Goal: Answer question/provide support: Share knowledge or assist other users

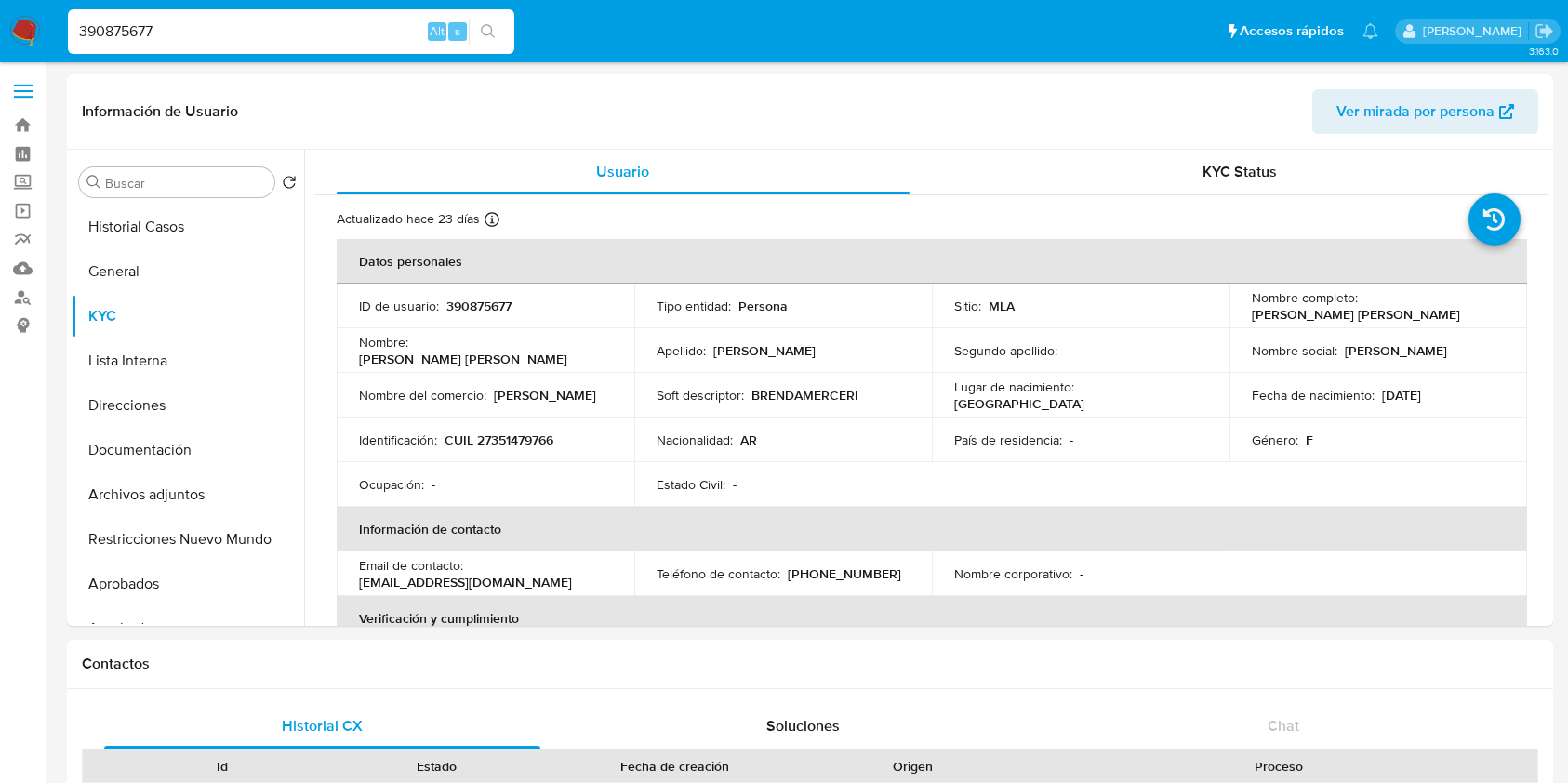
select select "10"
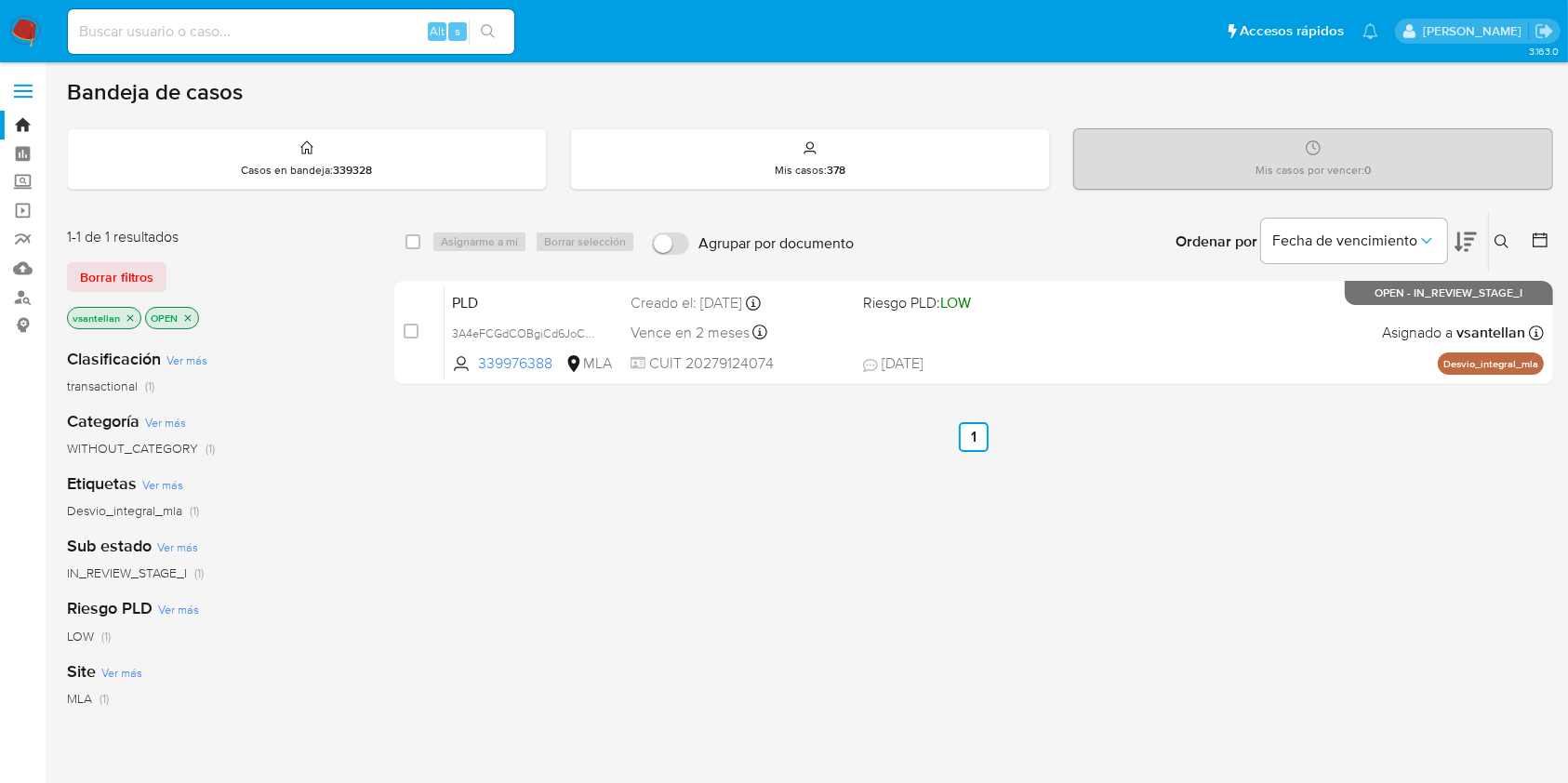
click at [739, 704] on div "select-all-cases-checkbox Asignarme a mí Borrar selección Agrupar por documento…" at bounding box center [973, 633] width 1159 height 842
click at [187, 29] on input at bounding box center [290, 31] width 446 height 24
paste input "2561194221"
type input "2561194221"
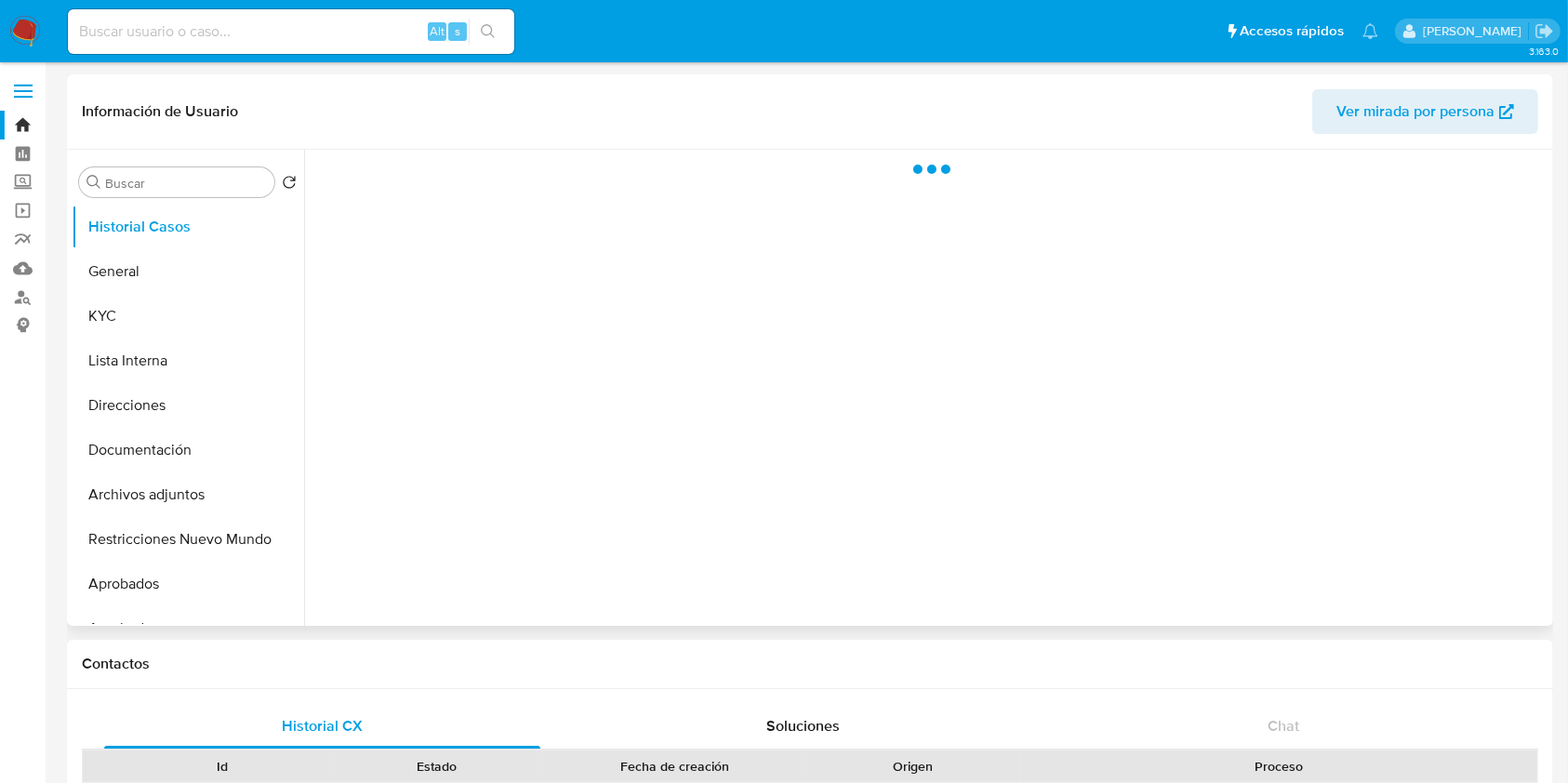
select select "10"
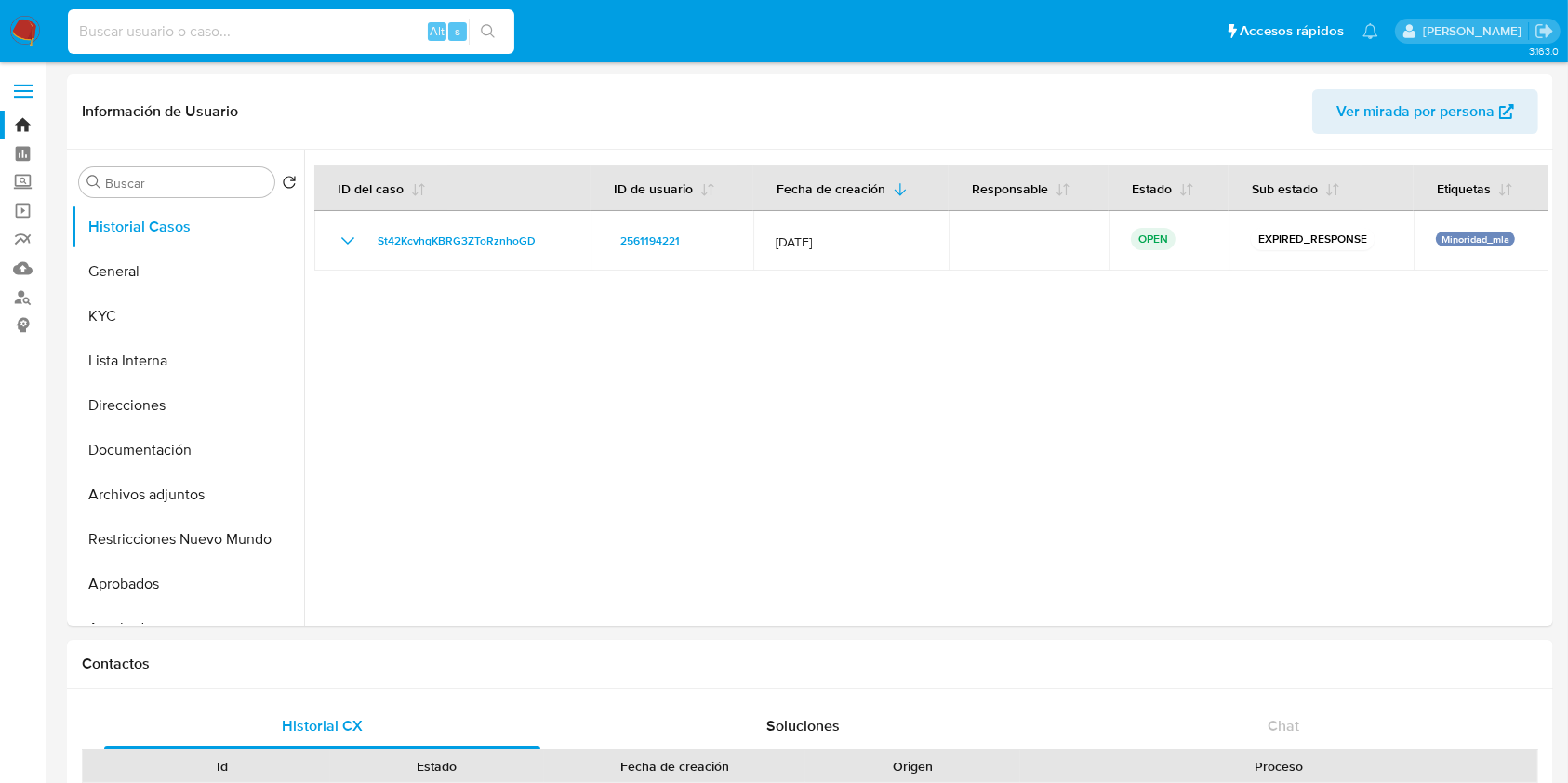
click at [167, 41] on input at bounding box center [290, 31] width 446 height 24
paste input "279183234"
type input "279183234"
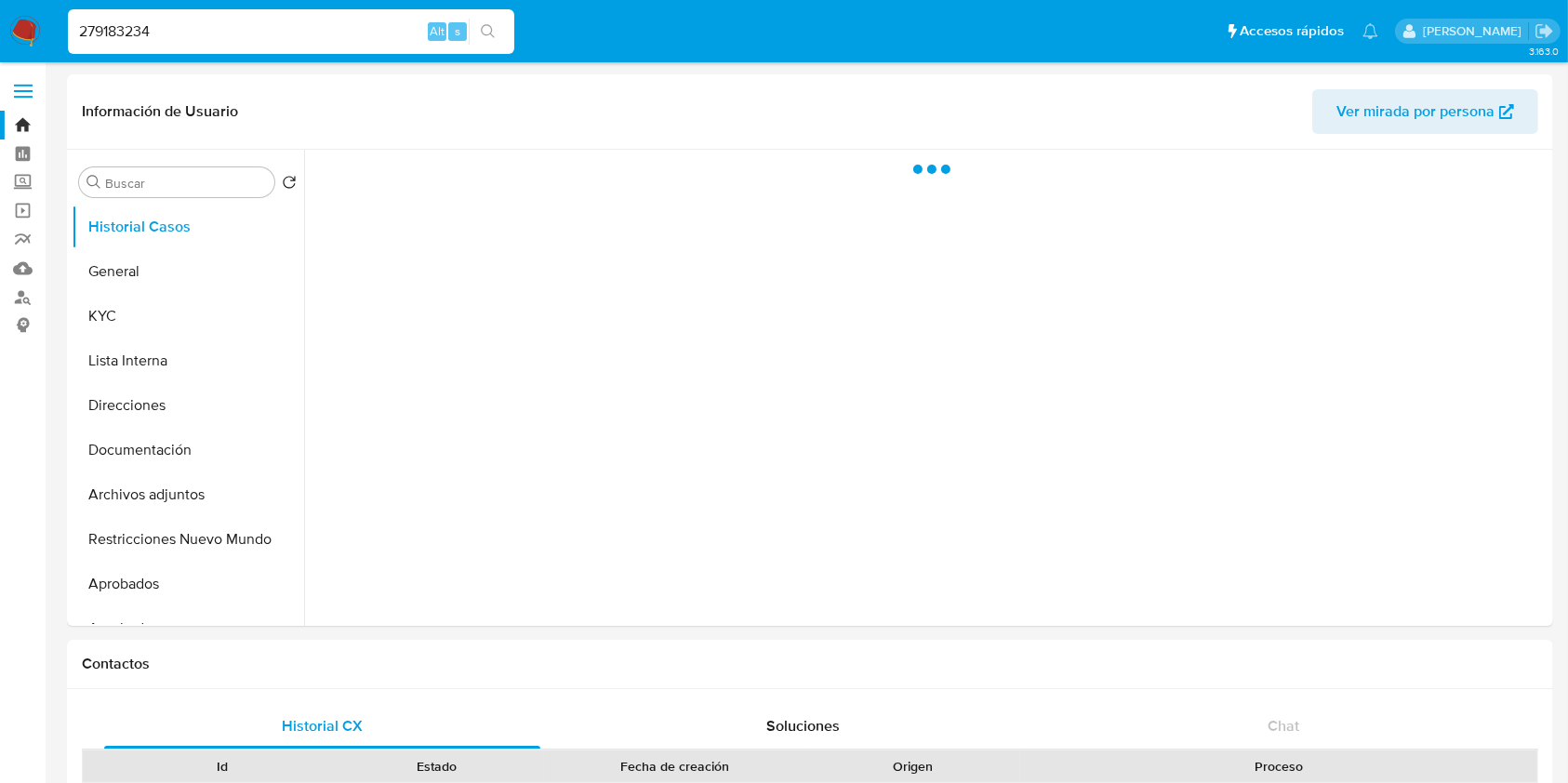
select select "10"
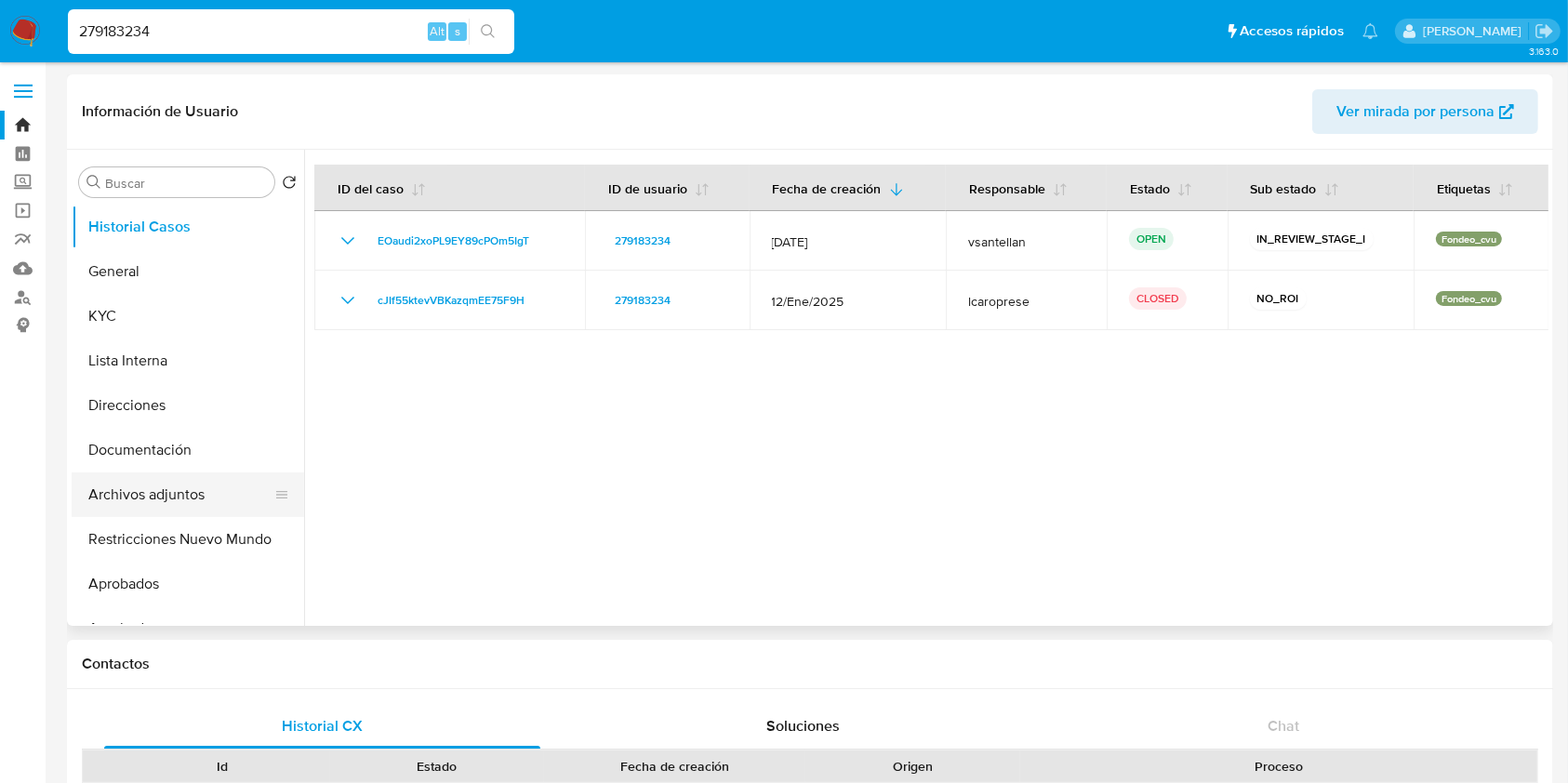
click at [106, 476] on button "Archivos adjuntos" at bounding box center [180, 495] width 218 height 45
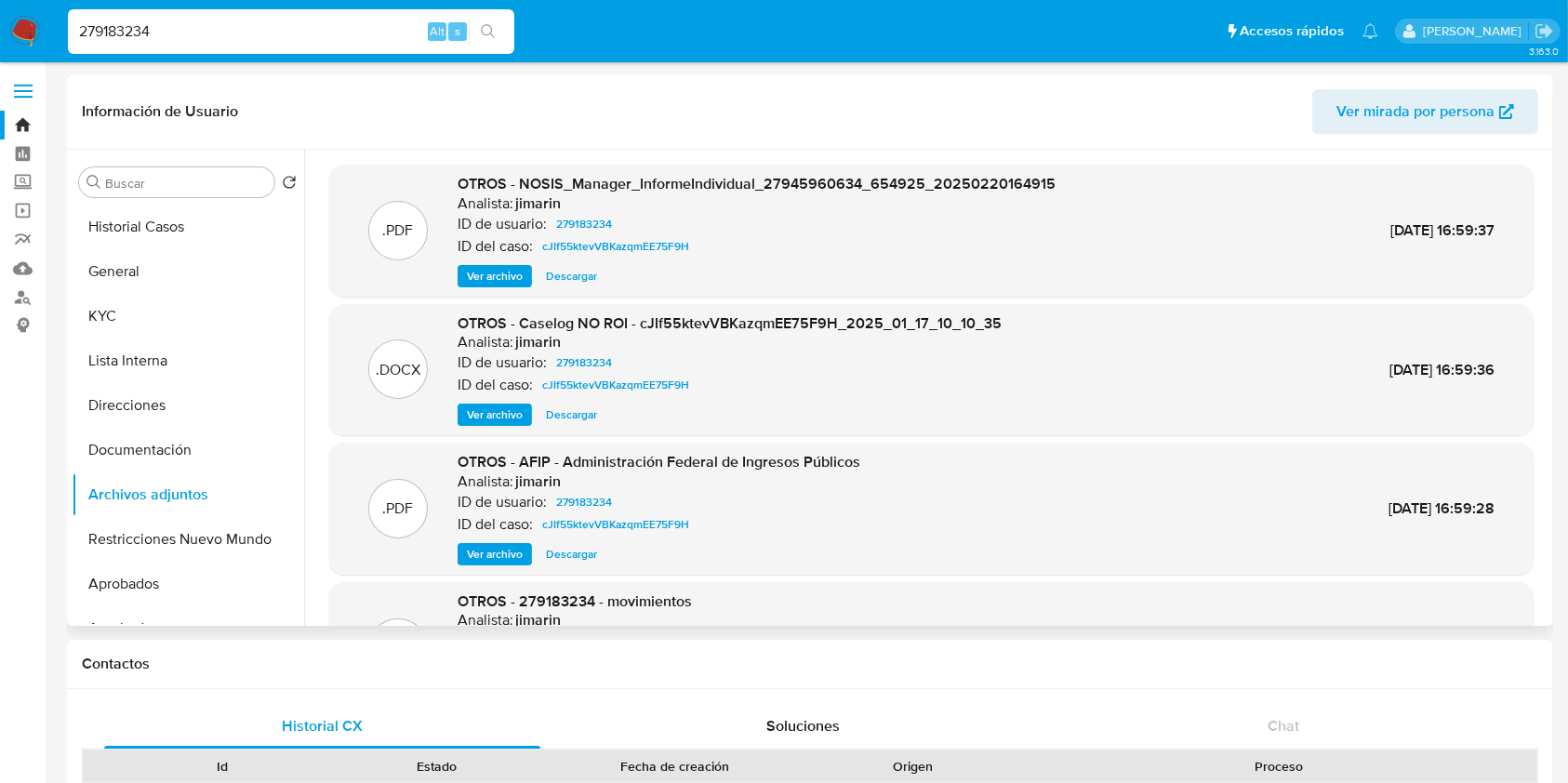
click at [498, 417] on span "Ver archivo" at bounding box center [495, 414] width 56 height 18
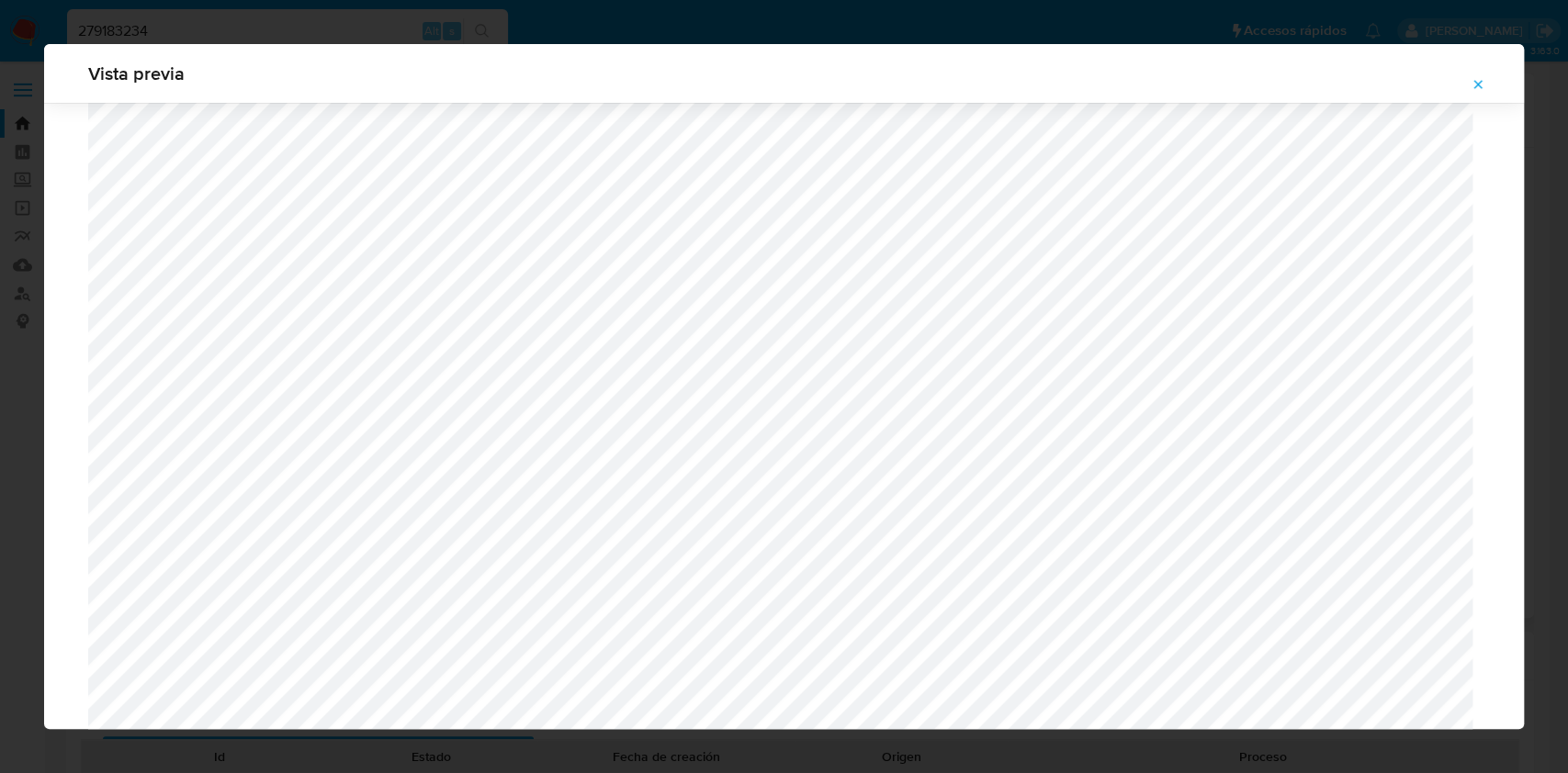
scroll to position [453, 0]
click at [1477, 87] on icon "Attachment preview" at bounding box center [1477, 84] width 14 height 14
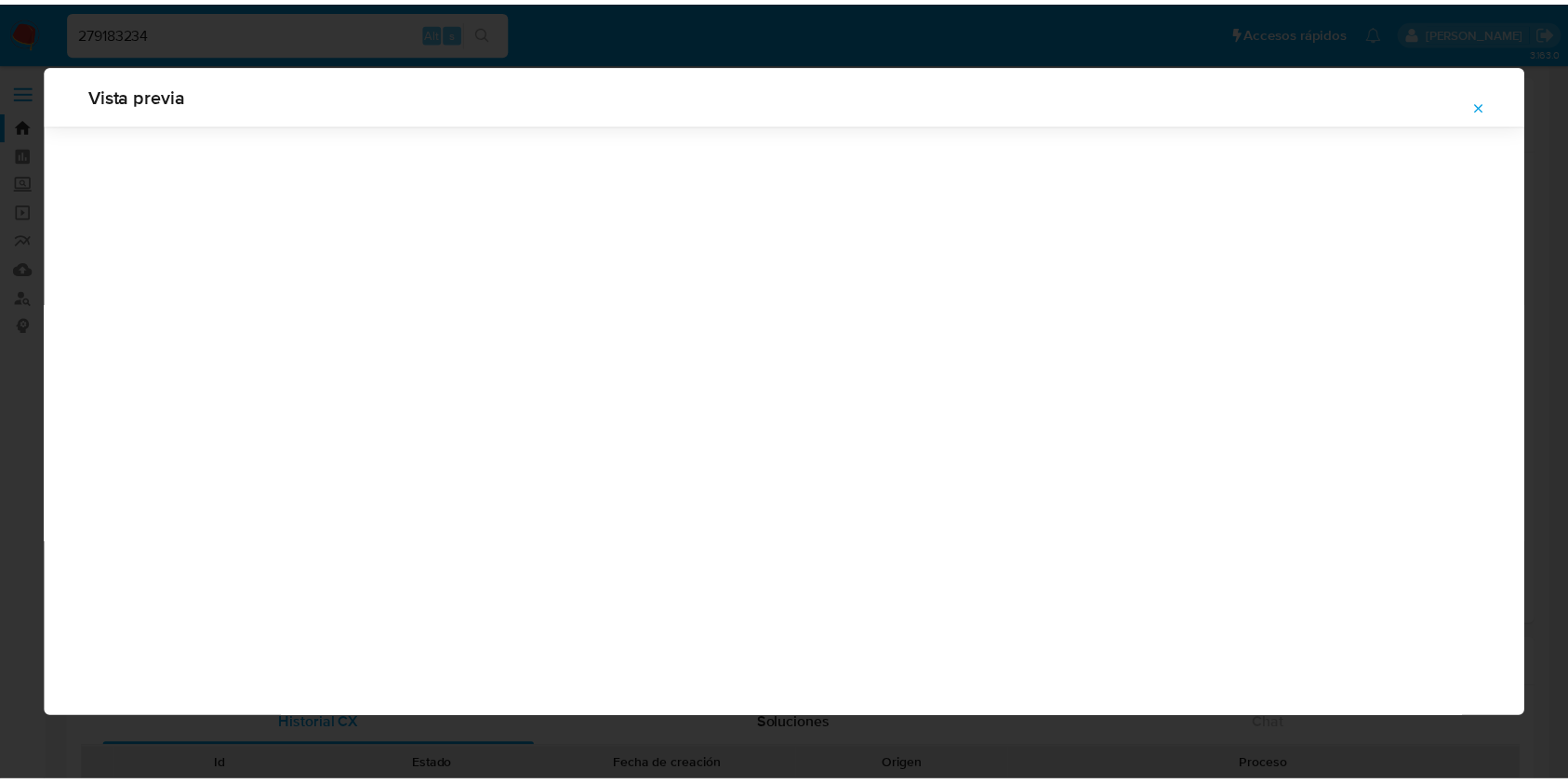
scroll to position [0, 0]
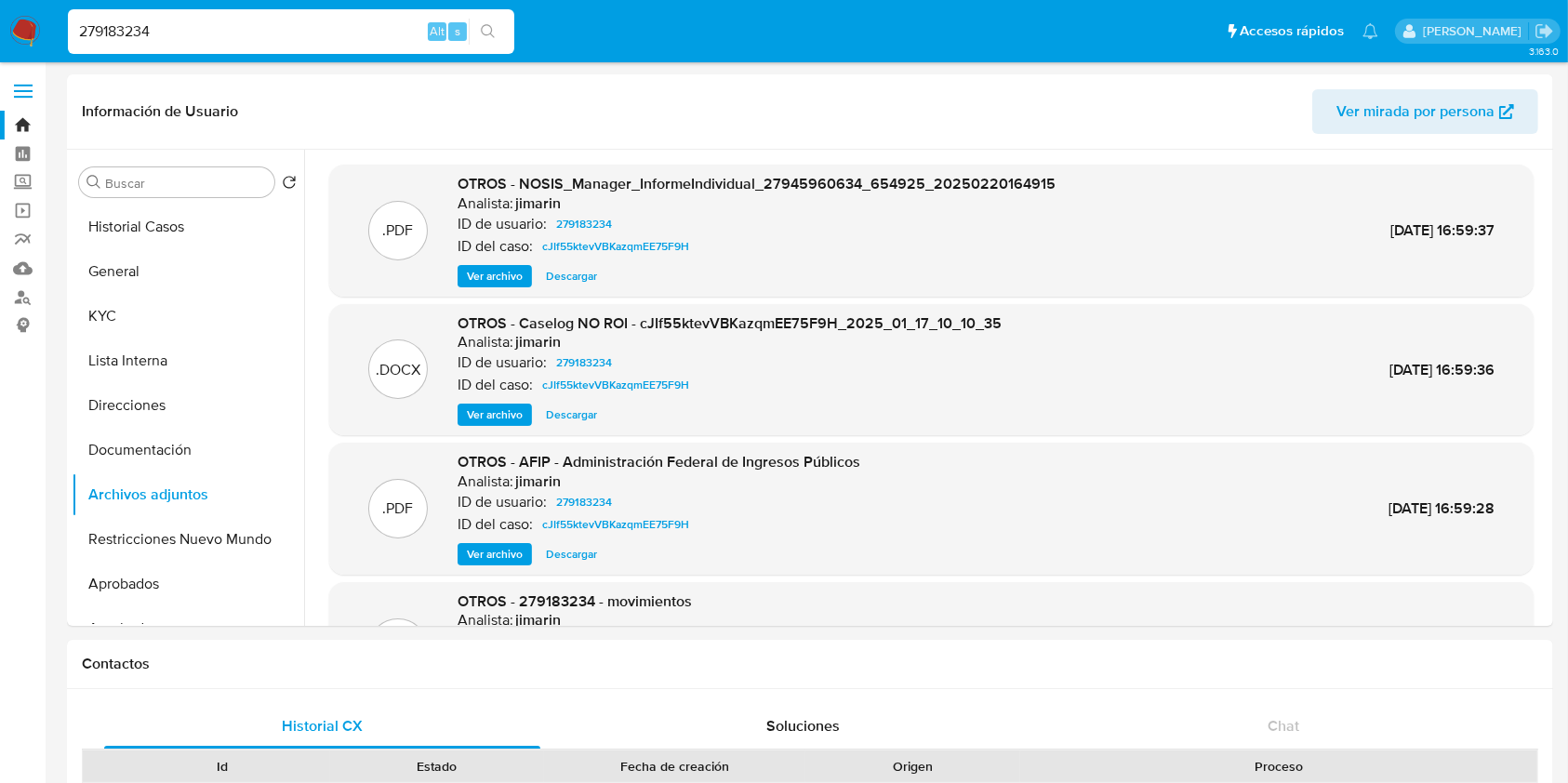
drag, startPoint x: 186, startPoint y: 39, endPoint x: 0, endPoint y: 46, distance: 186.1
click at [0, 46] on nav "Pausado Ver notificaciones 279183234 Alt s Accesos rápidos Presiona las siguien…" at bounding box center [784, 31] width 1568 height 62
paste input "526433257"
type input "2526433257"
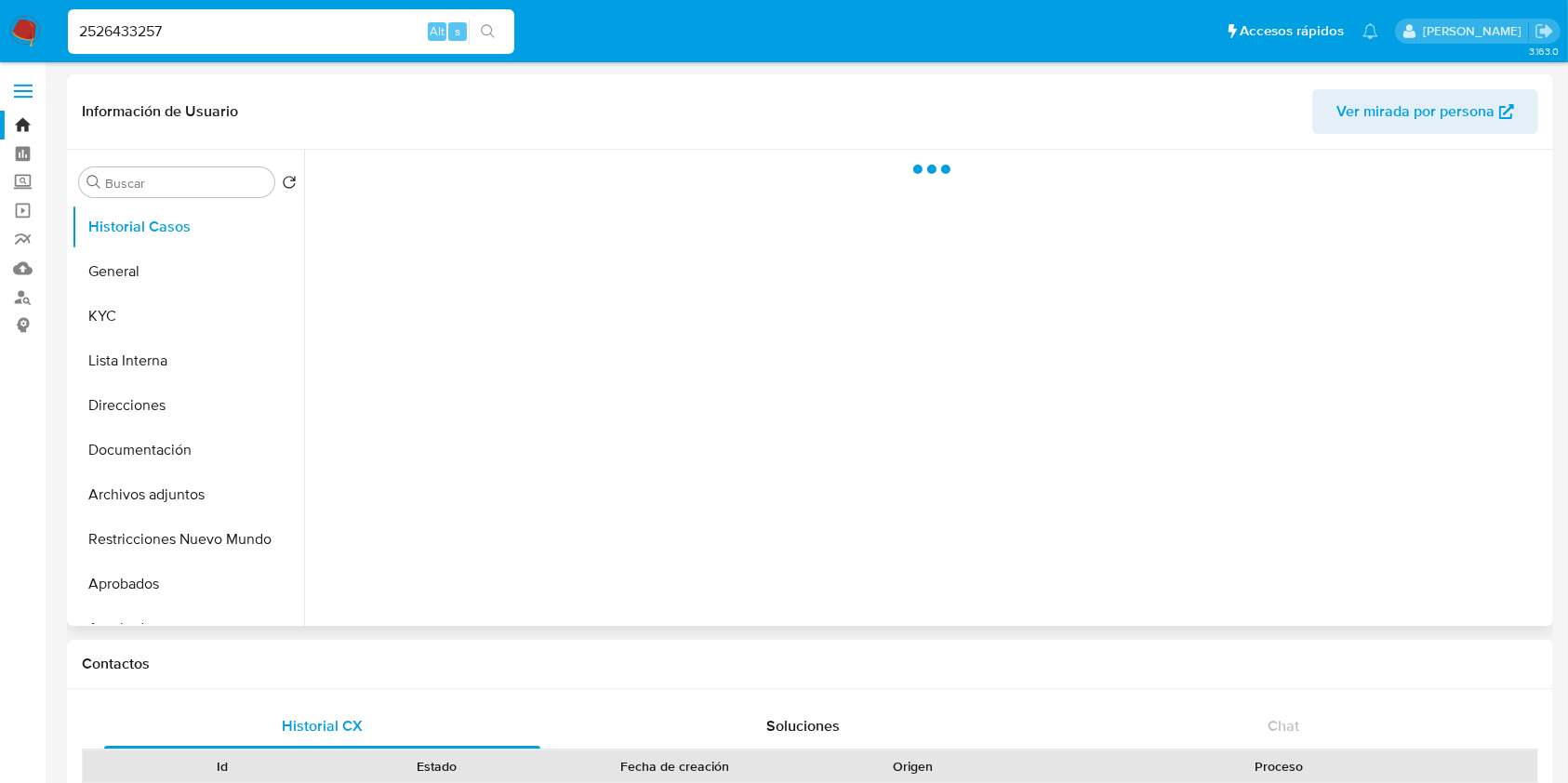
select select "10"
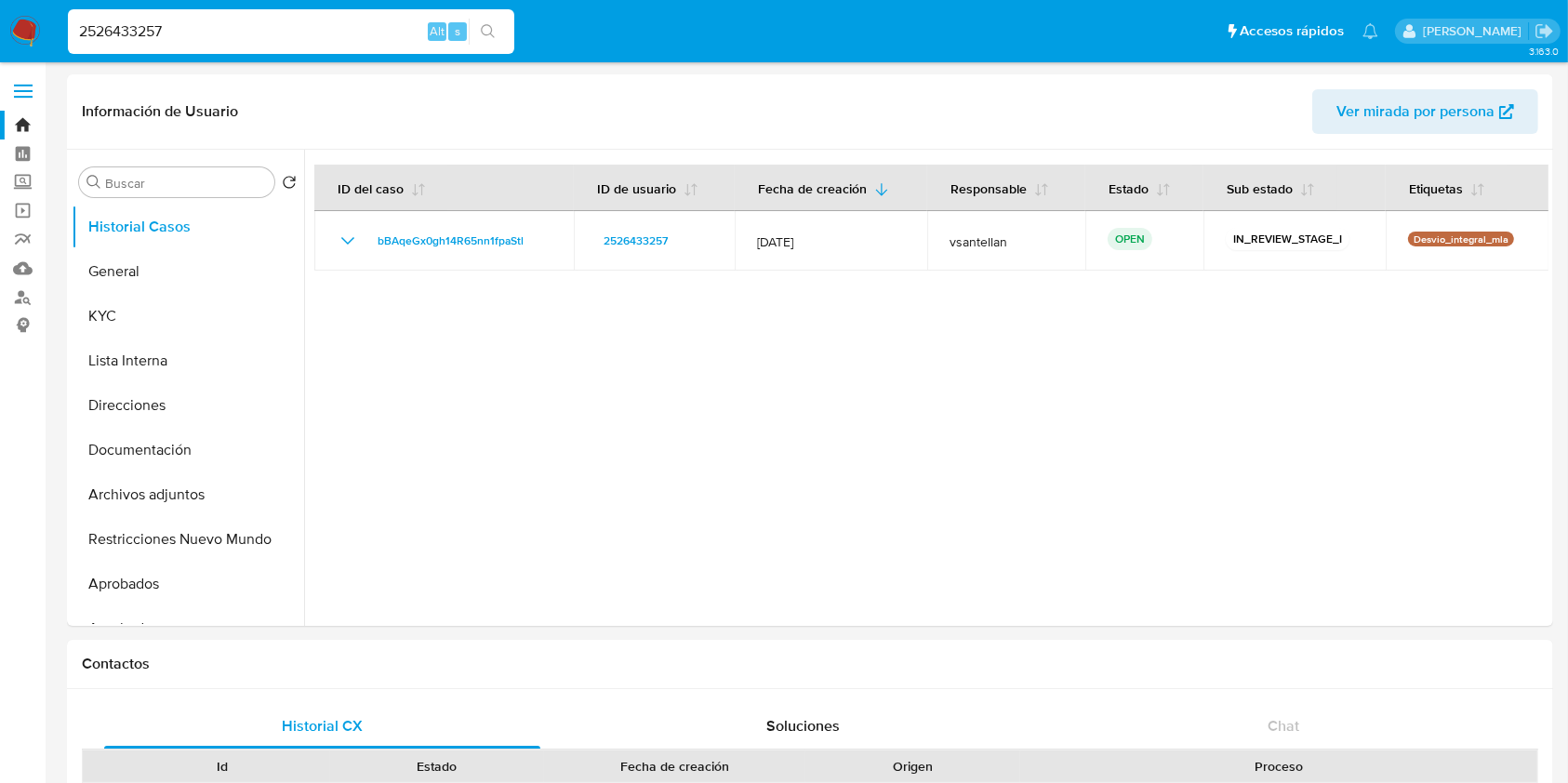
drag, startPoint x: 217, startPoint y: 32, endPoint x: 0, endPoint y: 15, distance: 217.7
click at [0, 14] on nav "Pausado Ver notificaciones 2526433257 Alt s Accesos rápidos Presiona las siguie…" at bounding box center [784, 31] width 1568 height 62
paste input "187389480"
type input "187389480"
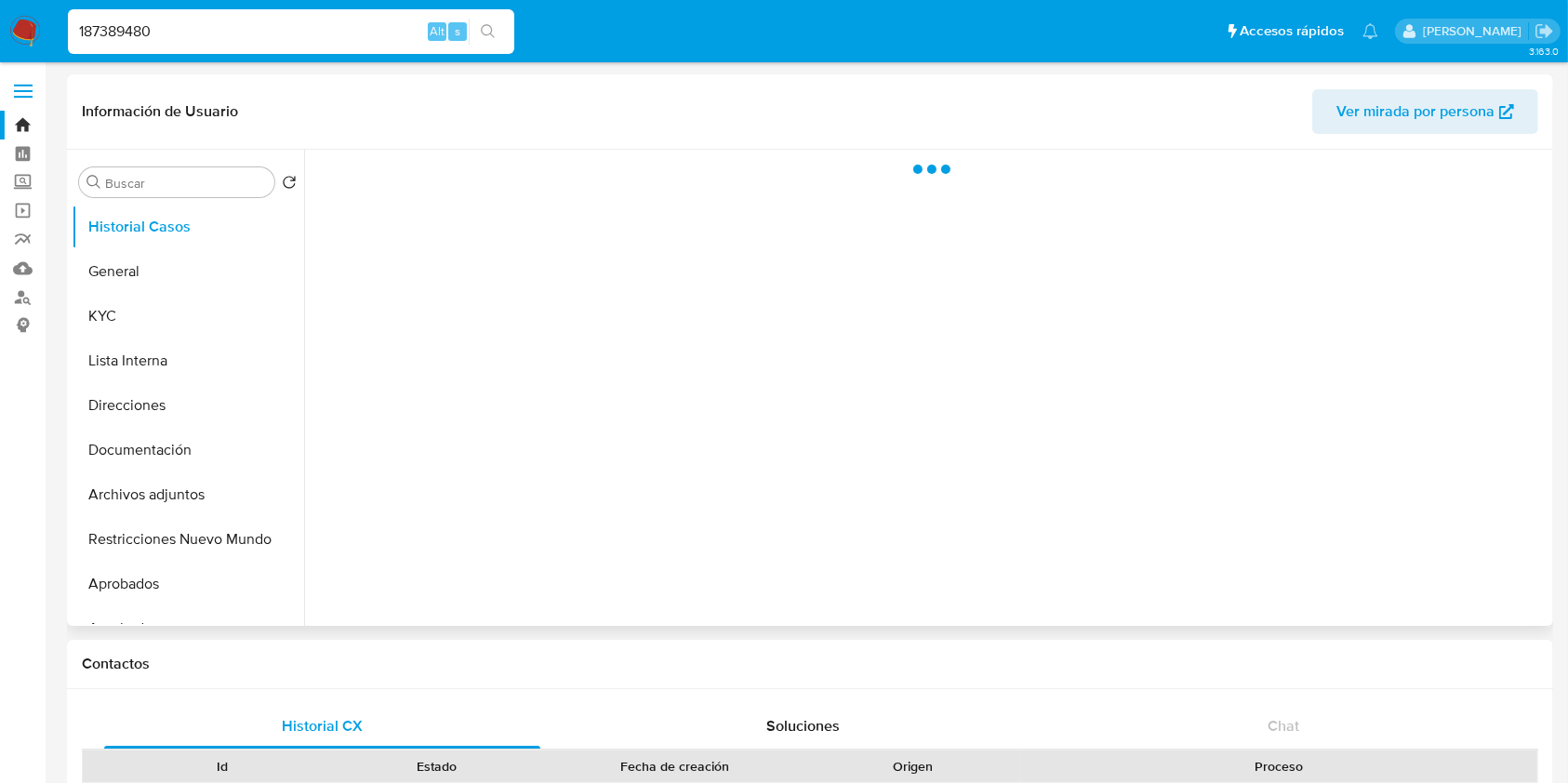
select select "10"
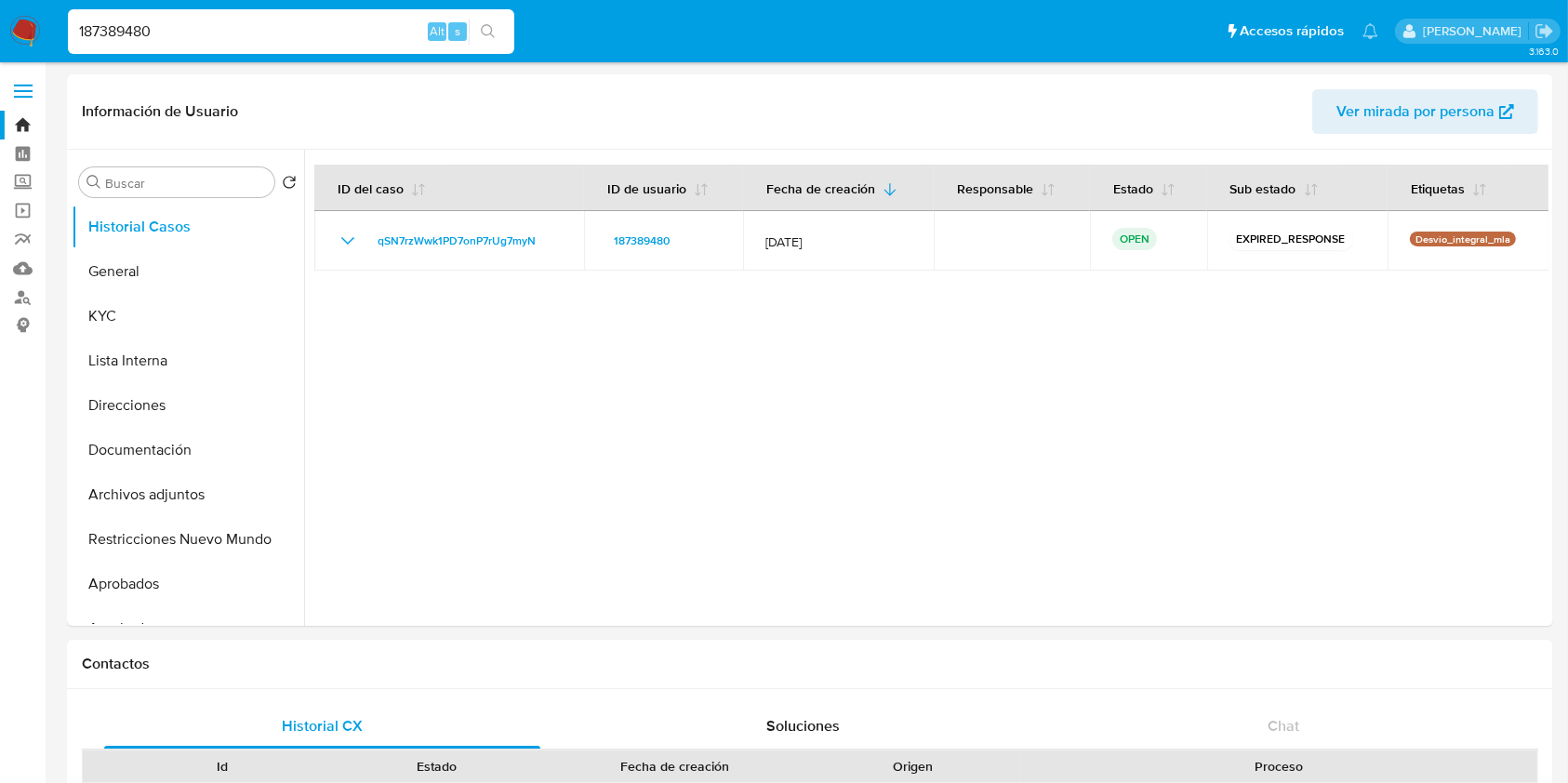
drag, startPoint x: 180, startPoint y: 23, endPoint x: 0, endPoint y: 12, distance: 180.3
click at [0, 12] on nav "Pausado Ver notificaciones 187389480 Alt s Accesos rápidos Presiona las siguien…" at bounding box center [784, 31] width 1568 height 62
paste input "47814867"
type input "47814867"
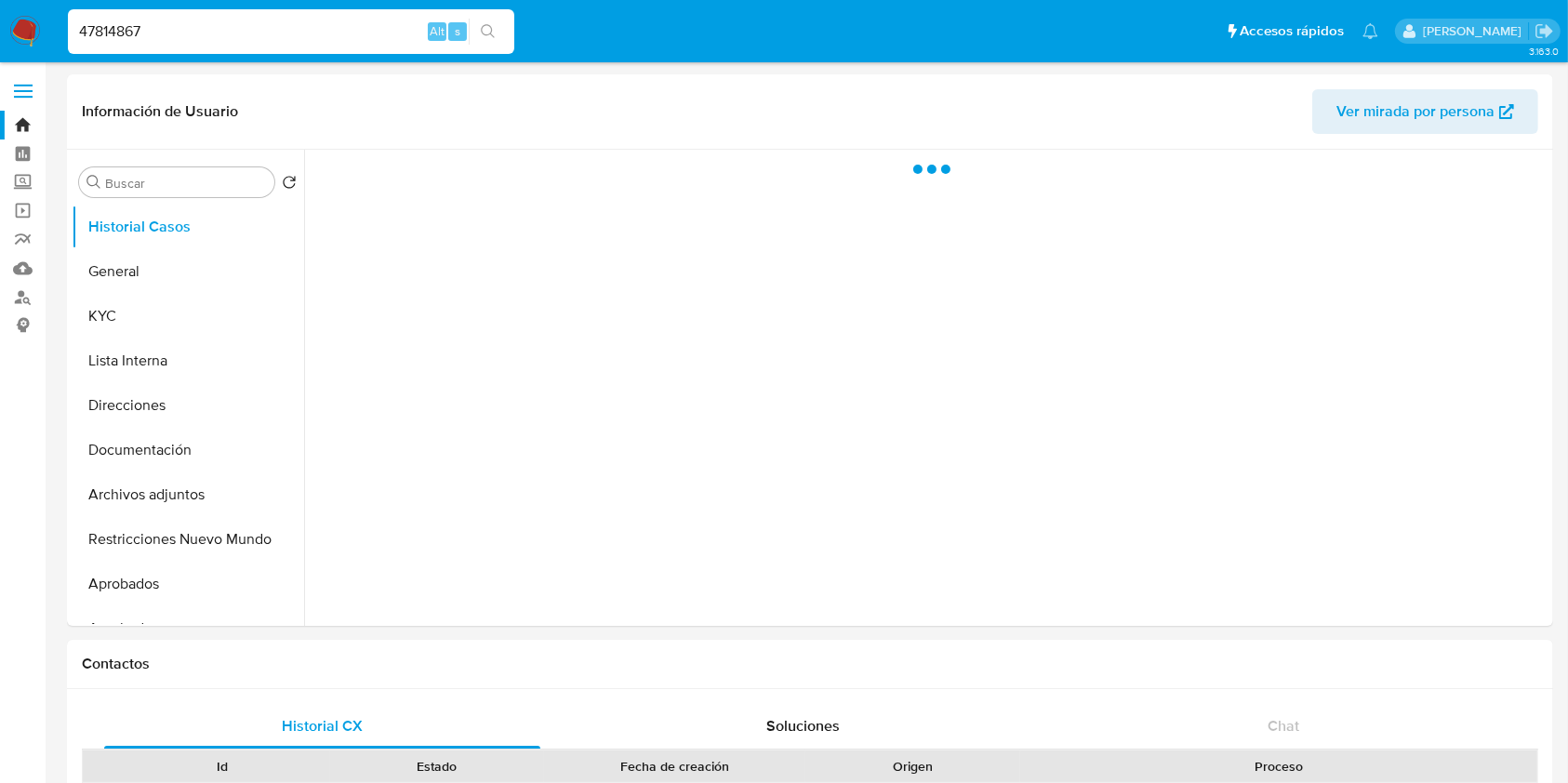
select select "10"
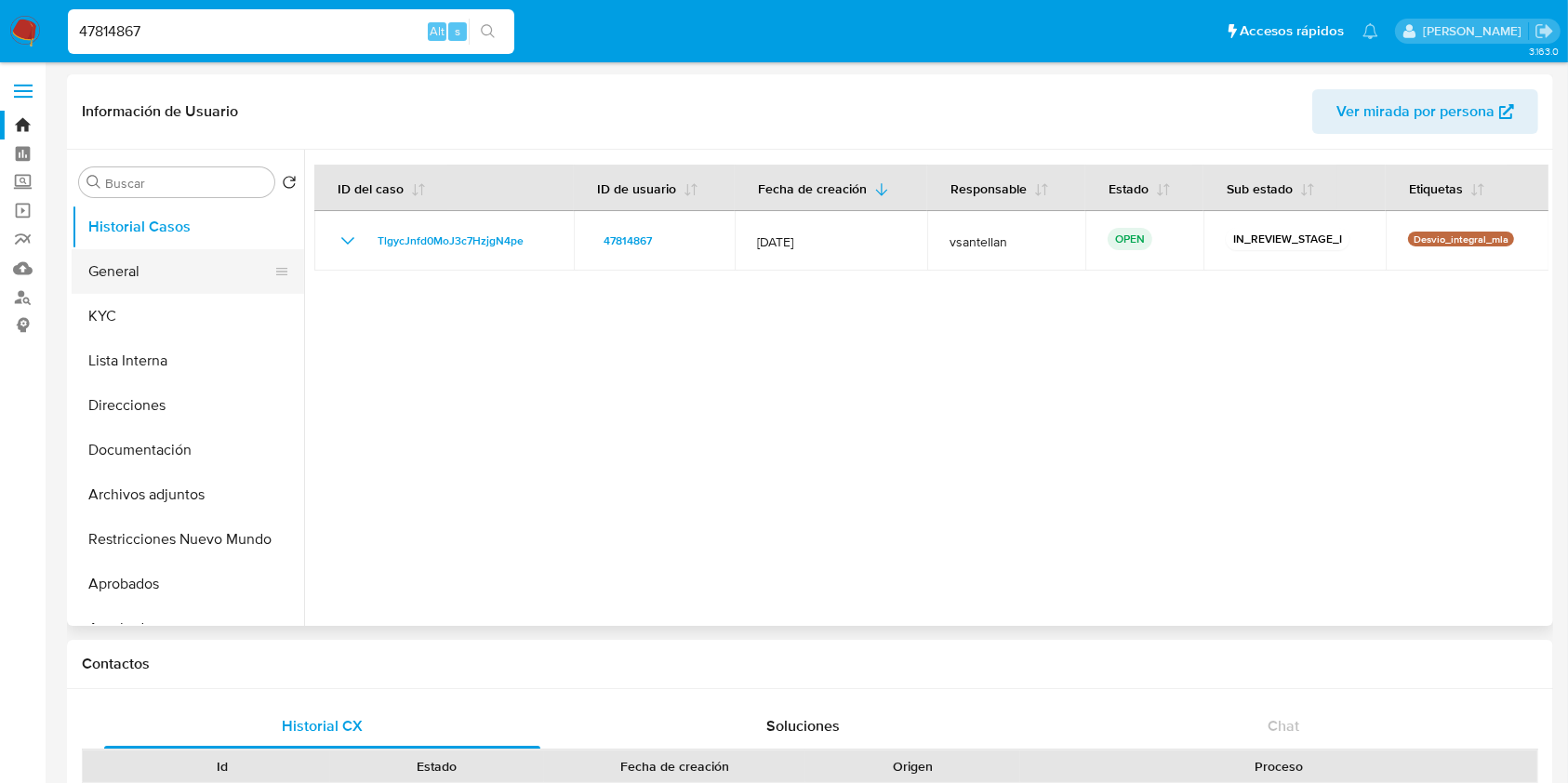
drag, startPoint x: 150, startPoint y: 308, endPoint x: 153, endPoint y: 275, distance: 33.1
click at [149, 307] on button "KYC" at bounding box center [188, 316] width 232 height 45
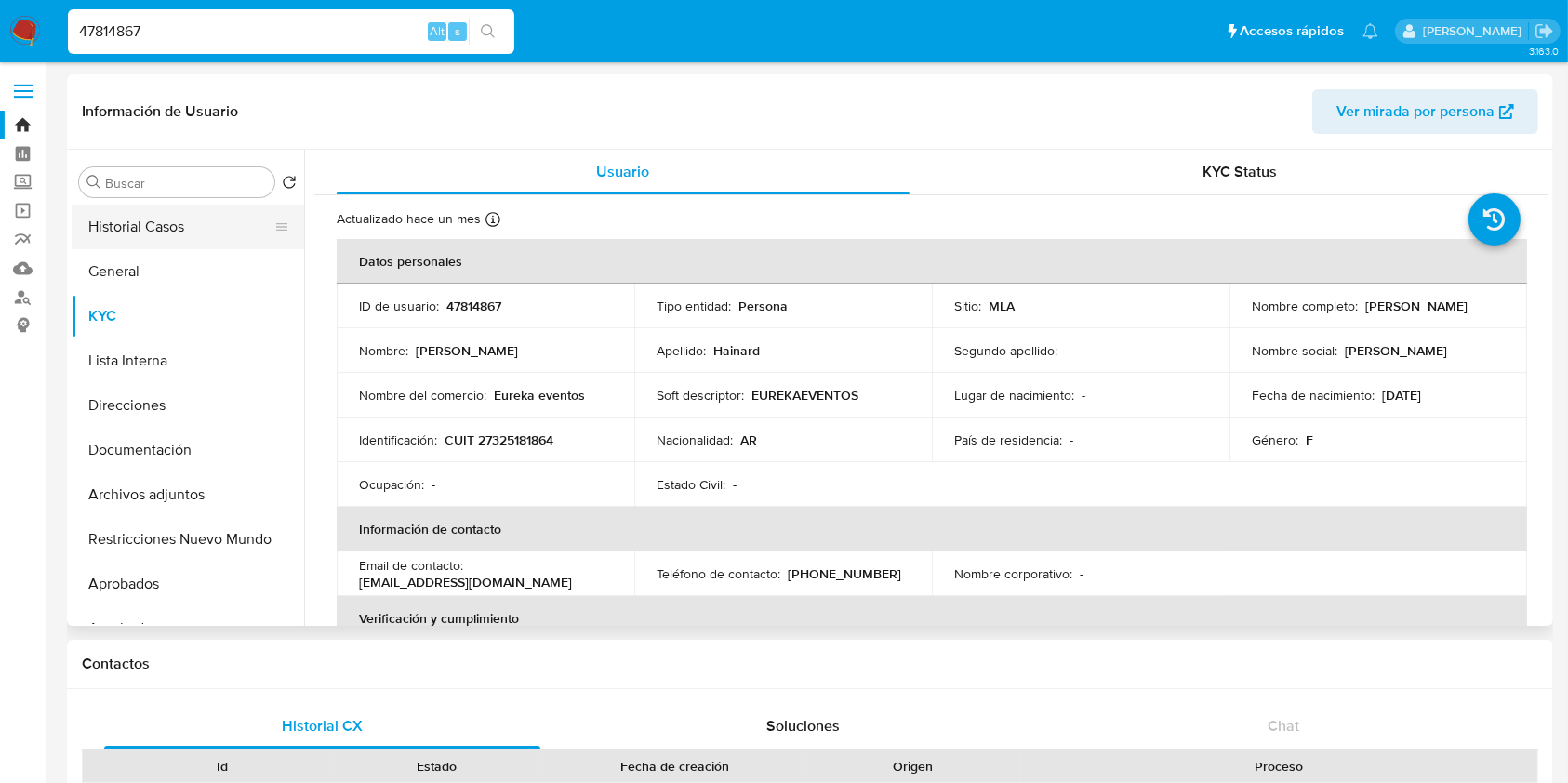
click at [186, 226] on button "Historial Casos" at bounding box center [180, 226] width 218 height 45
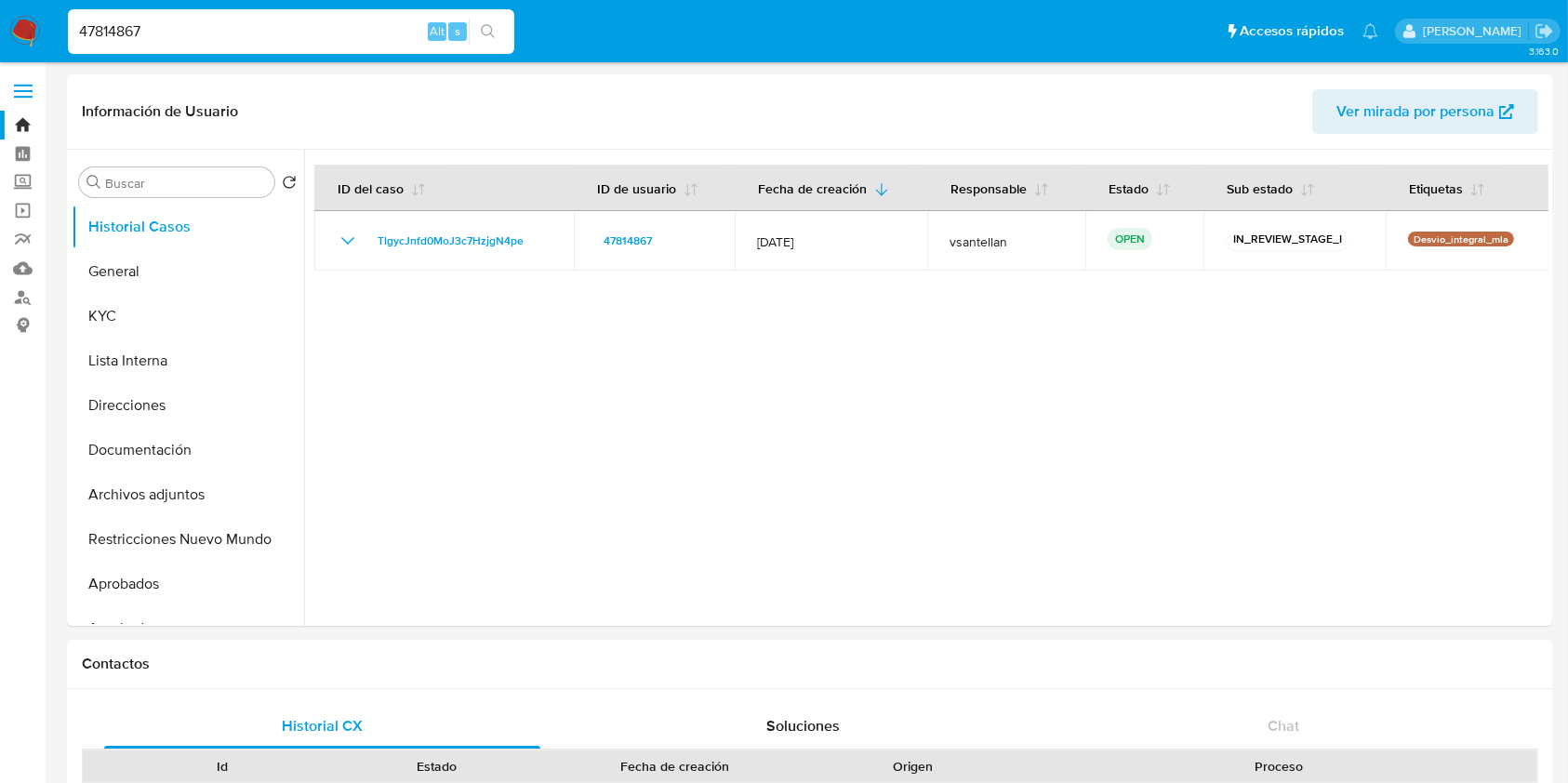
drag, startPoint x: 179, startPoint y: 24, endPoint x: 0, endPoint y: 34, distance: 179.3
click at [0, 34] on nav "Pausado Ver notificaciones 47814867 Alt s Accesos rápidos Presiona las siguient…" at bounding box center [784, 31] width 1568 height 62
paste input "1547763073"
type input "1547763073"
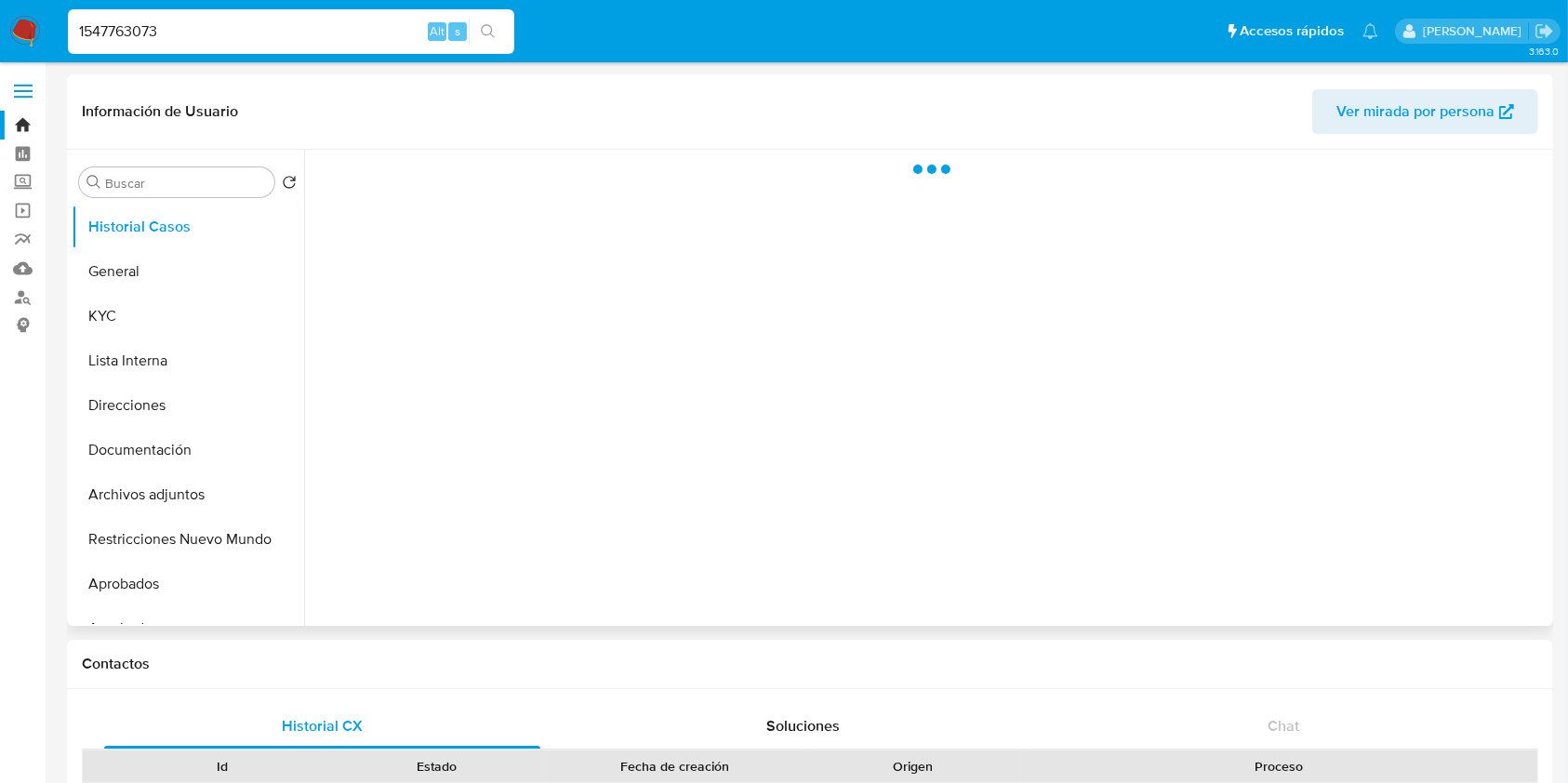
select select "10"
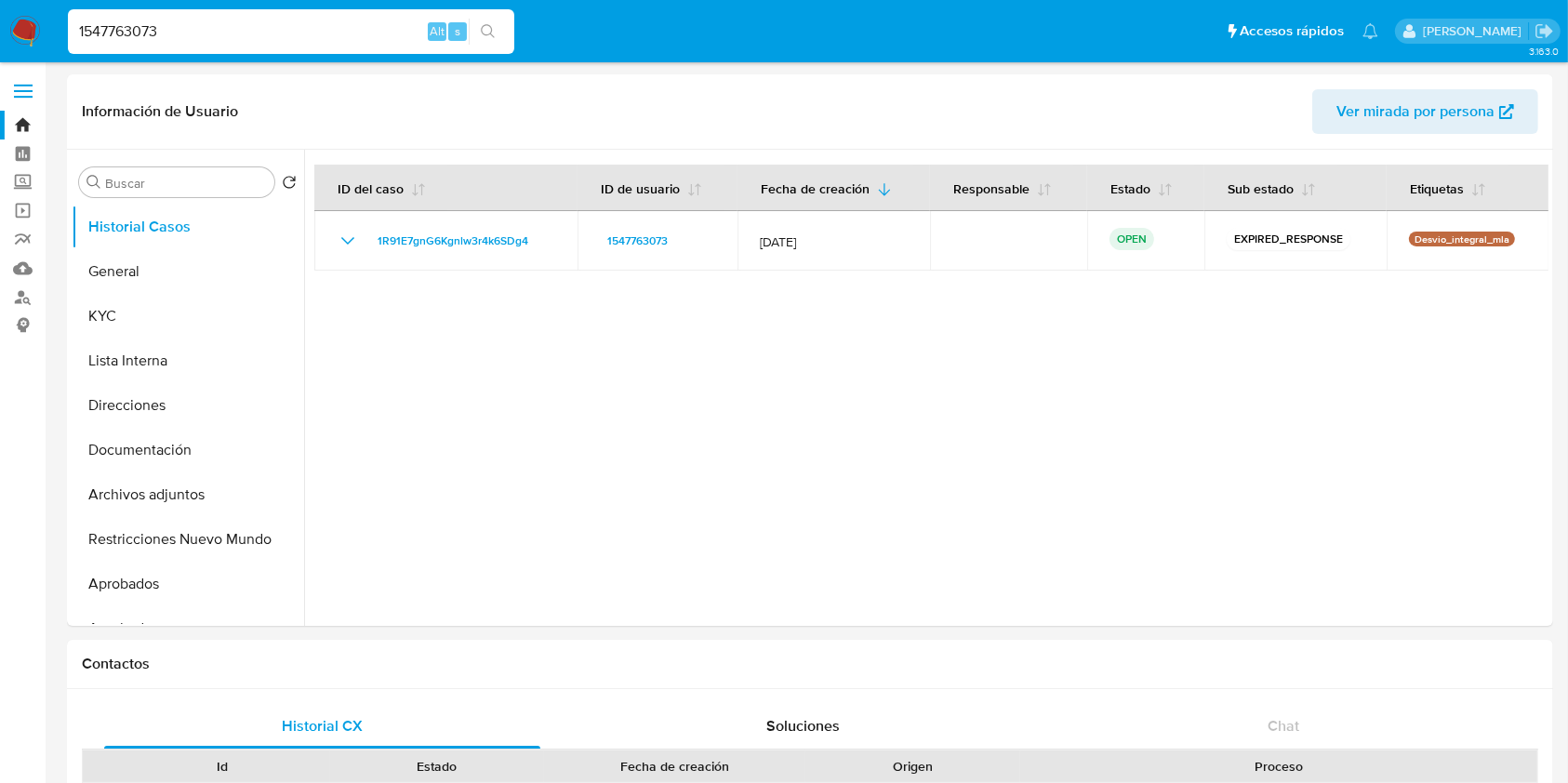
drag, startPoint x: 179, startPoint y: 27, endPoint x: 0, endPoint y: -2, distance: 181.3
paste input "537615667"
type input "537615667"
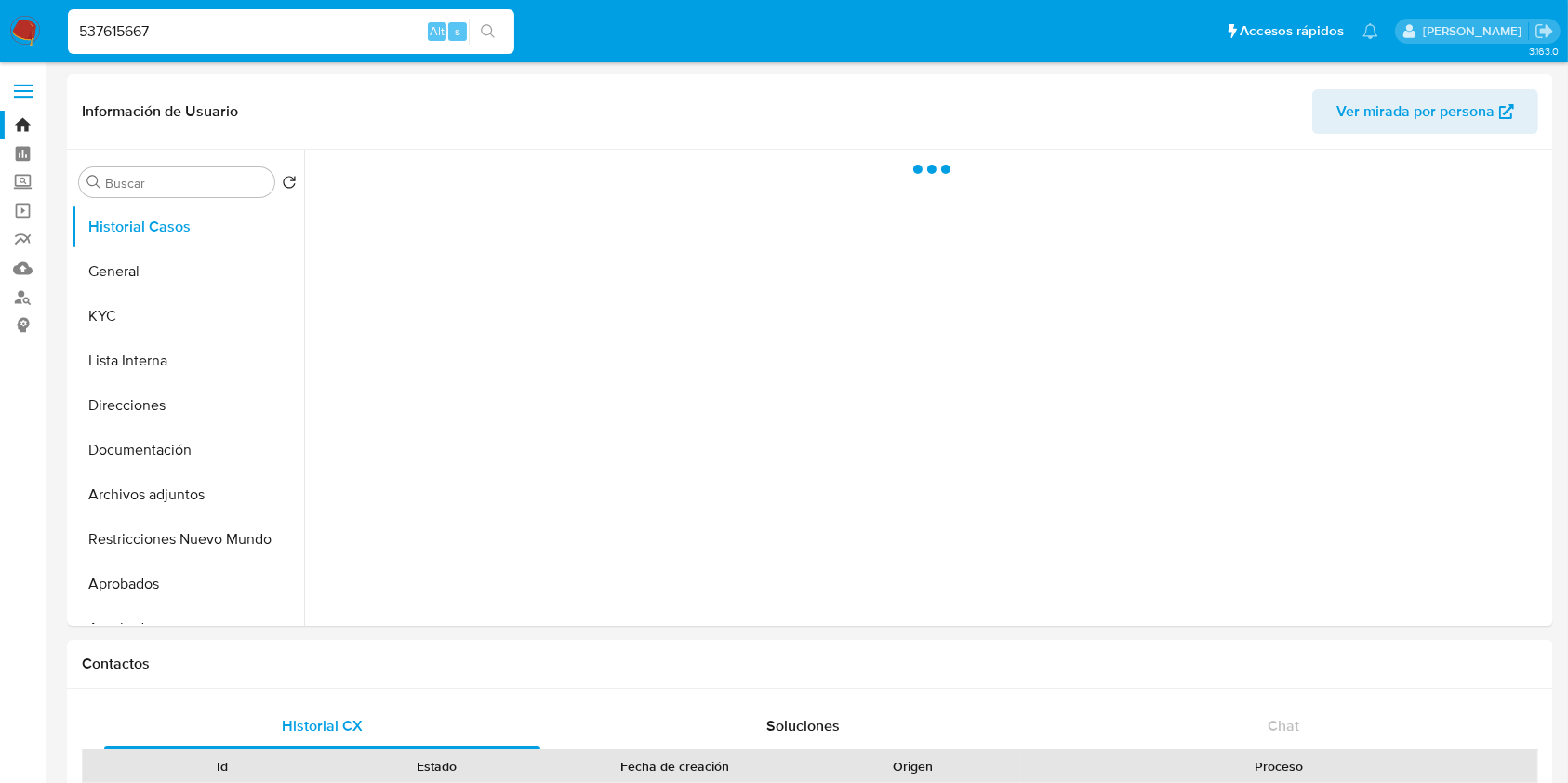
select select "10"
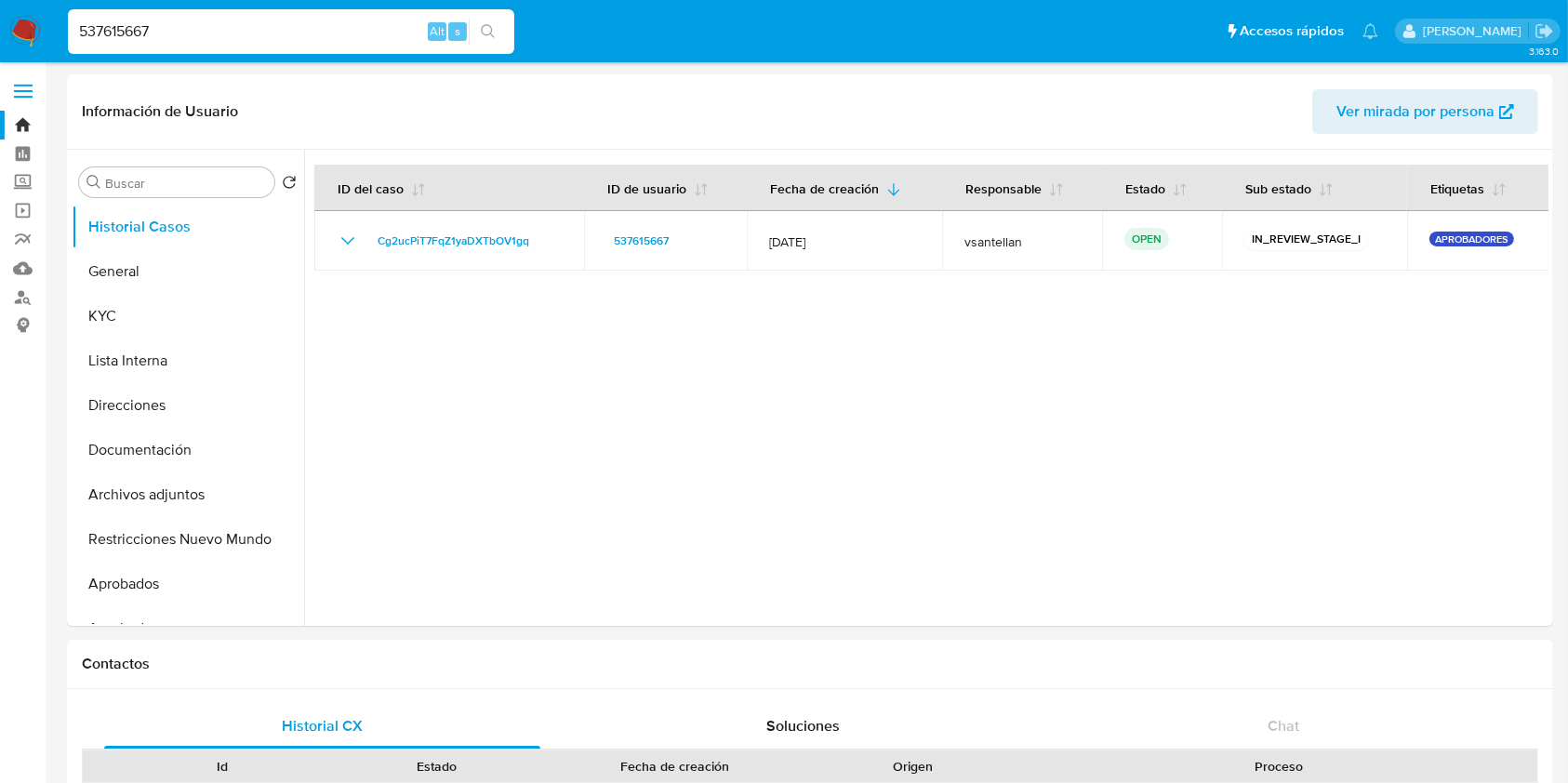
drag, startPoint x: 191, startPoint y: 31, endPoint x: 0, endPoint y: 42, distance: 191.3
click at [0, 42] on nav "Pausado Ver notificaciones 537615667 Alt s Accesos rápidos Presiona las siguien…" at bounding box center [784, 31] width 1568 height 62
paste input "2732340"
type input "2732340"
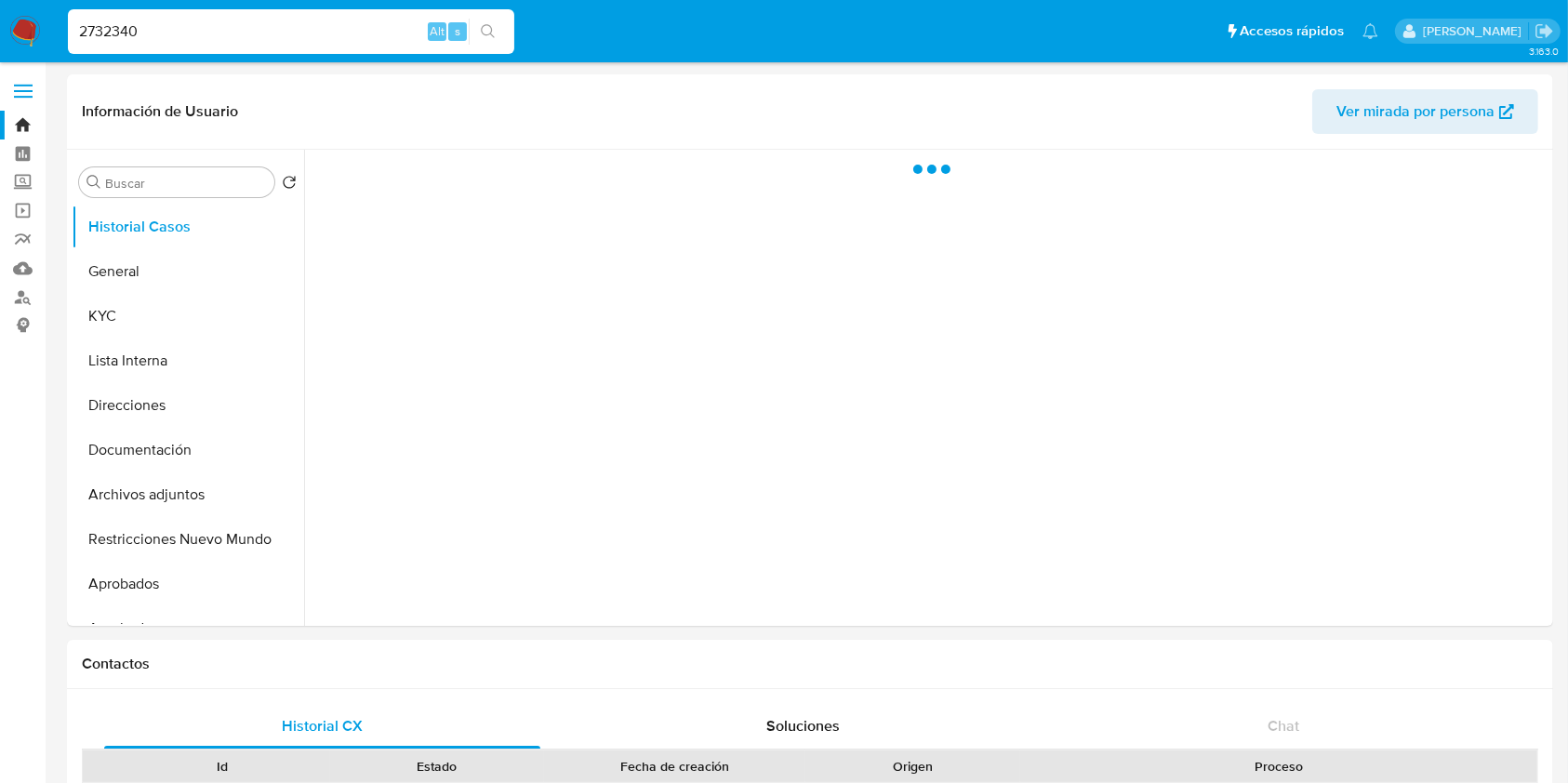
select select "10"
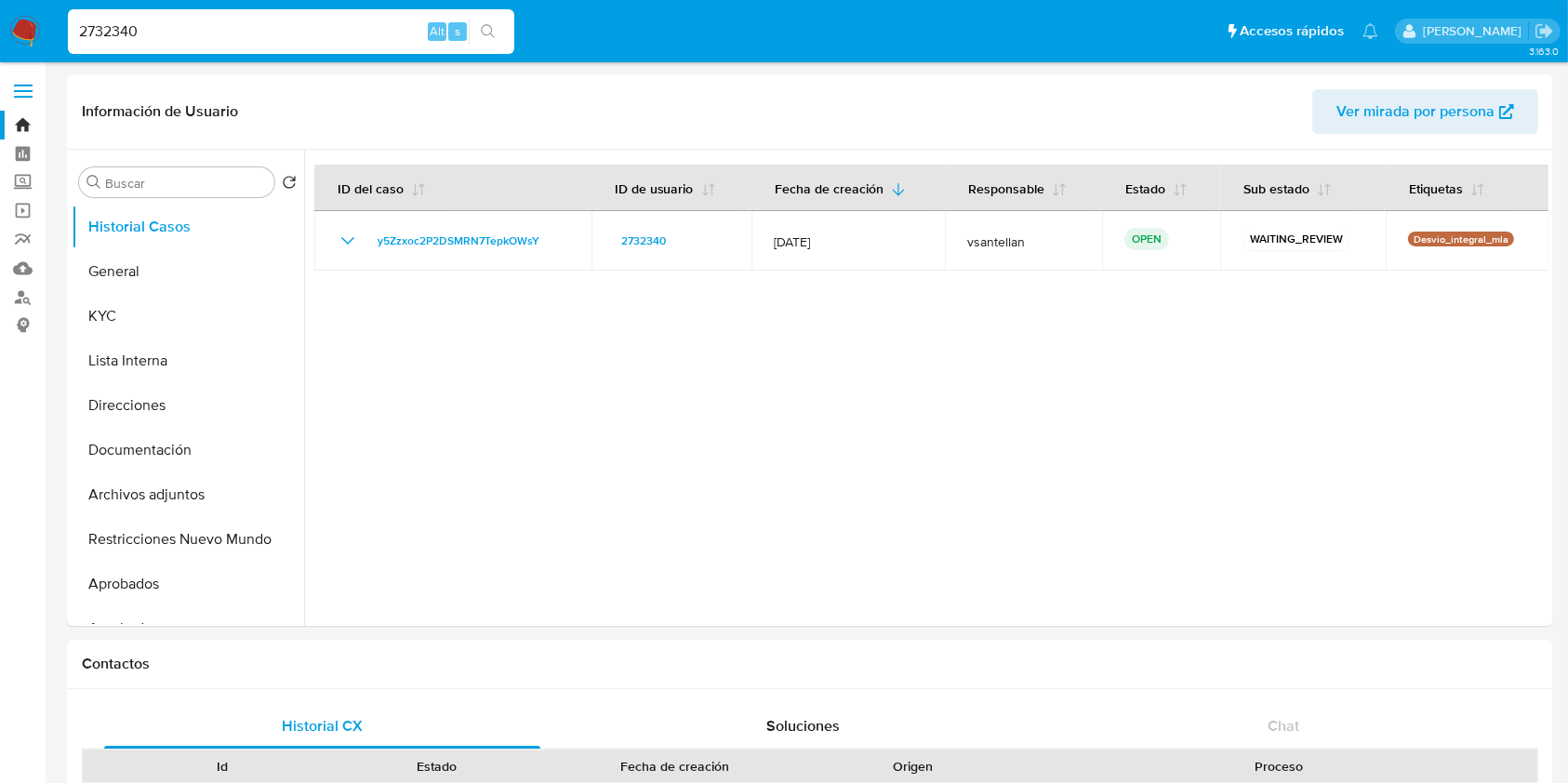
drag, startPoint x: 178, startPoint y: 44, endPoint x: 166, endPoint y: 36, distance: 14.4
click at [166, 39] on div "2732340 Alt s" at bounding box center [290, 32] width 446 height 45
drag, startPoint x: 166, startPoint y: 36, endPoint x: 0, endPoint y: 18, distance: 167.0
click at [0, 18] on nav "Pausado Ver notificaciones 2732340 Alt s Accesos rápidos Presiona las siguiente…" at bounding box center [784, 31] width 1568 height 62
paste input "04084872"
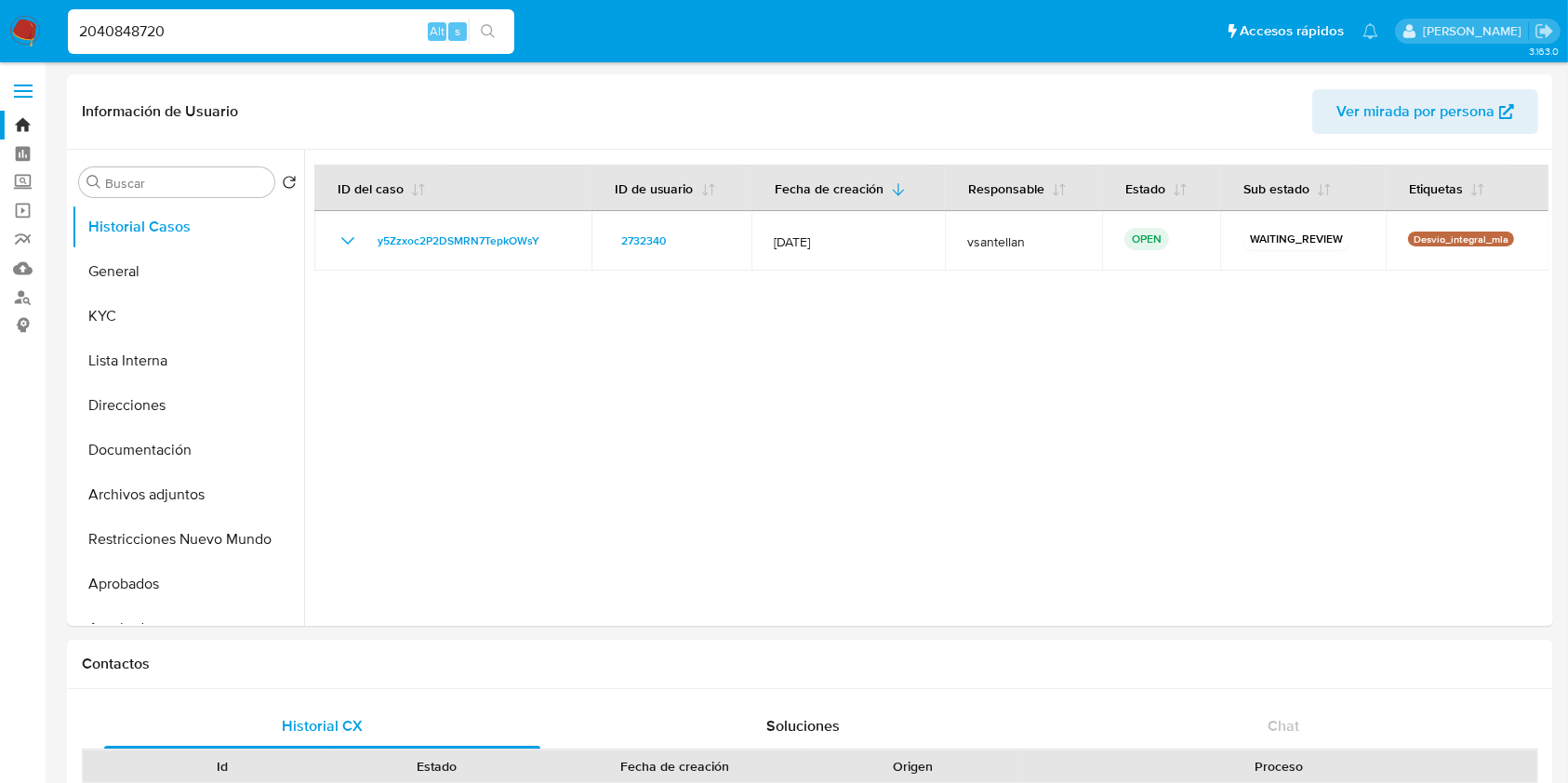
type input "2040848720"
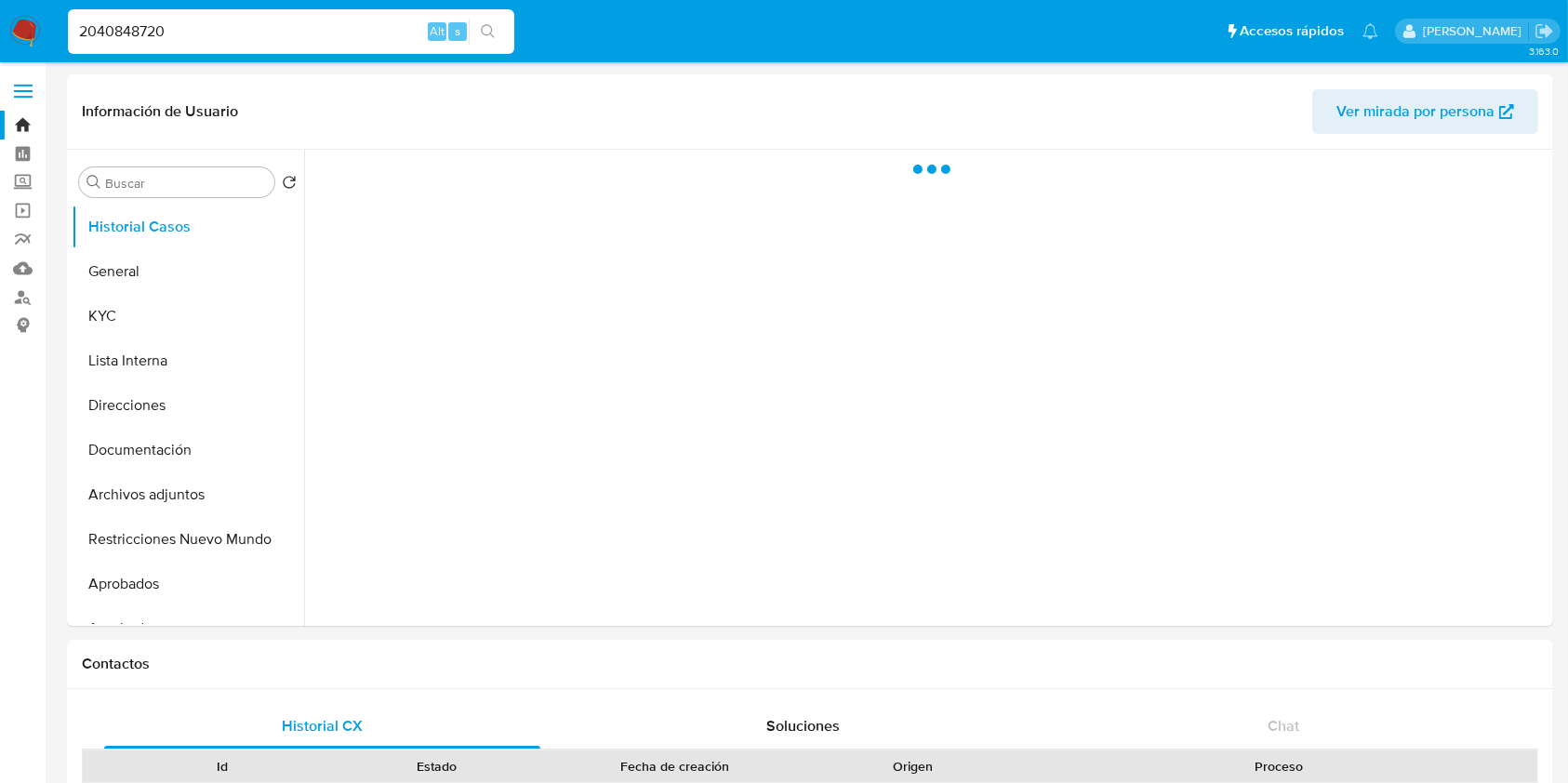
select select "10"
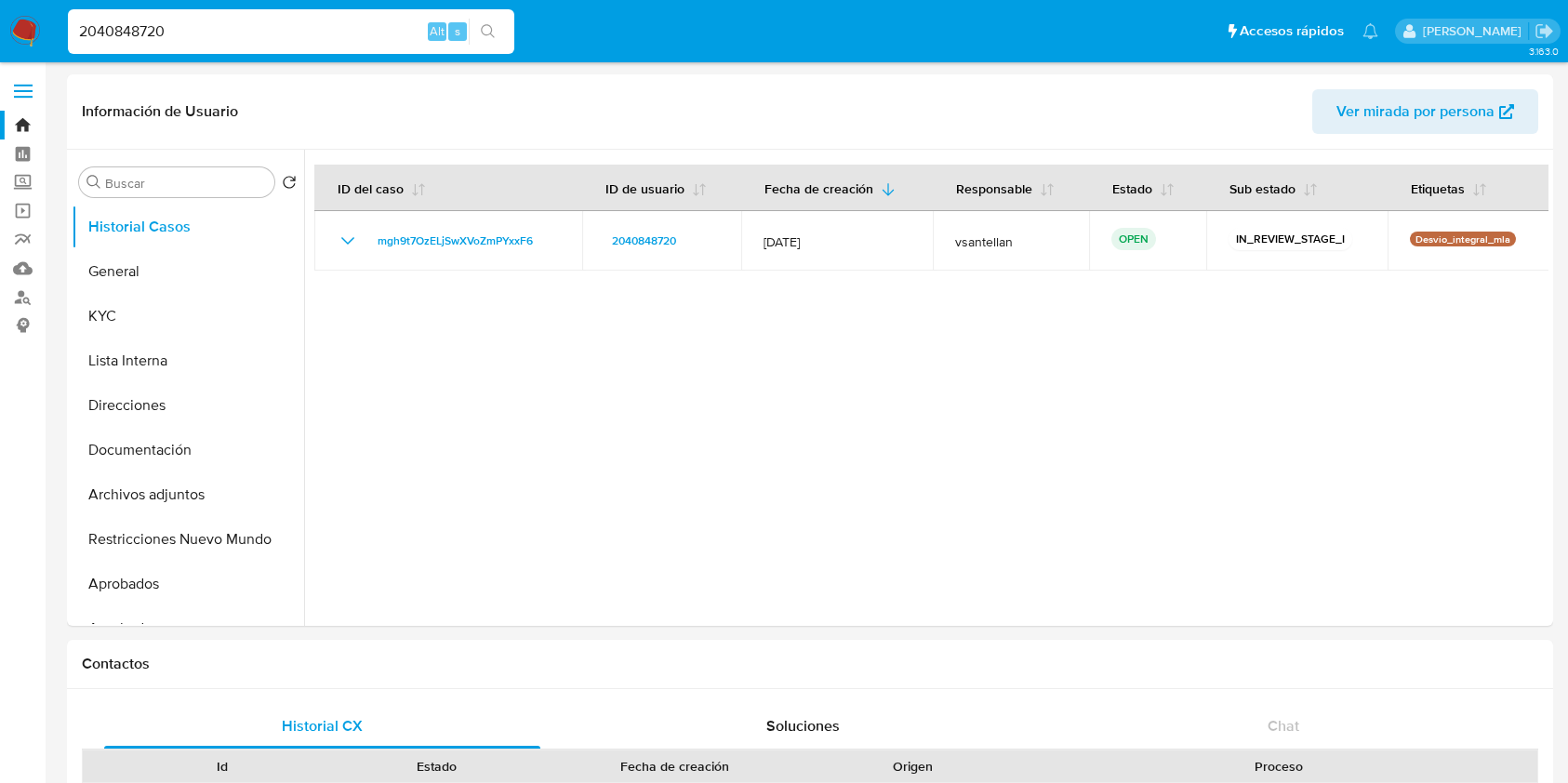
select select "10"
click at [26, 34] on img at bounding box center [25, 31] width 32 height 32
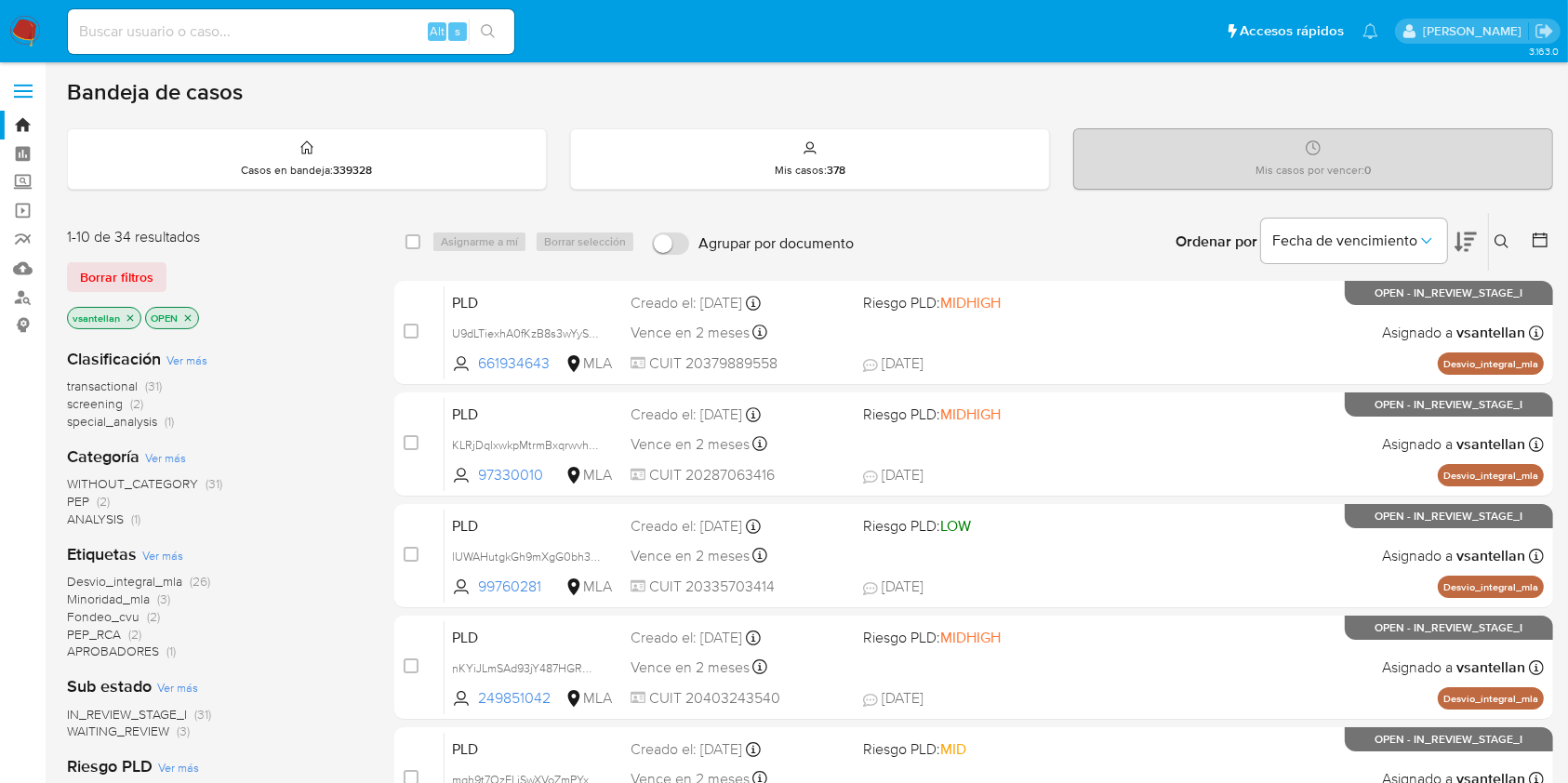
click at [1497, 239] on icon at bounding box center [1501, 241] width 15 height 15
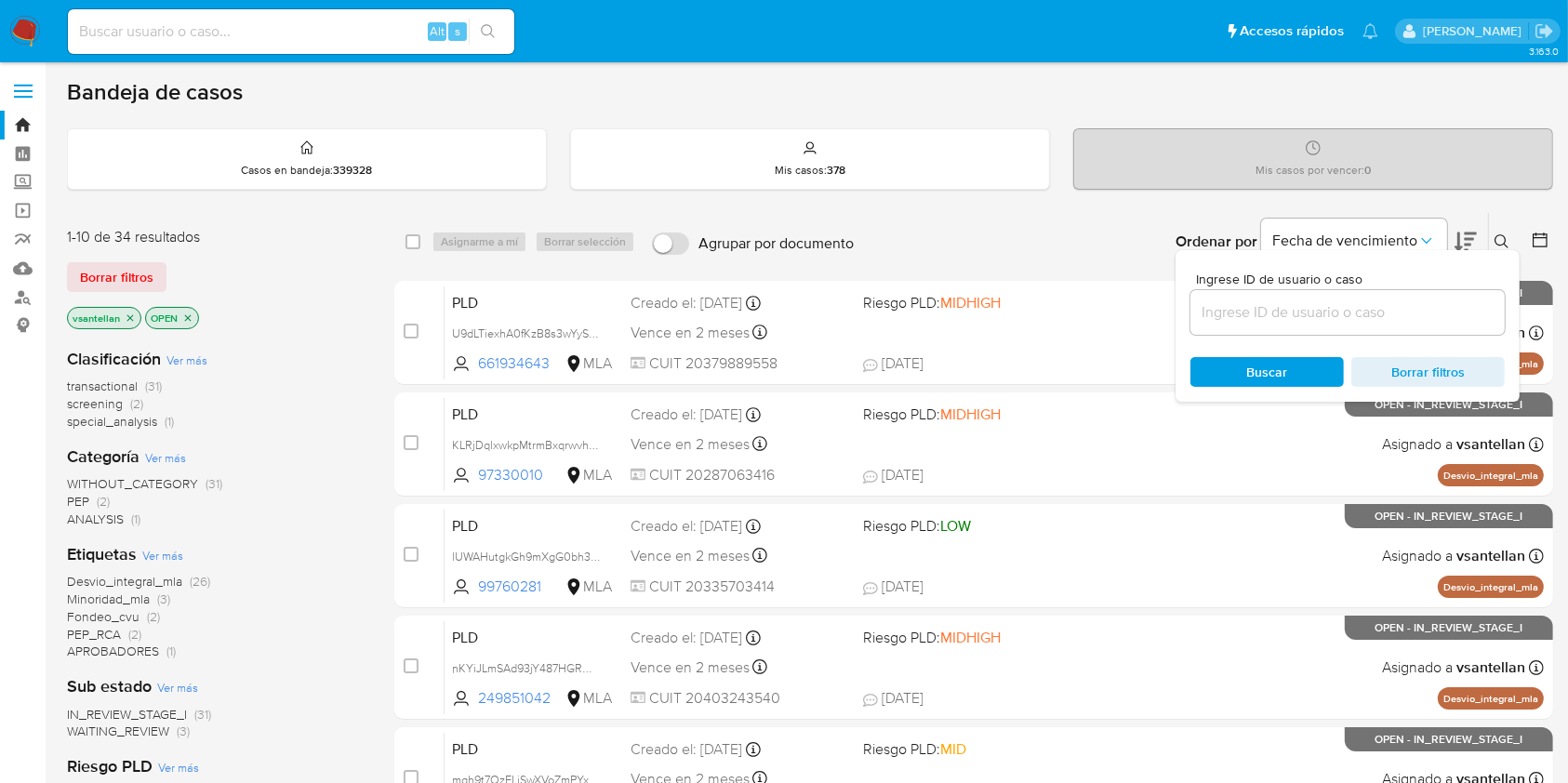
click at [1304, 301] on input at bounding box center [1347, 312] width 315 height 24
type input "2561194221"
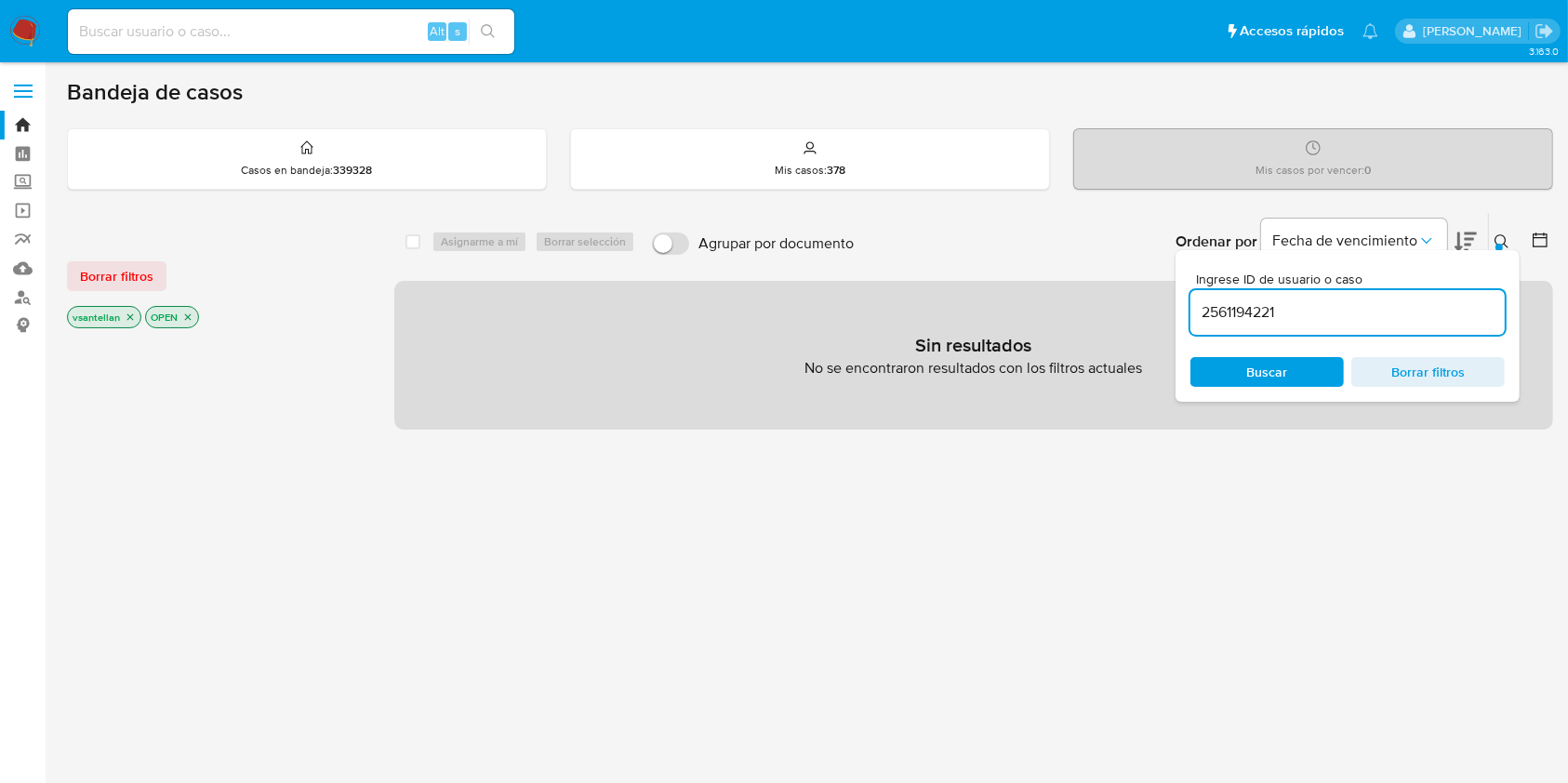
click at [131, 312] on icon "close-filter" at bounding box center [131, 317] width 12 height 12
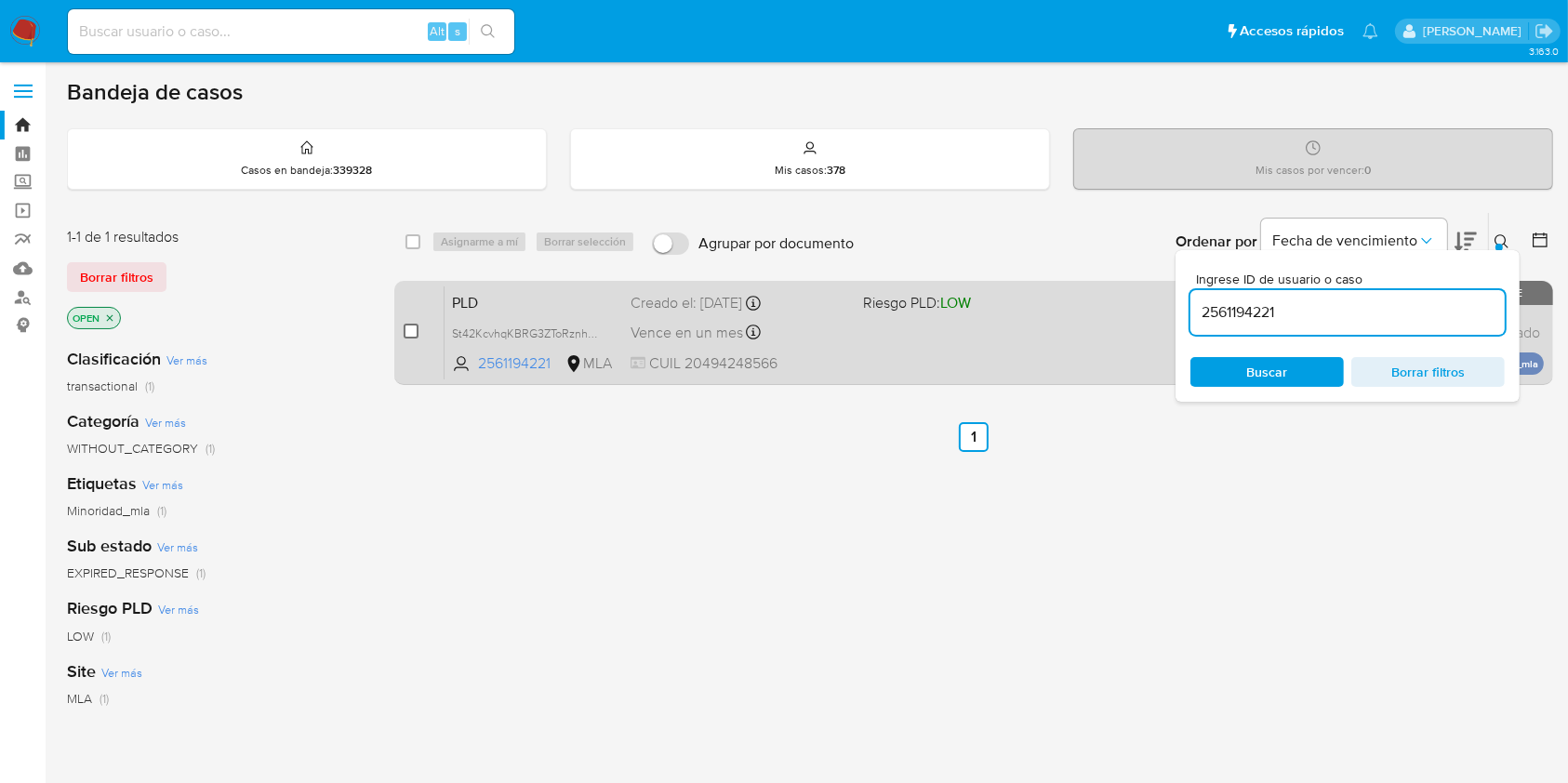
click at [411, 335] on input "checkbox" at bounding box center [410, 330] width 15 height 15
checkbox input "true"
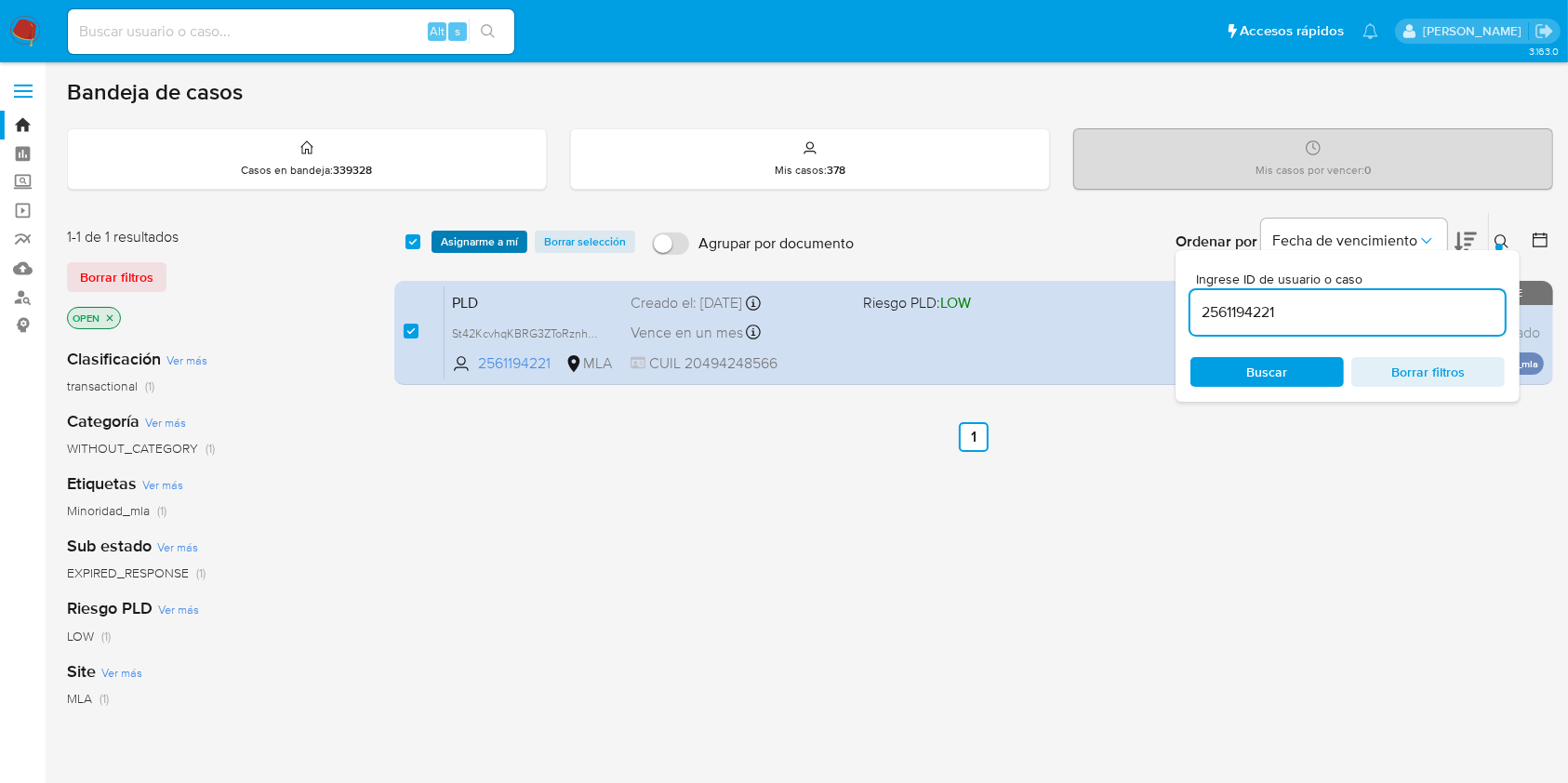
click at [462, 243] on span "Asignarme a mí" at bounding box center [479, 241] width 77 height 18
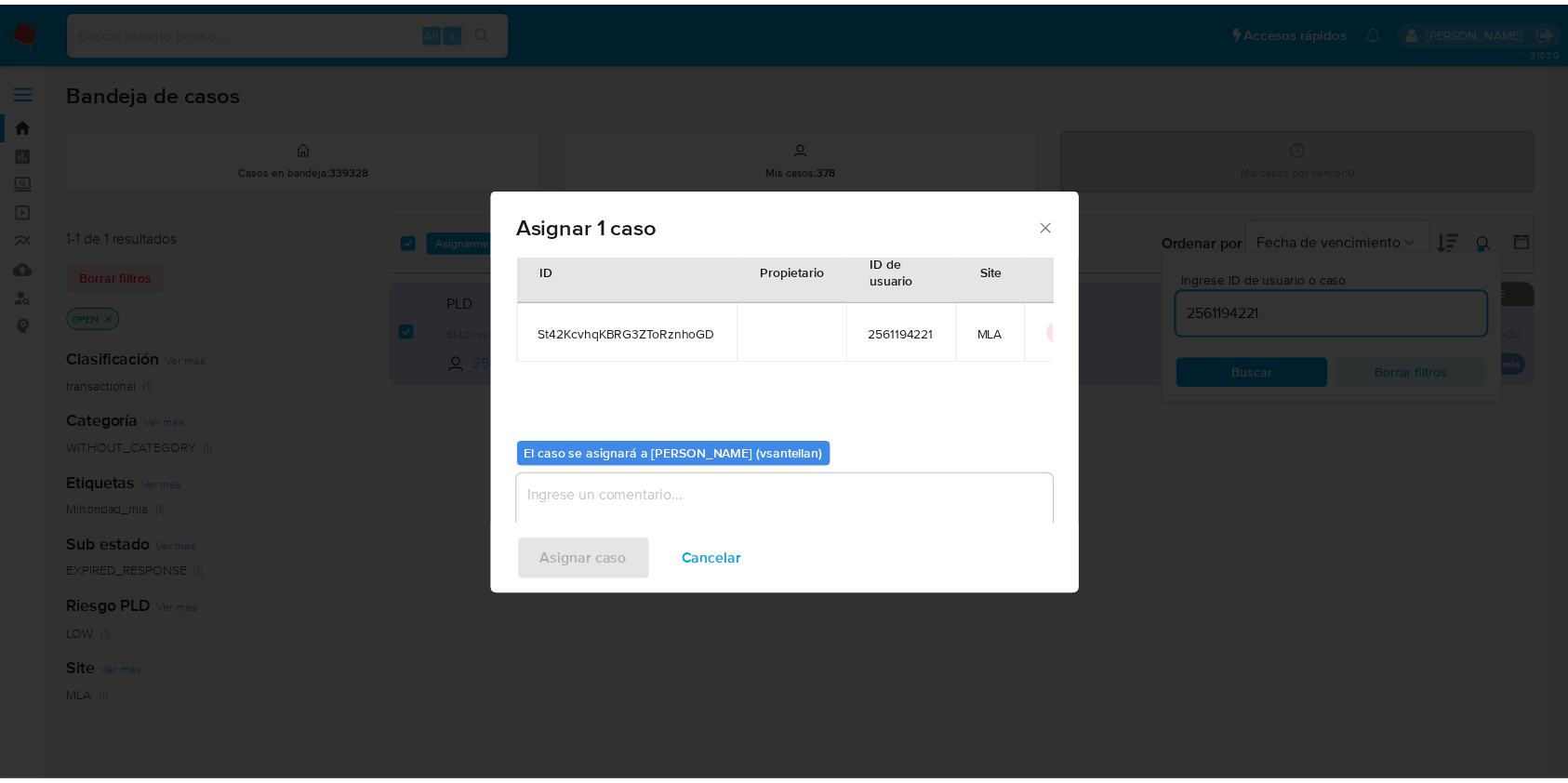
scroll to position [95, 0]
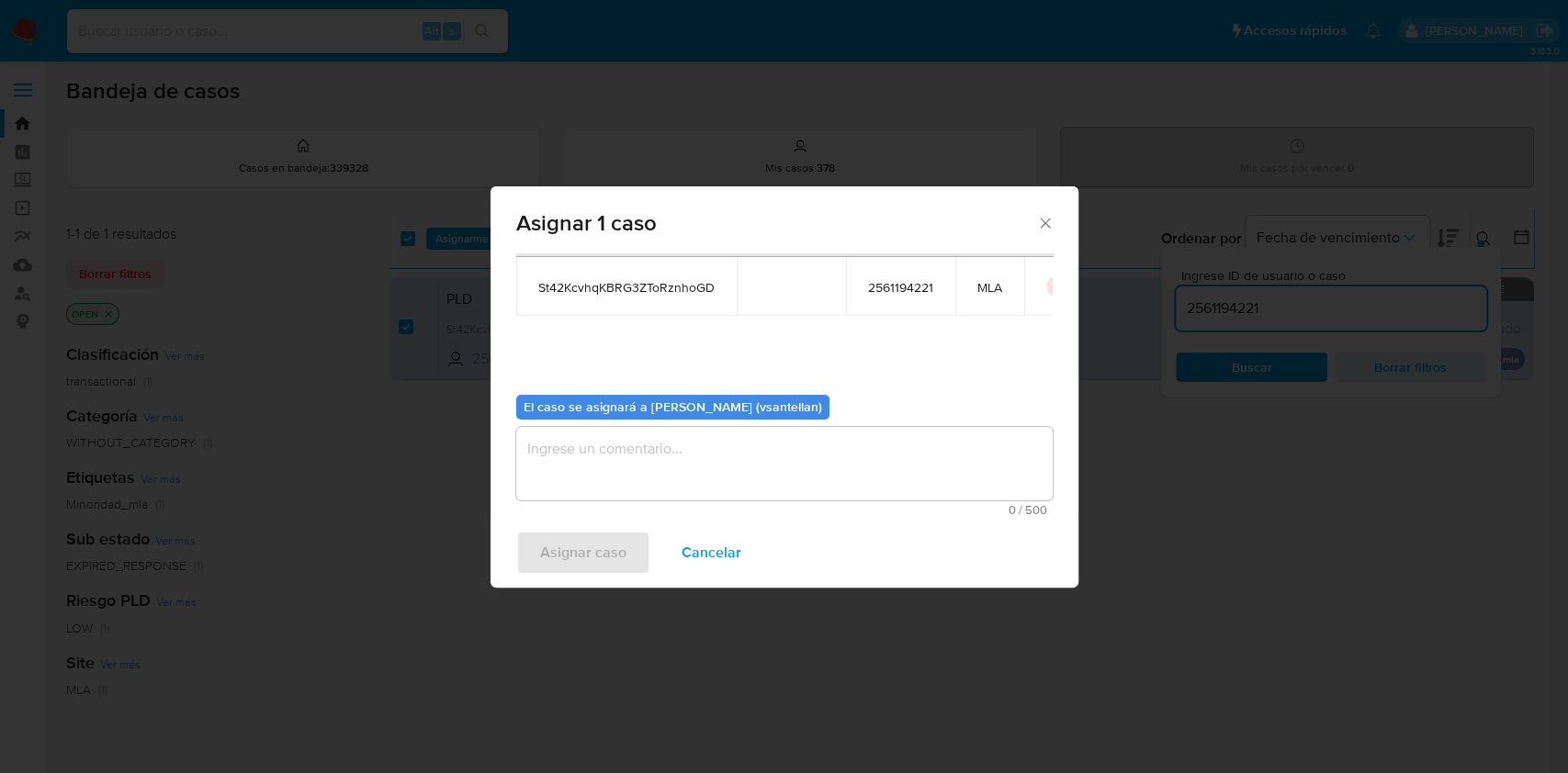
drag, startPoint x: 546, startPoint y: 452, endPoint x: 563, endPoint y: 557, distance: 106.4
click at [547, 453] on textarea "assign-modal" at bounding box center [784, 463] width 536 height 74
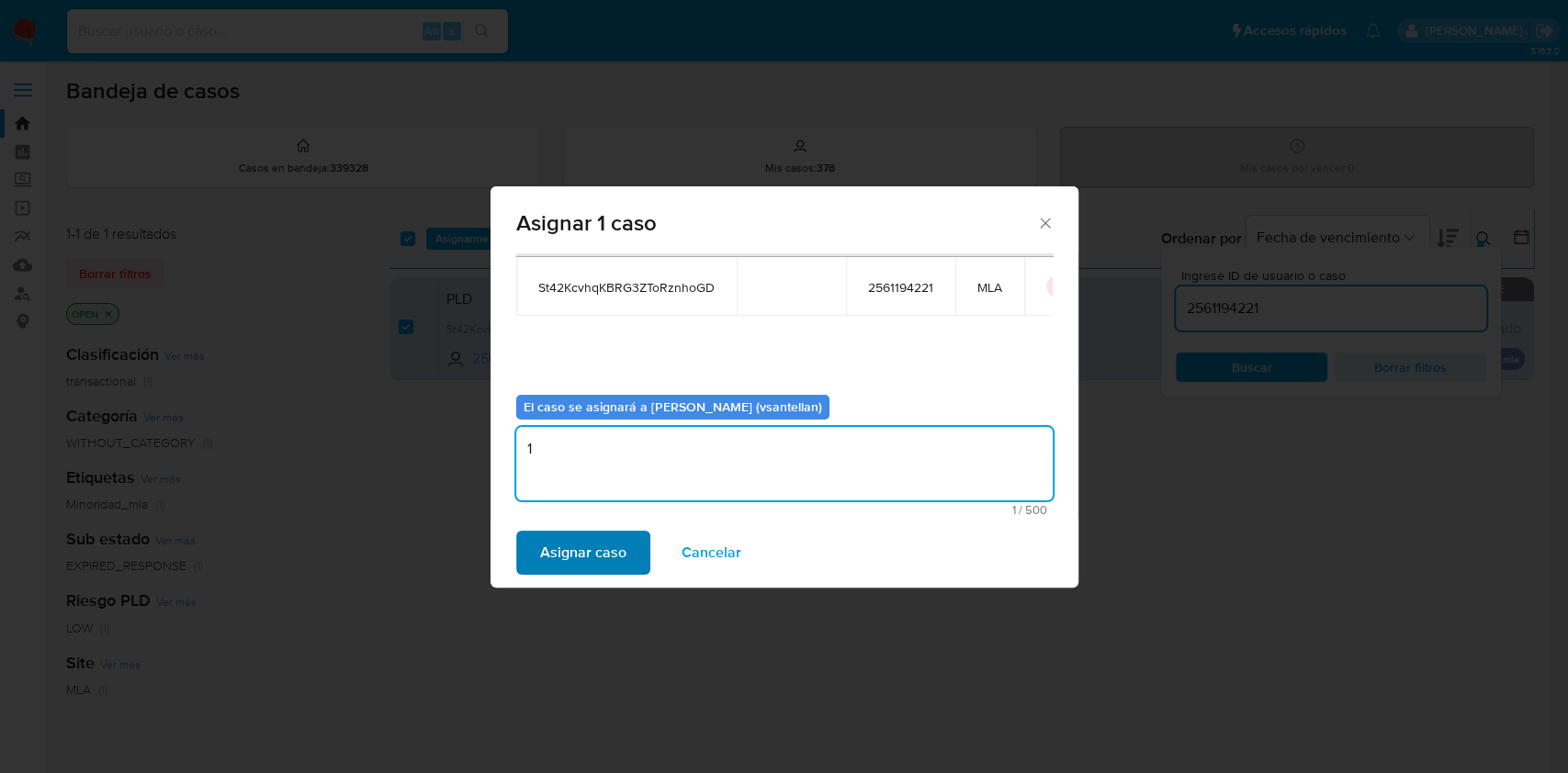
type textarea "1"
click at [574, 556] on span "Asignar caso" at bounding box center [583, 552] width 86 height 40
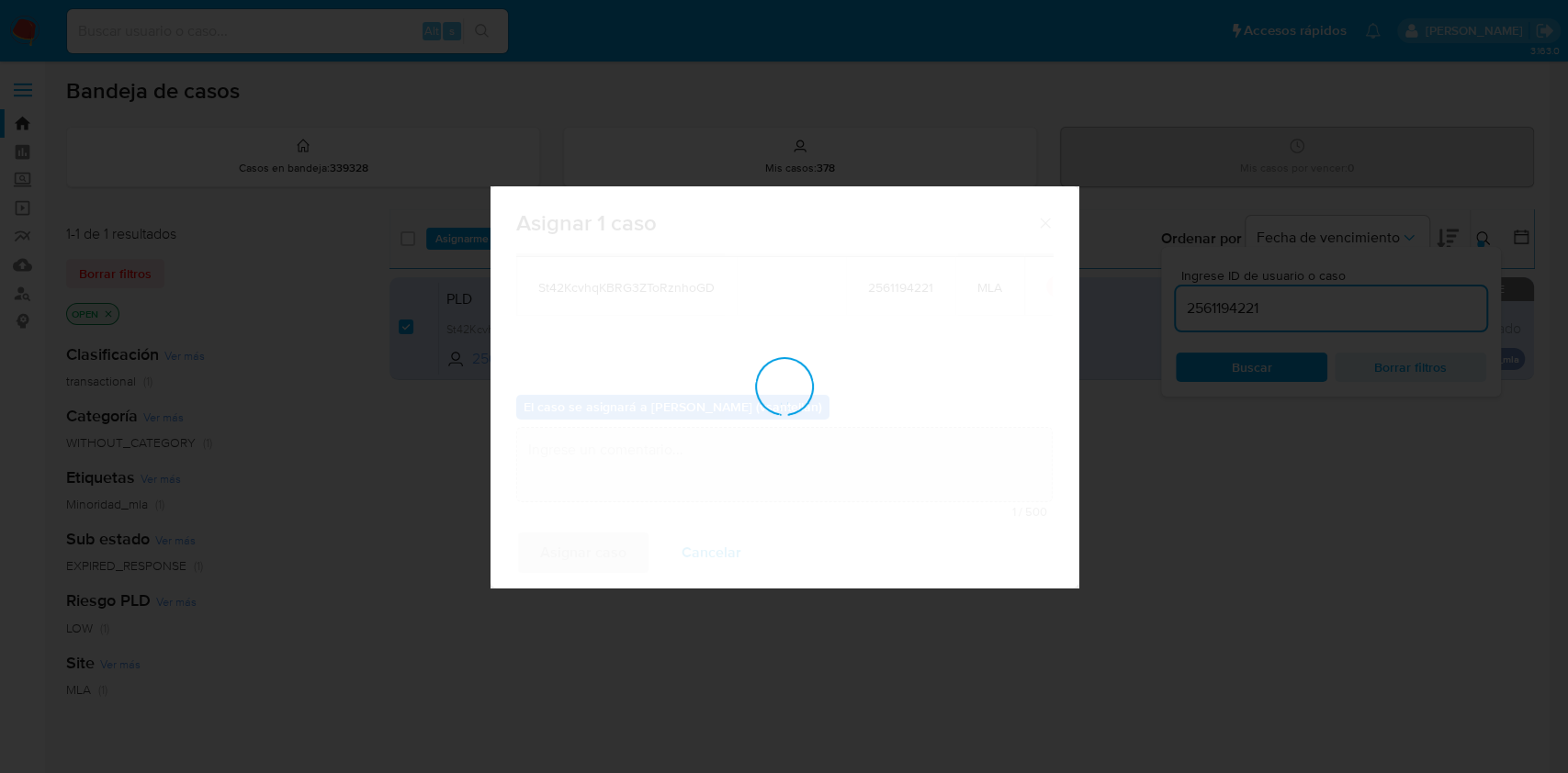
checkbox input "false"
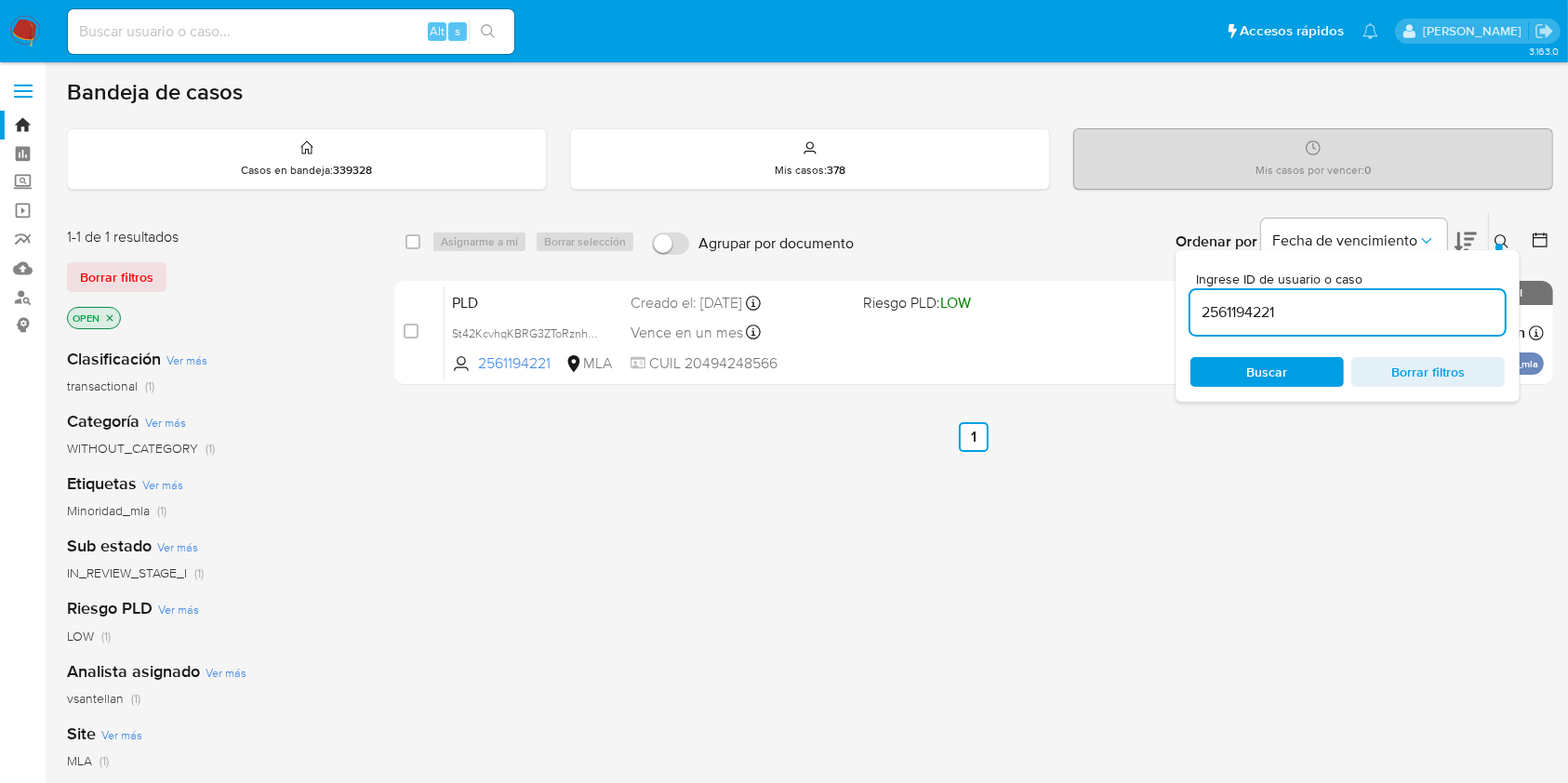
click at [1501, 238] on icon at bounding box center [1501, 241] width 15 height 15
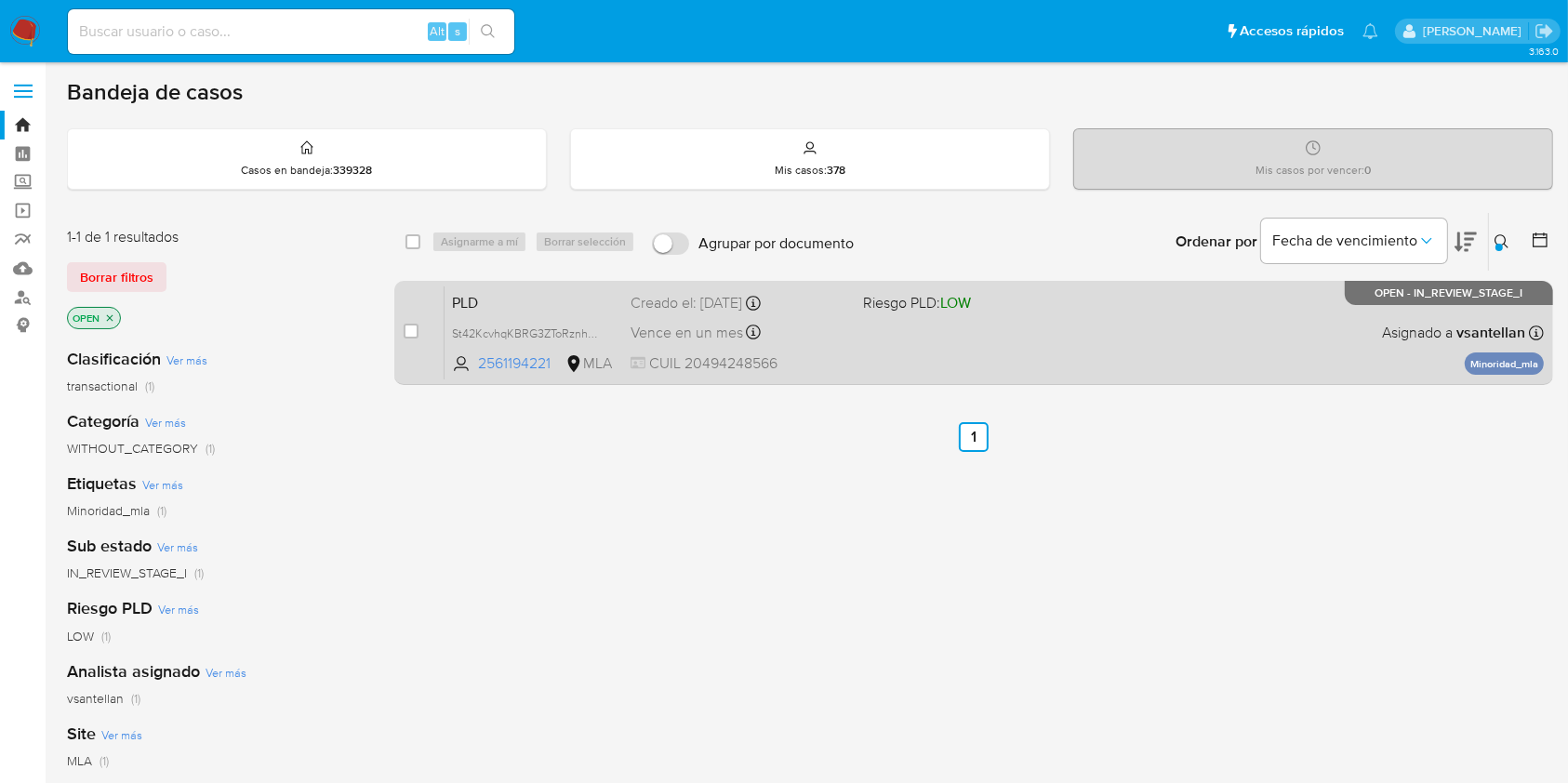
click at [1334, 350] on div "PLD St42KcvhqKBRG3ZToRznhoGD 2561194221 MLA Riesgo PLD: LOW Creado el: 12/09/20…" at bounding box center [994, 332] width 1100 height 94
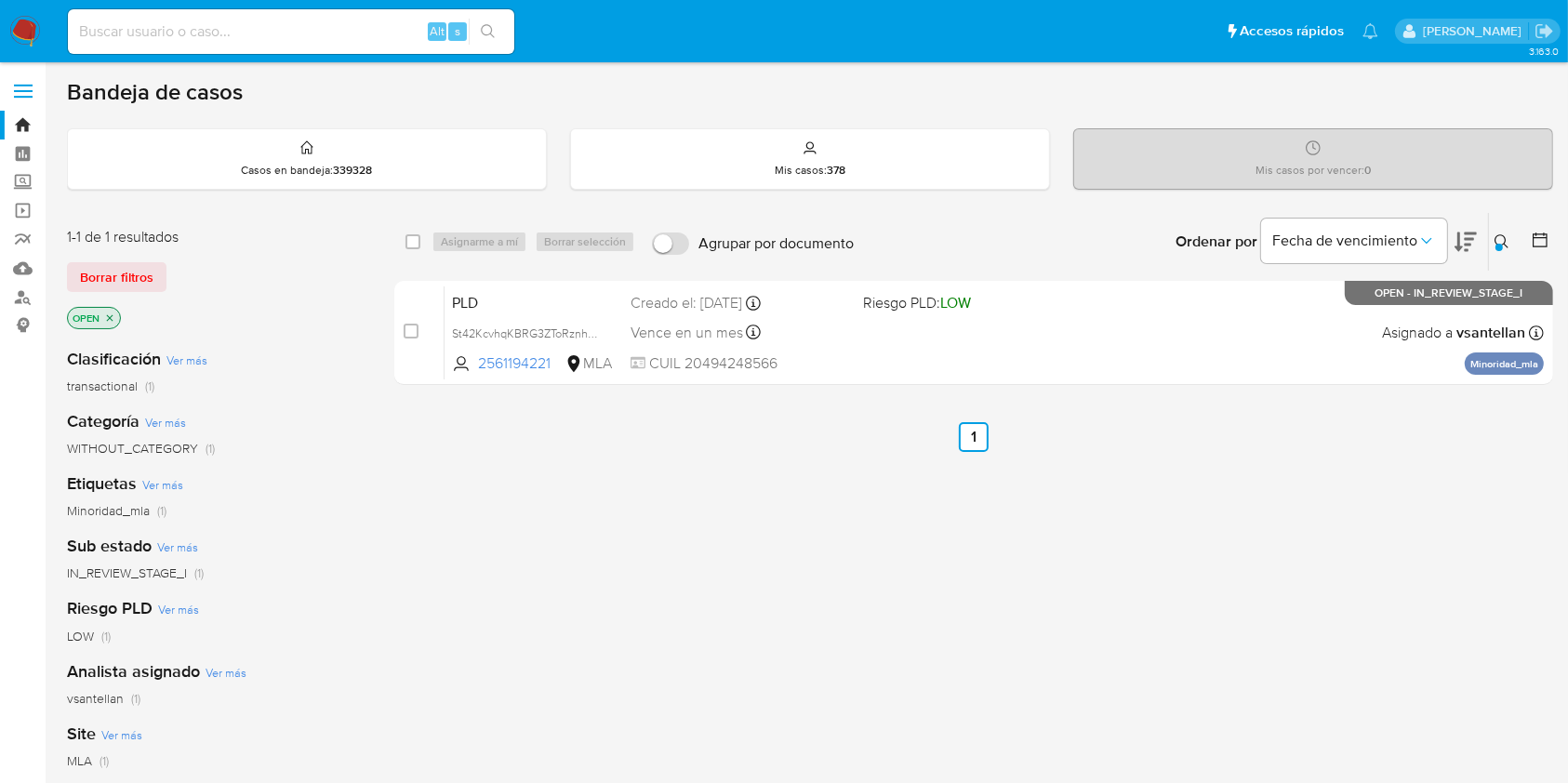
click at [28, 27] on img at bounding box center [25, 31] width 32 height 32
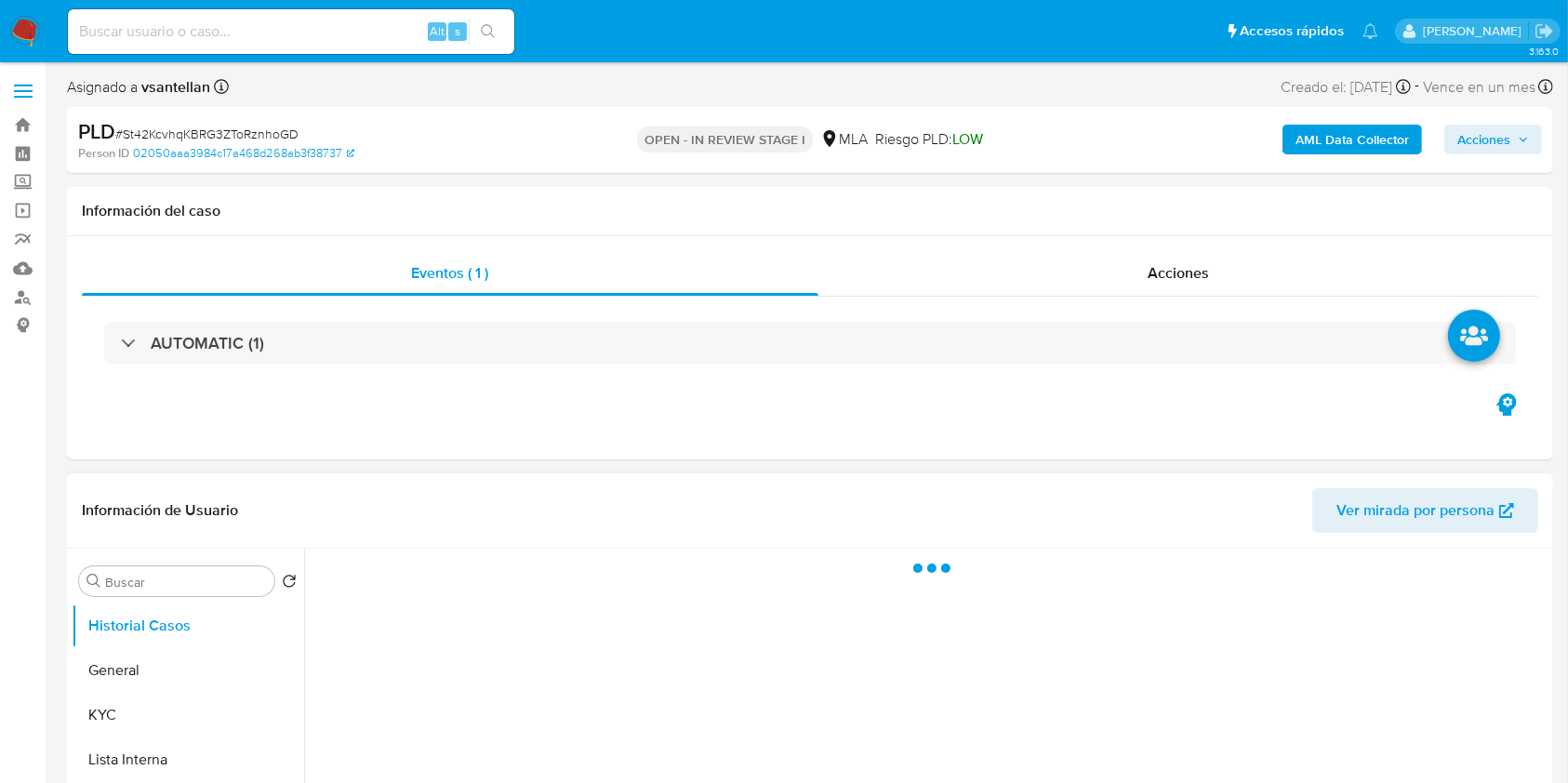
select select "10"
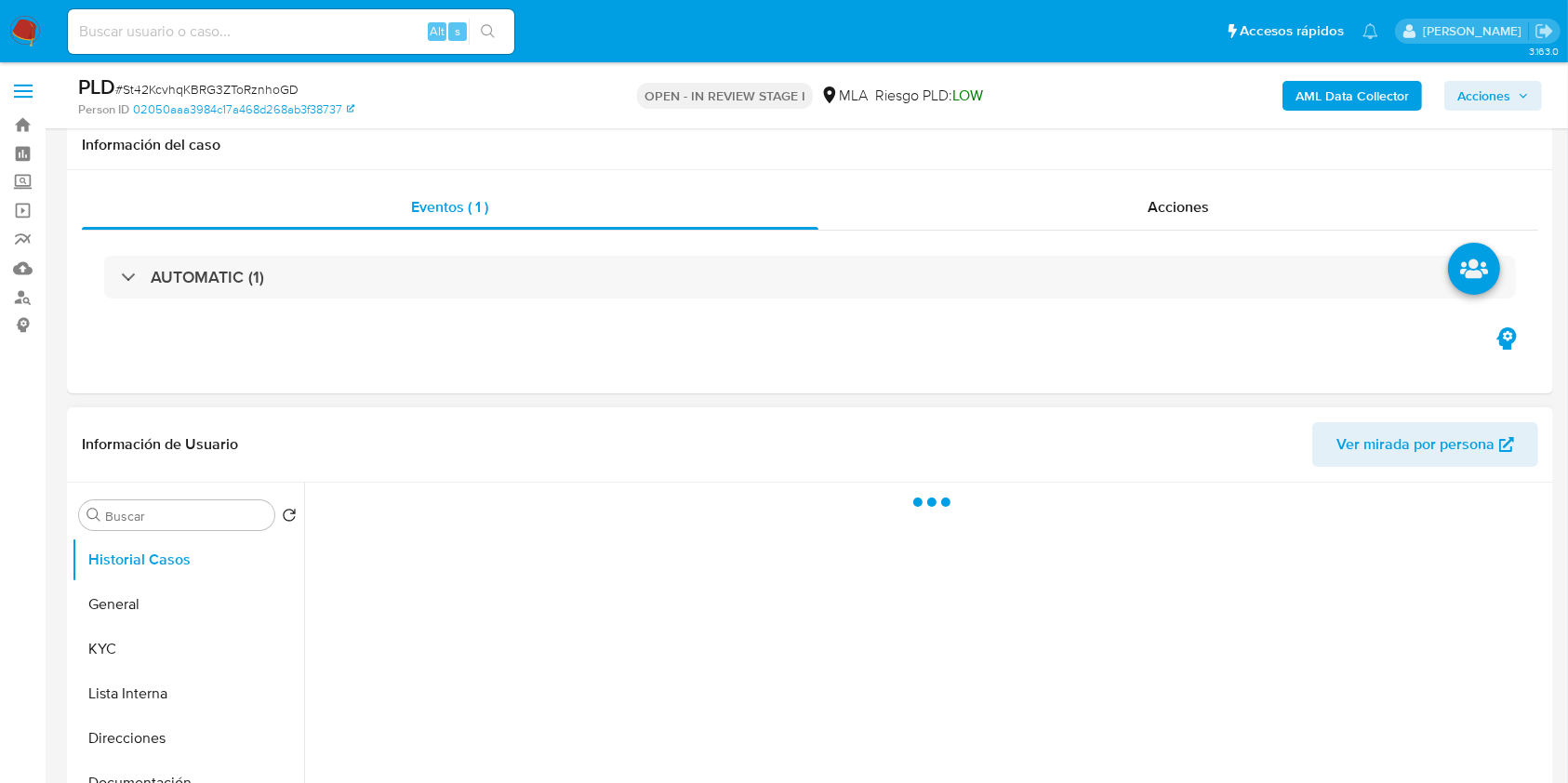
scroll to position [248, 0]
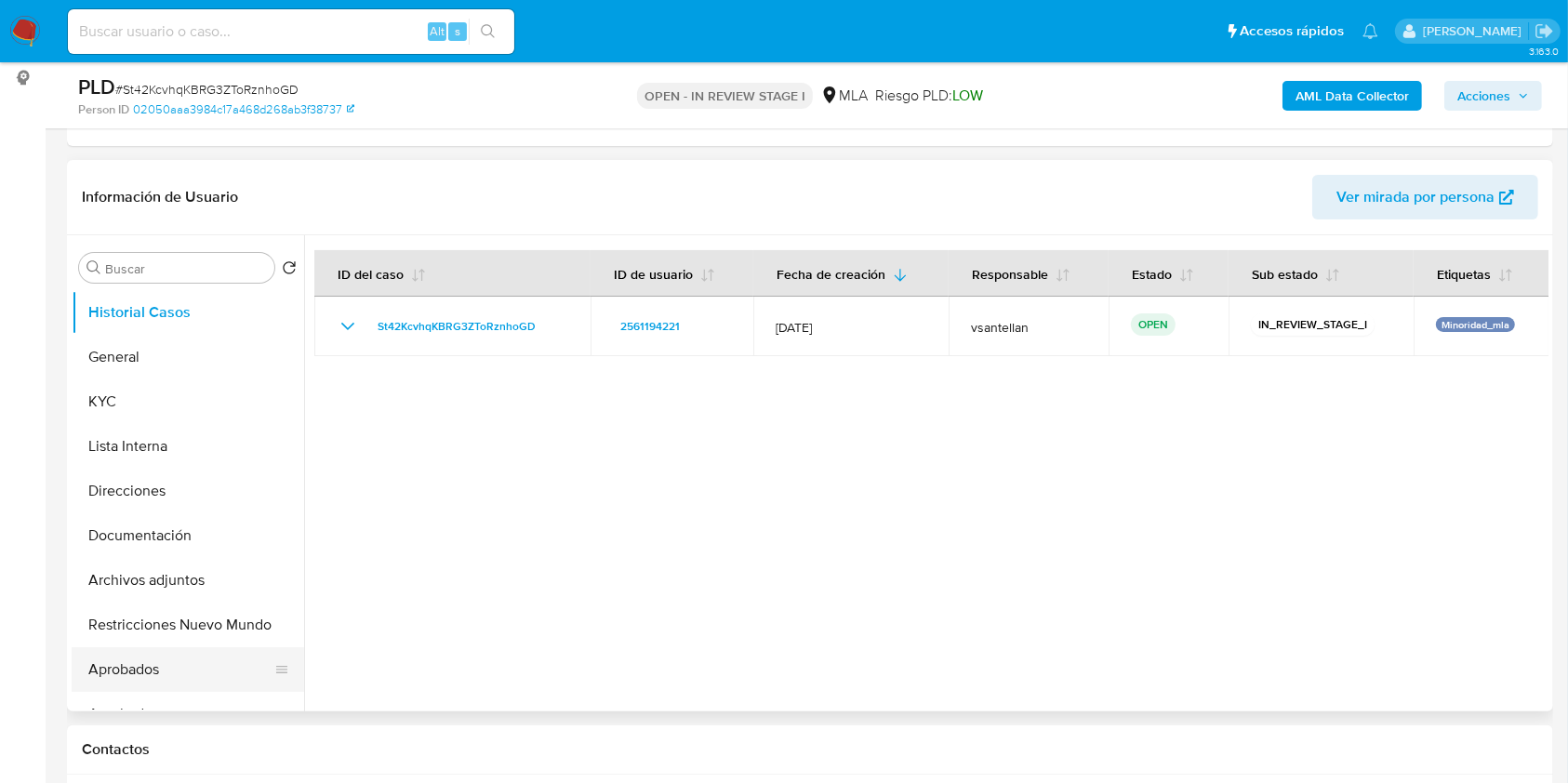
click at [194, 682] on button "Aprobados" at bounding box center [180, 670] width 218 height 45
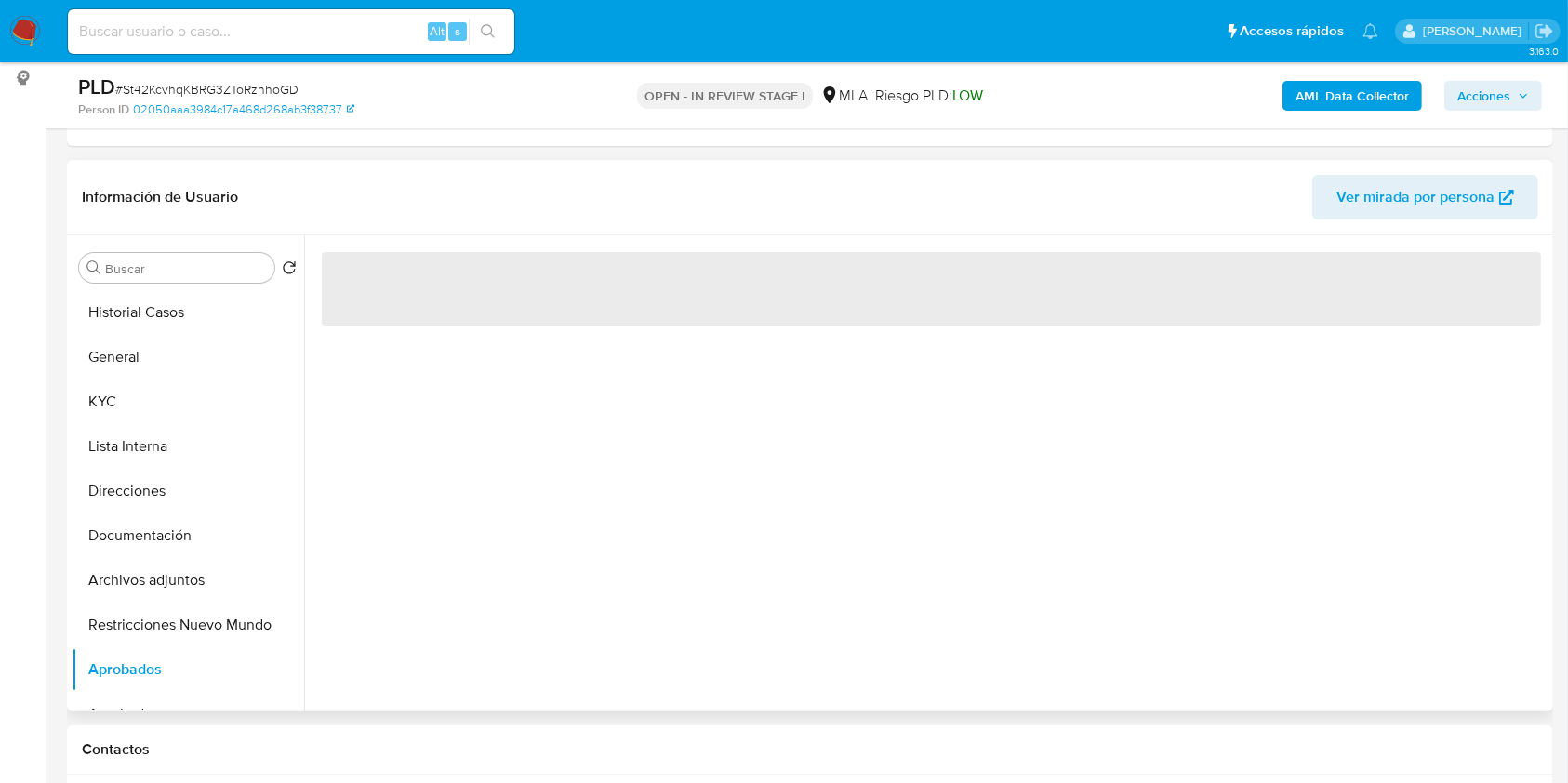
click at [296, 400] on button "KYC" at bounding box center [188, 402] width 232 height 45
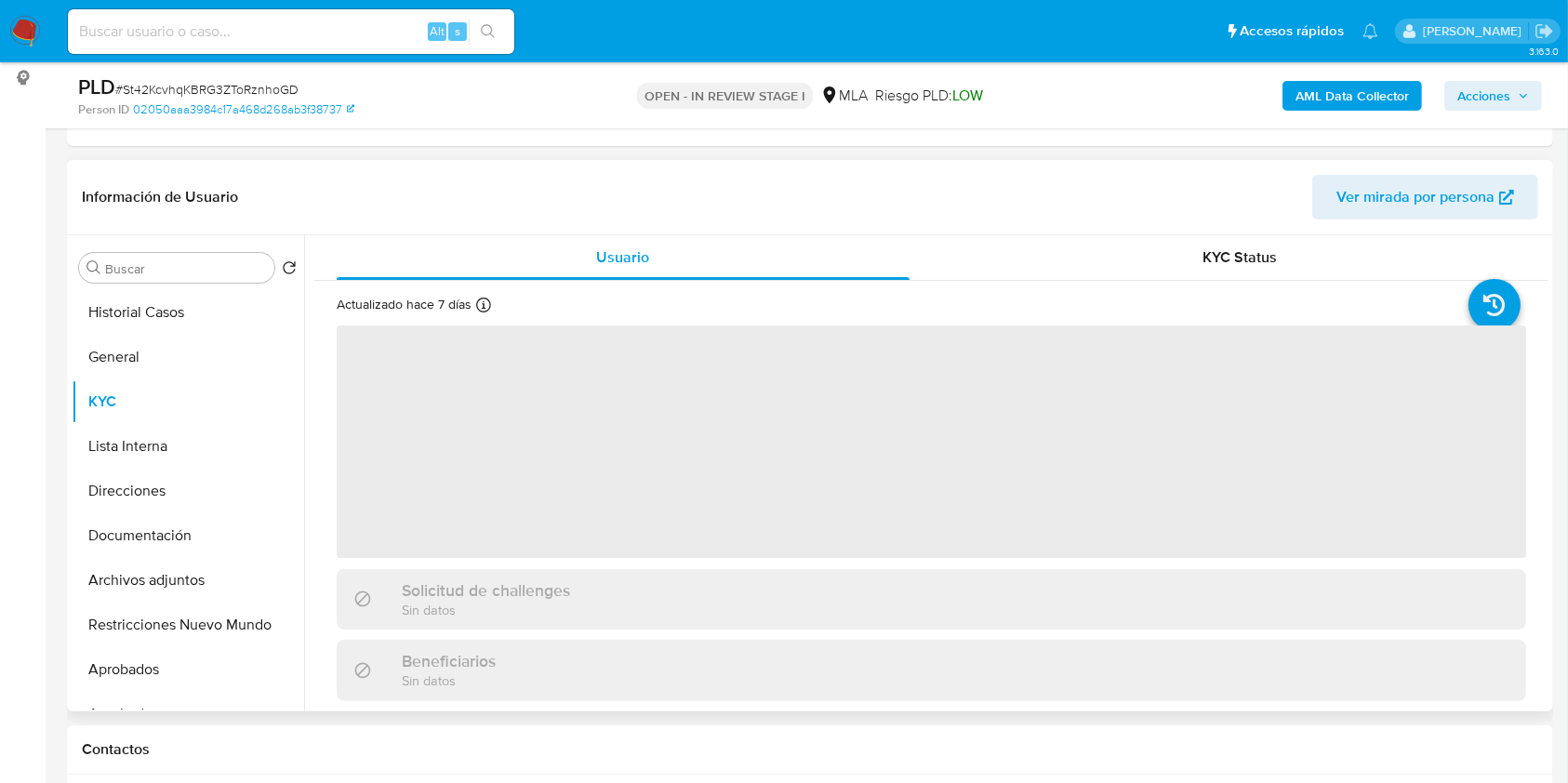
scroll to position [82, 0]
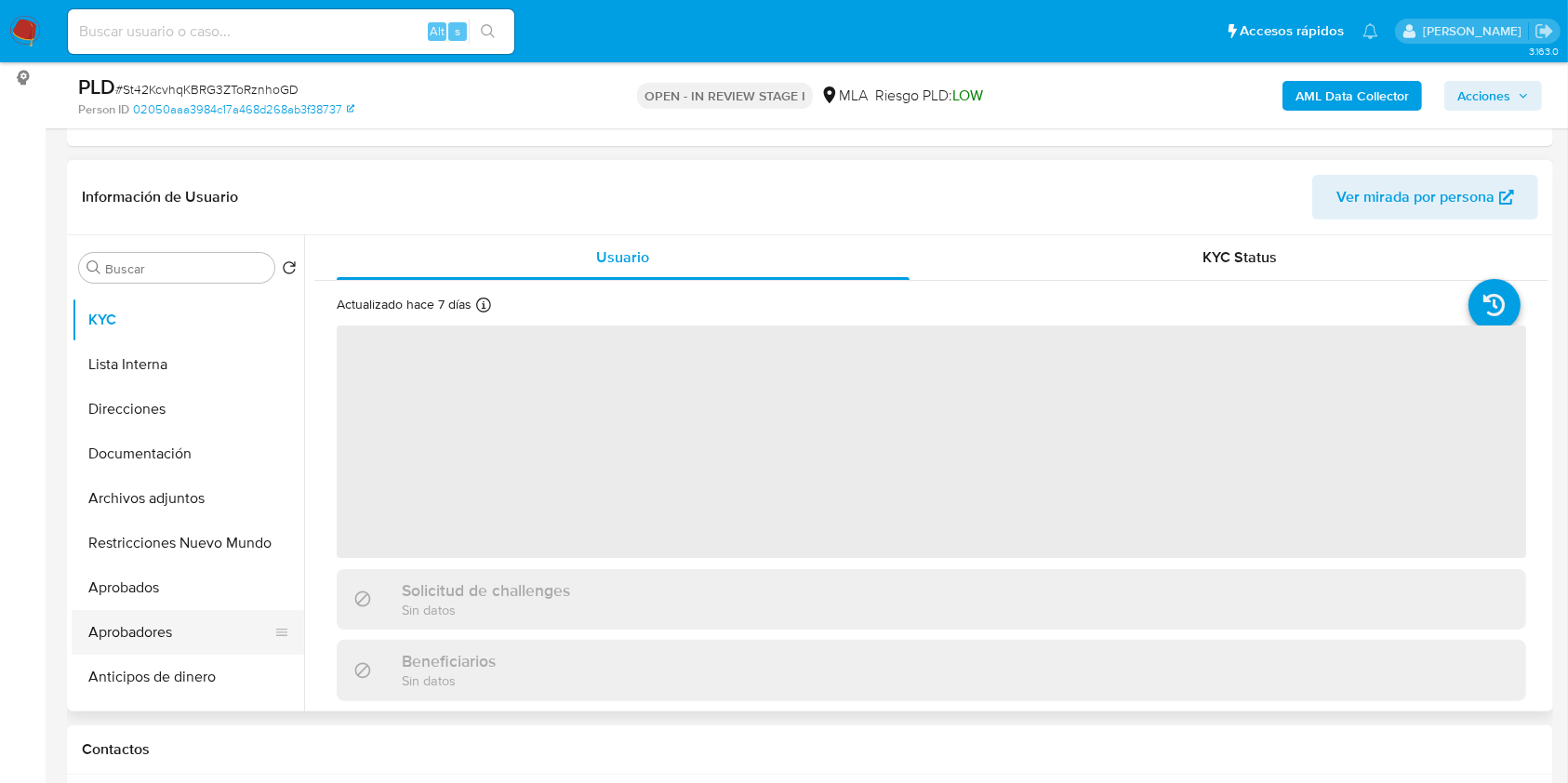
click at [120, 647] on button "Aprobadores" at bounding box center [180, 632] width 218 height 45
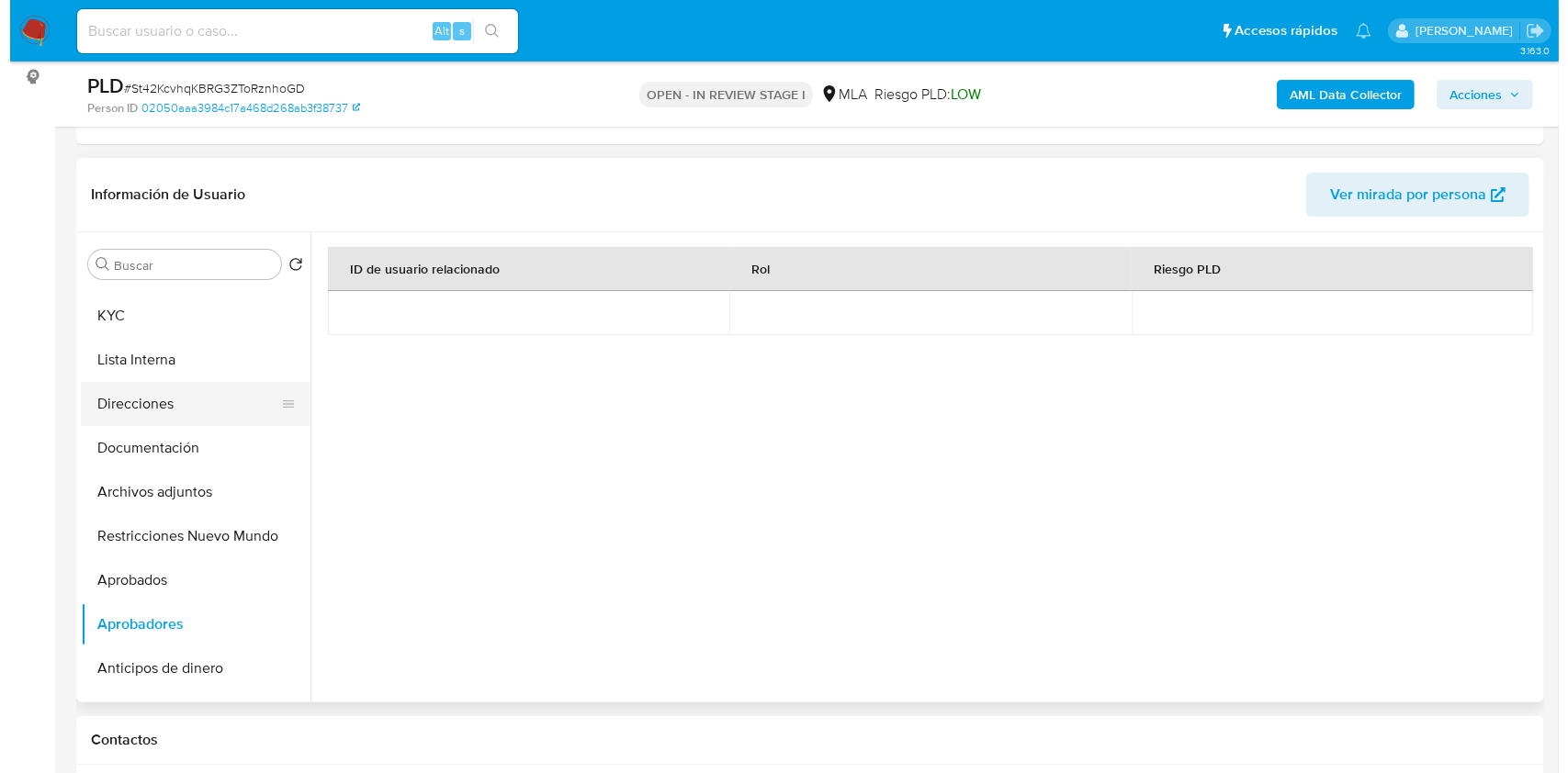
scroll to position [0, 0]
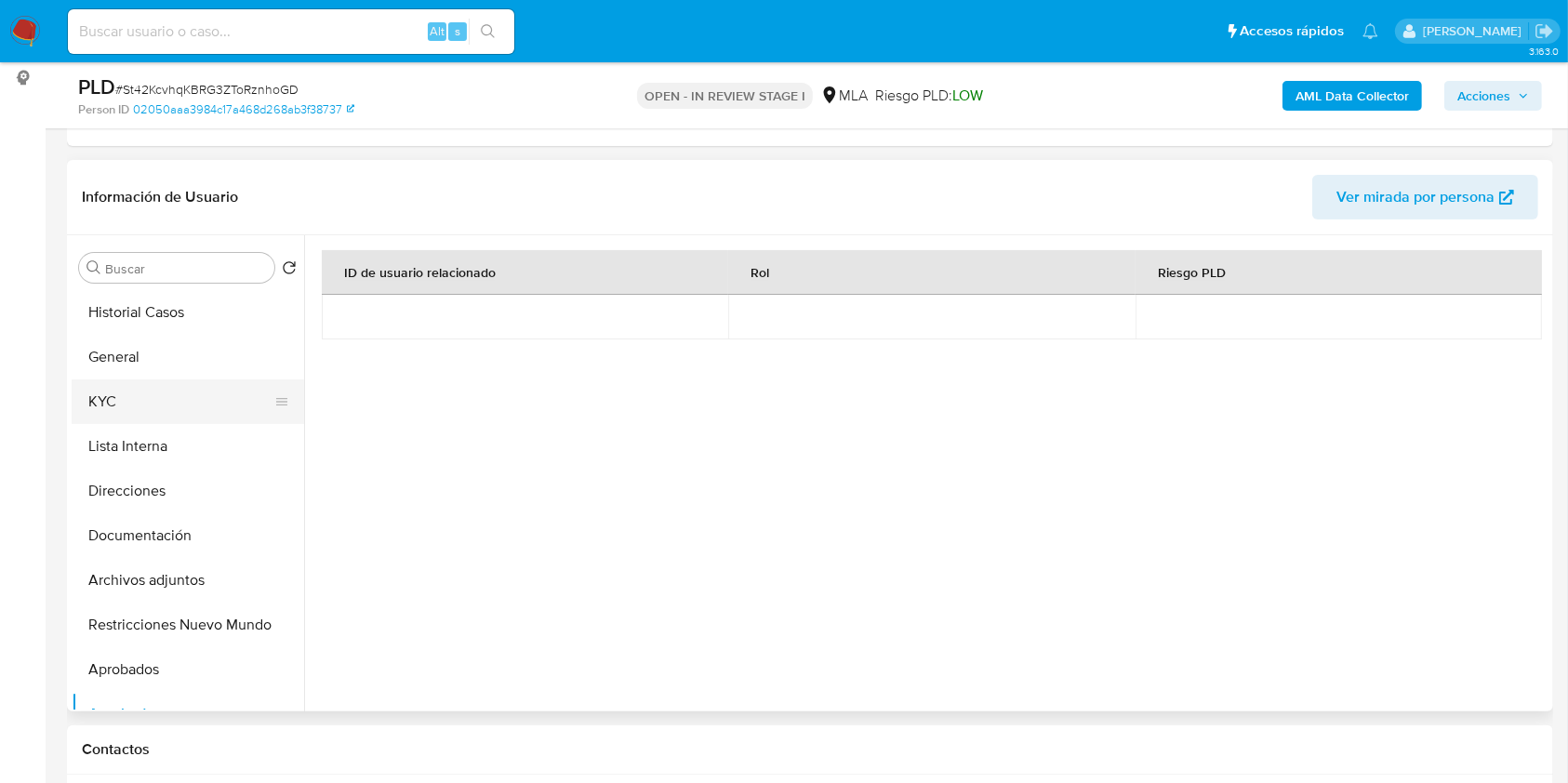
click at [149, 399] on button "KYC" at bounding box center [180, 402] width 218 height 45
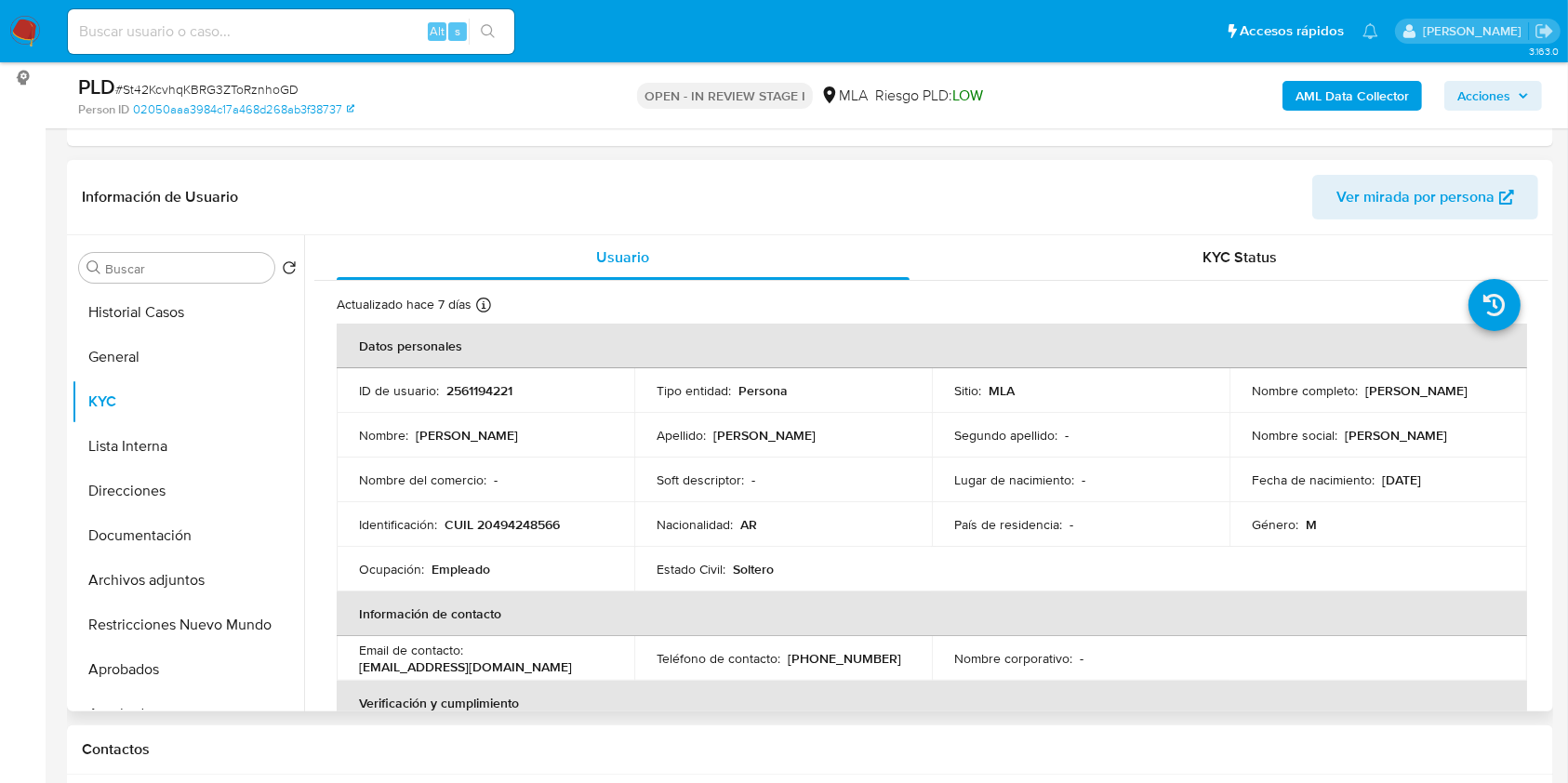
drag, startPoint x: 1175, startPoint y: 621, endPoint x: 1124, endPoint y: 550, distance: 87.4
click at [1175, 621] on th "Información de contacto" at bounding box center [932, 614] width 1191 height 45
click at [1304, 101] on b "AML Data Collector" at bounding box center [1351, 96] width 113 height 30
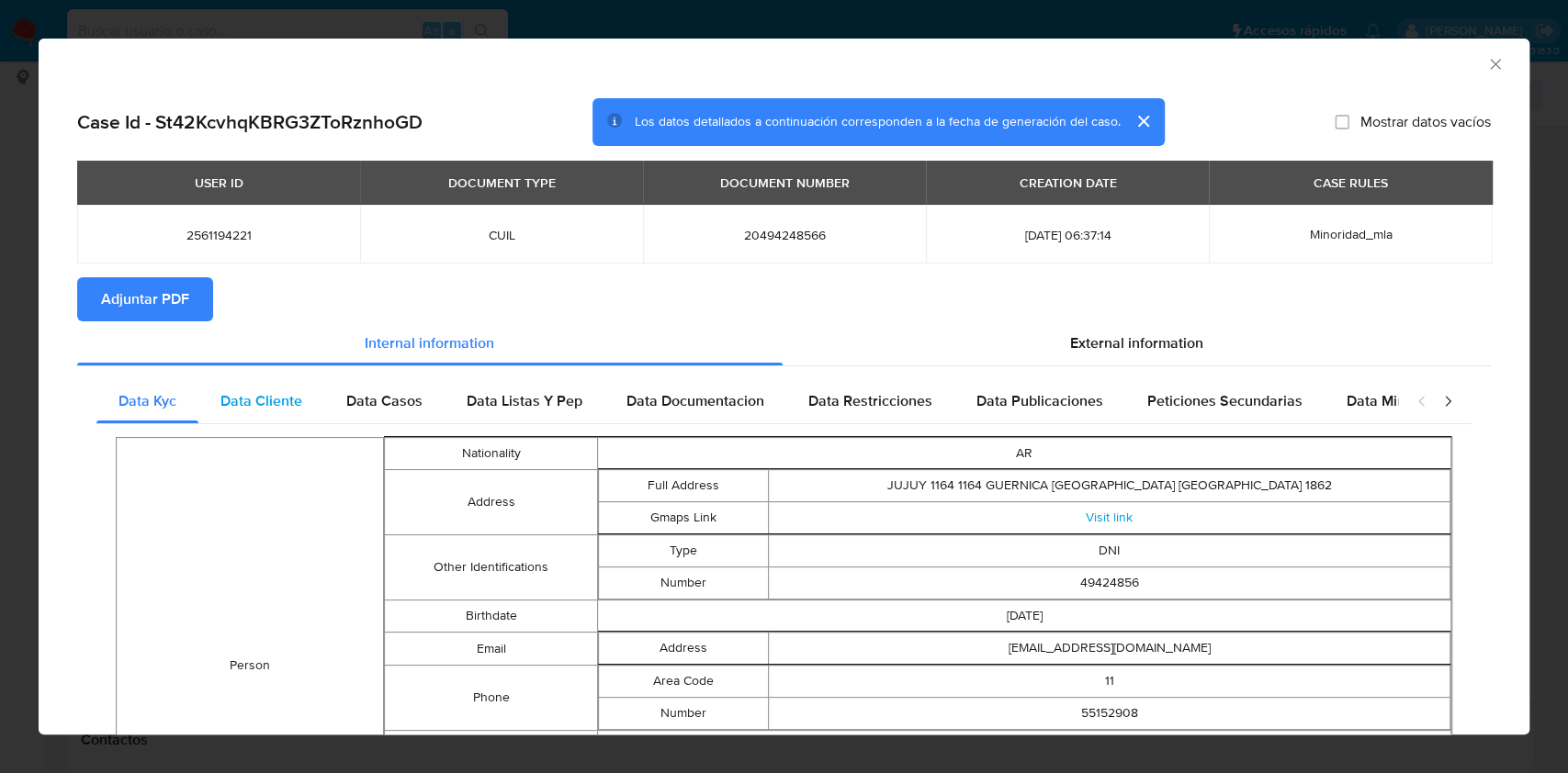
click at [244, 402] on span "Data Cliente" at bounding box center [262, 400] width 82 height 21
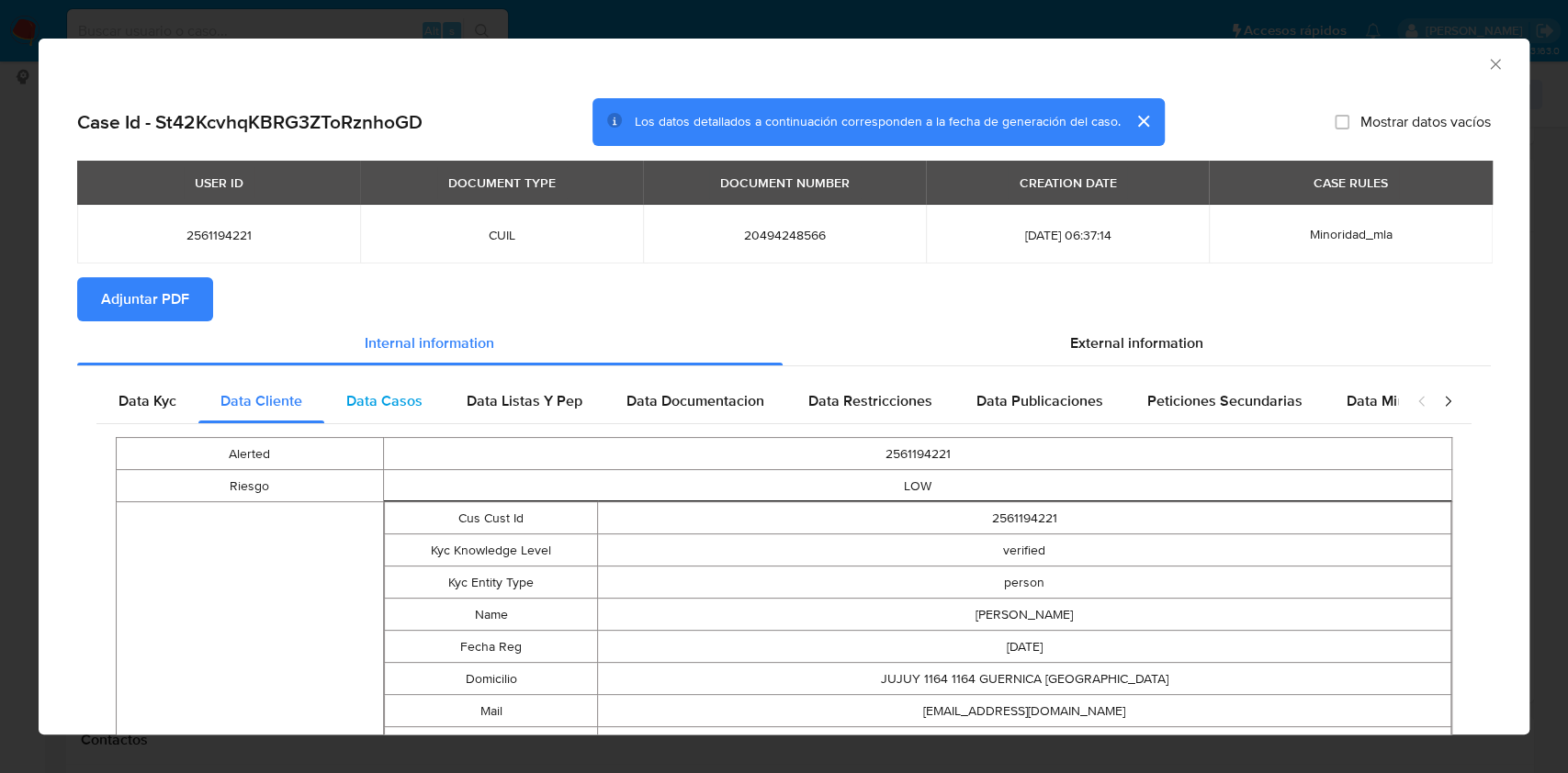
click at [434, 401] on div "Data Casos" at bounding box center [384, 401] width 120 height 44
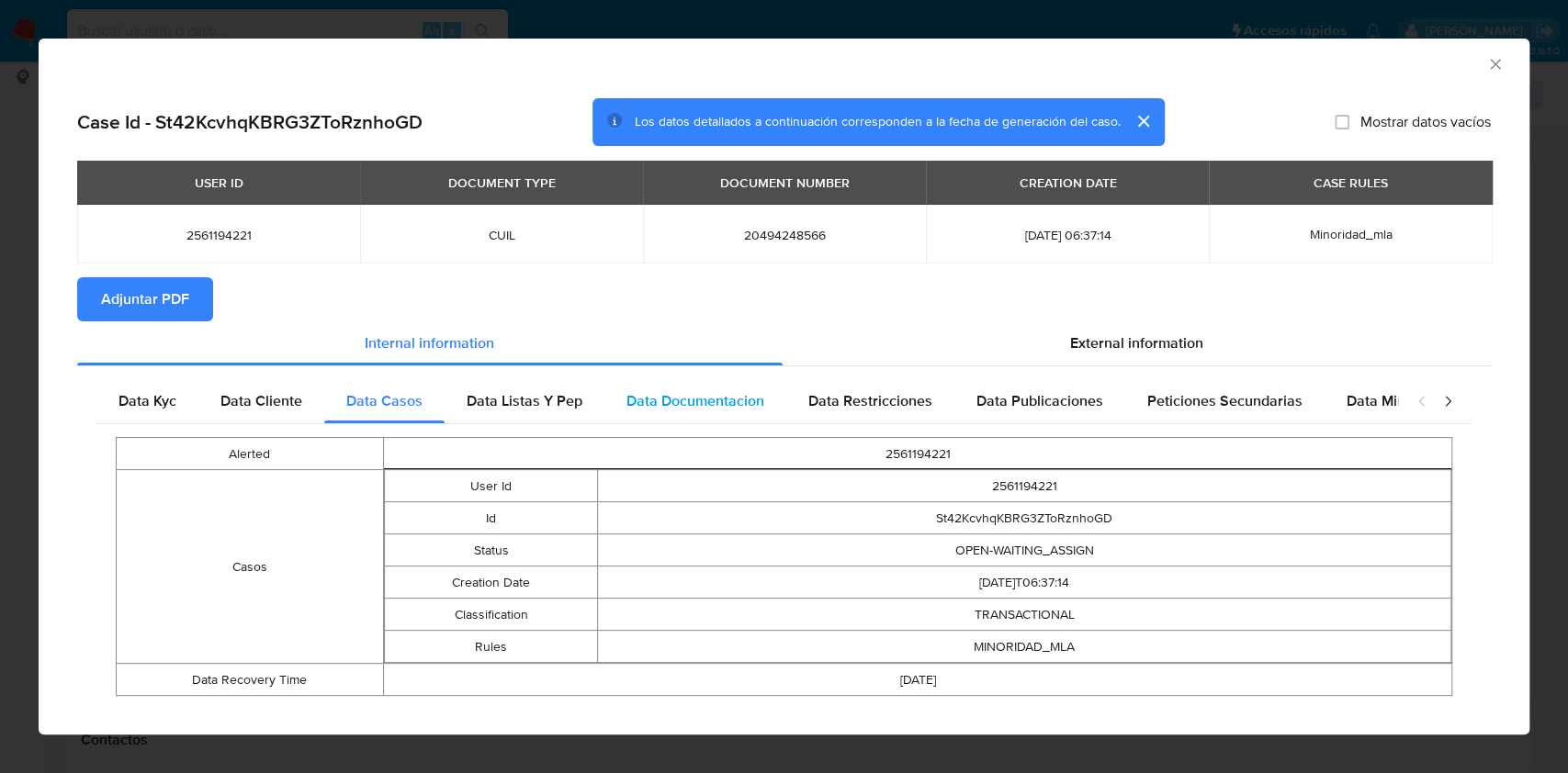
drag, startPoint x: 522, startPoint y: 391, endPoint x: 602, endPoint y: 398, distance: 80.3
click at [522, 390] on span "Data Listas Y Pep" at bounding box center [524, 400] width 116 height 21
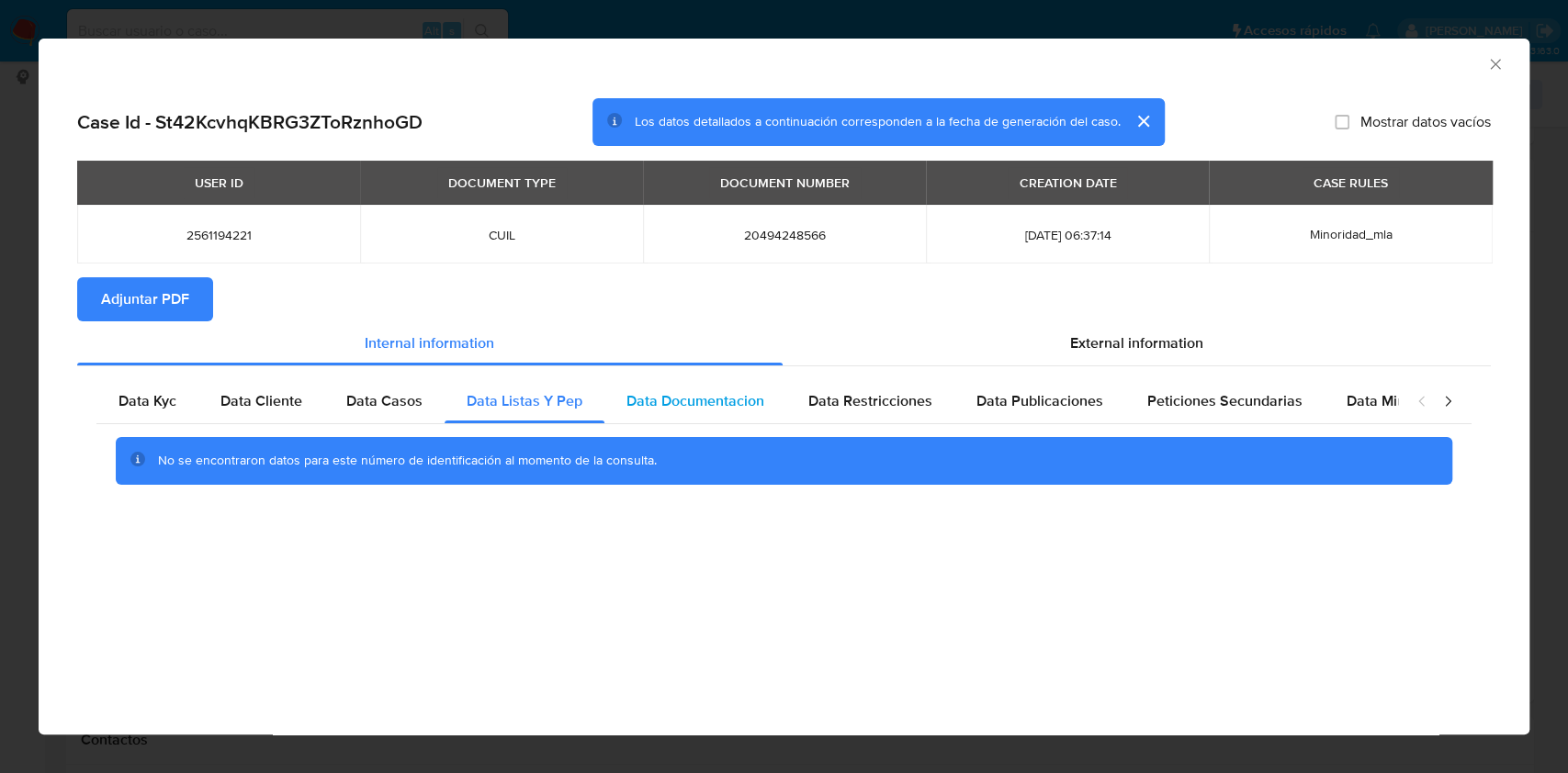
drag, startPoint x: 717, startPoint y: 418, endPoint x: 830, endPoint y: 393, distance: 115.7
click at [725, 414] on div "Data Documentacion" at bounding box center [695, 401] width 182 height 44
drag, startPoint x: 850, startPoint y: 396, endPoint x: 1015, endPoint y: 387, distance: 165.2
click at [851, 396] on span "Data Restricciones" at bounding box center [871, 400] width 124 height 21
click at [1036, 388] on div "Data Publicaciones" at bounding box center [1039, 401] width 171 height 44
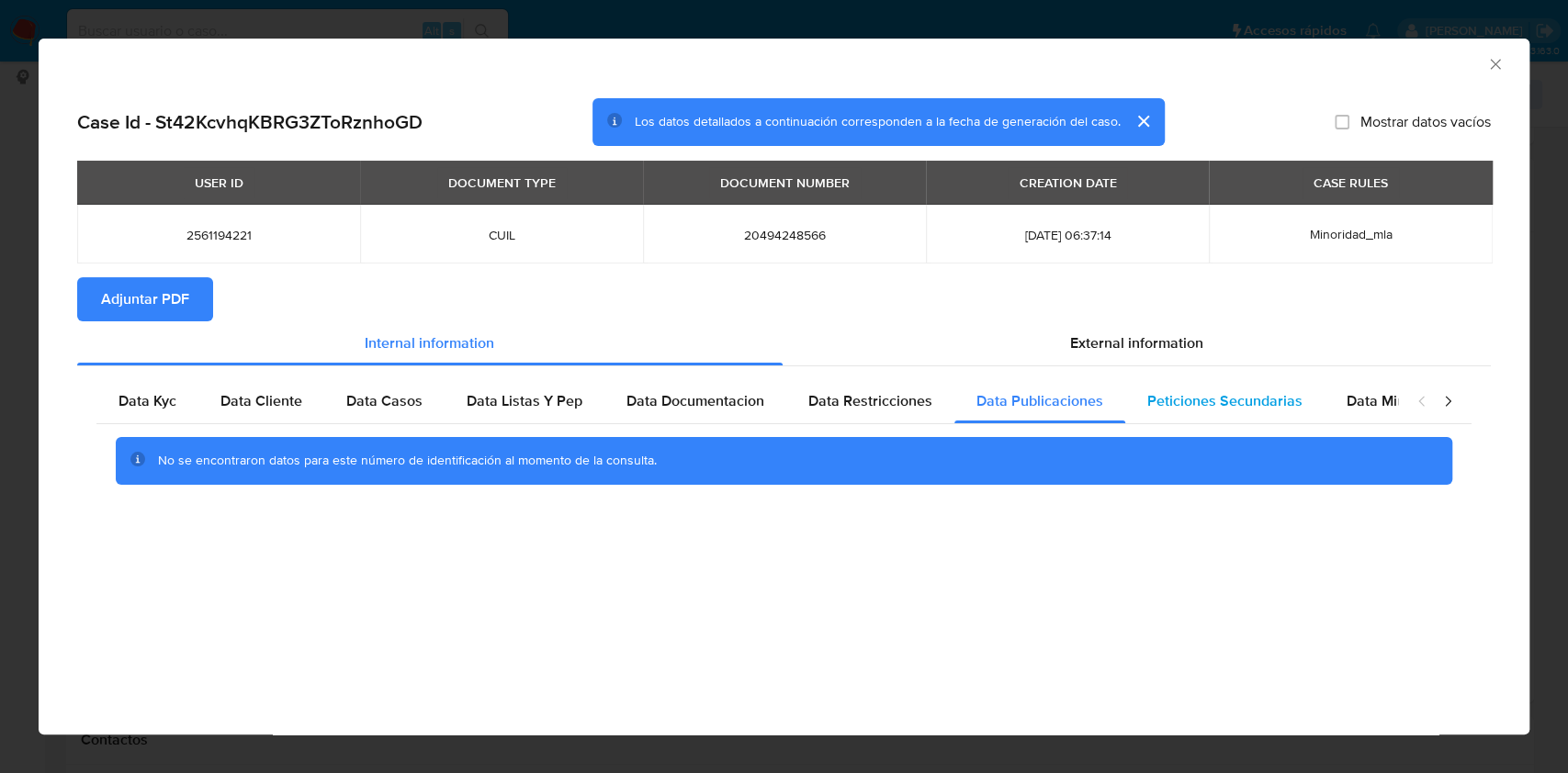
drag, startPoint x: 1212, startPoint y: 417, endPoint x: 1311, endPoint y: 390, distance: 102.6
click at [1215, 416] on div "Peticiones Secundarias" at bounding box center [1225, 401] width 199 height 44
click at [1342, 390] on div "Data Minoridad" at bounding box center [1397, 401] width 145 height 44
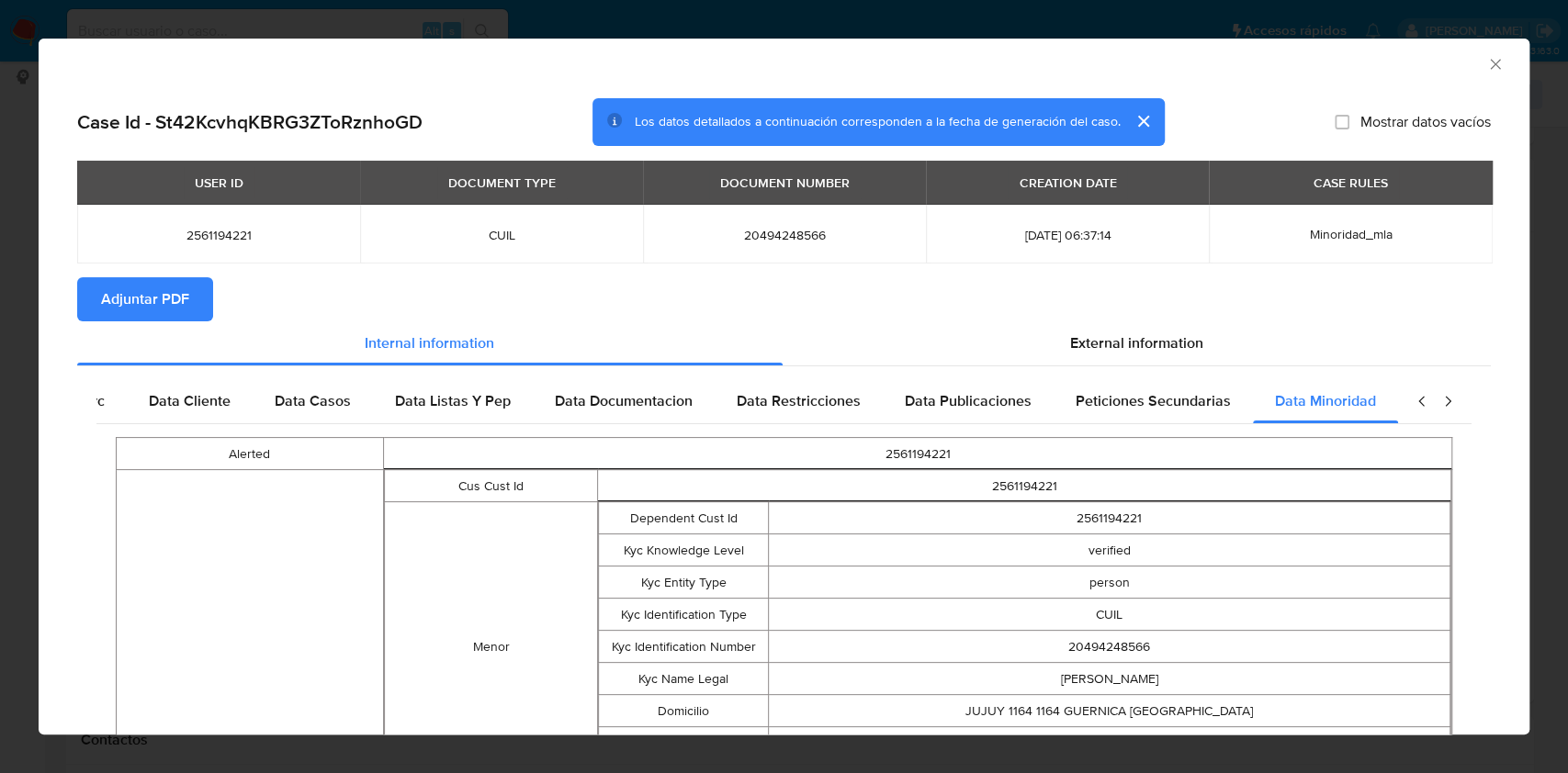
scroll to position [0, 81]
click at [1068, 313] on section "Adjuntar PDF" at bounding box center [784, 299] width 1414 height 44
click at [1079, 339] on span "External information" at bounding box center [1136, 343] width 133 height 21
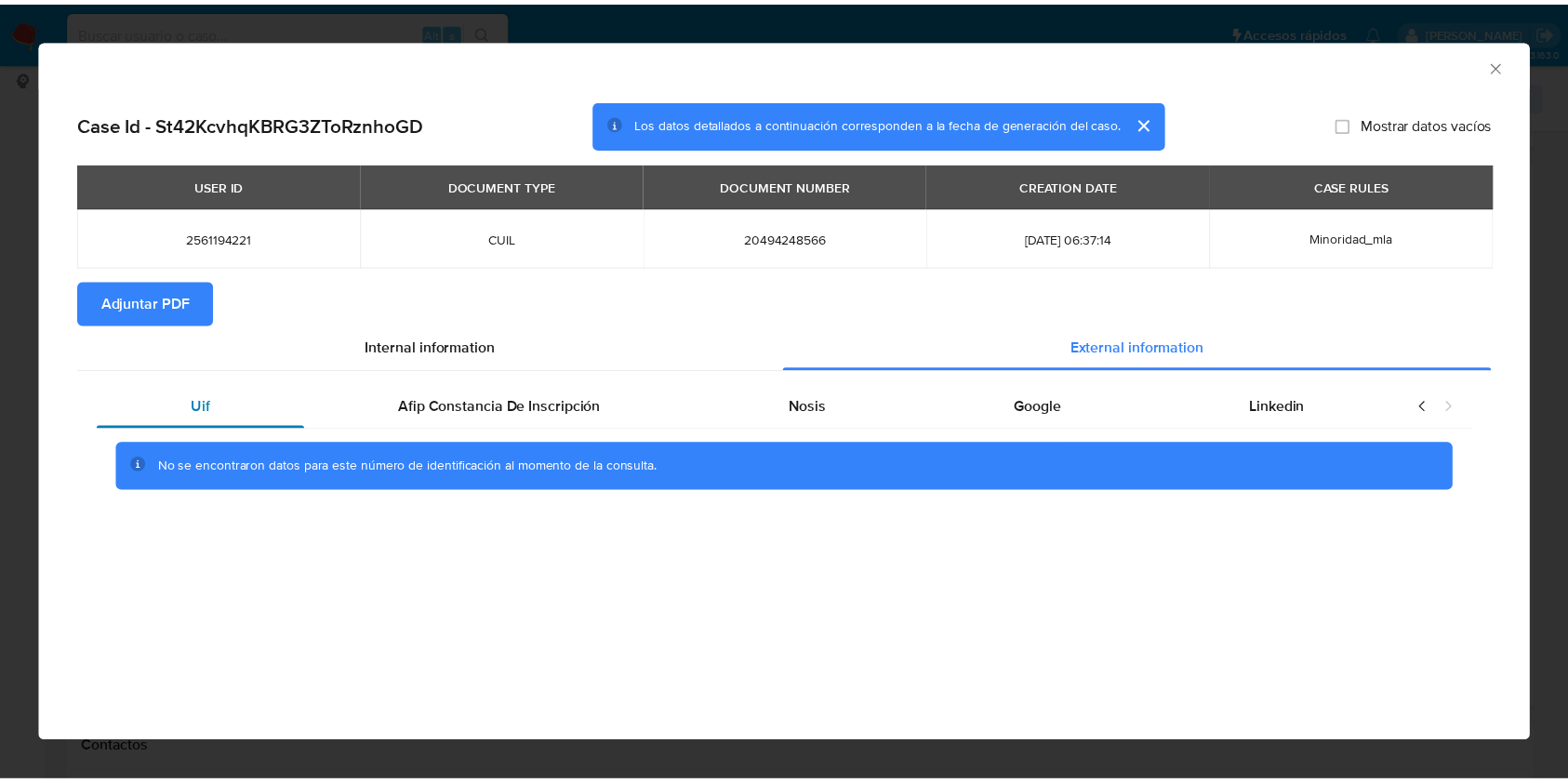
scroll to position [0, 0]
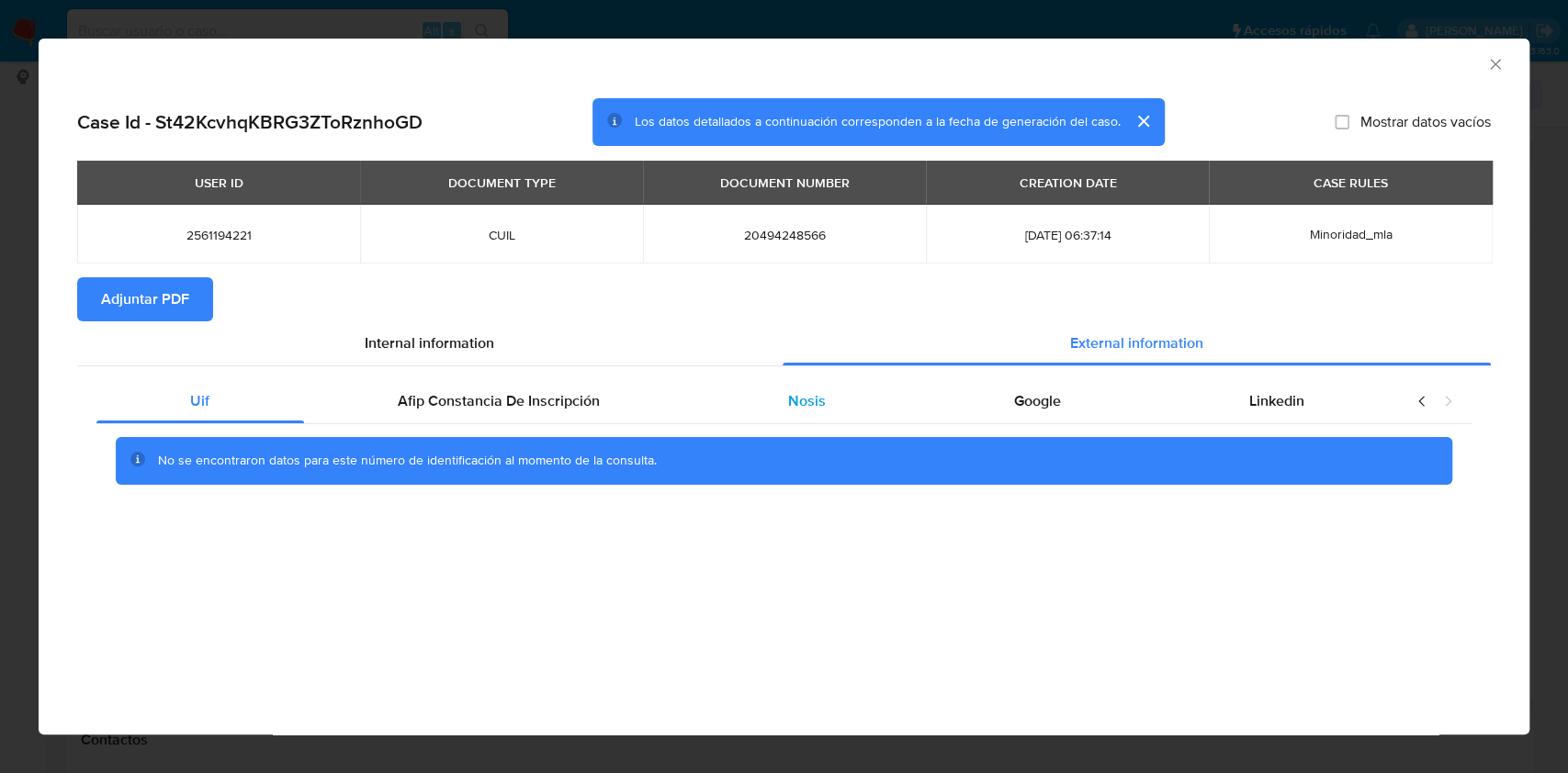
drag, startPoint x: 460, startPoint y: 399, endPoint x: 742, endPoint y: 405, distance: 282.1
click at [473, 394] on span "Afip Constancia De Inscripción" at bounding box center [498, 400] width 202 height 21
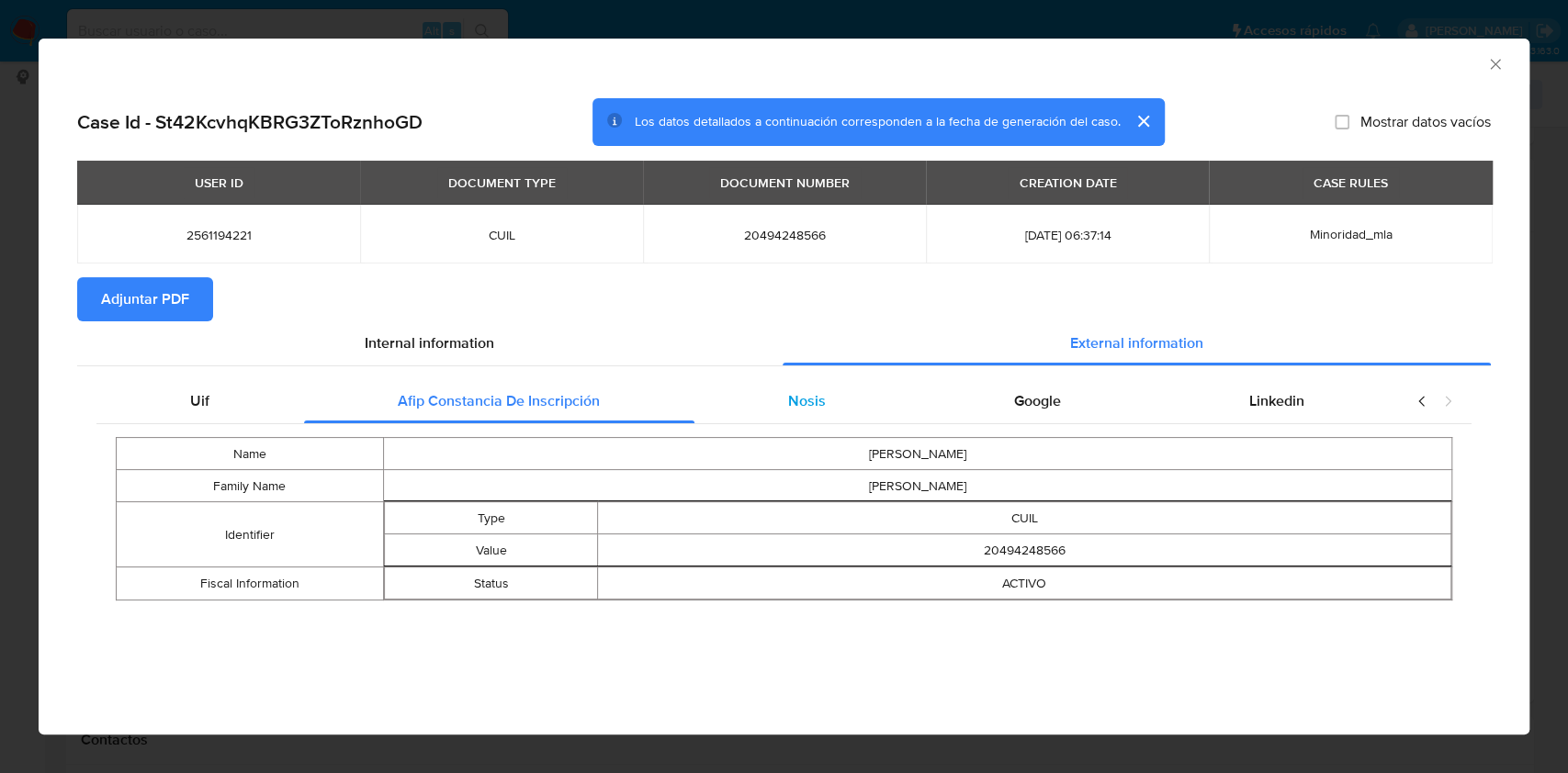
click at [811, 393] on span "Nosis" at bounding box center [806, 400] width 37 height 21
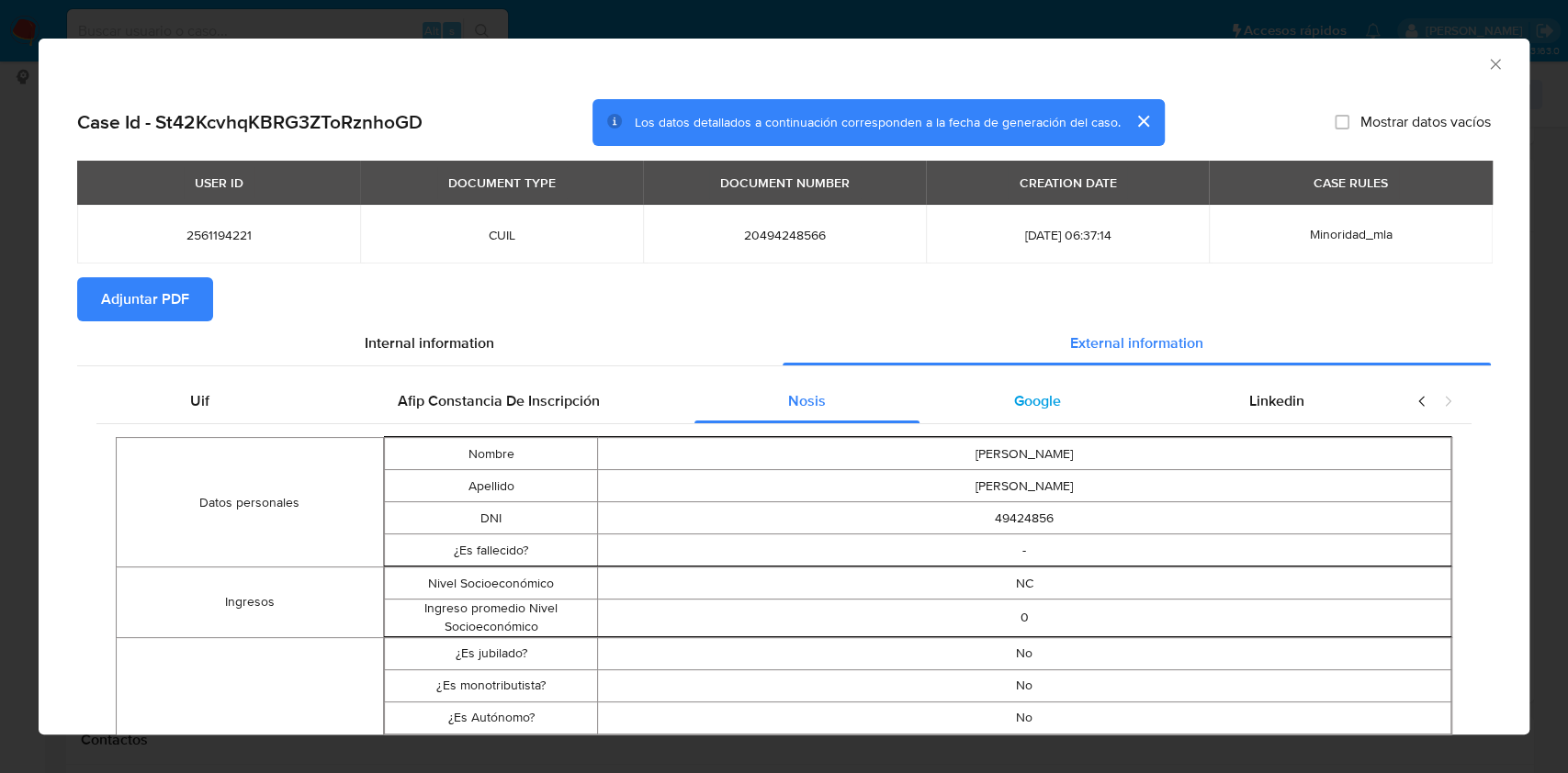
click at [1029, 387] on div "Google" at bounding box center [1037, 401] width 235 height 44
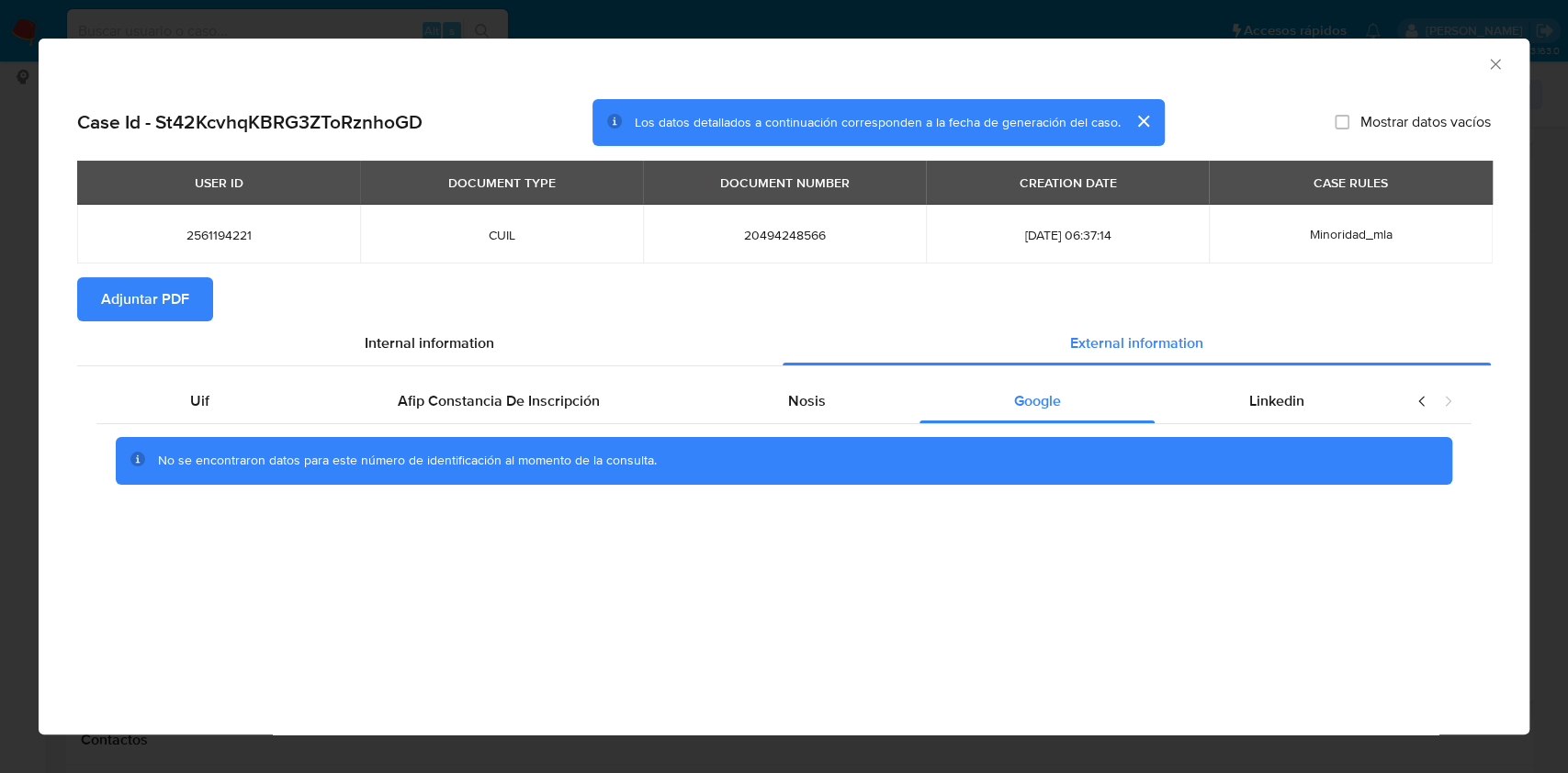
click at [145, 303] on span "Adjuntar PDF" at bounding box center [145, 299] width 88 height 40
drag, startPoint x: 1501, startPoint y: 63, endPoint x: 1251, endPoint y: 234, distance: 302.9
click at [1501, 62] on icon "Cerrar ventana" at bounding box center [1495, 64] width 18 height 18
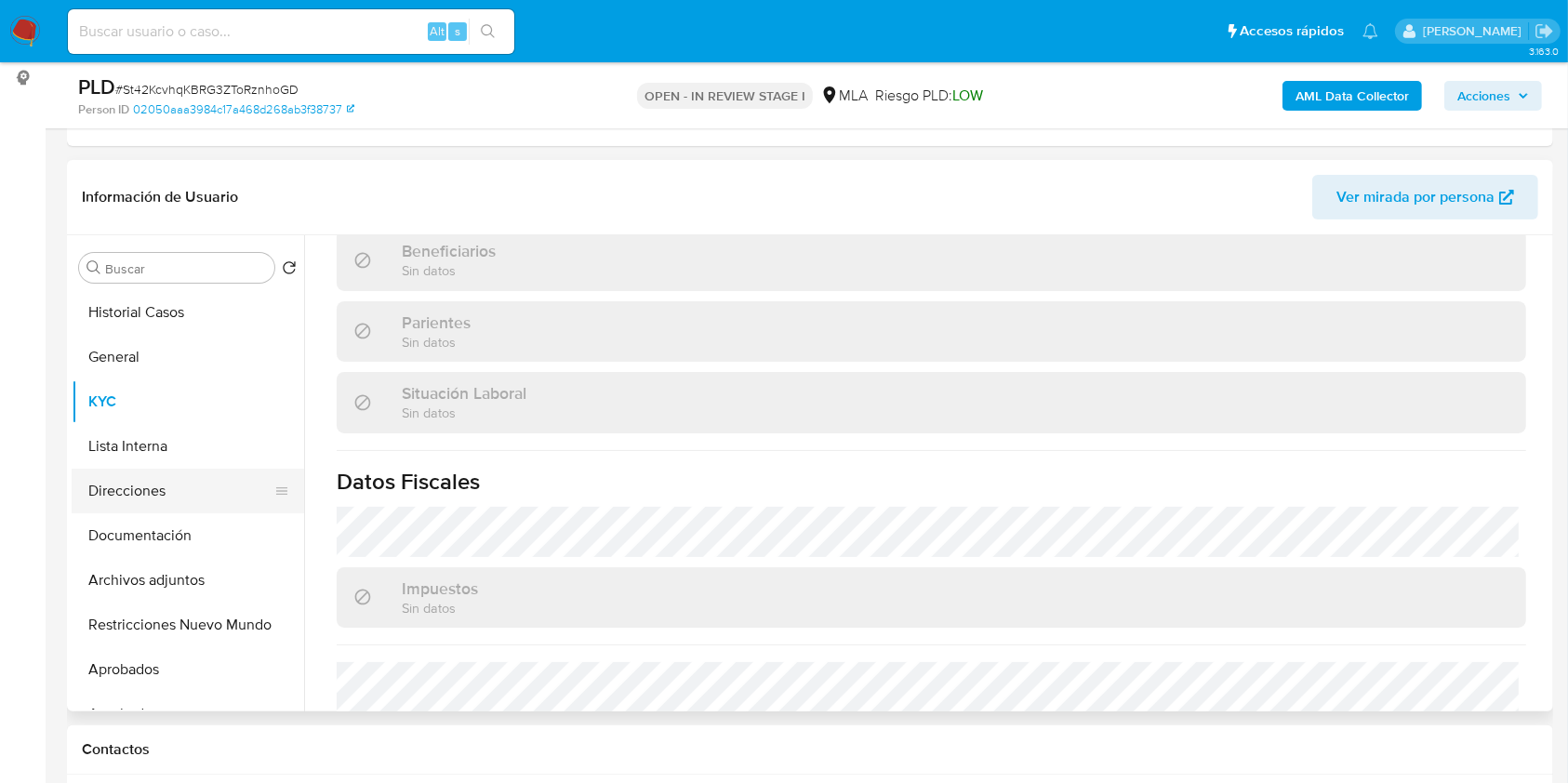
scroll to position [737, 0]
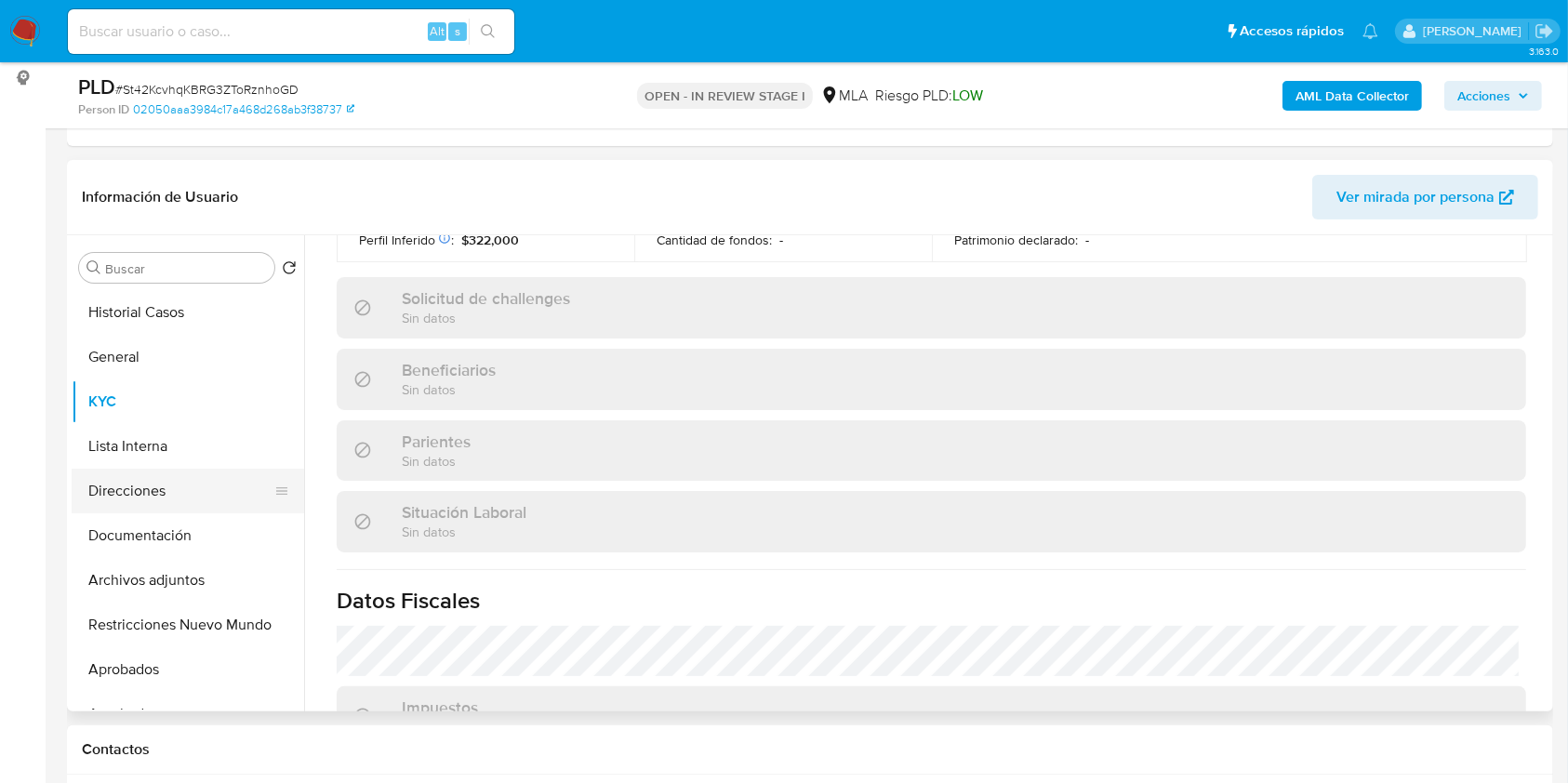
click at [186, 505] on button "Direcciones" at bounding box center [180, 491] width 218 height 45
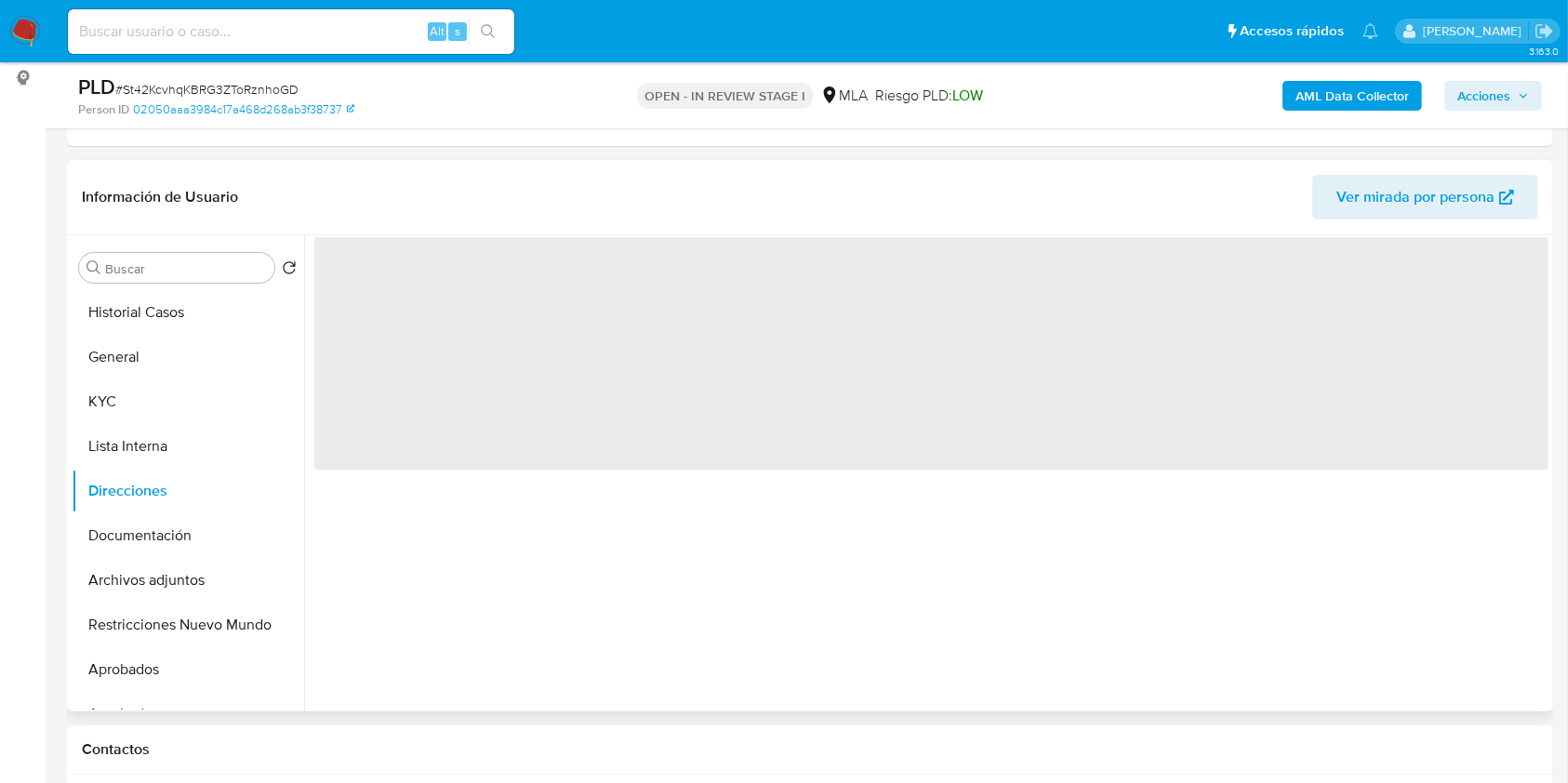
scroll to position [0, 0]
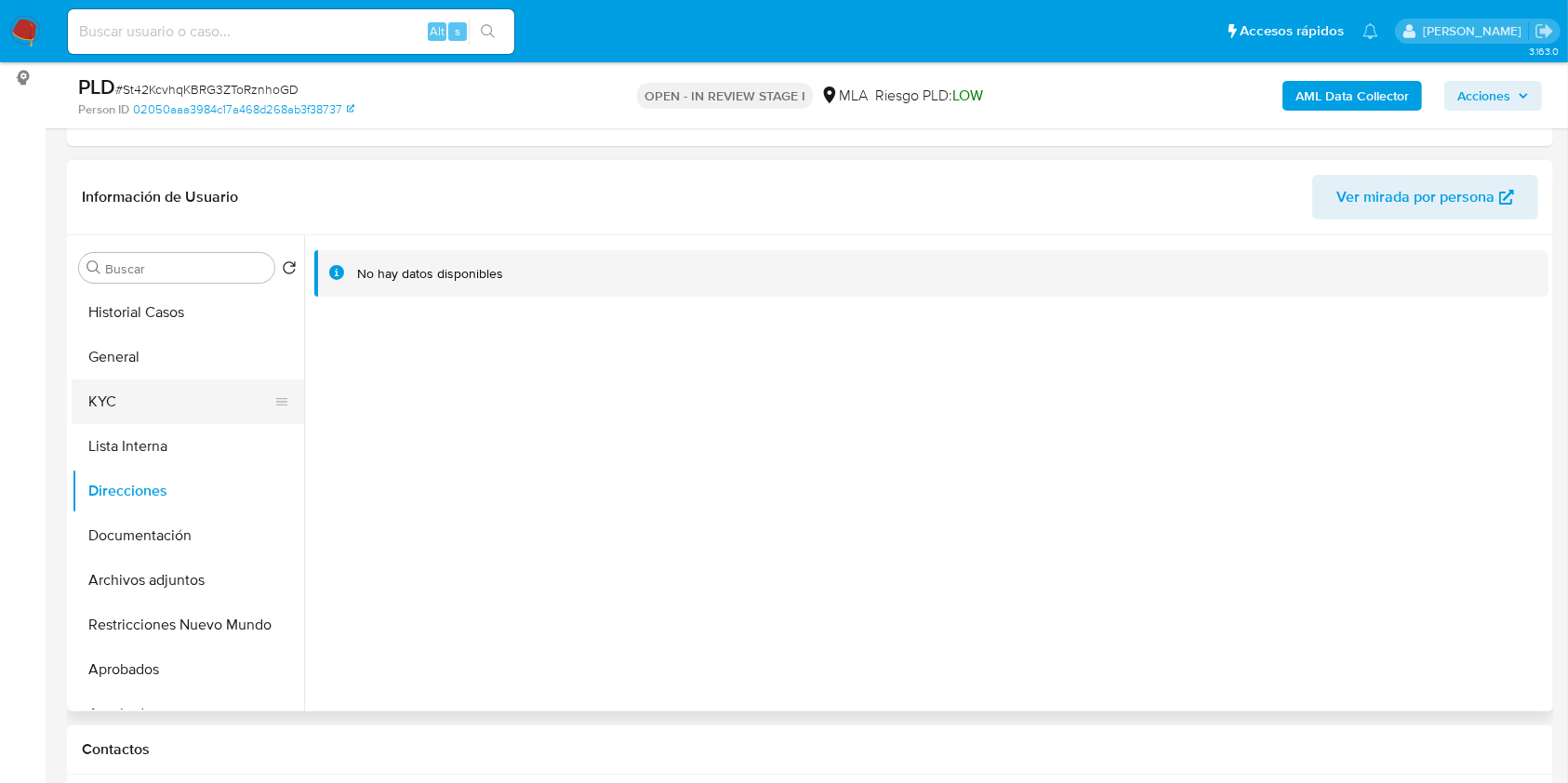
click at [179, 389] on button "KYC" at bounding box center [180, 402] width 218 height 45
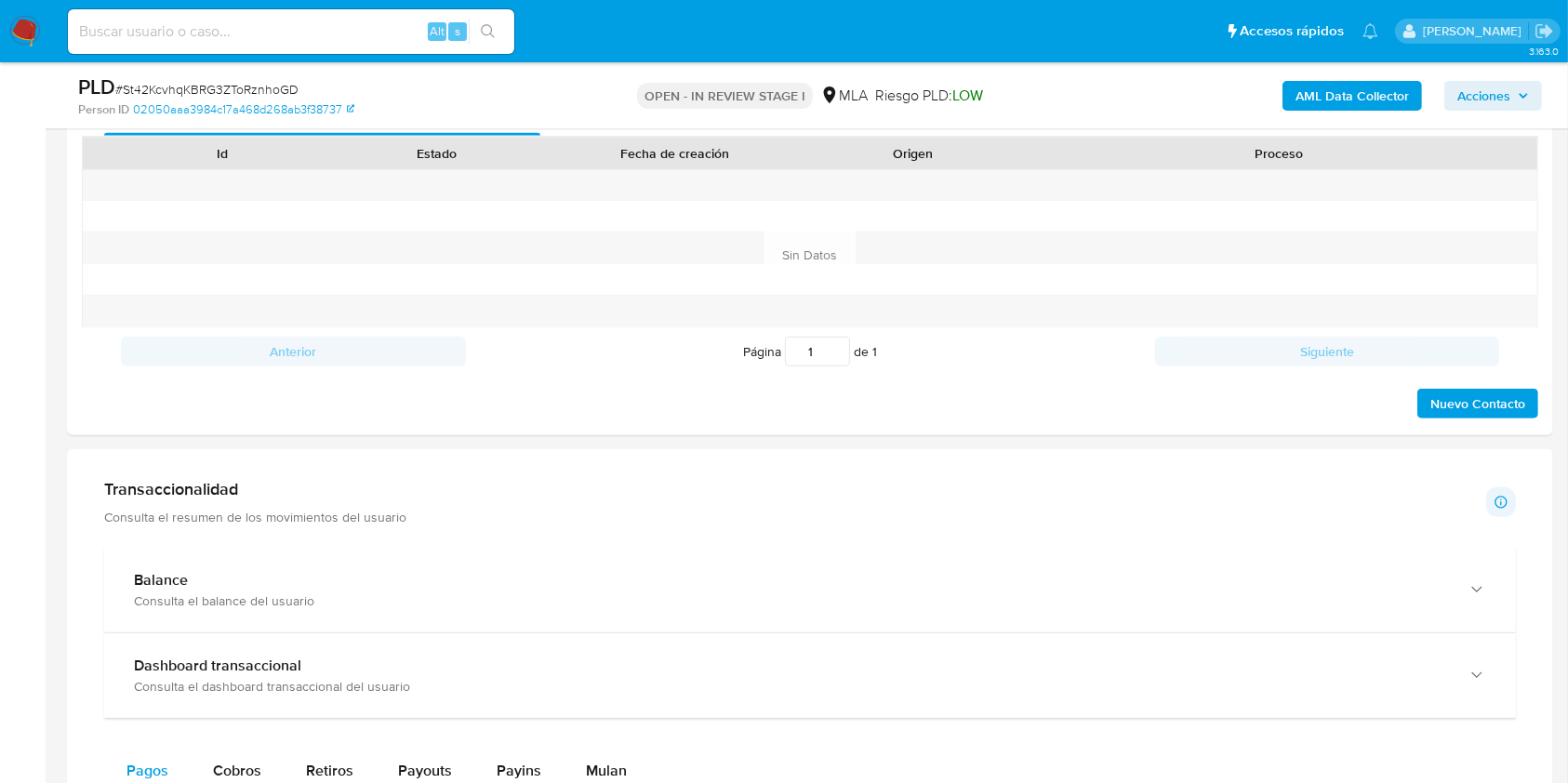
scroll to position [796, 0]
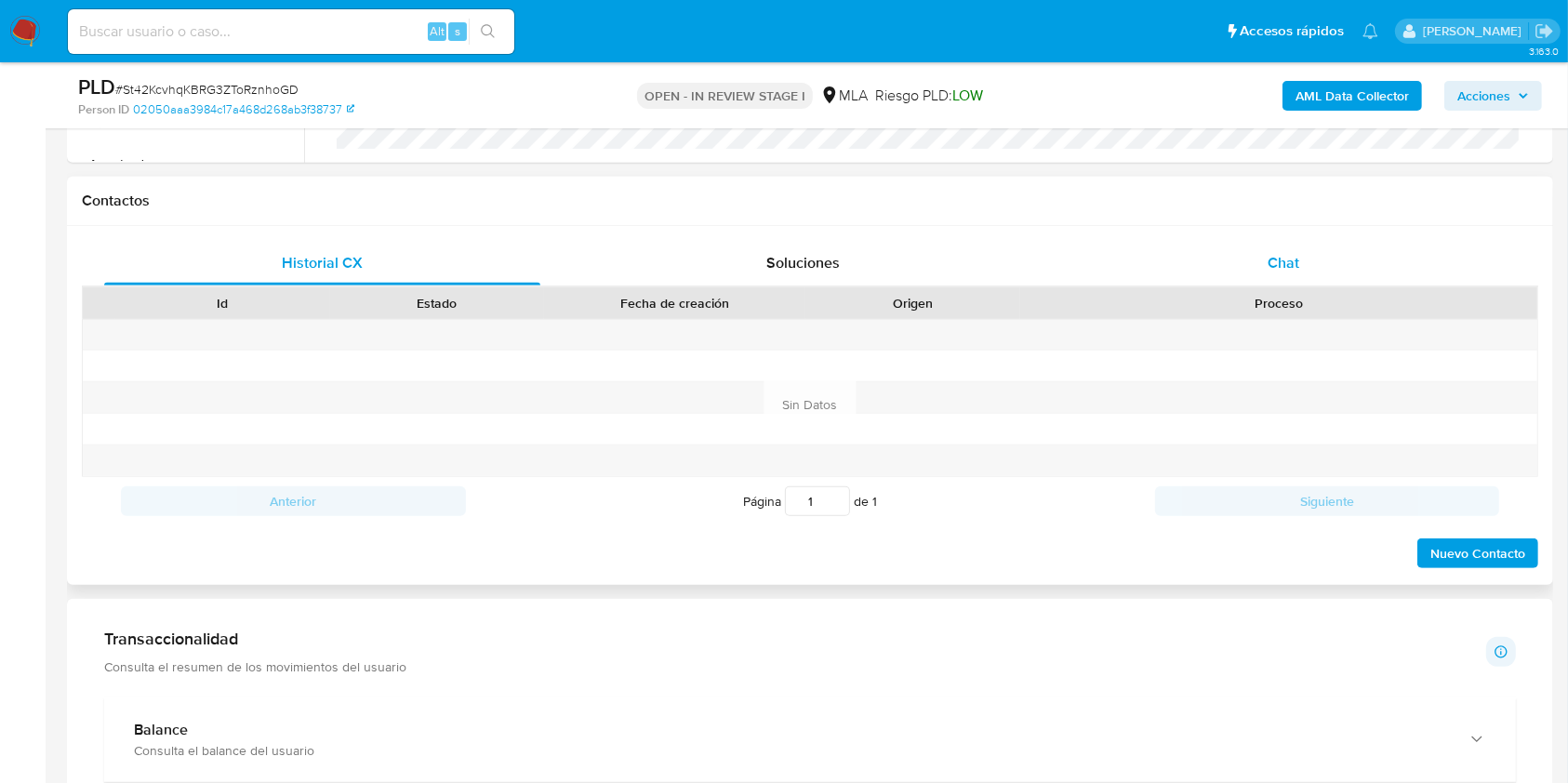
click at [1250, 249] on div "Chat" at bounding box center [1283, 263] width 437 height 45
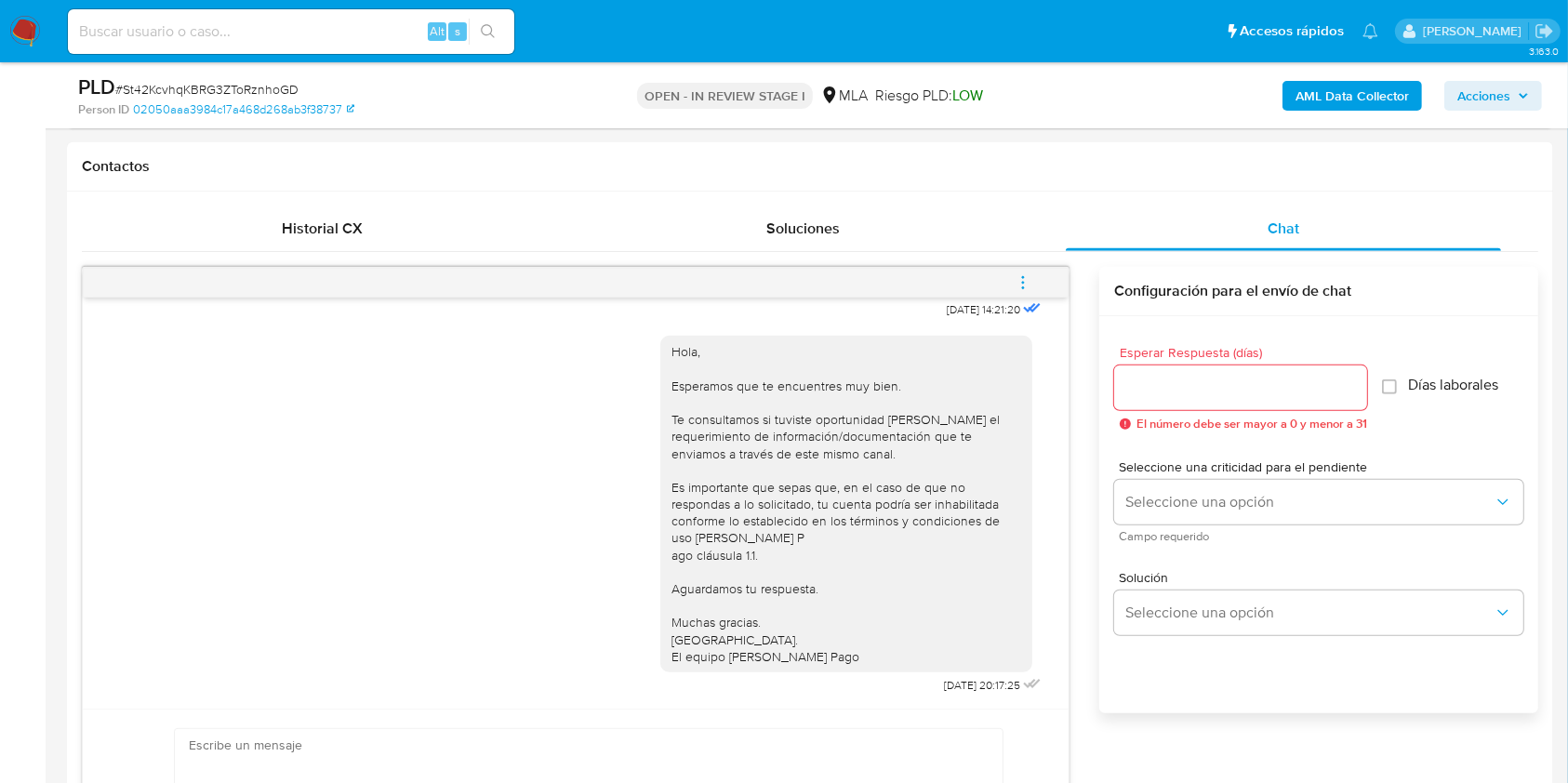
scroll to position [822, 0]
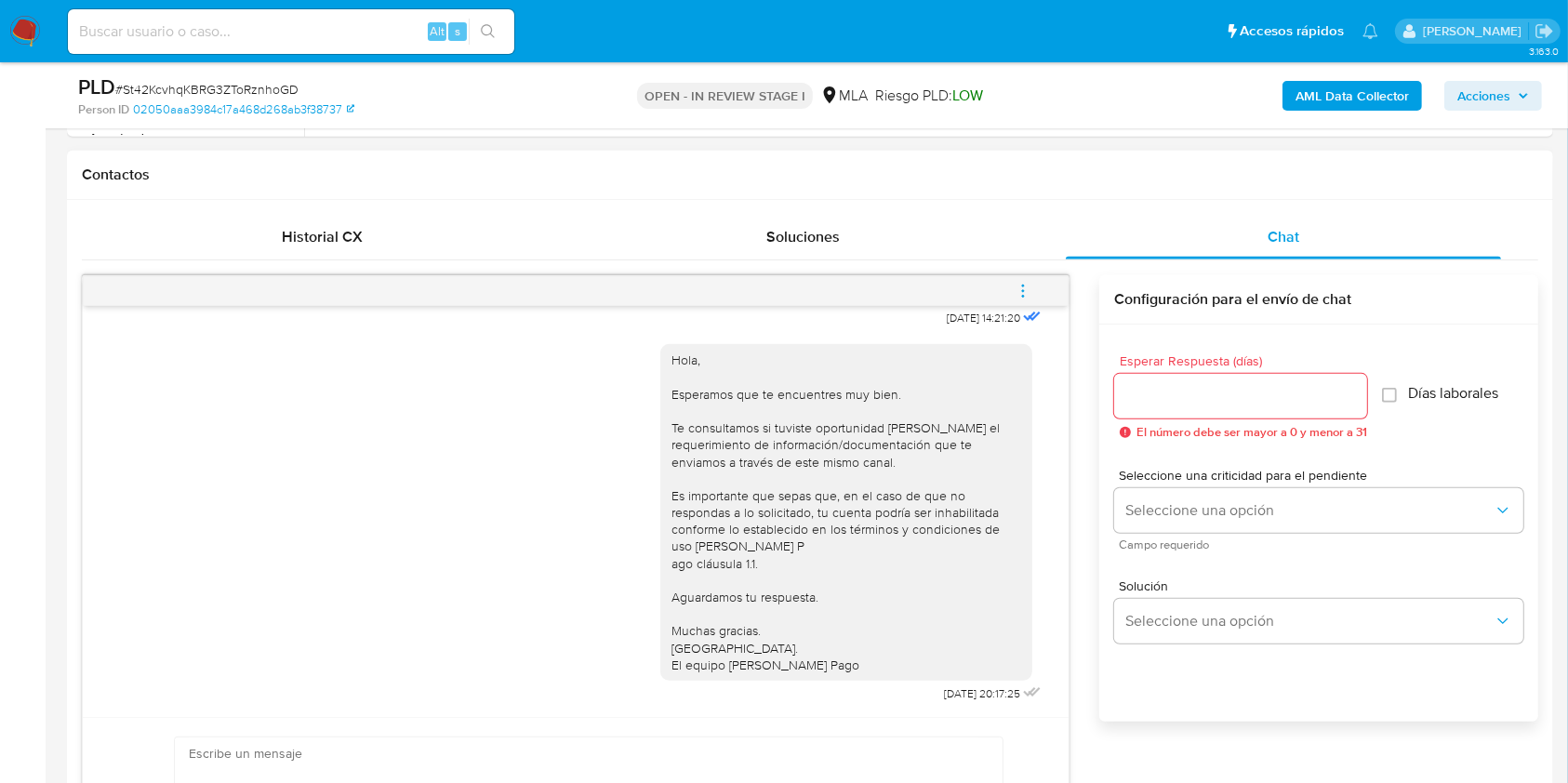
click at [1057, 610] on div "17/09/2025 14:21:20 Hola, Esperamos que te encuentres muy bien. Te consultamos …" at bounding box center [576, 511] width 985 height 411
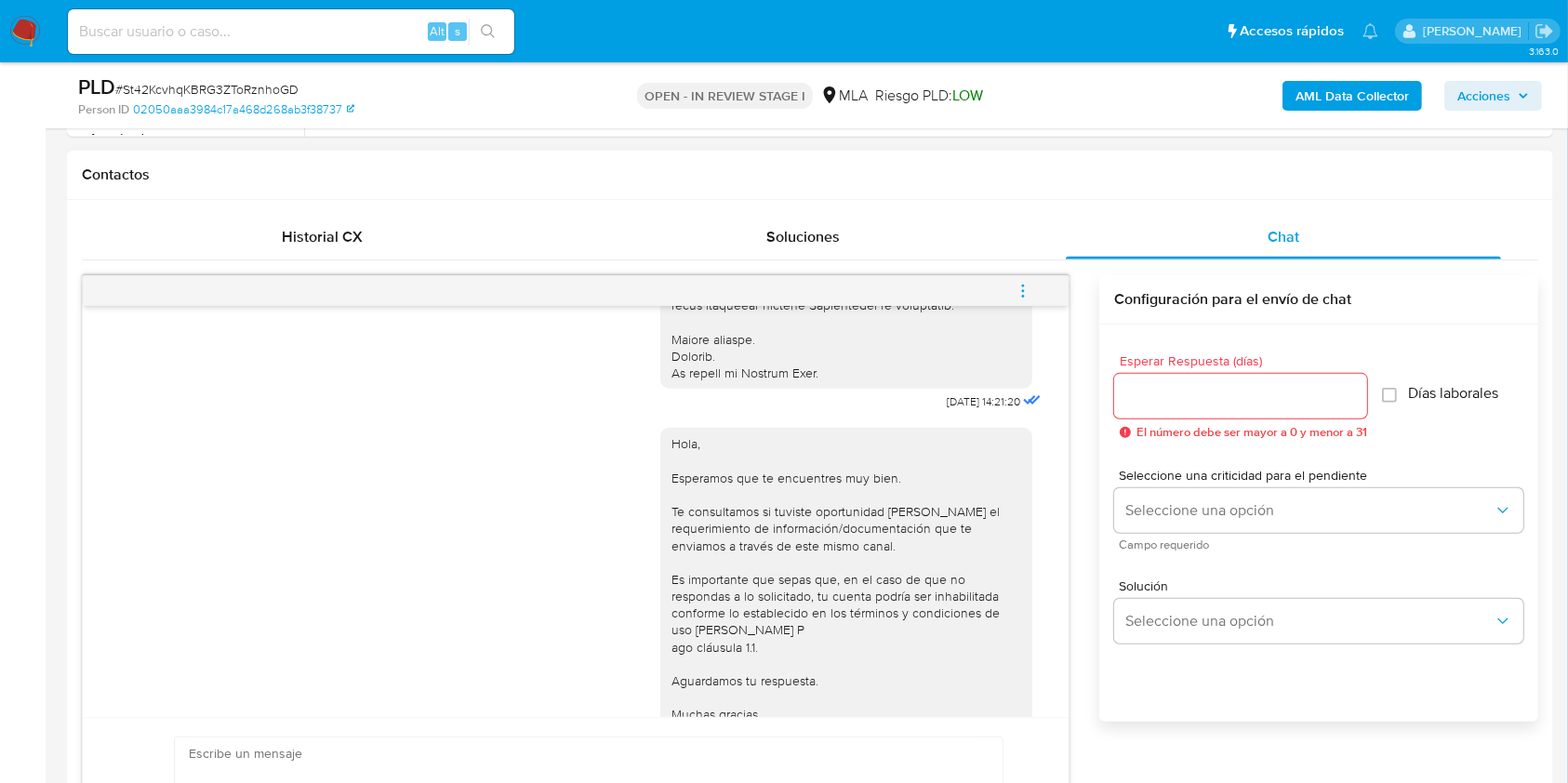
click at [1019, 286] on icon "menu-action" at bounding box center [1022, 290] width 16 height 16
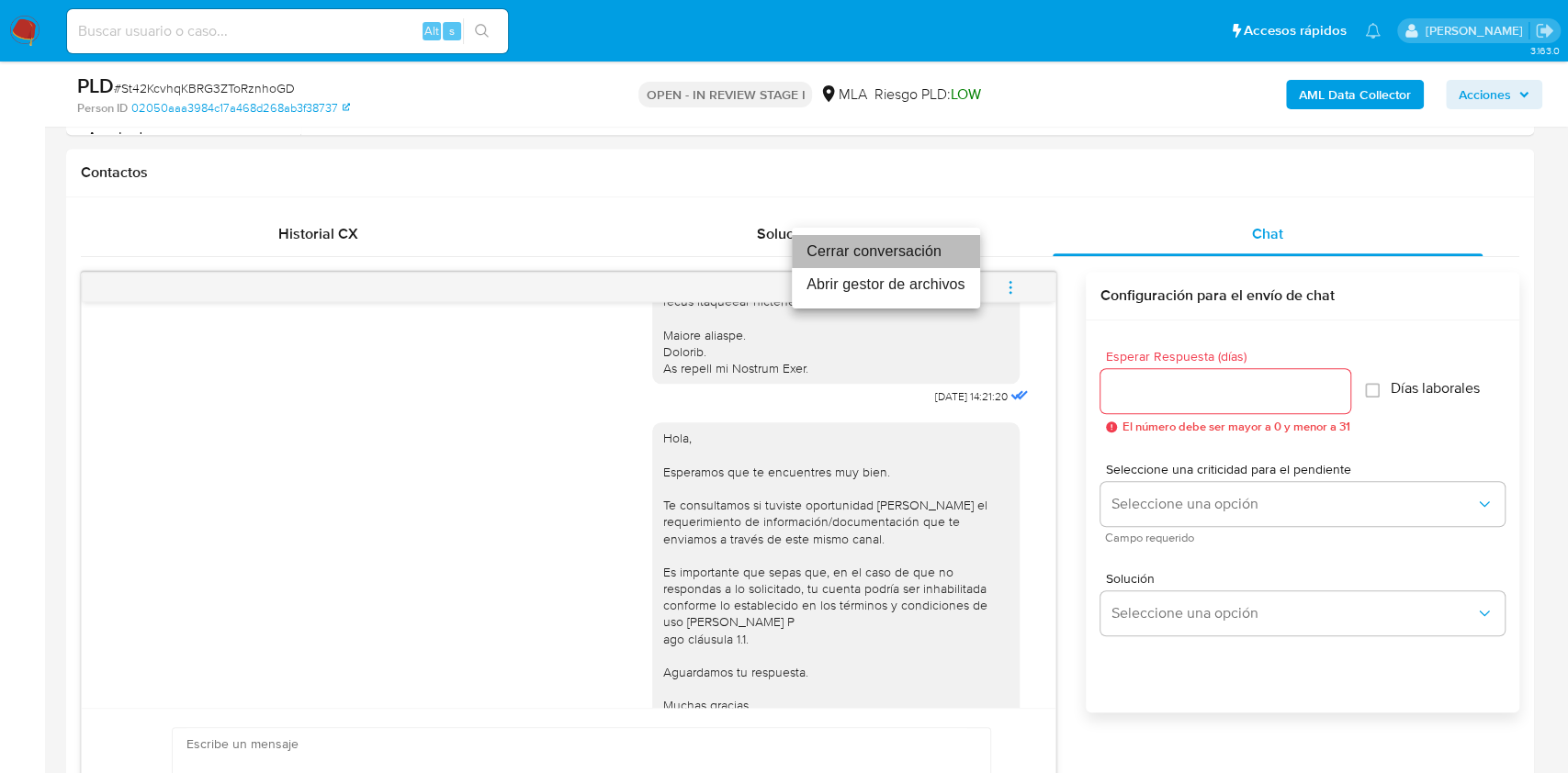
click at [915, 246] on li "Cerrar conversación" at bounding box center [885, 251] width 188 height 33
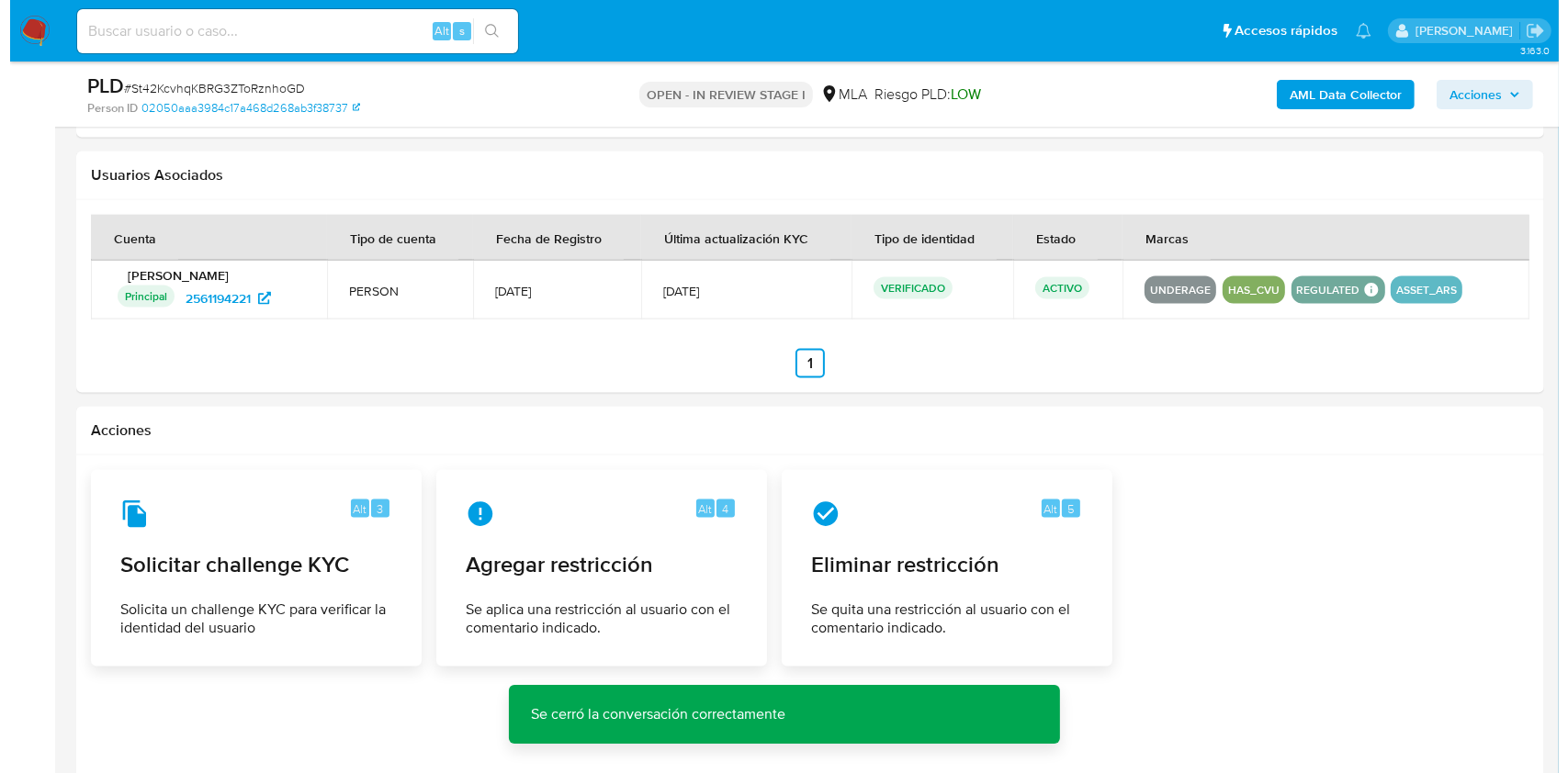
scroll to position [2809, 0]
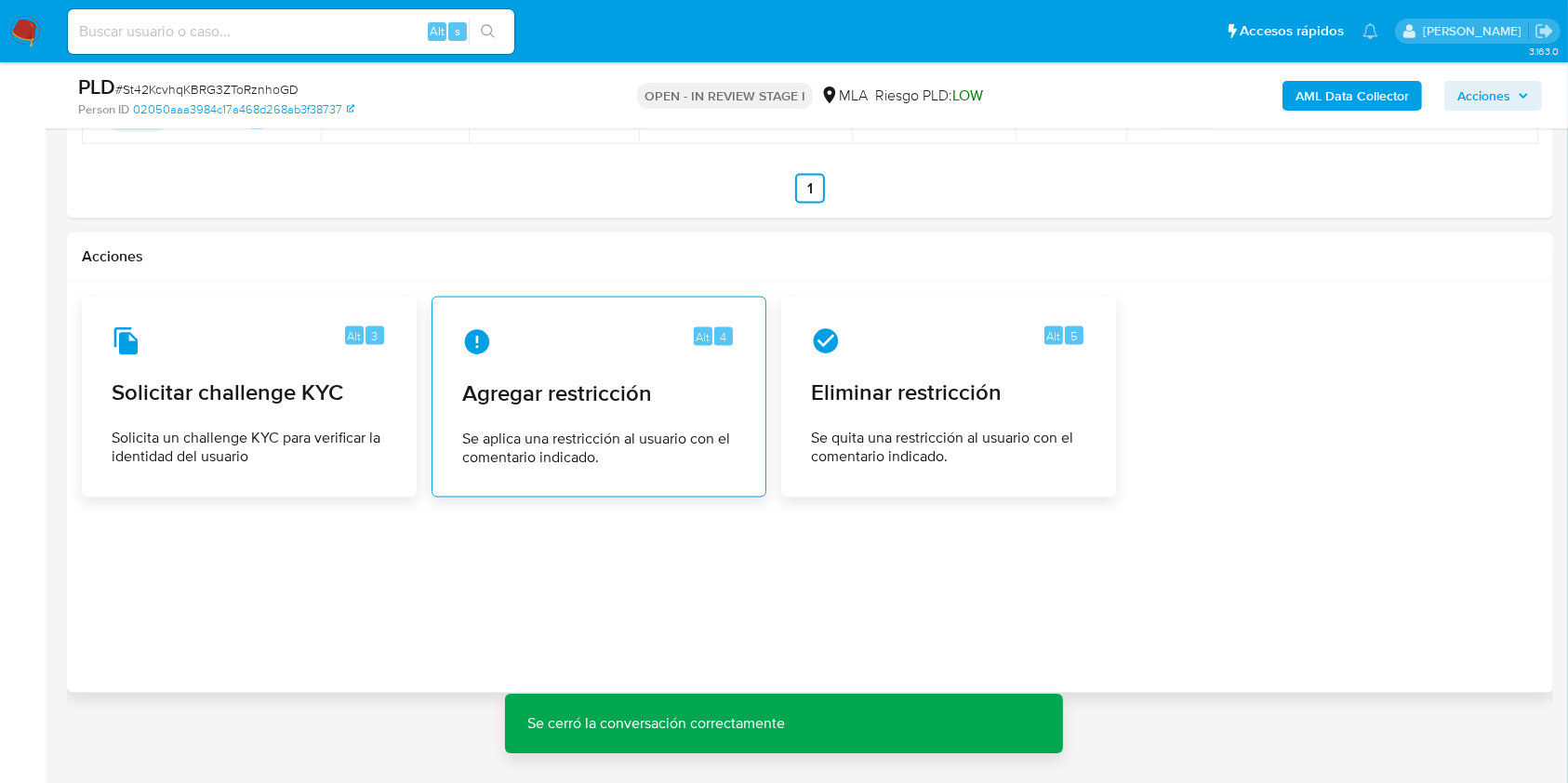
click at [601, 437] on span "Se aplica una restricción al usuario con el comentario indicado." at bounding box center [599, 448] width 273 height 37
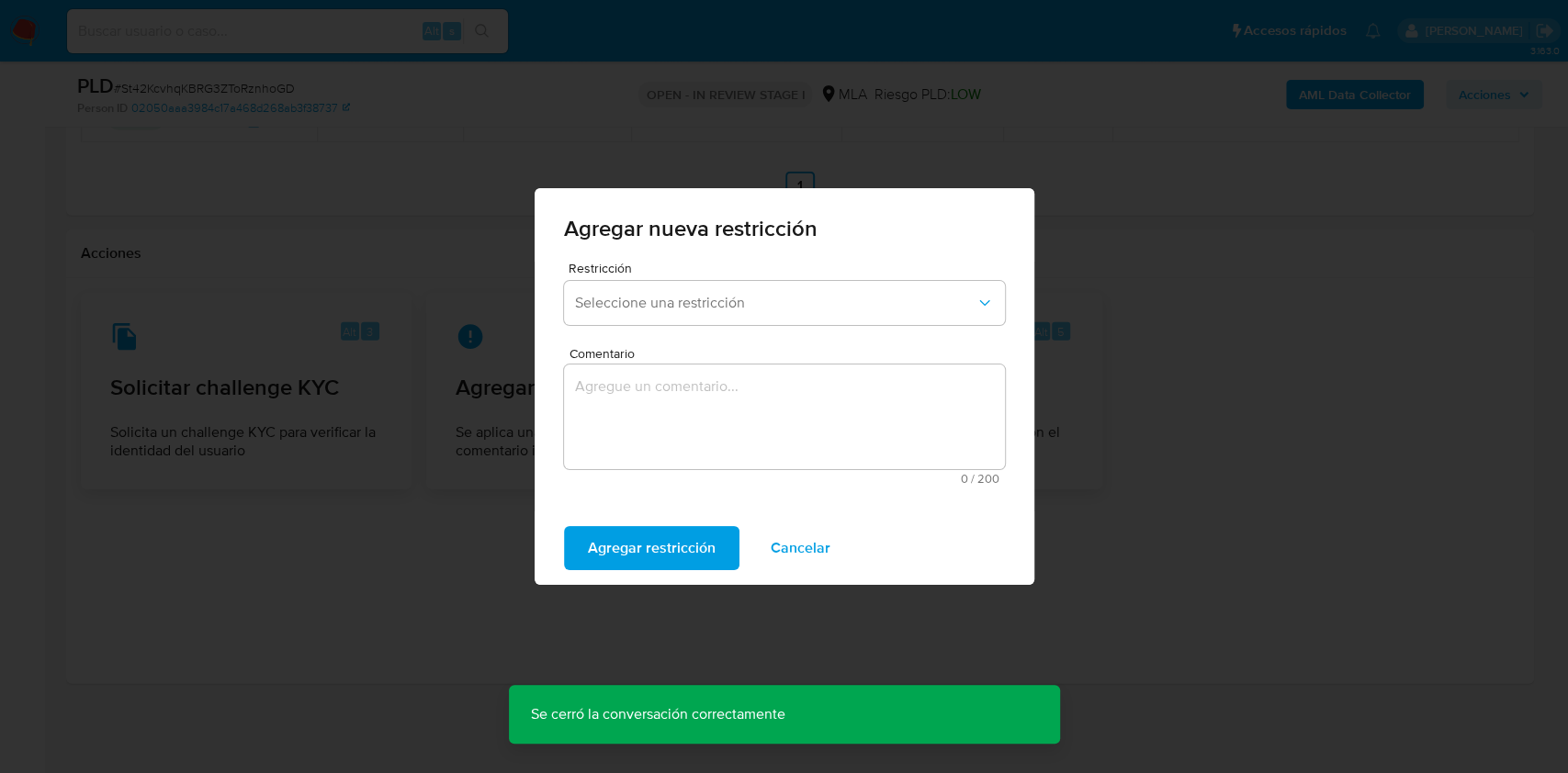
click at [791, 307] on span "Seleccione una restricción" at bounding box center [774, 302] width 401 height 18
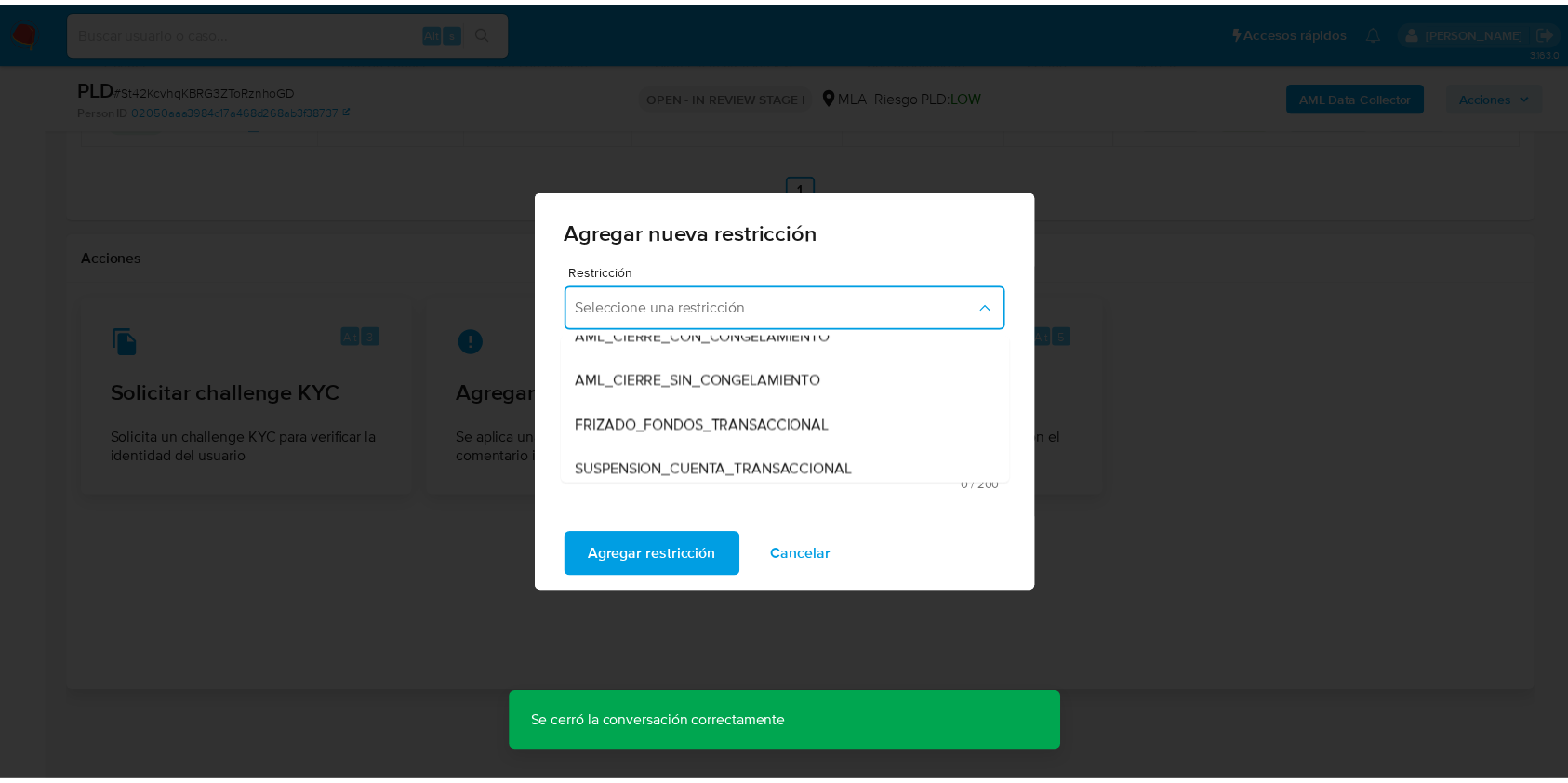
scroll to position [178, 0]
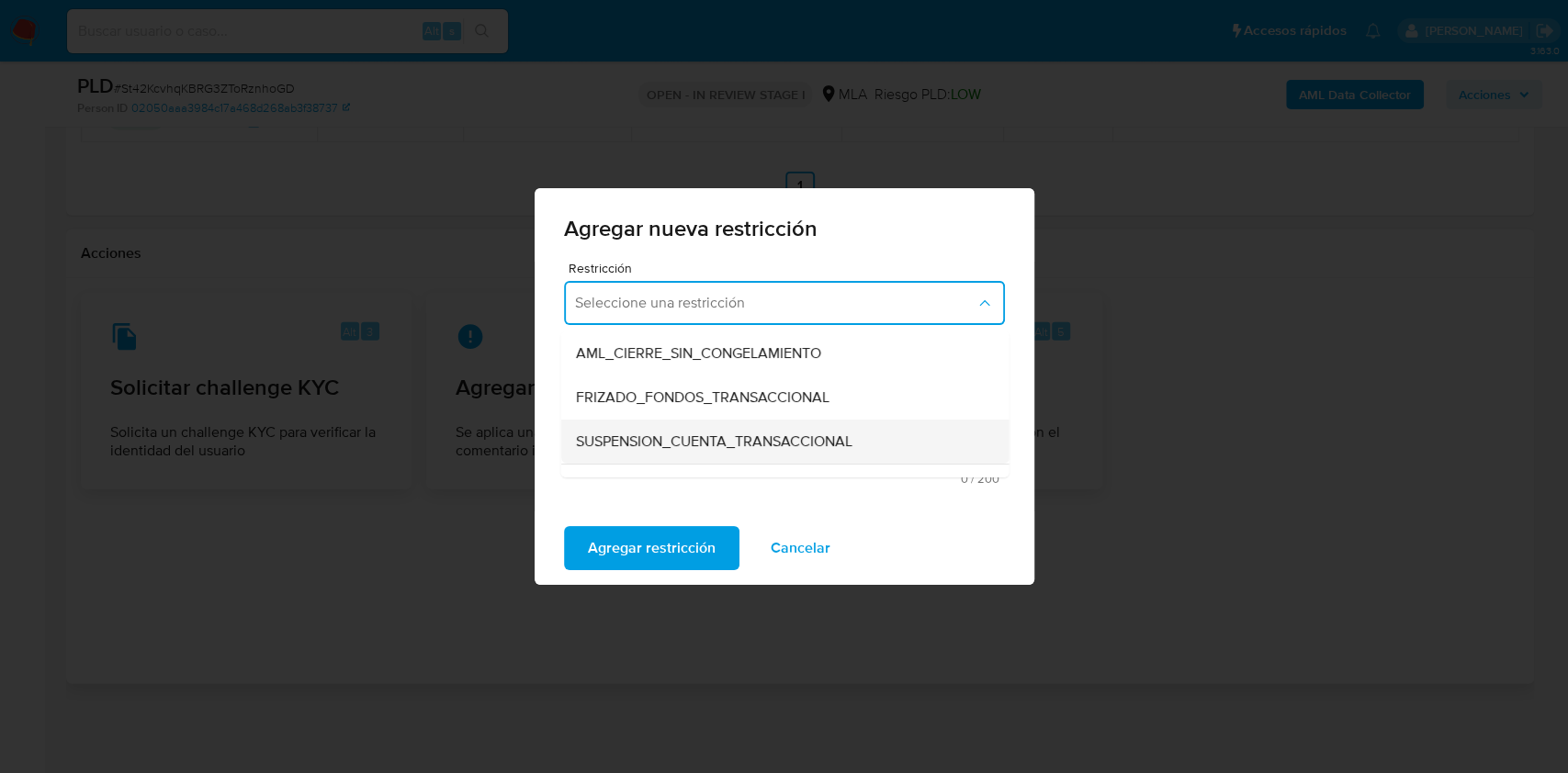
click at [851, 440] on span "SUSPENSION_CUENTA_TRANSACCIONAL" at bounding box center [712, 441] width 276 height 18
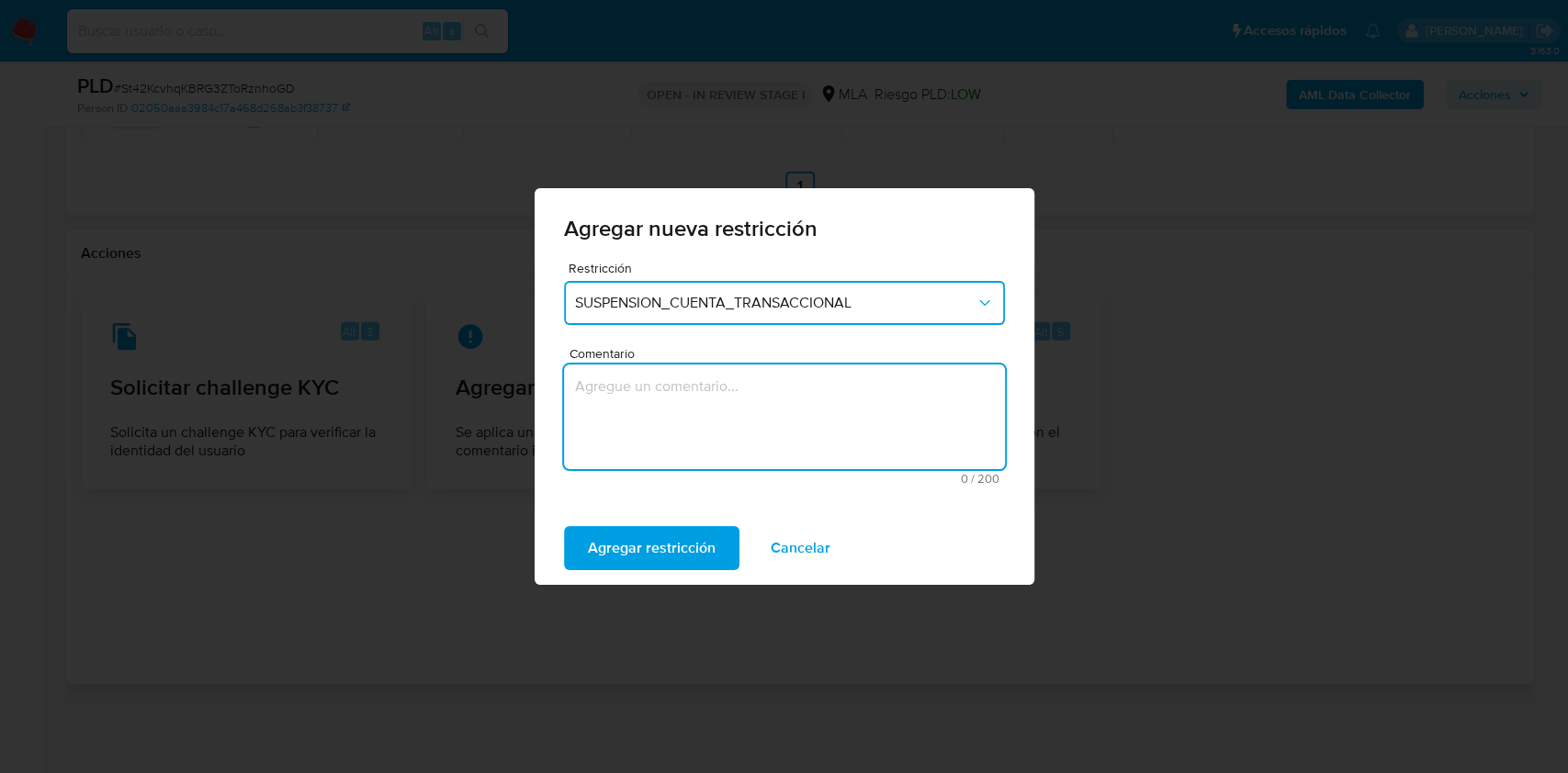
click at [735, 426] on textarea "Comentario" at bounding box center [784, 417] width 441 height 105
type textarea "AML"
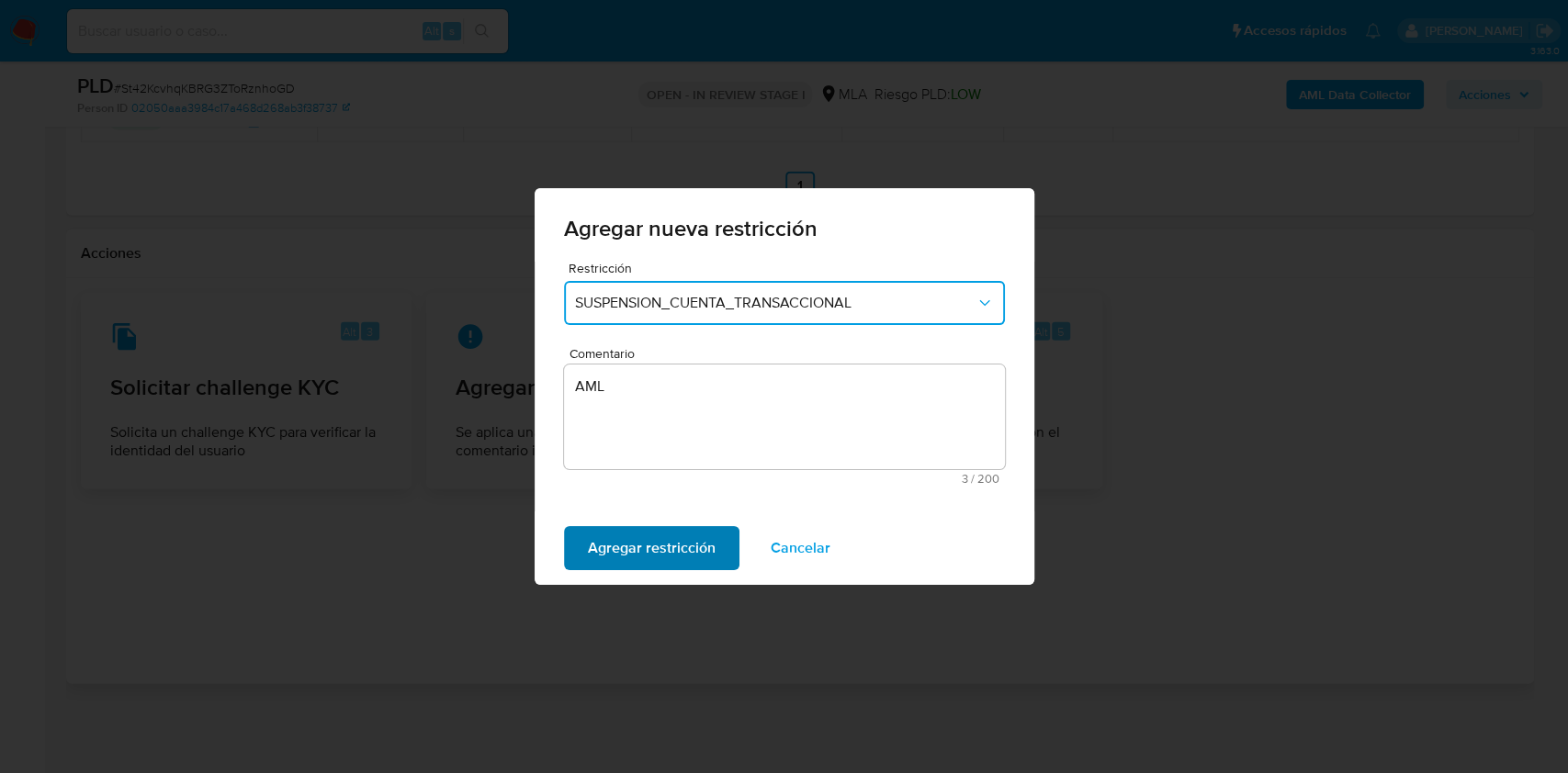
click at [666, 562] on span "Agregar restricción" at bounding box center [652, 548] width 128 height 40
drag, startPoint x: 612, startPoint y: 545, endPoint x: 637, endPoint y: 537, distance: 26.2
click at [613, 545] on span "Confirmar" at bounding box center [621, 548] width 66 height 40
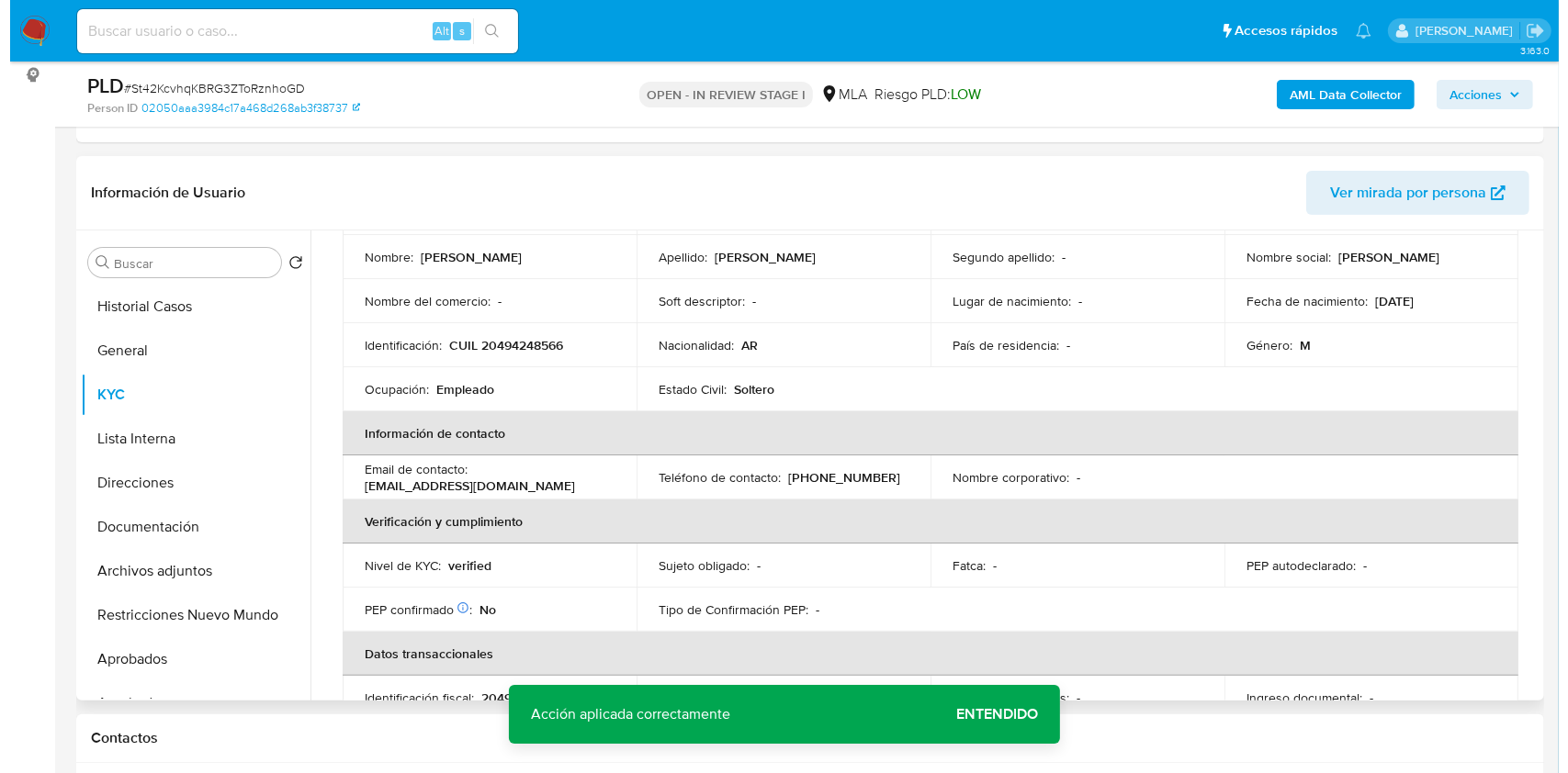
scroll to position [0, 0]
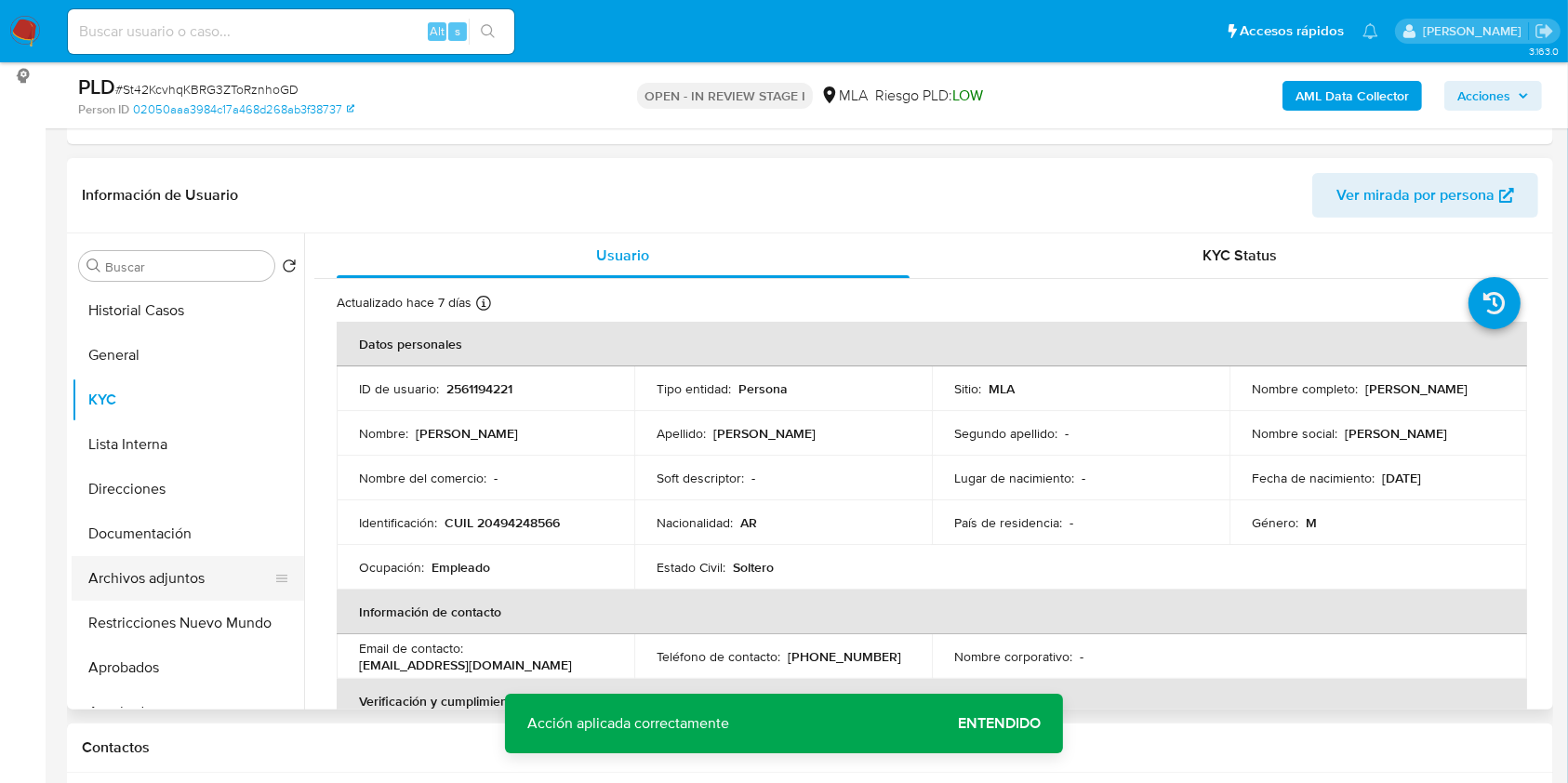
click at [151, 573] on button "Archivos adjuntos" at bounding box center [180, 579] width 218 height 45
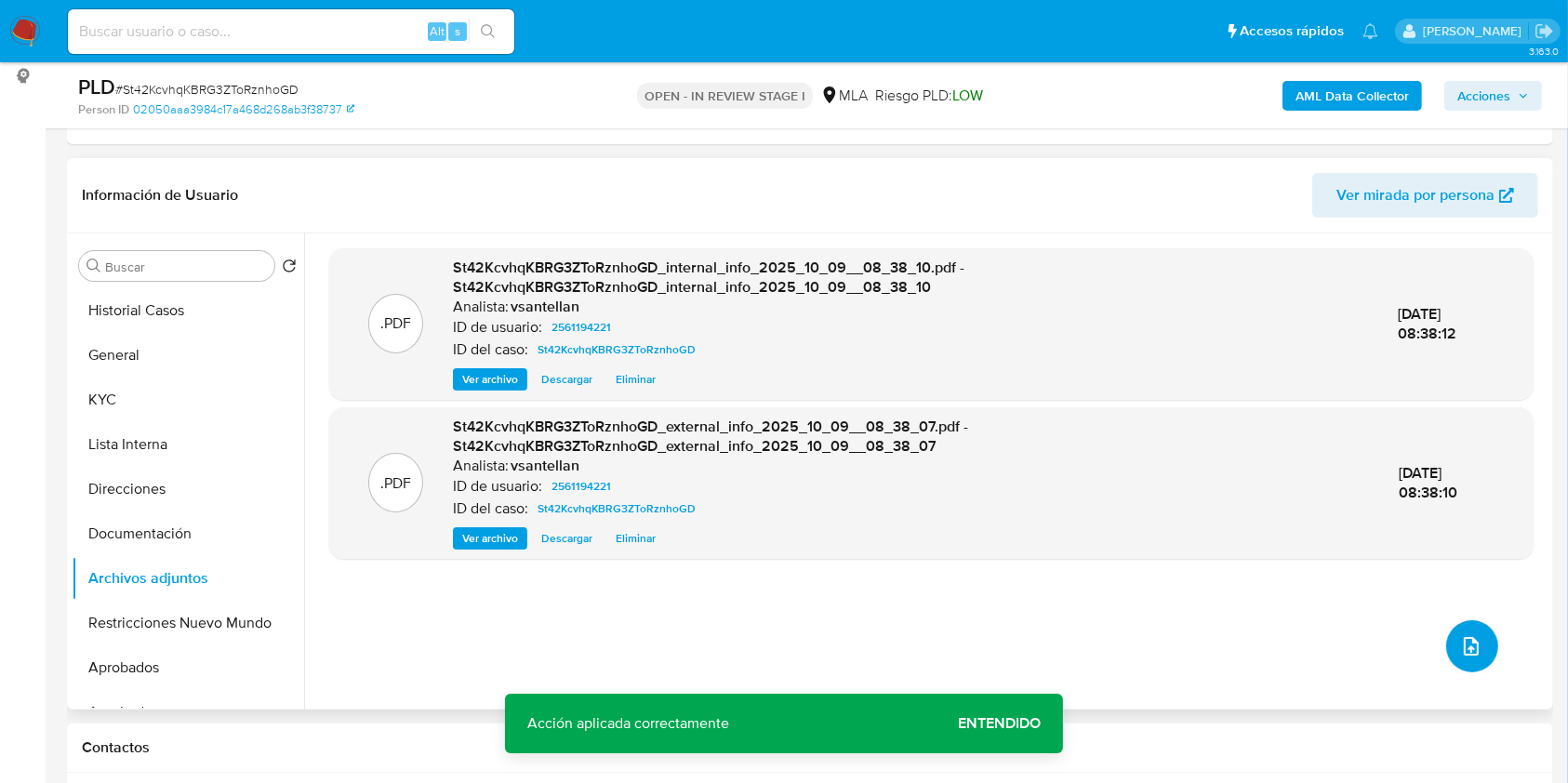
click at [1461, 649] on icon "upload-file" at bounding box center [1470, 646] width 22 height 22
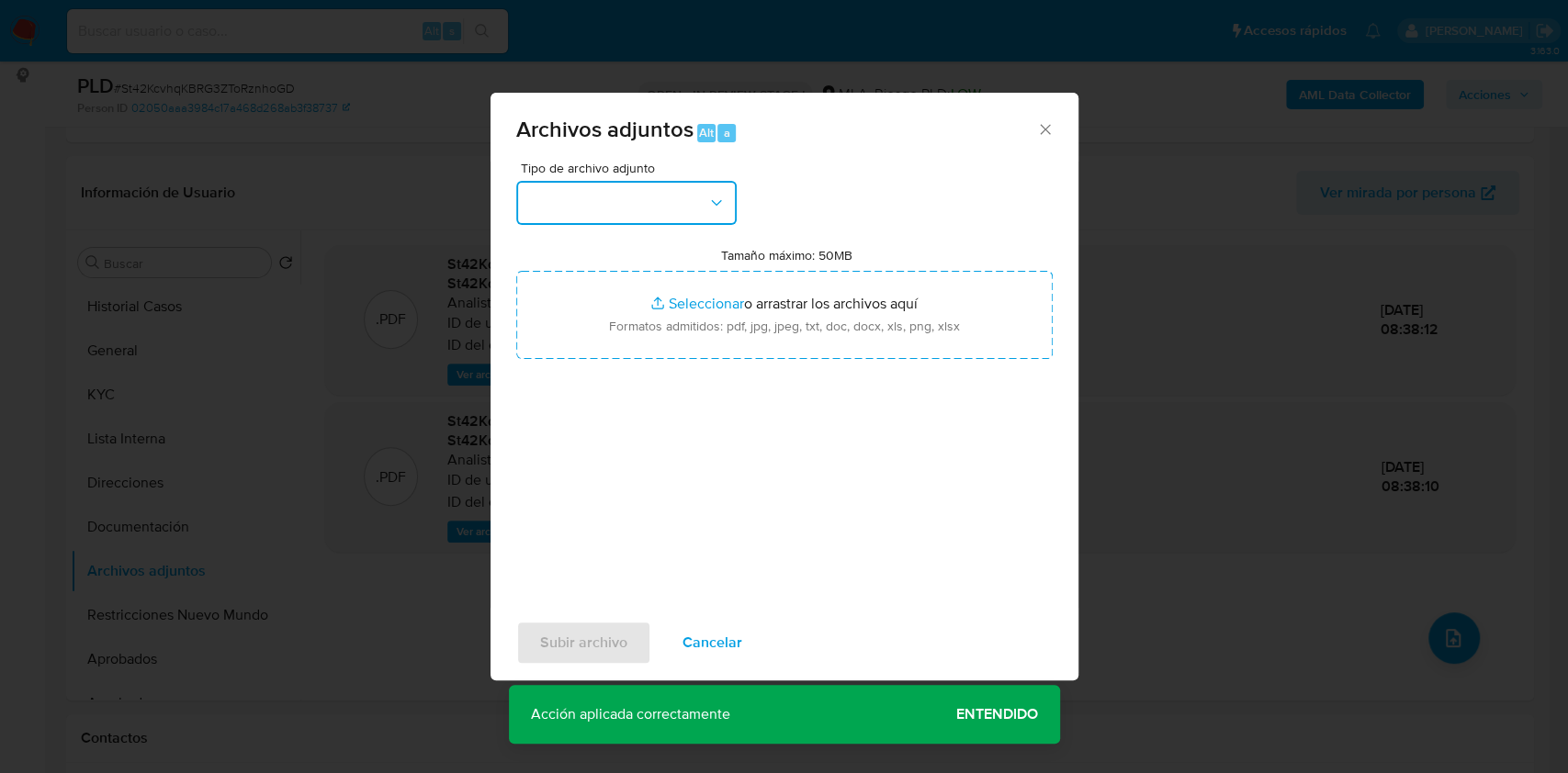
click at [641, 217] on button "button" at bounding box center [626, 203] width 221 height 44
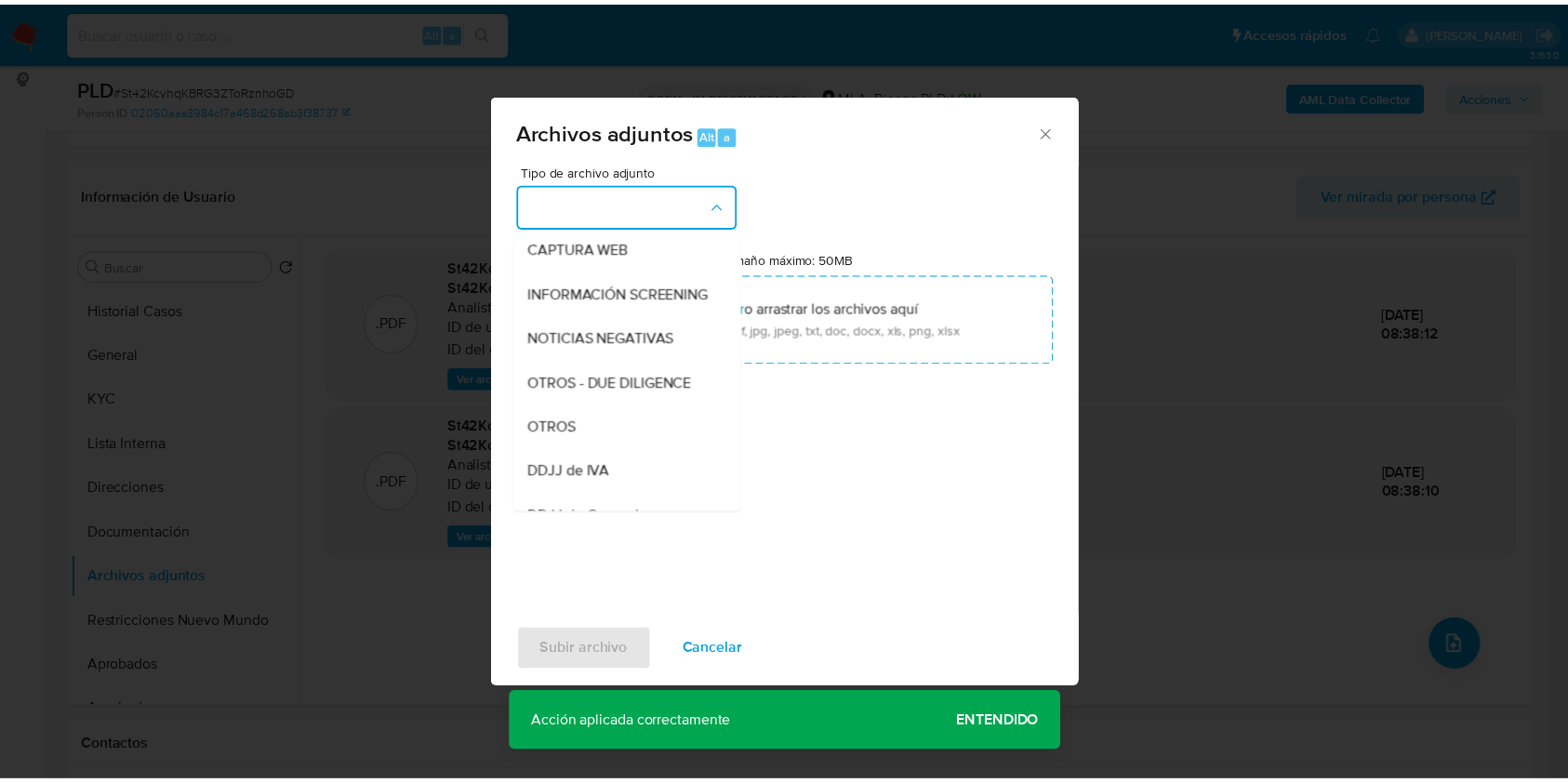
scroll to position [372, 0]
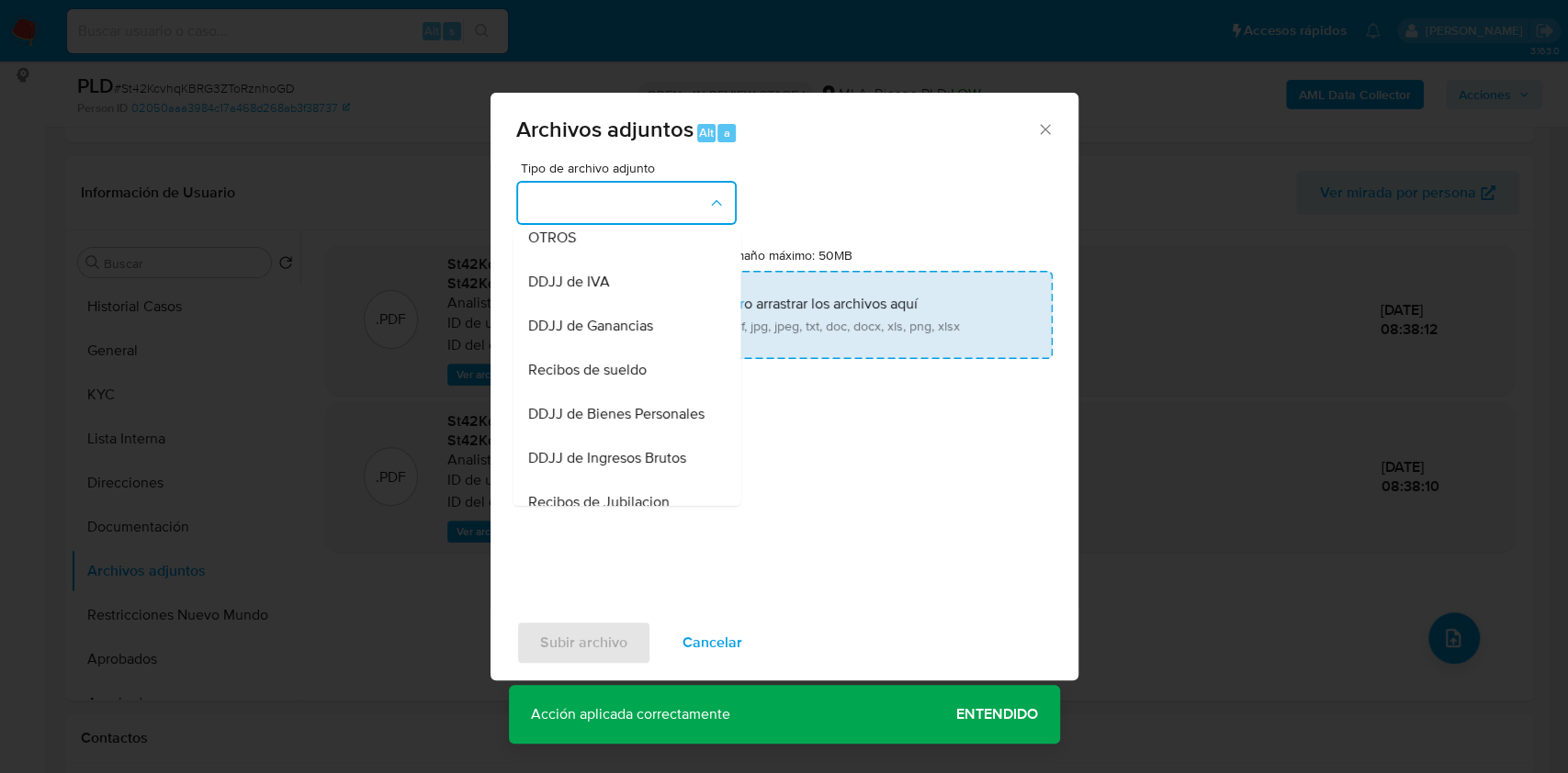
drag, startPoint x: 564, startPoint y: 245, endPoint x: 624, endPoint y: 292, distance: 76.2
click at [563, 244] on div "OTROS" at bounding box center [621, 238] width 187 height 44
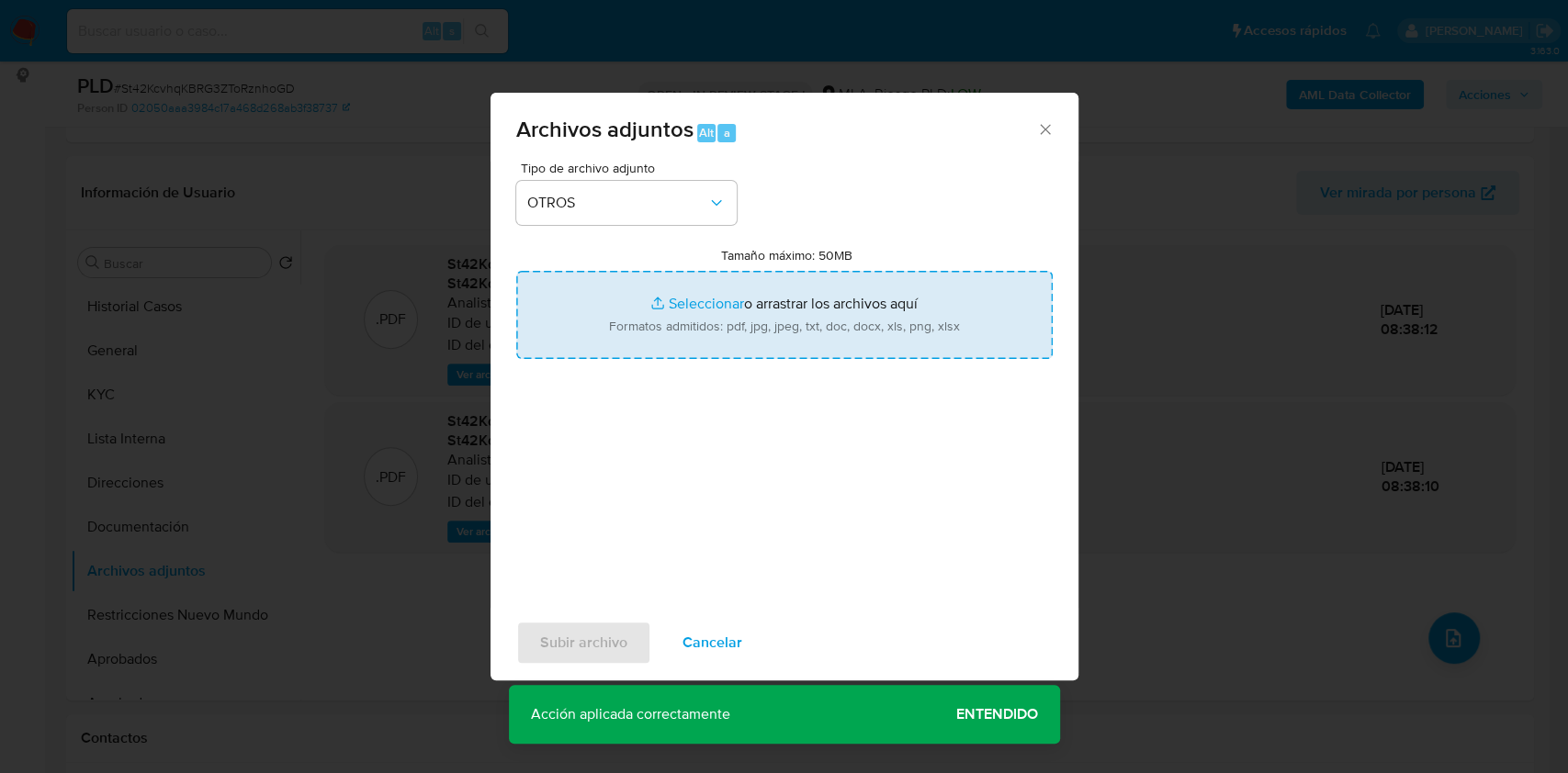
click at [744, 340] on input "Tamaño máximo: 50MB Seleccionar archivos" at bounding box center [784, 314] width 536 height 88
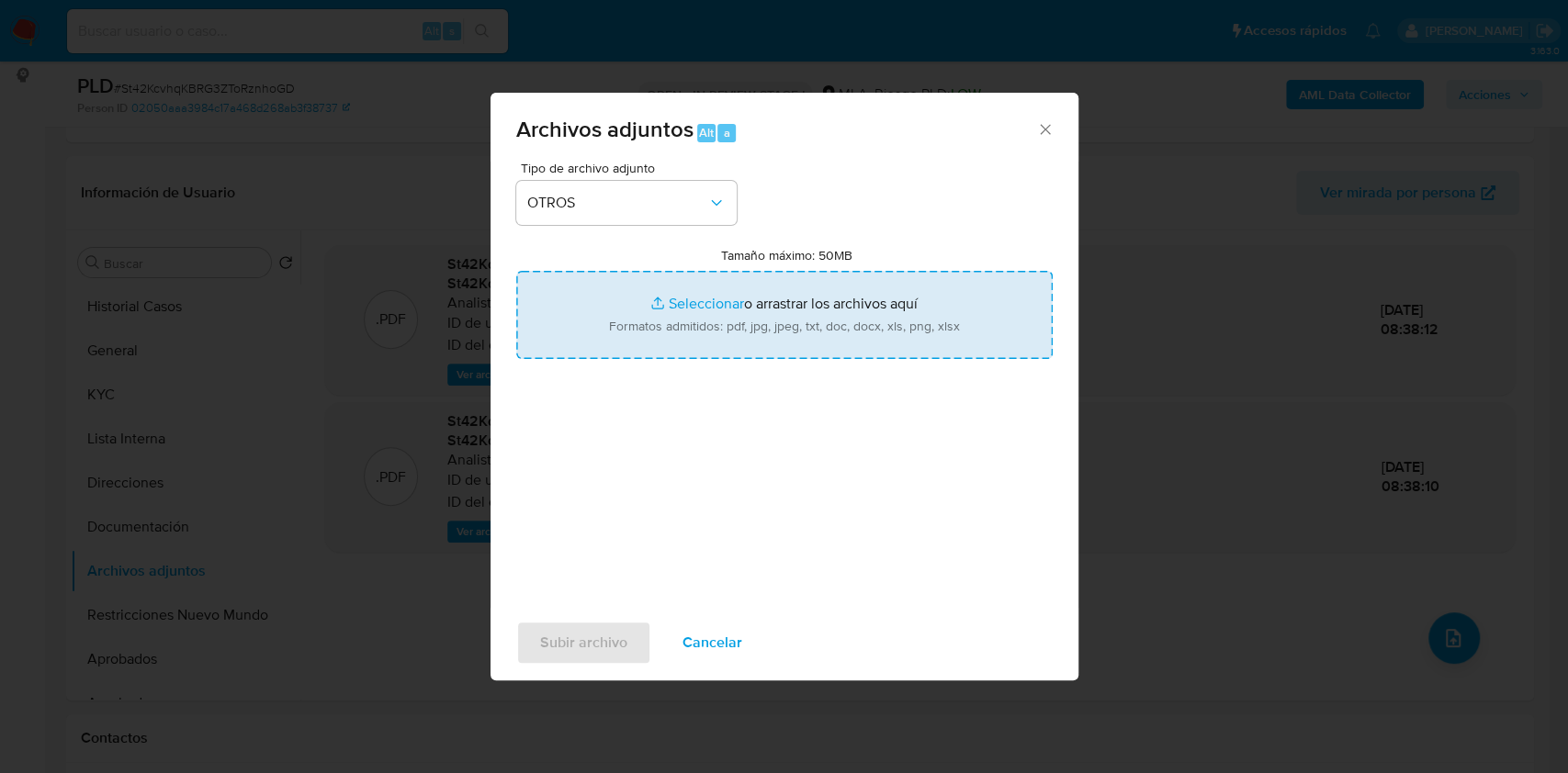
type input "C:\fakepath\Caselog St42KcvhqKBRG3ZToRznhoGD_2025_09_18_05_55_05.docx"
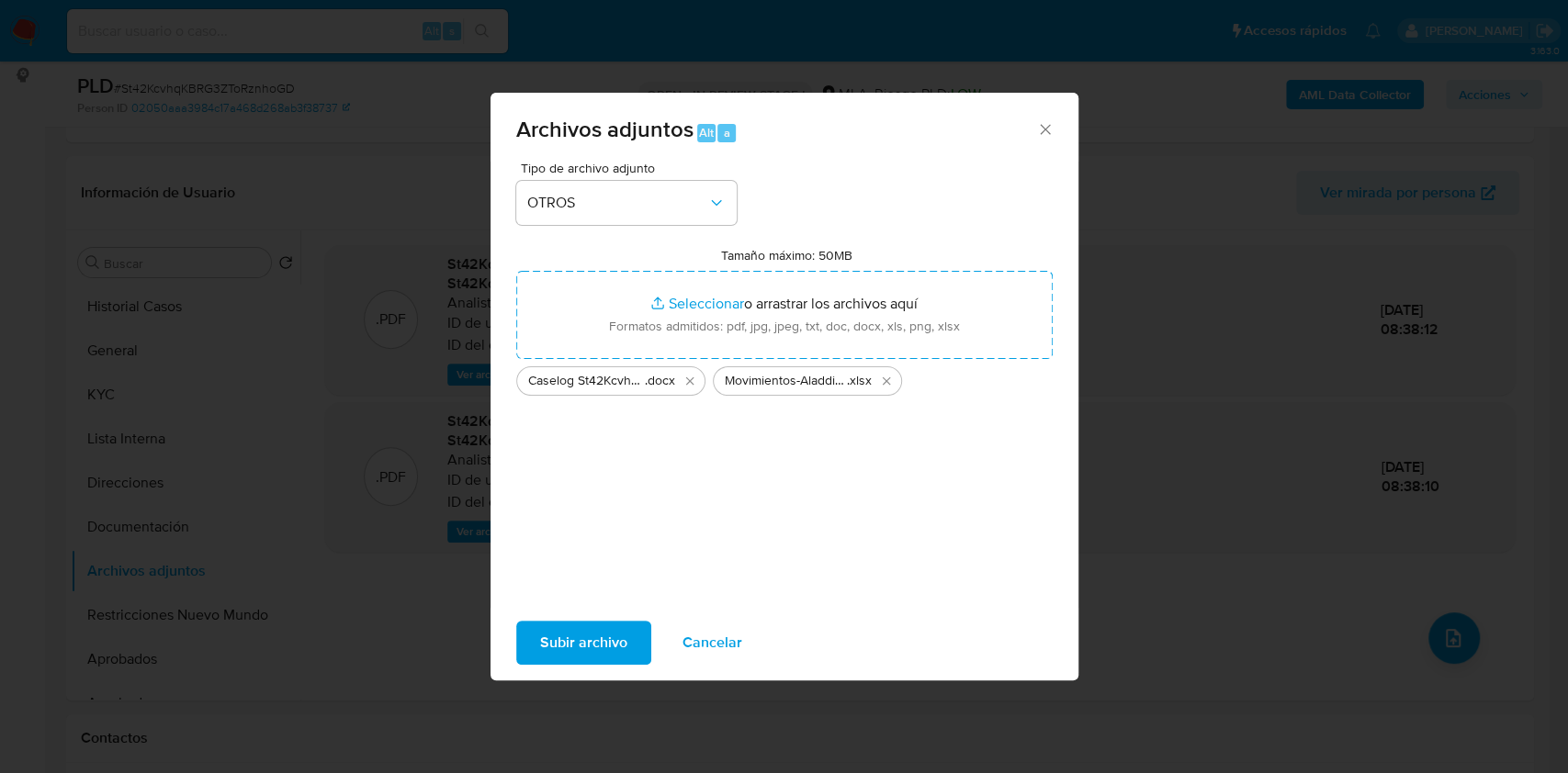
click at [610, 650] on span "Subir archivo" at bounding box center [583, 642] width 87 height 40
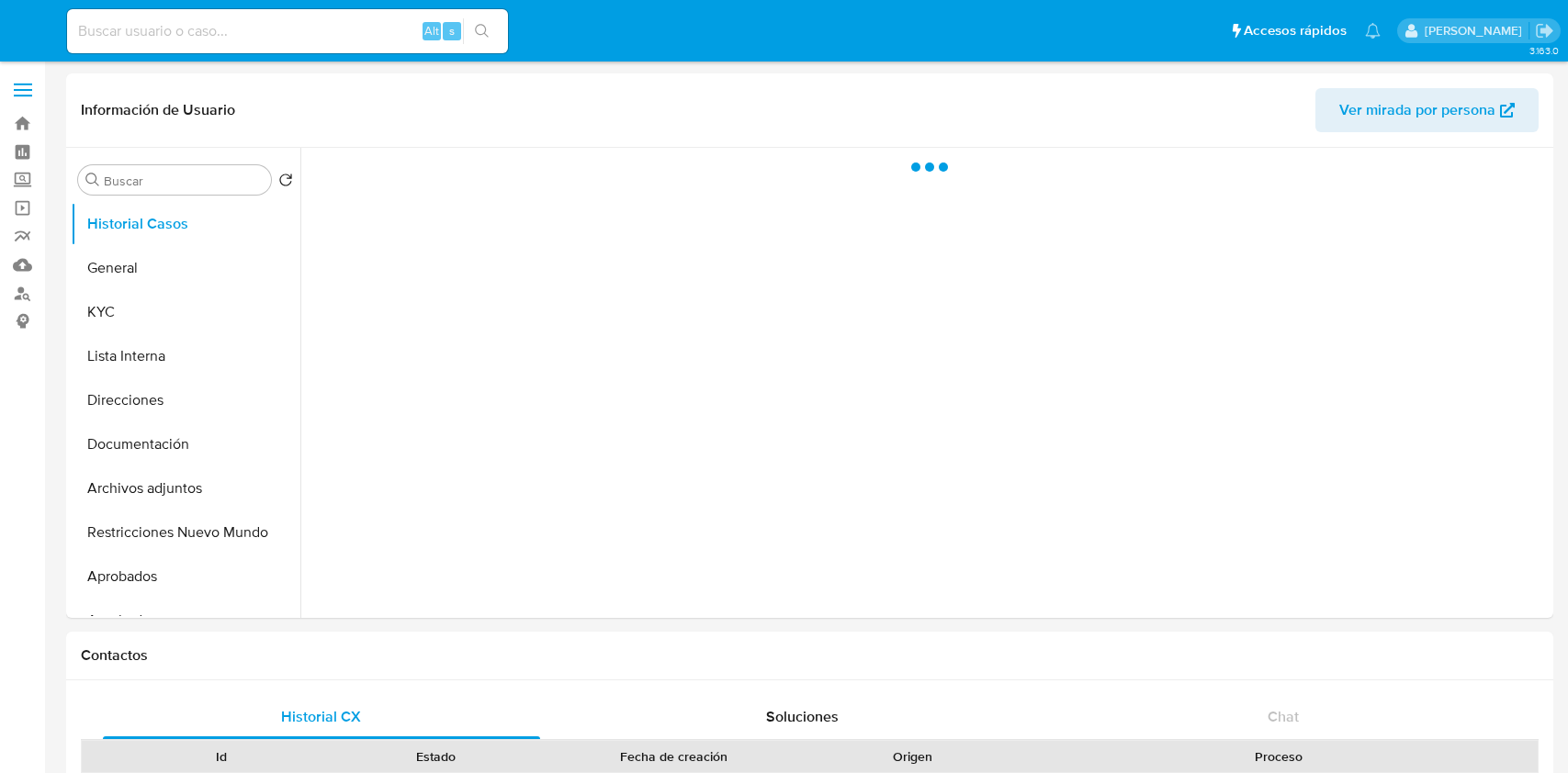
select select "10"
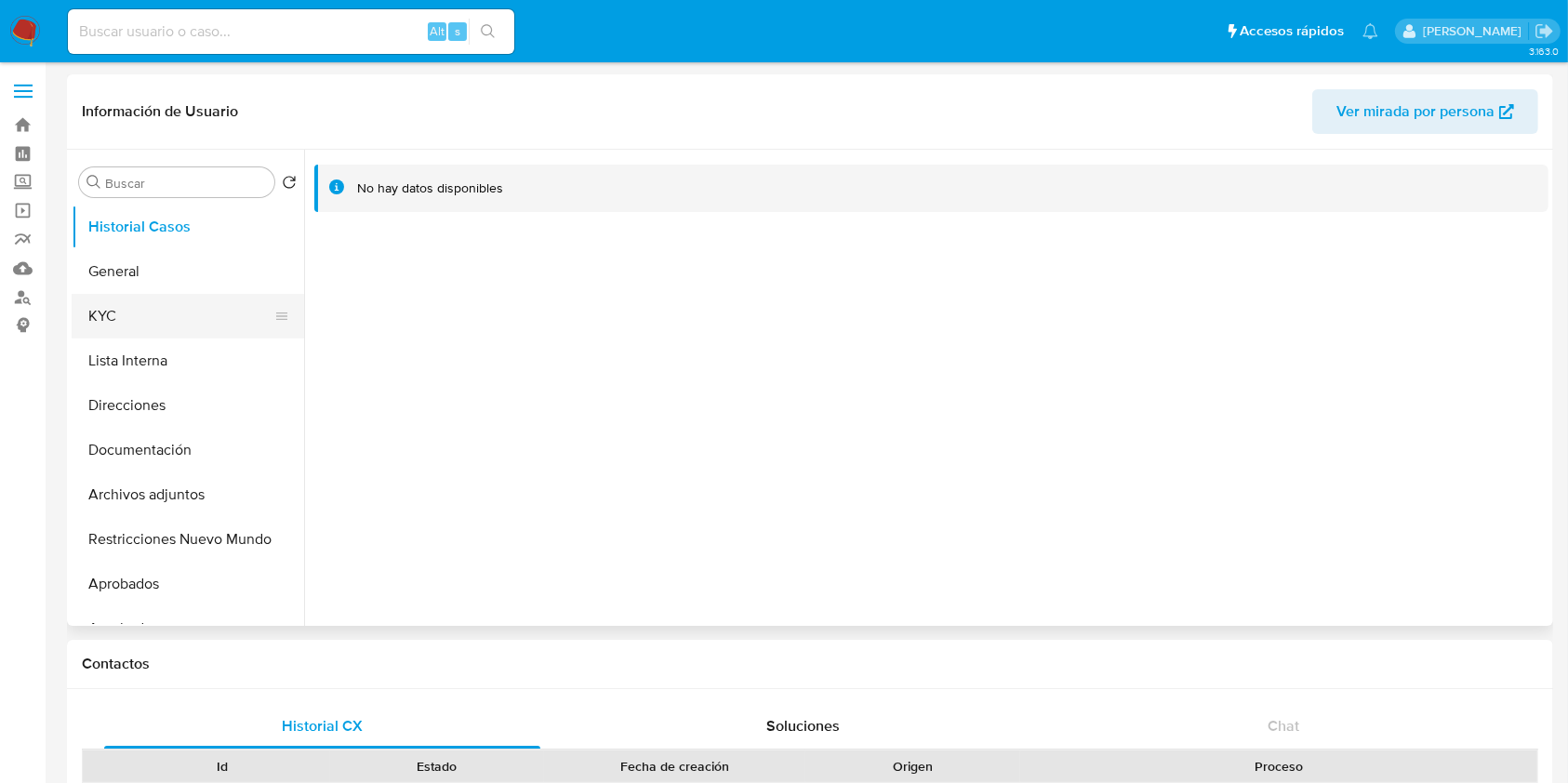
click at [120, 323] on button "KYC" at bounding box center [180, 316] width 218 height 45
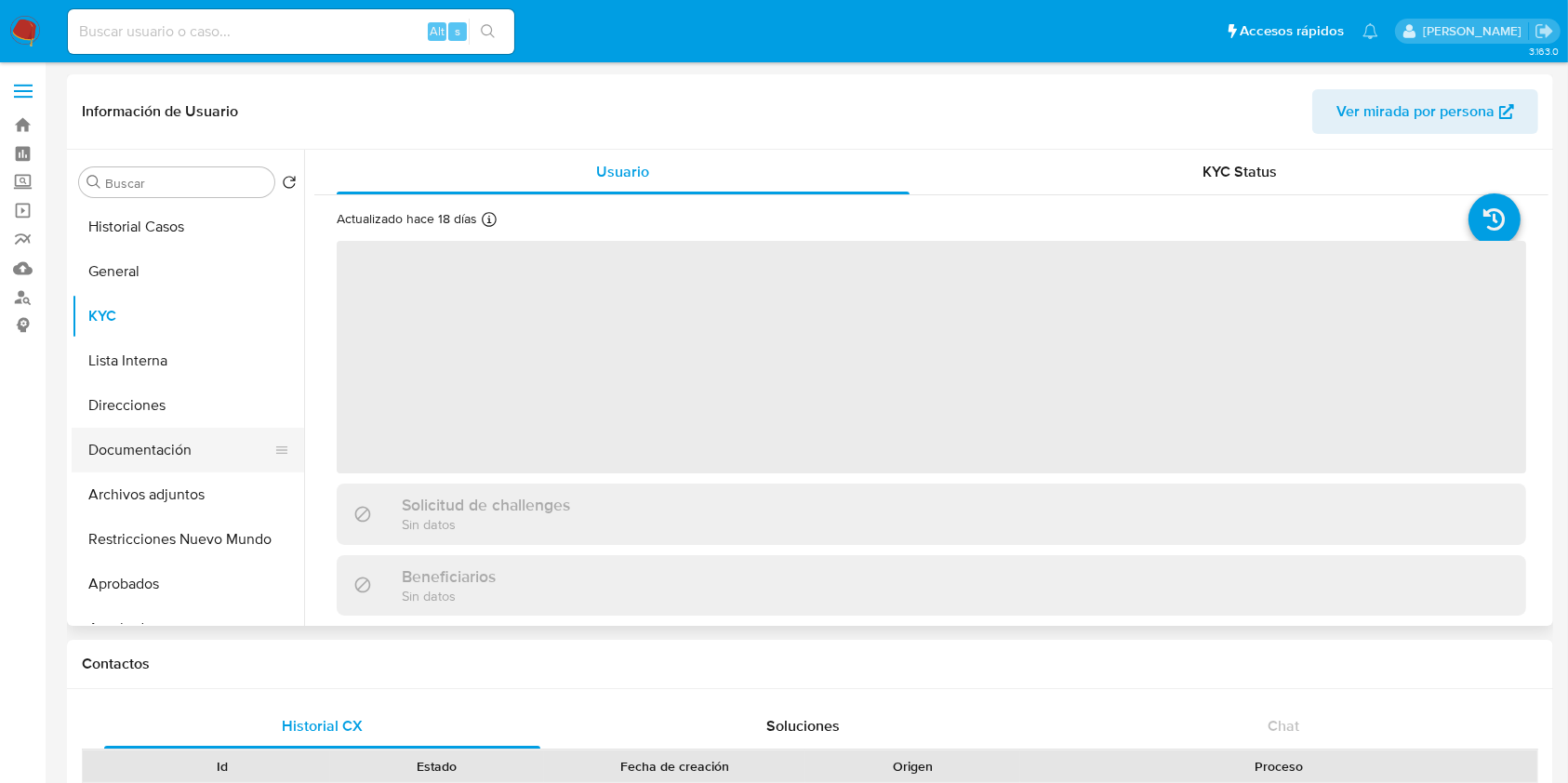
click at [163, 440] on button "Documentación" at bounding box center [180, 450] width 218 height 45
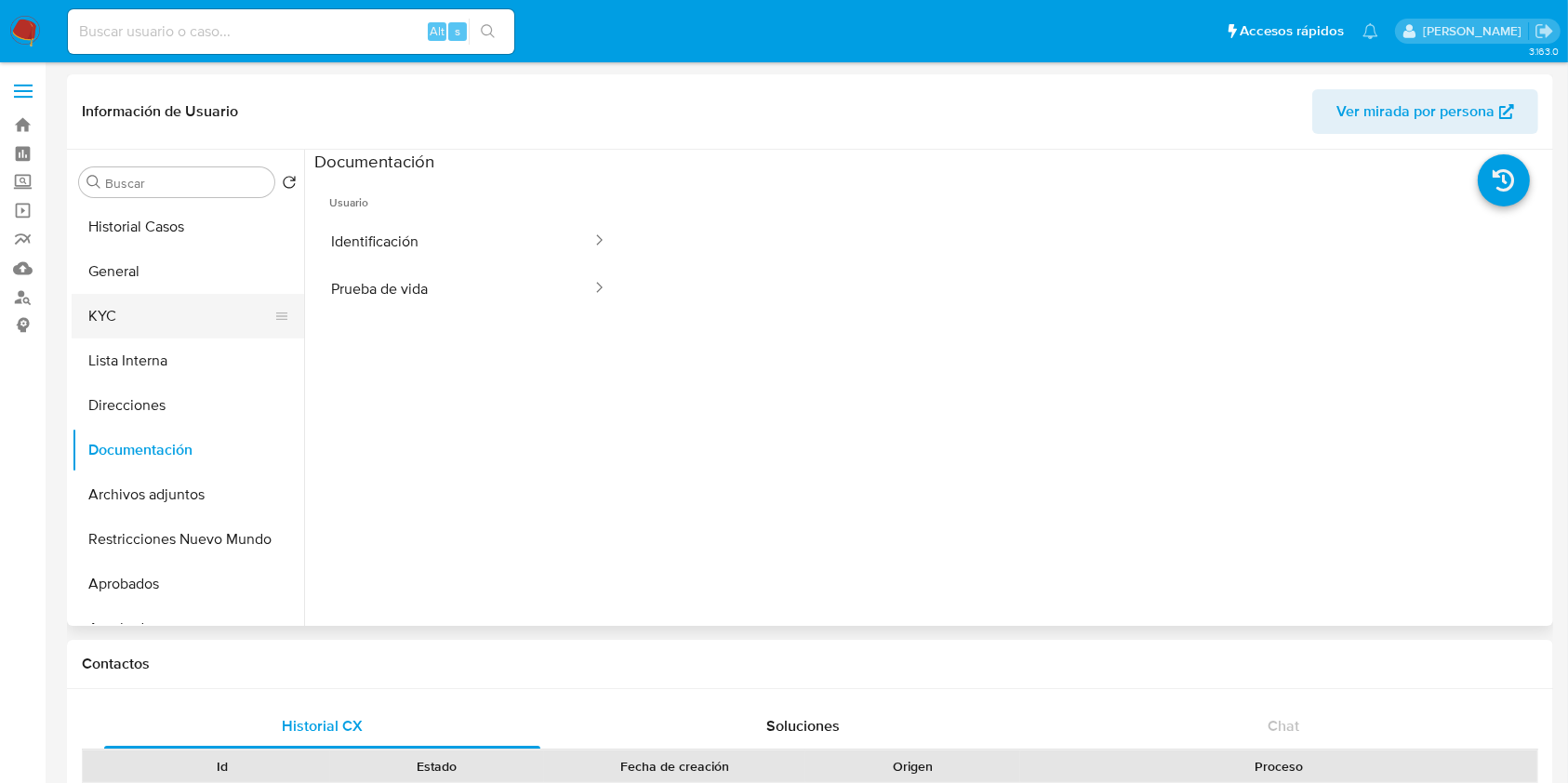
click at [136, 316] on button "KYC" at bounding box center [180, 316] width 218 height 45
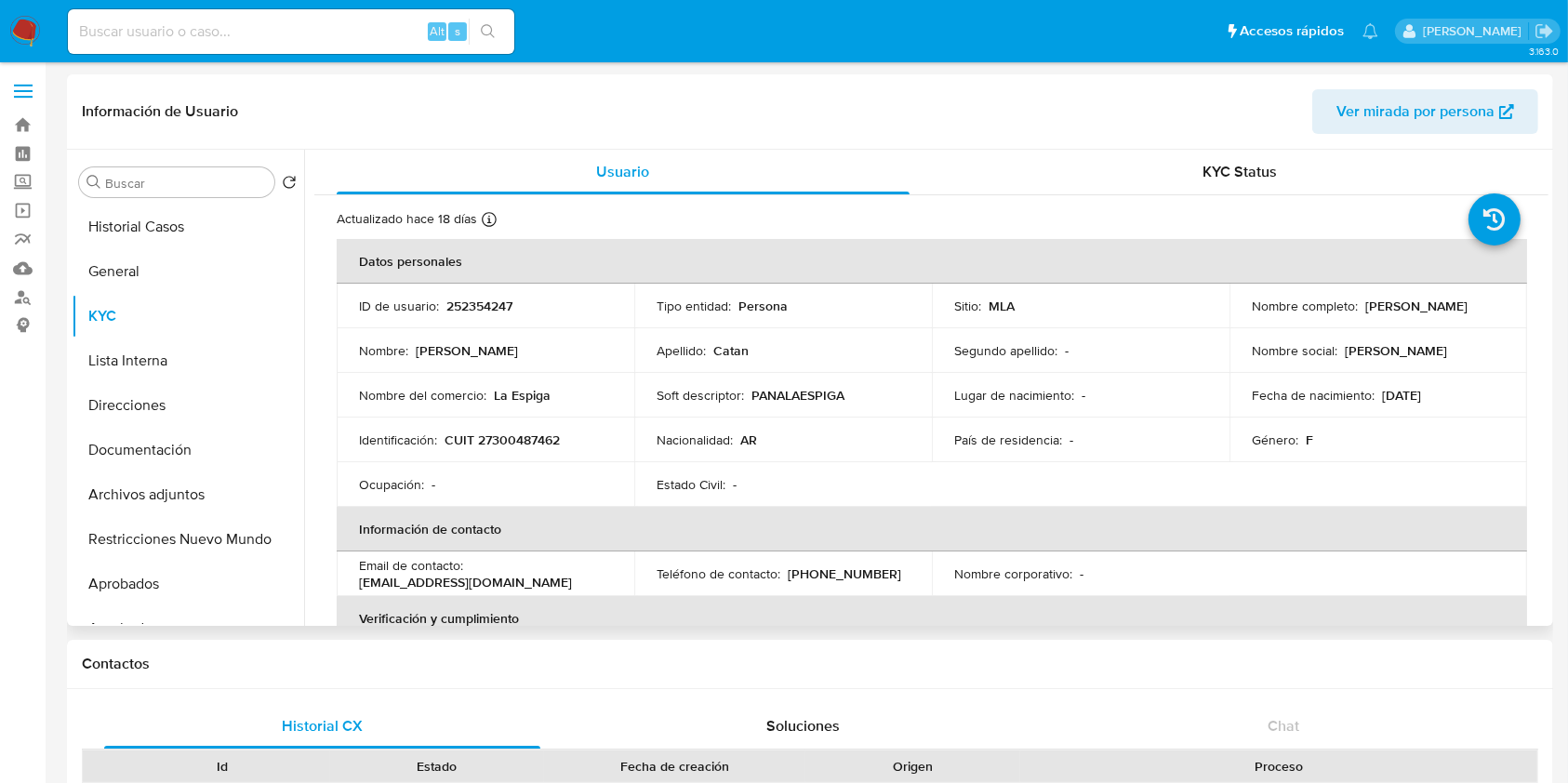
click at [489, 436] on p "CUIT 27300487462" at bounding box center [501, 439] width 115 height 16
copy p "27300487462"
click at [558, 486] on div "Ocupación : -" at bounding box center [485, 484] width 253 height 16
click at [547, 420] on td "Identificación : CUIT 27300487462" at bounding box center [485, 439] width 297 height 45
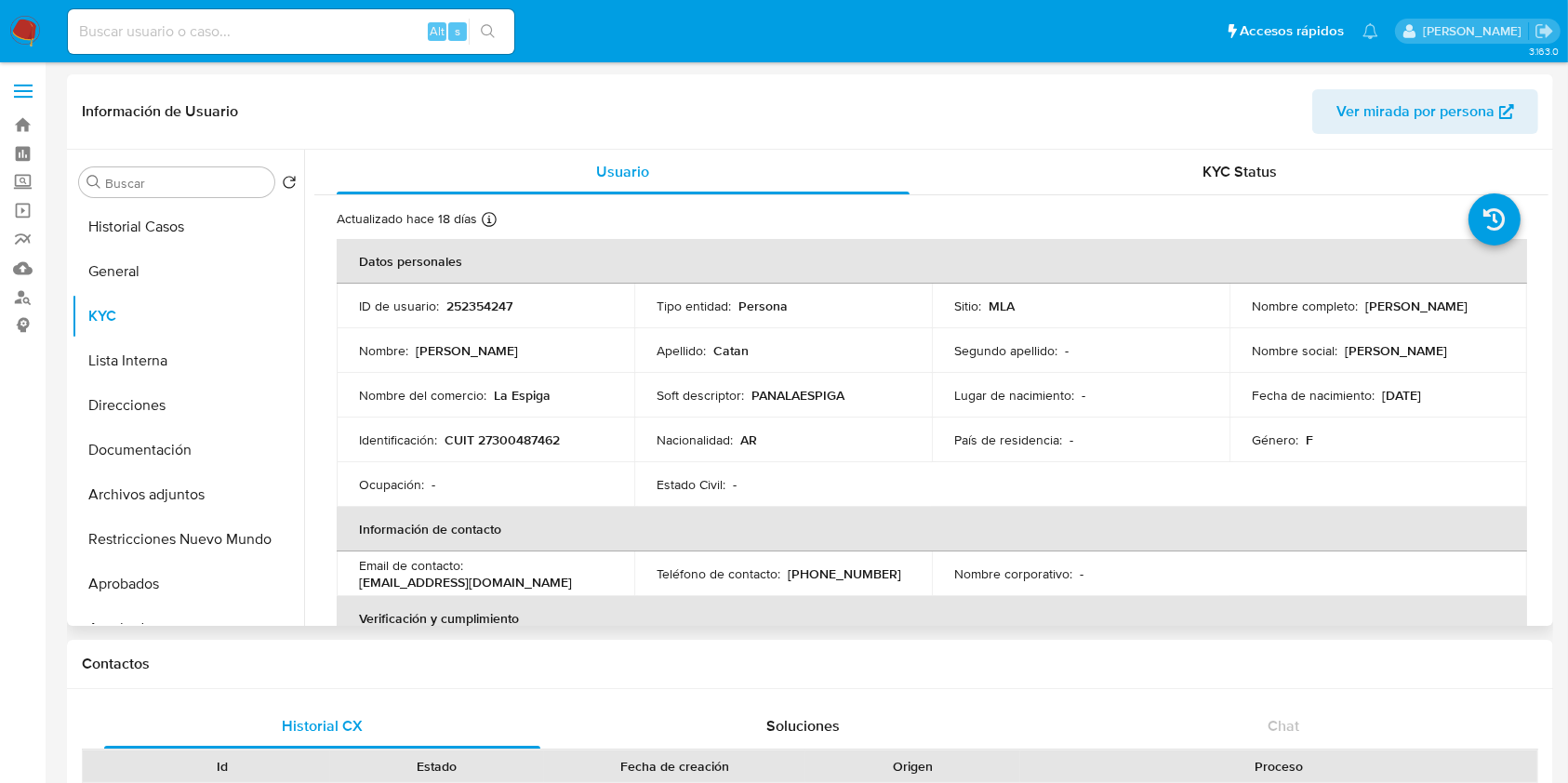
click at [537, 438] on p "CUIT 27300487462" at bounding box center [501, 439] width 115 height 16
copy p "27300487462"
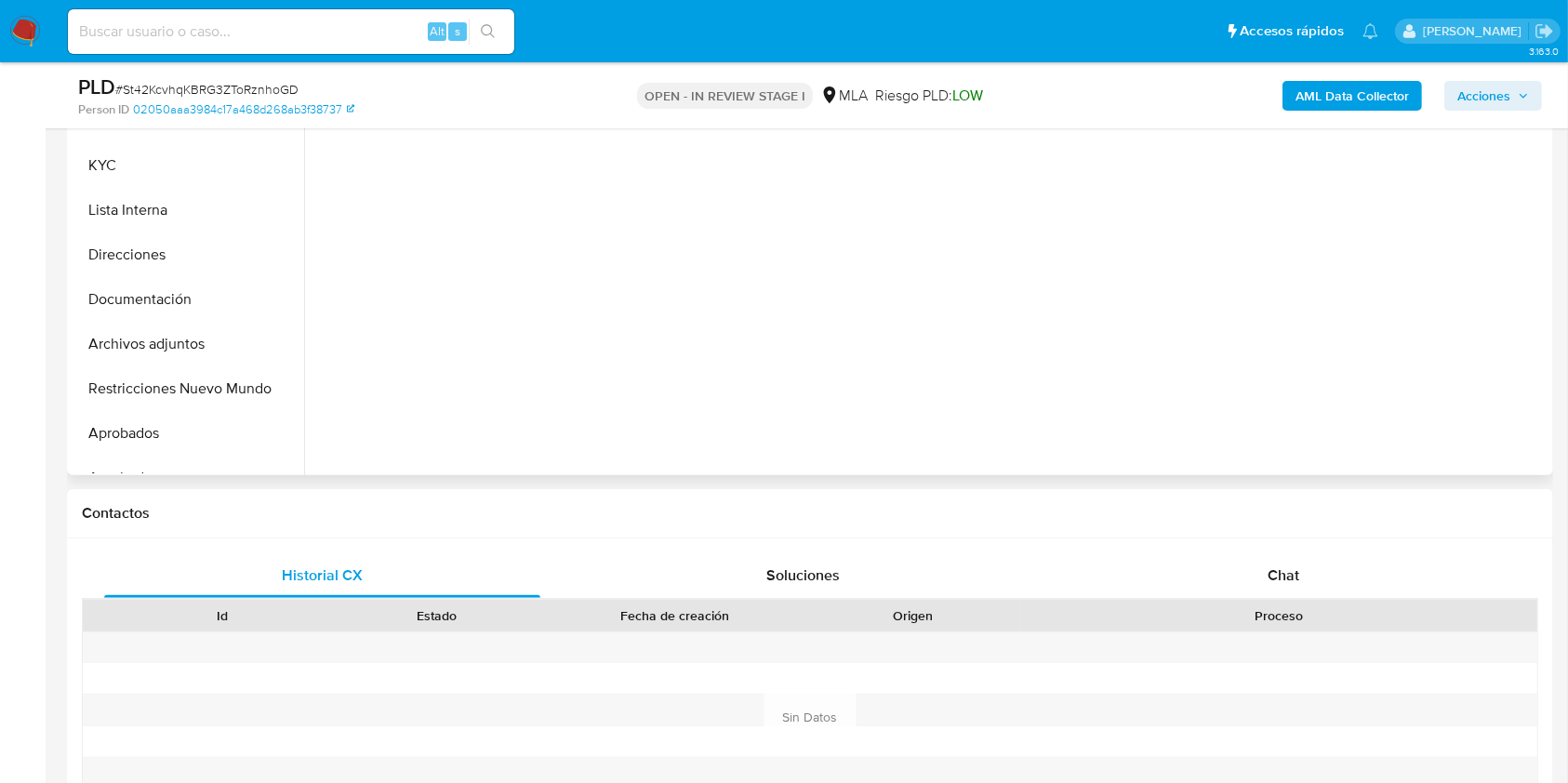
scroll to position [539, 0]
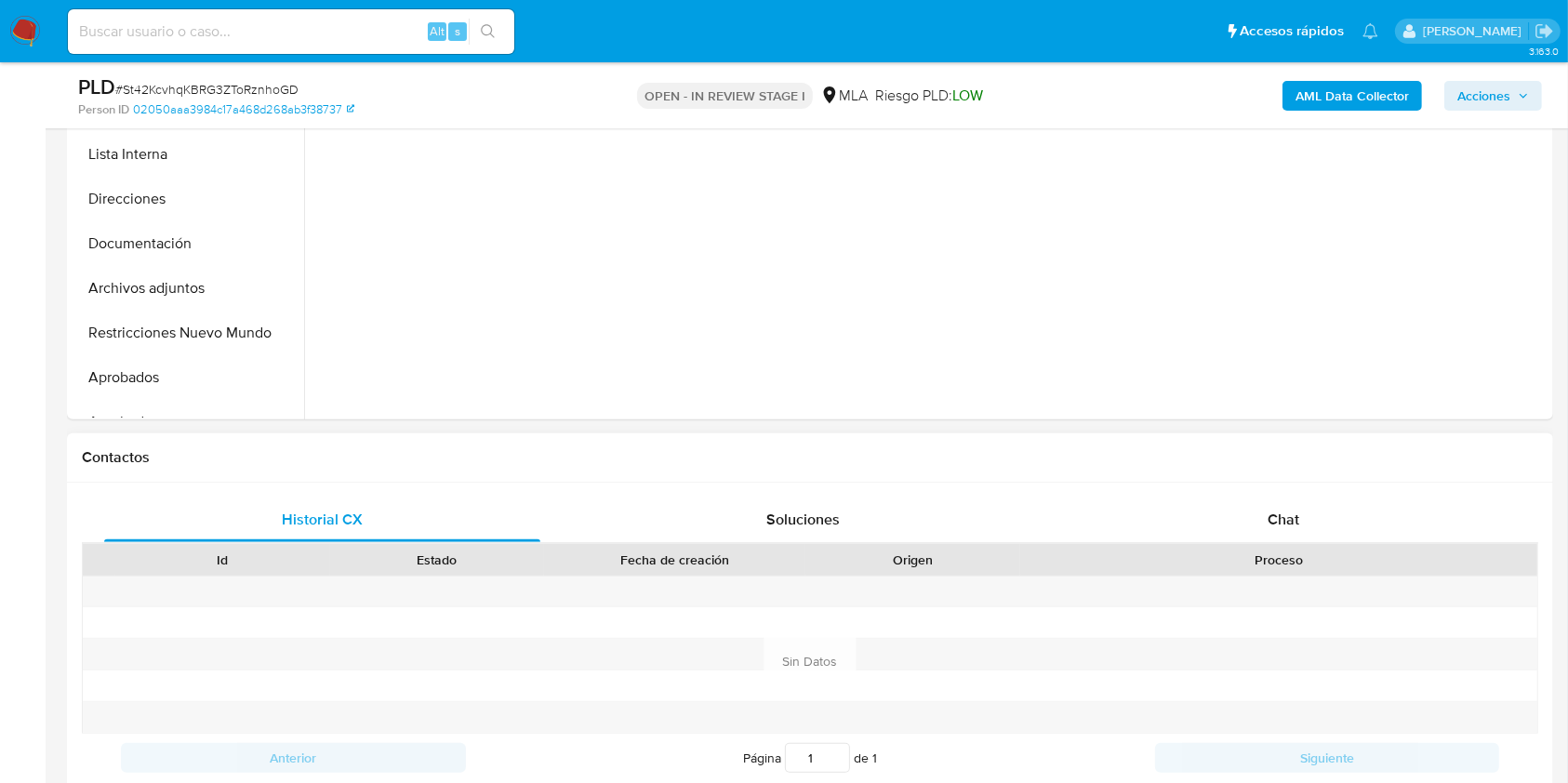
select select "10"
click at [1289, 510] on span "Chat" at bounding box center [1283, 520] width 32 height 21
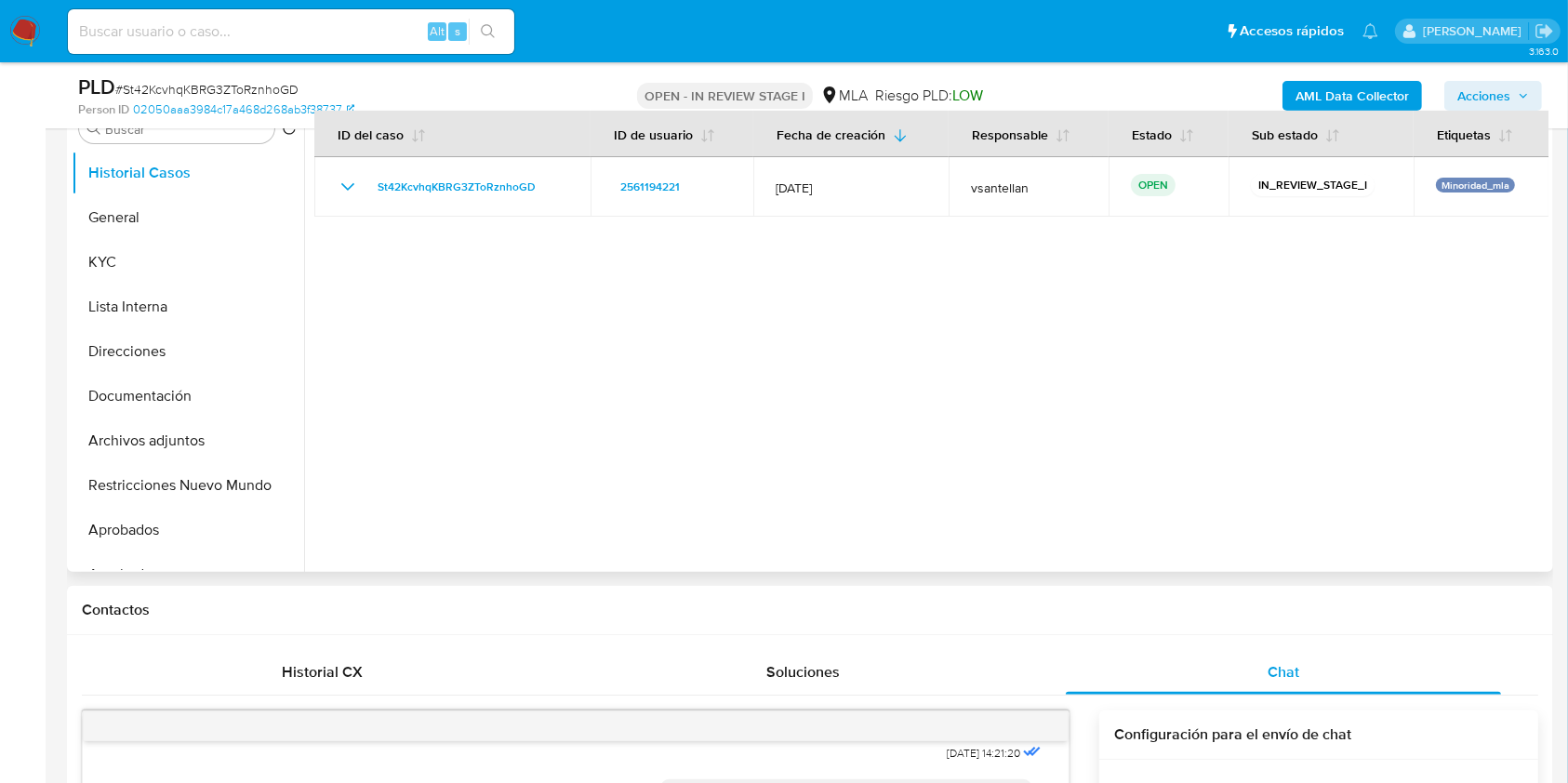
scroll to position [375, 0]
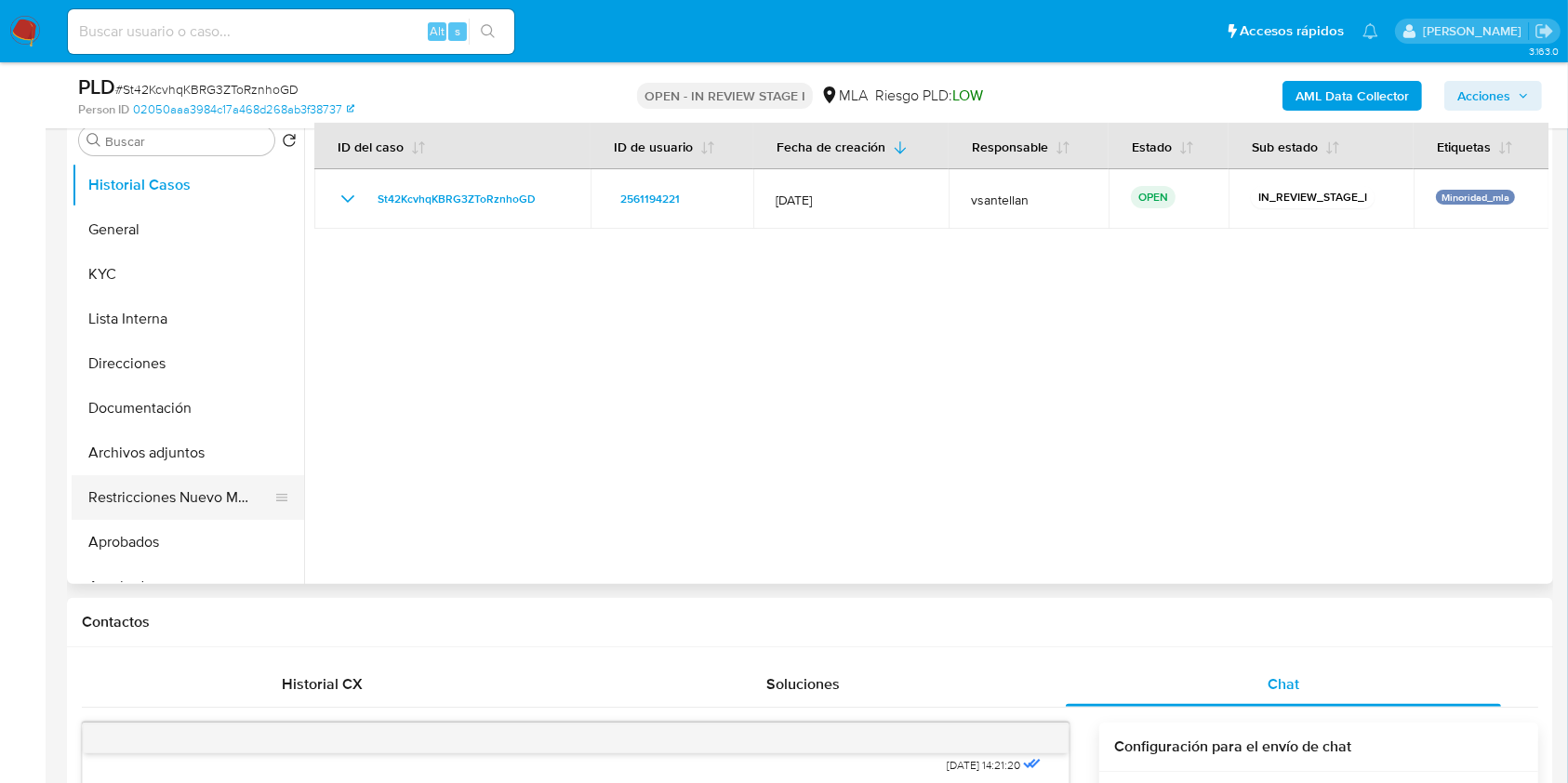
click at [194, 491] on button "Restricciones Nuevo Mundo" at bounding box center [180, 497] width 218 height 45
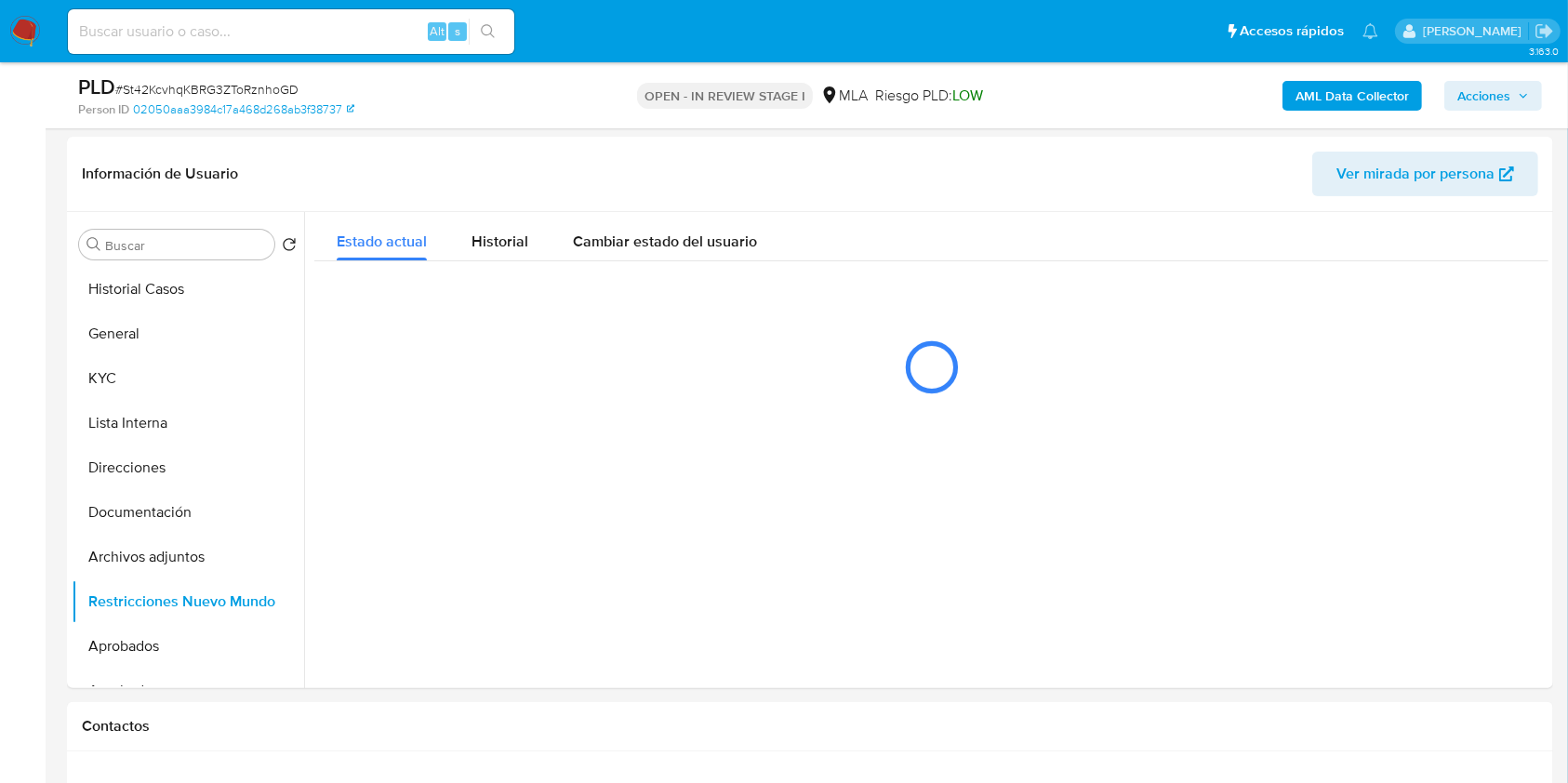
scroll to position [262, 0]
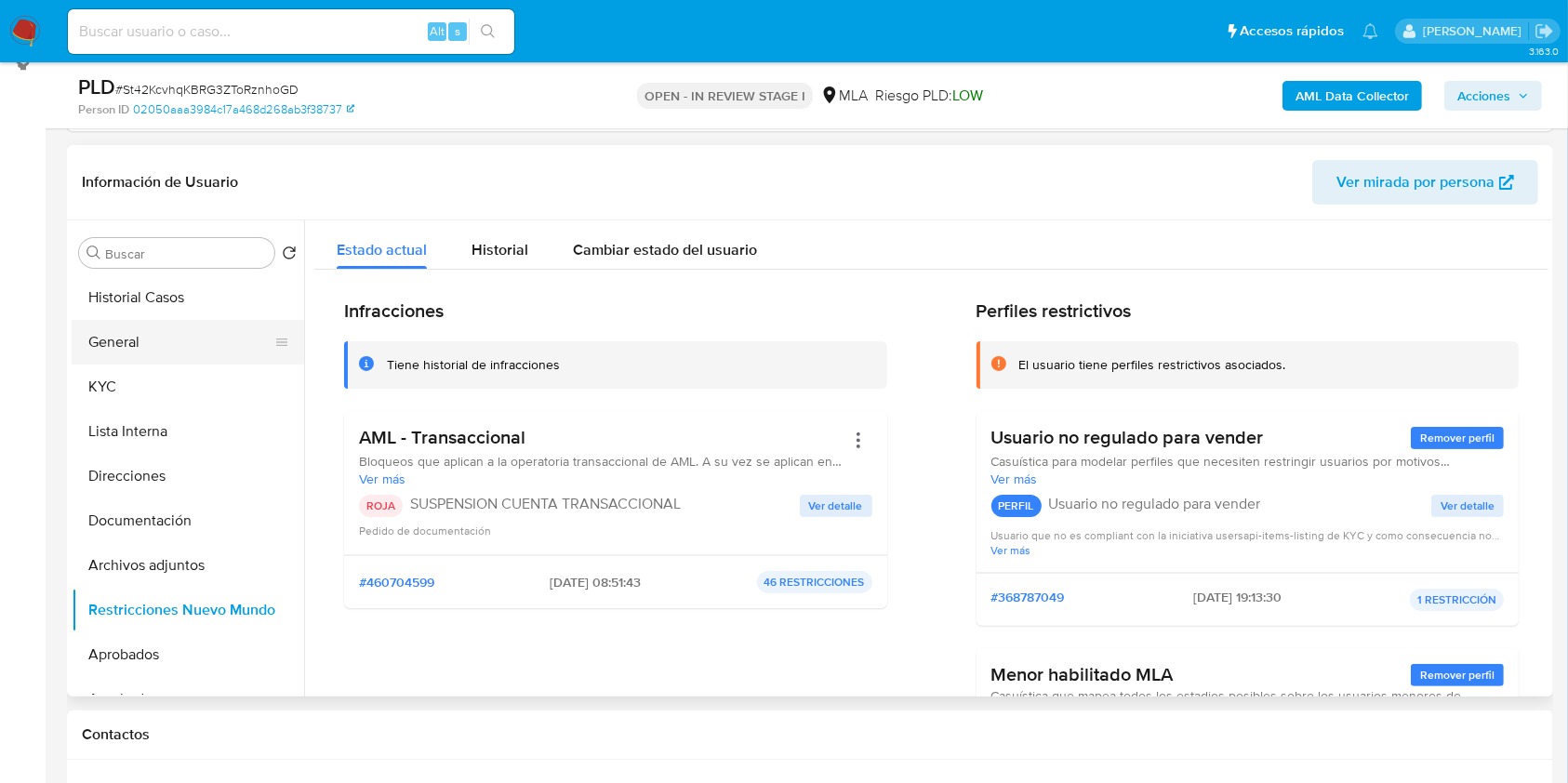
click at [159, 334] on button "General" at bounding box center [180, 343] width 218 height 45
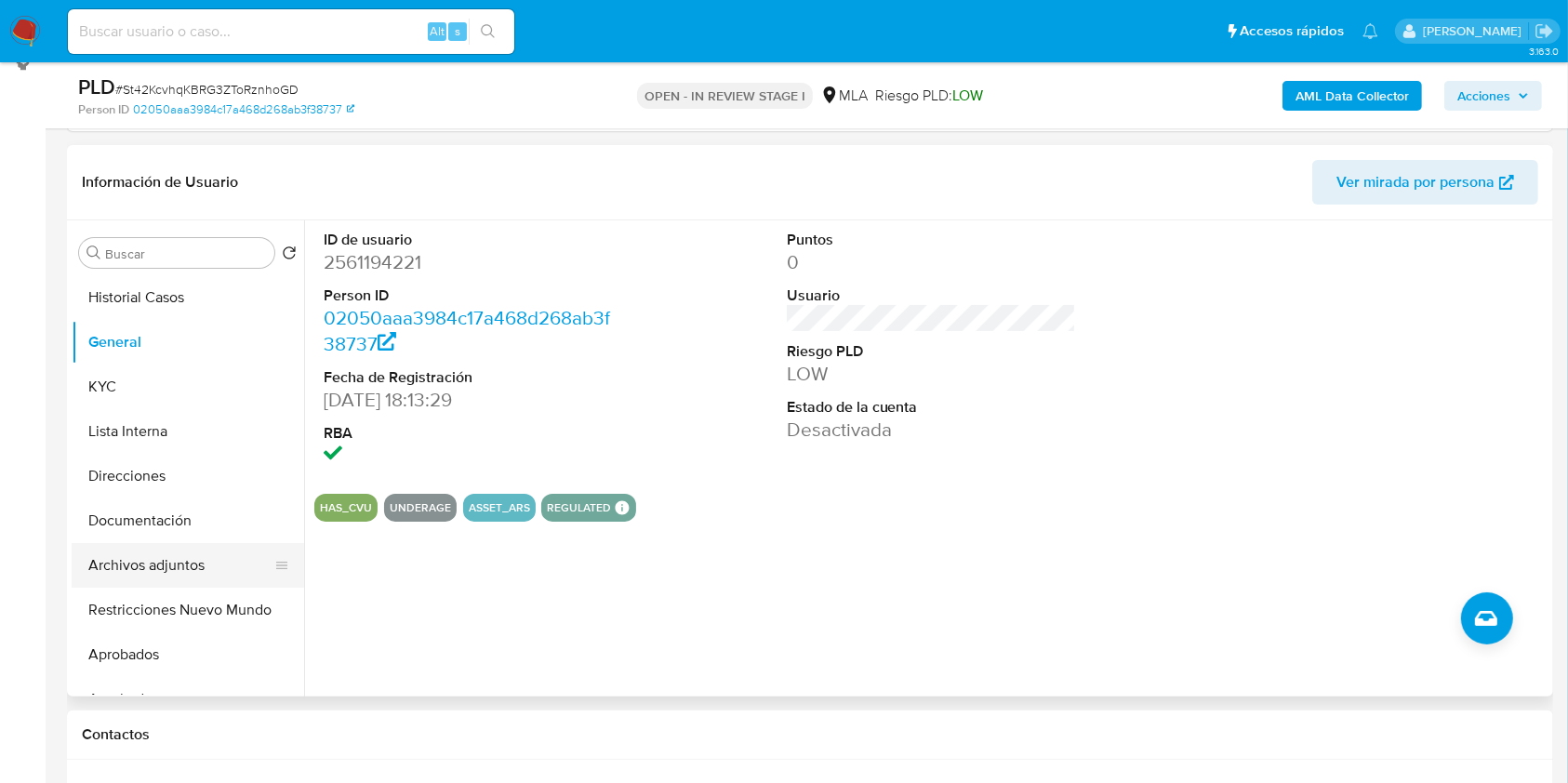
click at [186, 569] on button "Archivos adjuntos" at bounding box center [180, 565] width 218 height 45
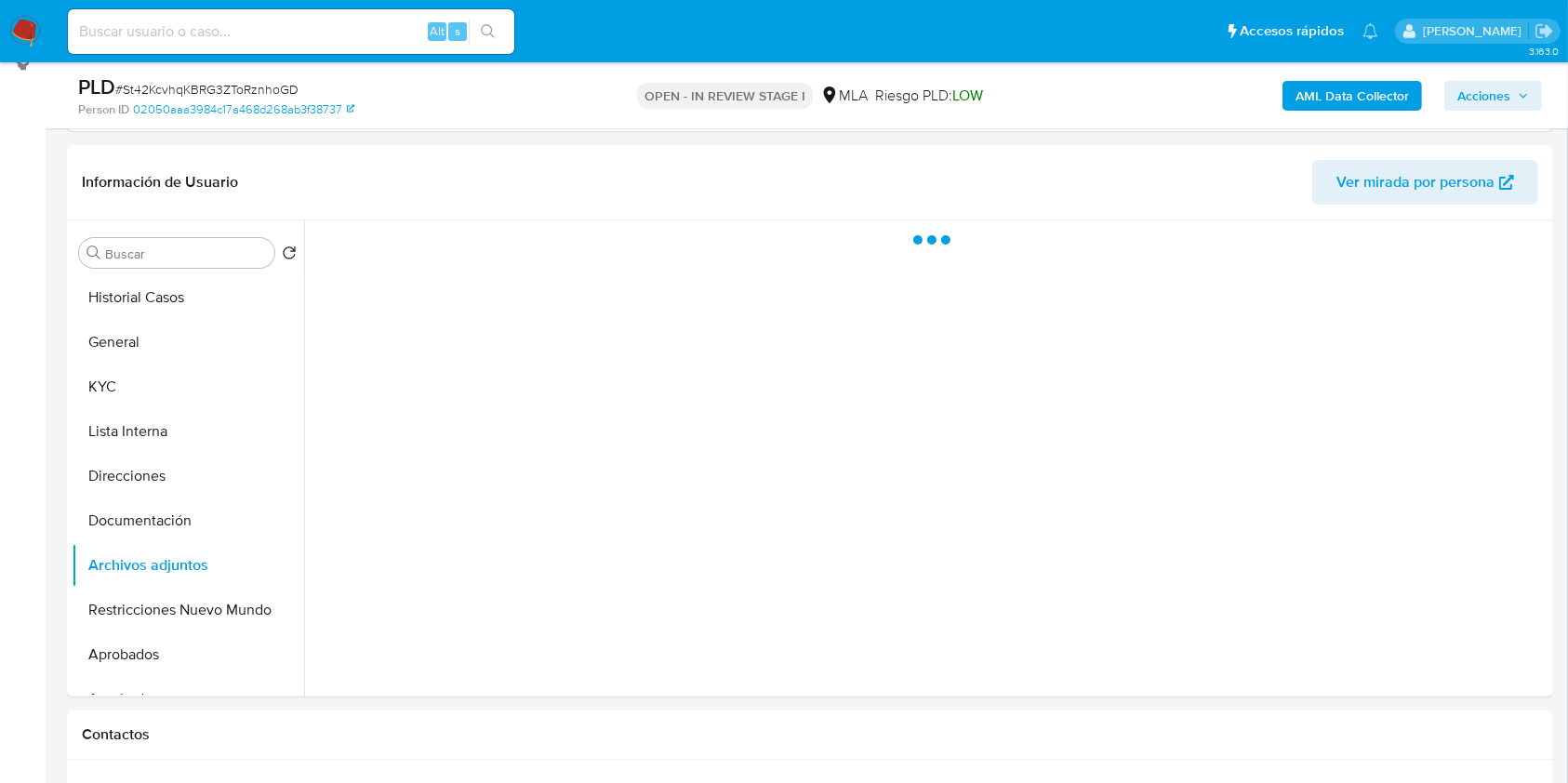
click at [1470, 86] on span "Acciones" at bounding box center [1484, 96] width 53 height 30
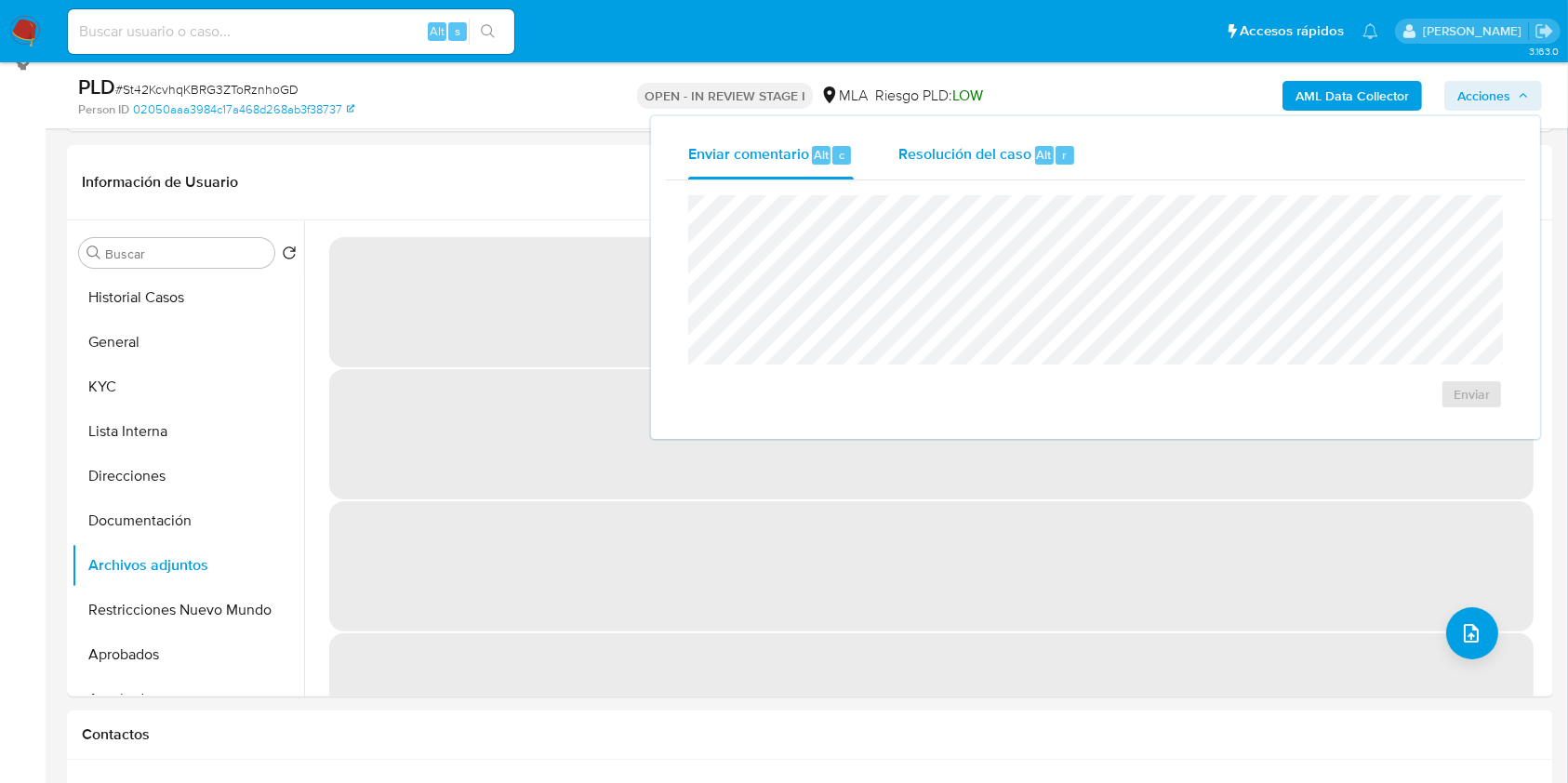
drag, startPoint x: 984, startPoint y: 161, endPoint x: 978, endPoint y: 176, distance: 16.2
click at [984, 162] on span "Resolución del caso" at bounding box center [964, 154] width 133 height 21
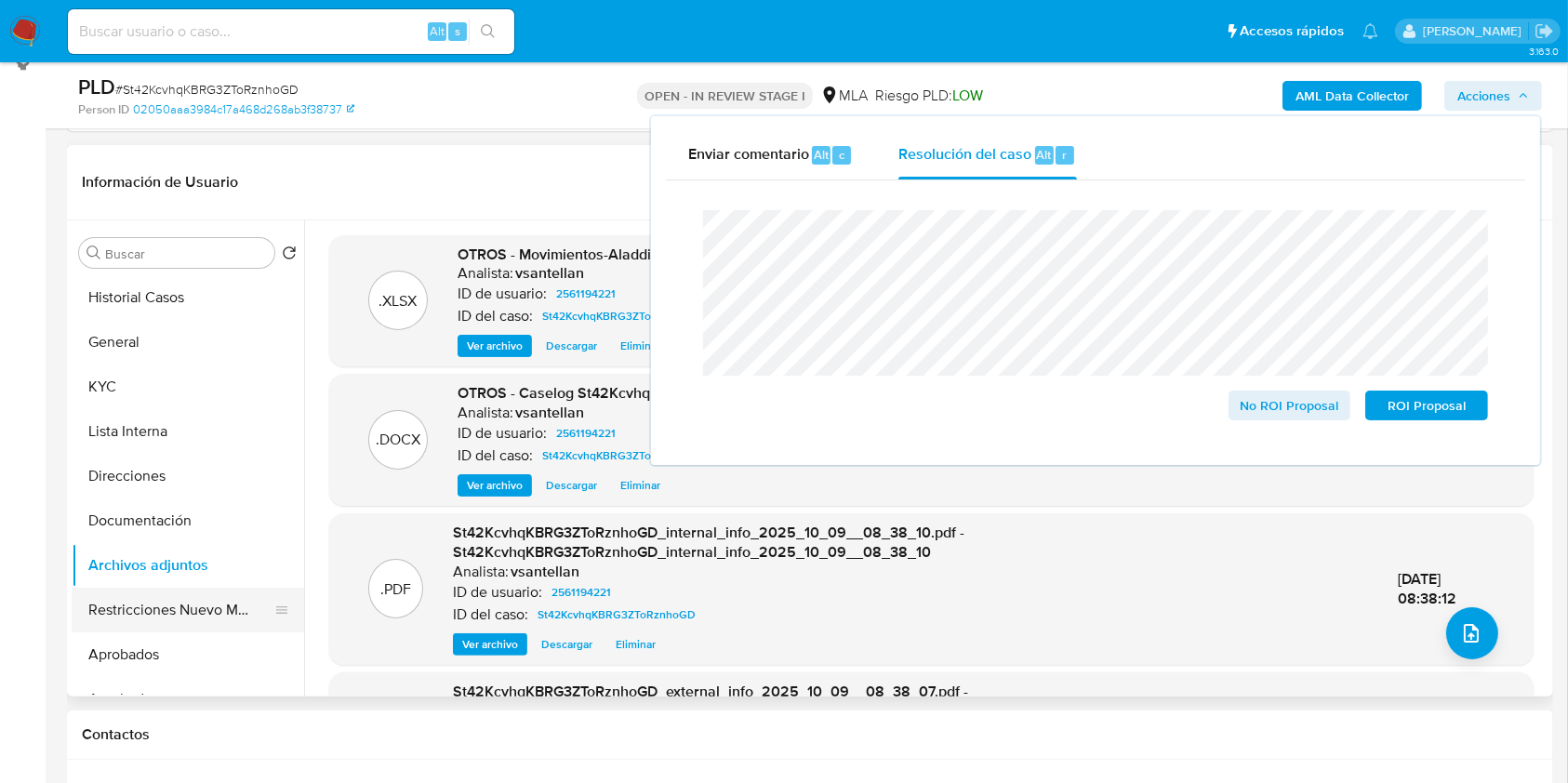
click at [176, 614] on button "Restricciones Nuevo Mundo" at bounding box center [180, 610] width 218 height 45
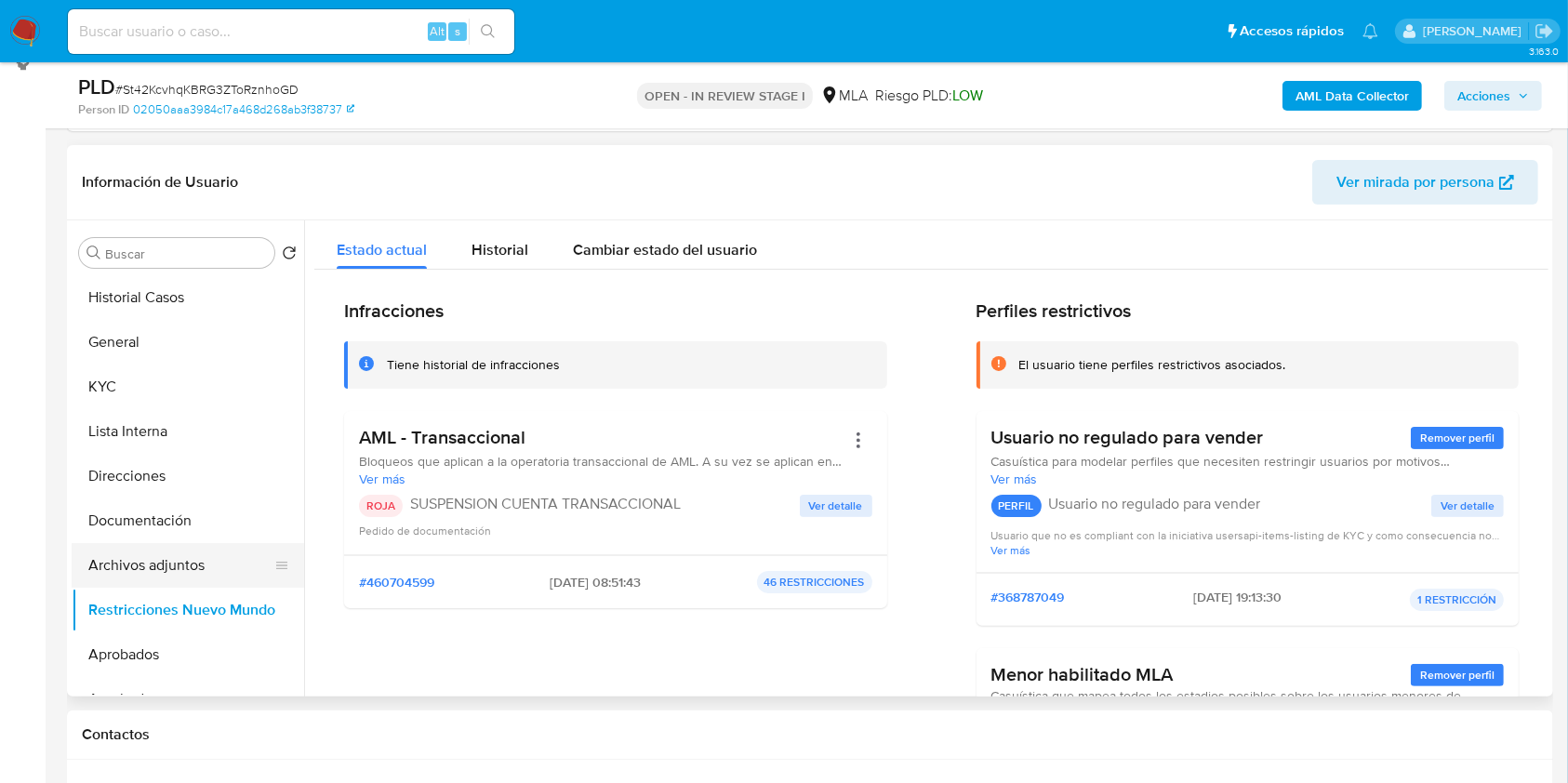
click at [206, 569] on button "Archivos adjuntos" at bounding box center [180, 565] width 218 height 45
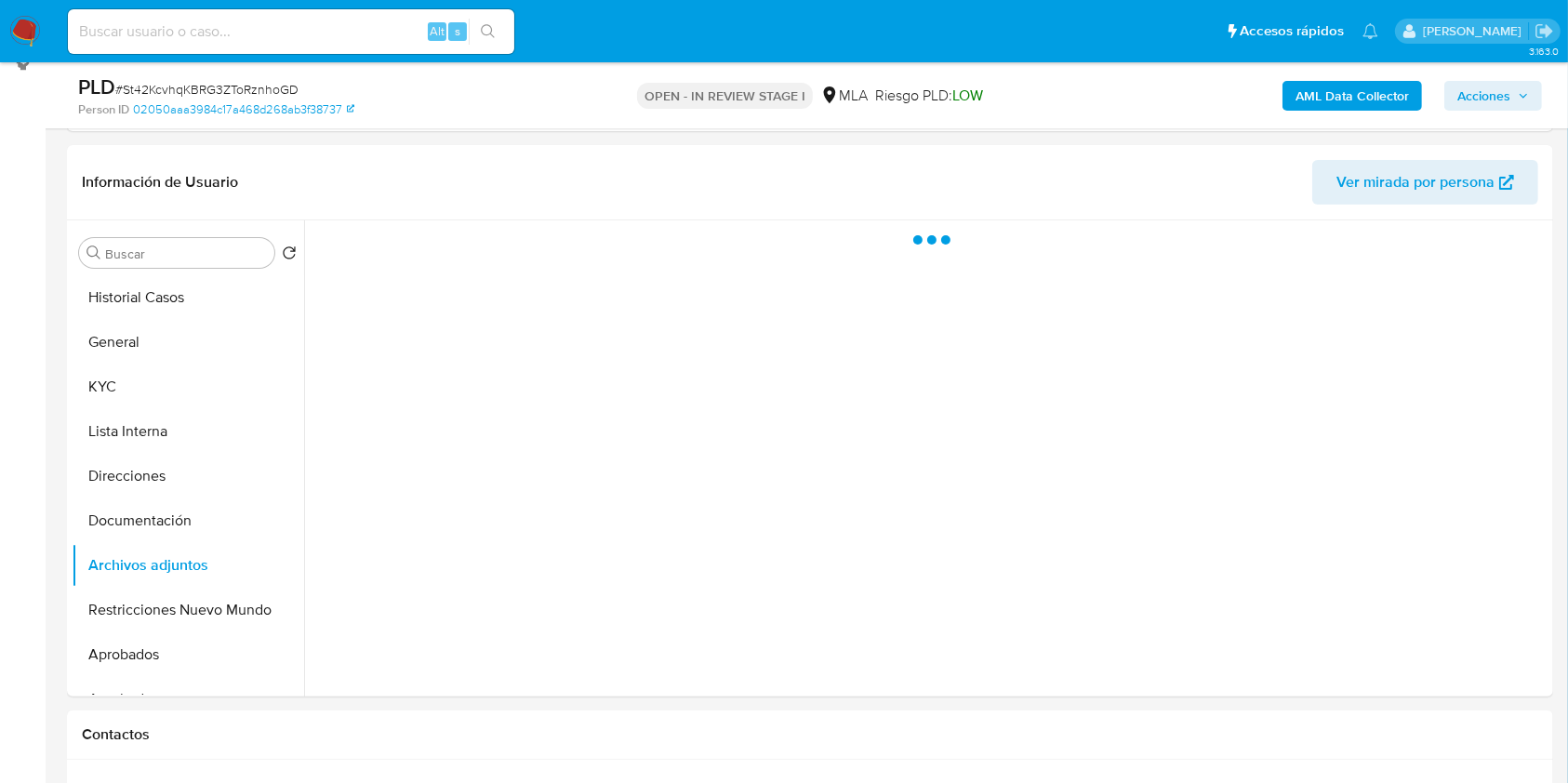
click at [1514, 96] on span "Acciones" at bounding box center [1493, 96] width 72 height 26
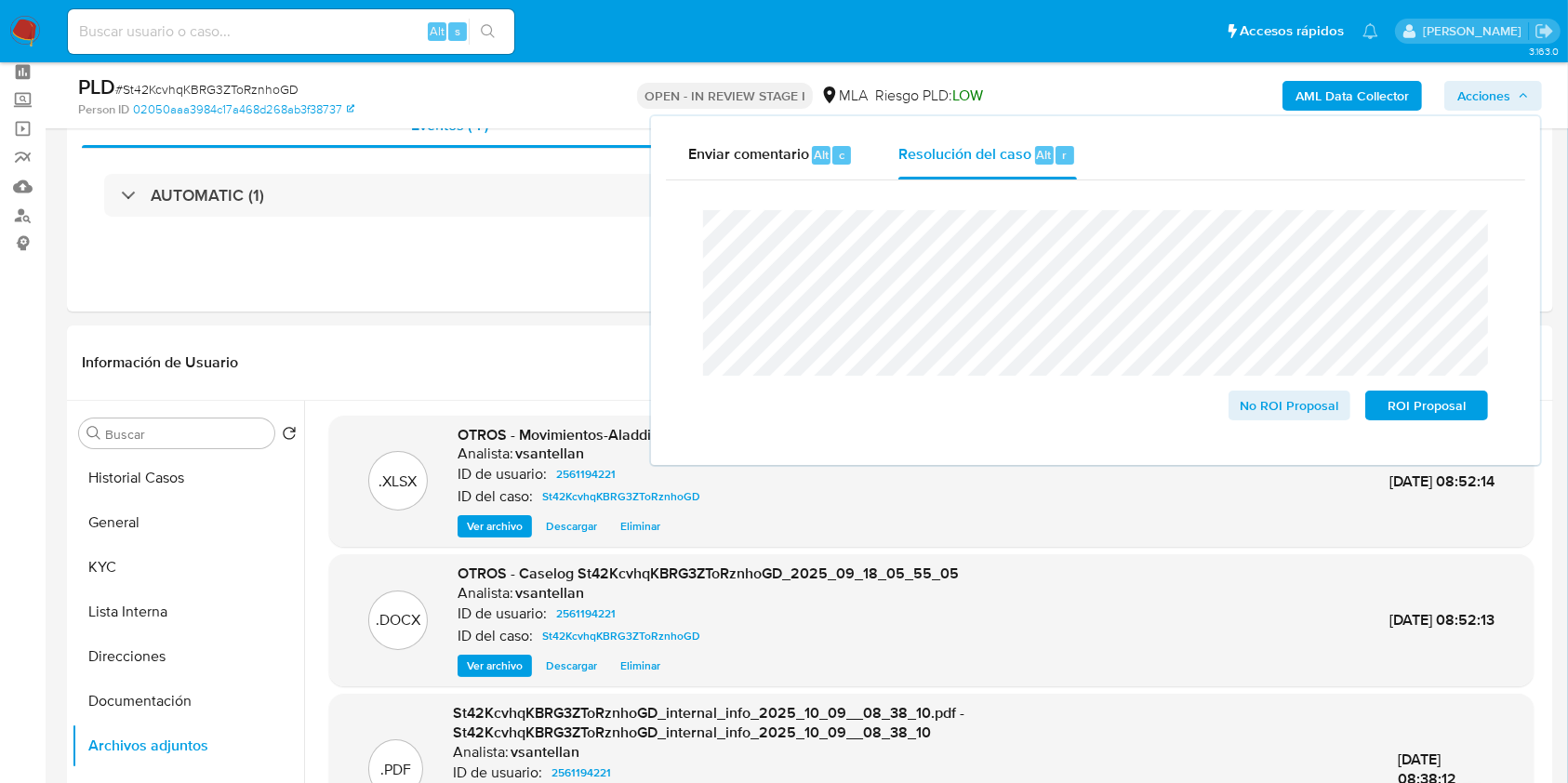
scroll to position [90, 0]
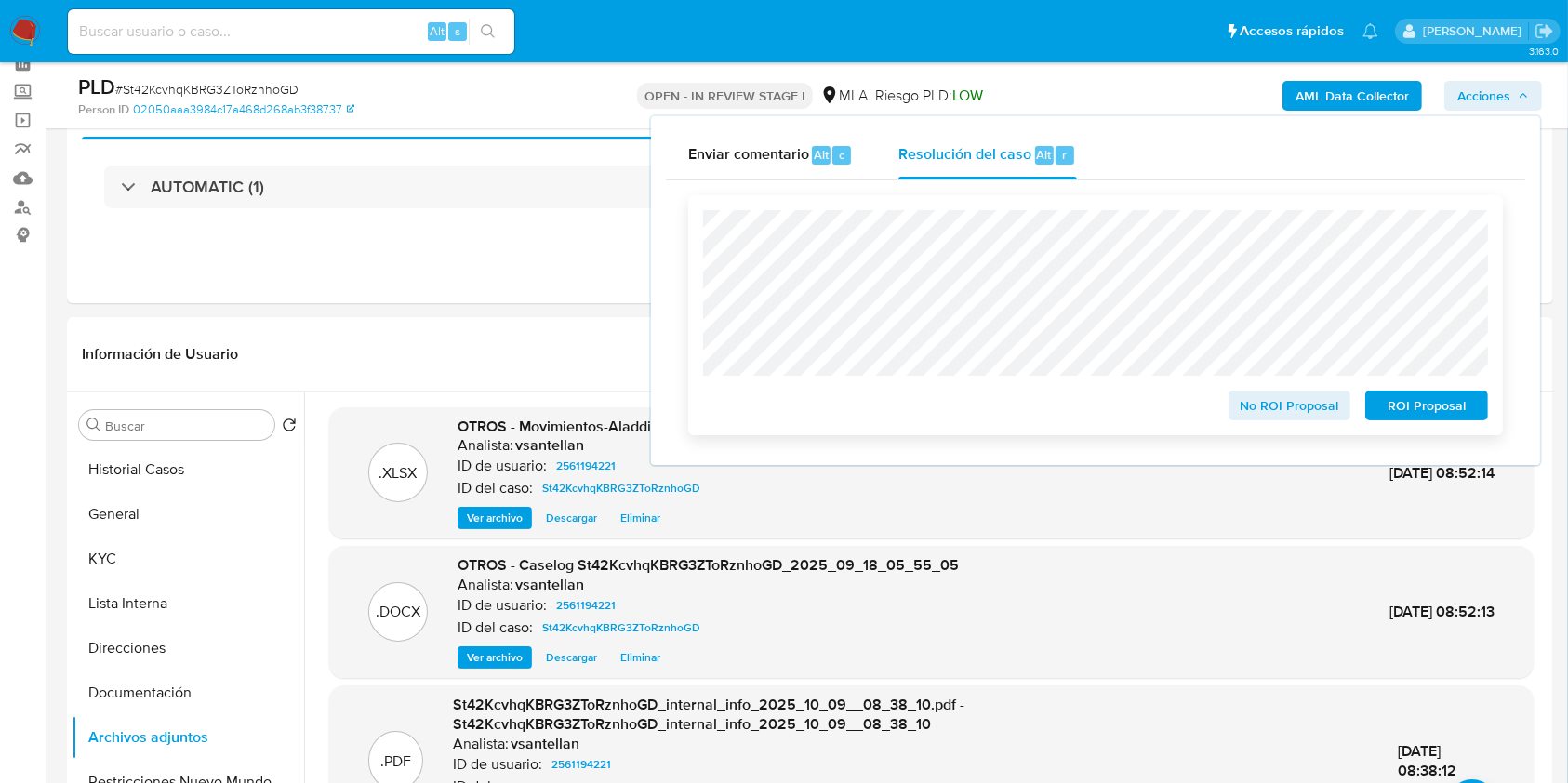
click at [1454, 403] on span "ROI Proposal" at bounding box center [1427, 405] width 97 height 26
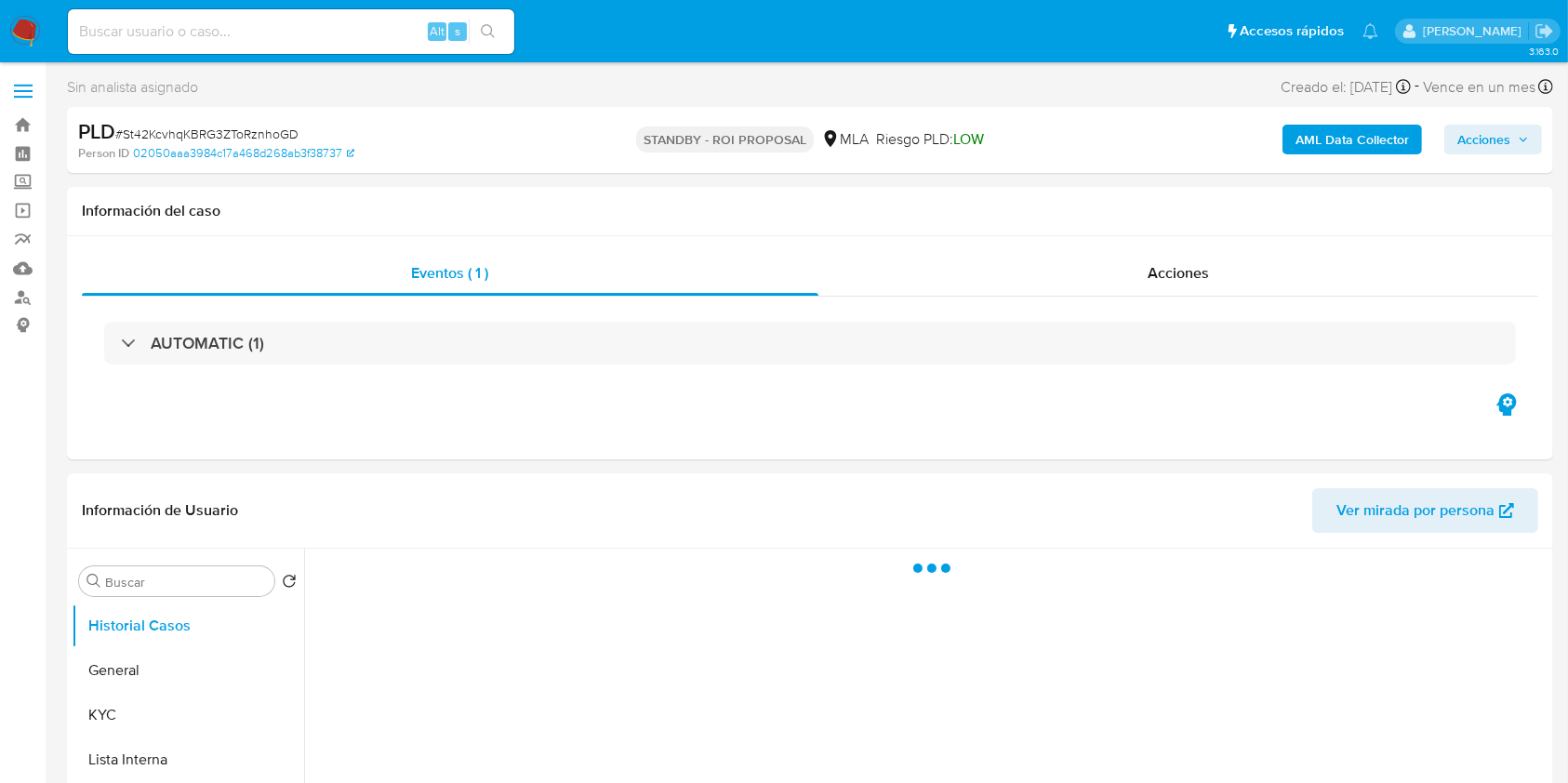
select select "10"
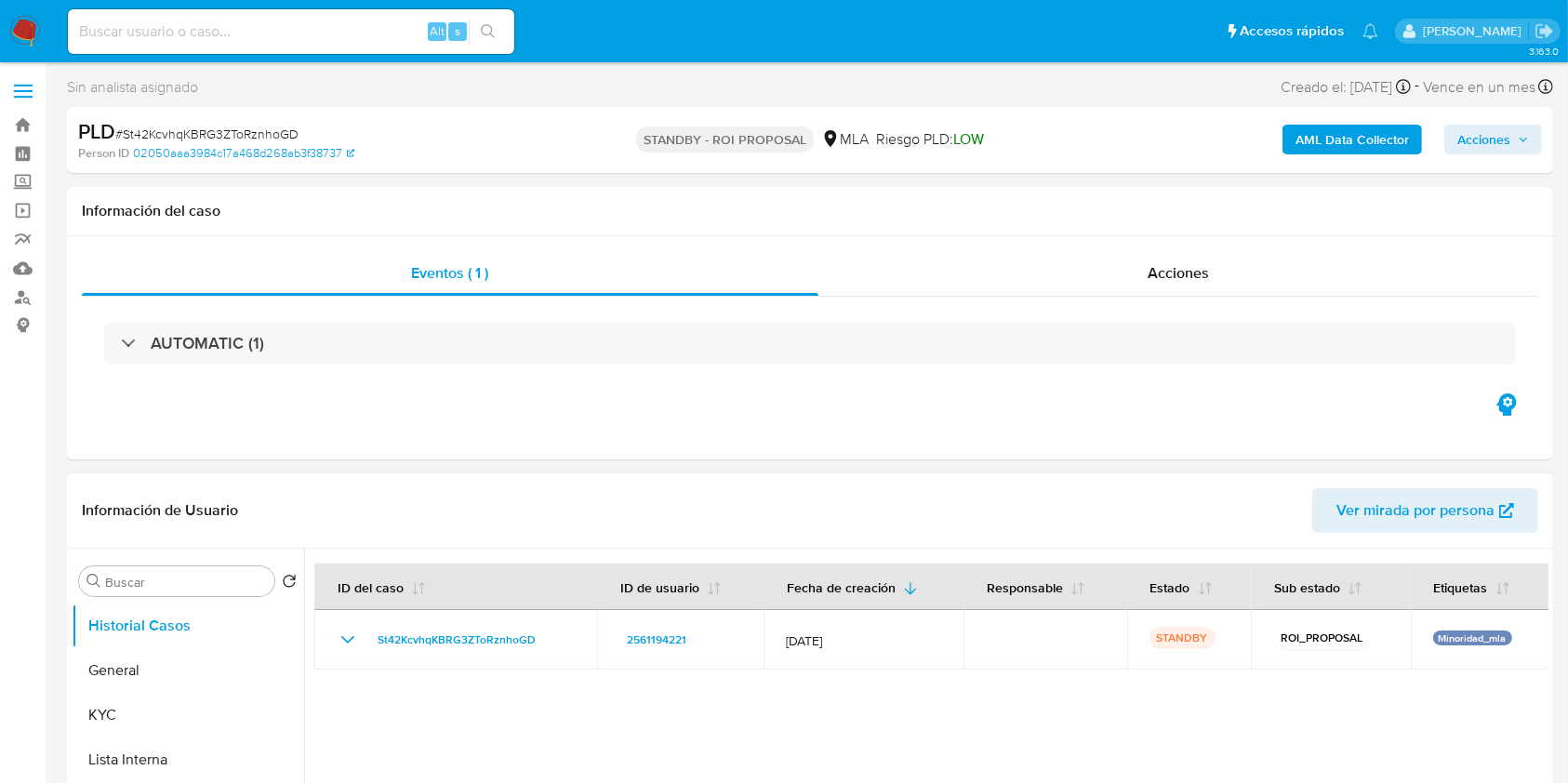
drag, startPoint x: 849, startPoint y: 511, endPoint x: 864, endPoint y: 518, distance: 16.6
click at [859, 517] on header "Información de Usuario Ver mirada por persona" at bounding box center [810, 510] width 1457 height 45
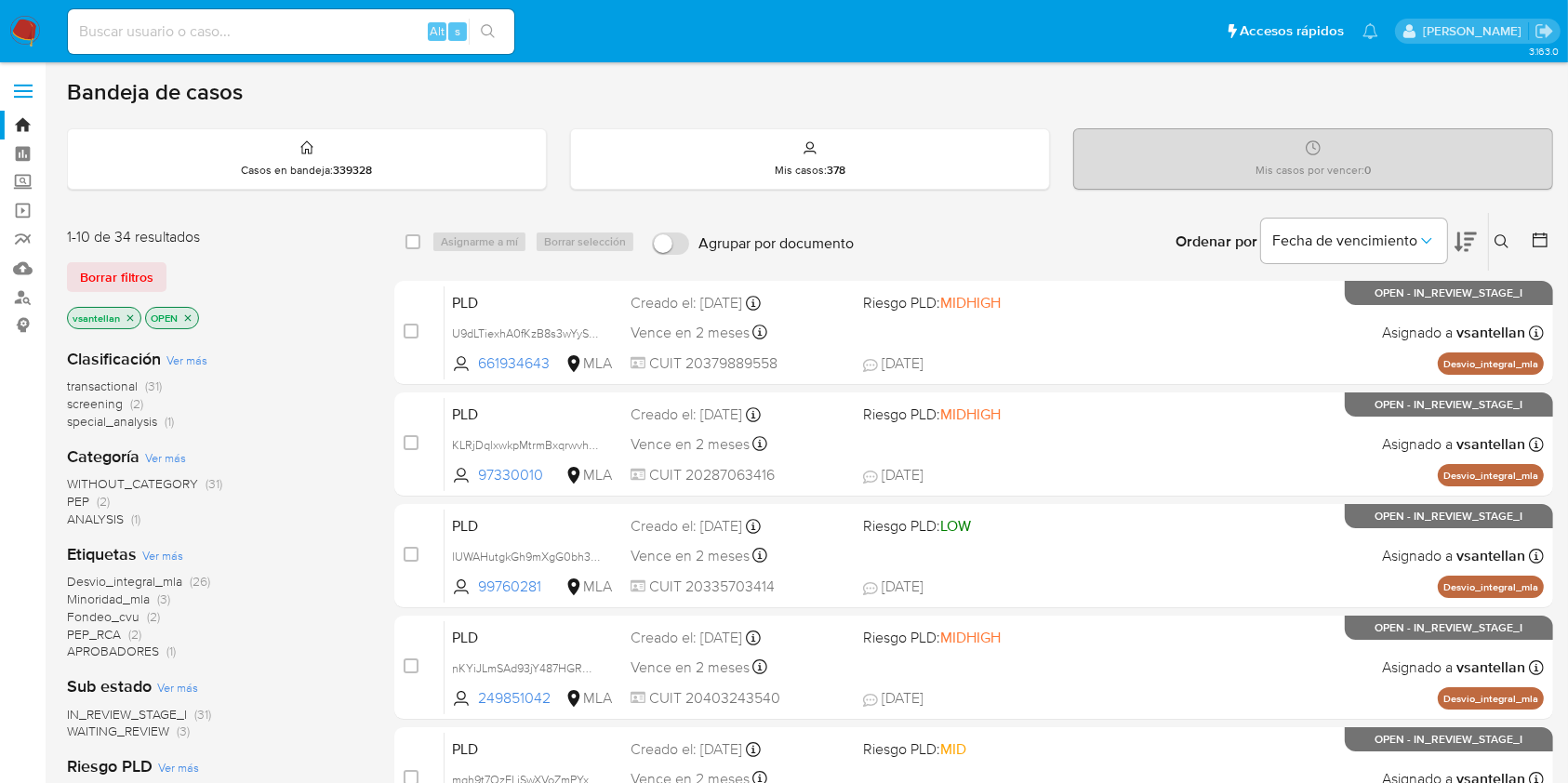
click at [1501, 241] on icon at bounding box center [1501, 241] width 15 height 15
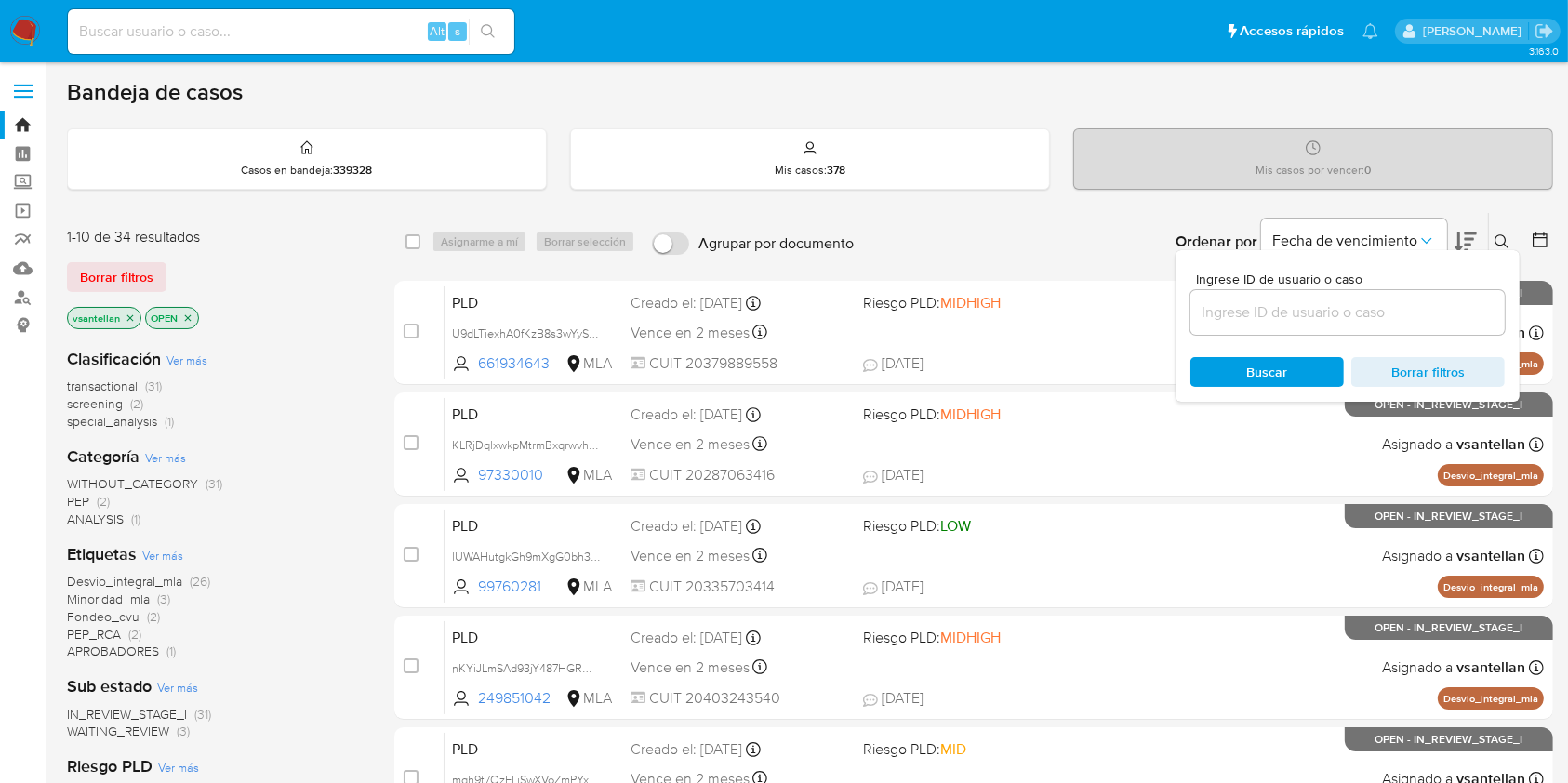
click at [1274, 319] on input at bounding box center [1347, 312] width 315 height 24
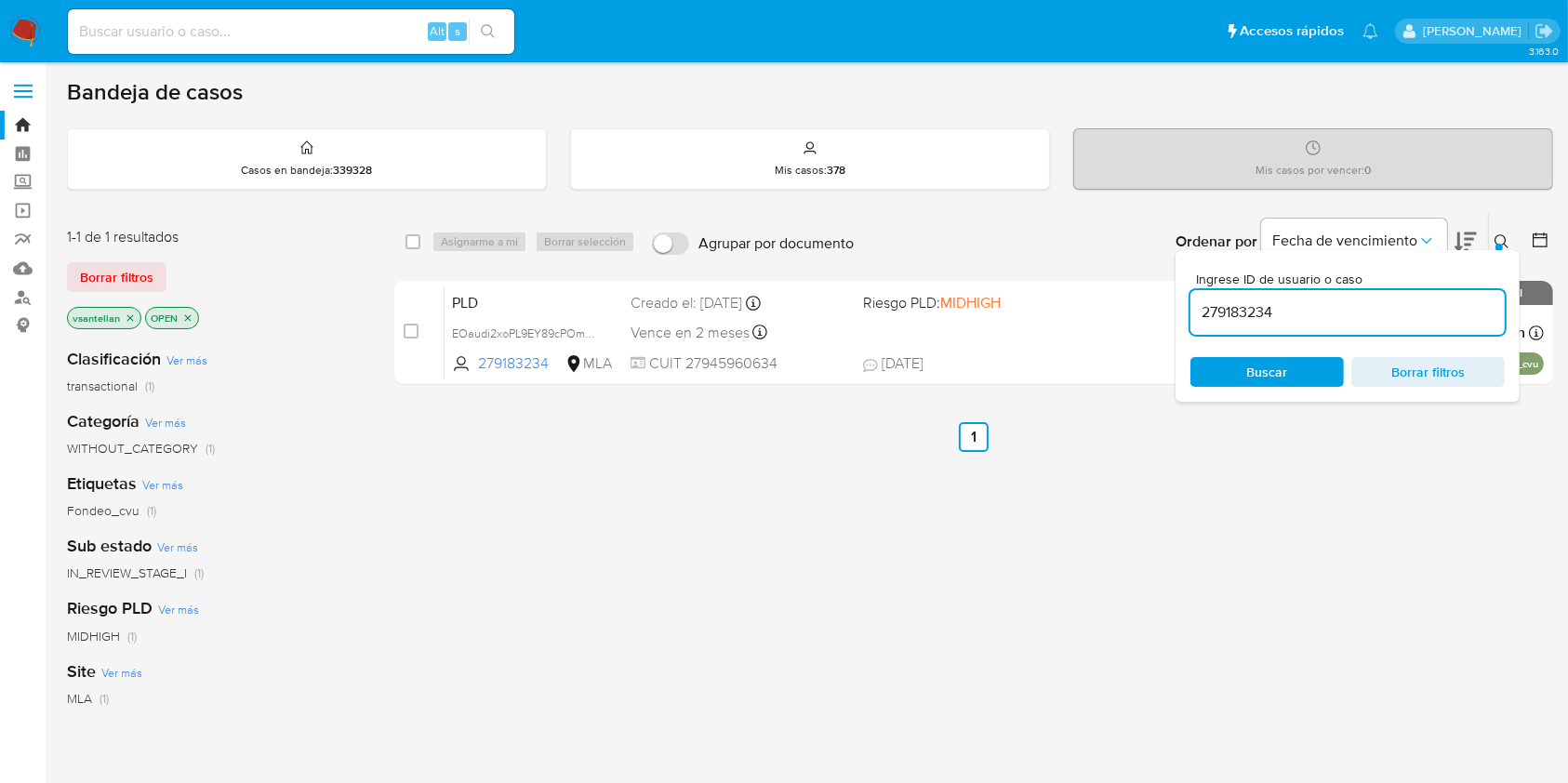
click at [1506, 234] on icon at bounding box center [1501, 241] width 15 height 15
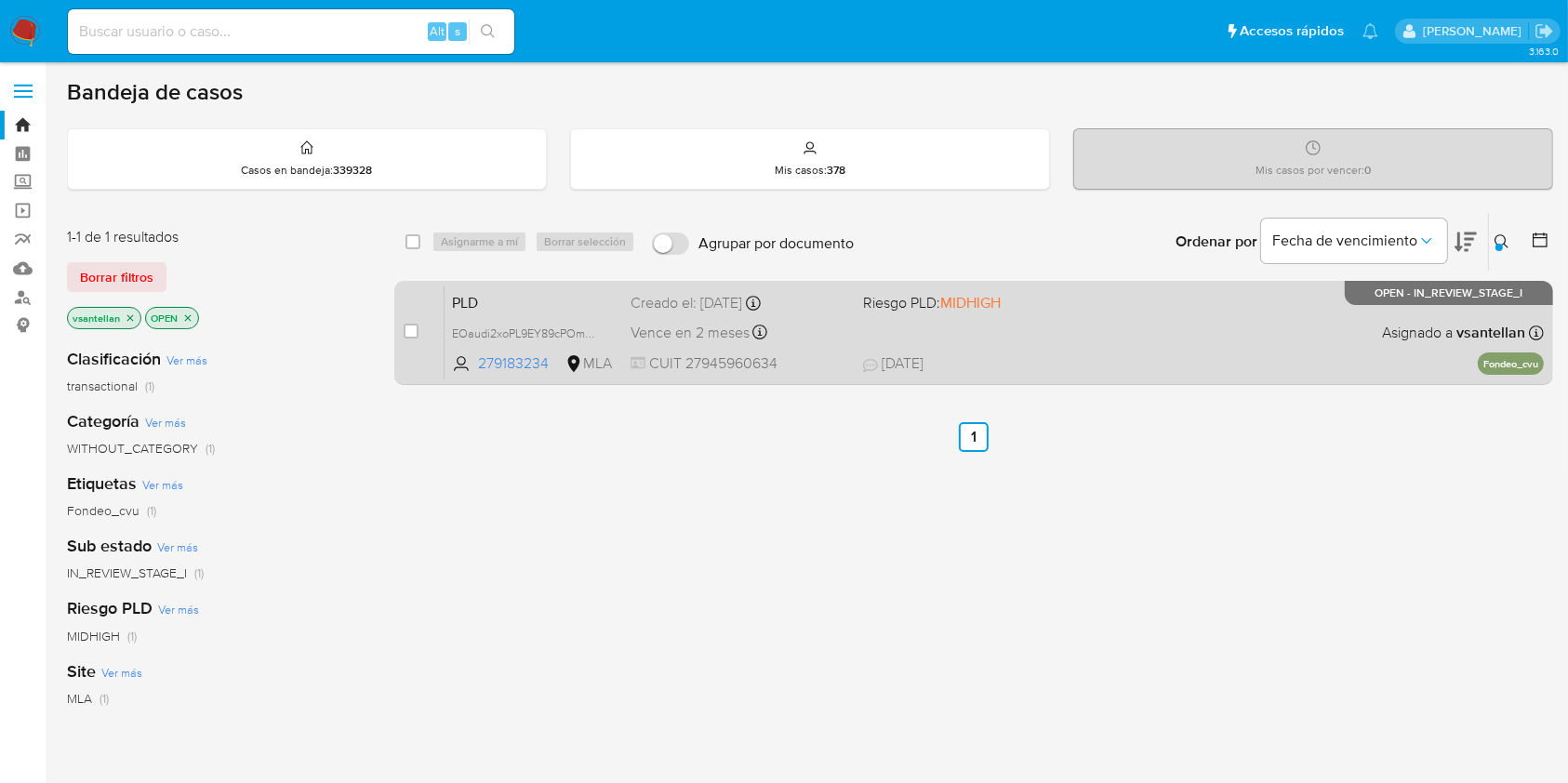
click at [1281, 351] on div "PLD EOaudi2xoPL9EY89cPOm5IgT 279183234 MLA Riesgo PLD: MIDHIGH Creado el: 12/09…" at bounding box center [994, 332] width 1100 height 94
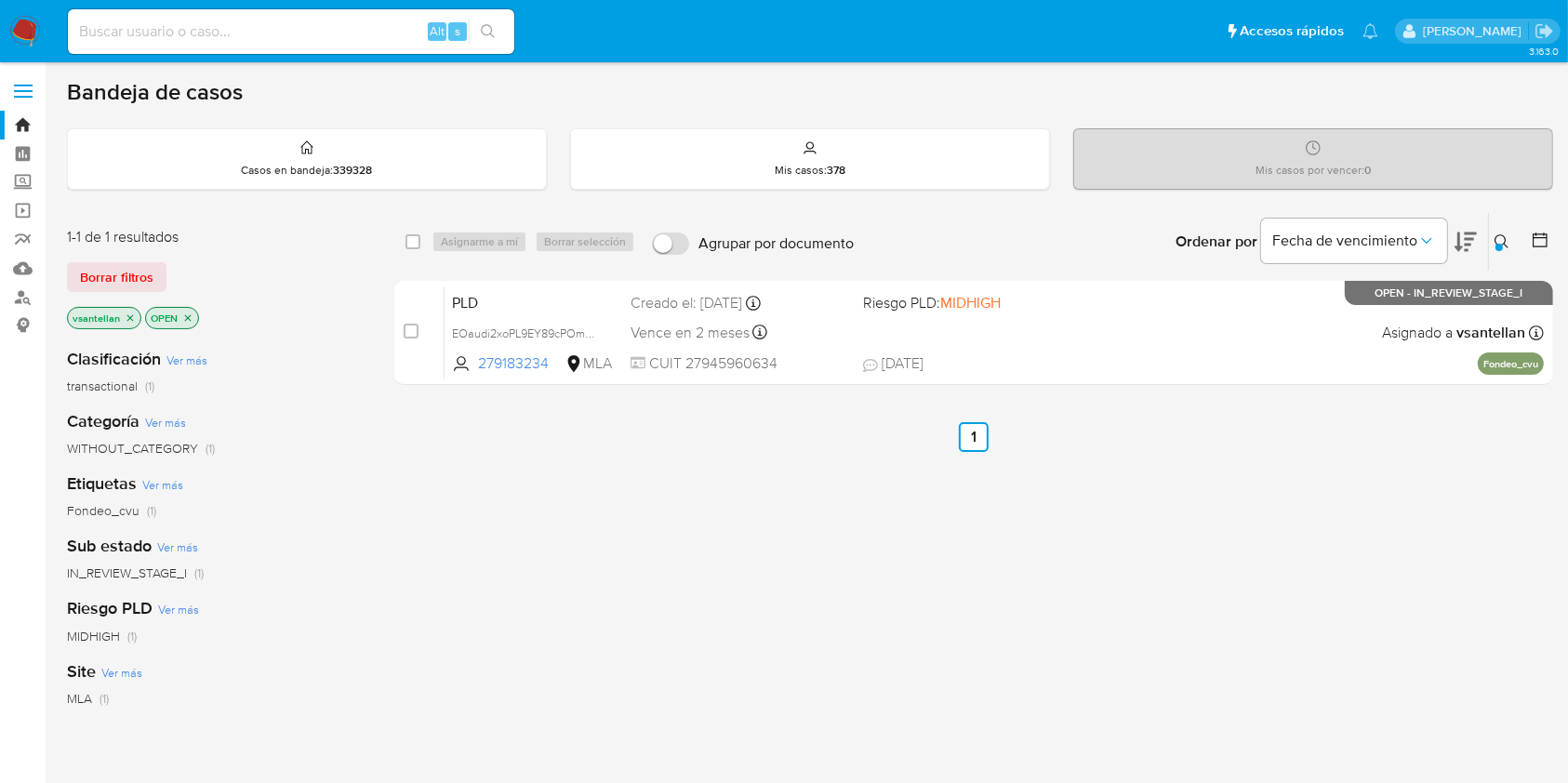
click at [1496, 244] on div at bounding box center [1499, 248] width 8 height 8
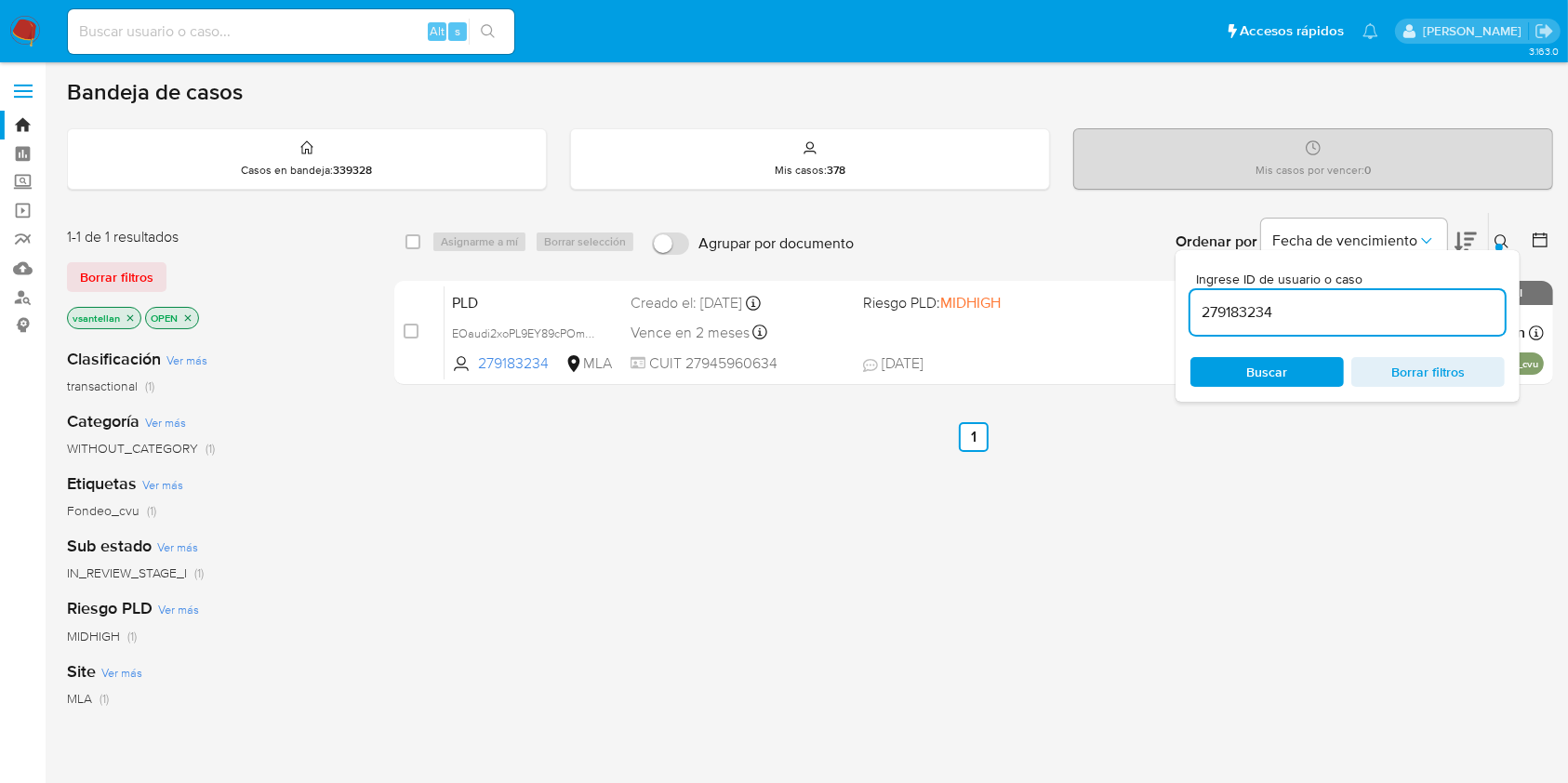
click at [1356, 322] on input "279183234" at bounding box center [1347, 312] width 315 height 24
type input "2526433257"
click at [1496, 234] on icon at bounding box center [1501, 241] width 15 height 15
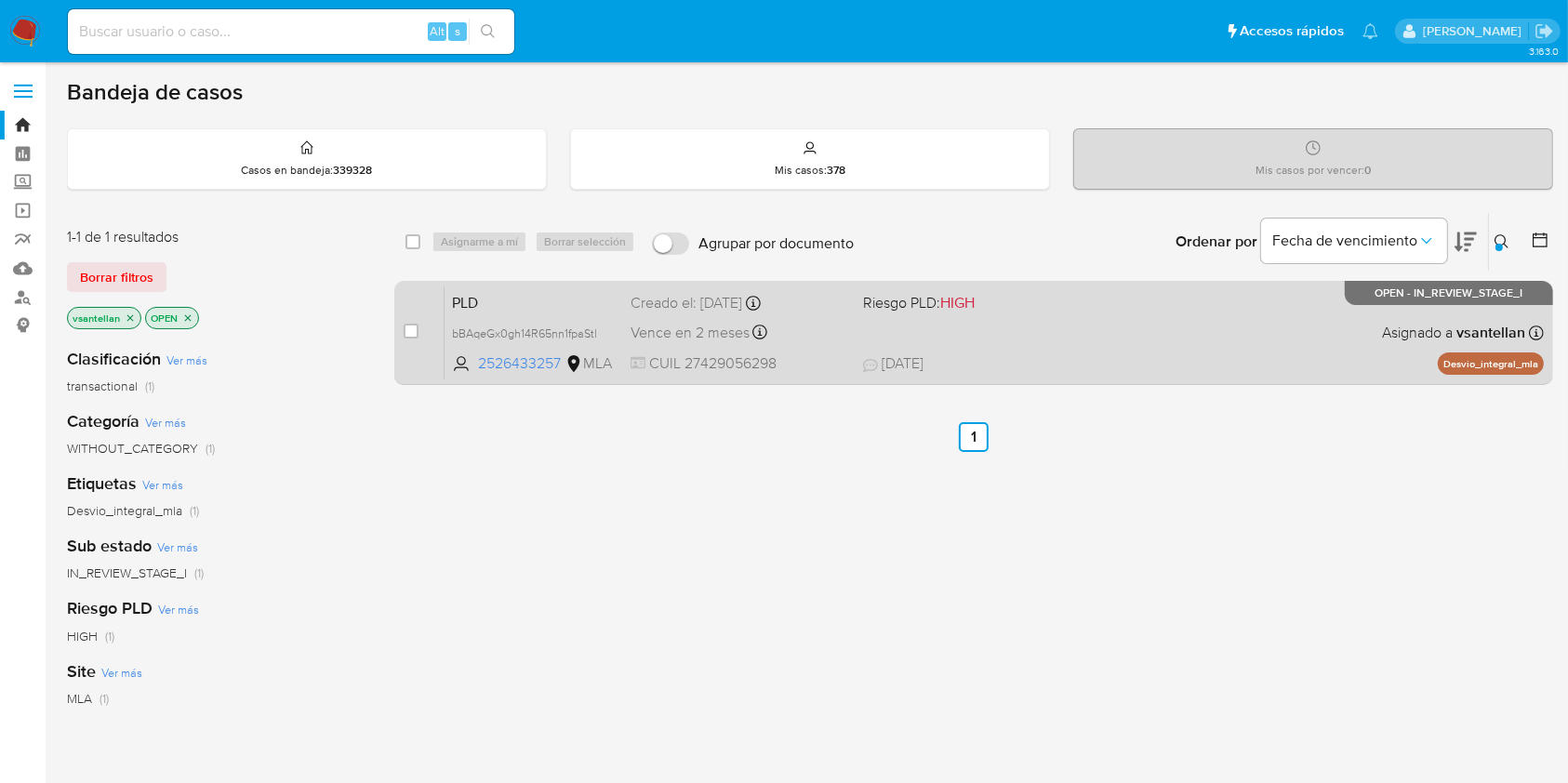
click at [1259, 353] on div "PLD bBAqeGx0gh14R65nn1fpaStl 2526433257 MLA Riesgo PLD: HIGH Creado el: 12/09/2…" at bounding box center [994, 332] width 1100 height 94
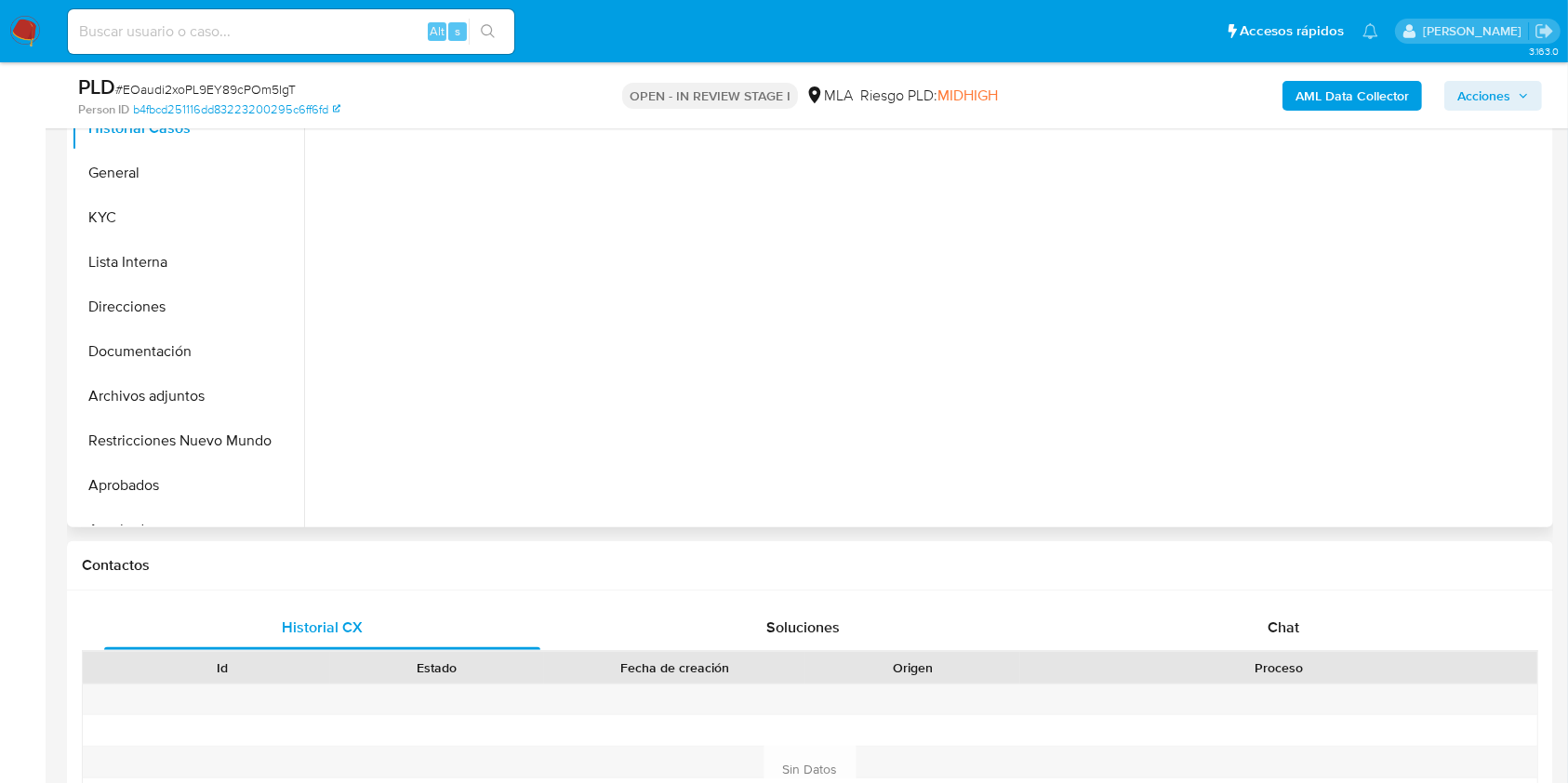
scroll to position [496, 0]
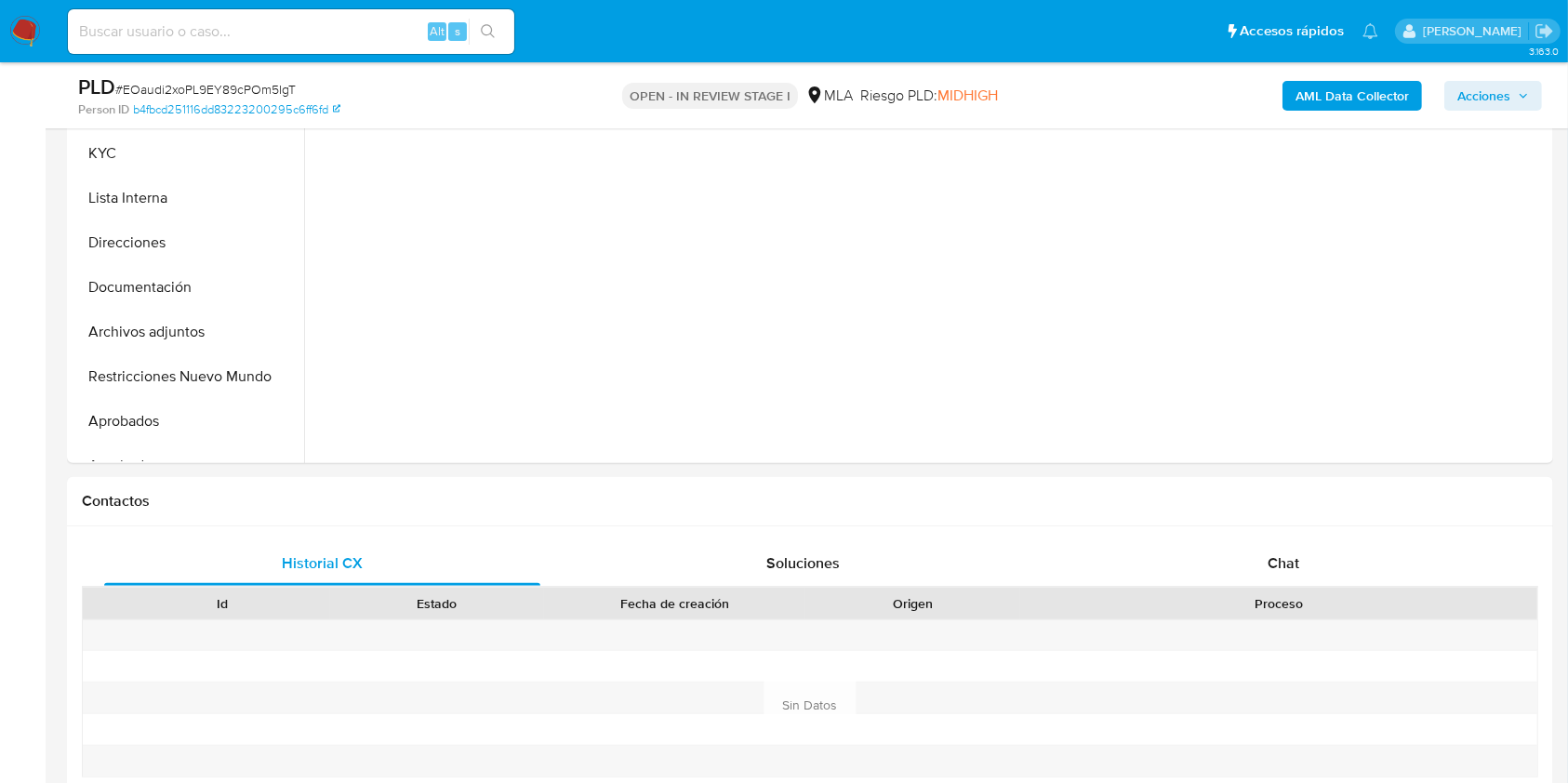
click at [1179, 581] on div "Chat" at bounding box center [1283, 563] width 437 height 45
select select "10"
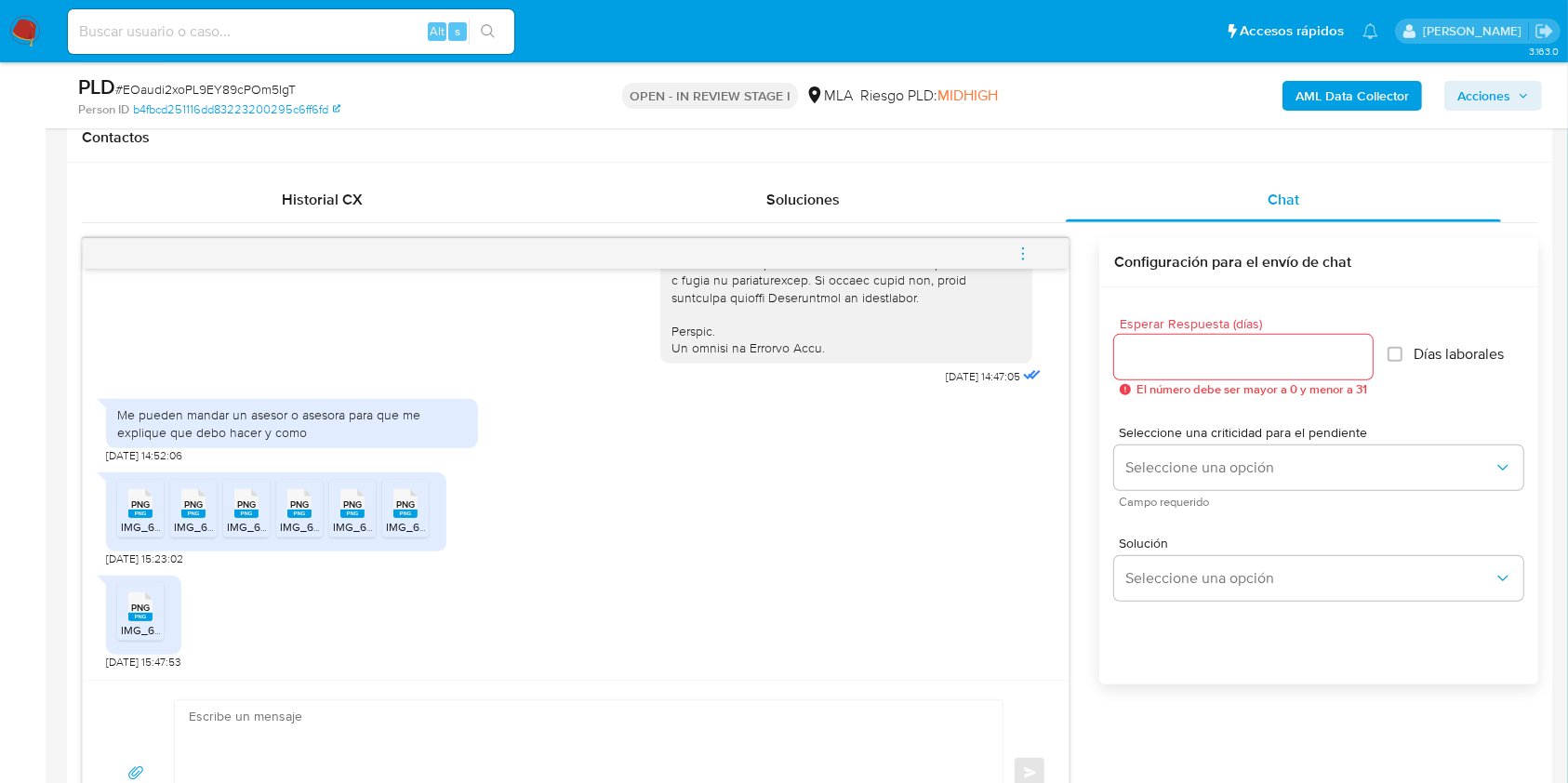
scroll to position [852, 0]
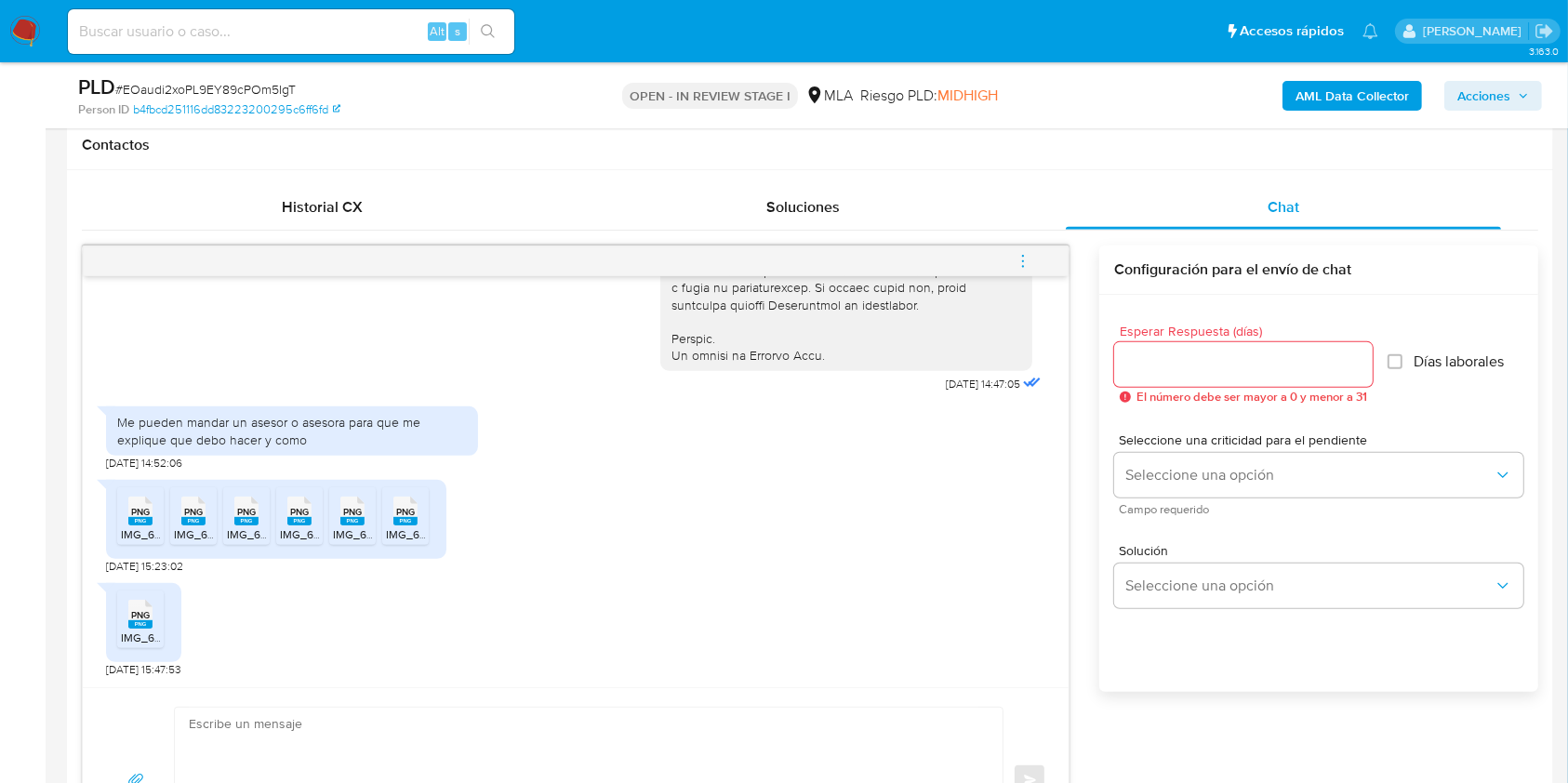
click at [137, 534] on span "IMG_6380.png" at bounding box center [159, 534] width 75 height 15
click at [167, 521] on ul "PNG PNG IMG_6380.png PNG PNG IMG_6379.png PNG PNG IMG_6381.png PNG PNG IMG_6377…" at bounding box center [276, 519] width 318 height 64
click at [184, 516] on span "PNG" at bounding box center [193, 512] width 18 height 12
drag, startPoint x: 240, startPoint y: 516, endPoint x: 321, endPoint y: 527, distance: 81.7
click at [240, 516] on span "PNG" at bounding box center [246, 512] width 18 height 12
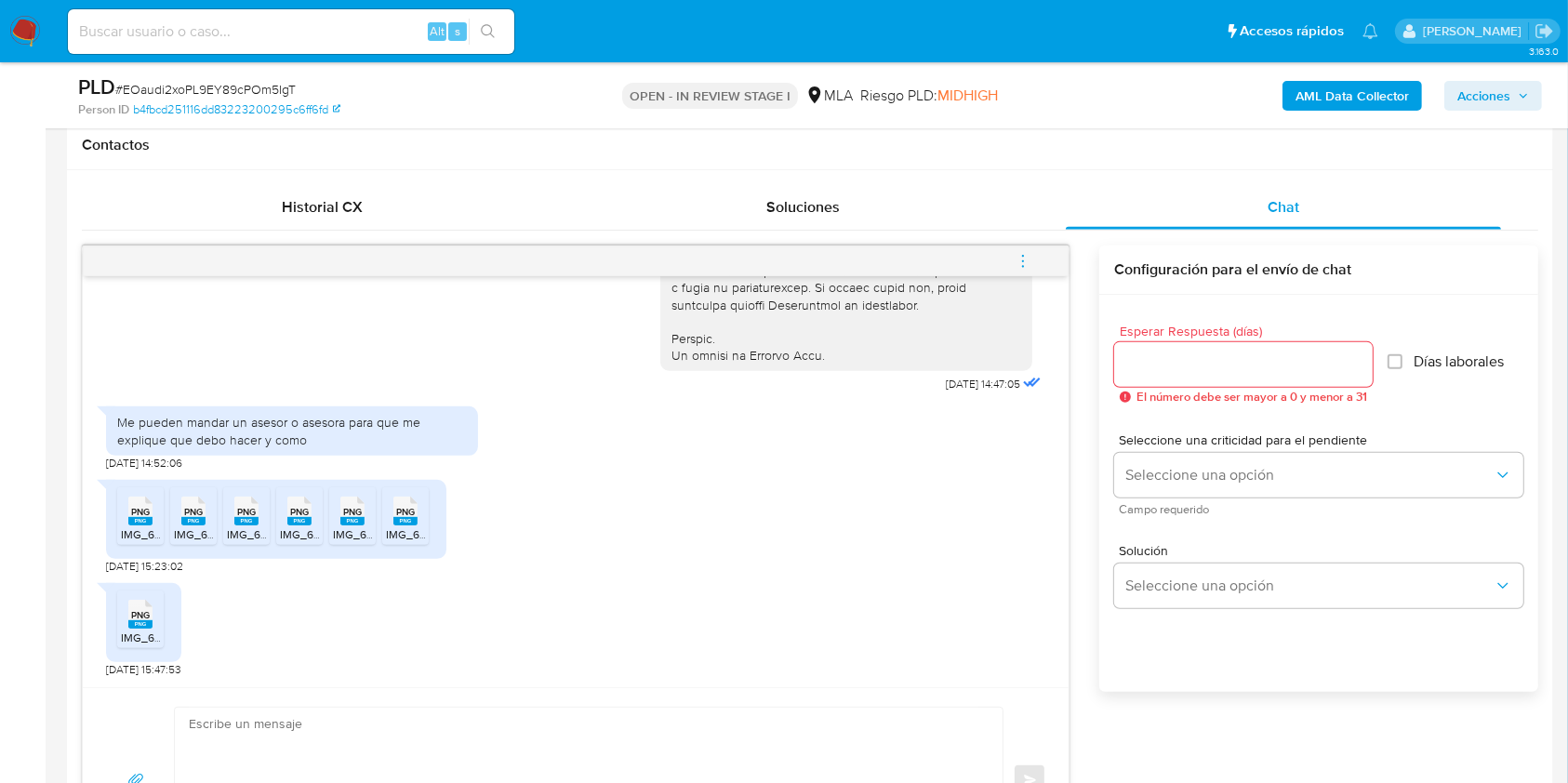
click at [293, 517] on rect at bounding box center [299, 521] width 24 height 9
drag, startPoint x: 352, startPoint y: 504, endPoint x: 398, endPoint y: 525, distance: 50.6
click at [352, 506] on span "PNG" at bounding box center [352, 512] width 18 height 12
click at [416, 512] on div "PNG PNG" at bounding box center [406, 508] width 39 height 36
click at [141, 616] on span "PNG" at bounding box center [139, 615] width 18 height 12
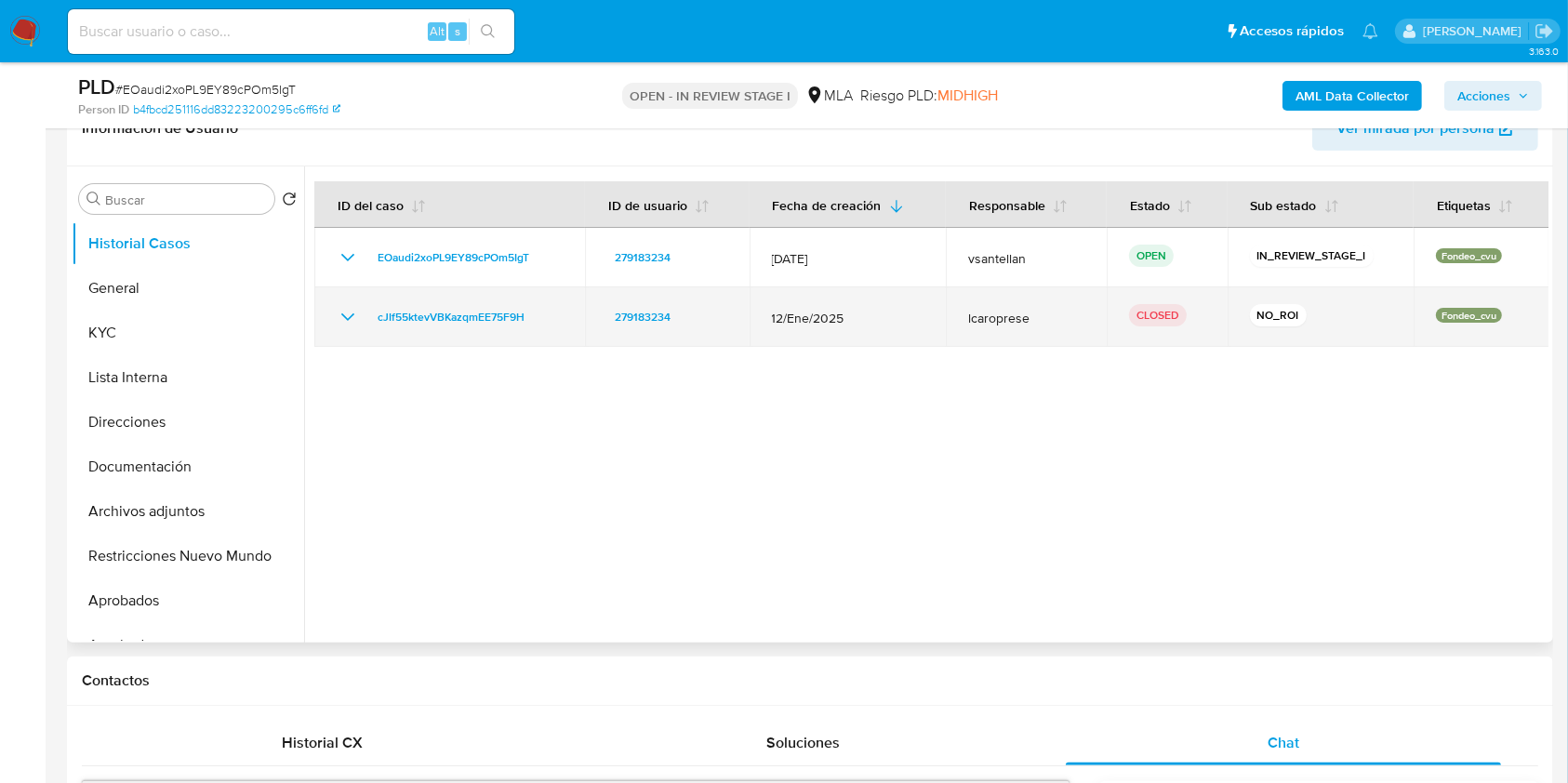
scroll to position [275, 0]
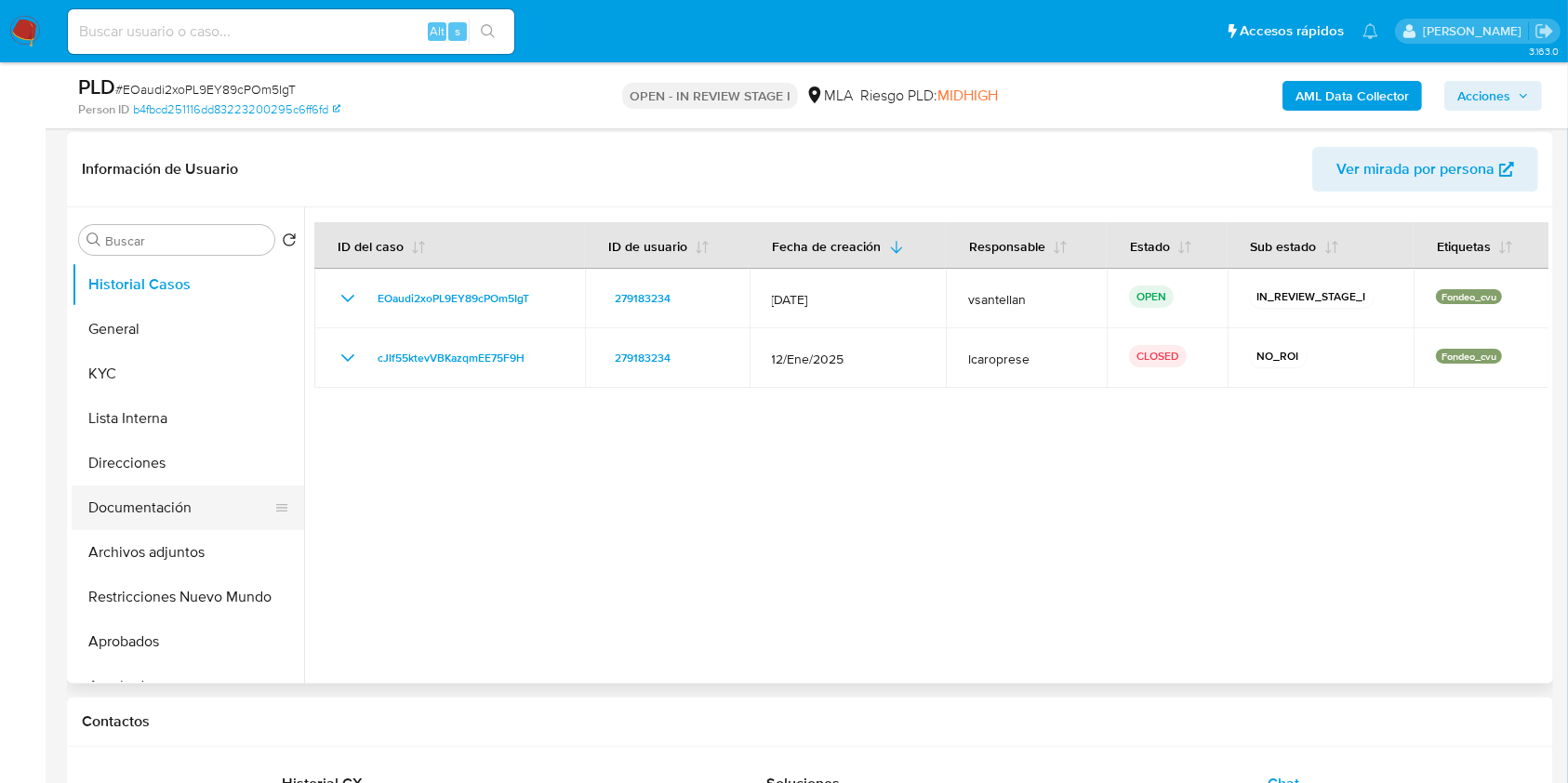
drag, startPoint x: 140, startPoint y: 515, endPoint x: 146, endPoint y: 500, distance: 16.2
click at [140, 515] on button "Documentación" at bounding box center [180, 508] width 218 height 45
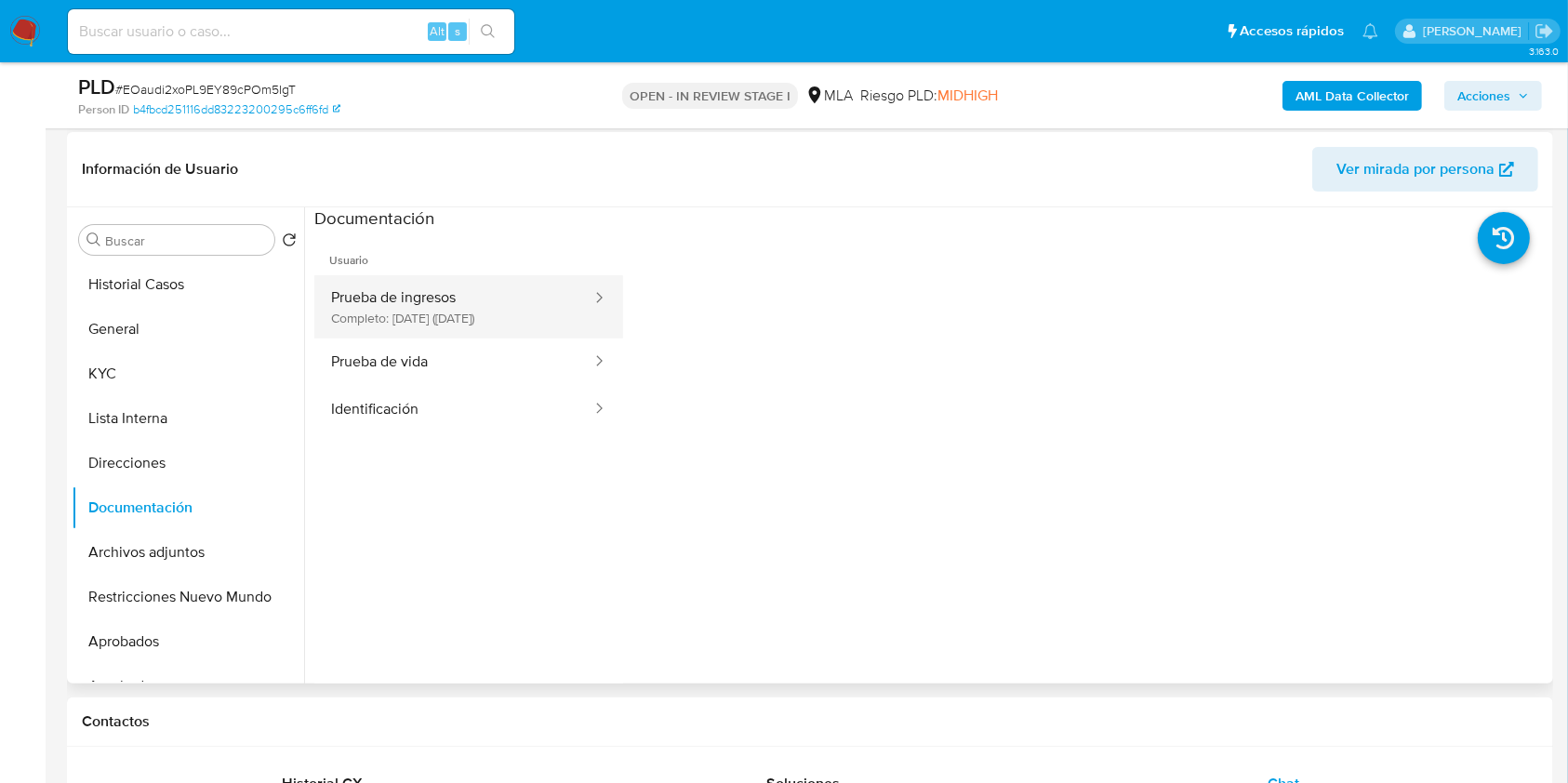
drag, startPoint x: 178, startPoint y: 278, endPoint x: 431, endPoint y: 331, distance: 258.5
click at [419, 368] on div "Buscar Volver al orden por defecto Historial Casos General KYC Lista Interna Di…" at bounding box center [810, 445] width 1477 height 476
click at [446, 275] on button "Prueba de ingresos Completo: 26/04/2025 (hace 5 meses)" at bounding box center [454, 306] width 279 height 63
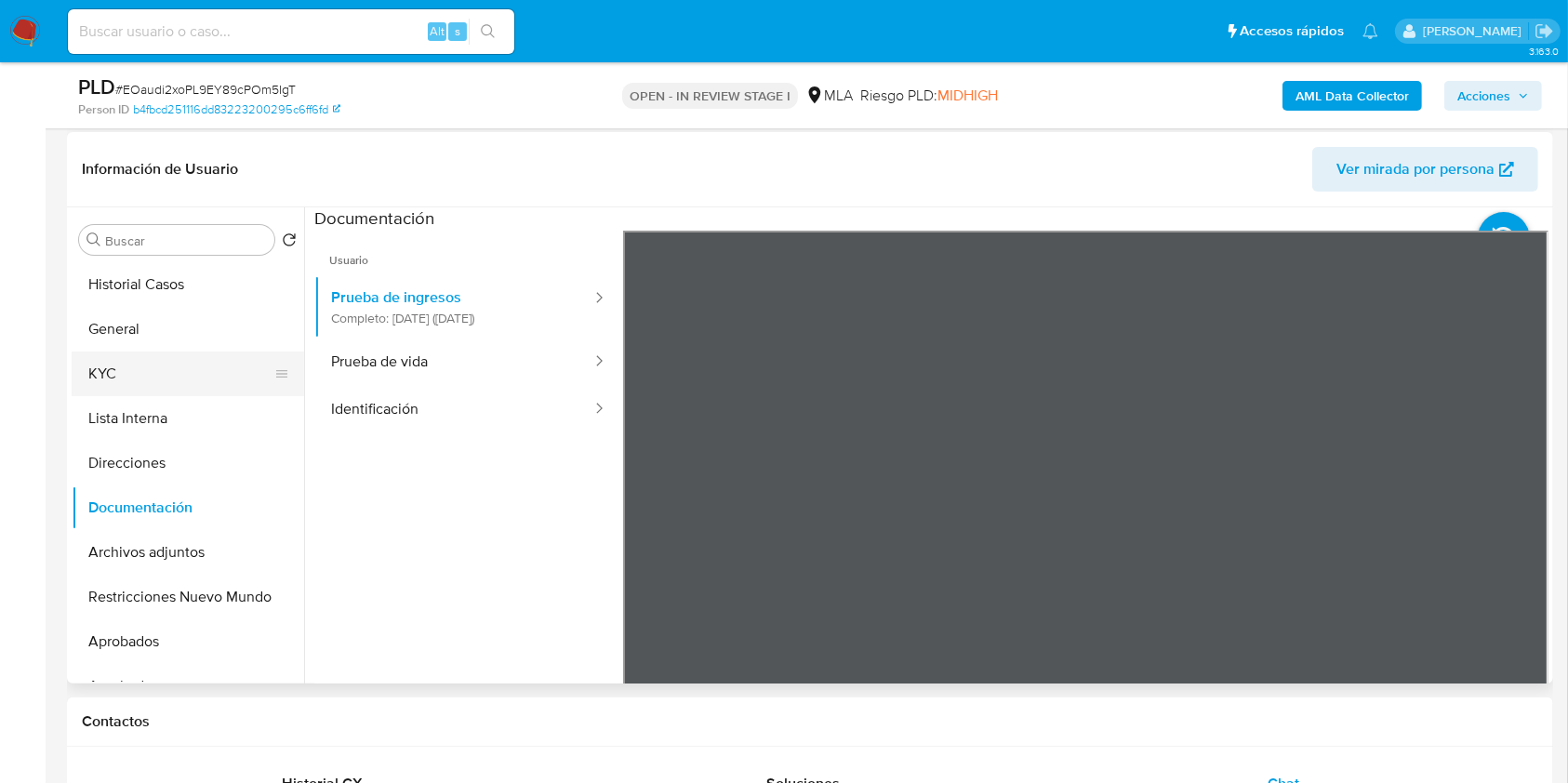
click at [123, 389] on button "KYC" at bounding box center [180, 374] width 218 height 45
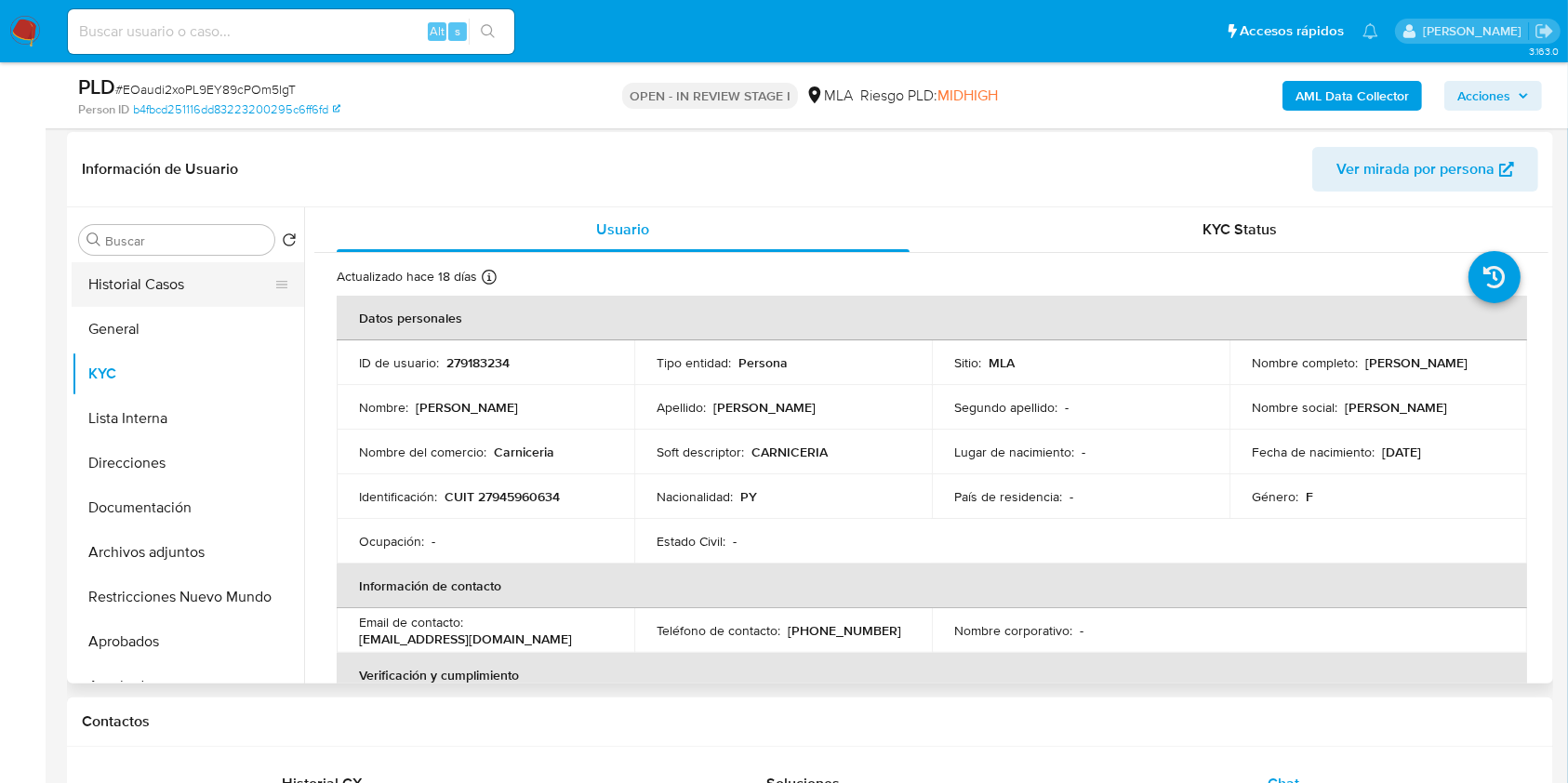
click at [201, 296] on button "Historial Casos" at bounding box center [180, 285] width 218 height 45
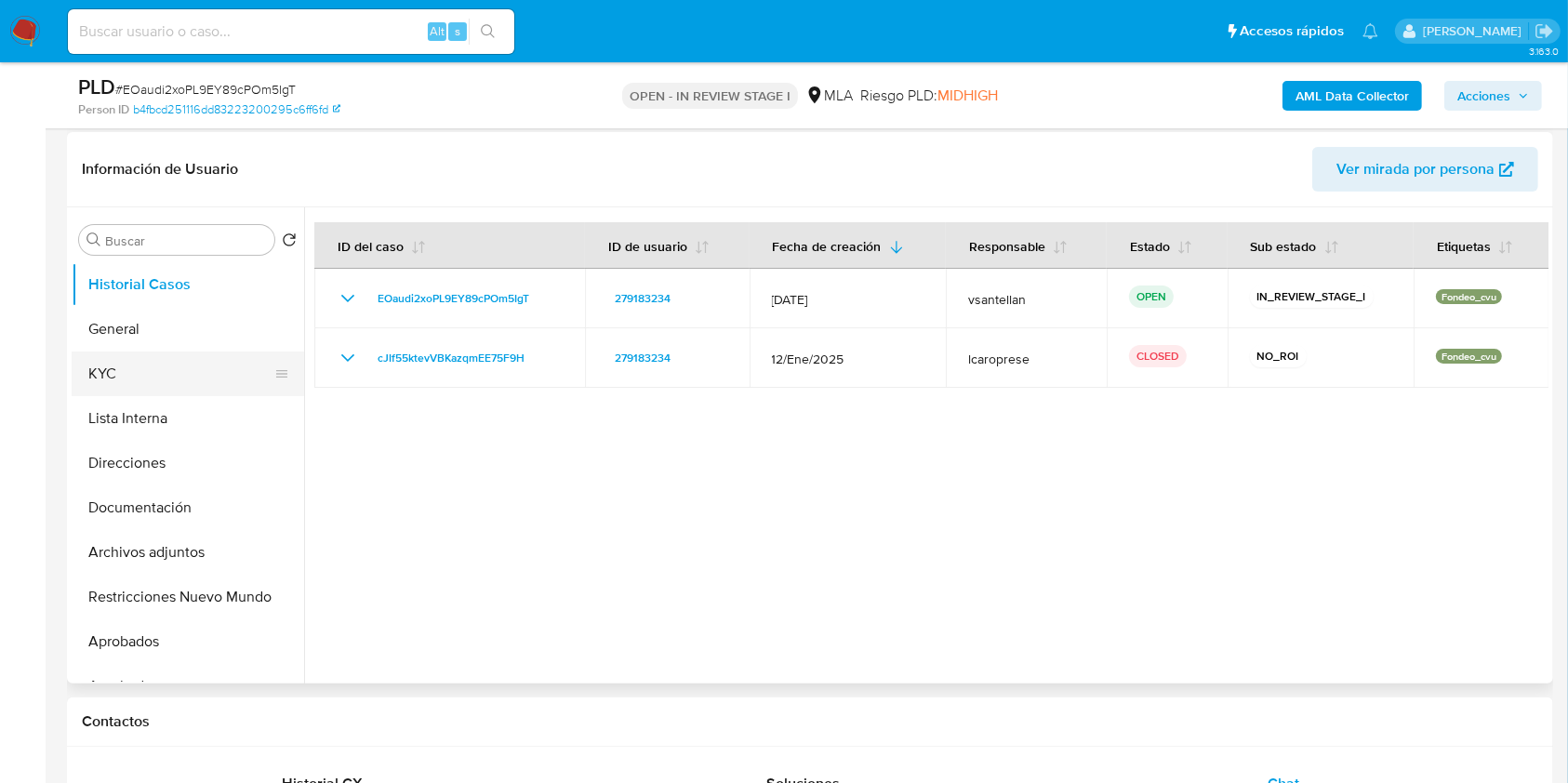
click at [143, 369] on button "KYC" at bounding box center [180, 374] width 218 height 45
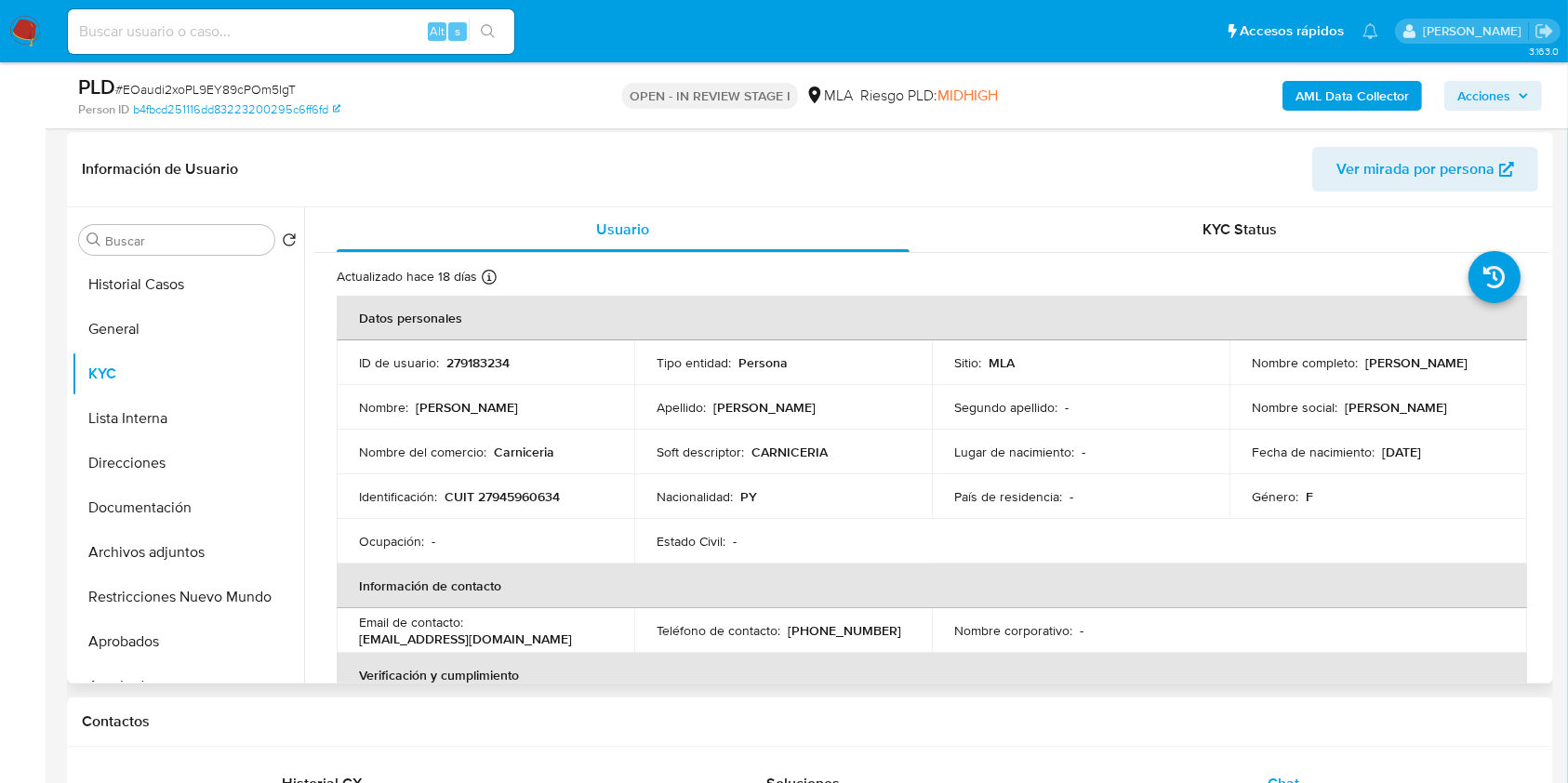
click at [510, 494] on p "CUIT 27945960634" at bounding box center [501, 496] width 115 height 16
copy p "27945960634"
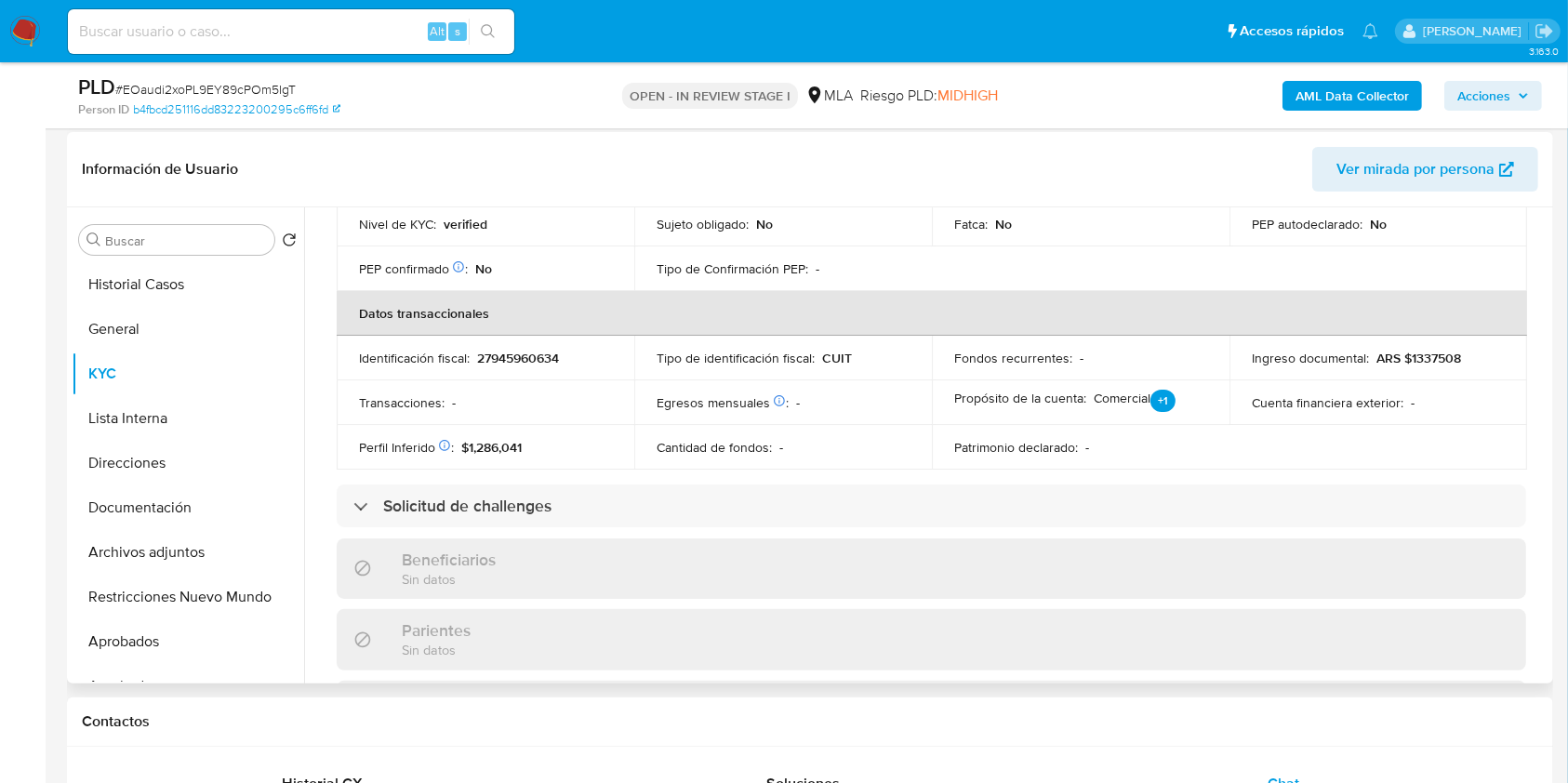
scroll to position [1014, 0]
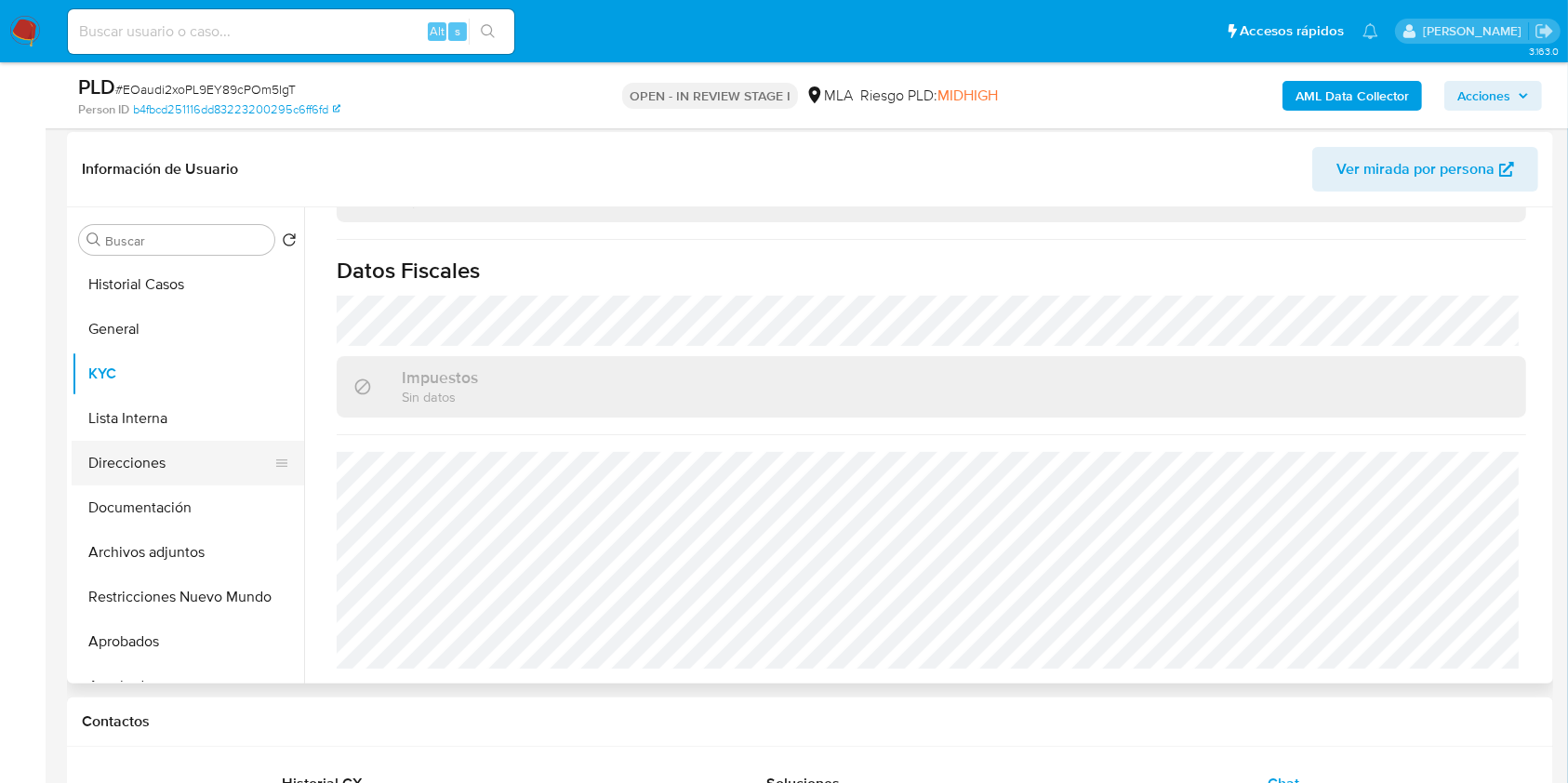
click at [200, 463] on button "Direcciones" at bounding box center [180, 463] width 218 height 45
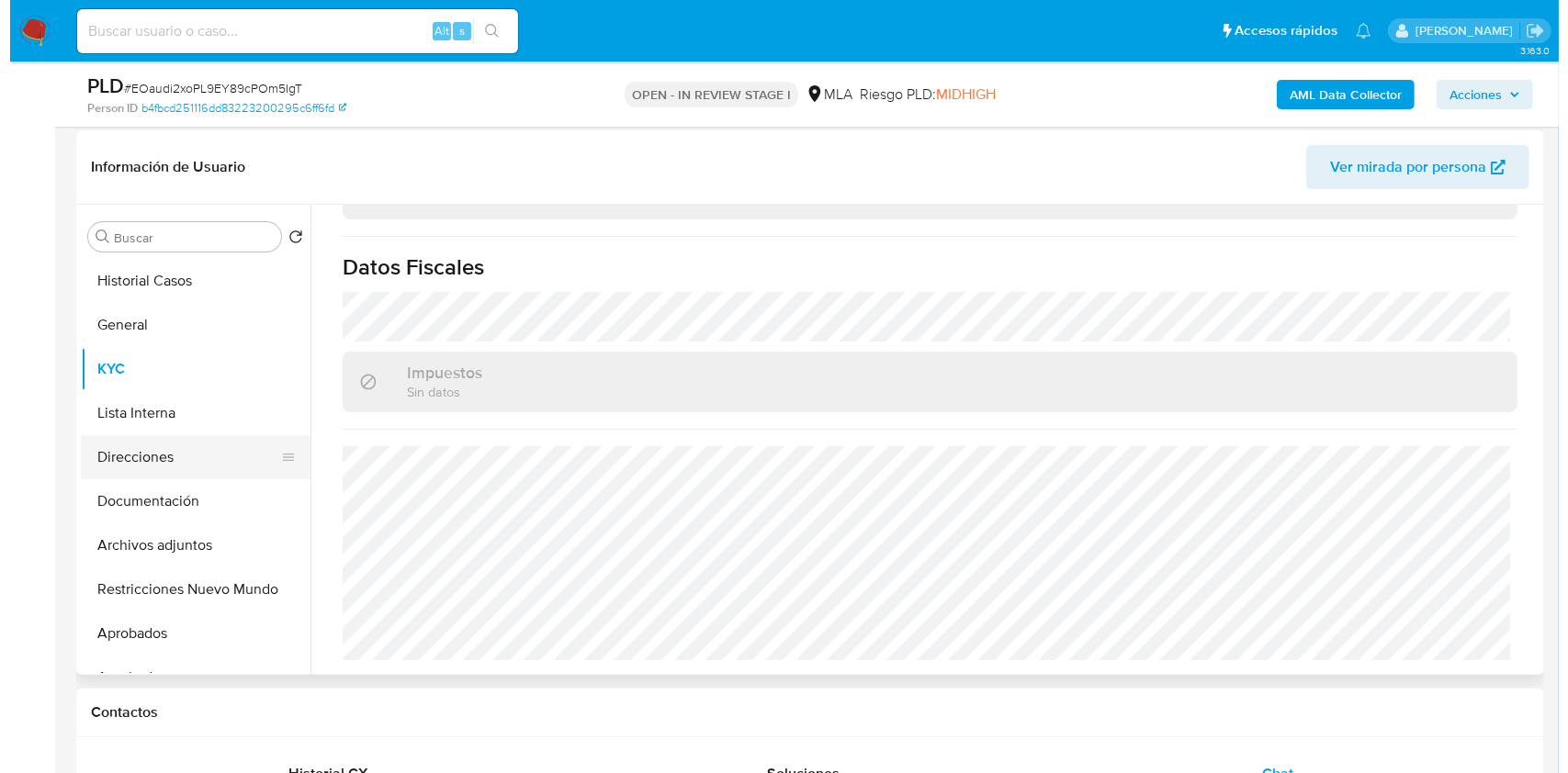
scroll to position [0, 0]
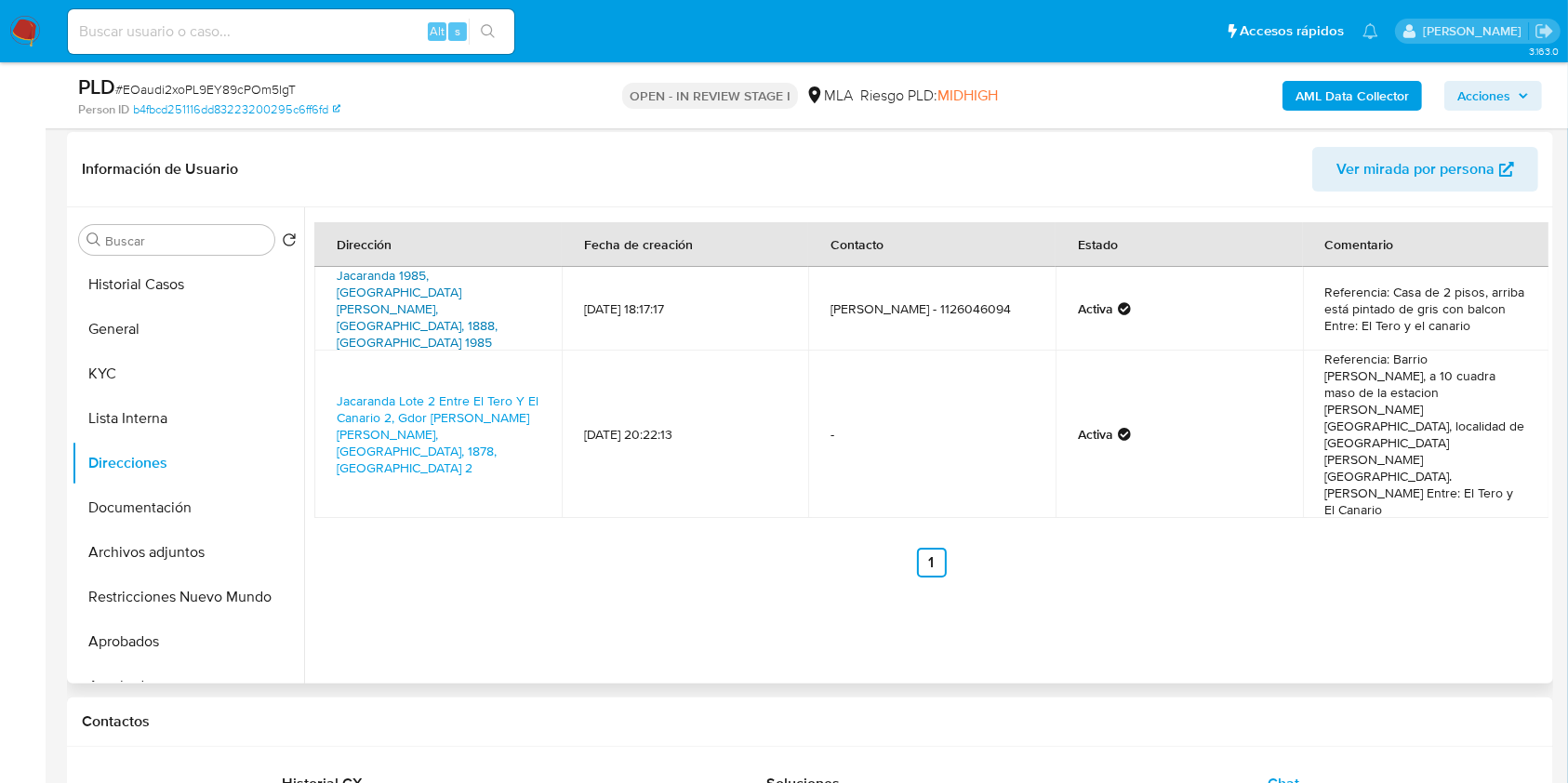
click at [410, 286] on link "Jacaranda 1985, Gobernador Costa, Buenos Aires, 1888, Argentina 1985" at bounding box center [417, 309] width 161 height 85
click at [139, 380] on button "KYC" at bounding box center [180, 374] width 218 height 45
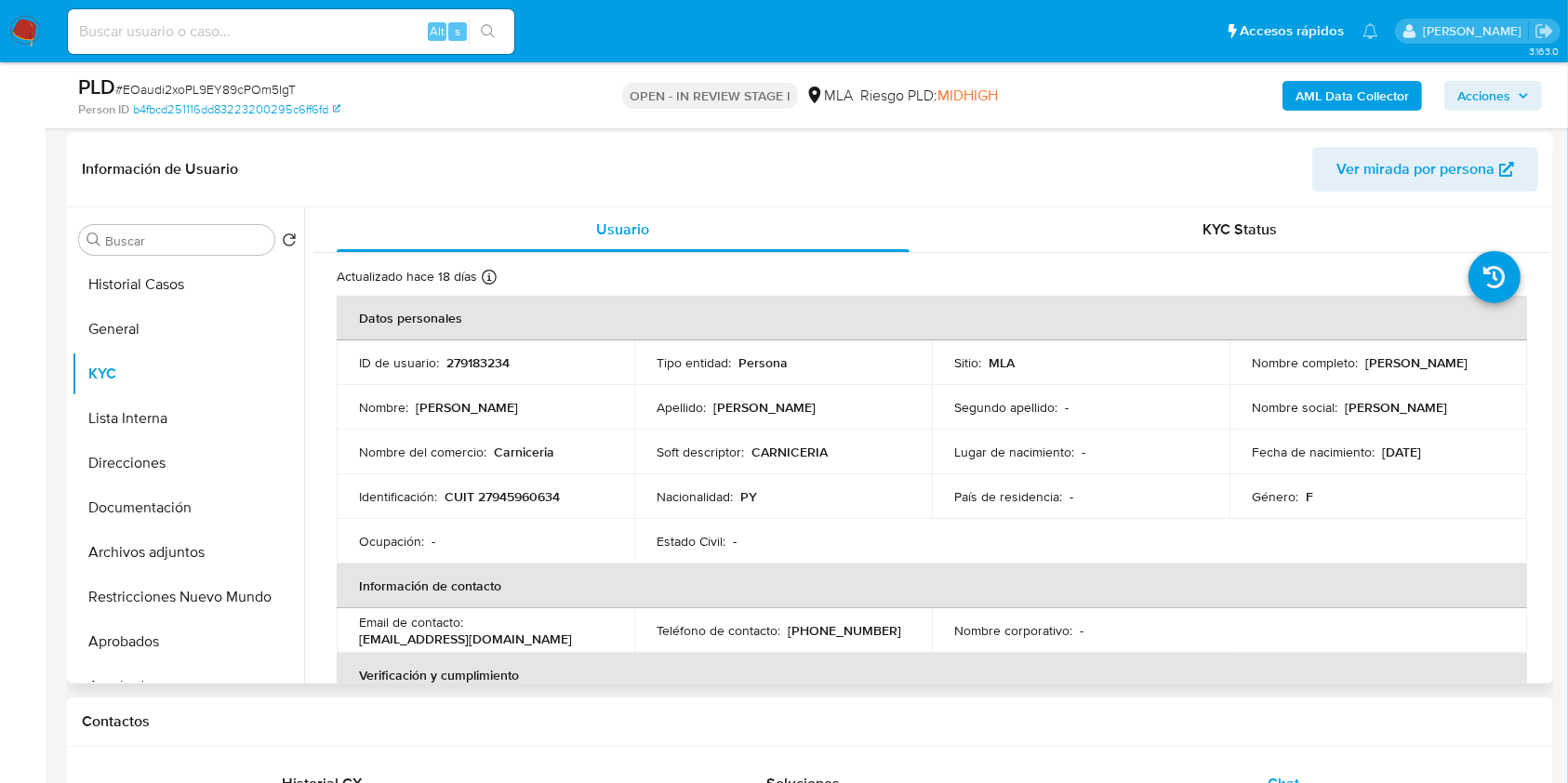
click at [536, 496] on p "CUIT 27945960634" at bounding box center [501, 496] width 115 height 16
copy p "27945960634"
click at [1367, 84] on b "AML Data Collector" at bounding box center [1351, 96] width 113 height 30
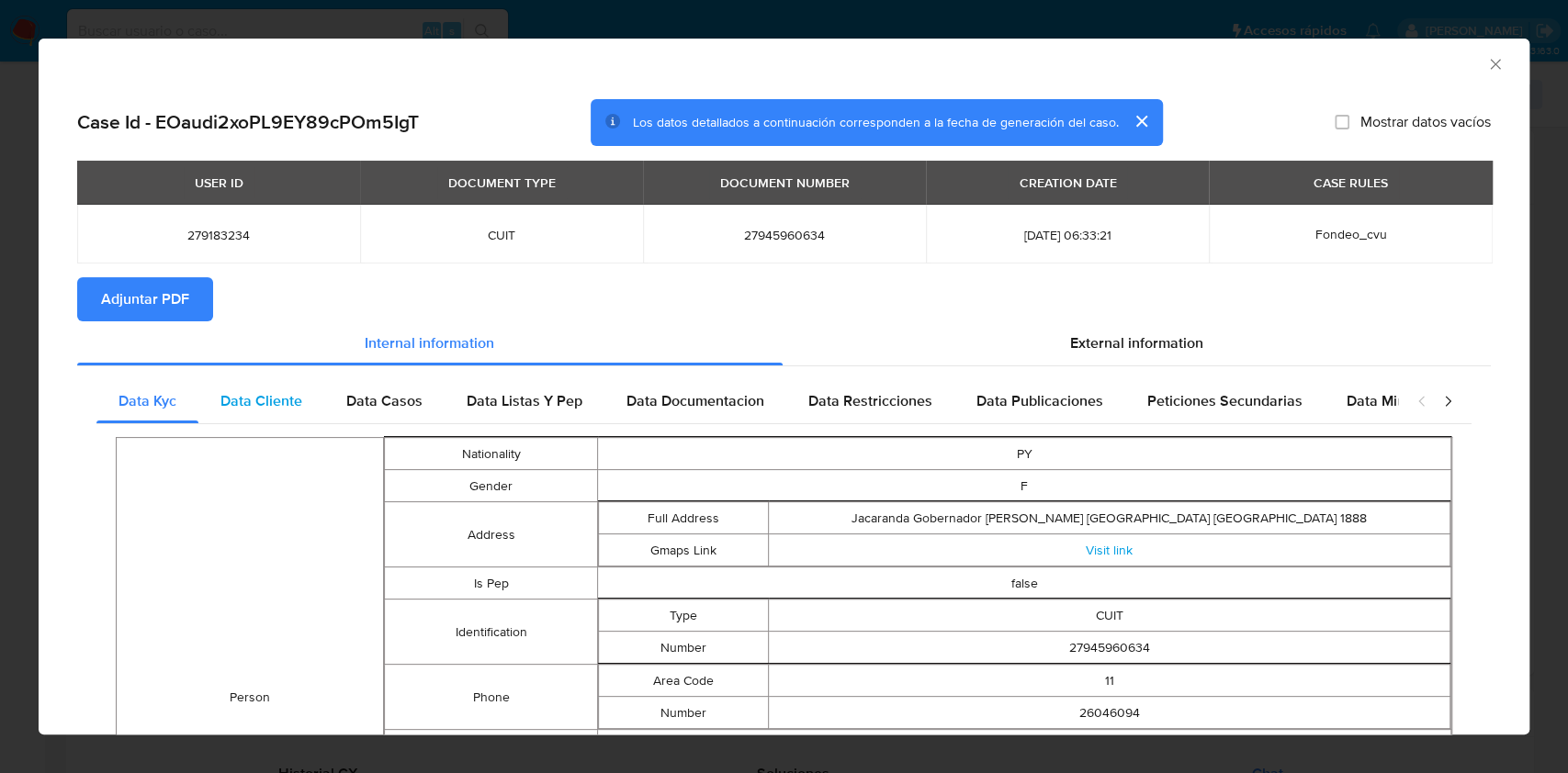
click at [250, 402] on span "Data Cliente" at bounding box center [262, 400] width 82 height 21
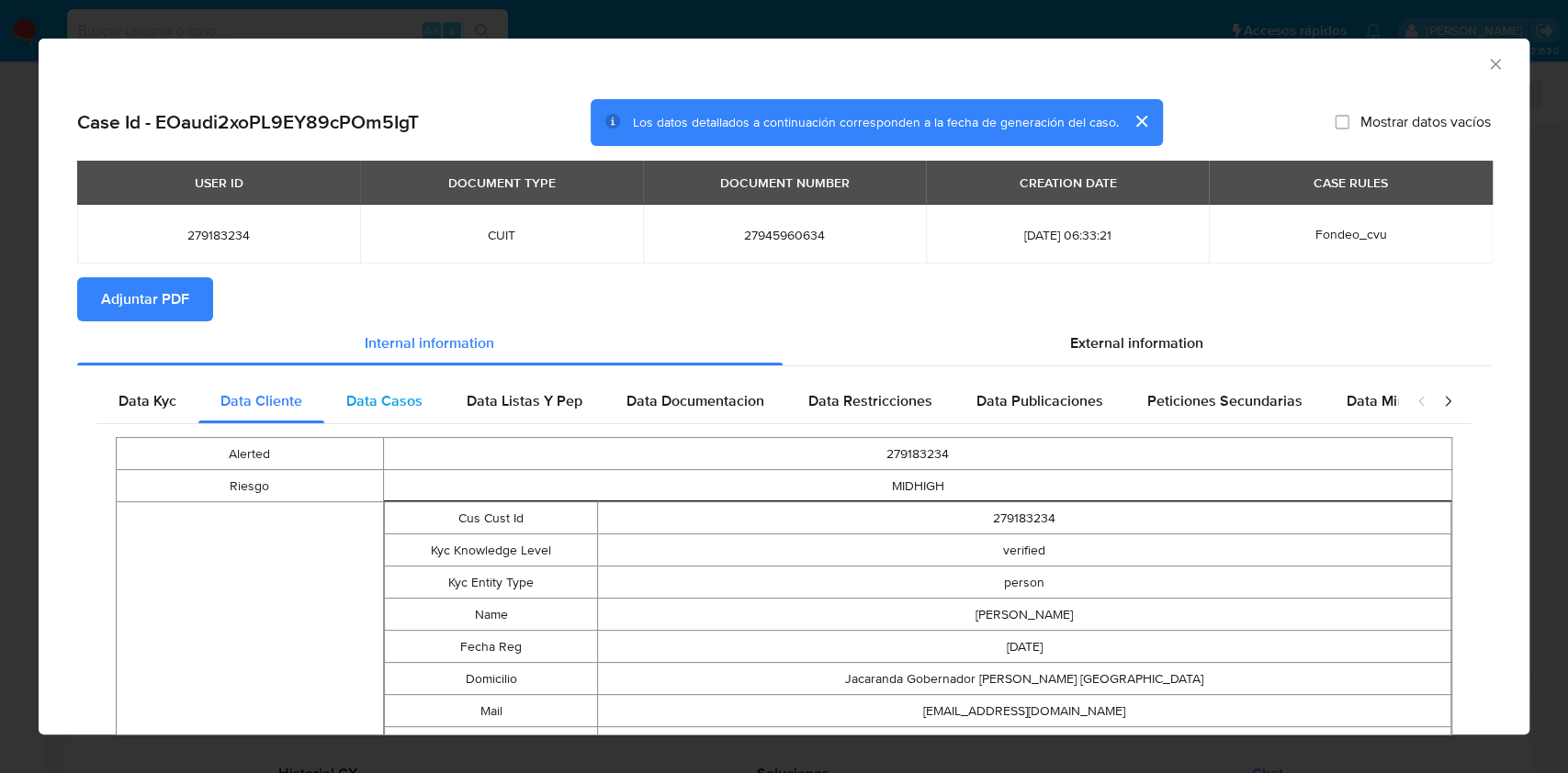
click at [429, 412] on div "Data Casos" at bounding box center [384, 401] width 120 height 44
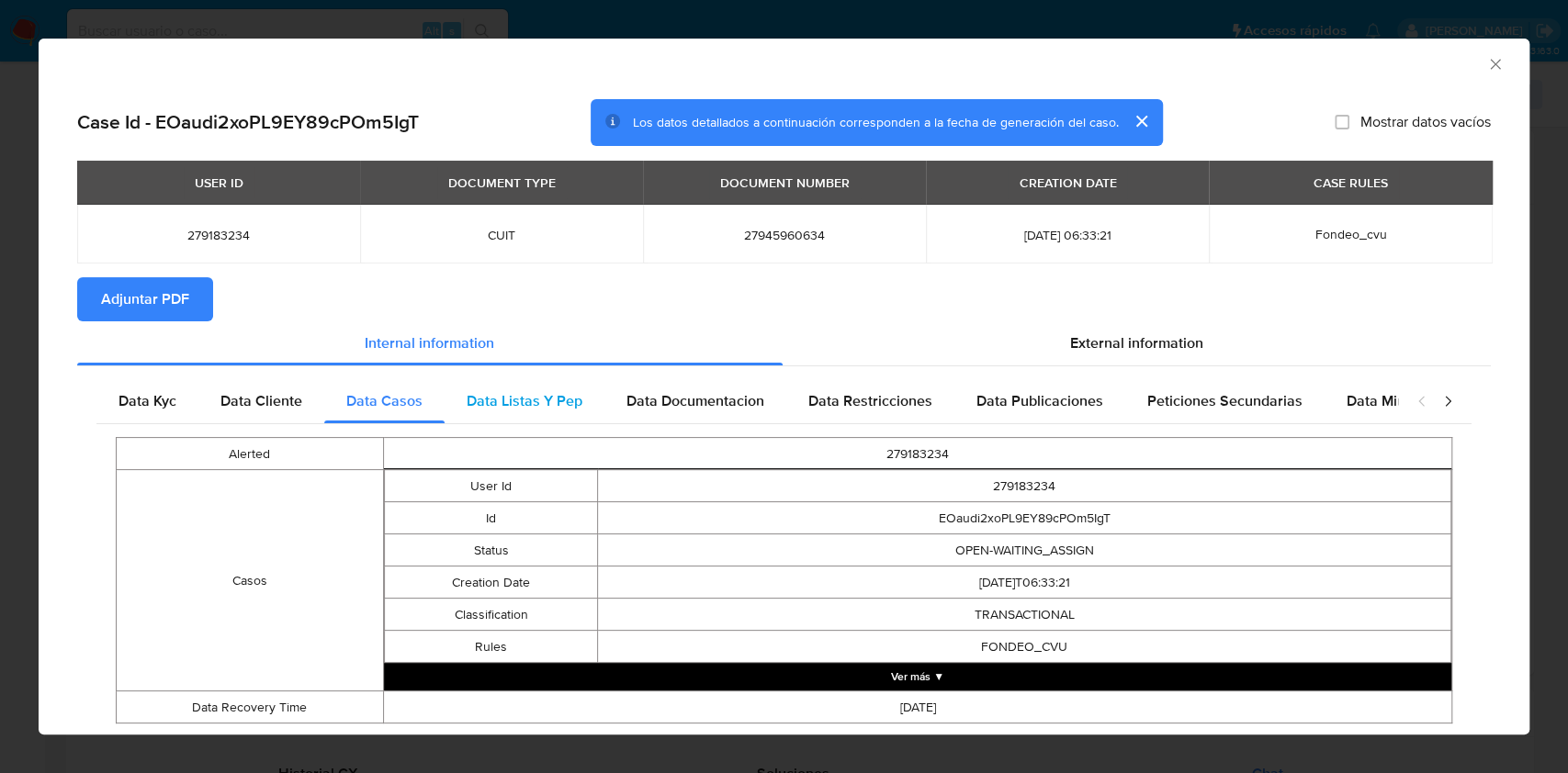
click at [483, 398] on span "Data Listas Y Pep" at bounding box center [524, 400] width 116 height 21
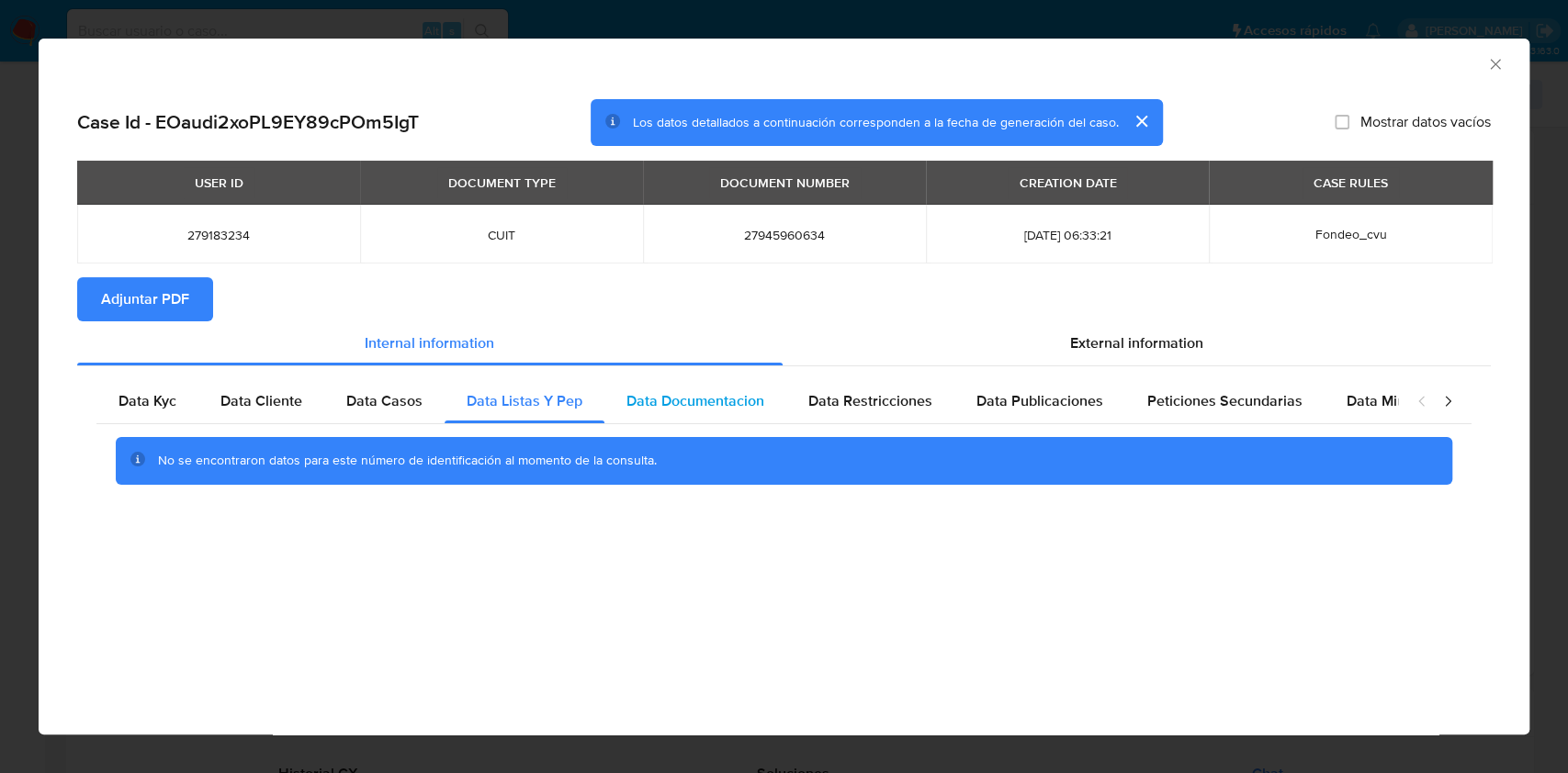
drag, startPoint x: 666, startPoint y: 391, endPoint x: 754, endPoint y: 397, distance: 88.2
click at [667, 390] on span "Data Documentacion" at bounding box center [695, 400] width 138 height 21
click at [827, 397] on span "Data Restricciones" at bounding box center [871, 400] width 124 height 21
drag, startPoint x: 1023, startPoint y: 396, endPoint x: 1065, endPoint y: 386, distance: 43.2
click at [1026, 395] on span "Data Publicaciones" at bounding box center [1039, 400] width 127 height 21
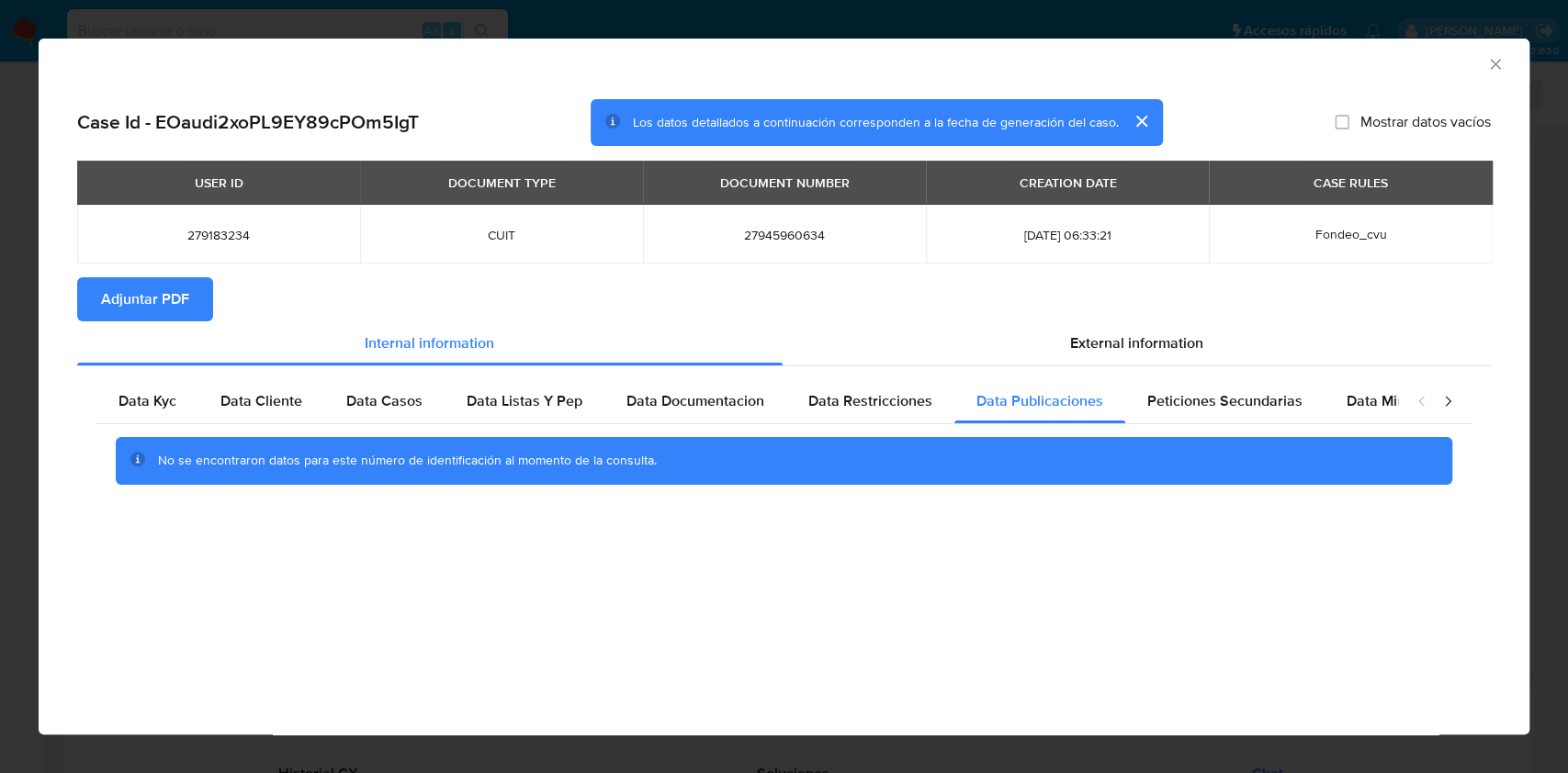
click at [1151, 374] on div "Data Kyc Data Cliente Data Casos Data Listas Y Pep Data Documentacion Data Rest…" at bounding box center [784, 438] width 1414 height 144
click at [1228, 391] on span "Peticiones Secundarias" at bounding box center [1225, 400] width 155 height 21
drag, startPoint x: 1357, startPoint y: 408, endPoint x: 1193, endPoint y: 325, distance: 183.8
click at [1358, 408] on span "Data Minoridad" at bounding box center [1398, 400] width 101 height 21
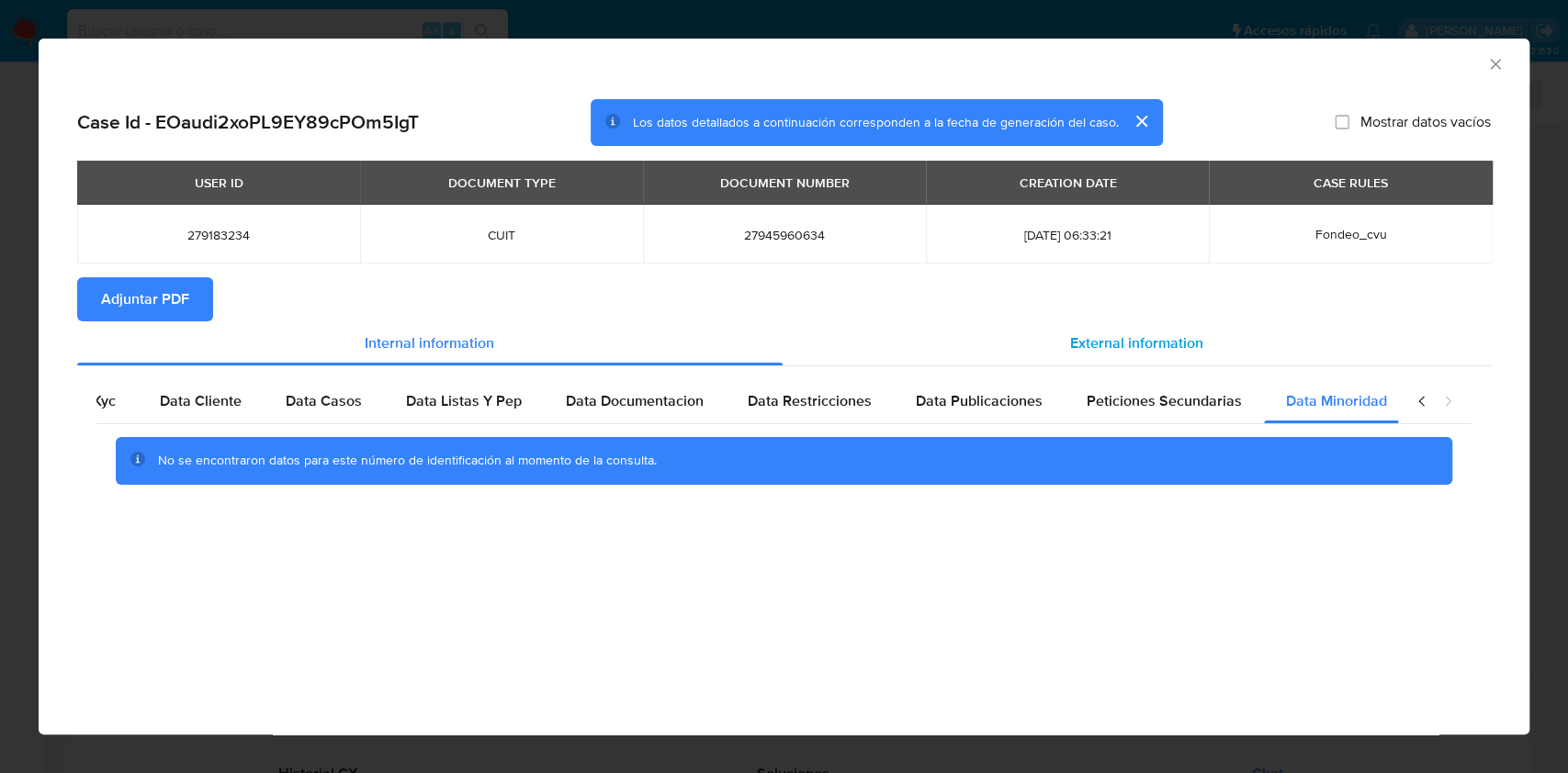
scroll to position [0, 61]
click at [1193, 325] on div "External information" at bounding box center [1138, 343] width 709 height 44
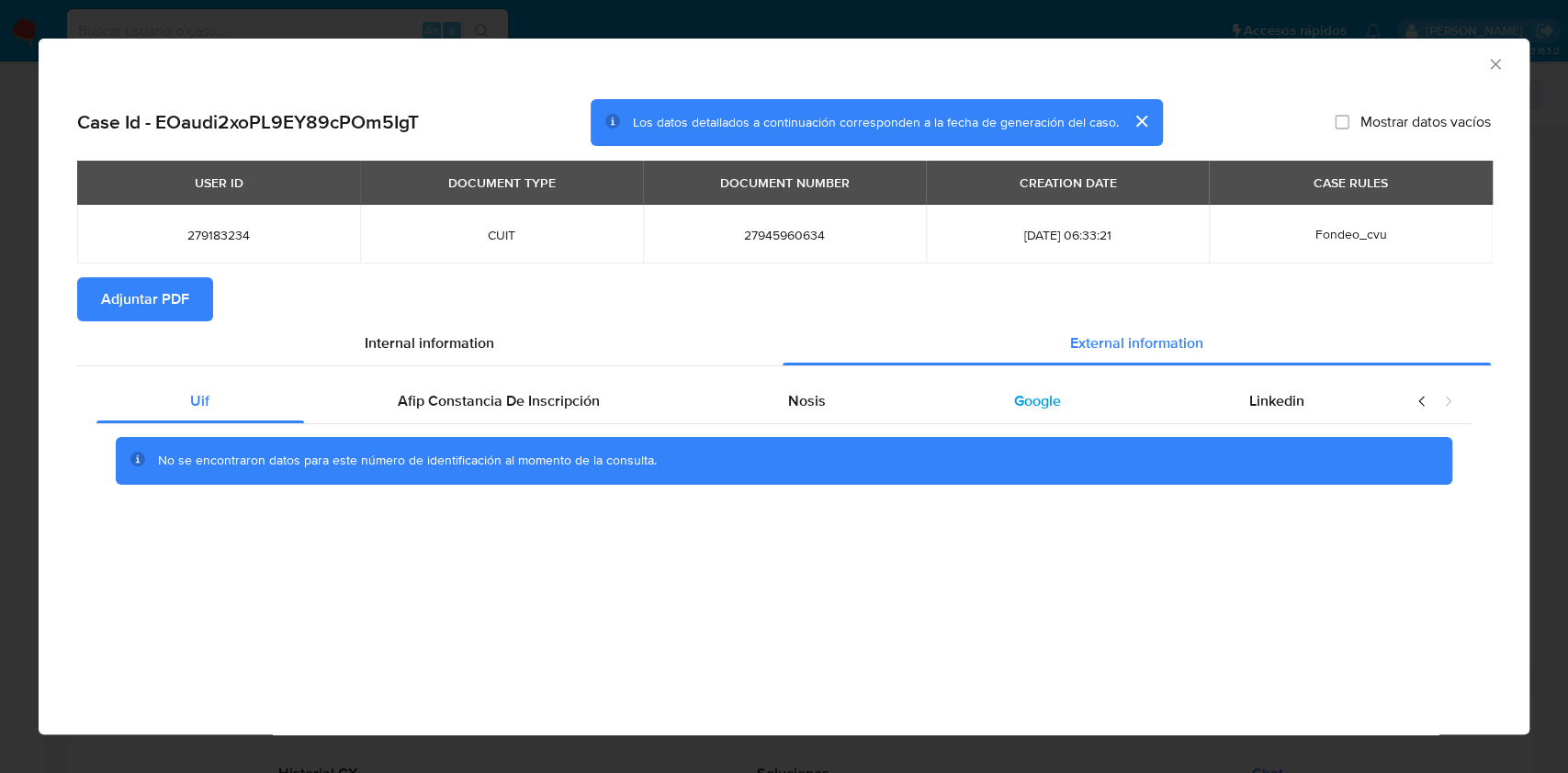
scroll to position [0, 0]
click at [539, 430] on div "No se encontraron datos para este número de identificación al momento de la con…" at bounding box center [784, 461] width 1375 height 74
click at [539, 407] on span "Afip Constancia De Inscripción" at bounding box center [498, 400] width 202 height 21
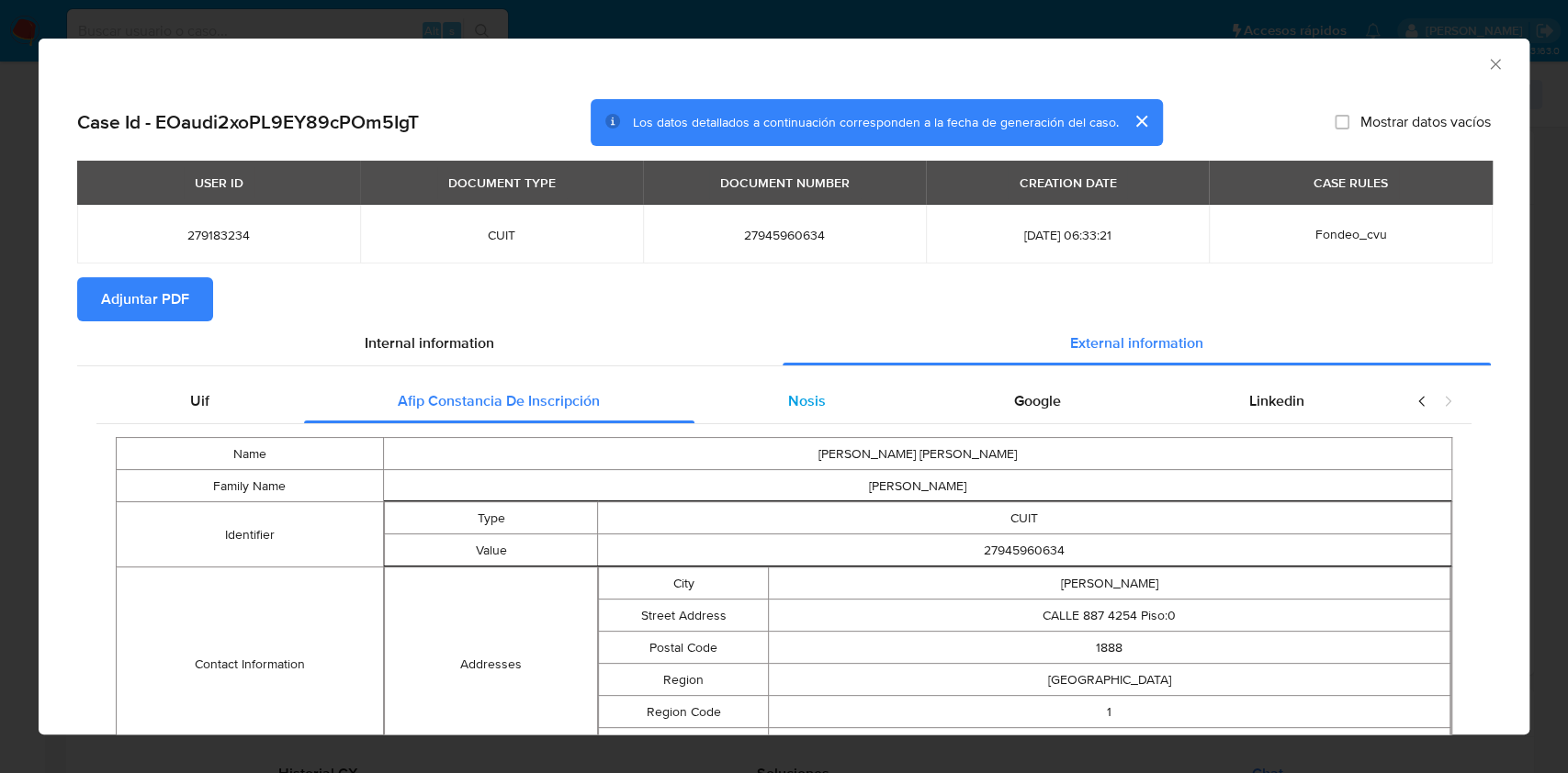
click at [866, 407] on div "Nosis" at bounding box center [807, 401] width 226 height 44
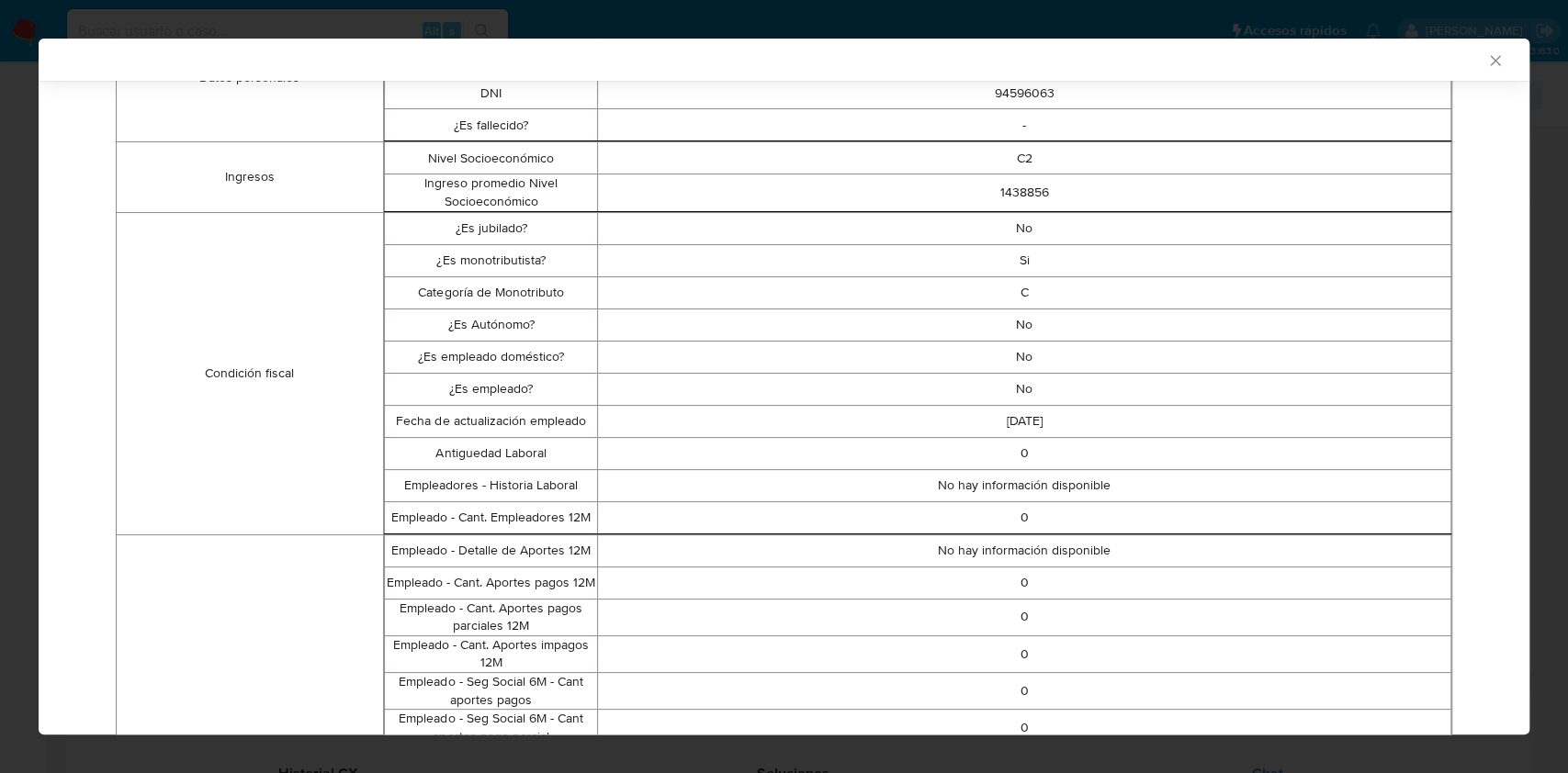
scroll to position [484, 0]
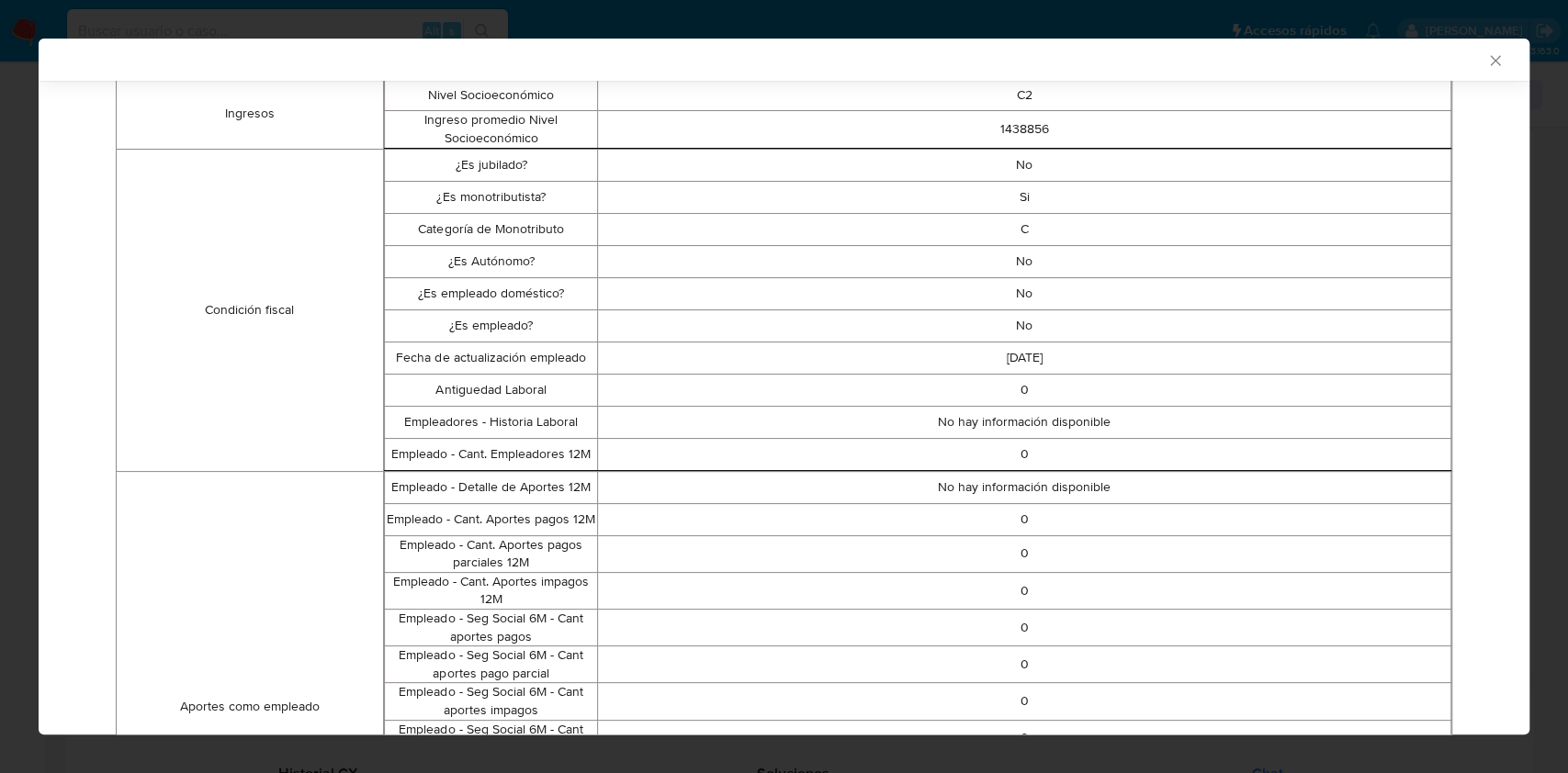
drag, startPoint x: 1508, startPoint y: 399, endPoint x: 1533, endPoint y: 511, distance: 114.8
click at [1533, 511] on div "AML Data Collector Case Id - EOaudi2xoPL9EY89cPOm5IgT Los datos detallados a co…" at bounding box center [784, 386] width 1568 height 773
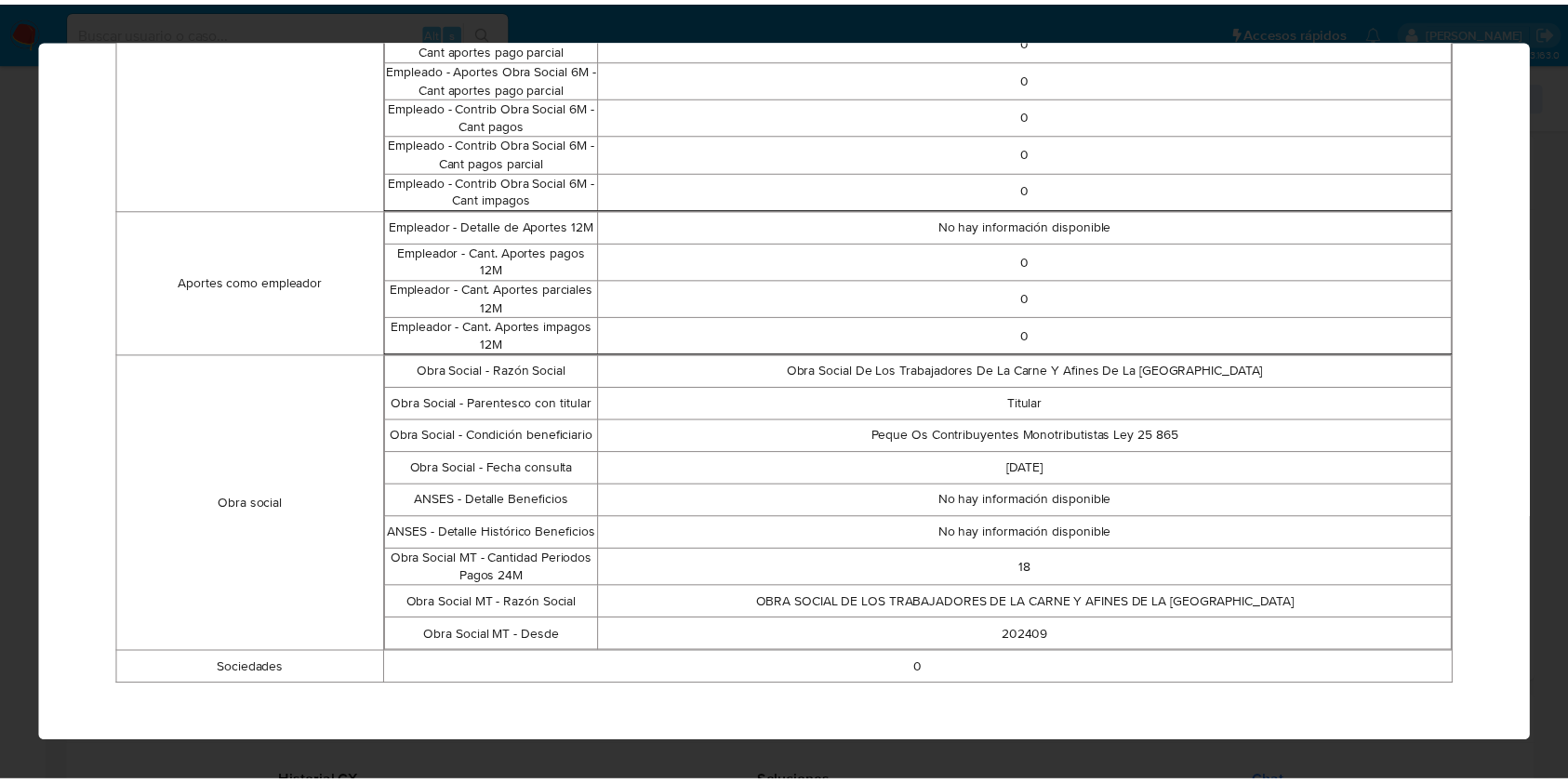
scroll to position [0, 0]
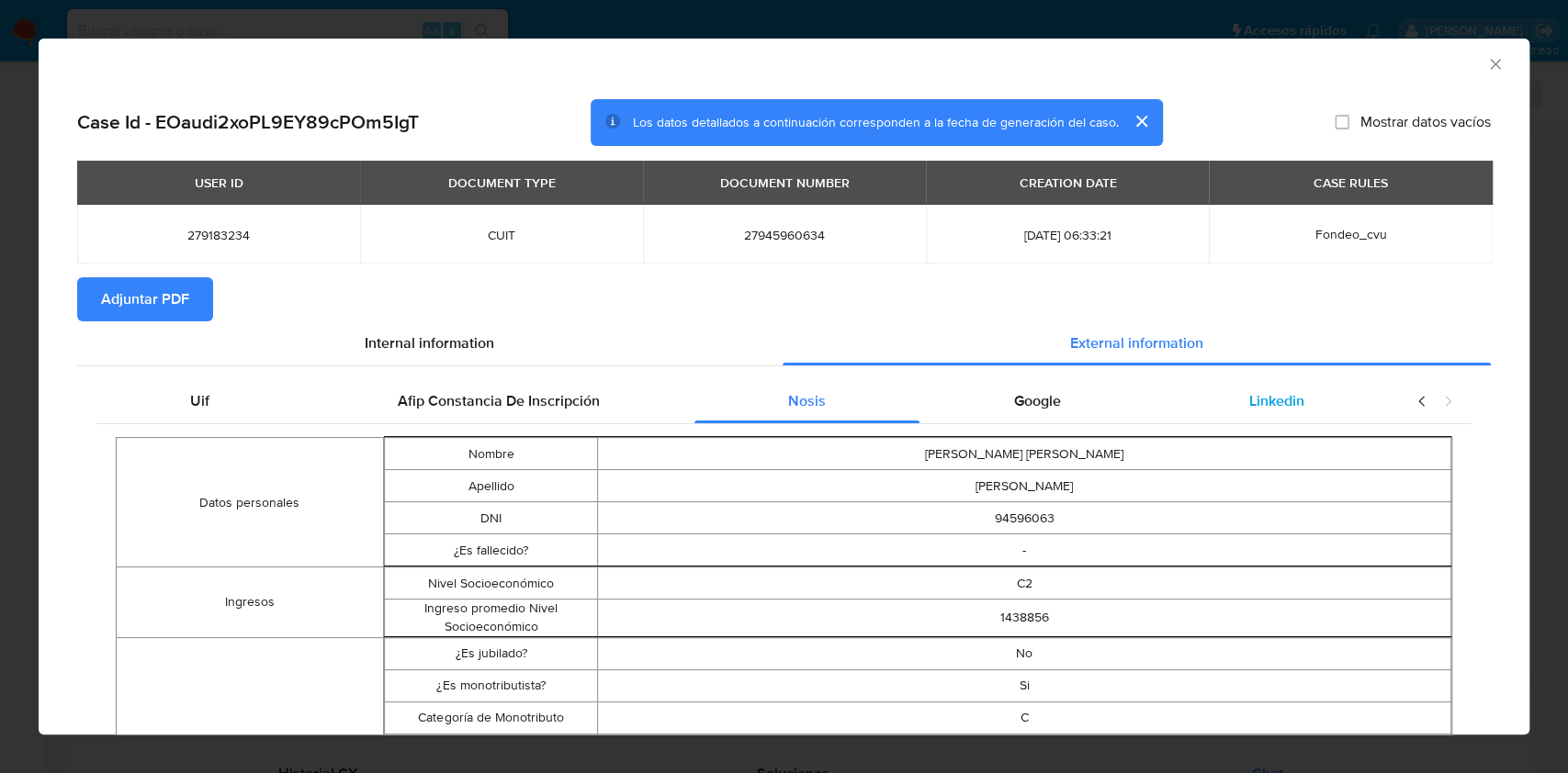
drag, startPoint x: 1066, startPoint y: 417, endPoint x: 1179, endPoint y: 397, distance: 114.8
click at [1066, 418] on div "Google" at bounding box center [1037, 401] width 235 height 44
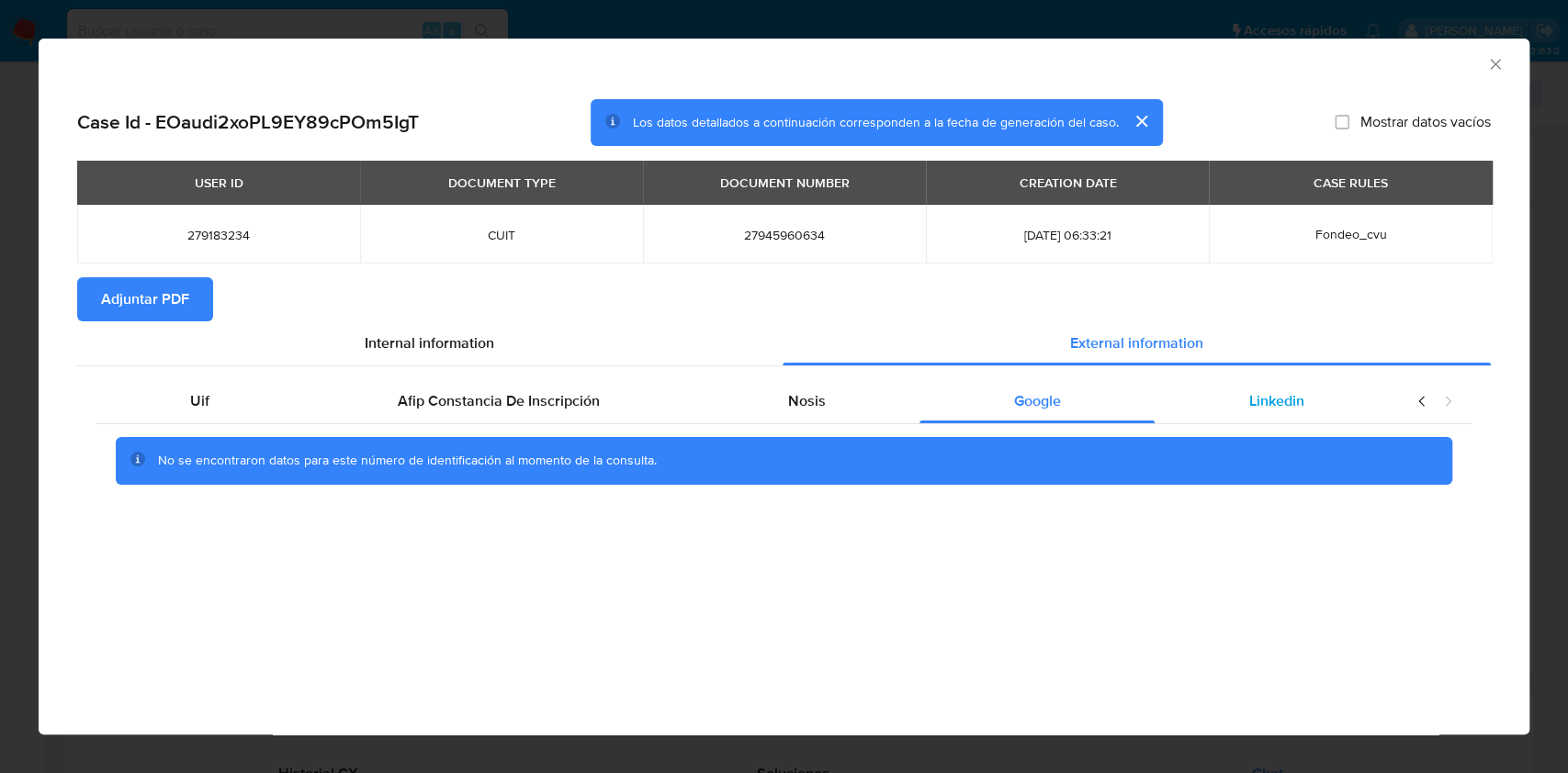
click at [1322, 390] on div "Linkedin" at bounding box center [1276, 401] width 244 height 44
click at [184, 299] on span "Adjuntar PDF" at bounding box center [145, 299] width 88 height 40
click at [1499, 72] on icon "Cerrar ventana" at bounding box center [1495, 64] width 18 height 18
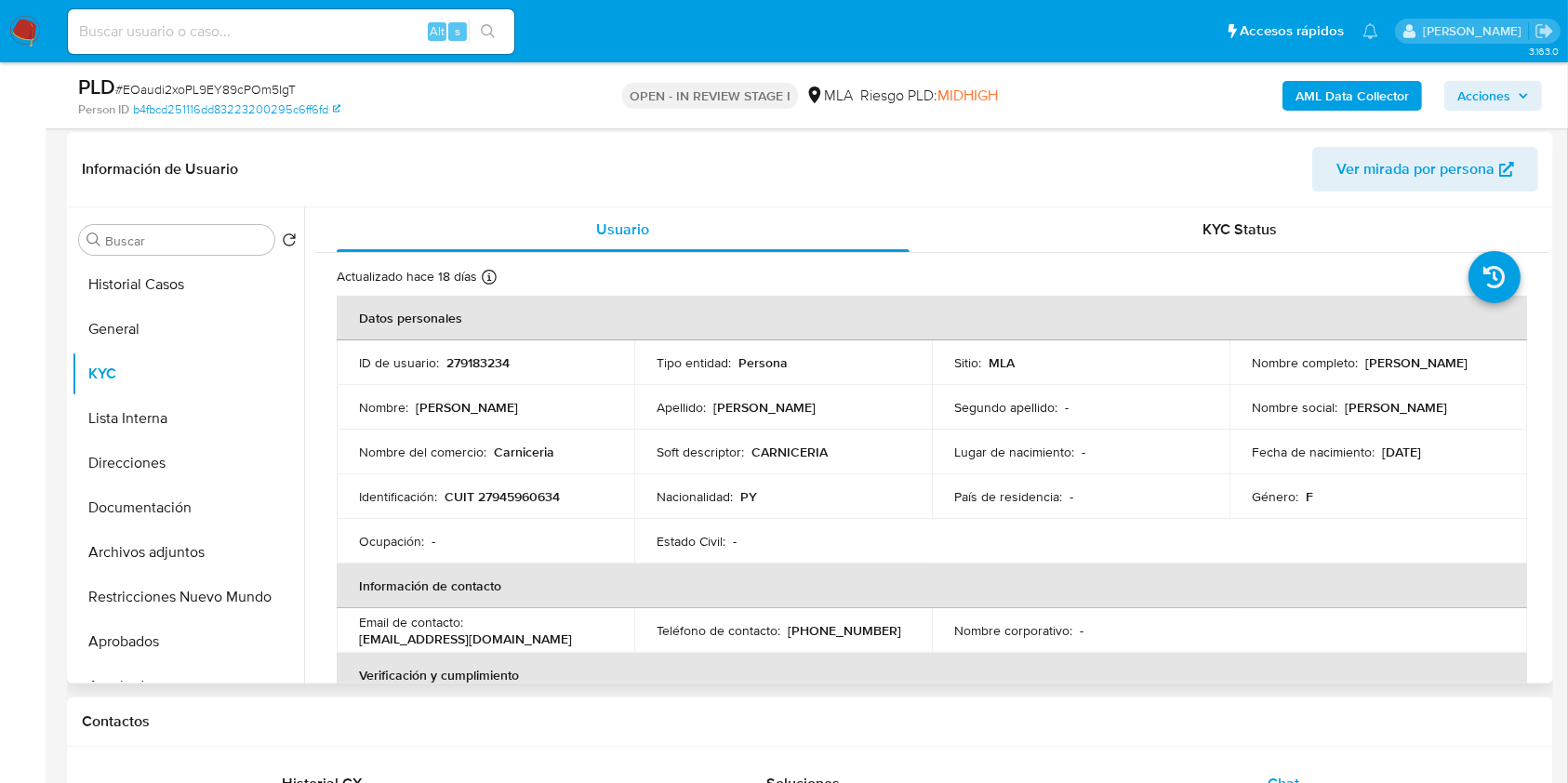
click at [839, 629] on p "(11) 26046094" at bounding box center [844, 630] width 113 height 16
copy p "26046094"
drag, startPoint x: 1408, startPoint y: 381, endPoint x: 1246, endPoint y: 378, distance: 162.0
click at [1246, 378] on td "Nombre completo : Maria Antonia Paiva Lopez" at bounding box center [1377, 363] width 297 height 45
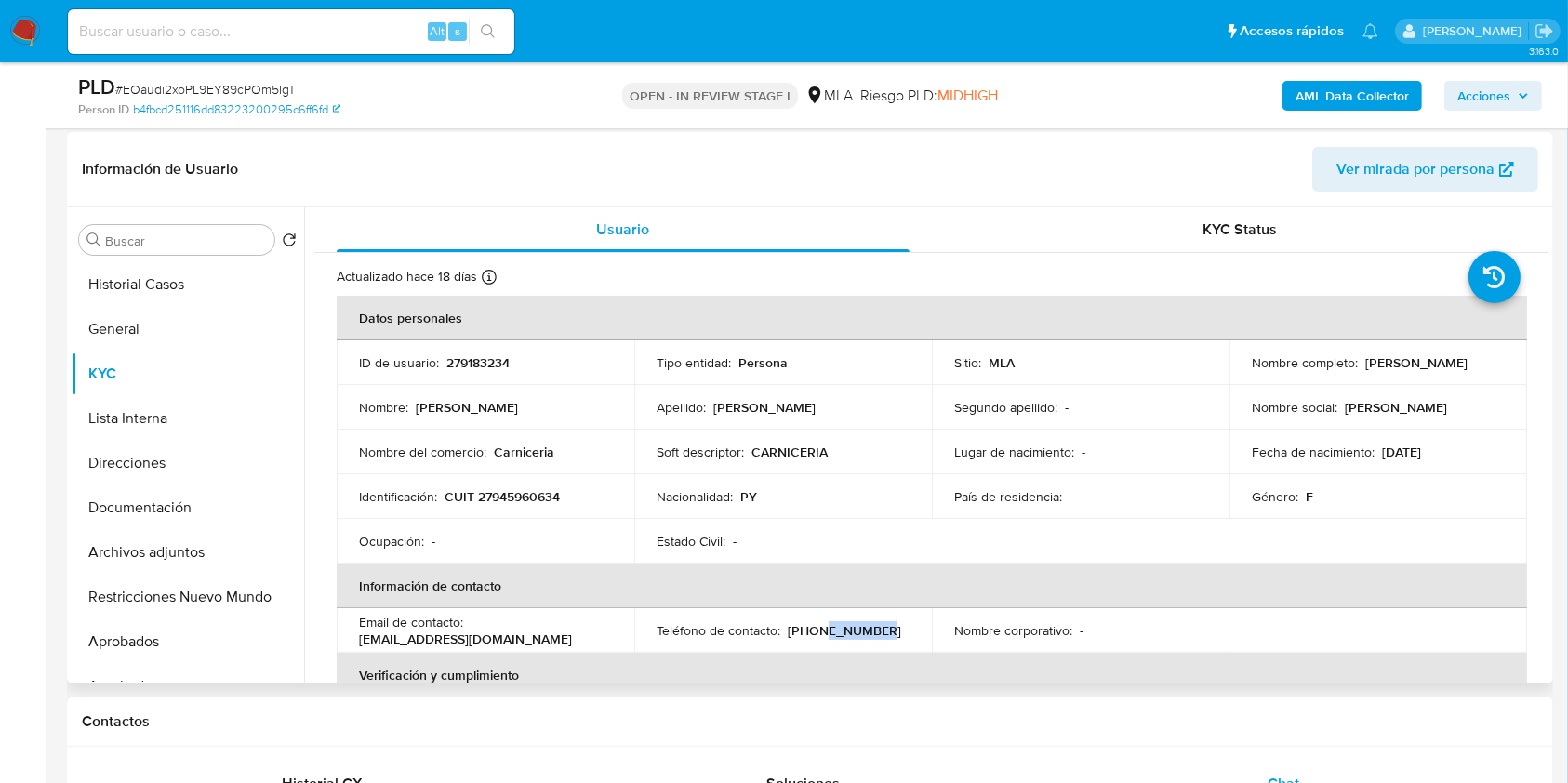
copy p "Maria Antonia Paiva Lopez"
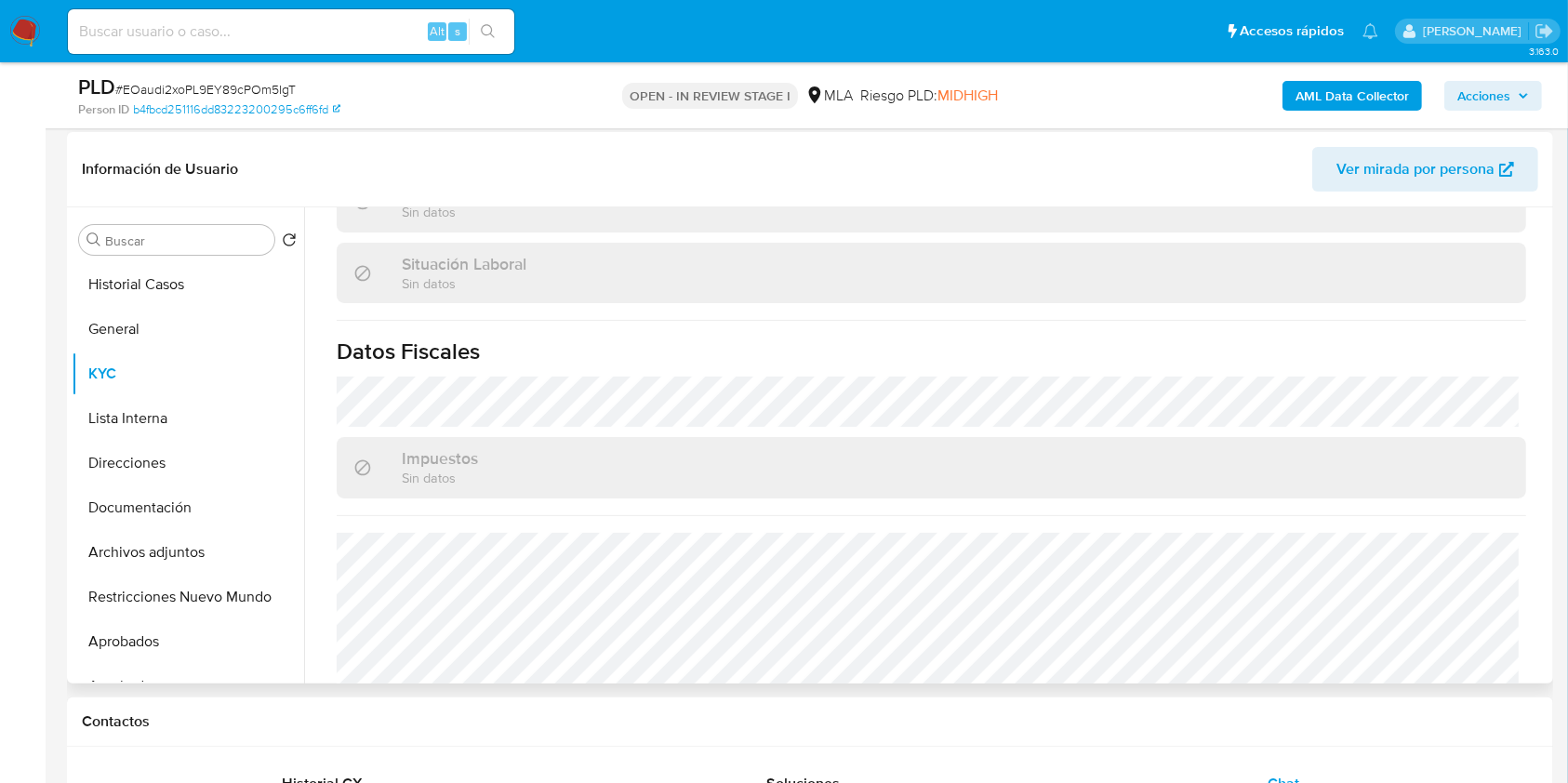
scroll to position [1014, 0]
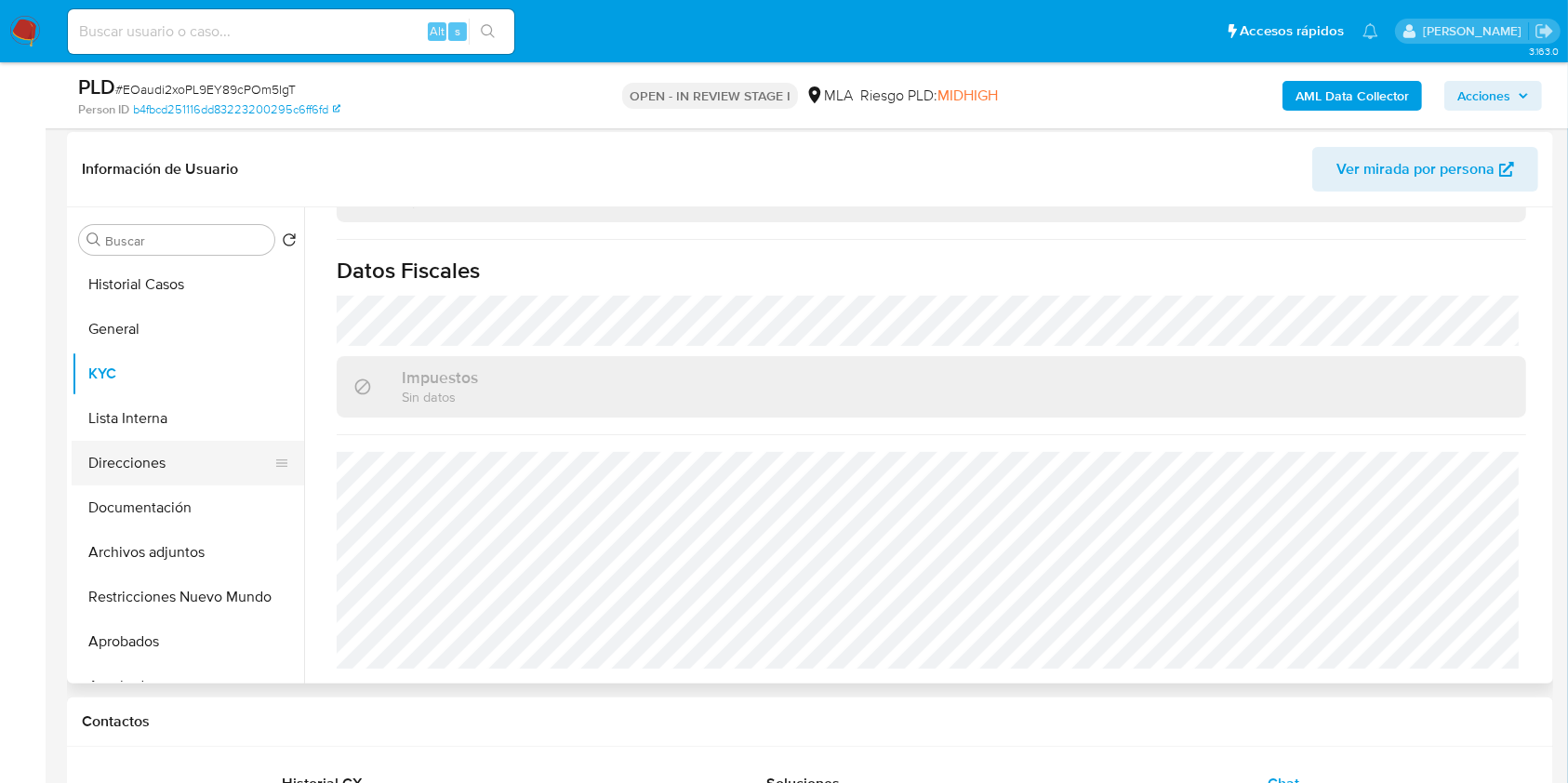
click at [188, 460] on button "Direcciones" at bounding box center [180, 463] width 218 height 45
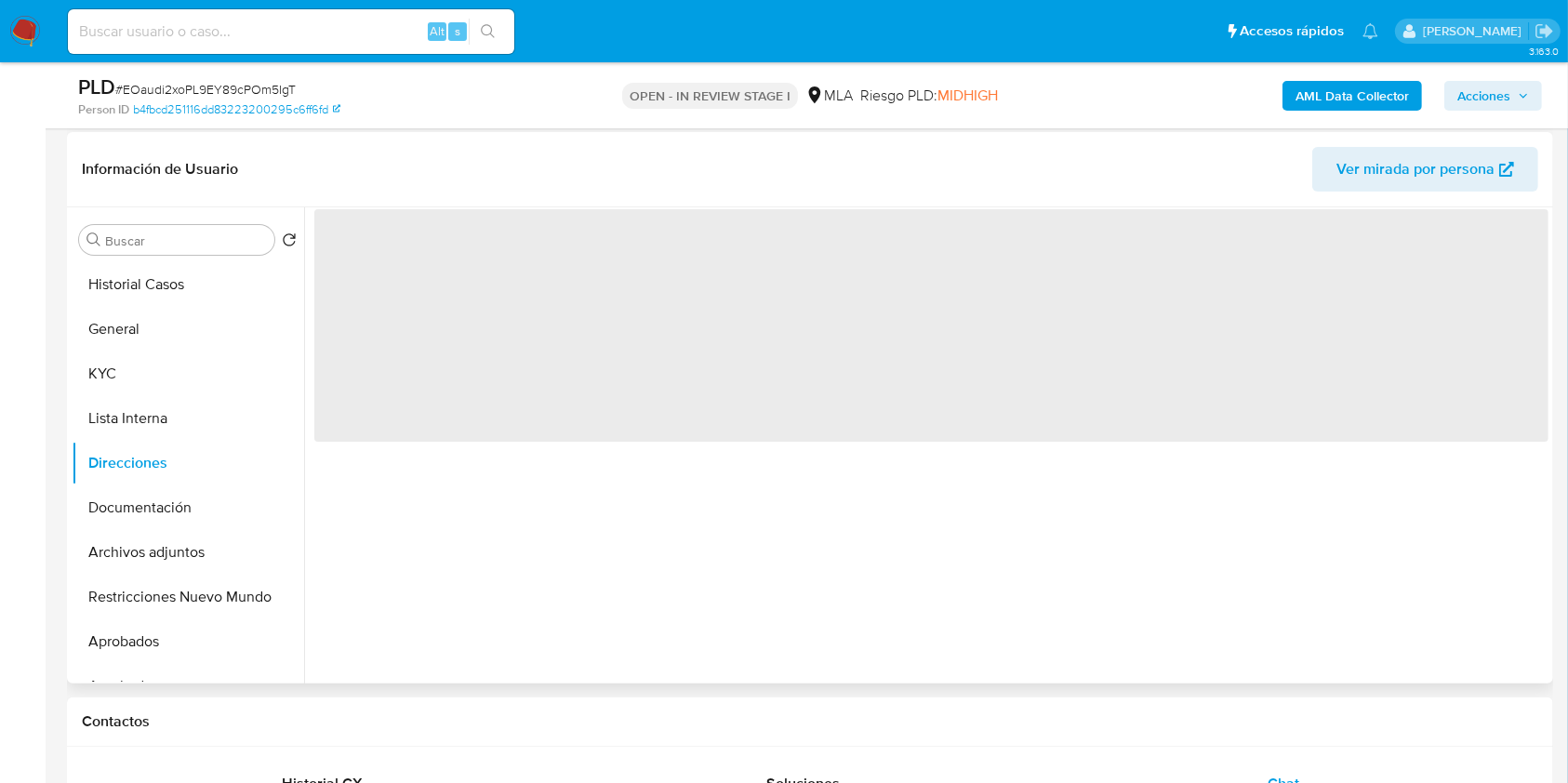
scroll to position [0, 0]
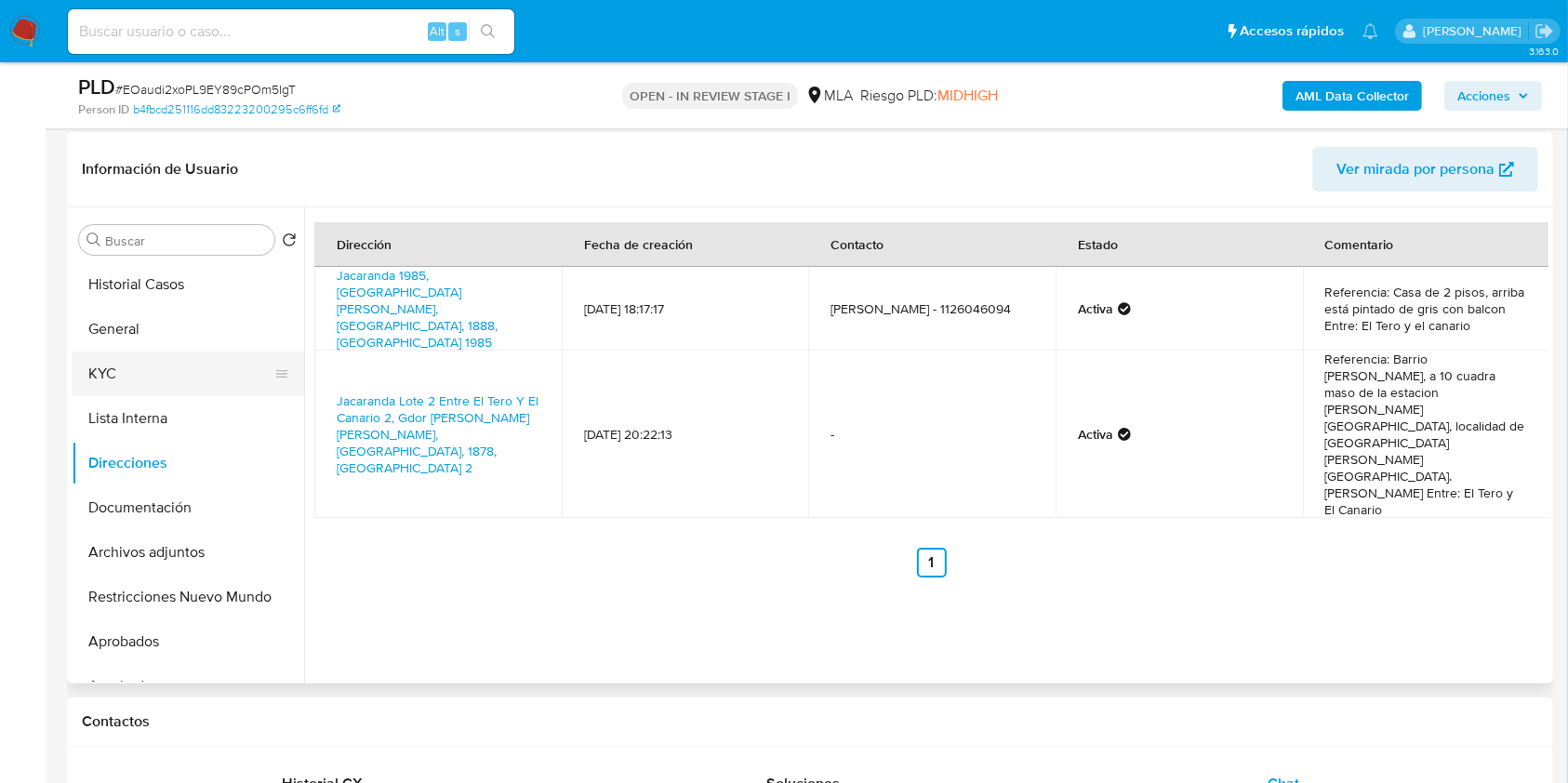
click at [148, 386] on button "KYC" at bounding box center [180, 374] width 218 height 45
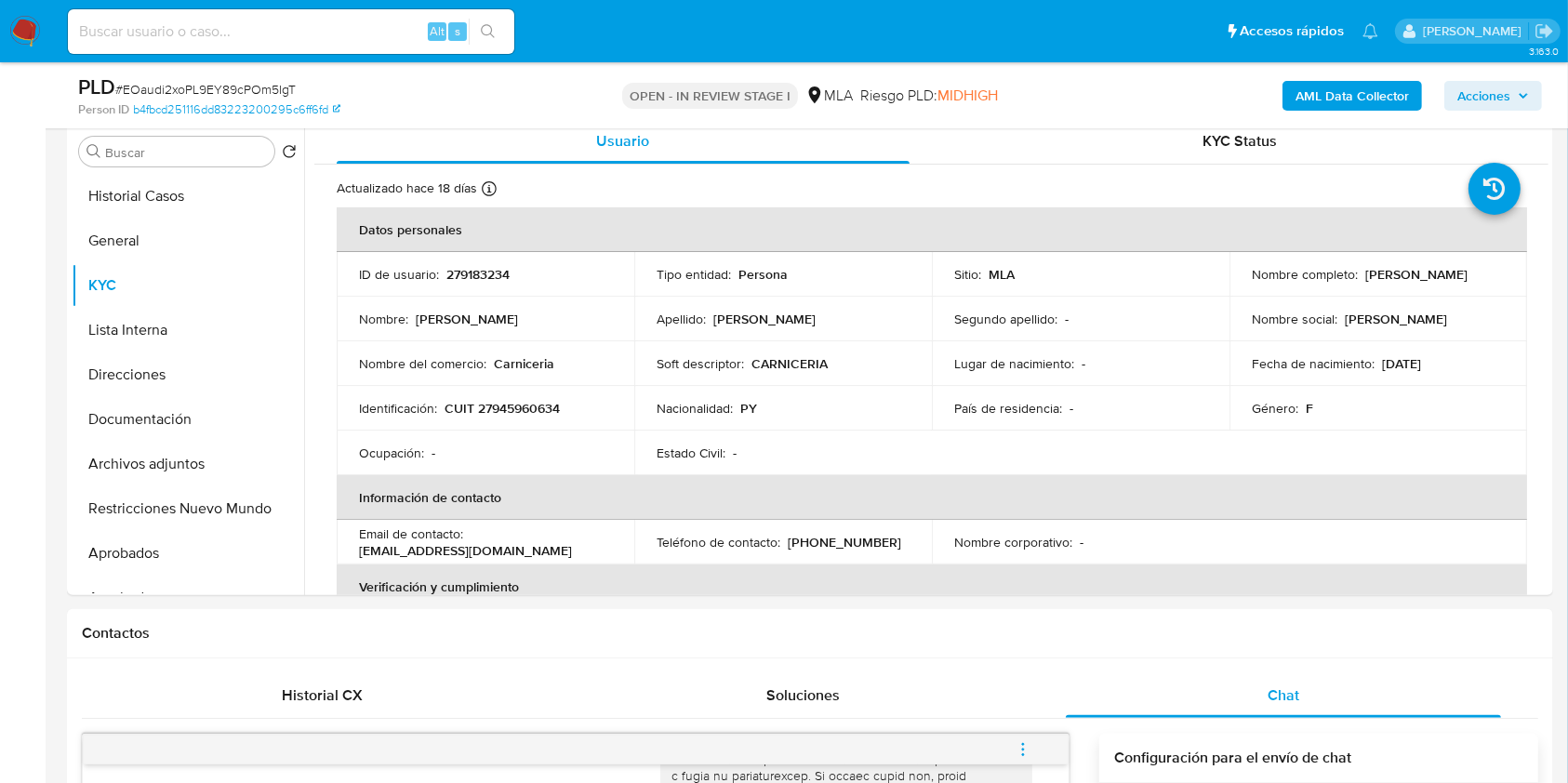
scroll to position [890, 0]
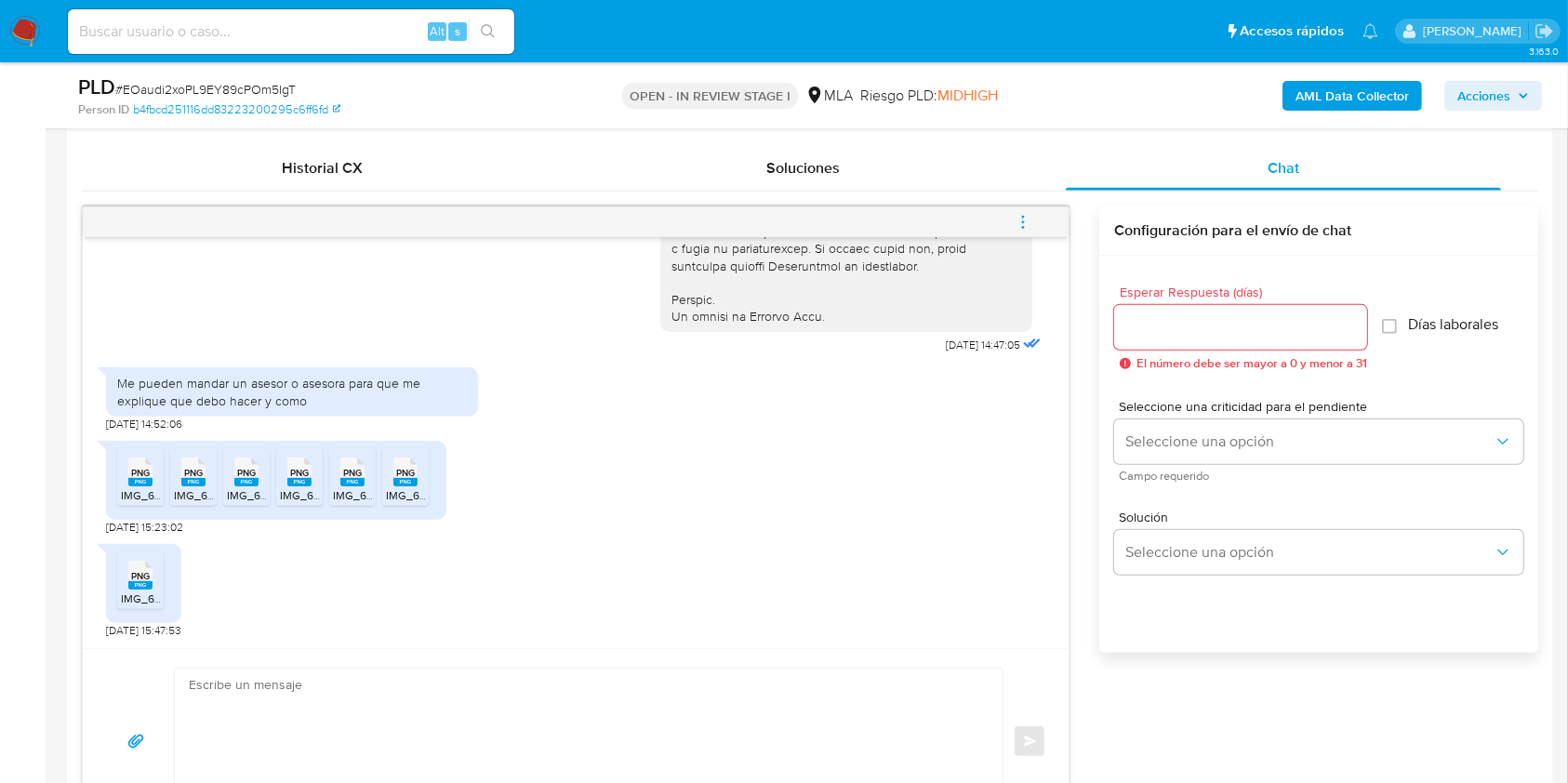
click at [756, 711] on textarea at bounding box center [584, 741] width 791 height 146
paste textarea "Hola Maria Antonia Paiva Lopez, En función de las operaciones registradas en tu…"
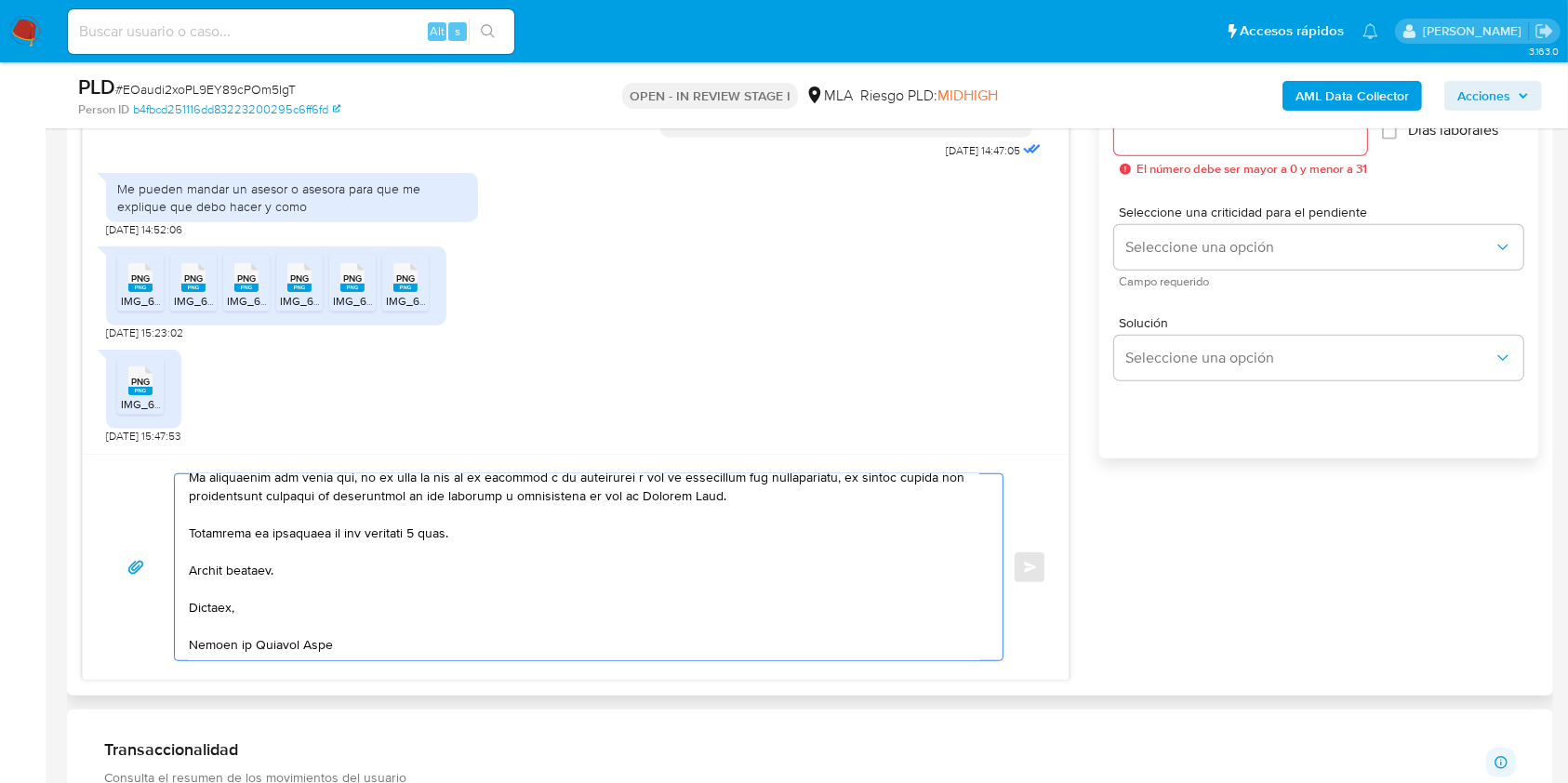
scroll to position [701, 0]
drag, startPoint x: 430, startPoint y: 526, endPoint x: 439, endPoint y: 531, distance: 10.3
click at [429, 526] on textarea at bounding box center [584, 567] width 791 height 186
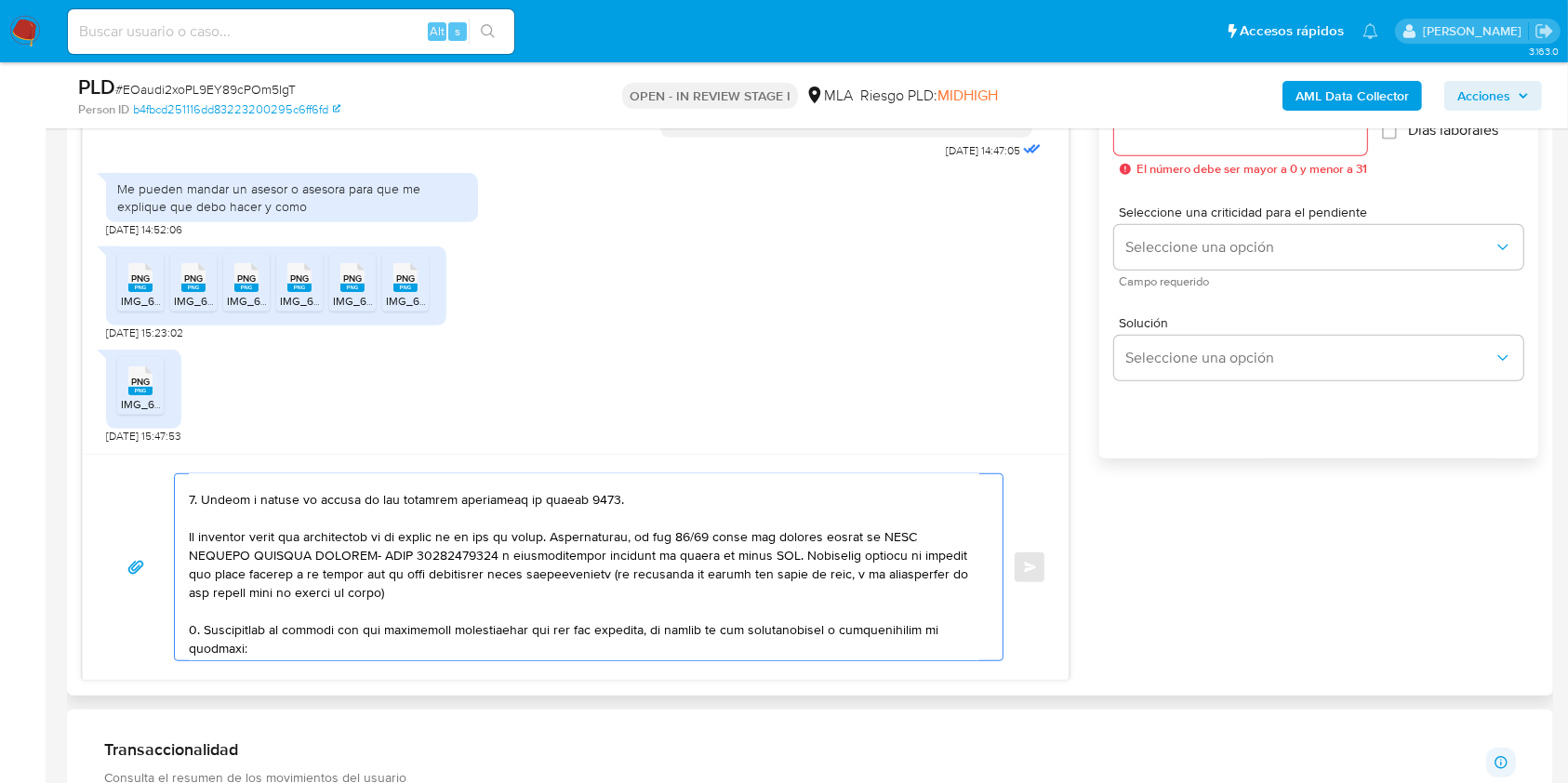
scroll to position [374, 0]
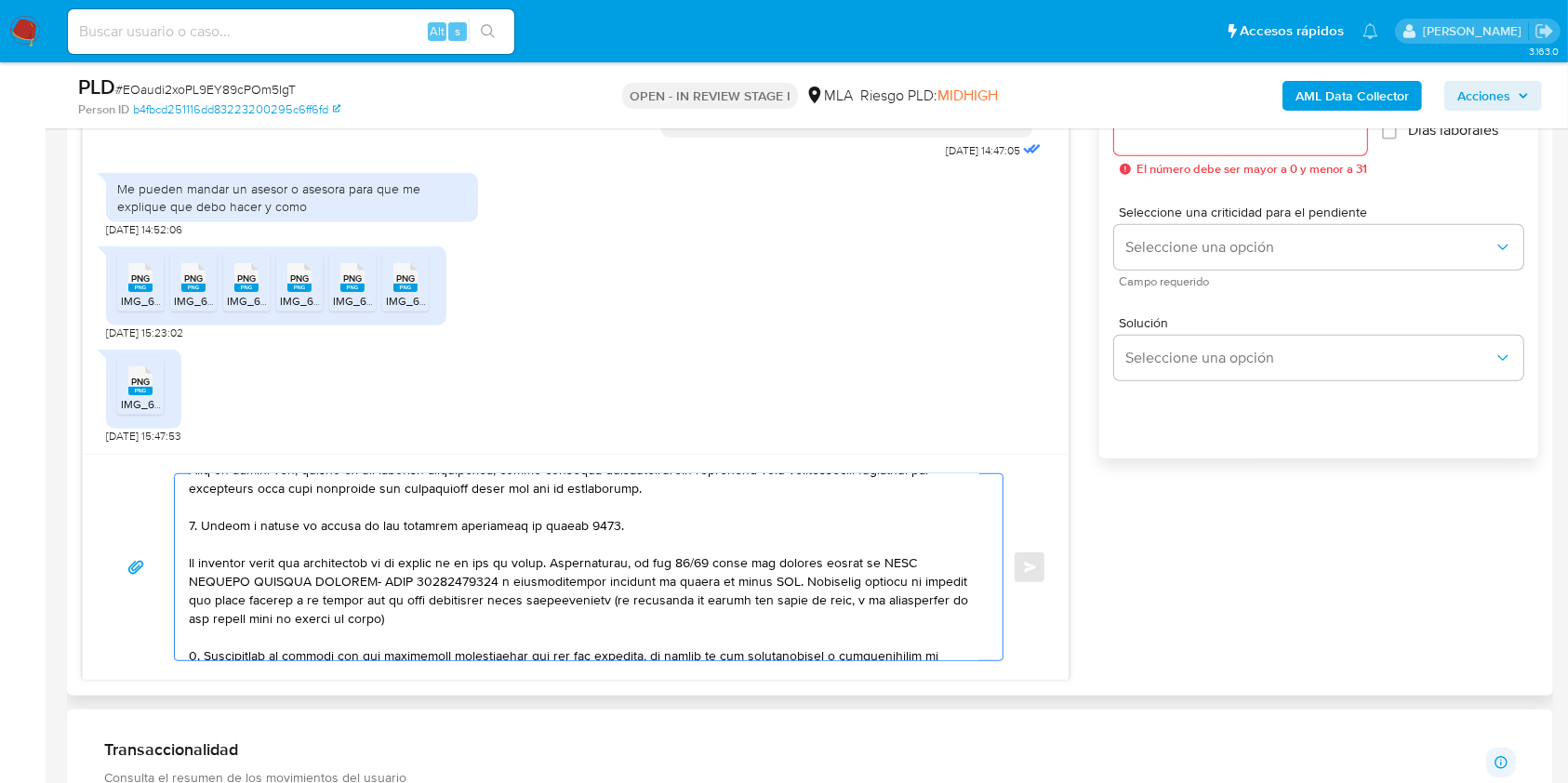
drag, startPoint x: 429, startPoint y: 621, endPoint x: 189, endPoint y: 534, distance: 255.3
click at [189, 534] on textarea at bounding box center [584, 567] width 791 height 186
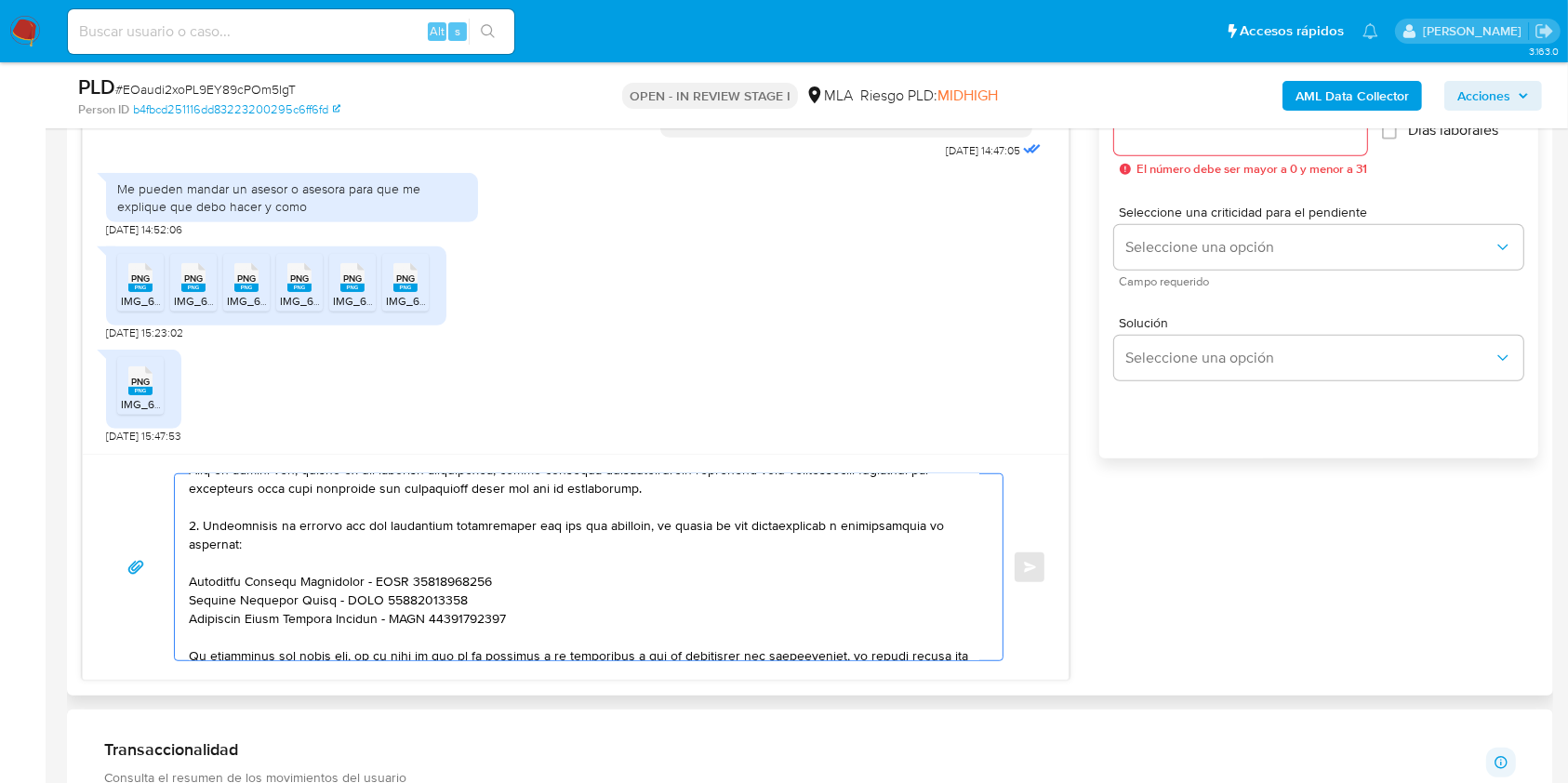
scroll to position [355, 0]
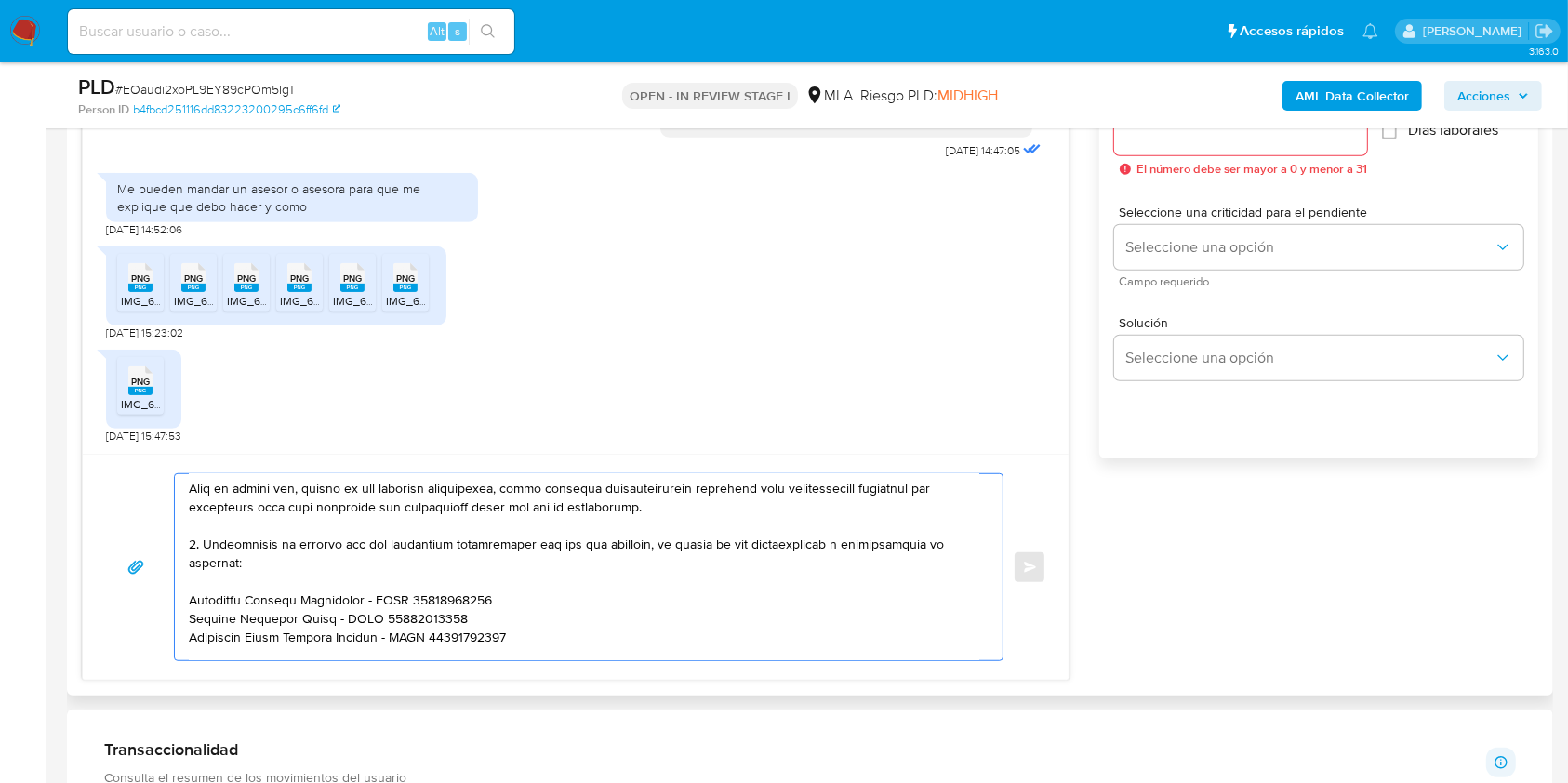
click at [194, 550] on textarea at bounding box center [584, 567] width 791 height 186
click at [198, 550] on textarea at bounding box center [584, 567] width 791 height 186
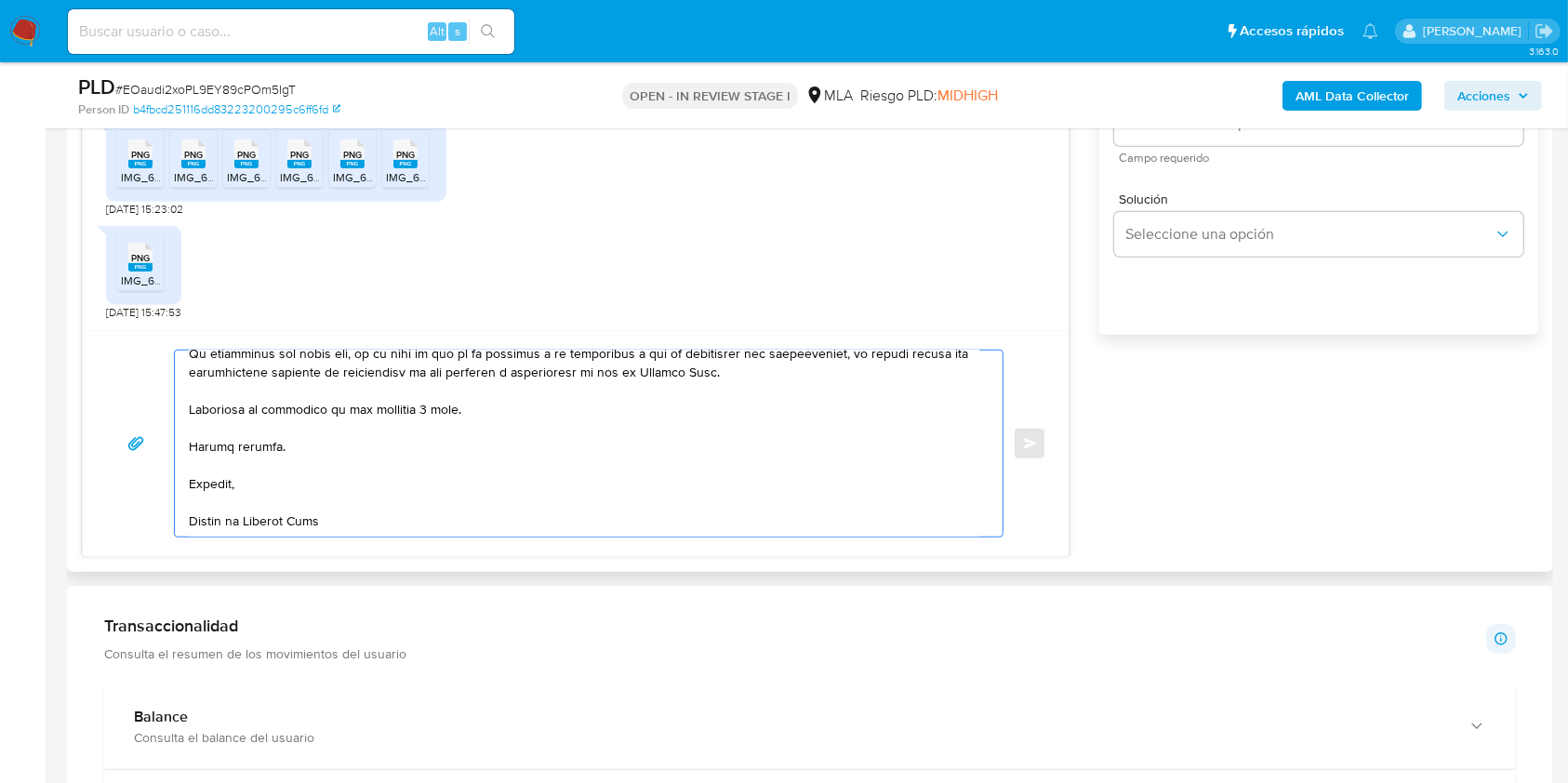
scroll to position [444, 0]
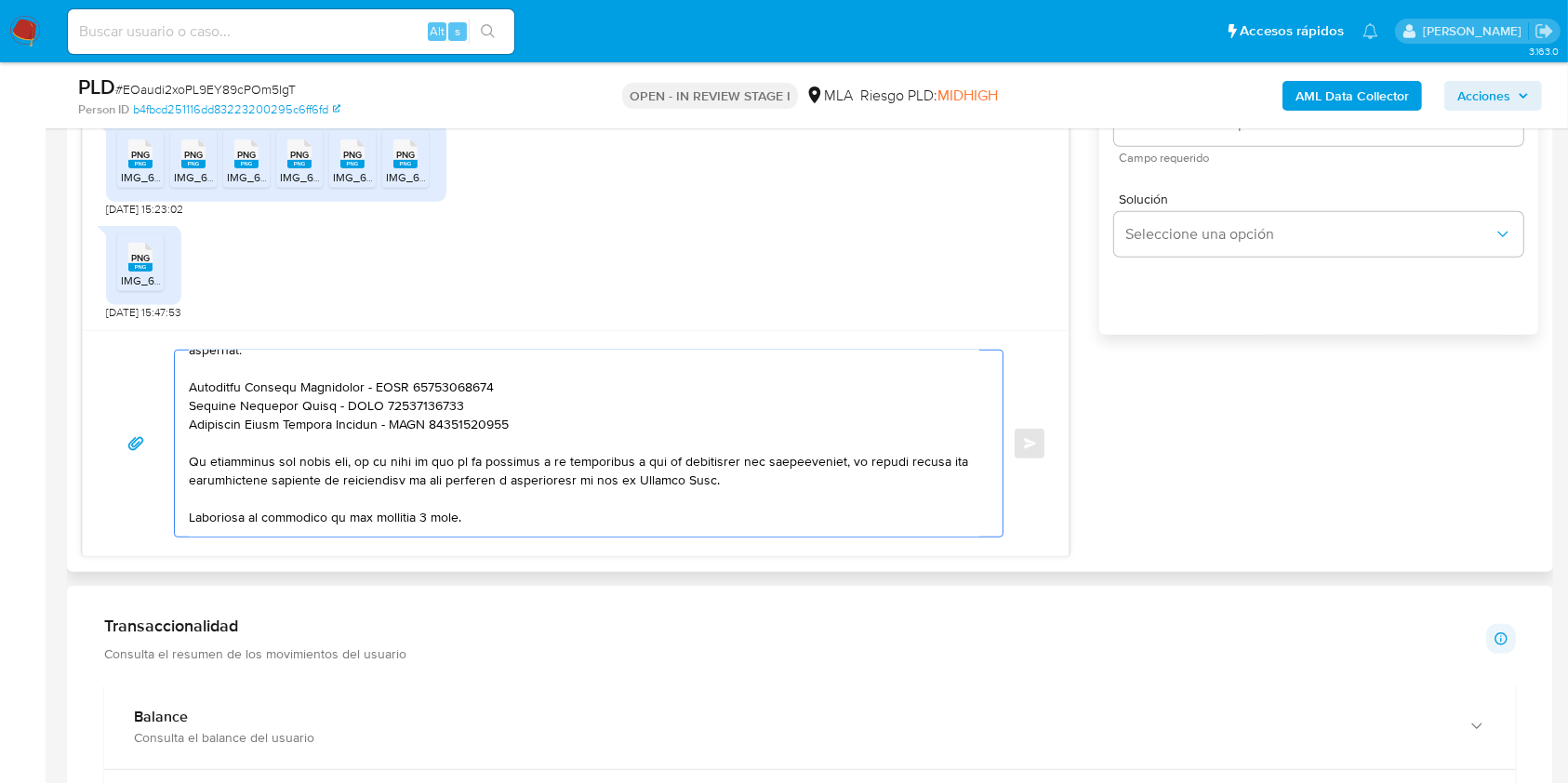
click at [545, 450] on textarea at bounding box center [584, 443] width 791 height 186
click at [542, 425] on textarea at bounding box center [584, 443] width 791 height 186
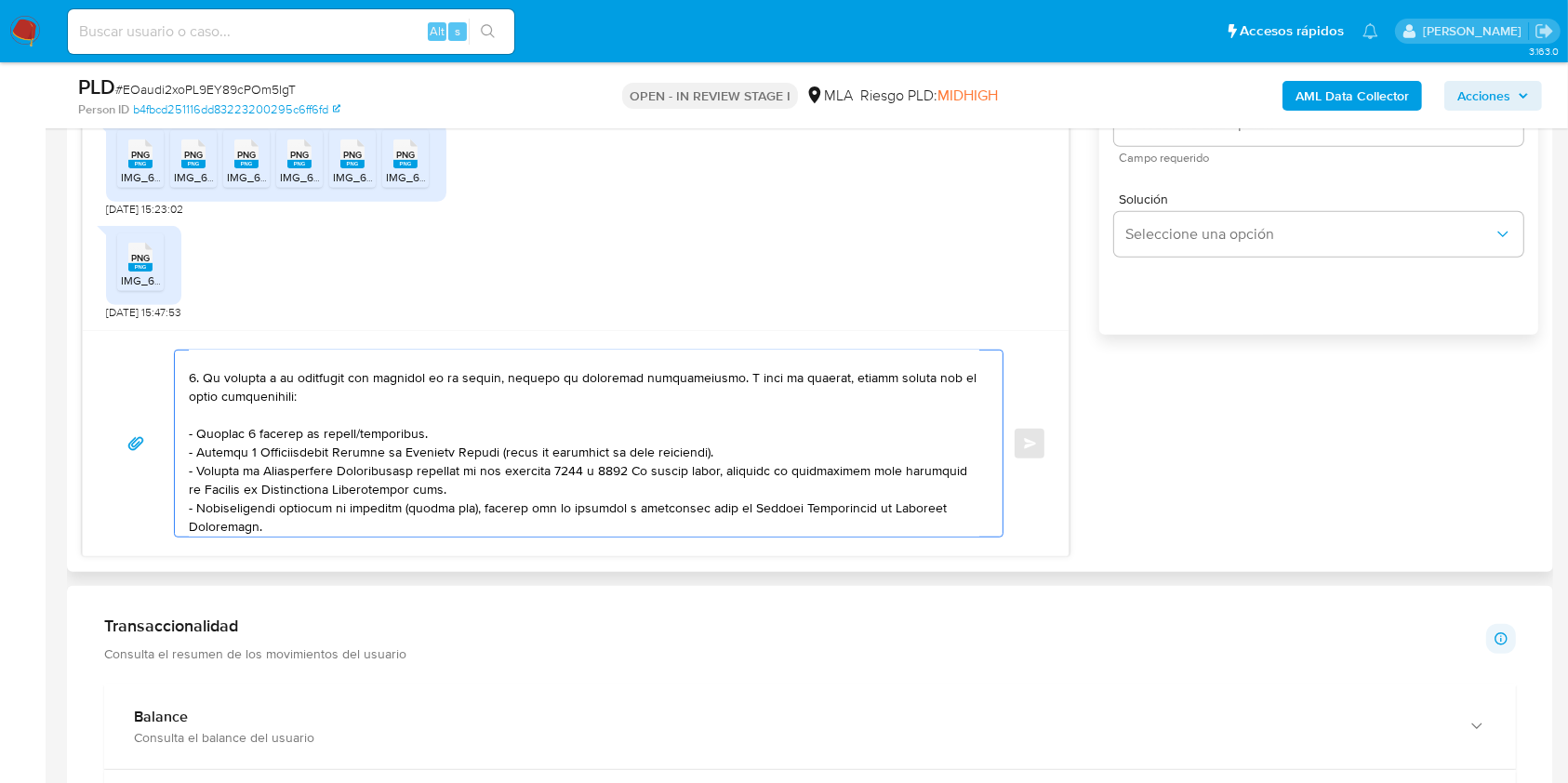
scroll to position [0, 0]
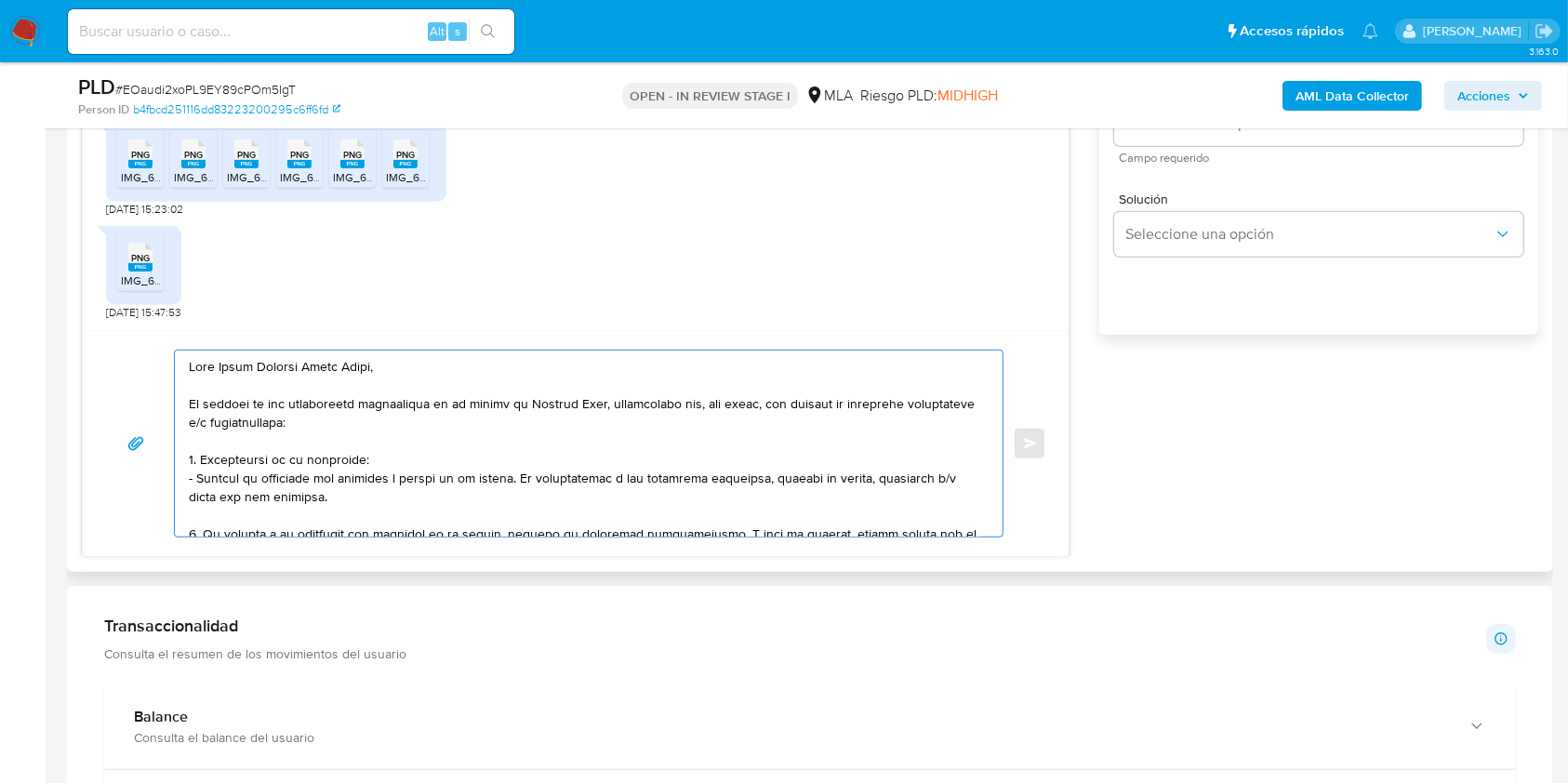
click at [471, 362] on textarea at bounding box center [584, 443] width 791 height 186
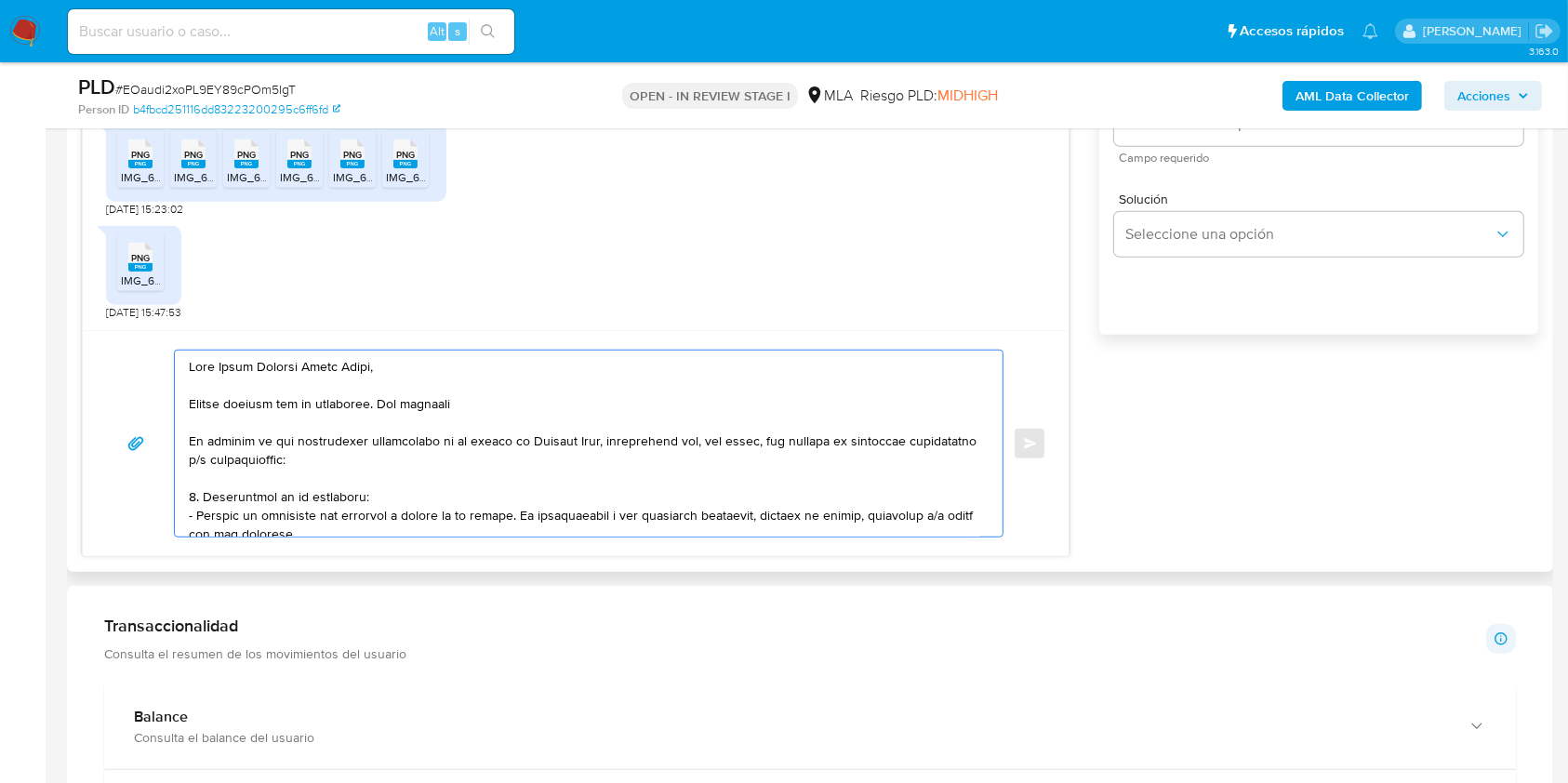
drag, startPoint x: 605, startPoint y: 445, endPoint x: 499, endPoint y: 407, distance: 112.6
click at [499, 407] on textarea at bounding box center [584, 443] width 791 height 186
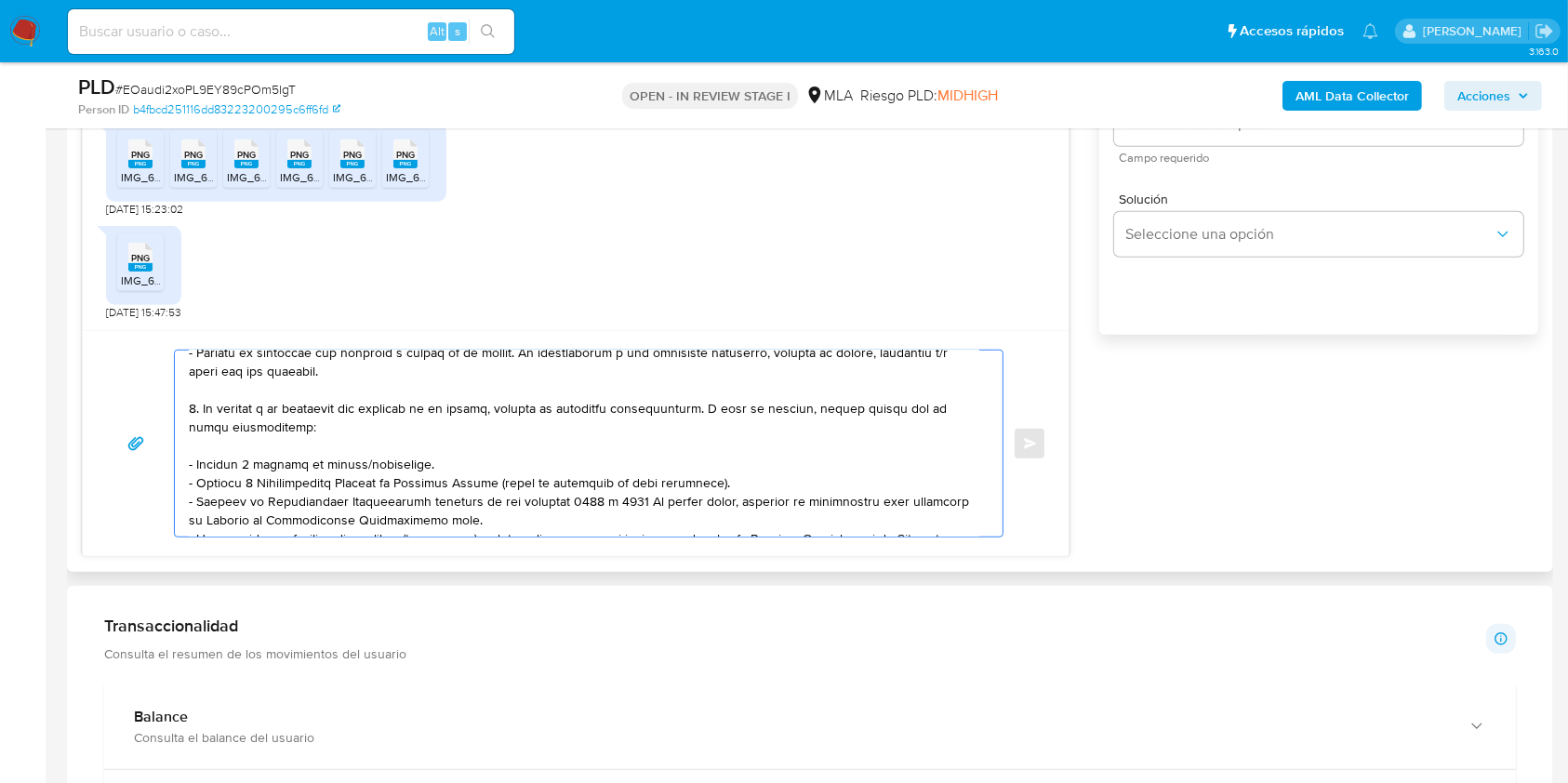
scroll to position [156, 0]
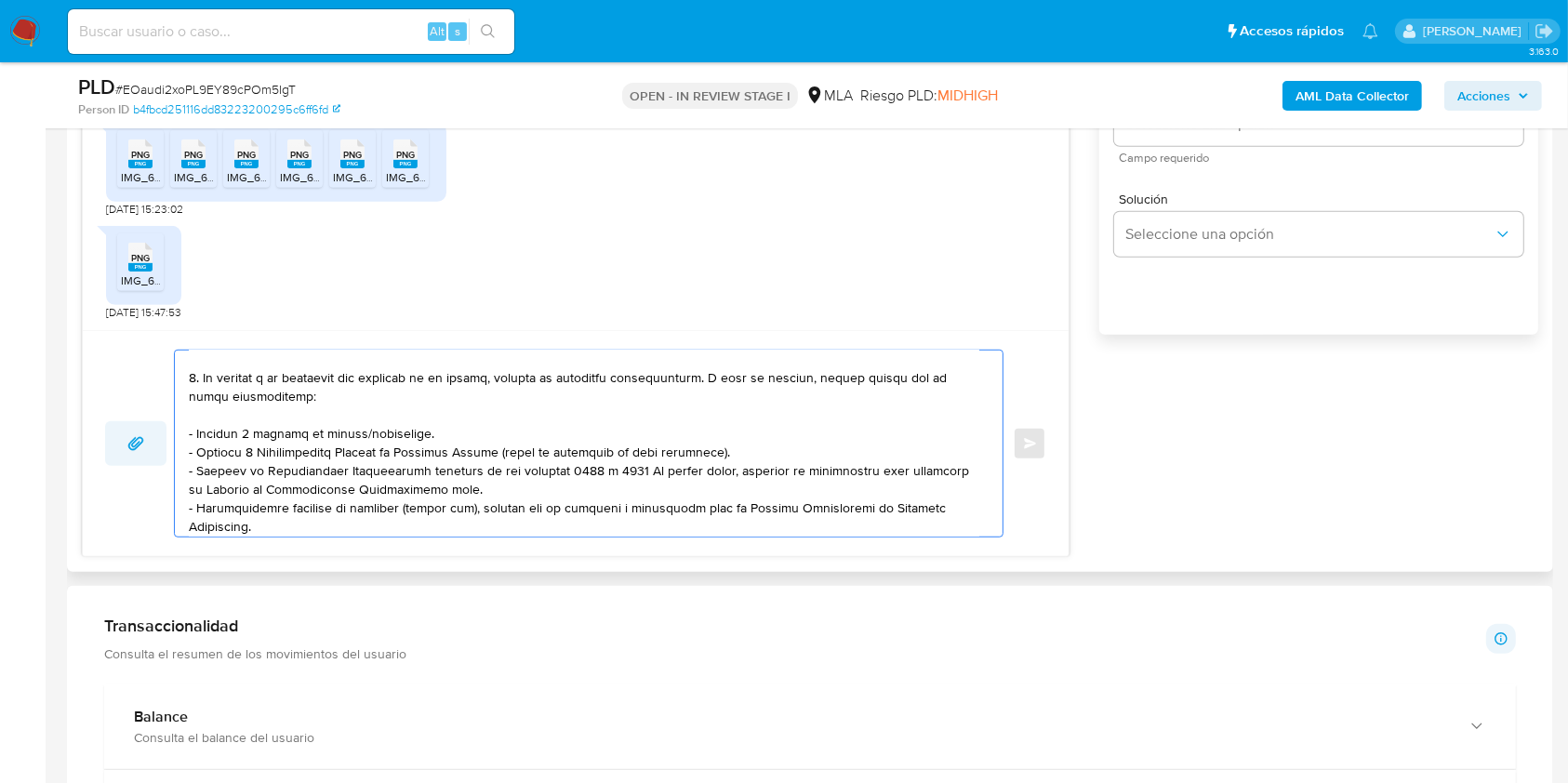
drag, startPoint x: 439, startPoint y: 441, endPoint x: 145, endPoint y: 434, distance: 294.1
click at [145, 434] on div "Enviar" at bounding box center [576, 443] width 941 height 188
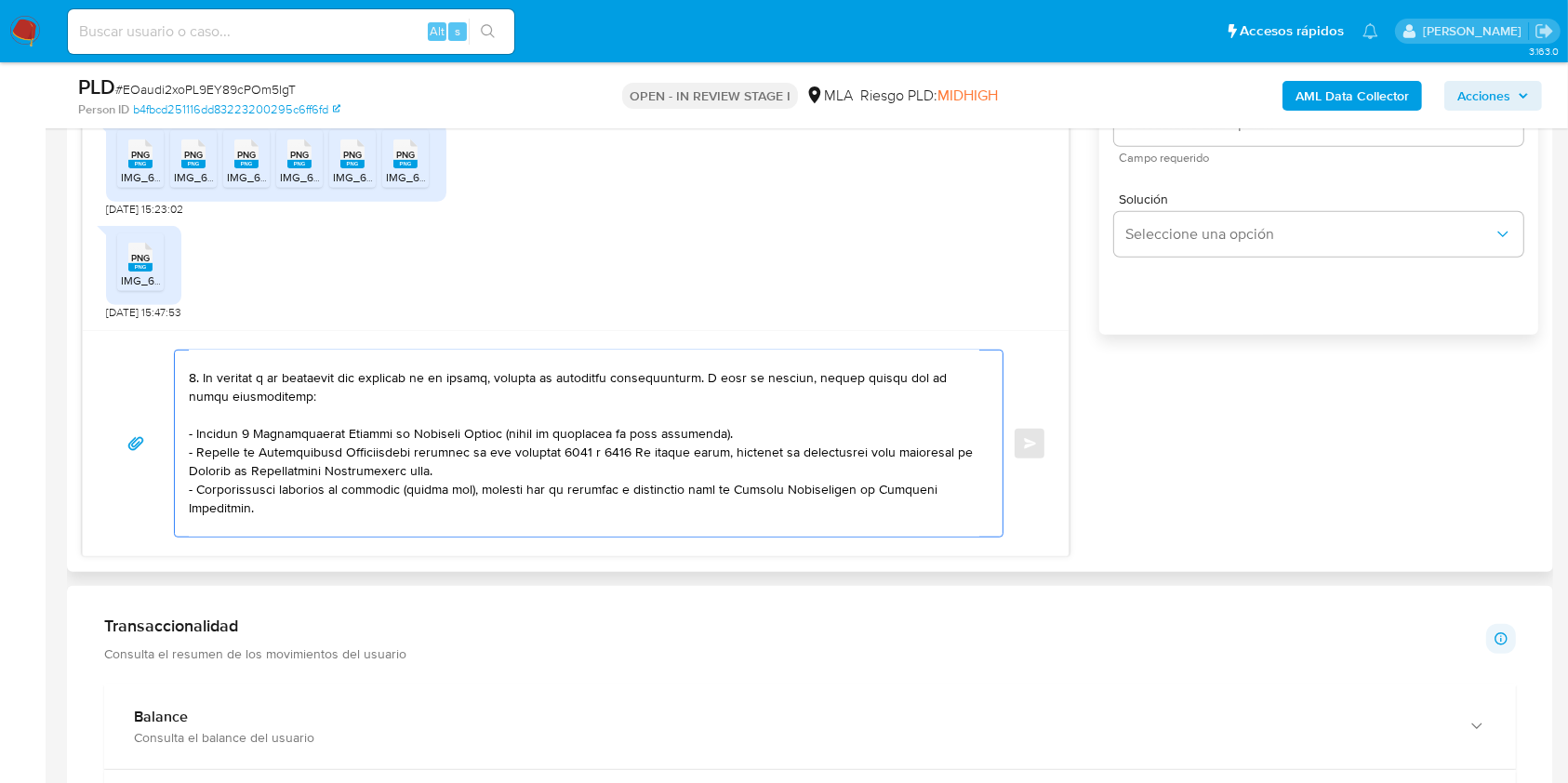
drag, startPoint x: 297, startPoint y: 507, endPoint x: 167, endPoint y: 496, distance: 130.5
click at [167, 496] on div "Enviar" at bounding box center [576, 443] width 941 height 188
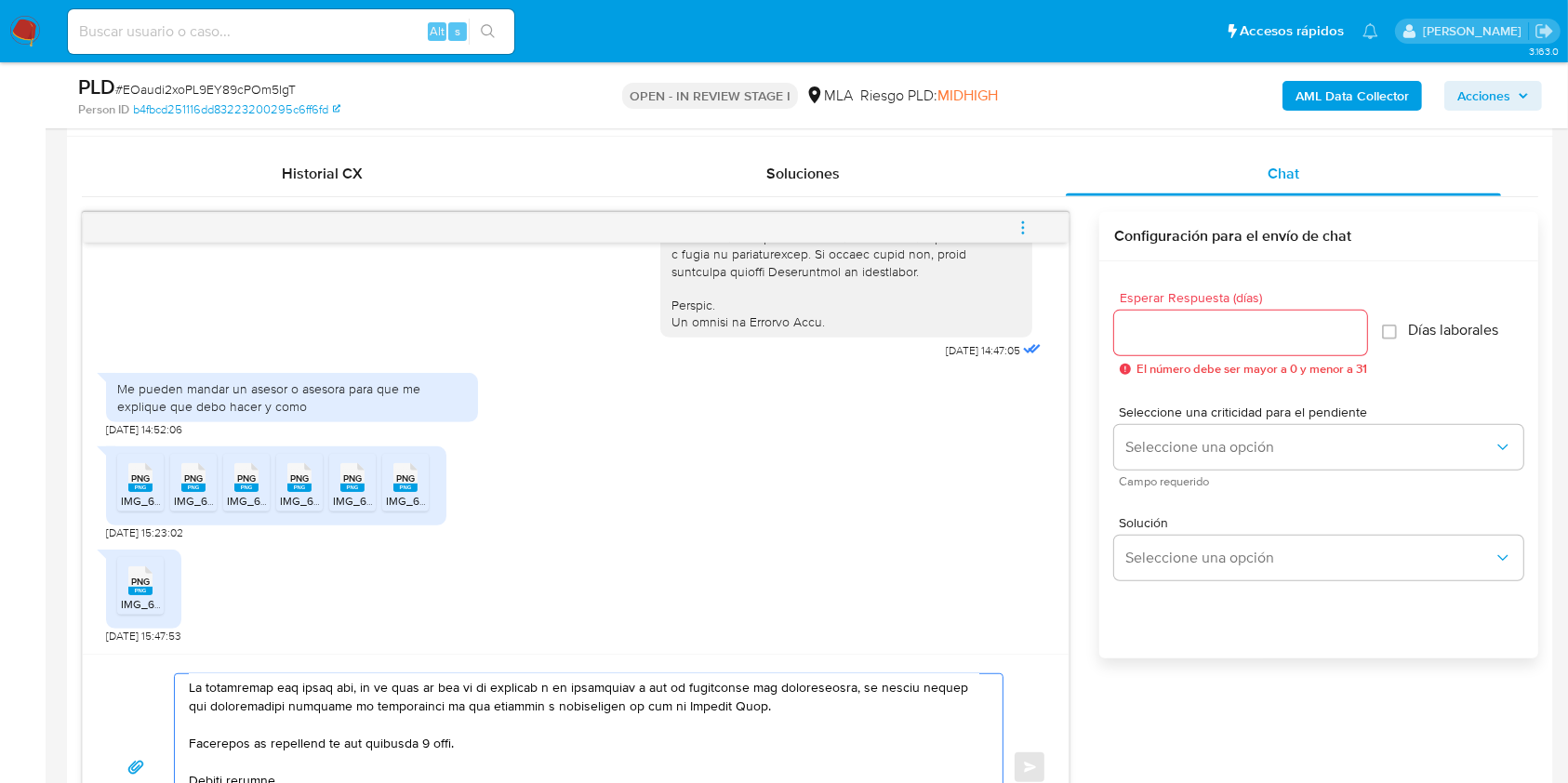
scroll to position [837, 0]
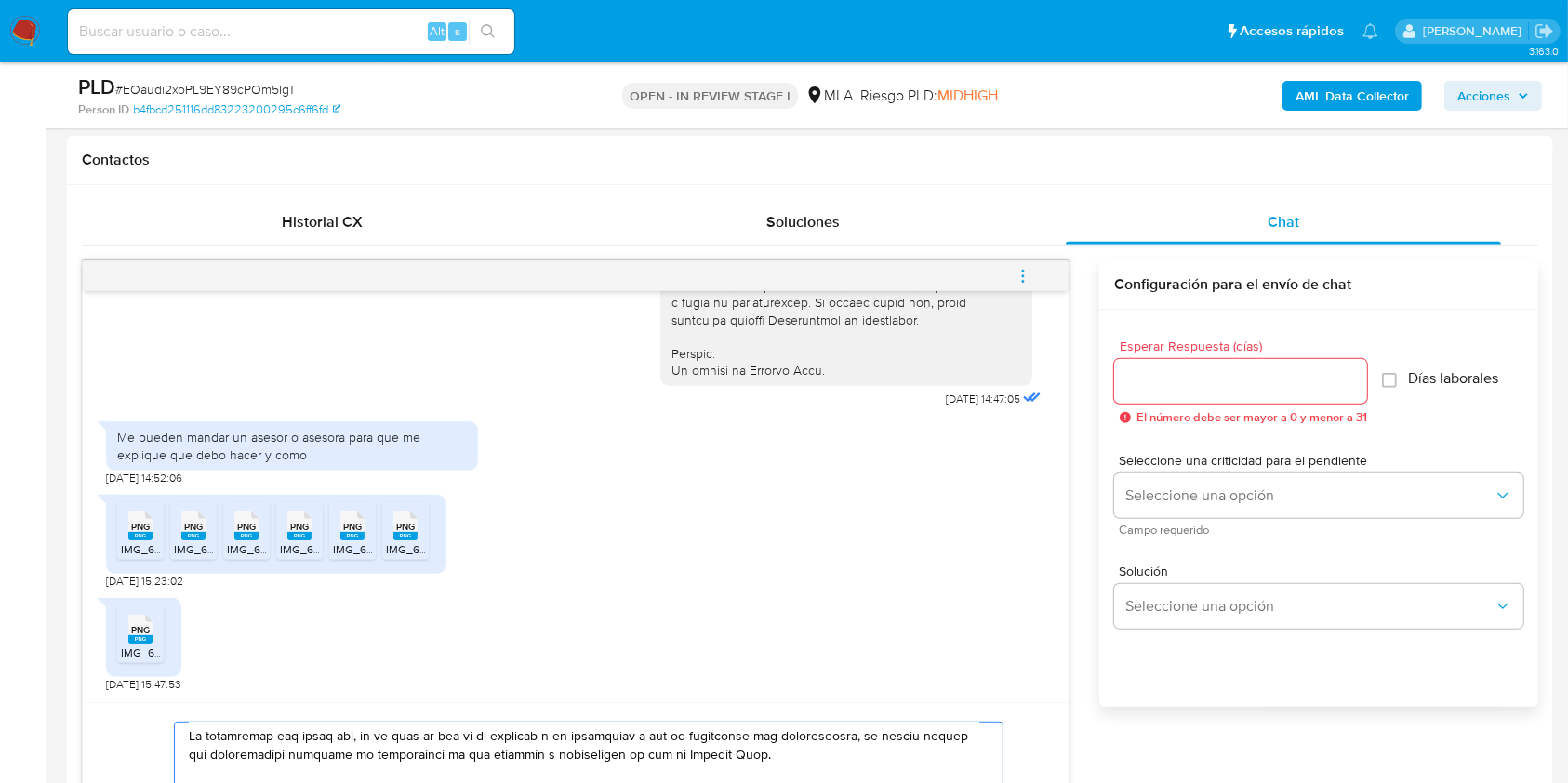
type textarea "Hola Maria Antonia Paiva Lopez, Muchas gracias por tu respuesta. Ten presente q…"
click at [1131, 361] on div at bounding box center [1240, 381] width 253 height 45
click at [1140, 376] on input "Esperar Respuesta (días)" at bounding box center [1240, 380] width 253 height 24
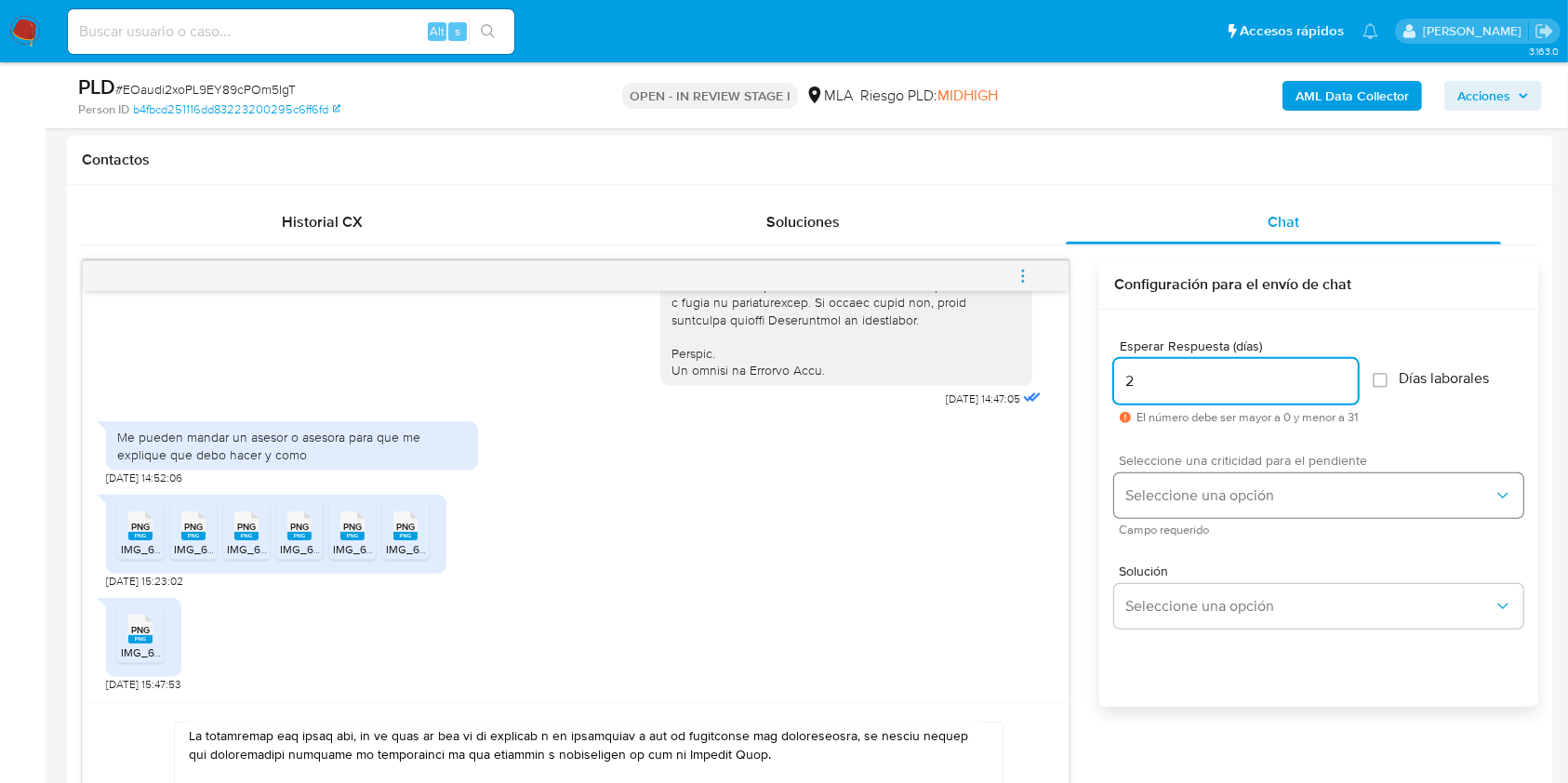
type input "2"
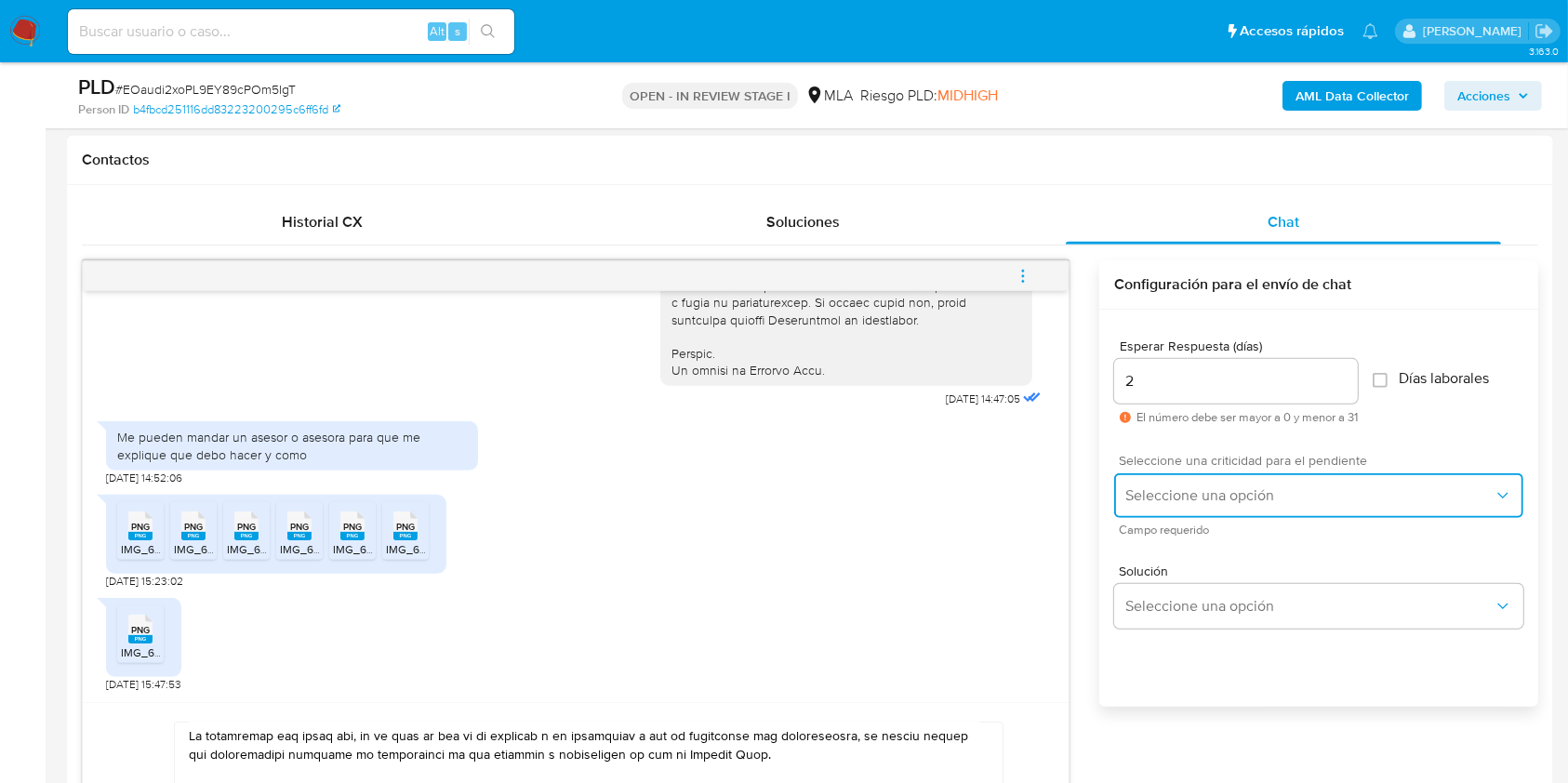
click at [1166, 487] on span "Seleccione una opción" at bounding box center [1310, 496] width 368 height 18
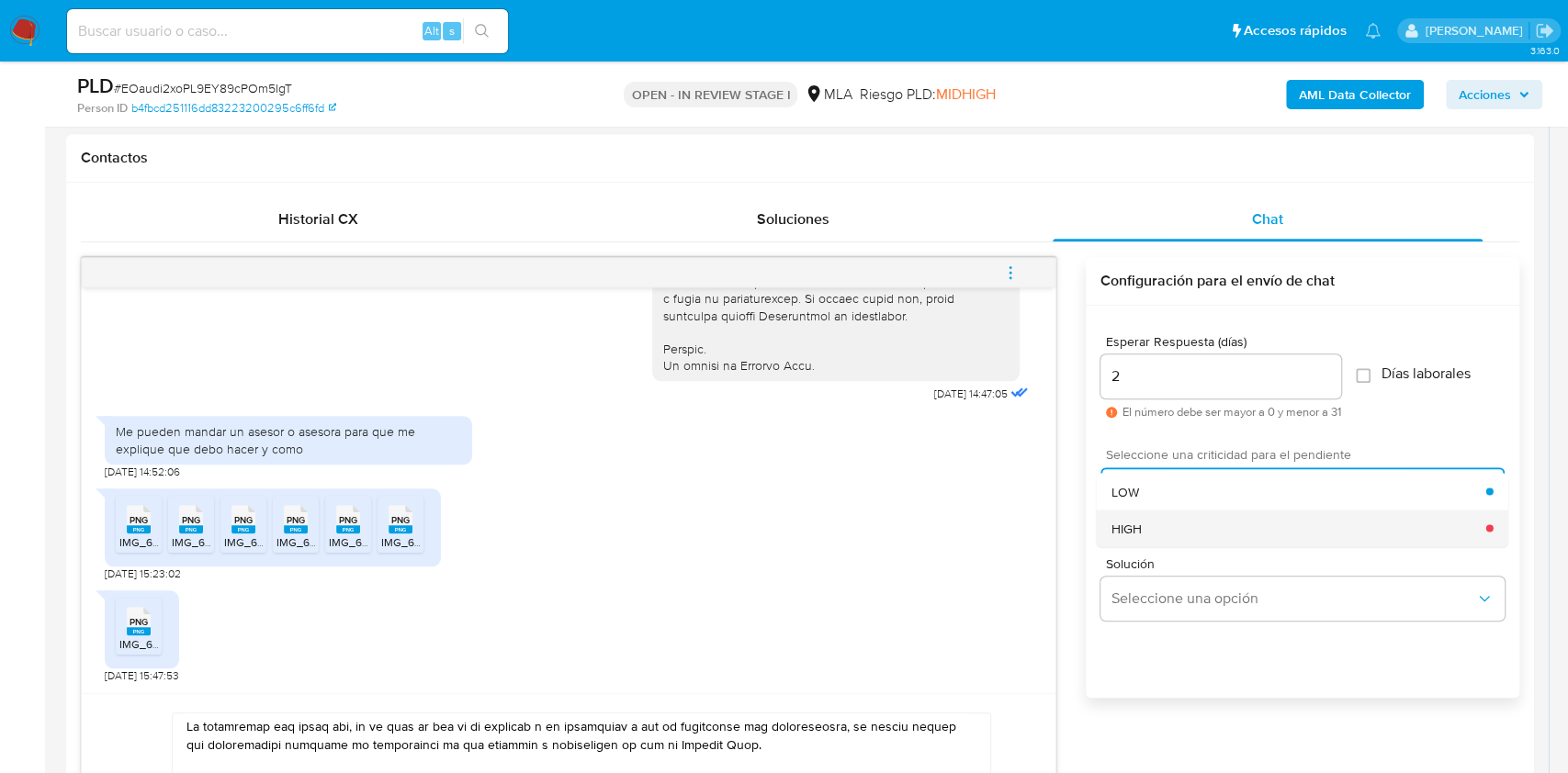
click at [1147, 530] on div "HIGH" at bounding box center [1299, 527] width 375 height 36
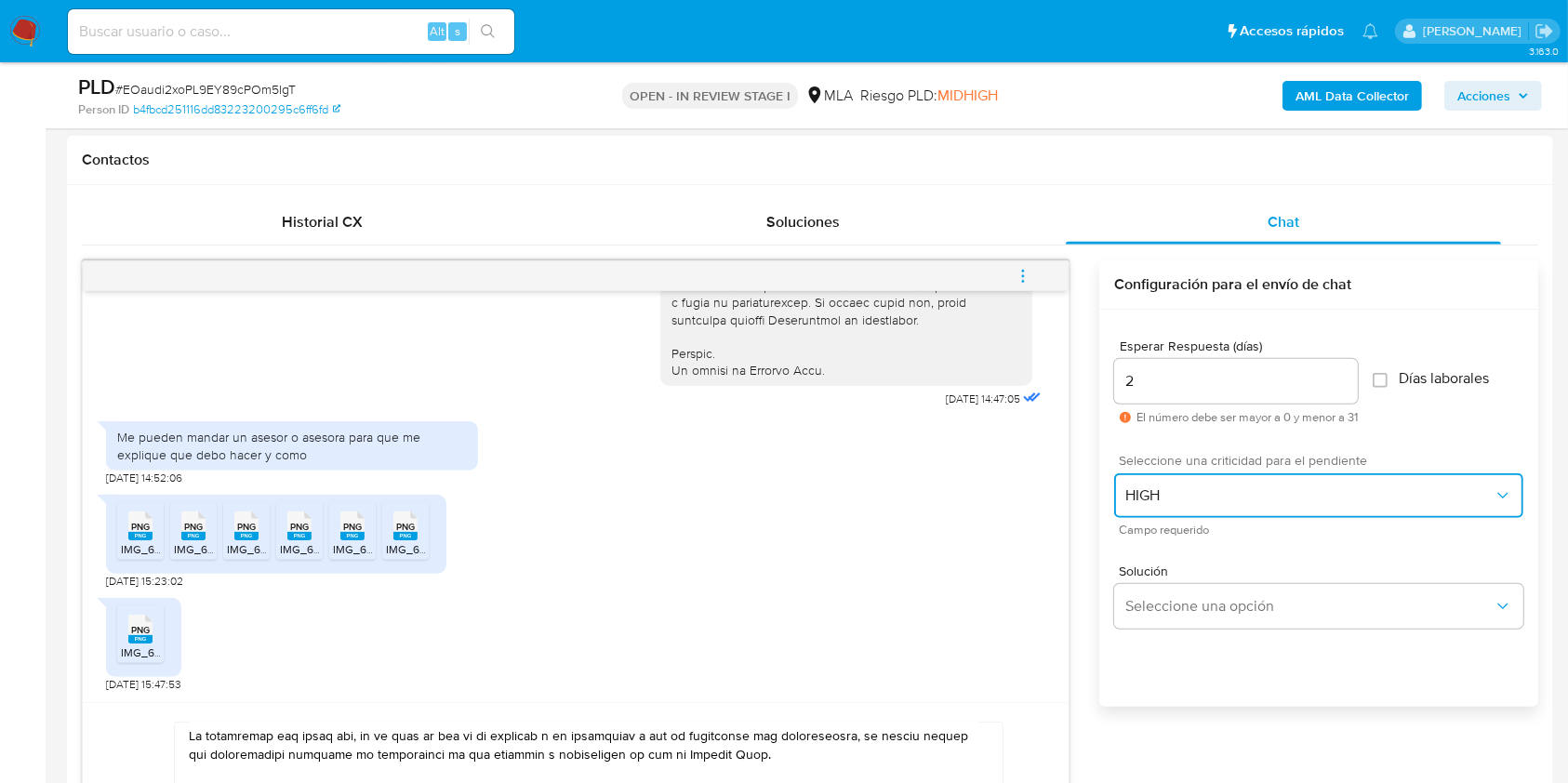
click at [1154, 494] on span "HIGH" at bounding box center [1310, 496] width 368 height 18
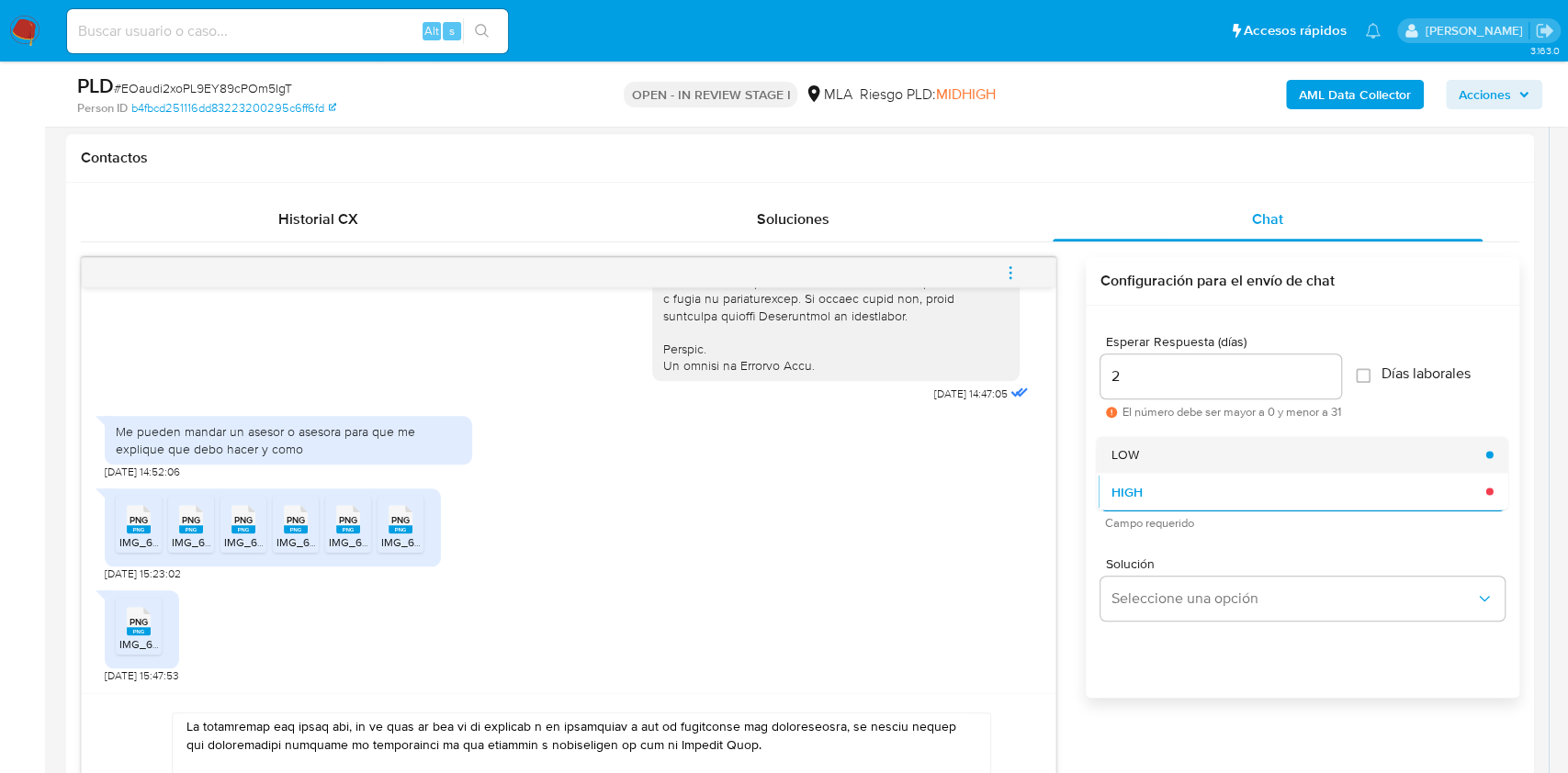
click at [1116, 452] on span "LOW" at bounding box center [1125, 454] width 28 height 16
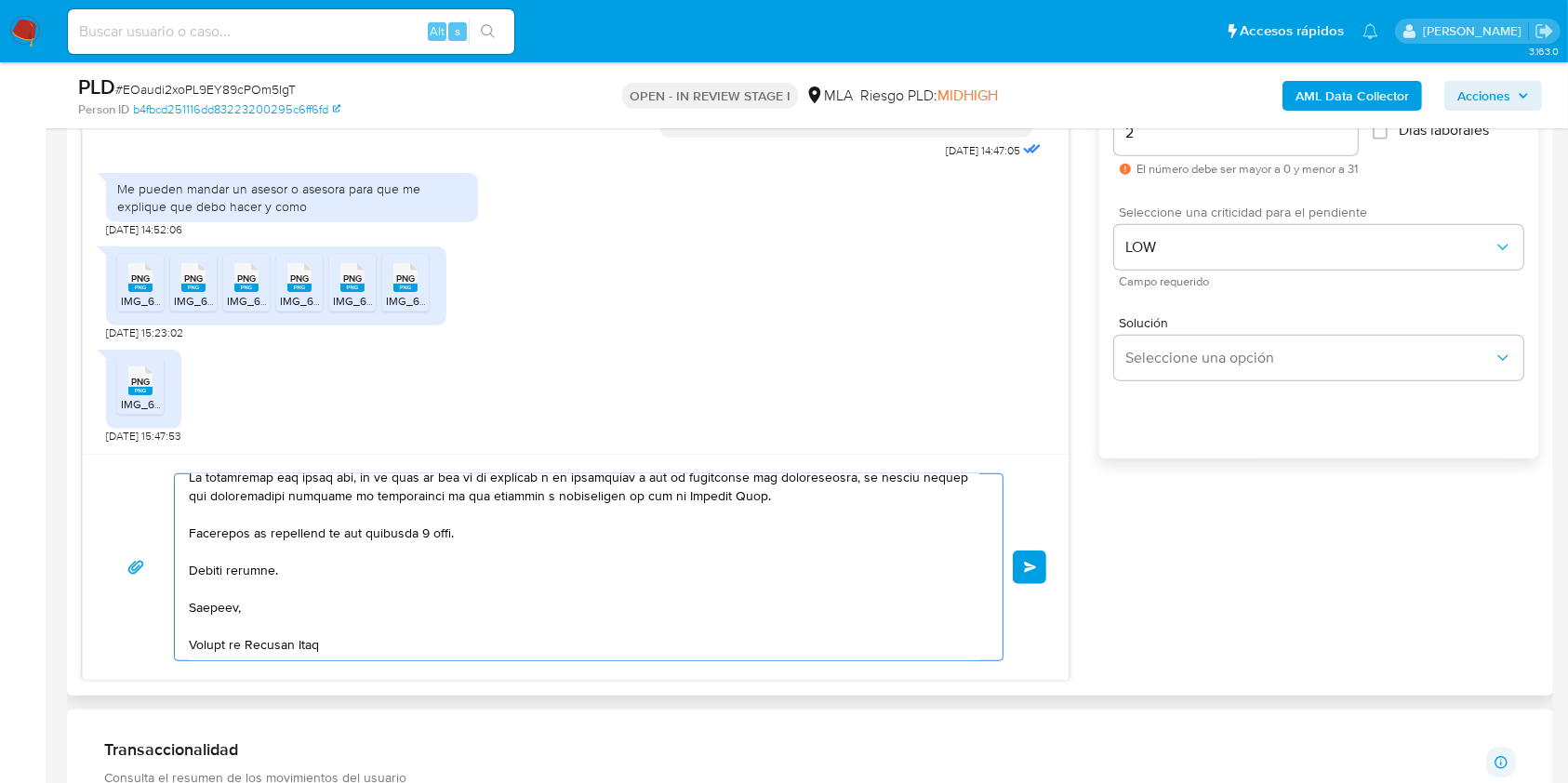
scroll to position [0, 0]
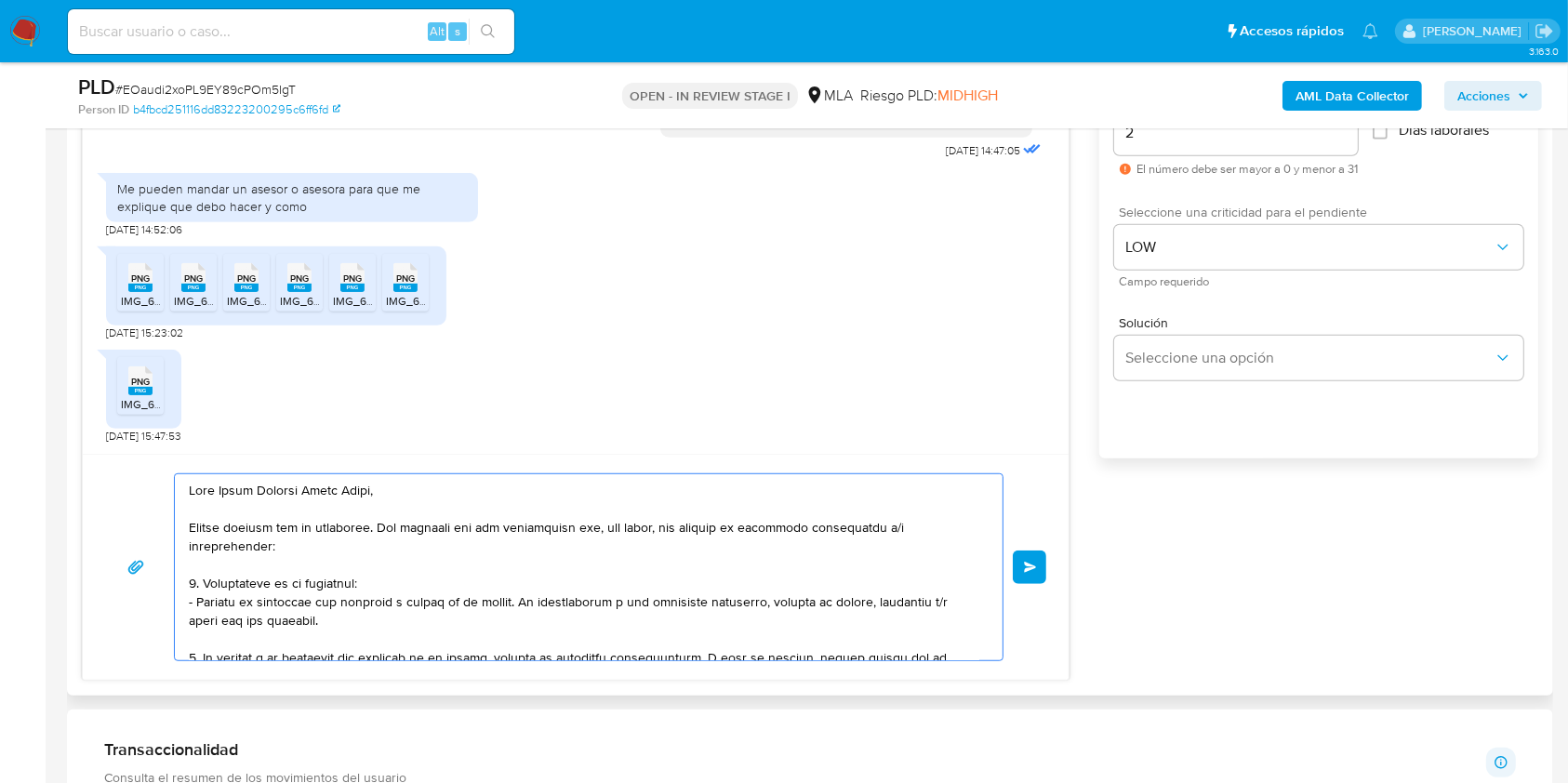
click at [1041, 565] on button "Enviar" at bounding box center [1029, 567] width 34 height 34
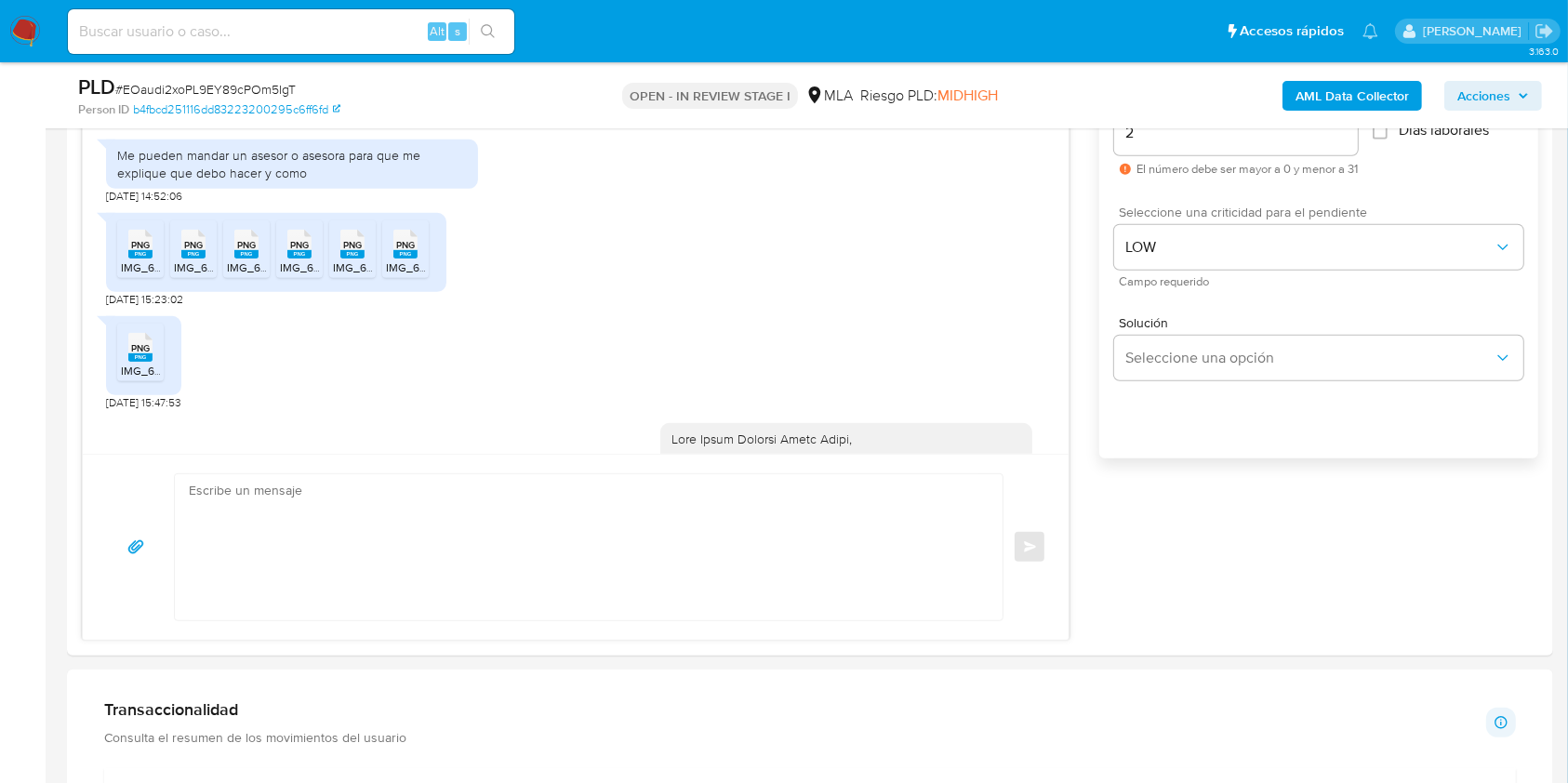
scroll to position [1839, 0]
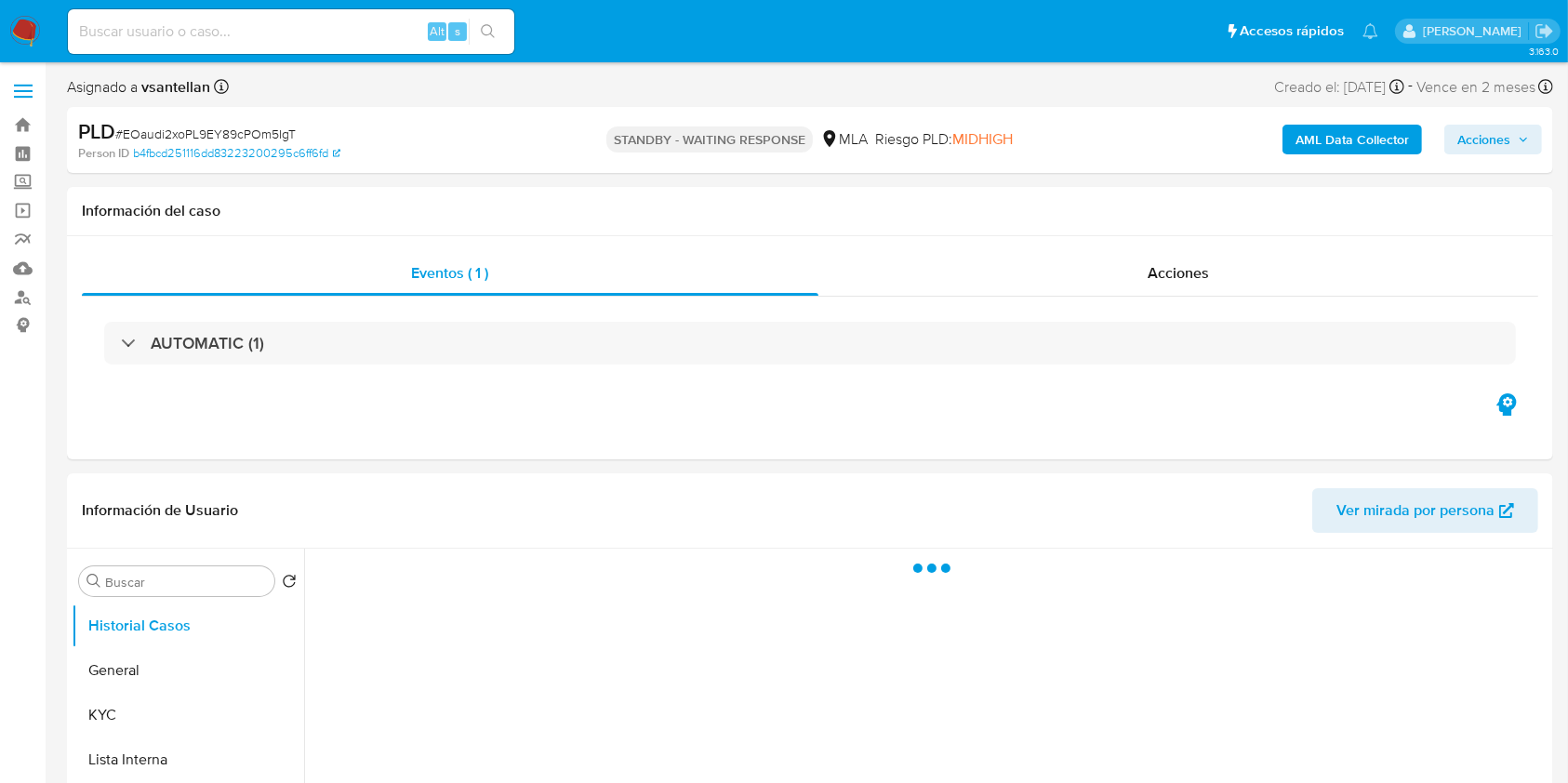
select select "10"
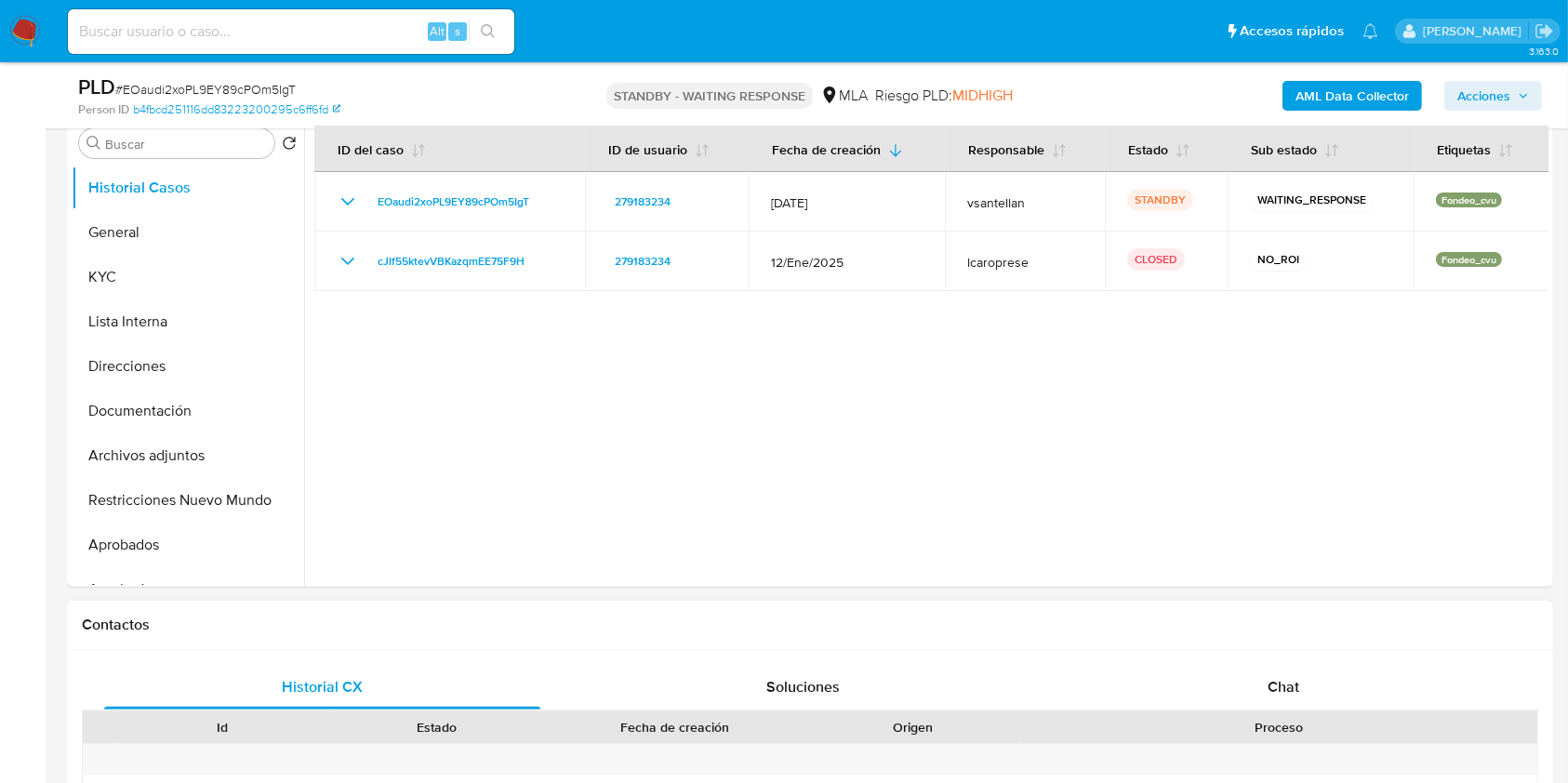
scroll to position [744, 0]
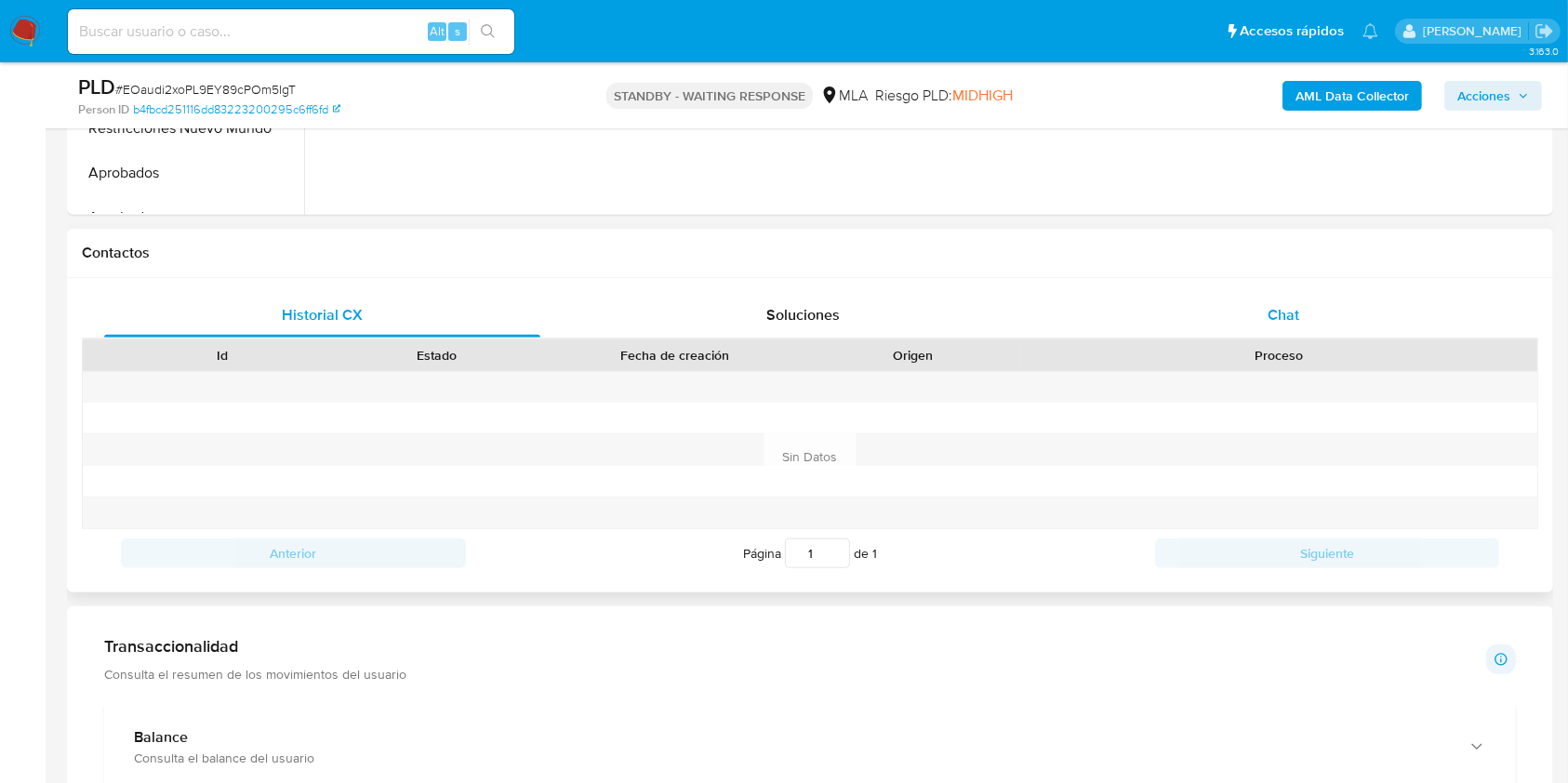
click at [1287, 310] on span "Chat" at bounding box center [1283, 315] width 32 height 21
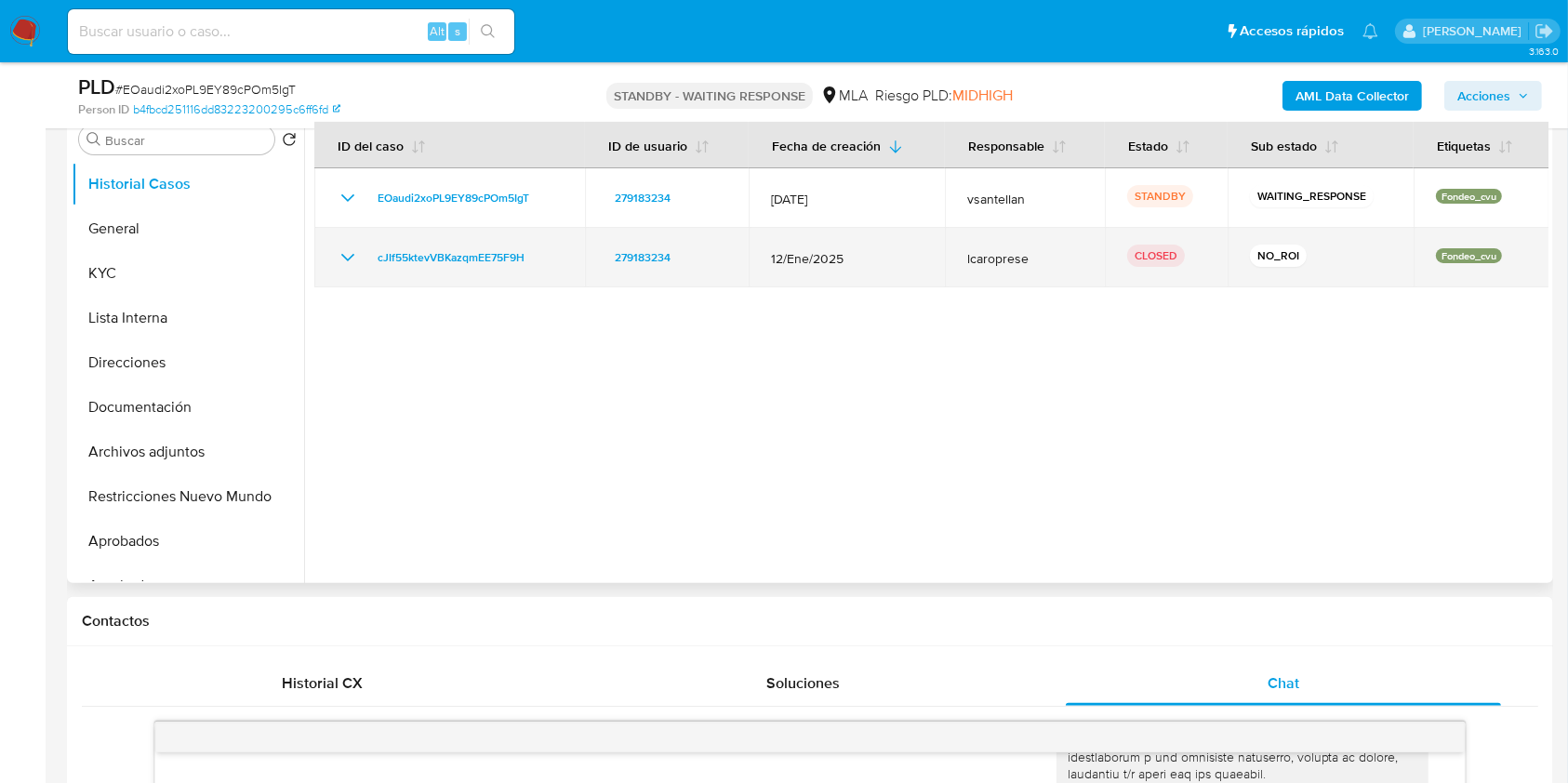
scroll to position [357, 0]
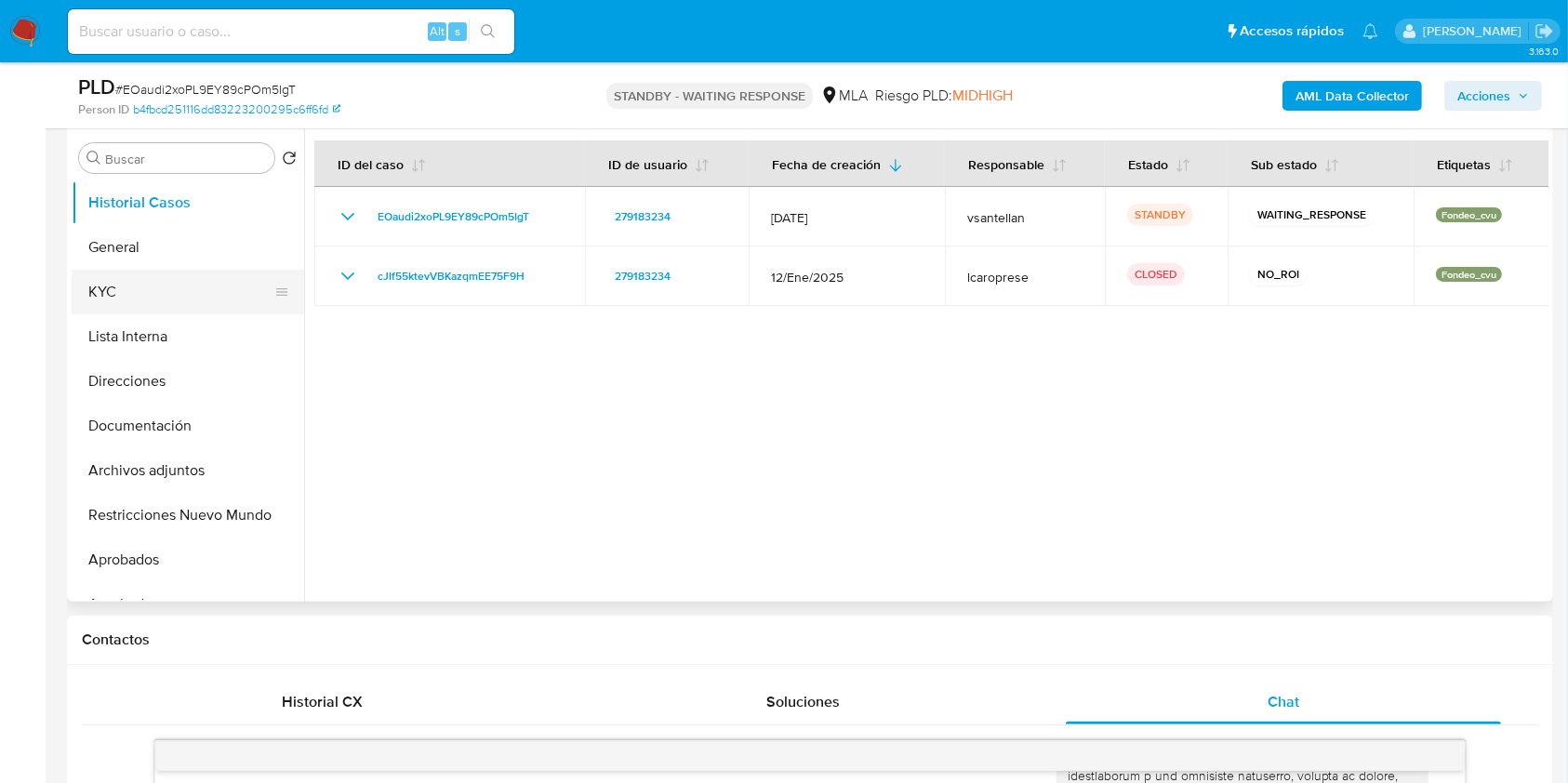
click at [186, 312] on button "KYC" at bounding box center [180, 292] width 218 height 45
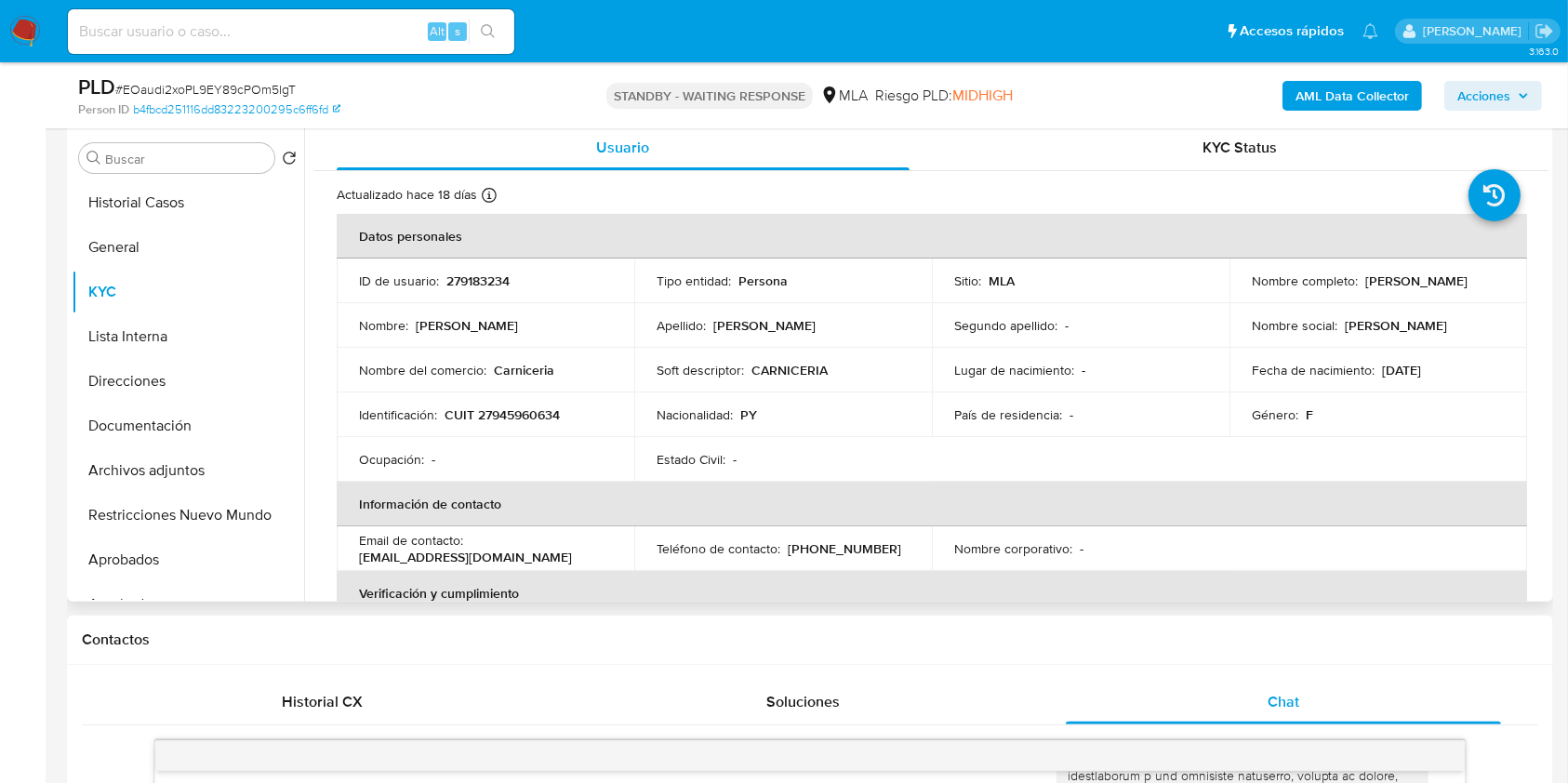
click at [528, 374] on p "Carniceria" at bounding box center [524, 370] width 60 height 16
copy p "Carniceria"
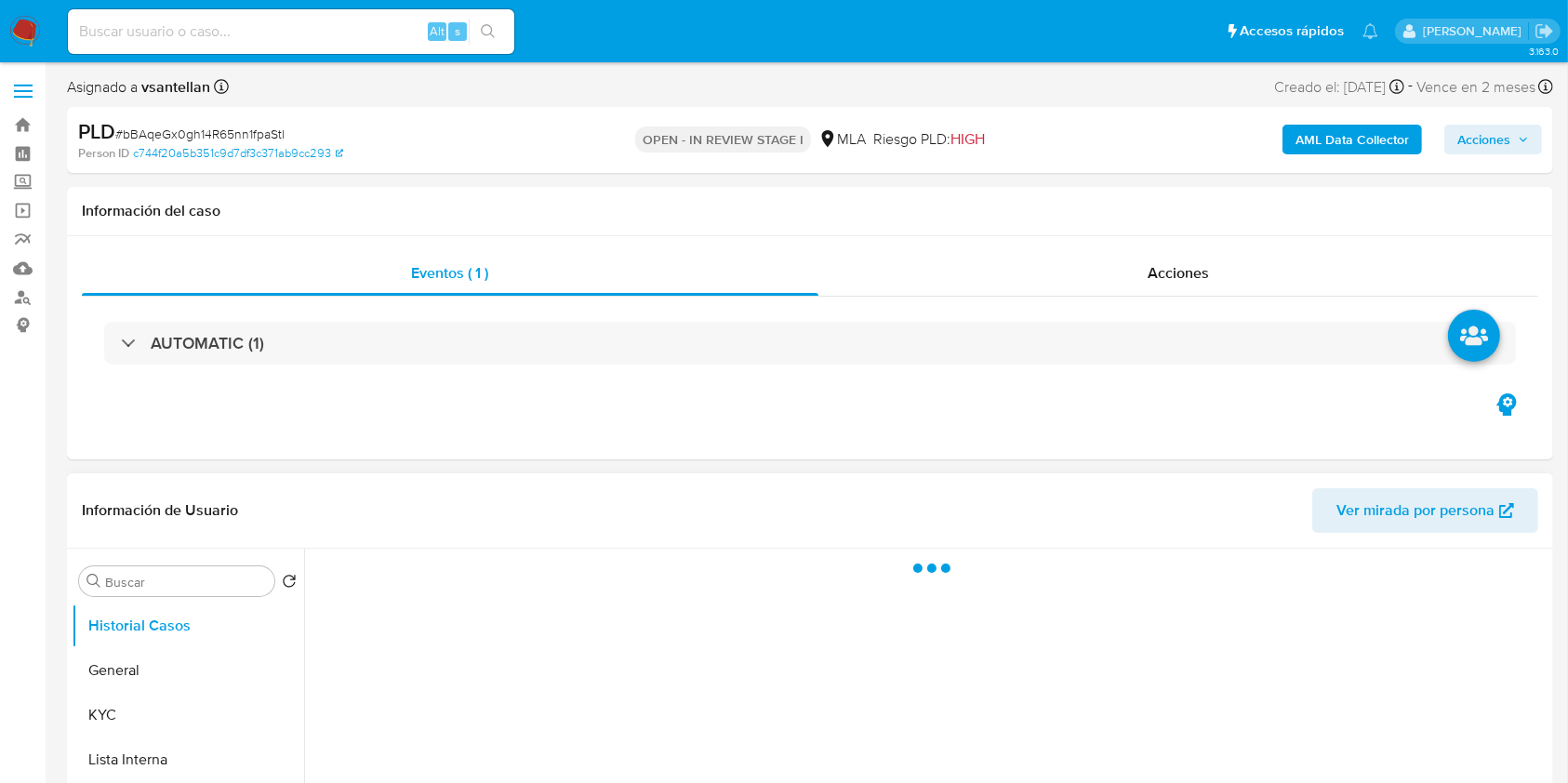
select select "10"
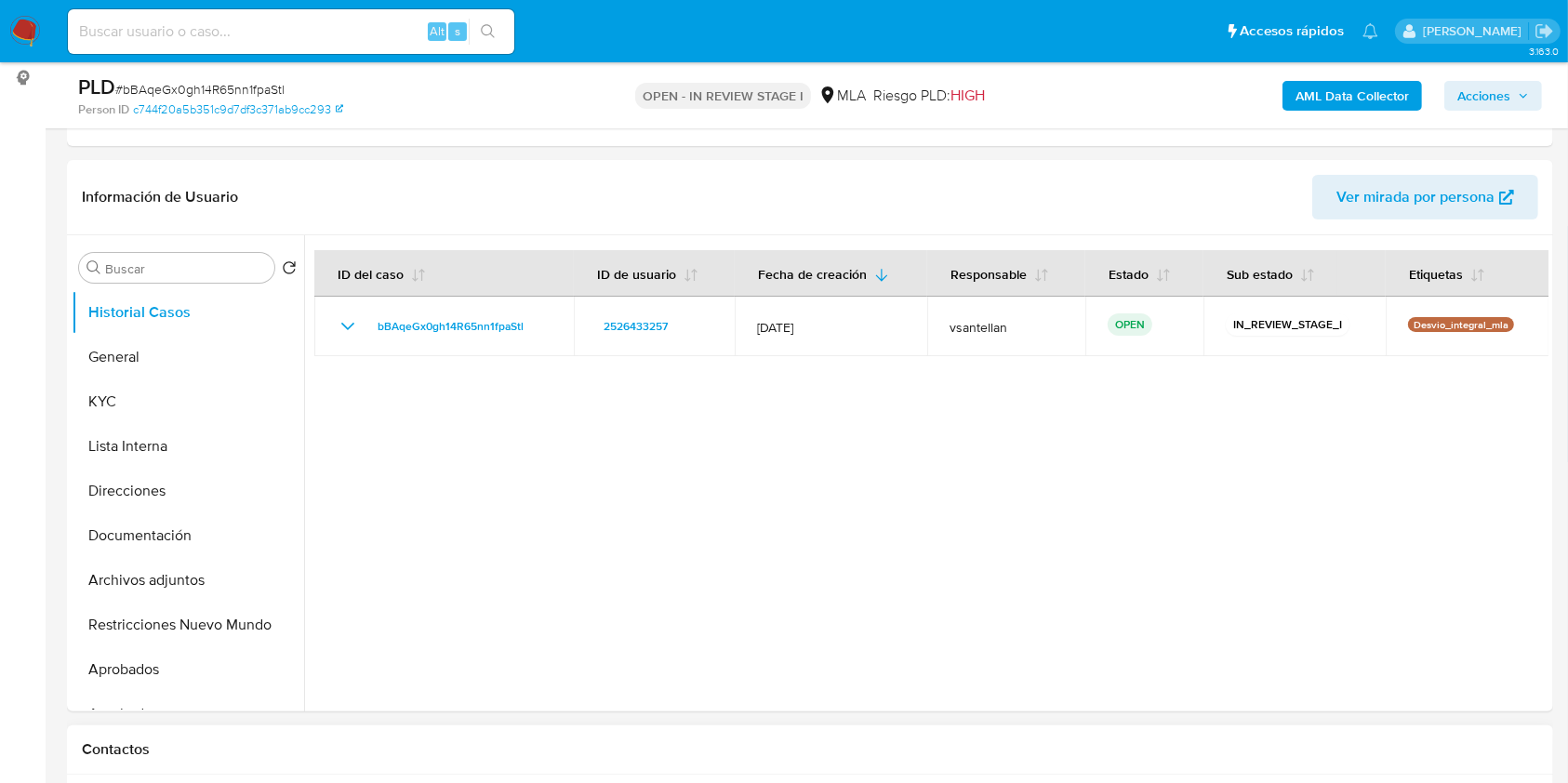
scroll to position [496, 0]
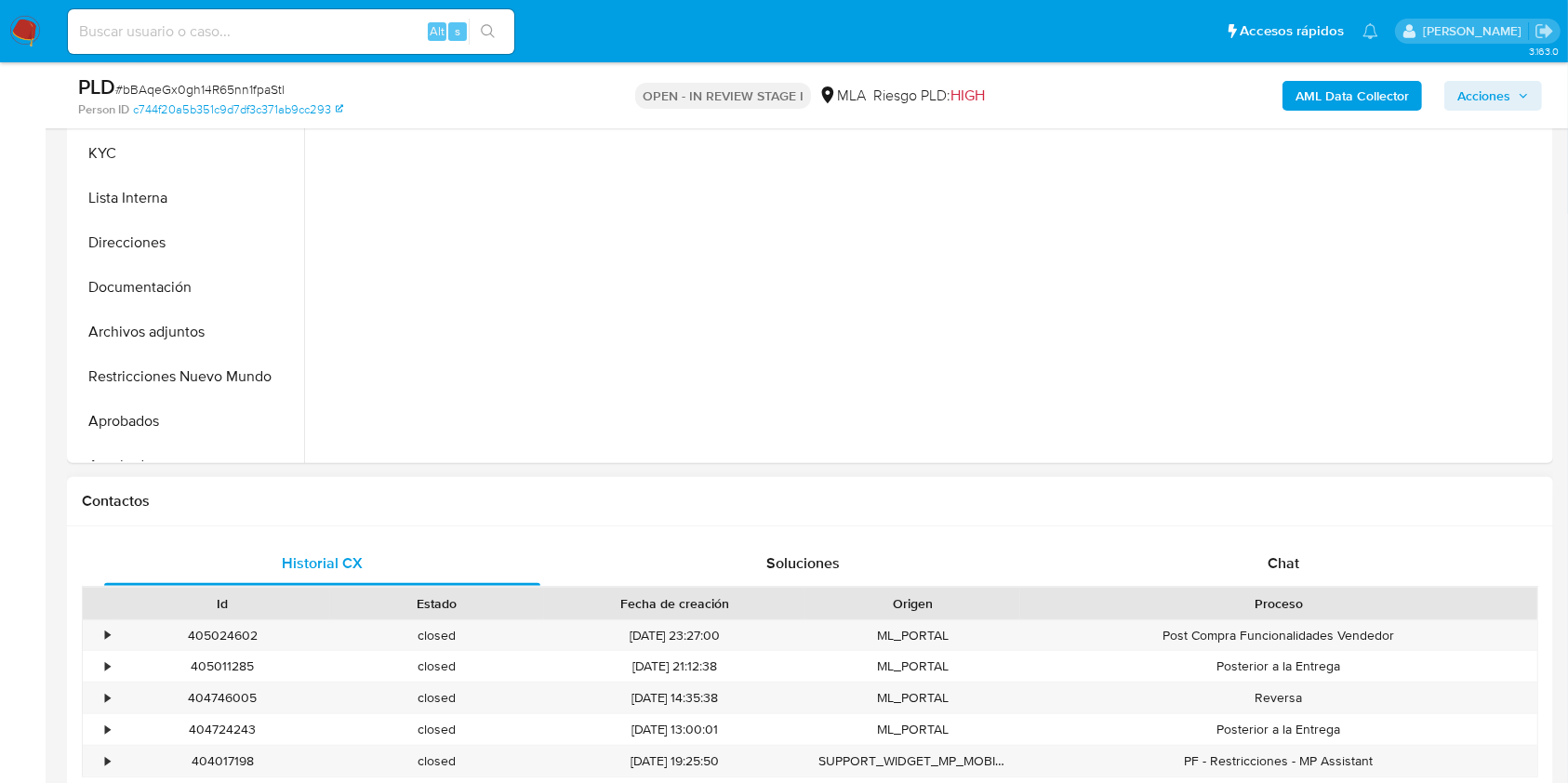
click at [1306, 601] on div "Proceso" at bounding box center [1278, 603] width 491 height 18
click at [1305, 584] on div "Chat" at bounding box center [1283, 563] width 437 height 45
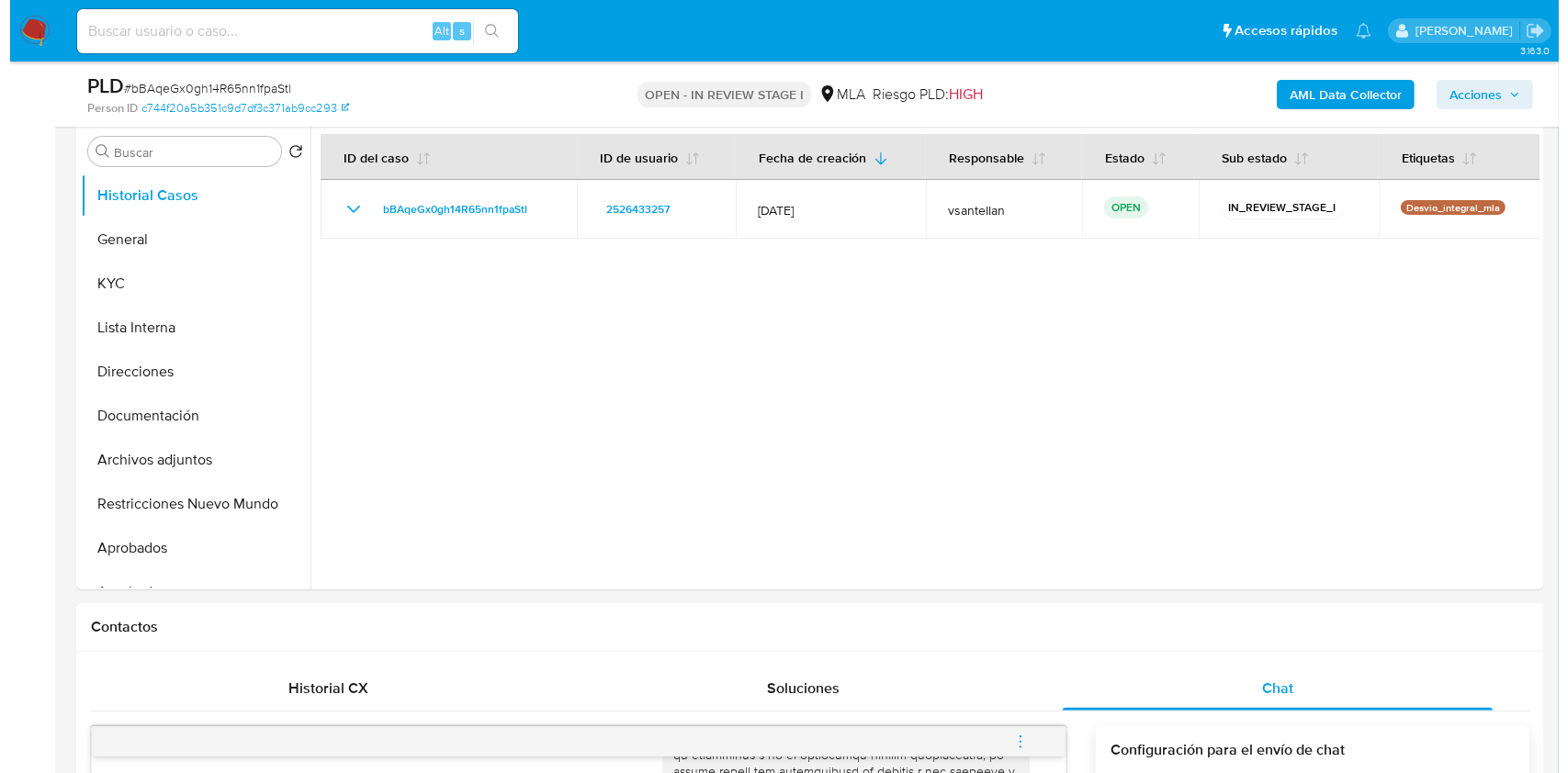
scroll to position [279, 0]
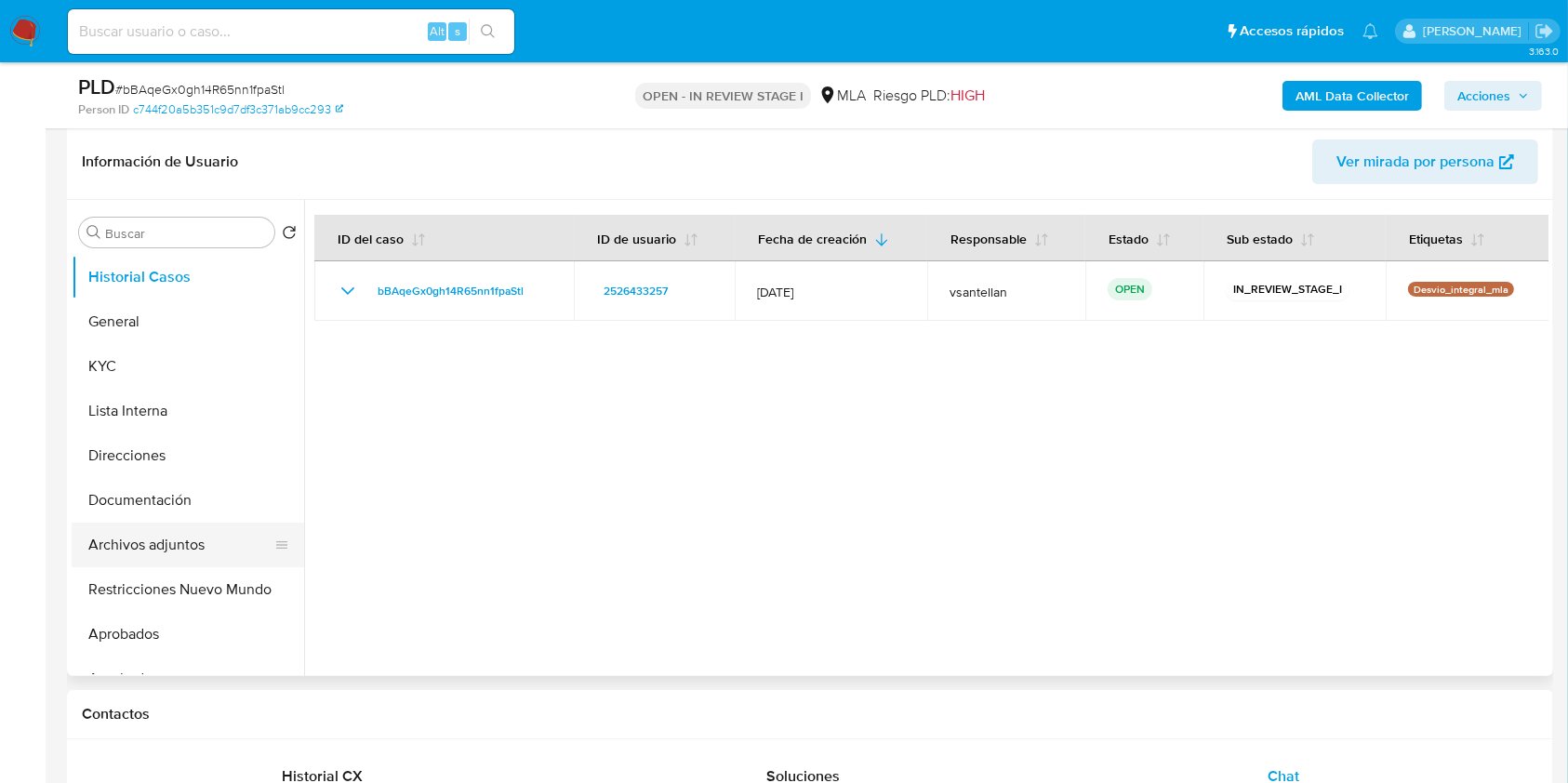
click at [177, 527] on button "Archivos adjuntos" at bounding box center [180, 545] width 218 height 45
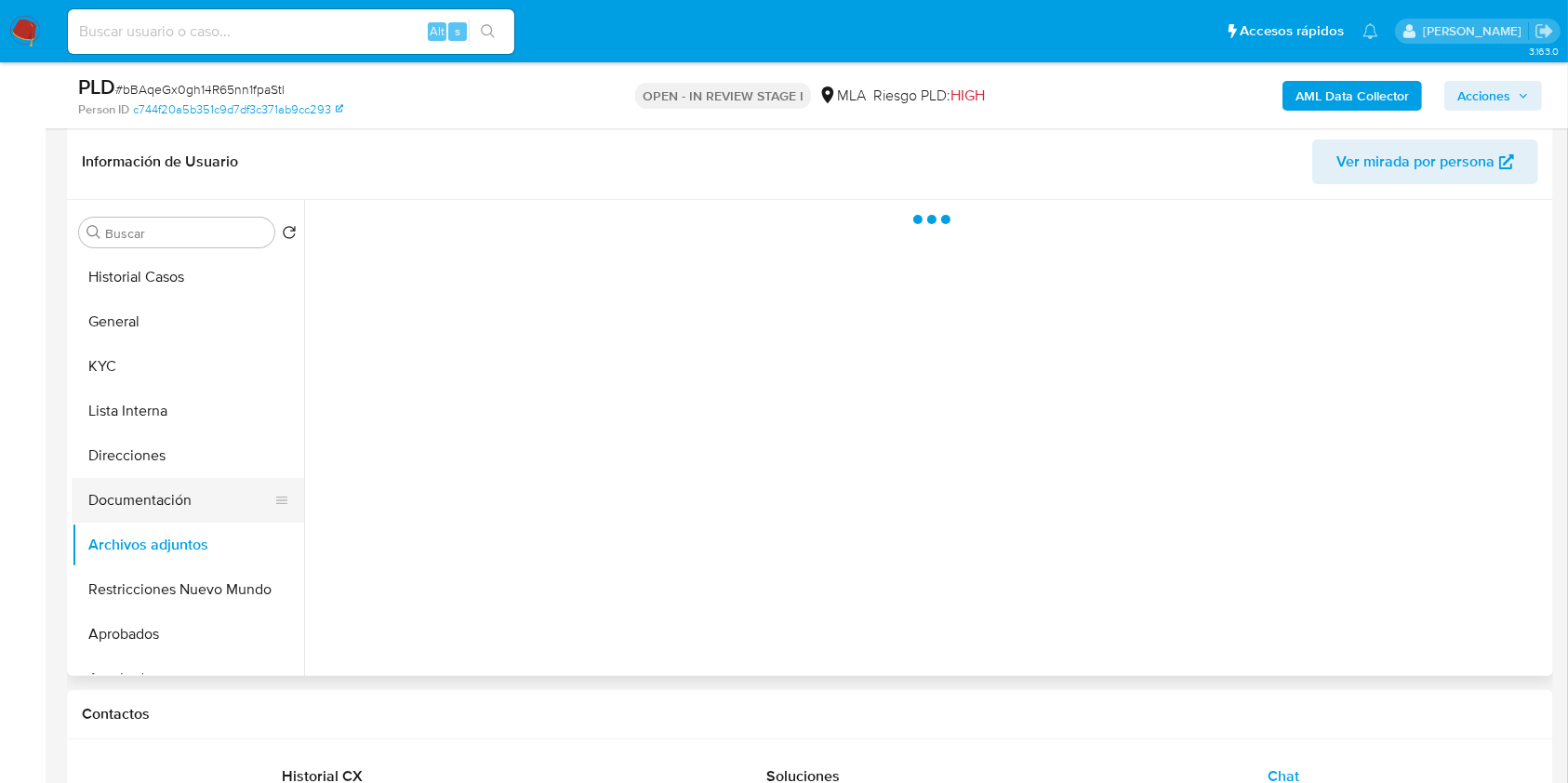
click at [178, 510] on button "Documentación" at bounding box center [180, 500] width 218 height 45
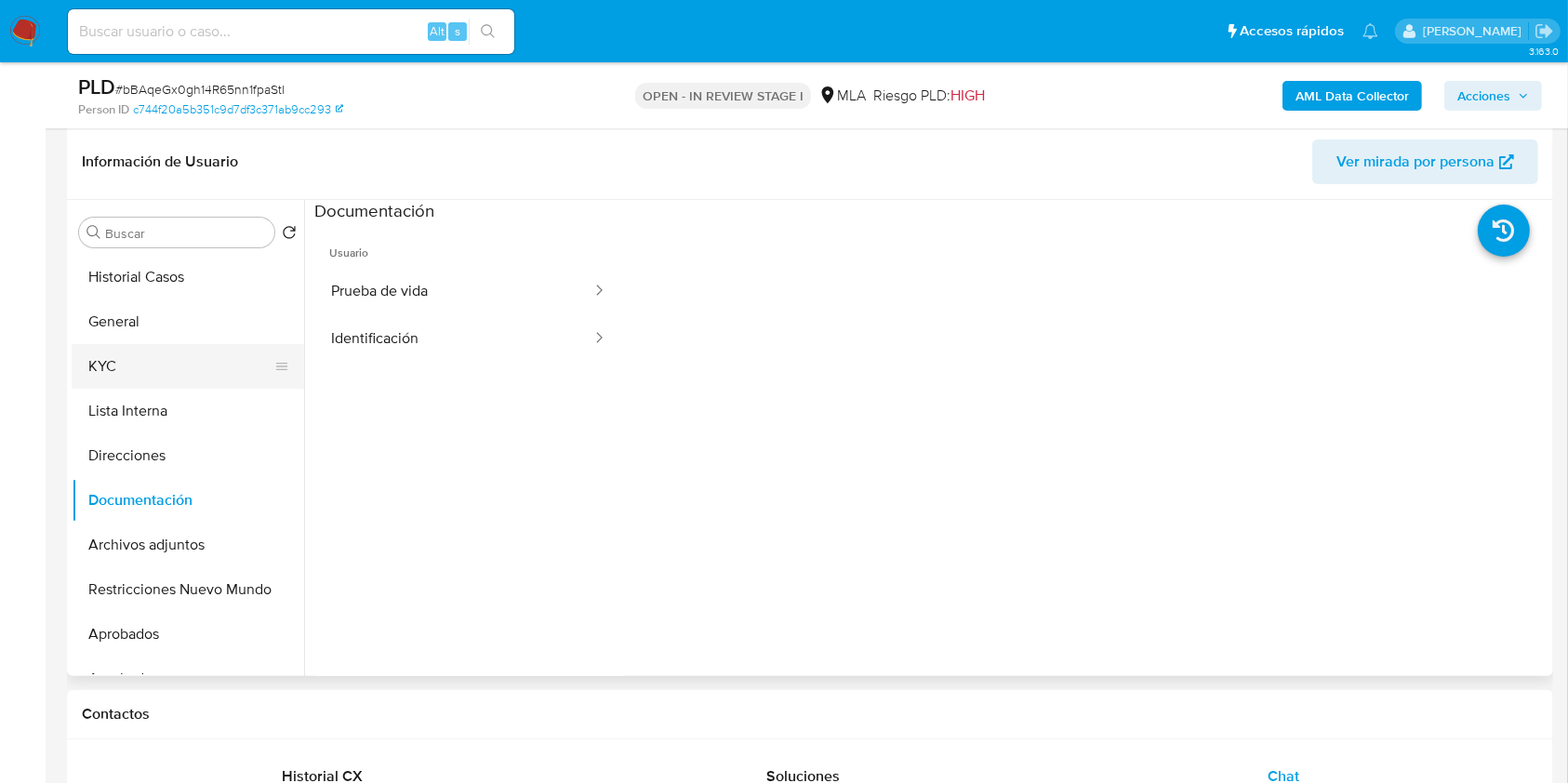
click at [156, 360] on button "KYC" at bounding box center [180, 366] width 218 height 45
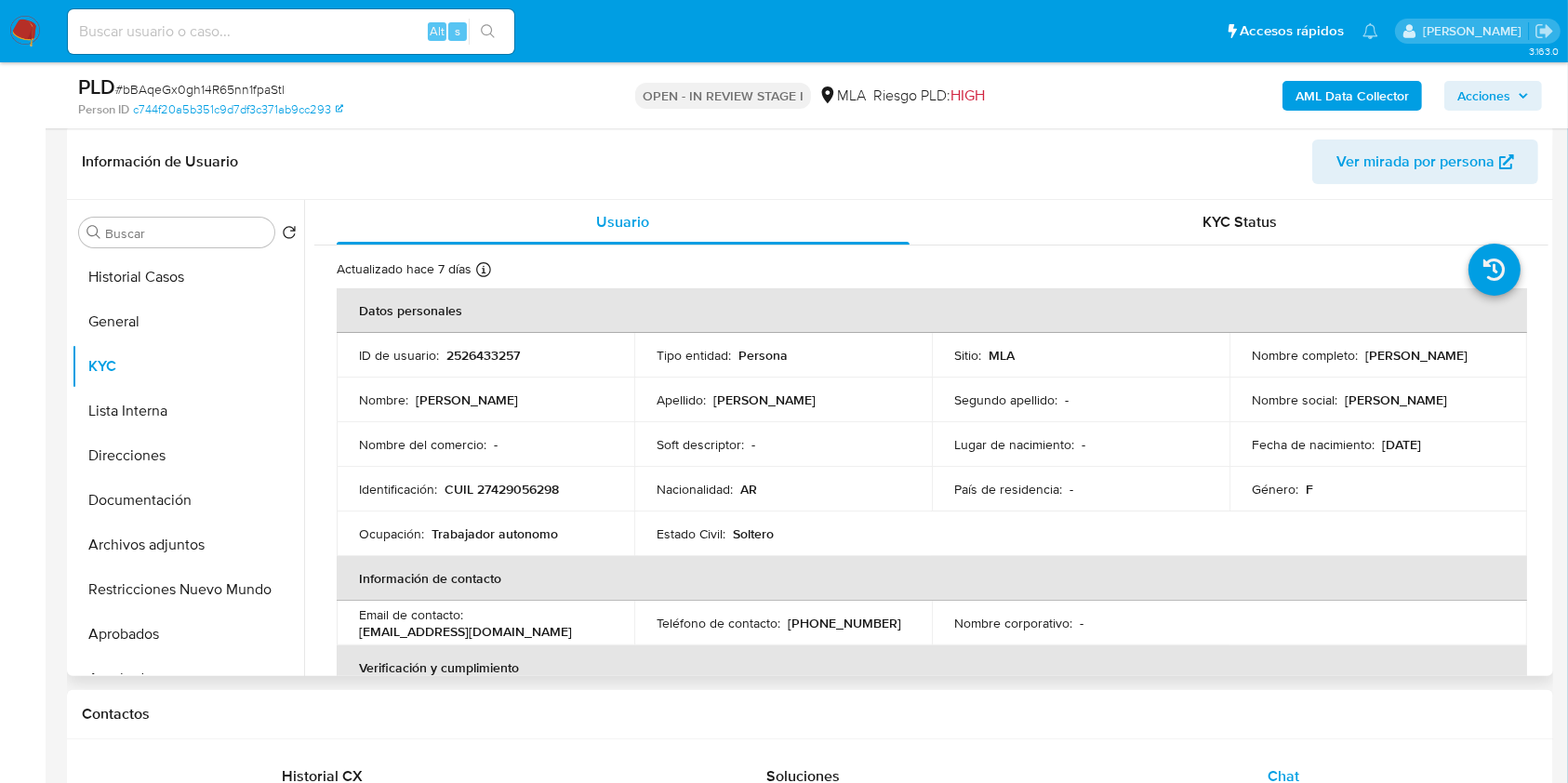
click at [498, 486] on p "CUIL 27429056298" at bounding box center [501, 489] width 114 height 16
copy p "27429056298"
click at [1340, 93] on b "AML Data Collector" at bounding box center [1351, 96] width 113 height 30
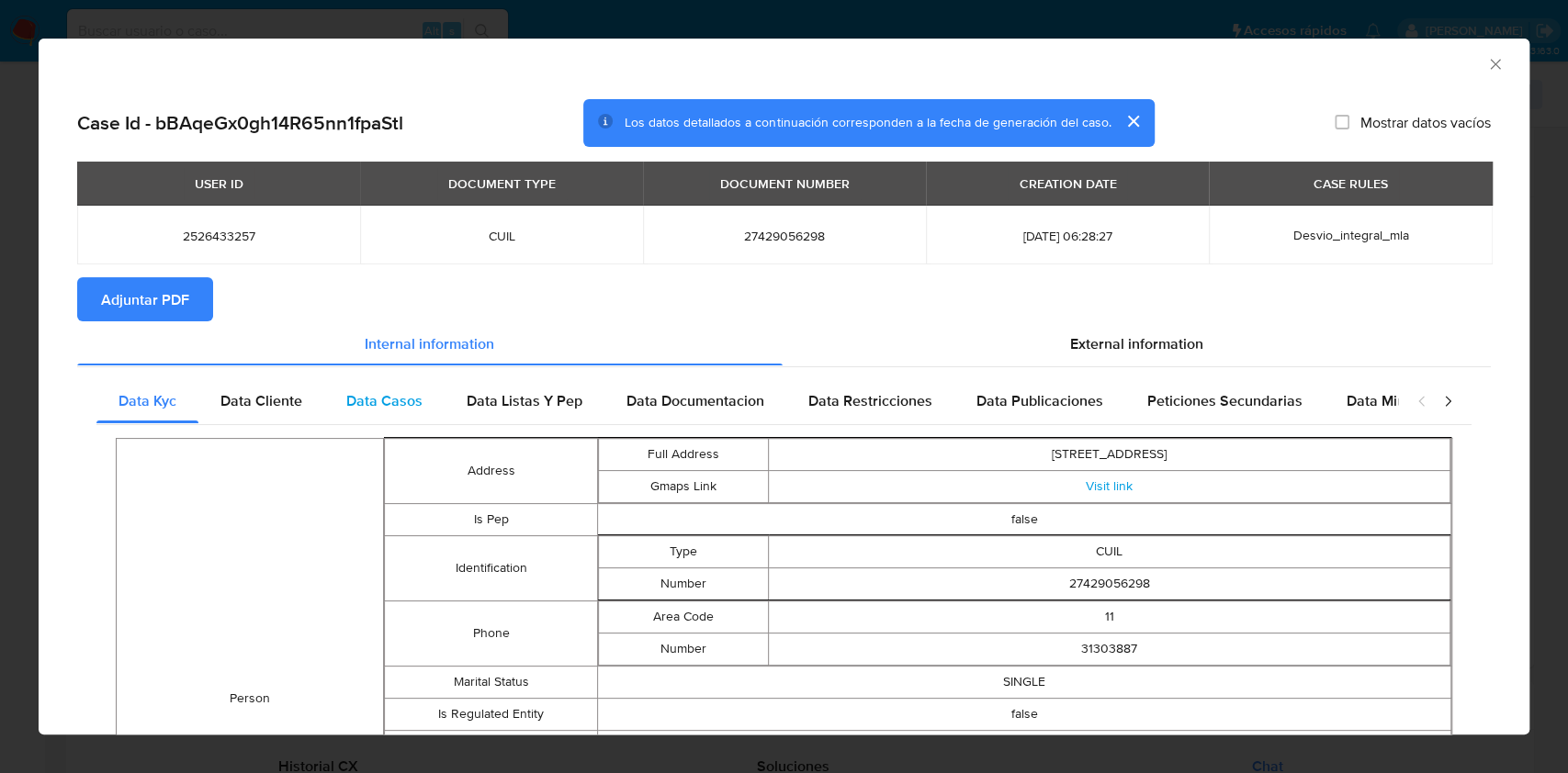
drag, startPoint x: 291, startPoint y: 402, endPoint x: 355, endPoint y: 414, distance: 65.1
click at [291, 404] on span "Data Cliente" at bounding box center [262, 400] width 82 height 21
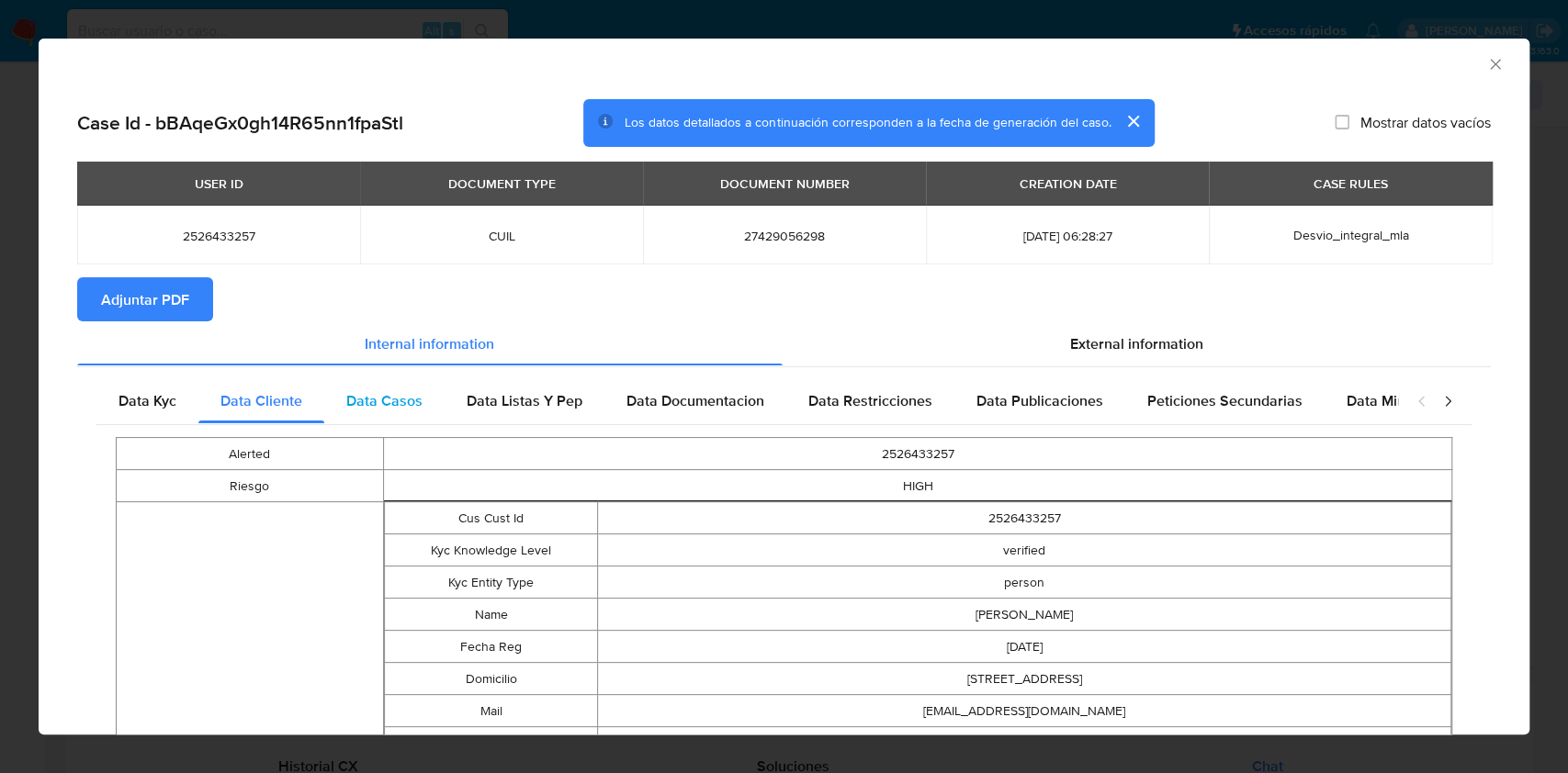
click at [434, 422] on div "Data Casos" at bounding box center [384, 401] width 120 height 44
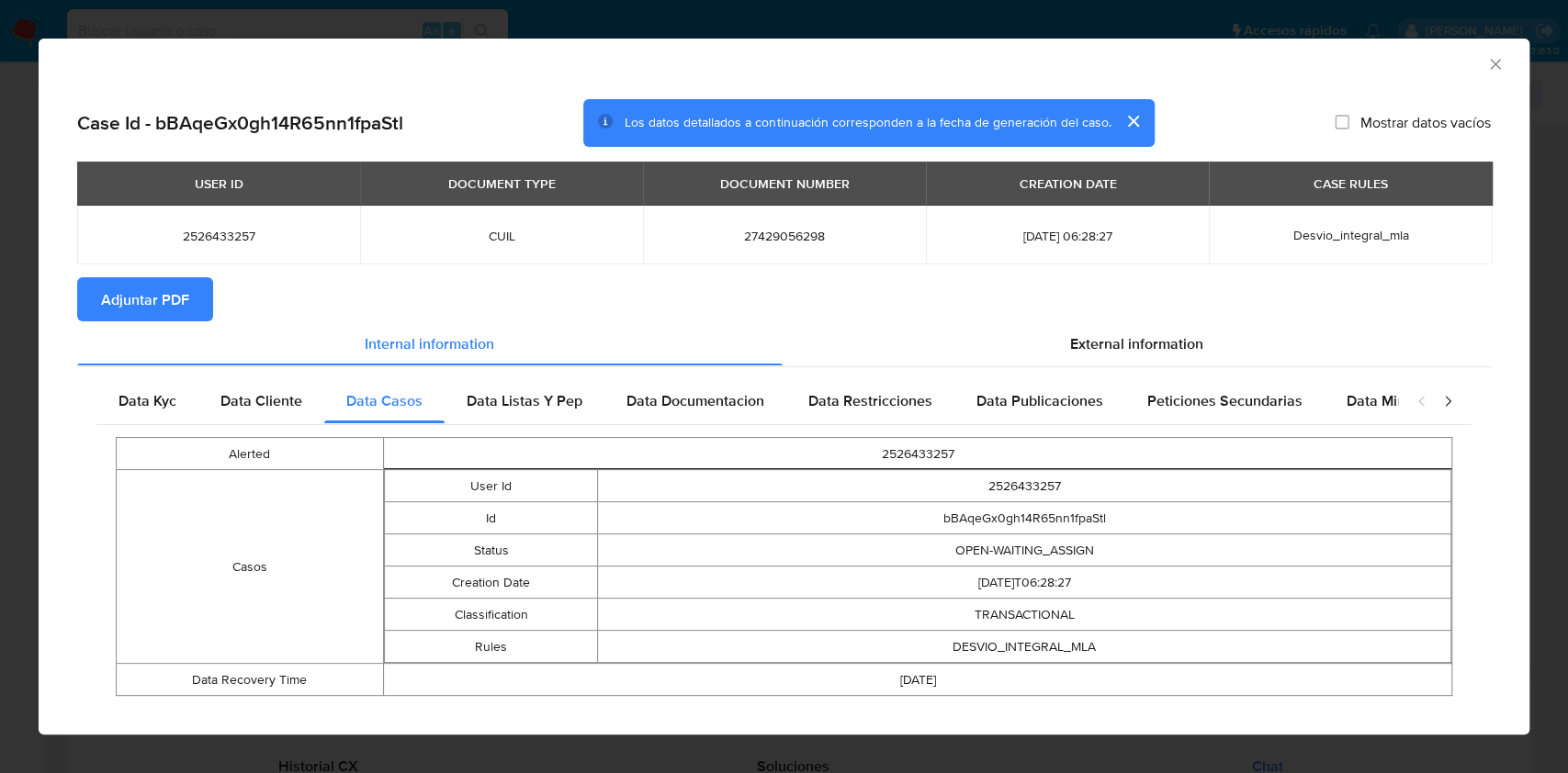
click at [545, 424] on div "Alerted 2526433257 Casos User Id 2526433257 Id bBAqeGx0gh14R65nn1fpaStl Status …" at bounding box center [784, 567] width 1375 height 285
click at [580, 406] on div "Data Listas Y Pep" at bounding box center [524, 401] width 160 height 44
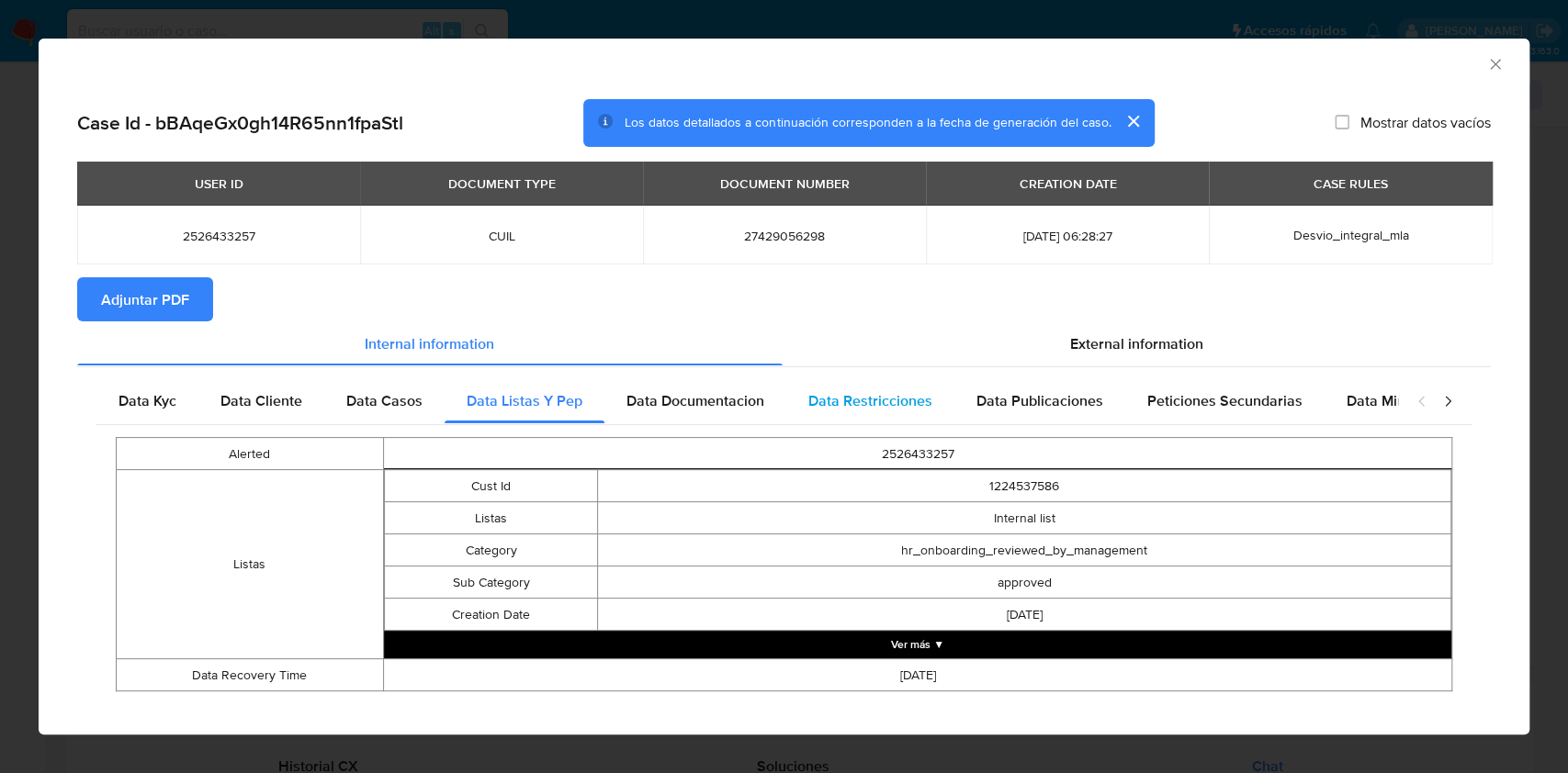
drag, startPoint x: 706, startPoint y: 399, endPoint x: 837, endPoint y: 394, distance: 131.1
click at [708, 399] on span "Data Documentacion" at bounding box center [695, 400] width 138 height 21
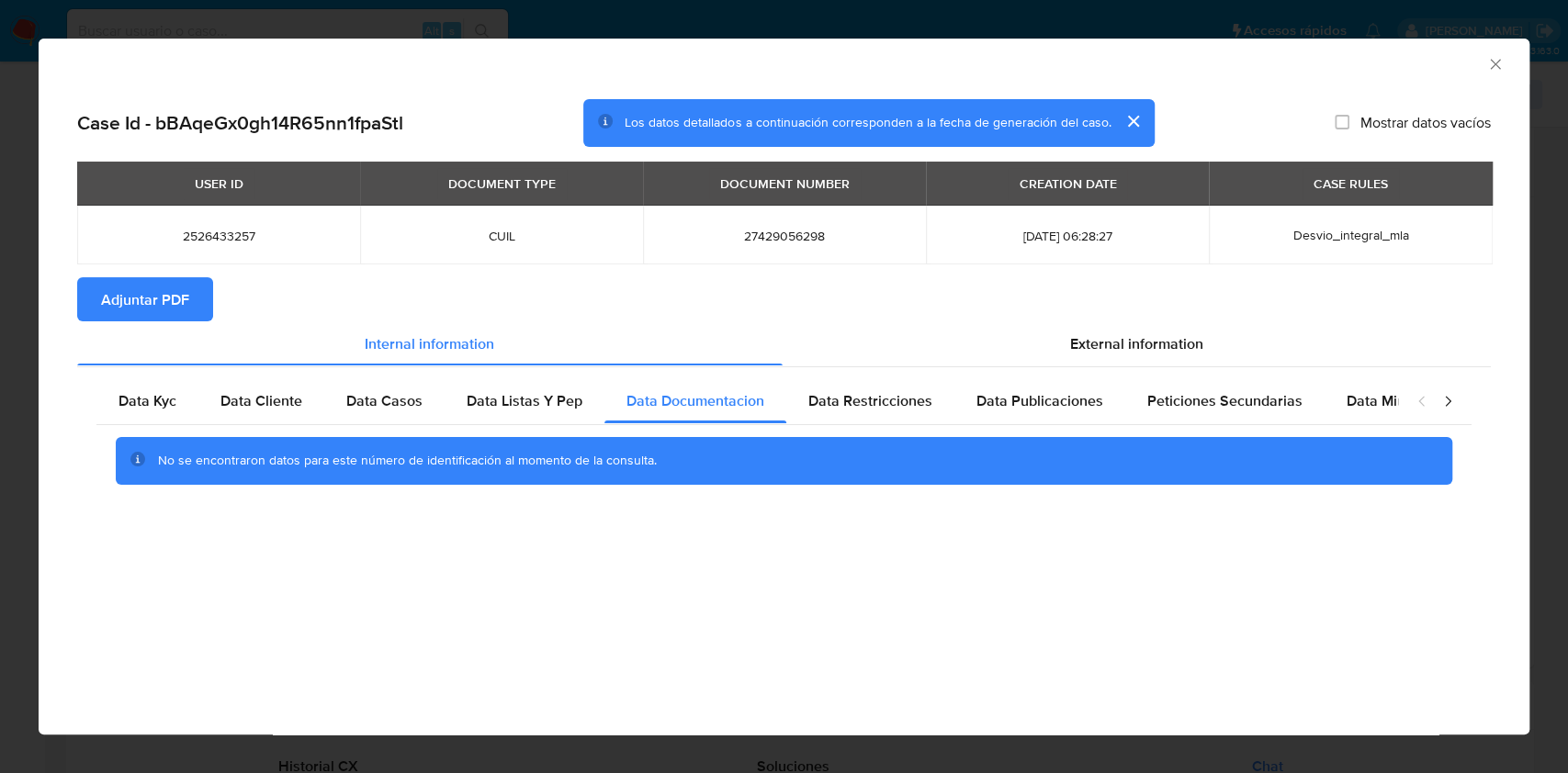
drag, startPoint x: 842, startPoint y: 395, endPoint x: 977, endPoint y: 376, distance: 136.3
click at [844, 395] on span "Data Restricciones" at bounding box center [871, 400] width 124 height 21
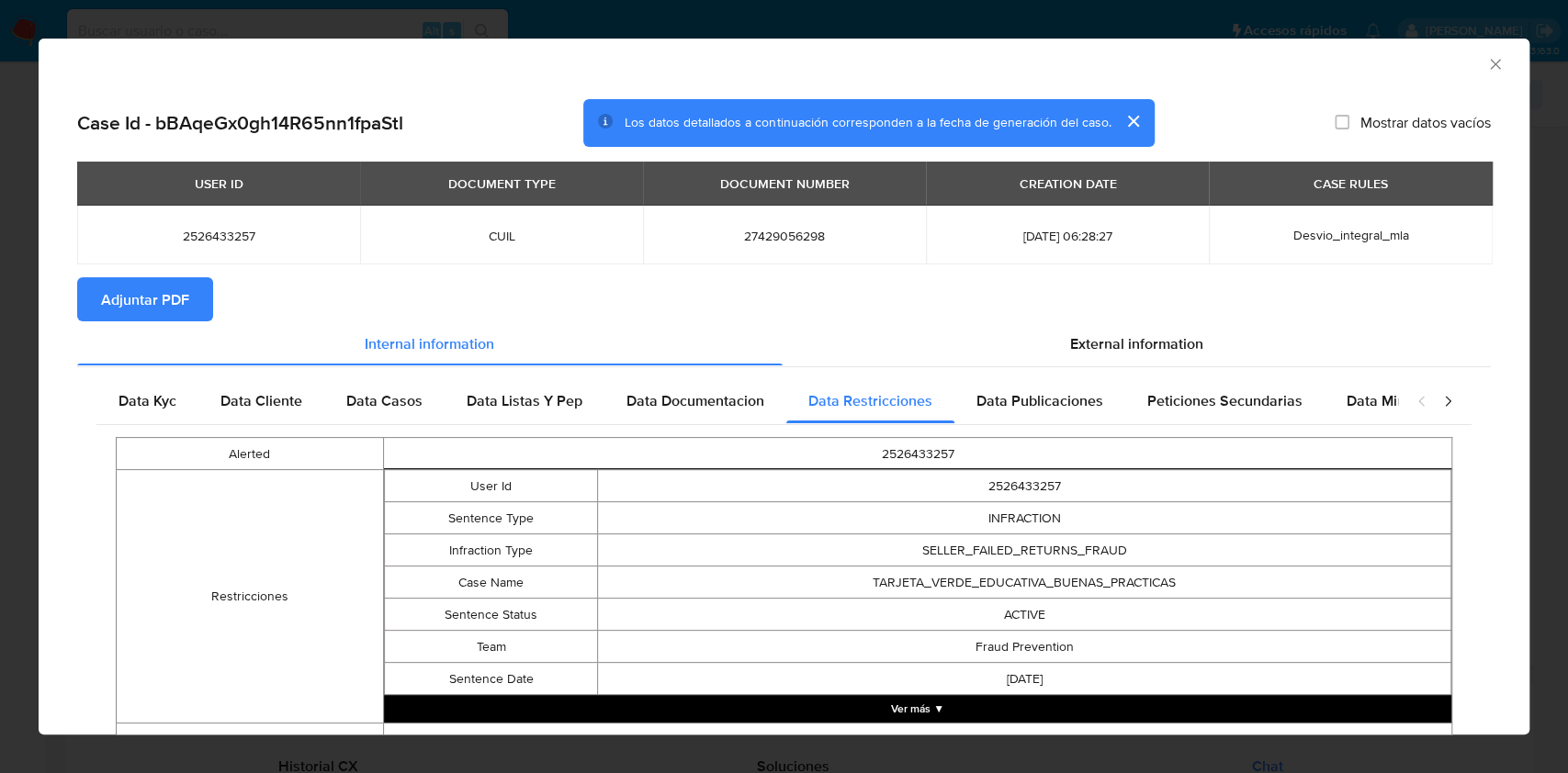
click at [986, 375] on div "Data Kyc Data Cliente Data Casos Data Listas Y Pep Data Documentacion Data Rest…" at bounding box center [784, 573] width 1414 height 415
click at [994, 382] on div "Data Publicaciones" at bounding box center [1039, 401] width 171 height 44
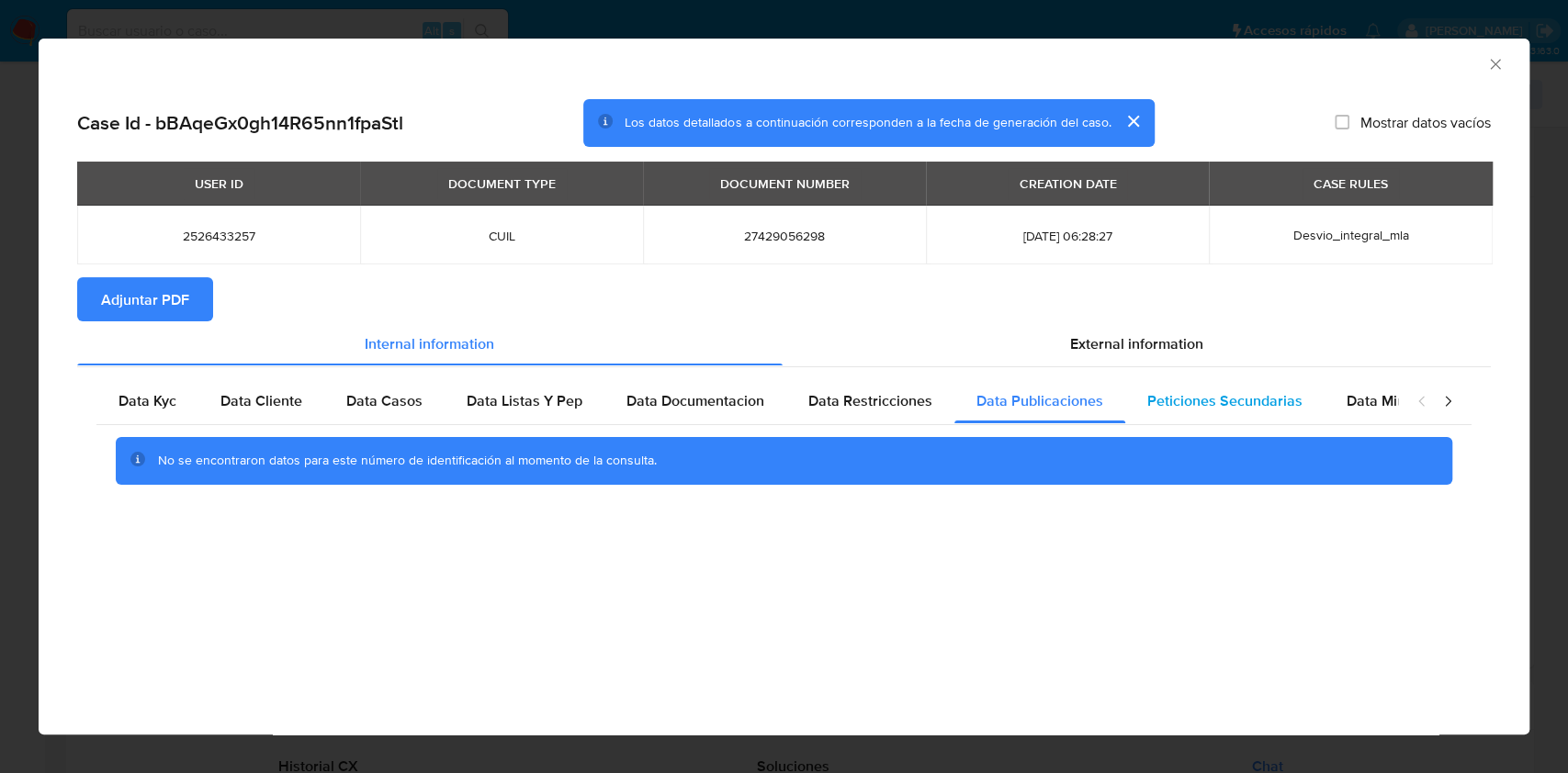
click at [1161, 397] on span "Peticiones Secundarias" at bounding box center [1225, 400] width 155 height 21
click at [1313, 382] on div "Peticiones Secundarias" at bounding box center [1225, 401] width 199 height 44
click at [1328, 384] on div "Data Minoridad" at bounding box center [1397, 401] width 145 height 44
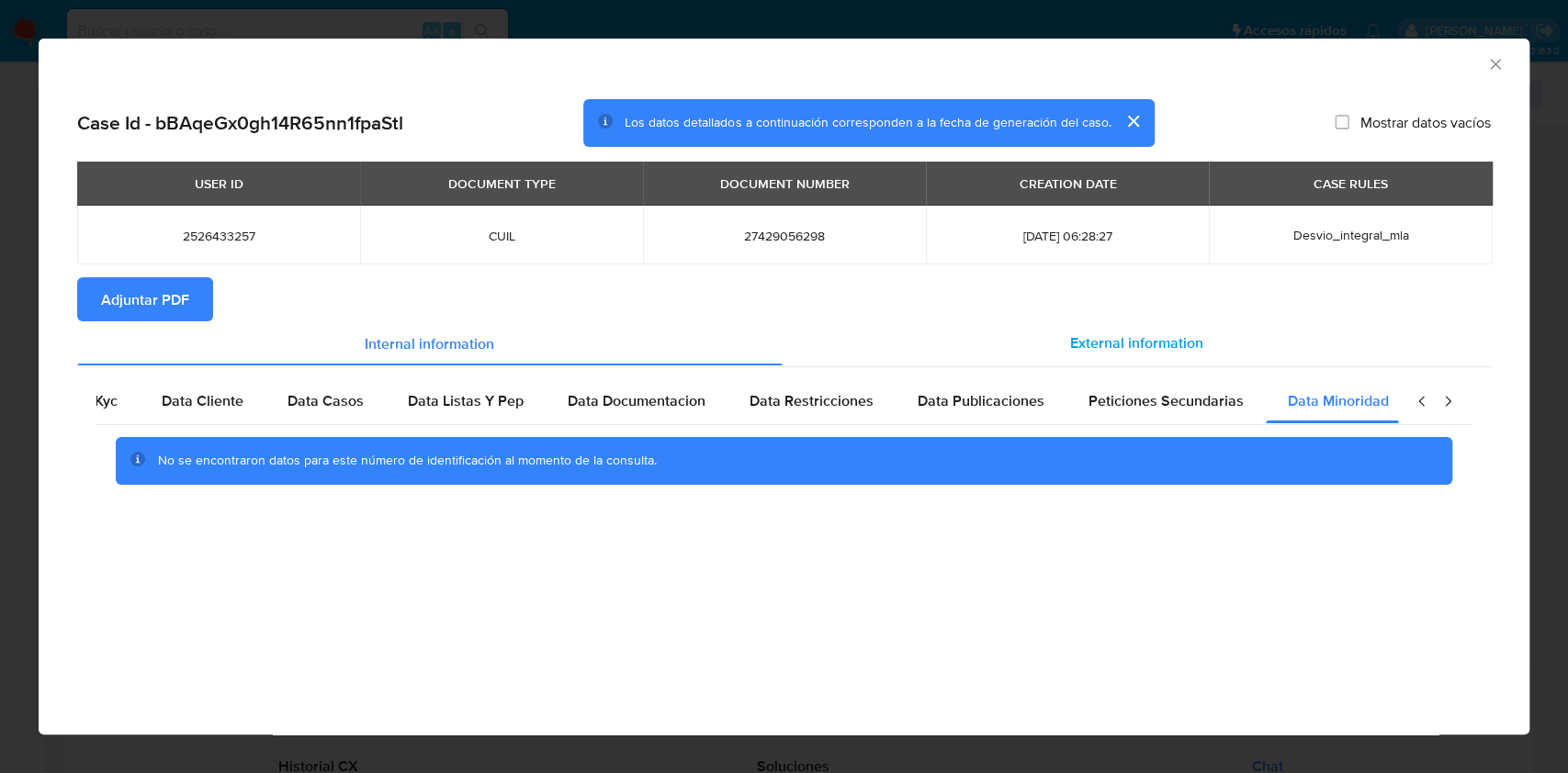
scroll to position [0, 61]
click at [1184, 341] on span "External information" at bounding box center [1136, 343] width 133 height 21
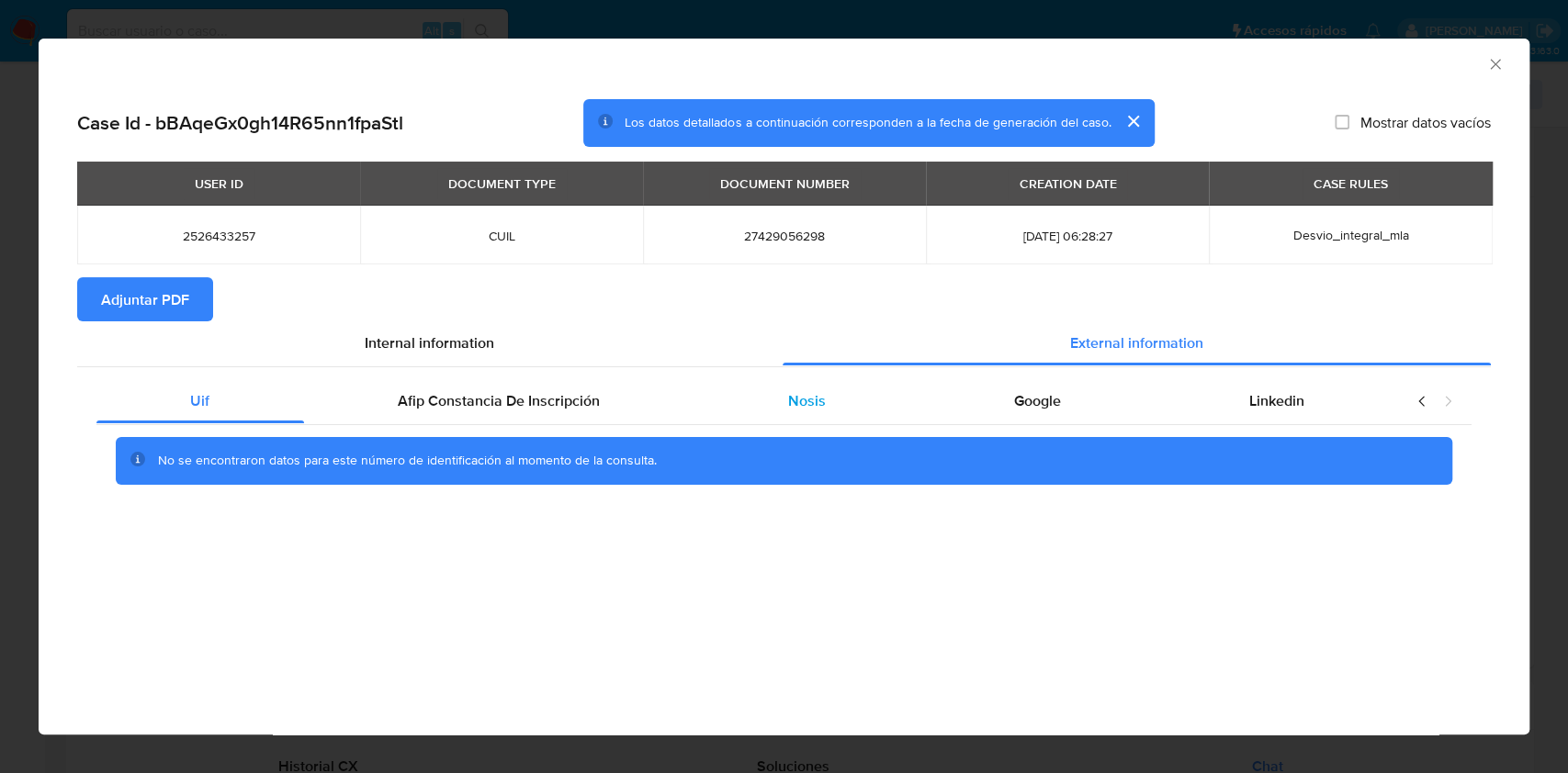
scroll to position [0, 0]
click at [588, 418] on div "Afip Constancia De Inscripción" at bounding box center [499, 401] width 390 height 44
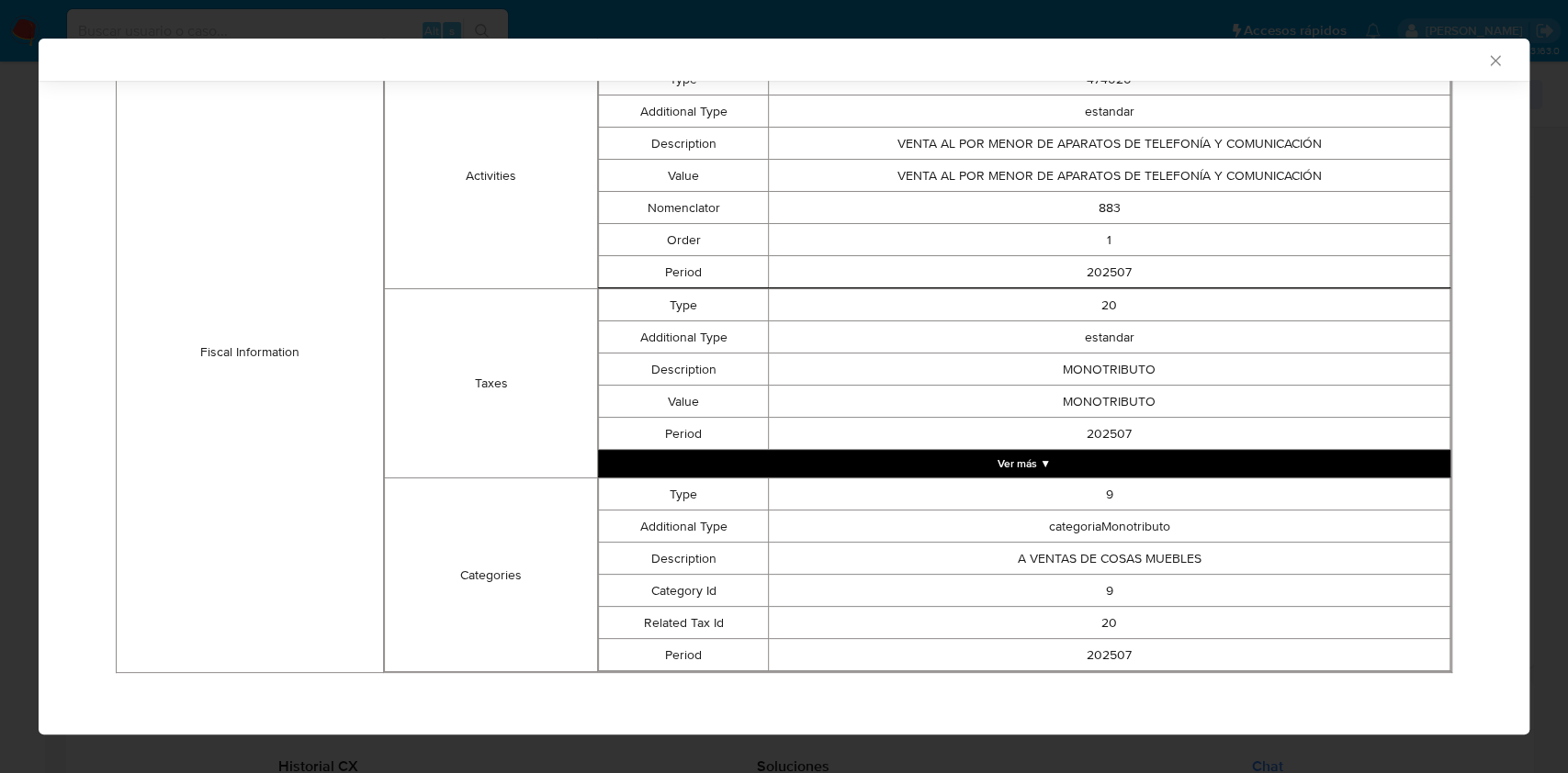
scroll to position [205, 0]
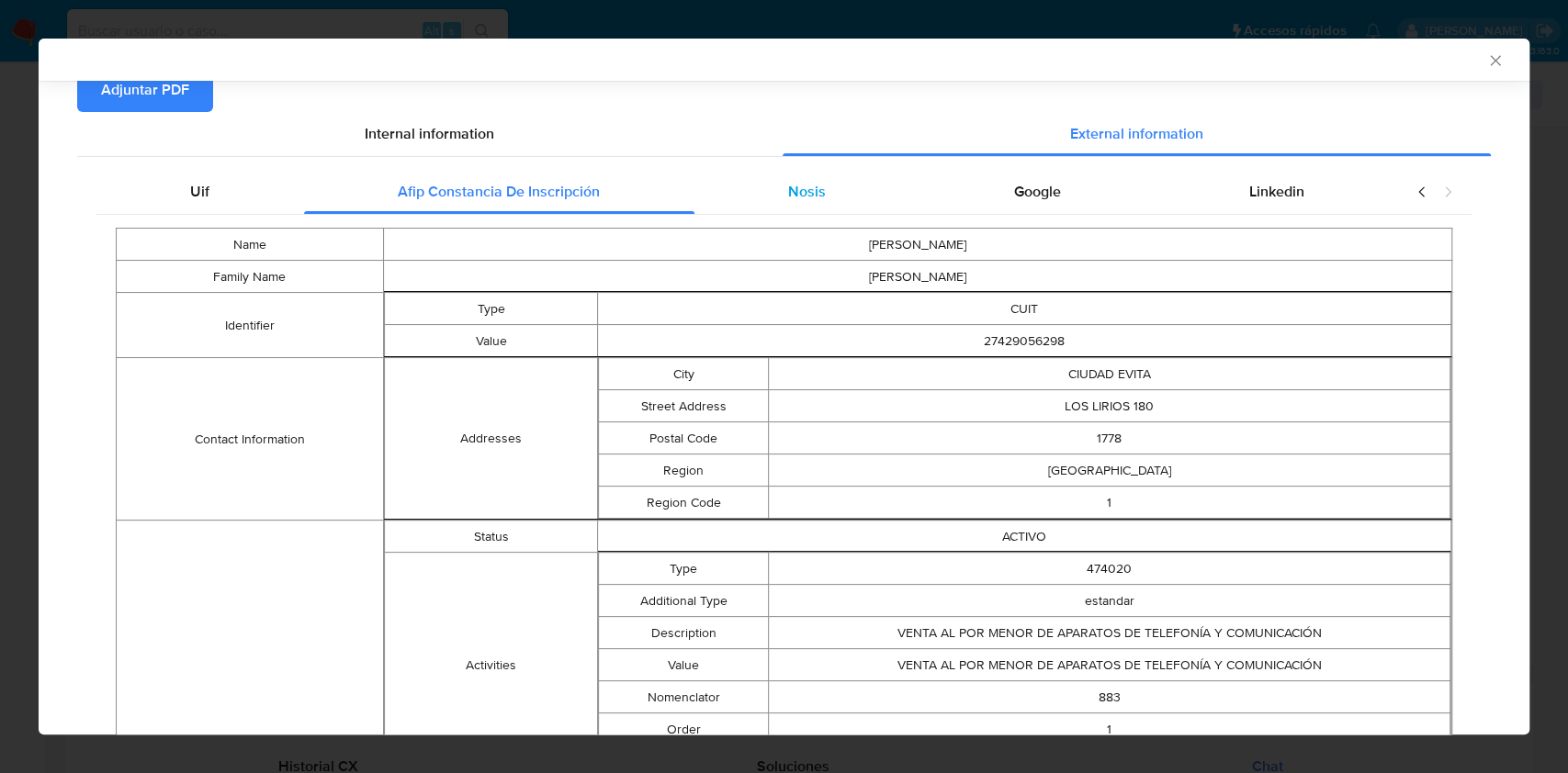
click at [794, 189] on span "Nosis" at bounding box center [806, 191] width 37 height 21
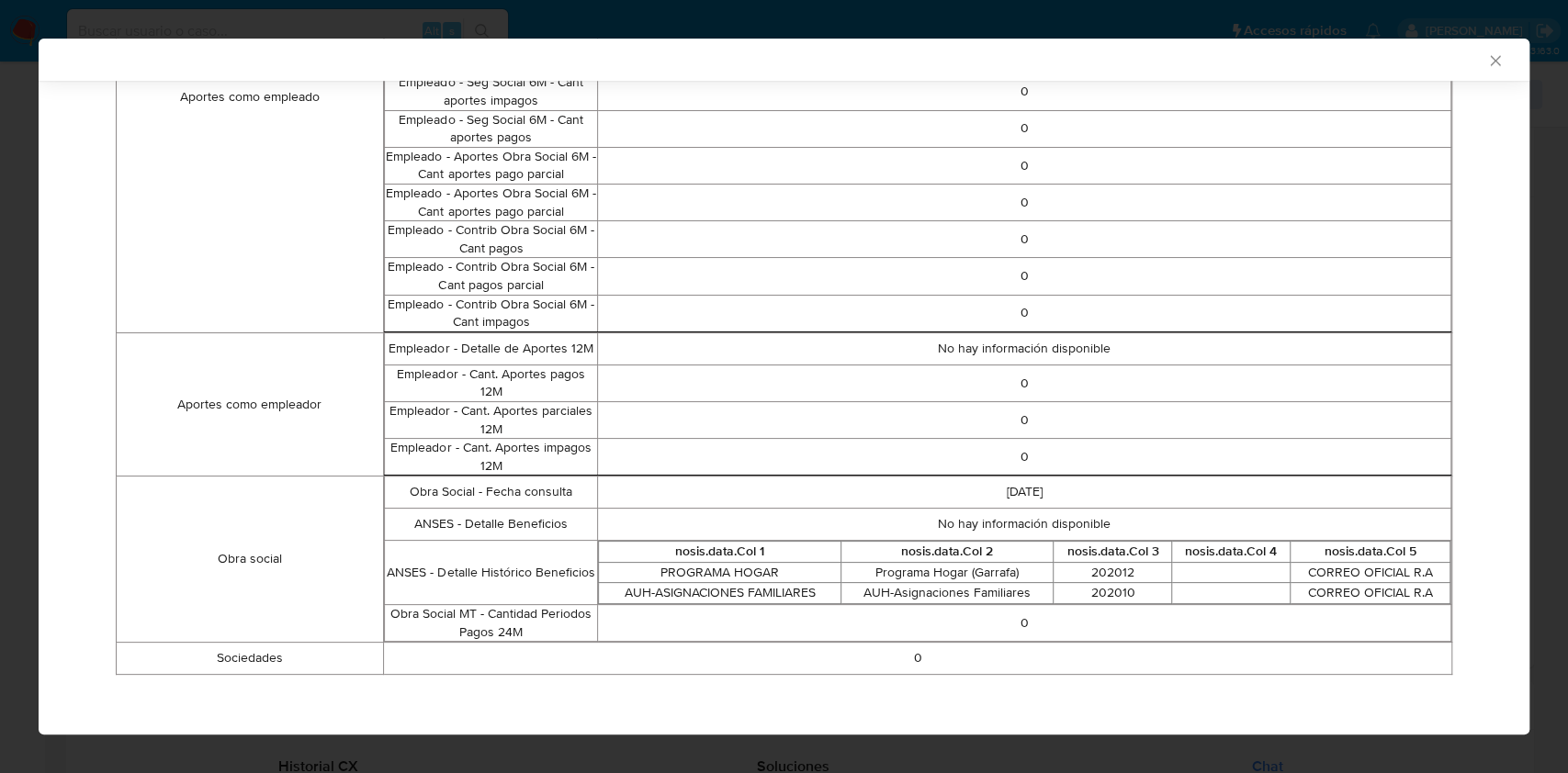
scroll to position [104, 0]
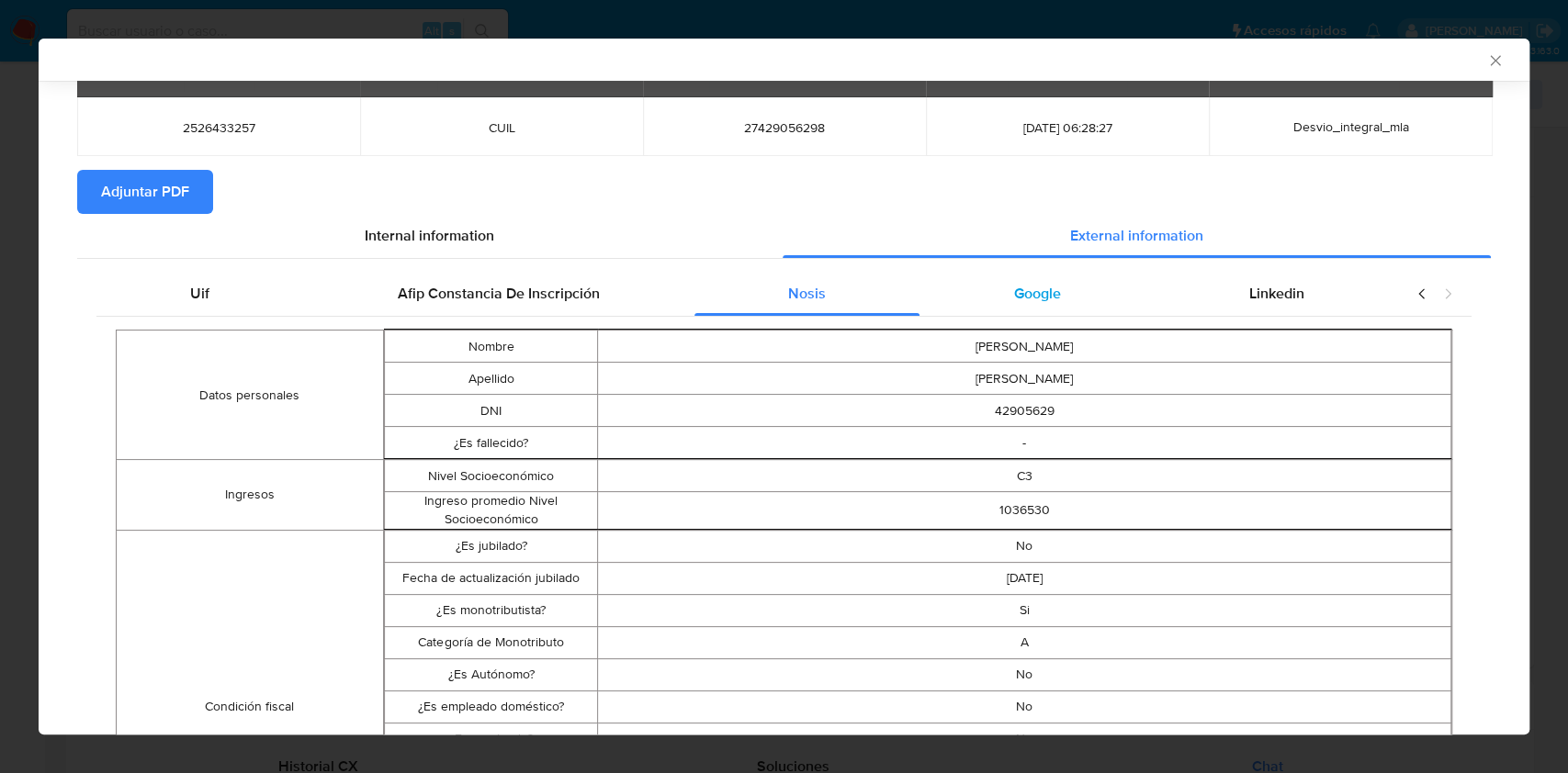
click at [1036, 288] on span "Google" at bounding box center [1037, 293] width 47 height 21
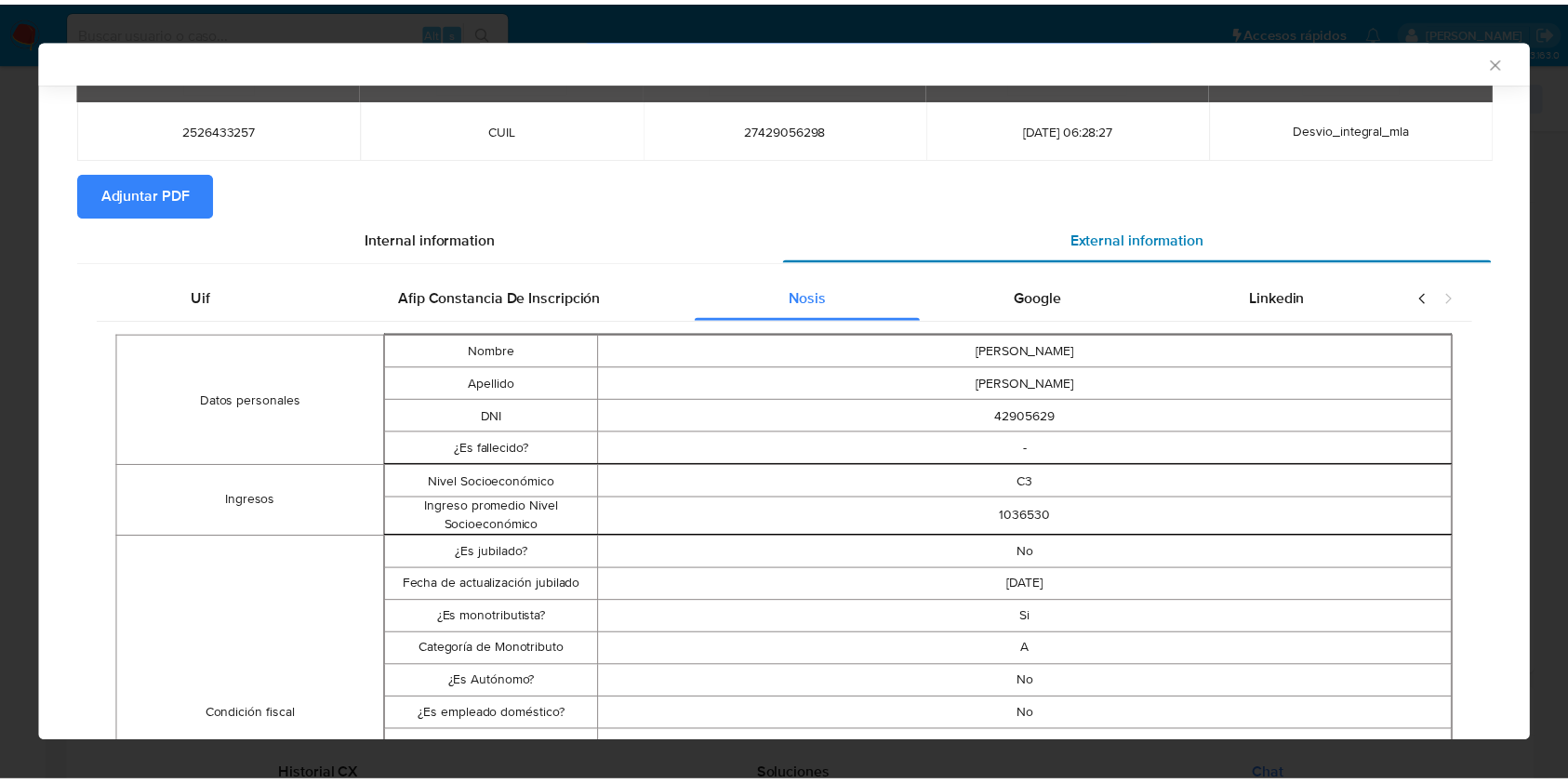
scroll to position [0, 0]
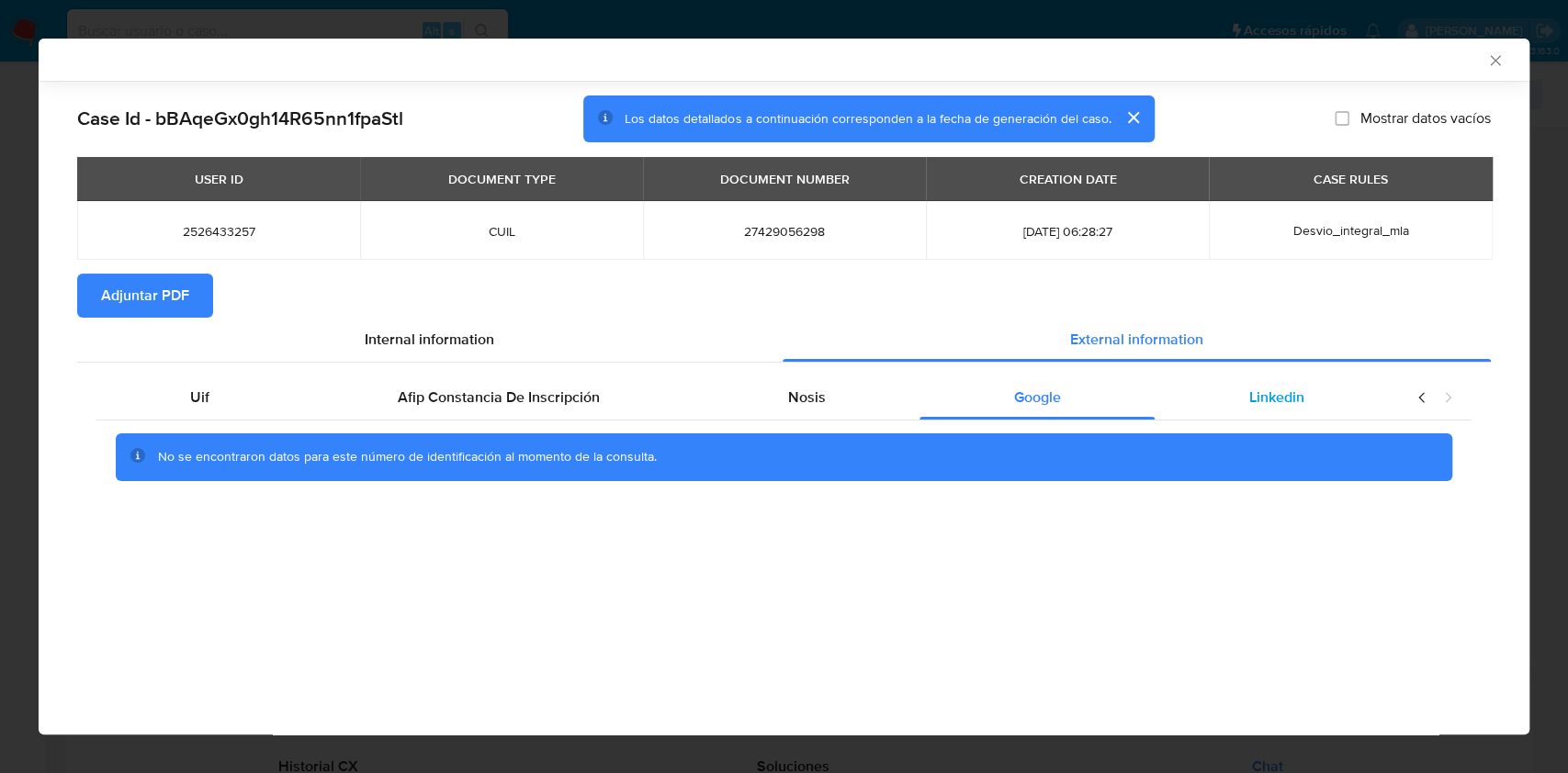
click at [1280, 380] on div "Linkedin" at bounding box center [1276, 397] width 244 height 44
click at [173, 282] on span "Adjuntar PDF" at bounding box center [145, 295] width 88 height 40
click at [1497, 69] on icon "Cerrar ventana" at bounding box center [1495, 60] width 18 height 18
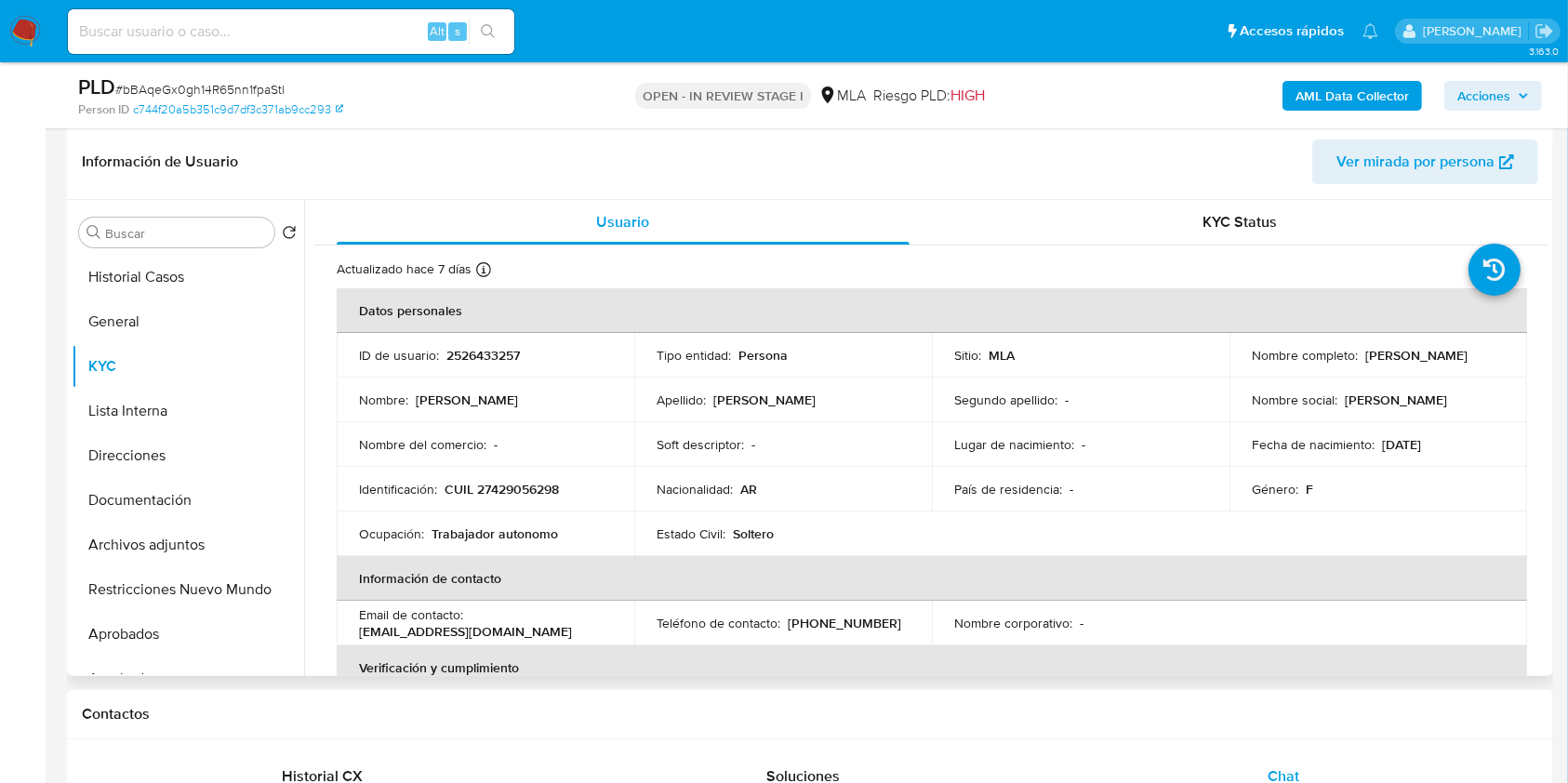
click at [819, 621] on p "(11) 31303887" at bounding box center [844, 622] width 113 height 16
copy p "31303887"
click at [205, 485] on button "Documentación" at bounding box center [180, 500] width 218 height 45
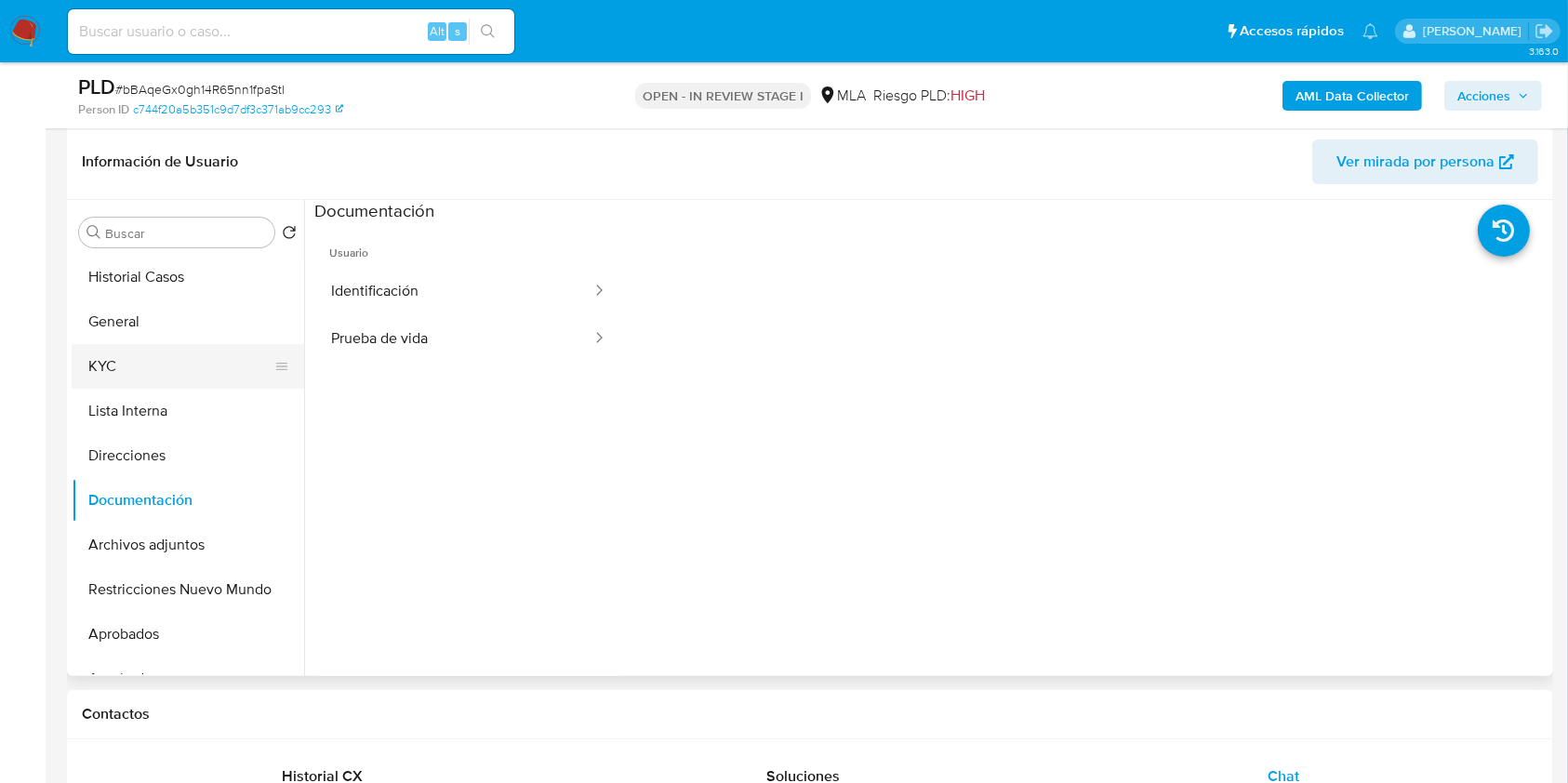
click at [148, 369] on button "KYC" at bounding box center [180, 366] width 218 height 45
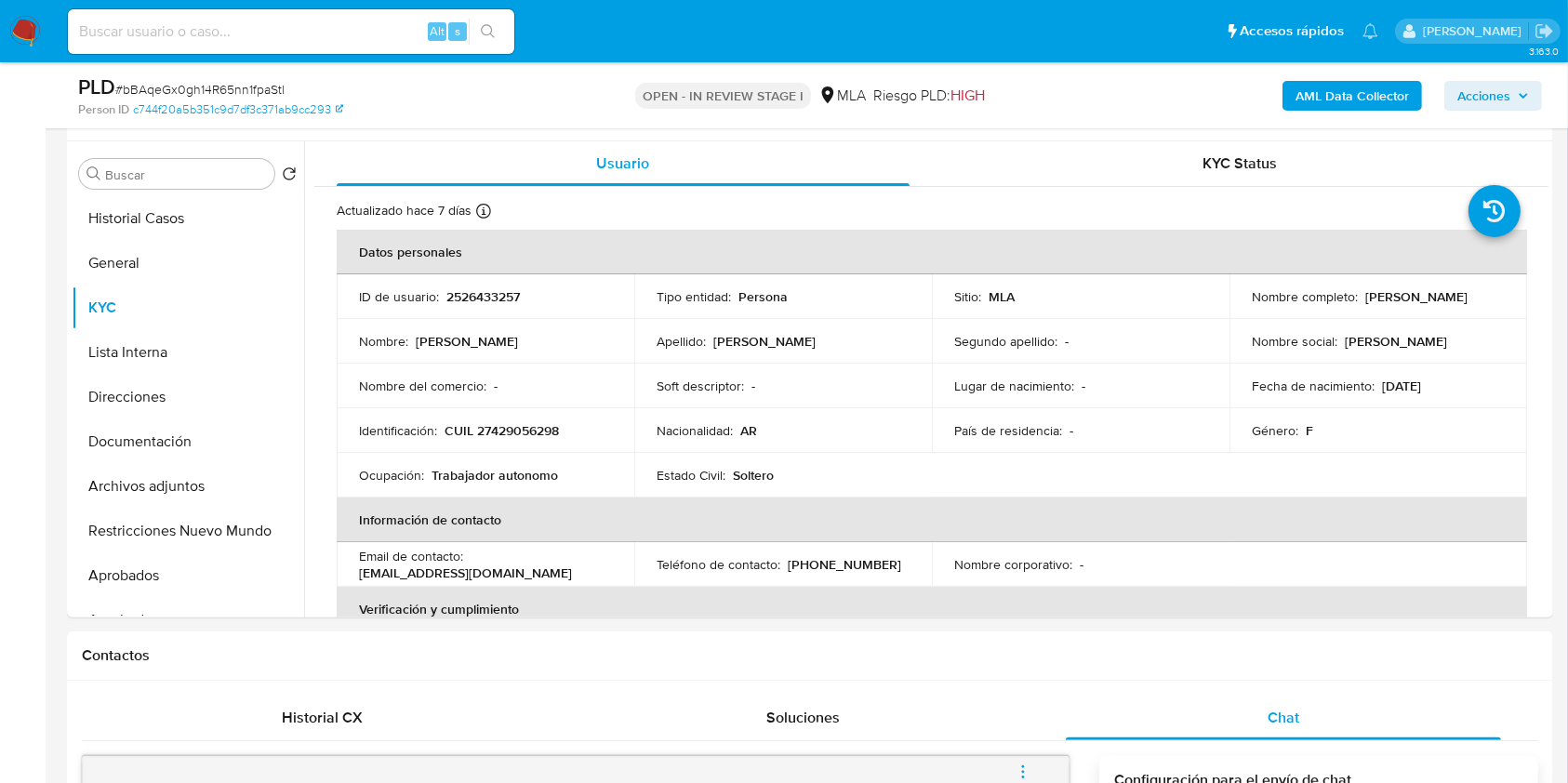
scroll to position [327, 0]
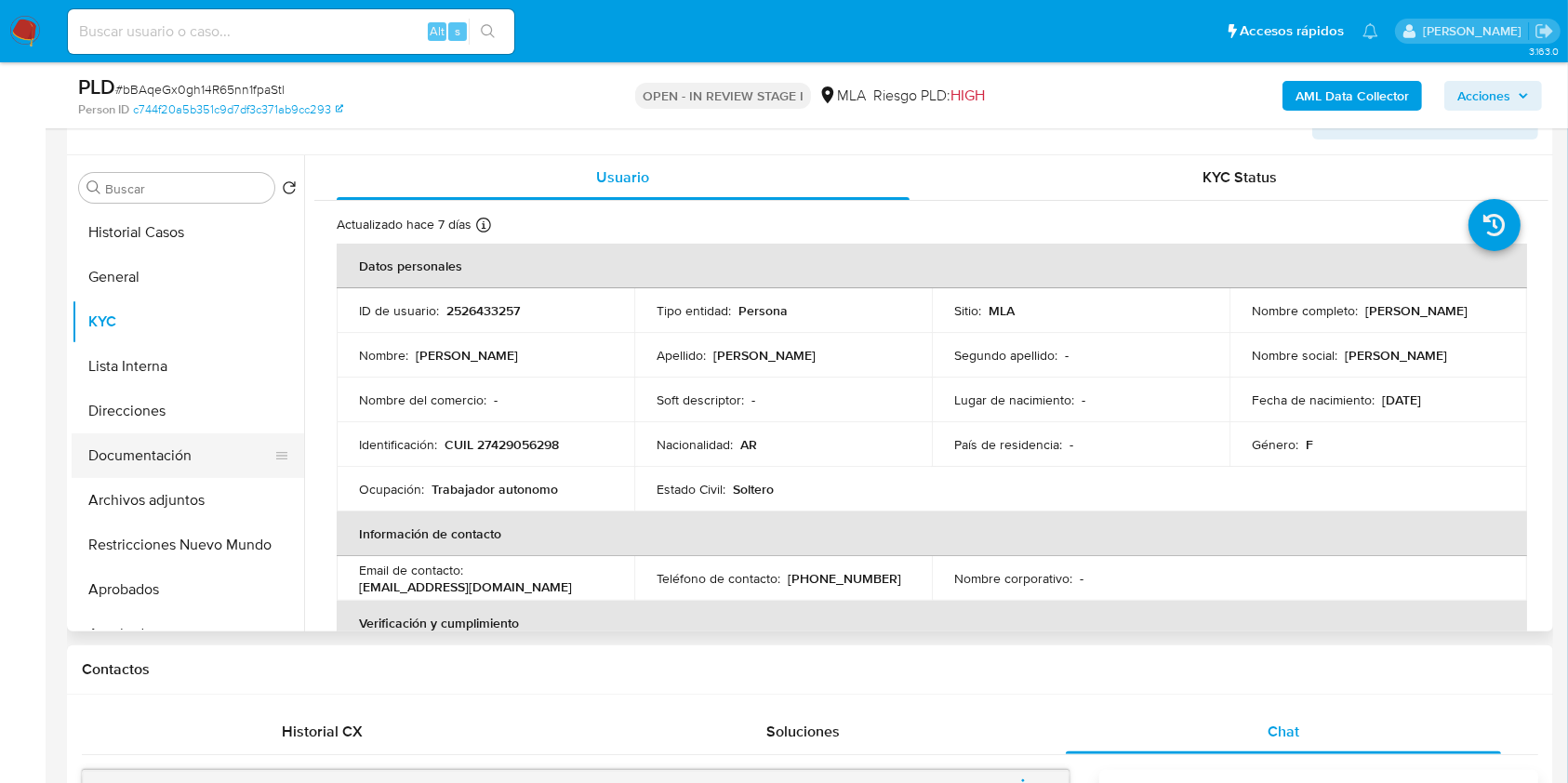
click at [229, 452] on button "Documentación" at bounding box center [180, 456] width 218 height 45
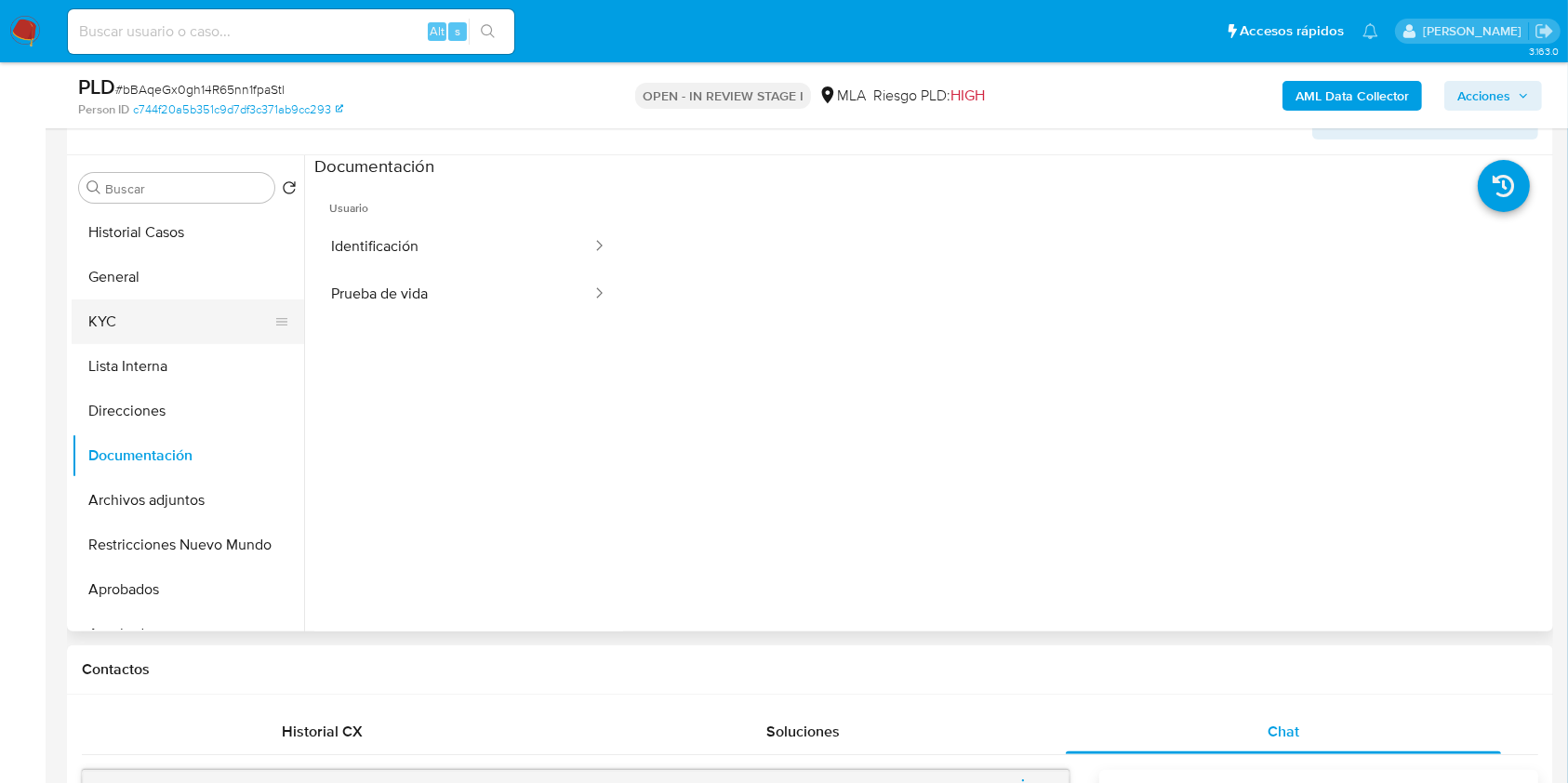
click at [145, 336] on button "KYC" at bounding box center [180, 321] width 218 height 45
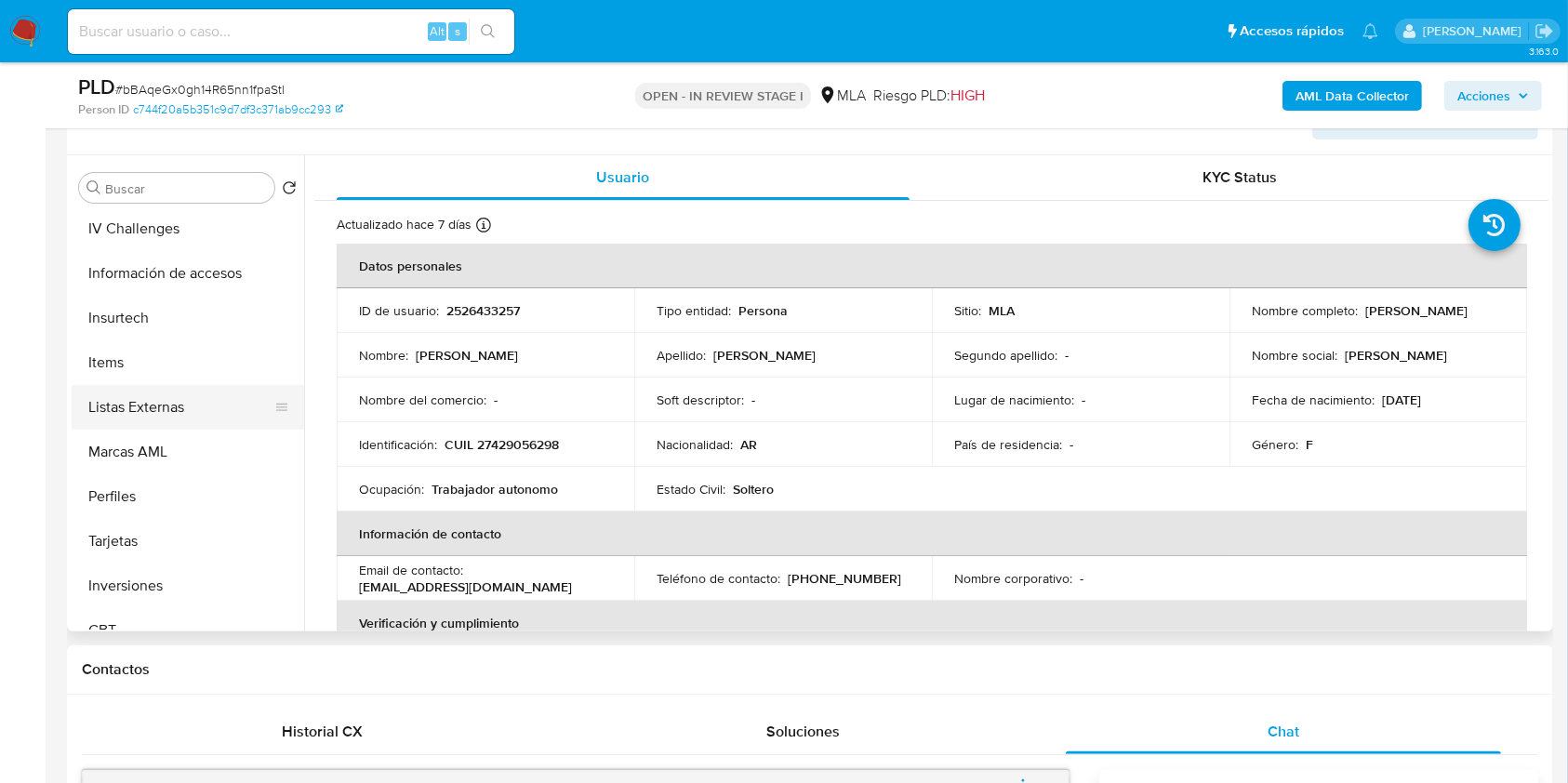
scroll to position [944, 0]
click at [121, 360] on button "Items" at bounding box center [180, 360] width 218 height 45
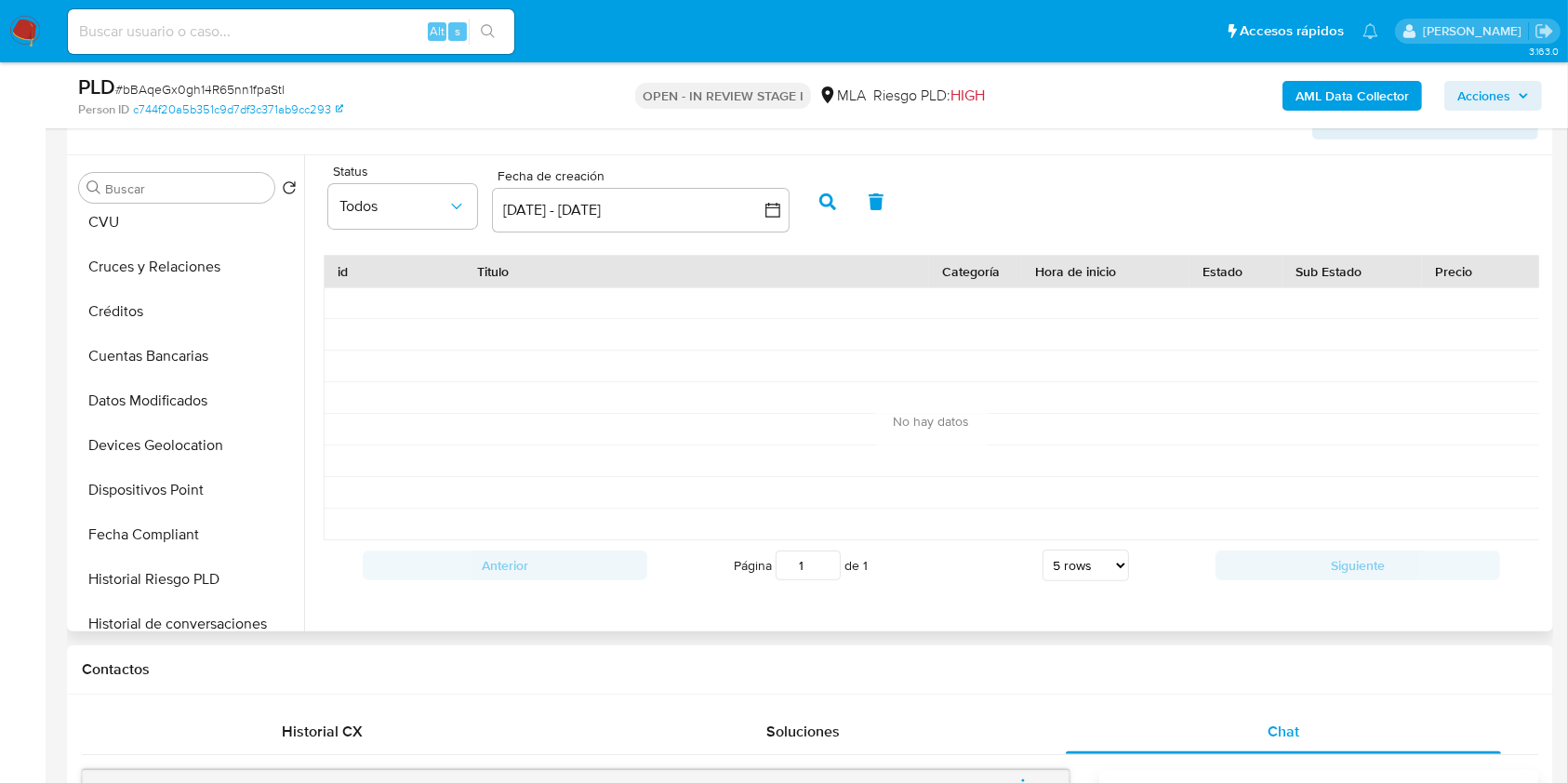
scroll to position [0, 0]
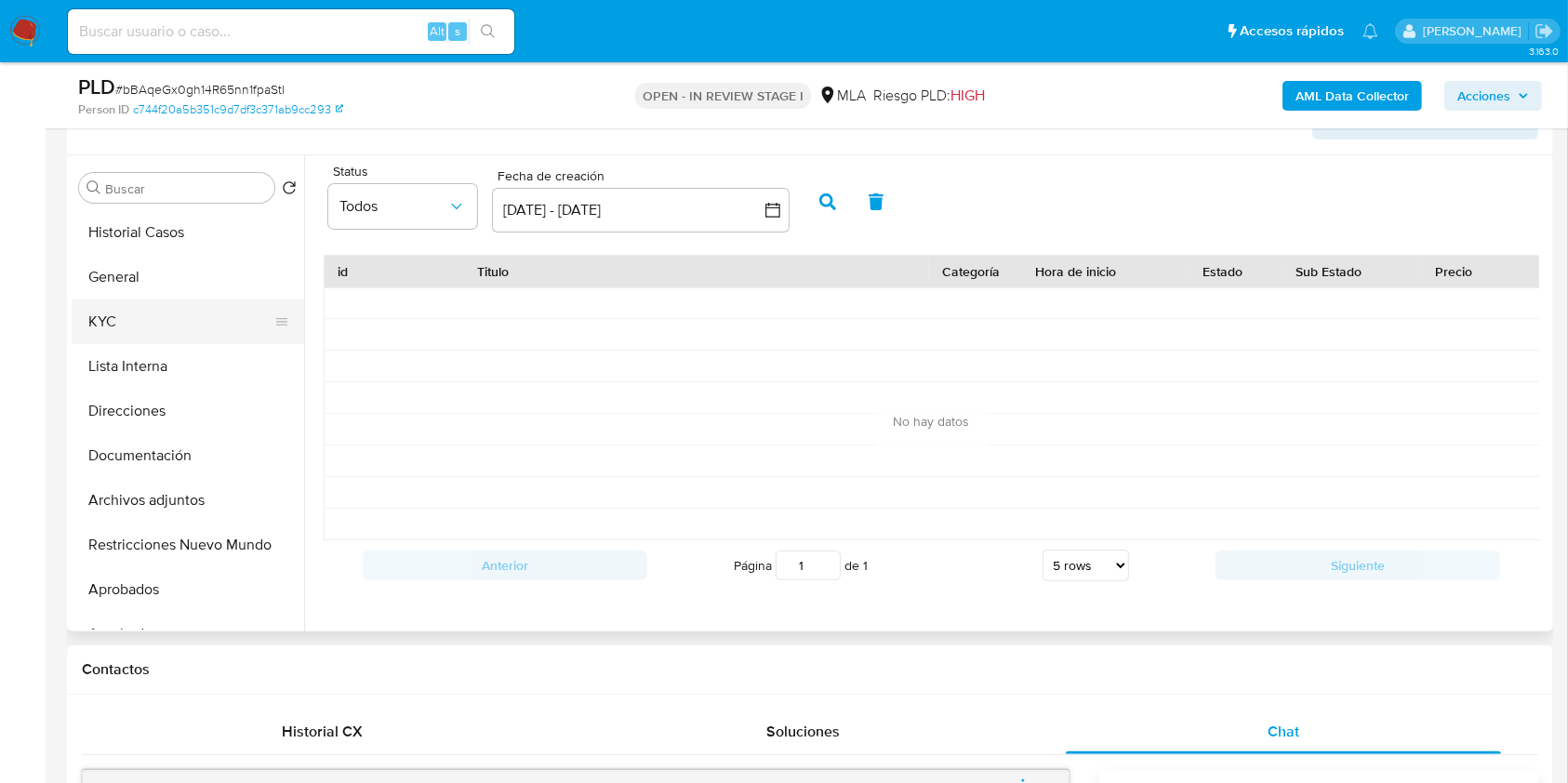
click at [186, 319] on button "KYC" at bounding box center [180, 321] width 218 height 45
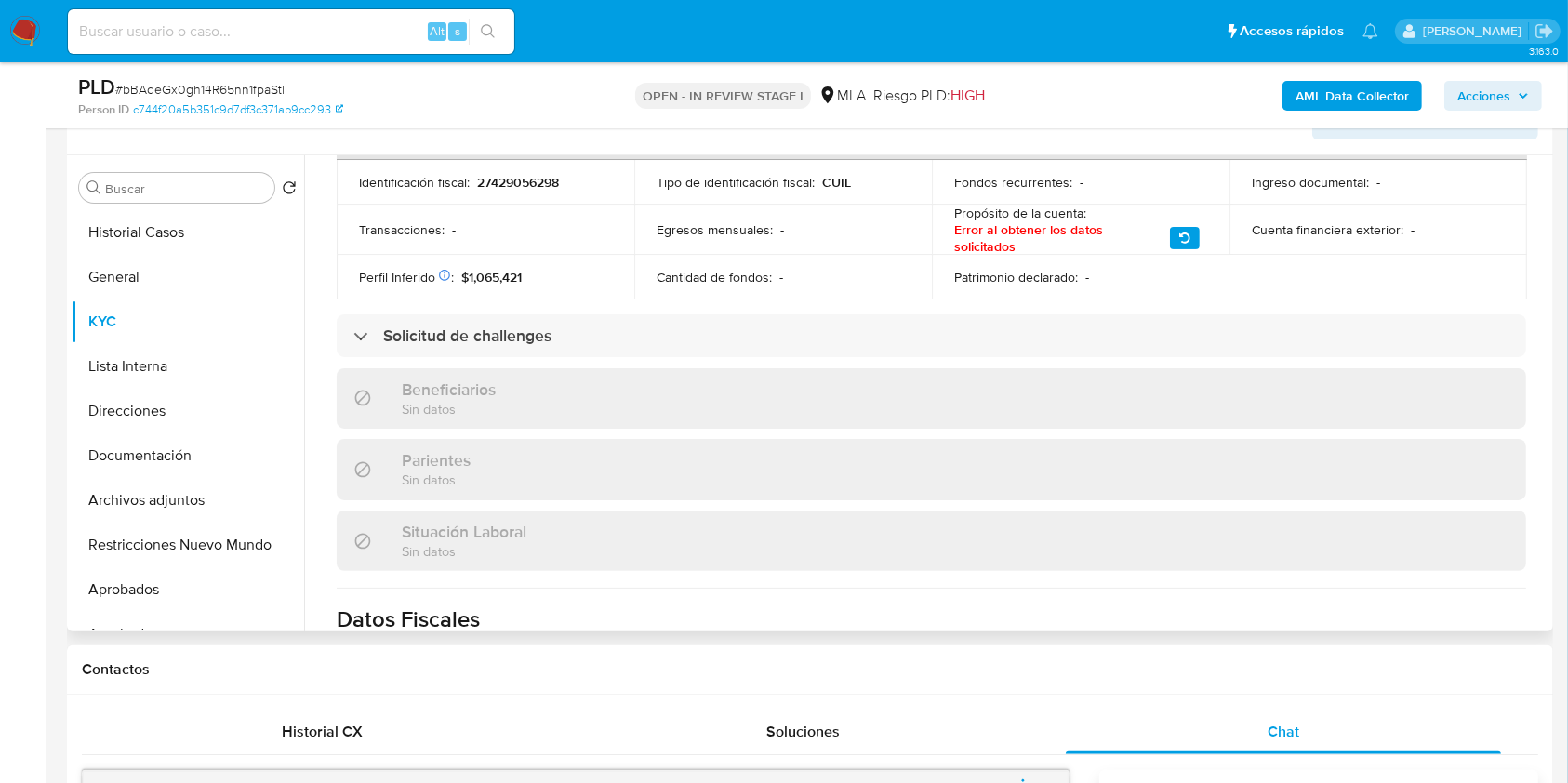
scroll to position [949, 0]
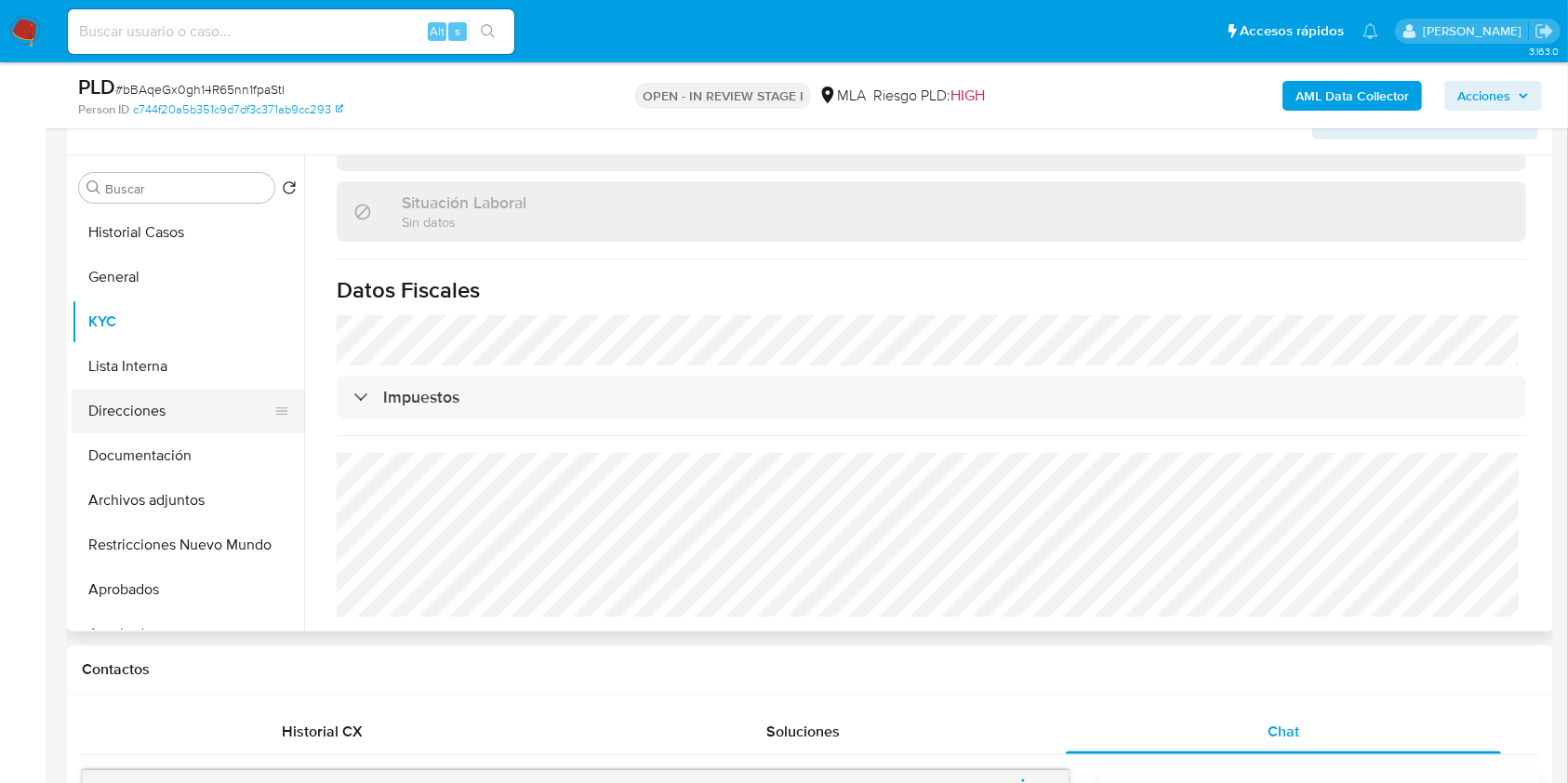
click at [158, 418] on button "Direcciones" at bounding box center [180, 411] width 218 height 45
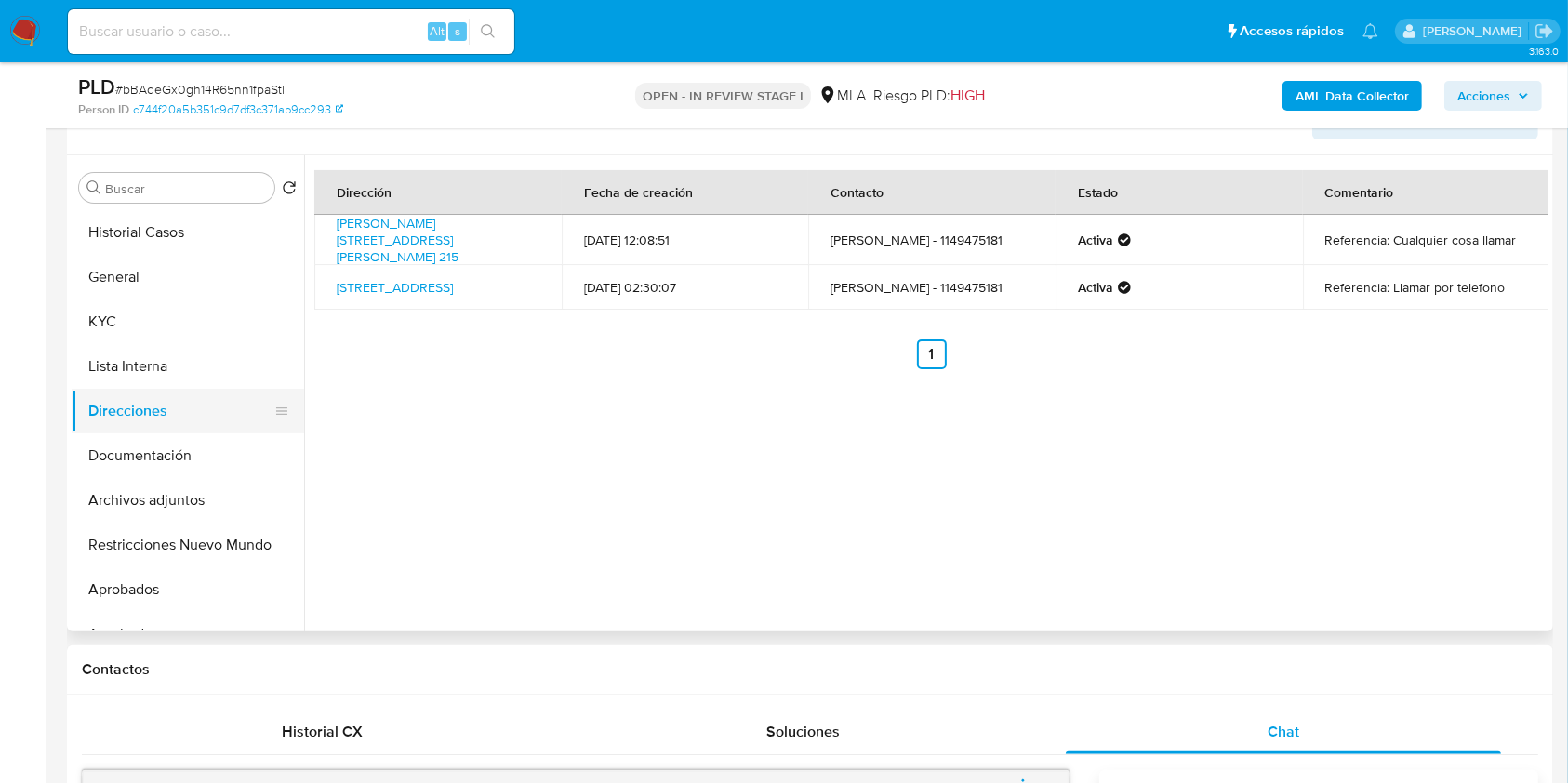
drag, startPoint x: 226, startPoint y: 466, endPoint x: 169, endPoint y: 392, distance: 93.4
click at [226, 467] on button "Documentación" at bounding box center [188, 456] width 232 height 45
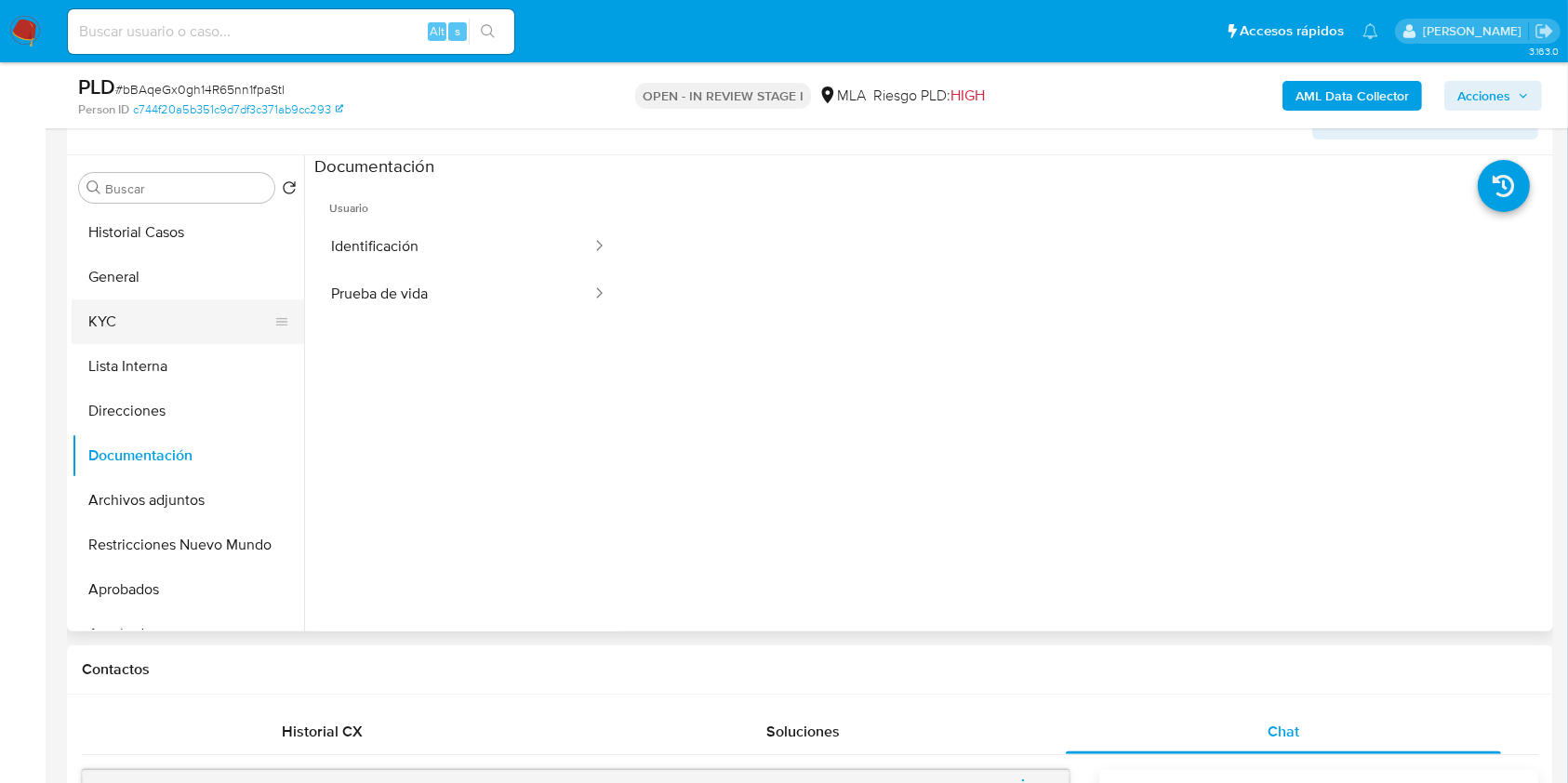
click at [135, 322] on button "KYC" at bounding box center [180, 321] width 218 height 45
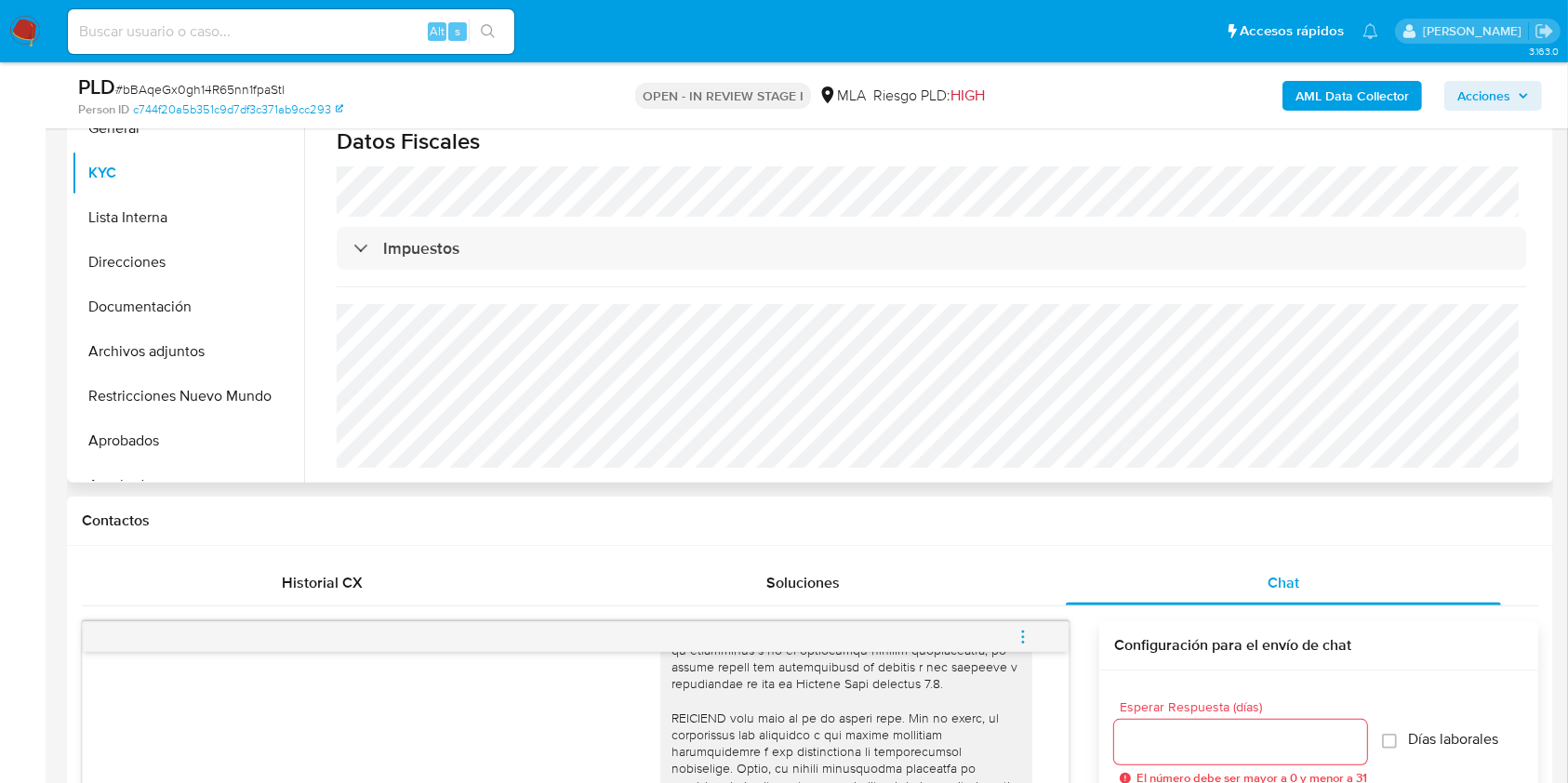
scroll to position [327, 0]
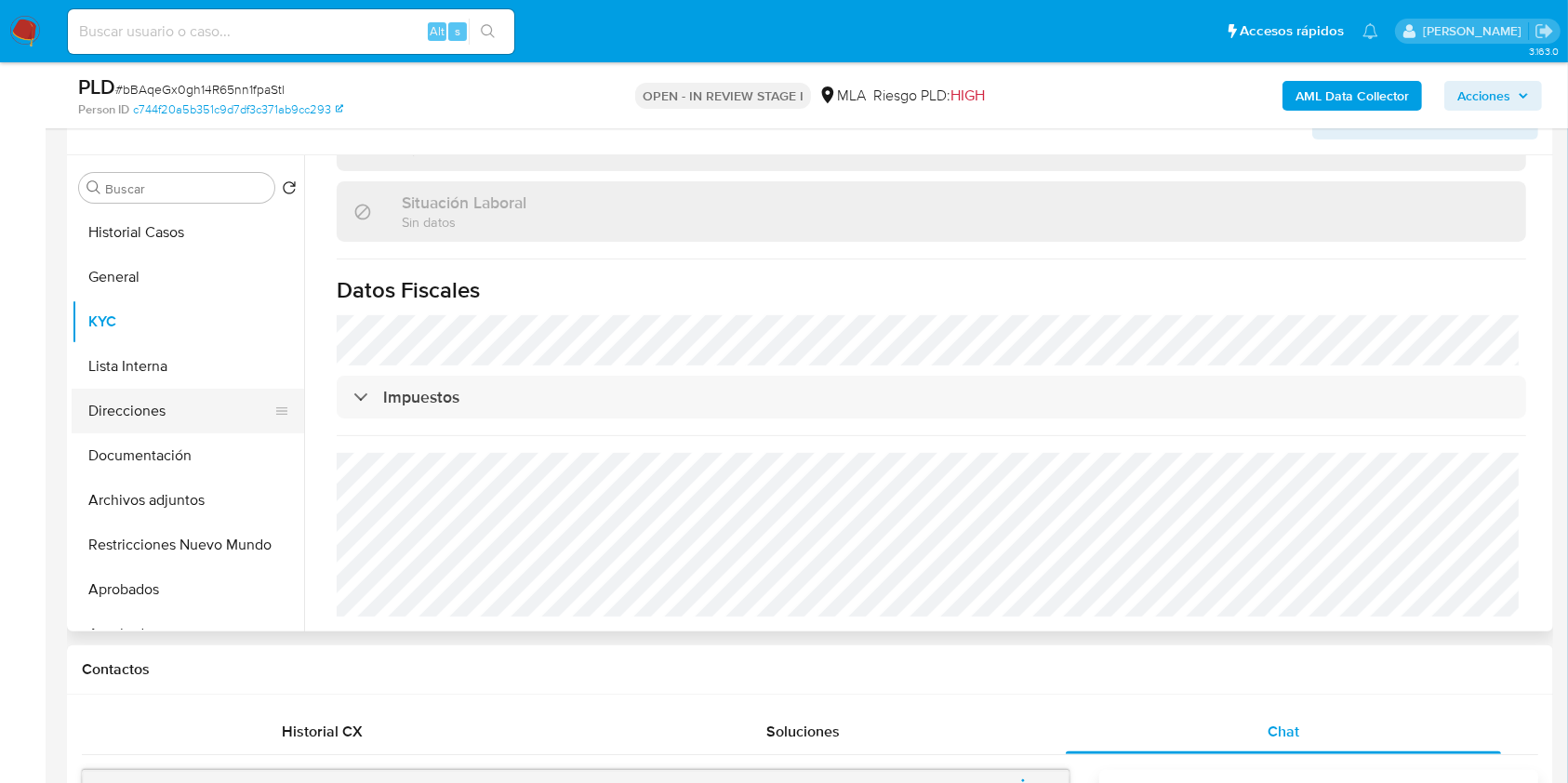
click at [211, 405] on button "Direcciones" at bounding box center [180, 411] width 218 height 45
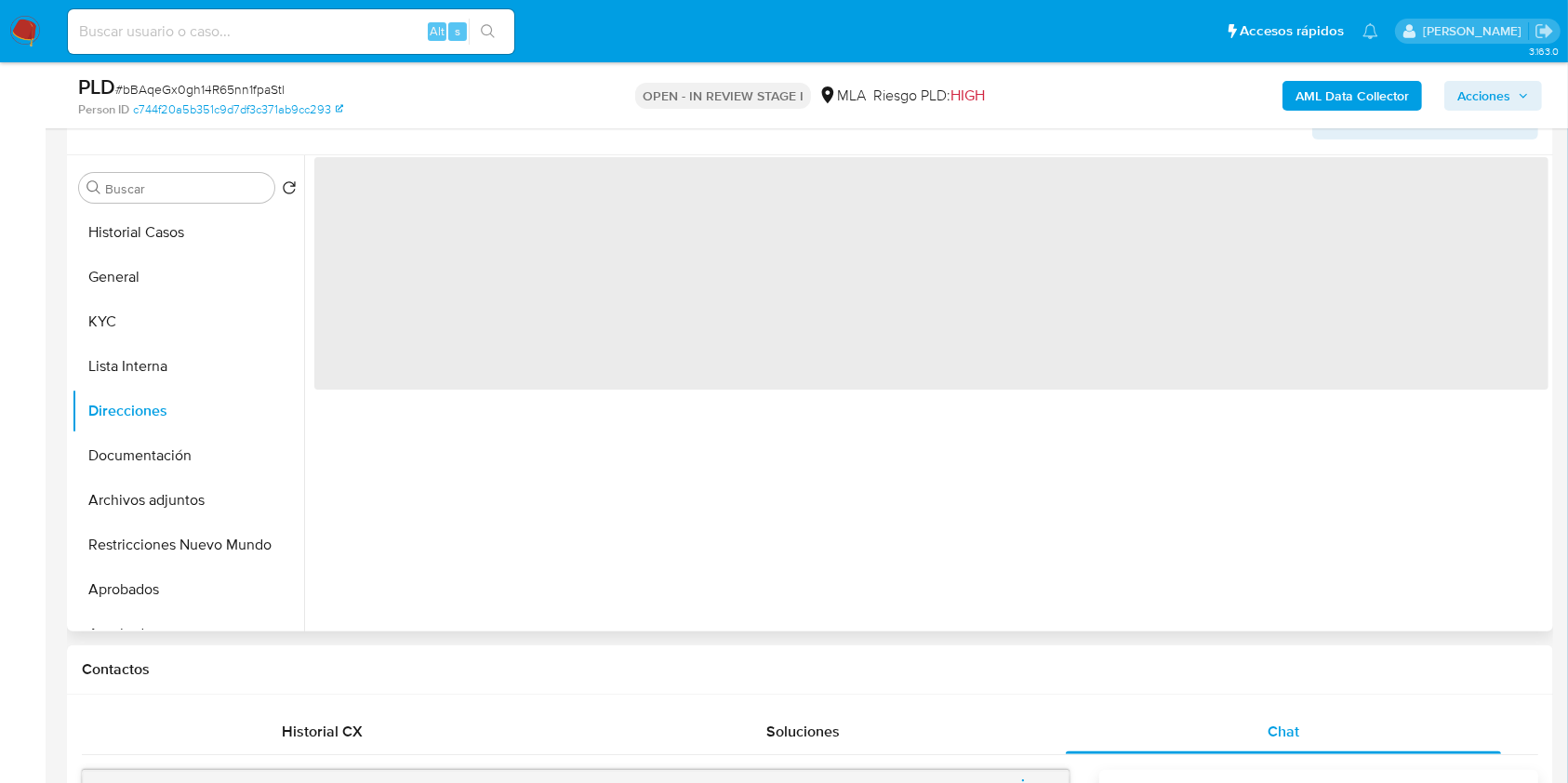
scroll to position [0, 0]
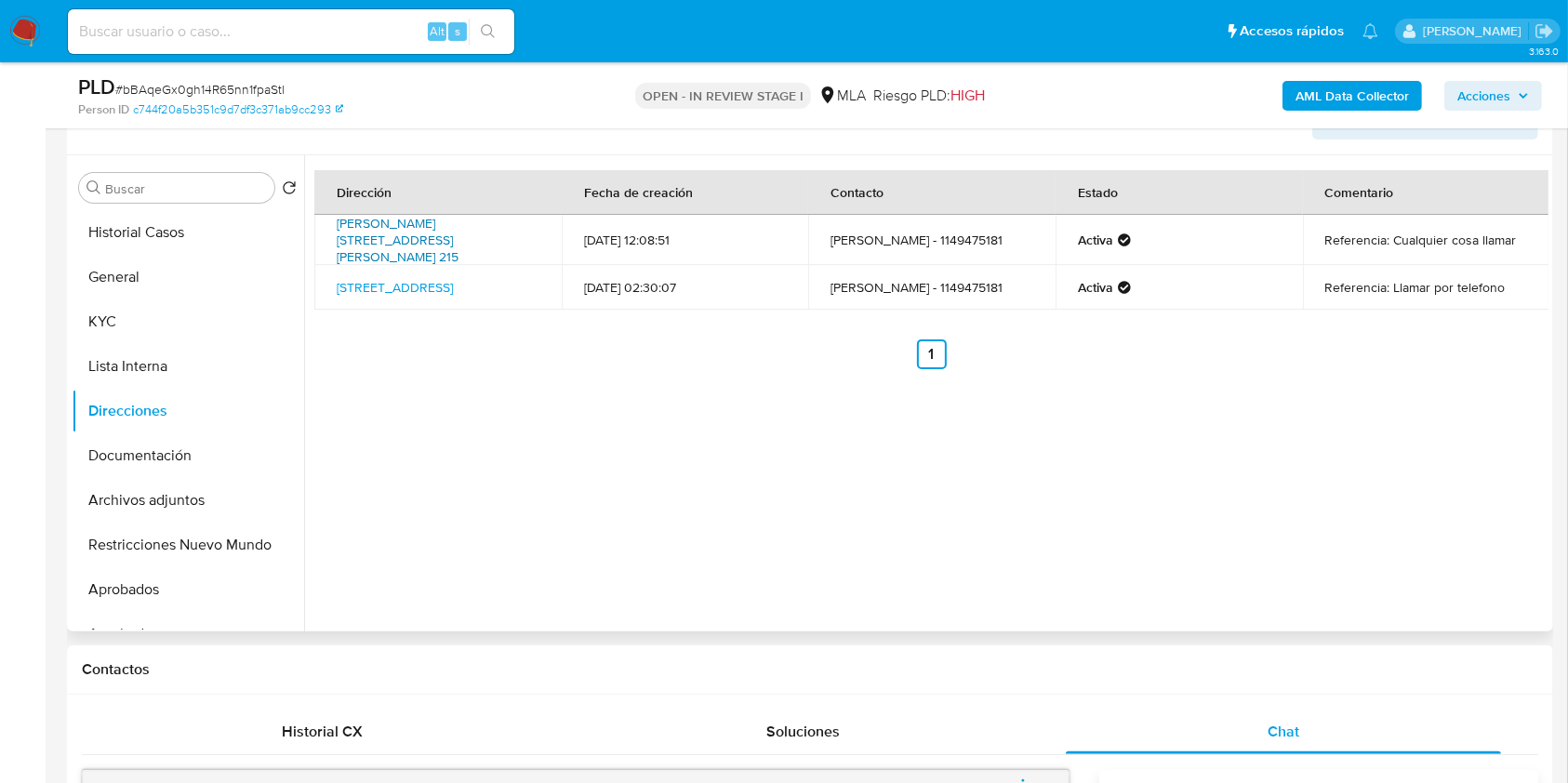
click at [426, 227] on link "Francisco De Morazán 215, Banfield, Buenos Aires, 1827, Argentina 215" at bounding box center [398, 240] width 122 height 52
click at [184, 323] on button "KYC" at bounding box center [180, 321] width 218 height 45
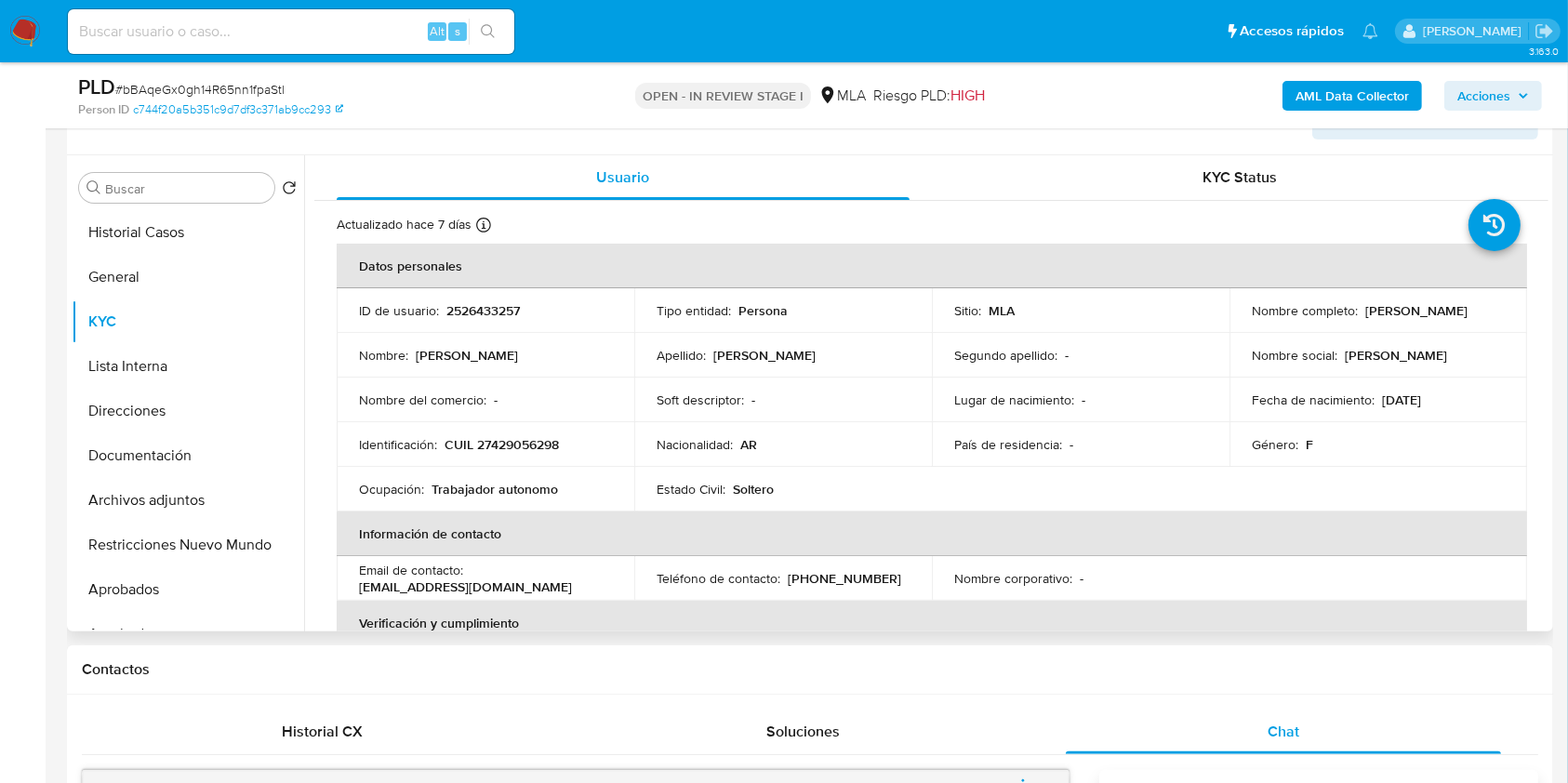
drag, startPoint x: 1467, startPoint y: 312, endPoint x: 1359, endPoint y: 318, distance: 108.2
click at [1359, 318] on div "Nombre completo : Jesica Daiana Moreno" at bounding box center [1377, 310] width 253 height 16
copy p "[PERSON_NAME] [PERSON_NAME]"
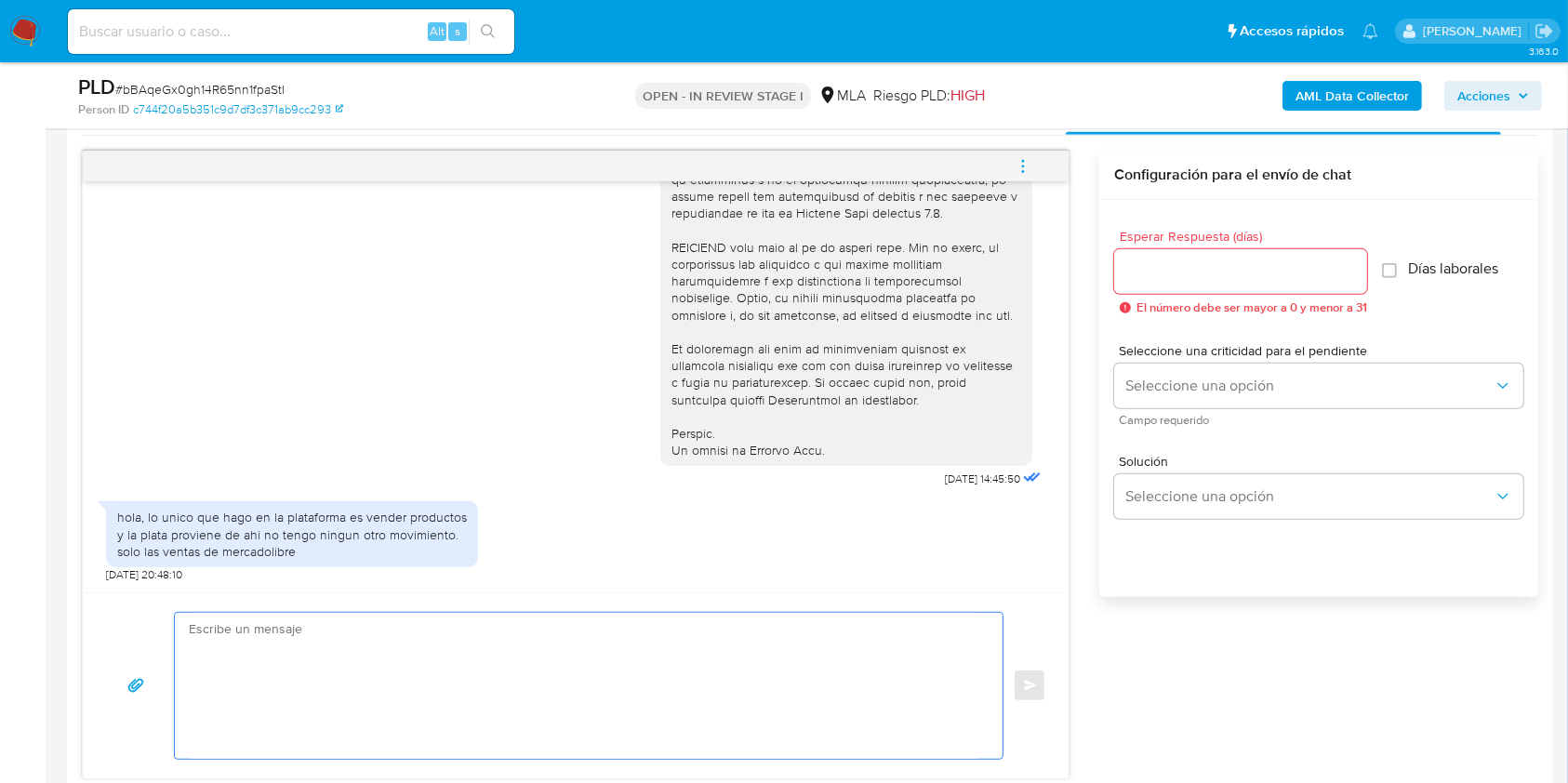
drag, startPoint x: 608, startPoint y: 694, endPoint x: 598, endPoint y: 688, distance: 11.7
click at [608, 695] on textarea at bounding box center [584, 685] width 791 height 146
paste textarea "Hola Jesica Daiana Moreno, En función de las operaciones registradas en tu cuen…"
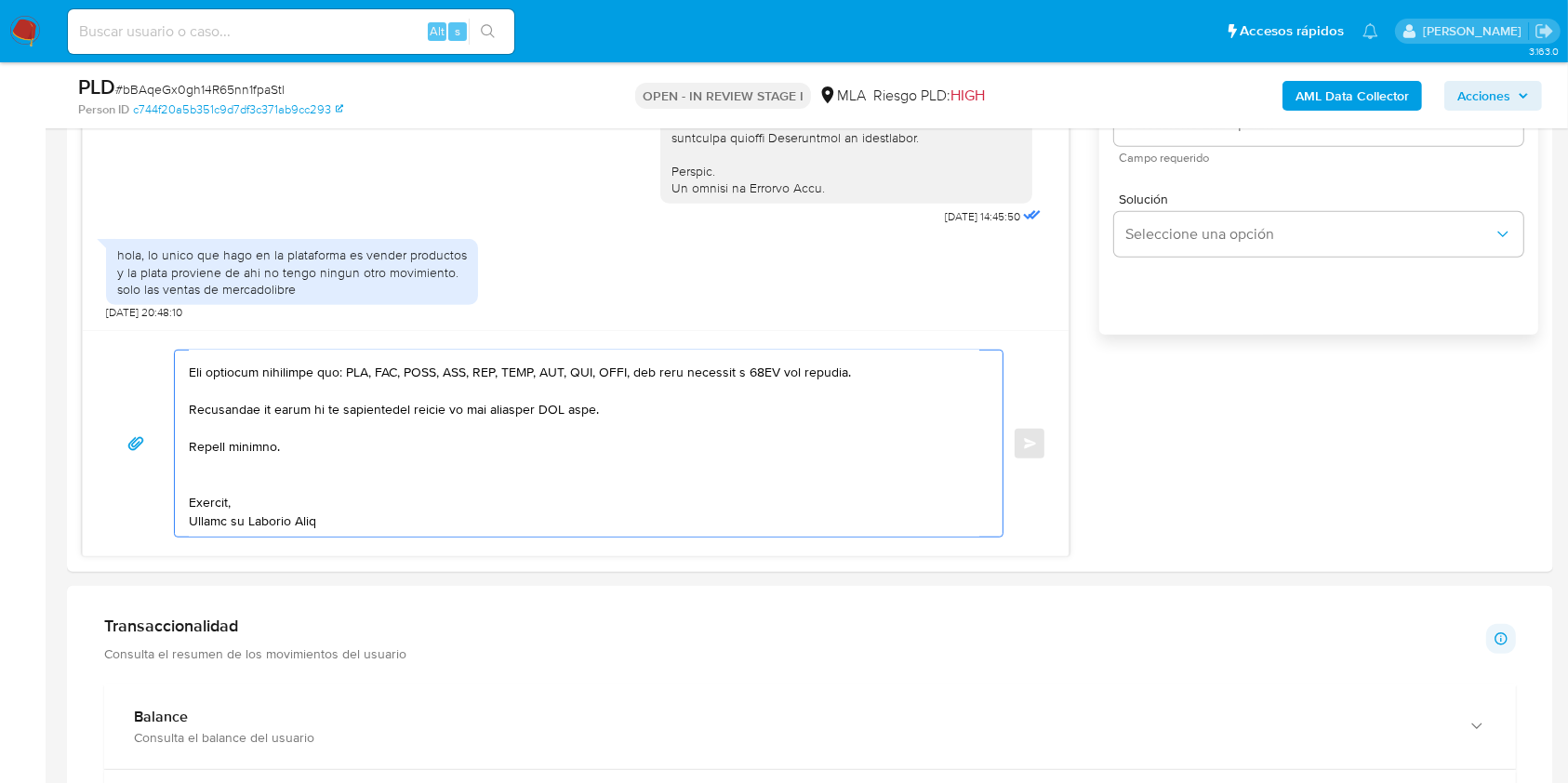
scroll to position [490, 0]
click at [219, 476] on textarea at bounding box center [584, 443] width 791 height 186
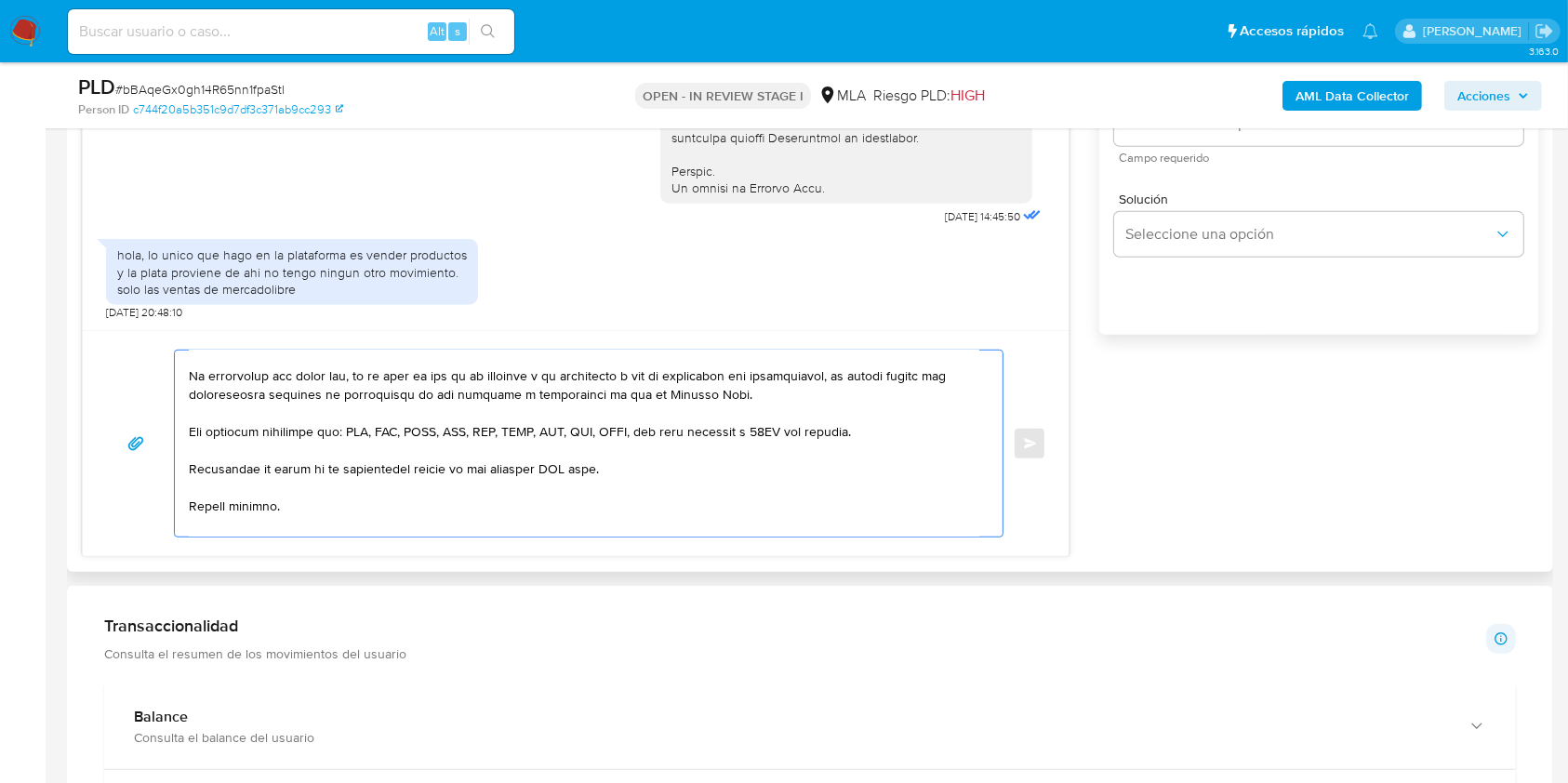
scroll to position [473, 0]
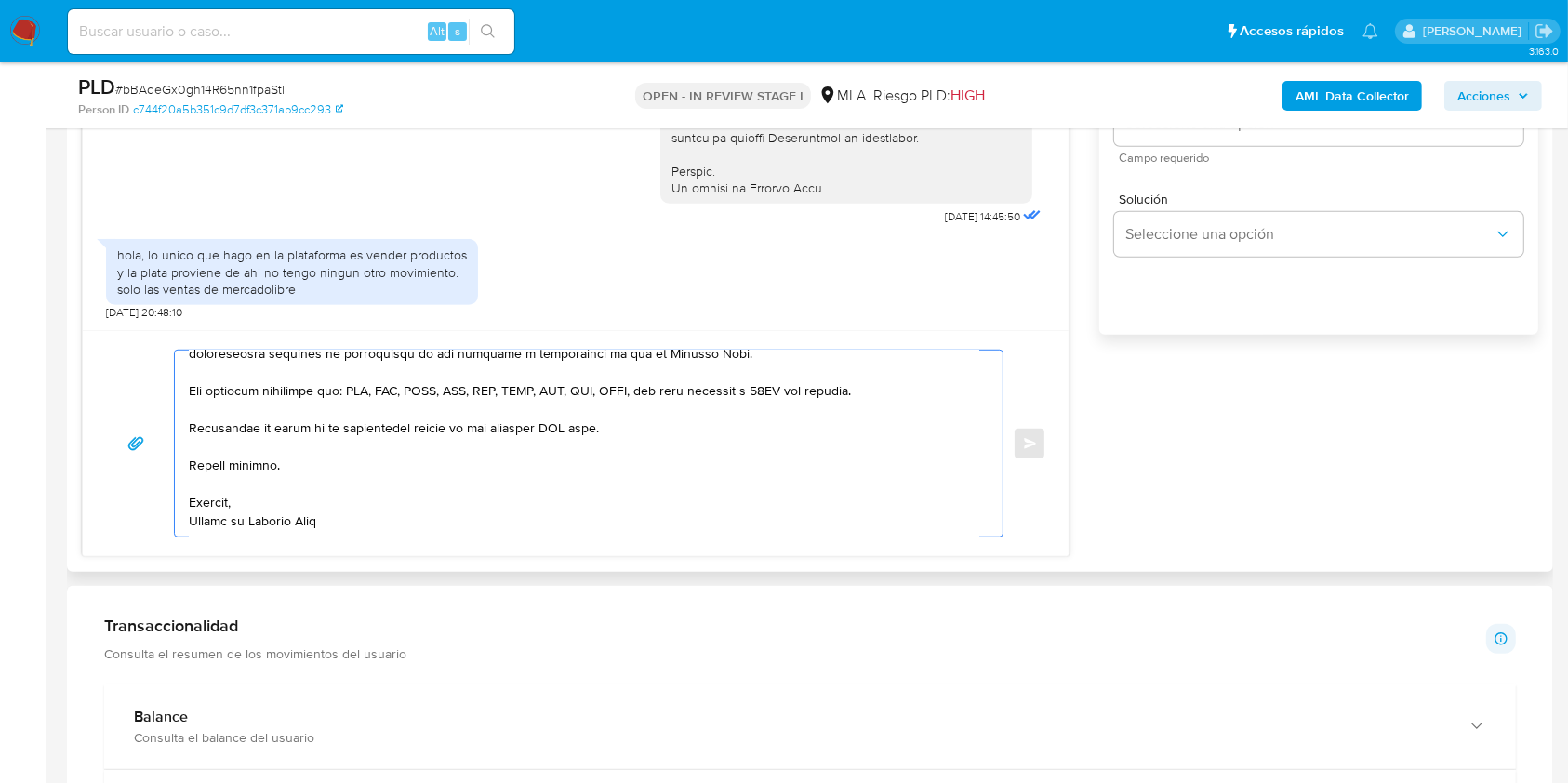
drag, startPoint x: 574, startPoint y: 426, endPoint x: 551, endPoint y: 426, distance: 23.0
click at [551, 426] on textarea at bounding box center [584, 443] width 791 height 186
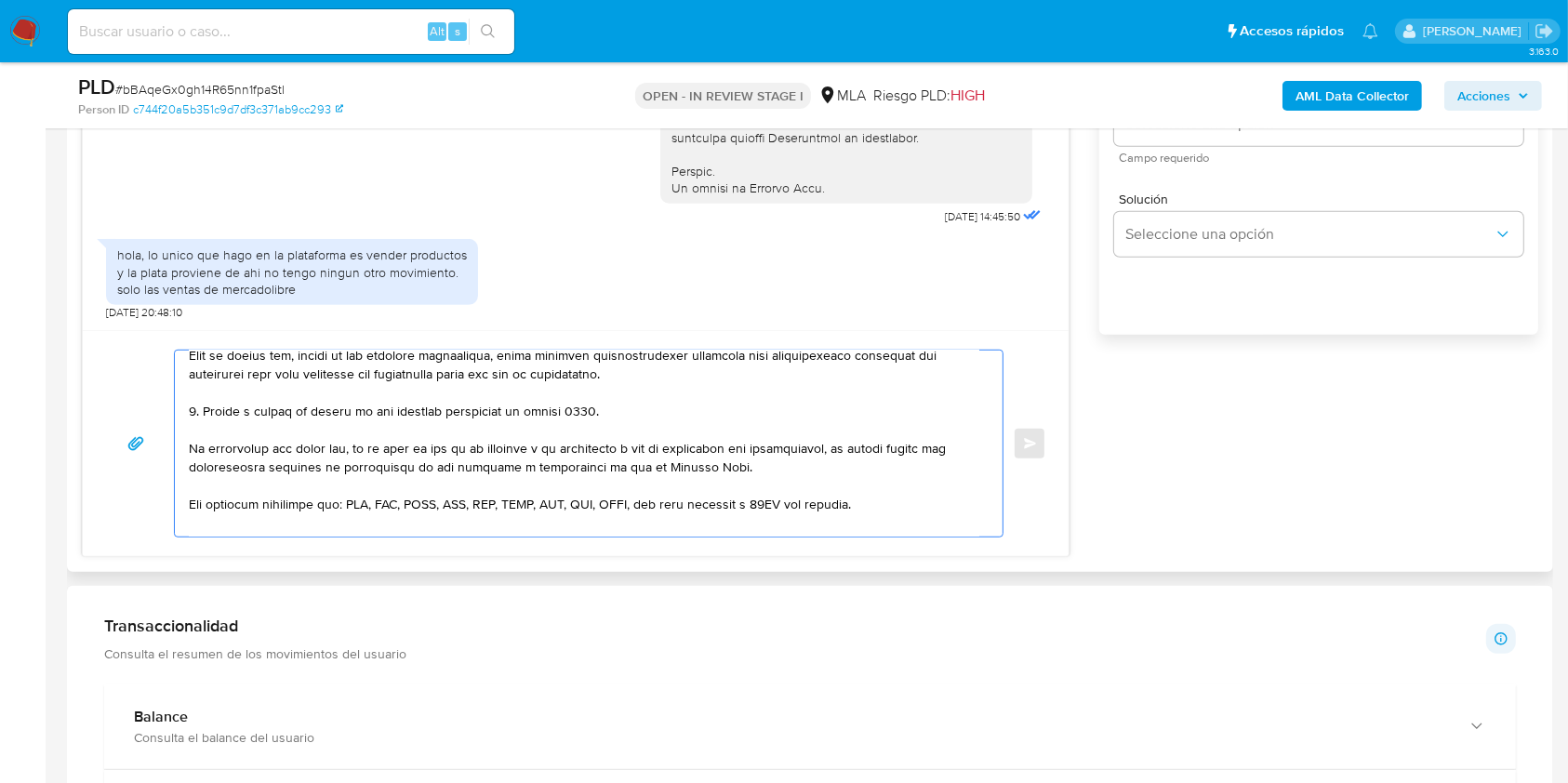
scroll to position [0, 0]
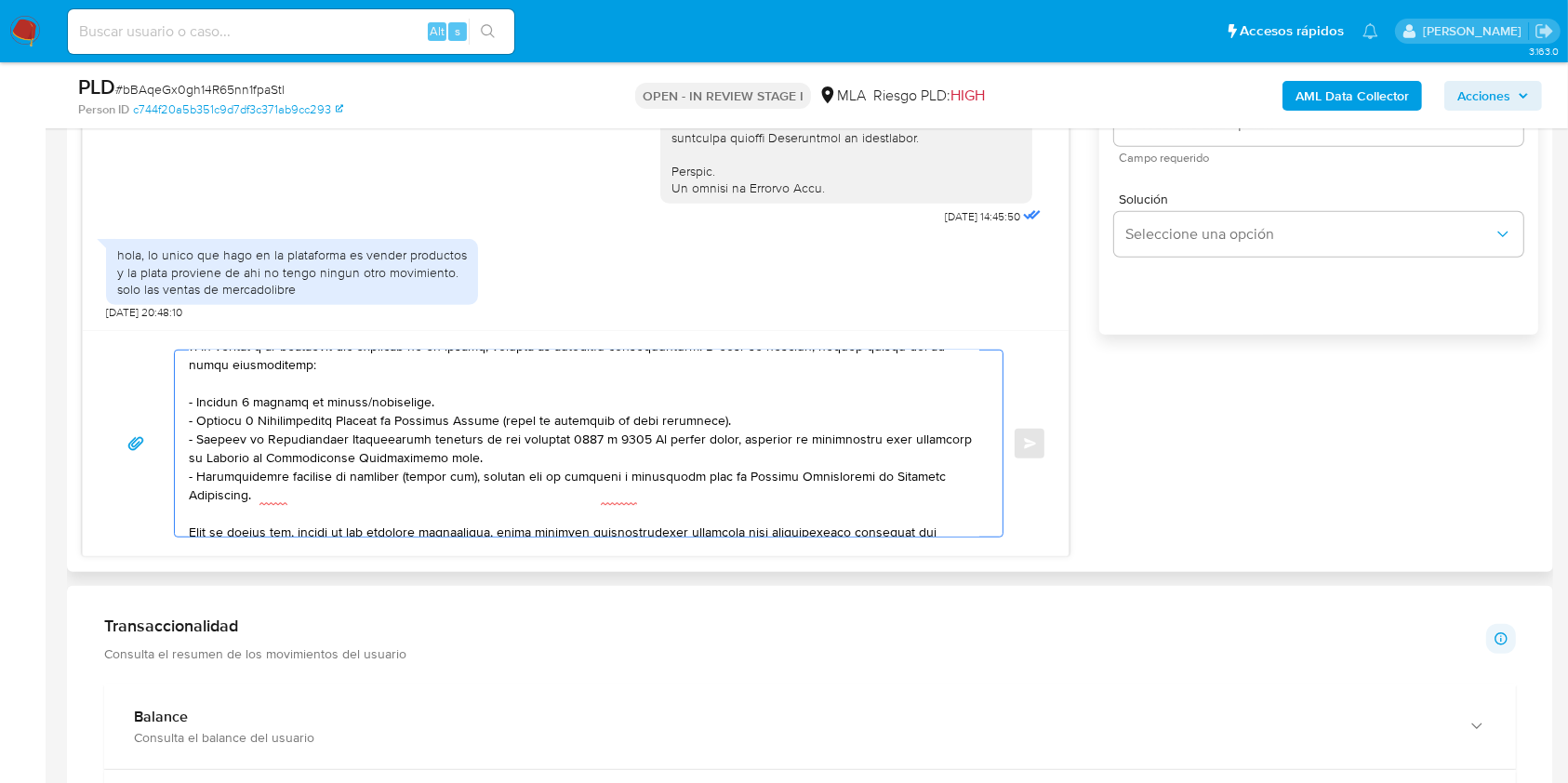
drag, startPoint x: 429, startPoint y: 408, endPoint x: 178, endPoint y: 399, distance: 251.2
click at [178, 399] on div at bounding box center [585, 443] width 819 height 186
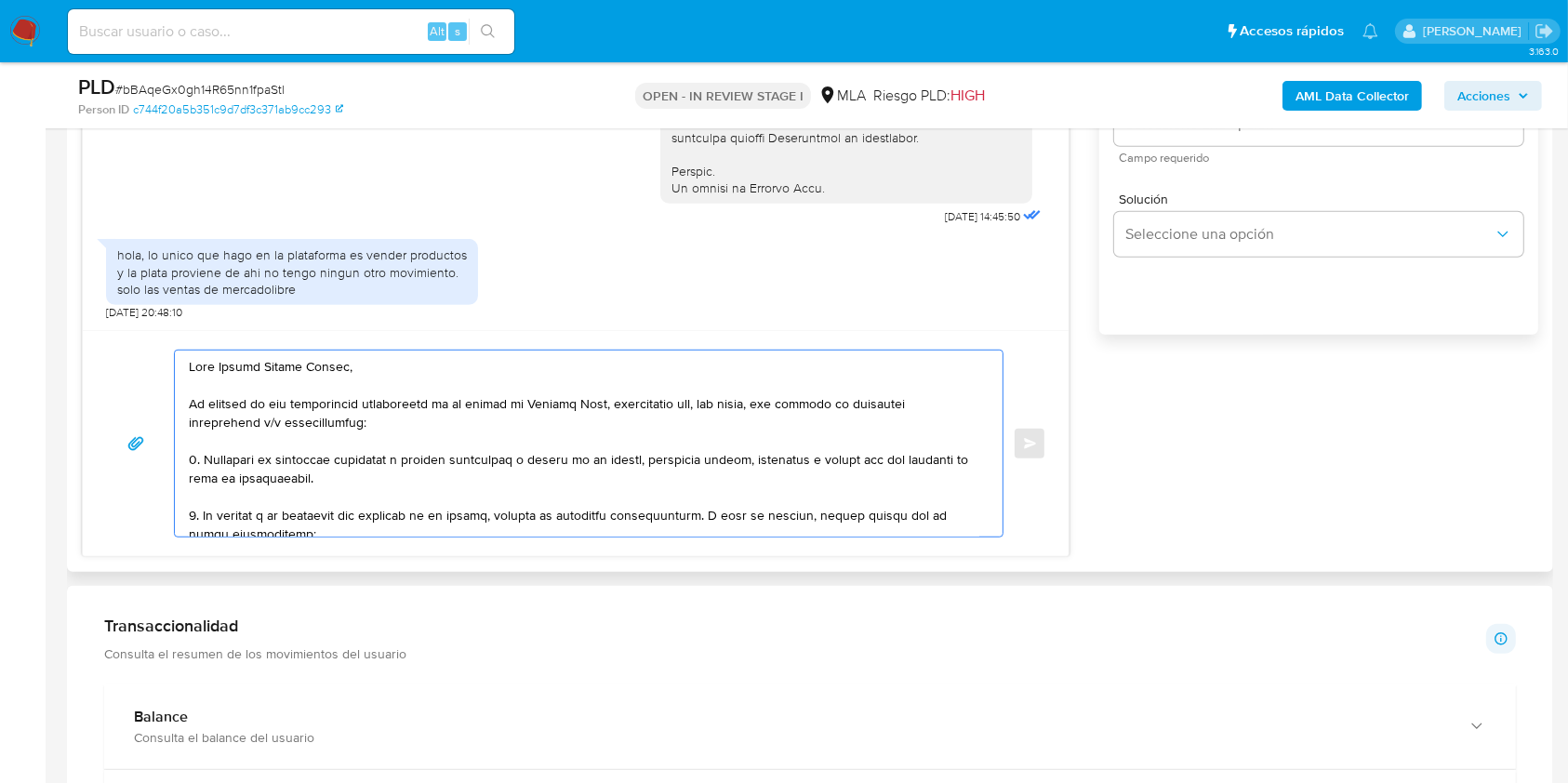
drag, startPoint x: 608, startPoint y: 406, endPoint x: 147, endPoint y: 400, distance: 461.0
click at [147, 400] on div "Enviar" at bounding box center [576, 443] width 941 height 188
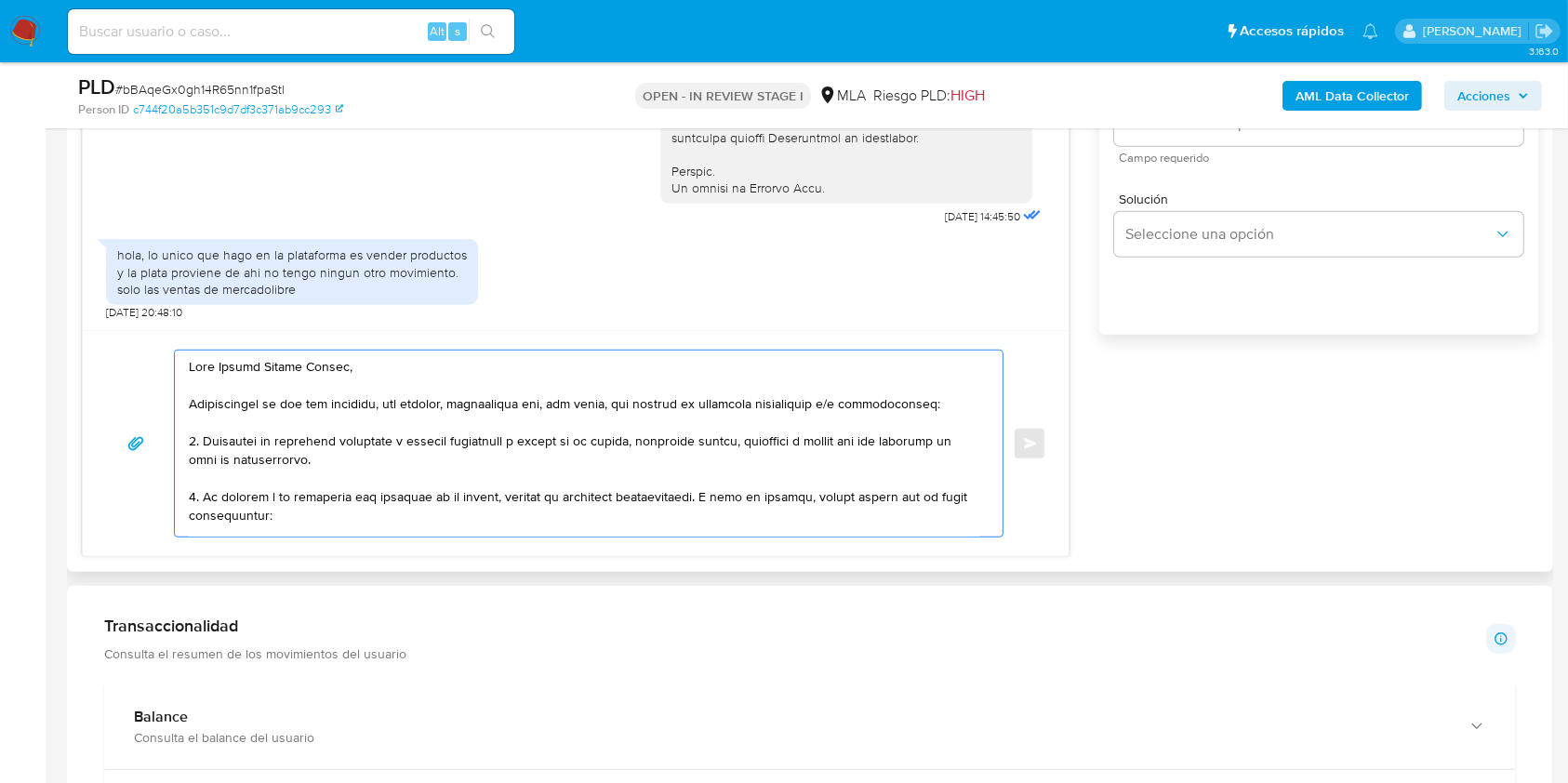
click at [385, 484] on textarea at bounding box center [584, 443] width 791 height 186
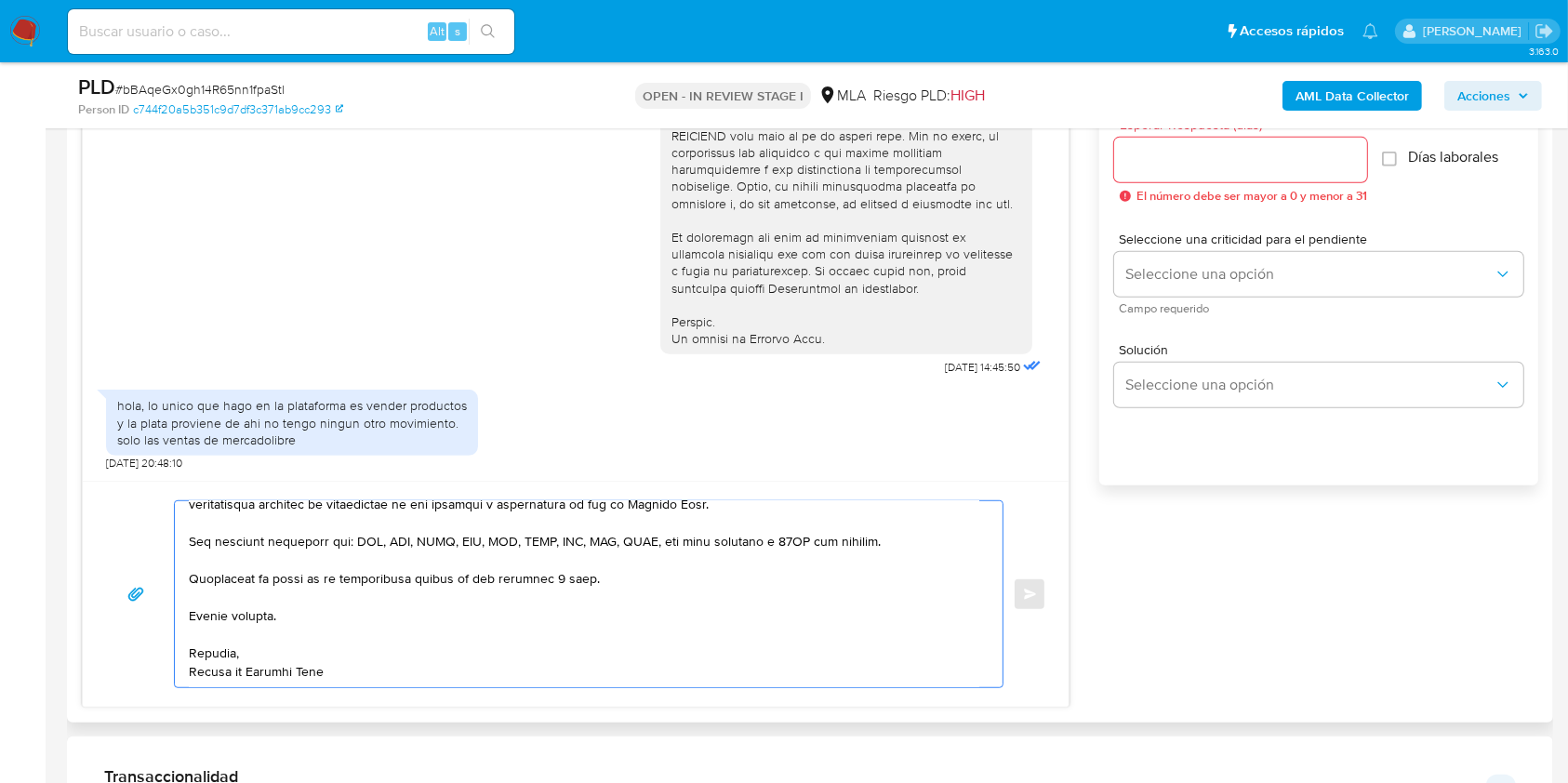
type textarea "Hola Jesica Daiana Moreno, Comprendemos lo que nos comentas, sin embargo, neces…"
drag, startPoint x: 1143, startPoint y: 159, endPoint x: 1147, endPoint y: 209, distance: 50.2
click at [1143, 158] on input "Esperar Respuesta (días)" at bounding box center [1240, 160] width 253 height 24
type input "2"
click at [1181, 304] on span "Campo requerido" at bounding box center [1323, 309] width 409 height 10
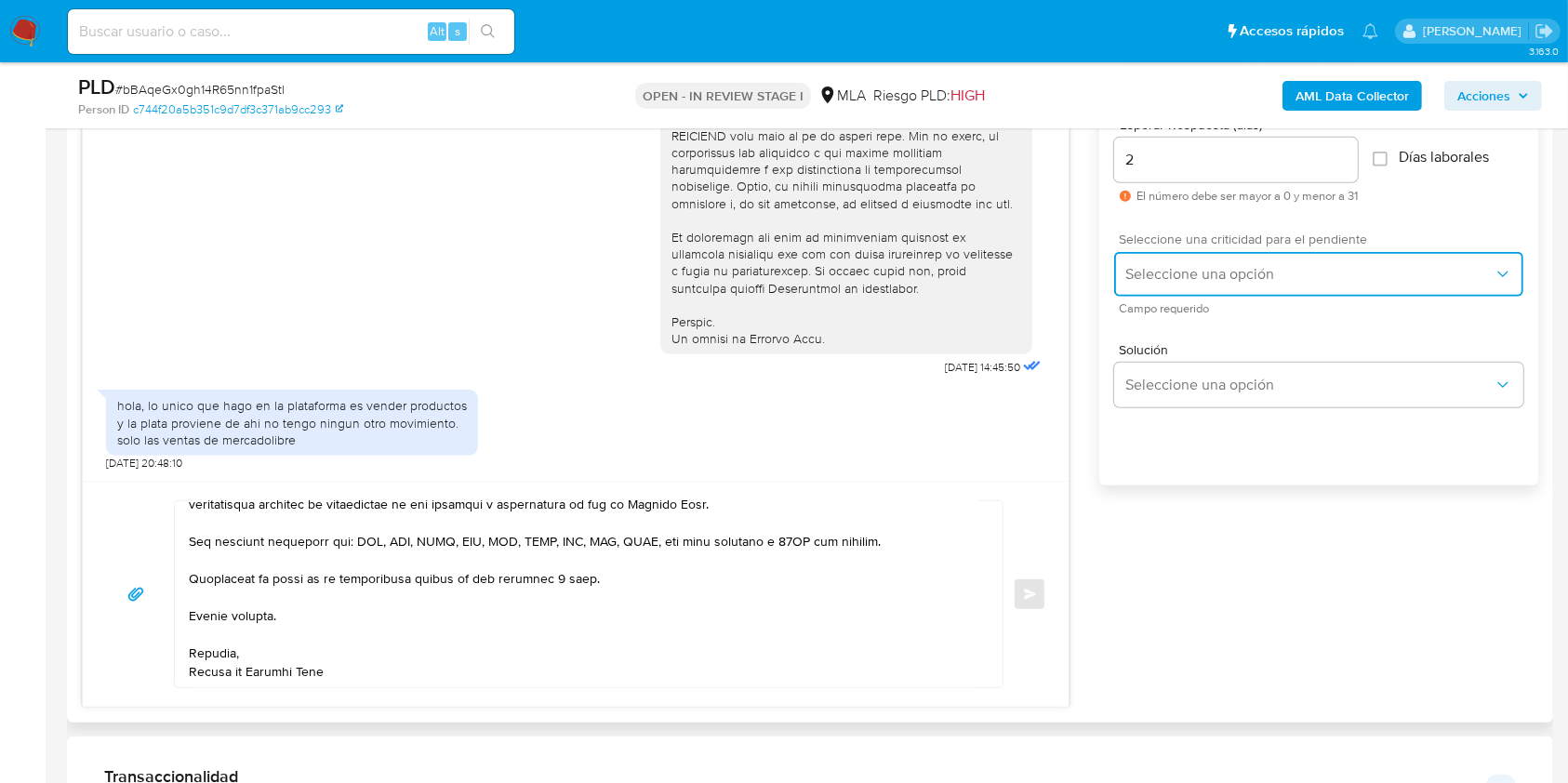
click at [1177, 279] on span "Seleccione una opción" at bounding box center [1310, 274] width 368 height 18
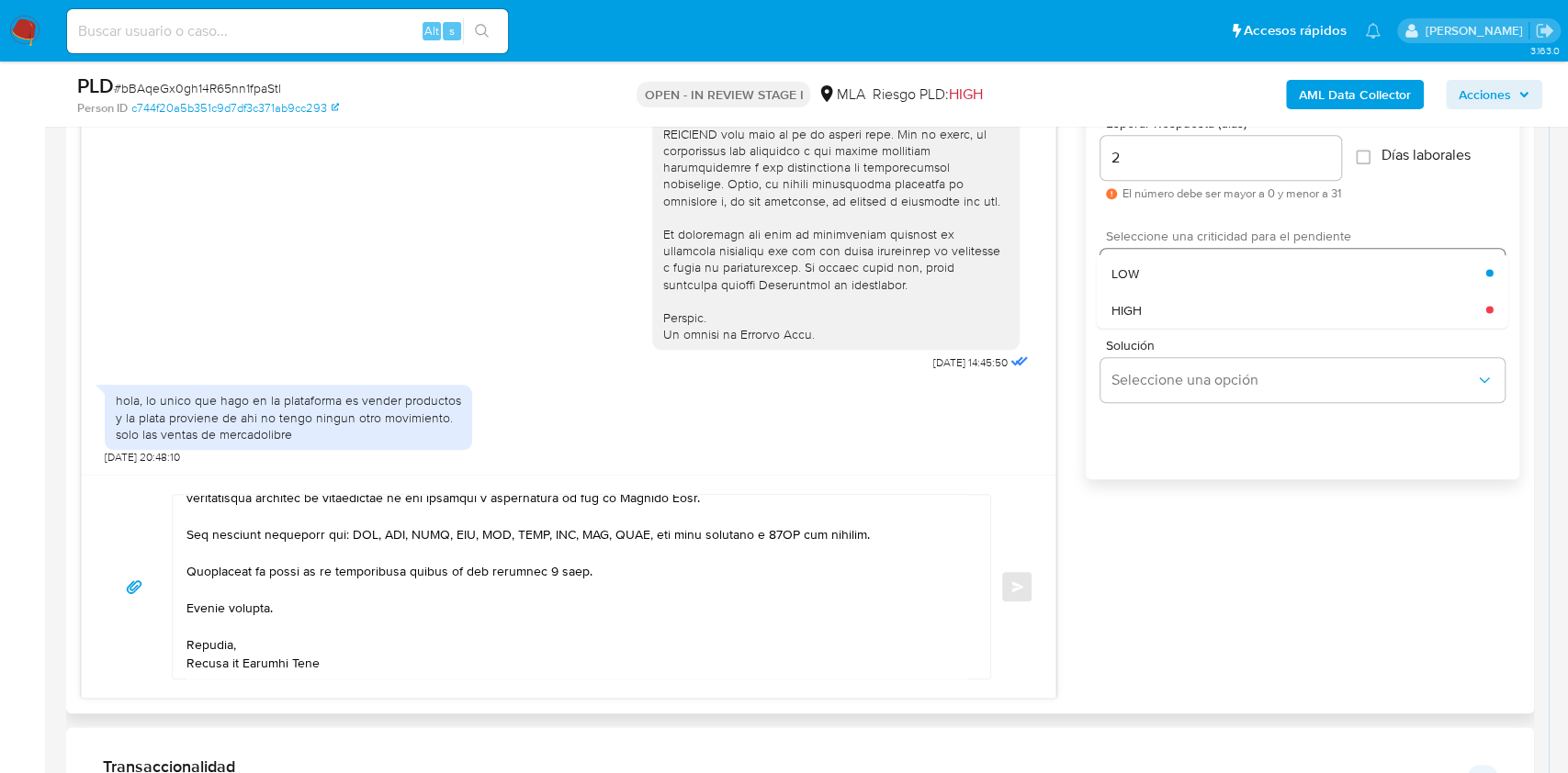
click at [1145, 267] on div "LOW" at bounding box center [1299, 272] width 375 height 36
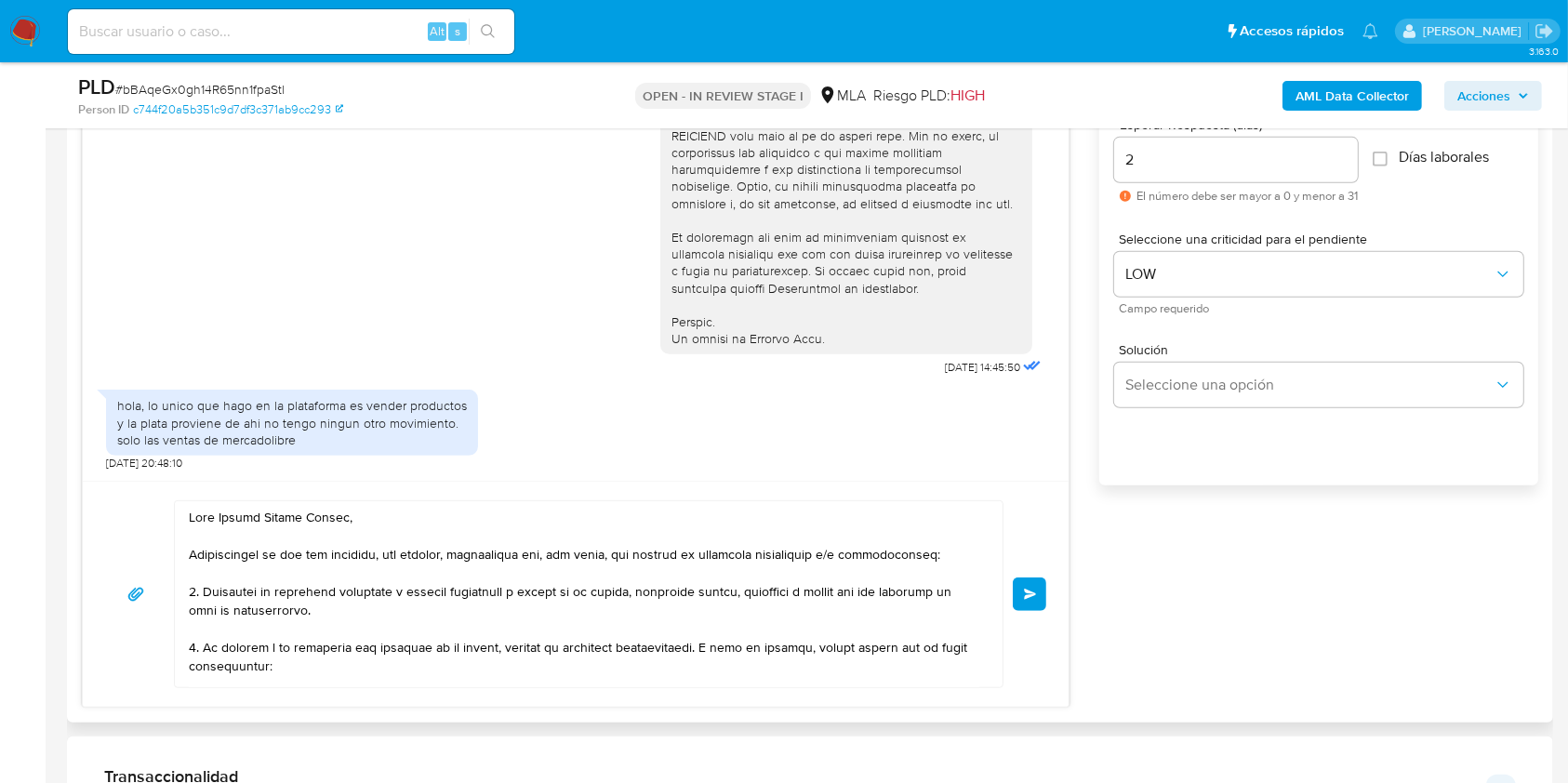
click at [1034, 590] on span "Enviar" at bounding box center [1030, 594] width 13 height 12
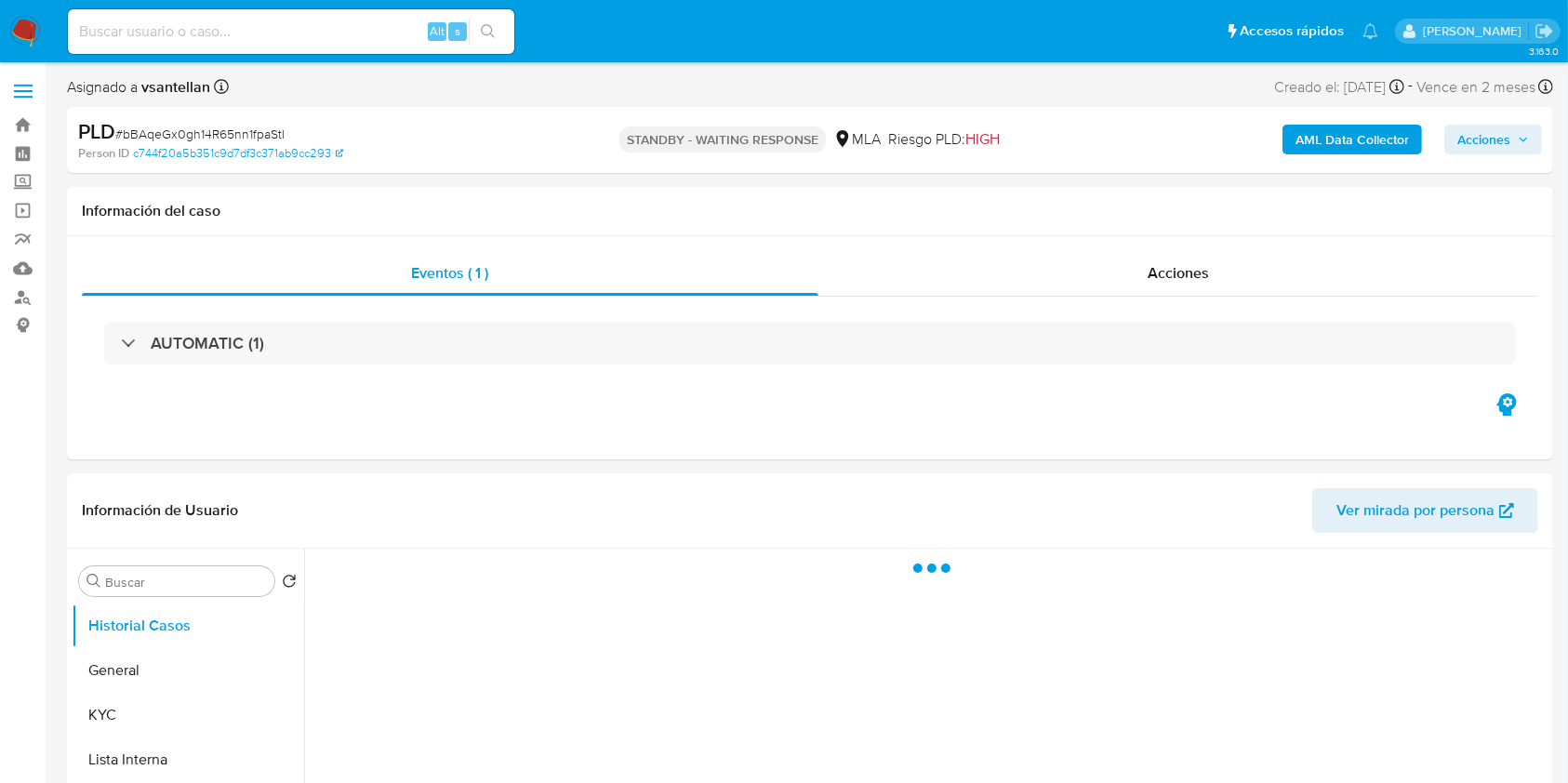
select select "10"
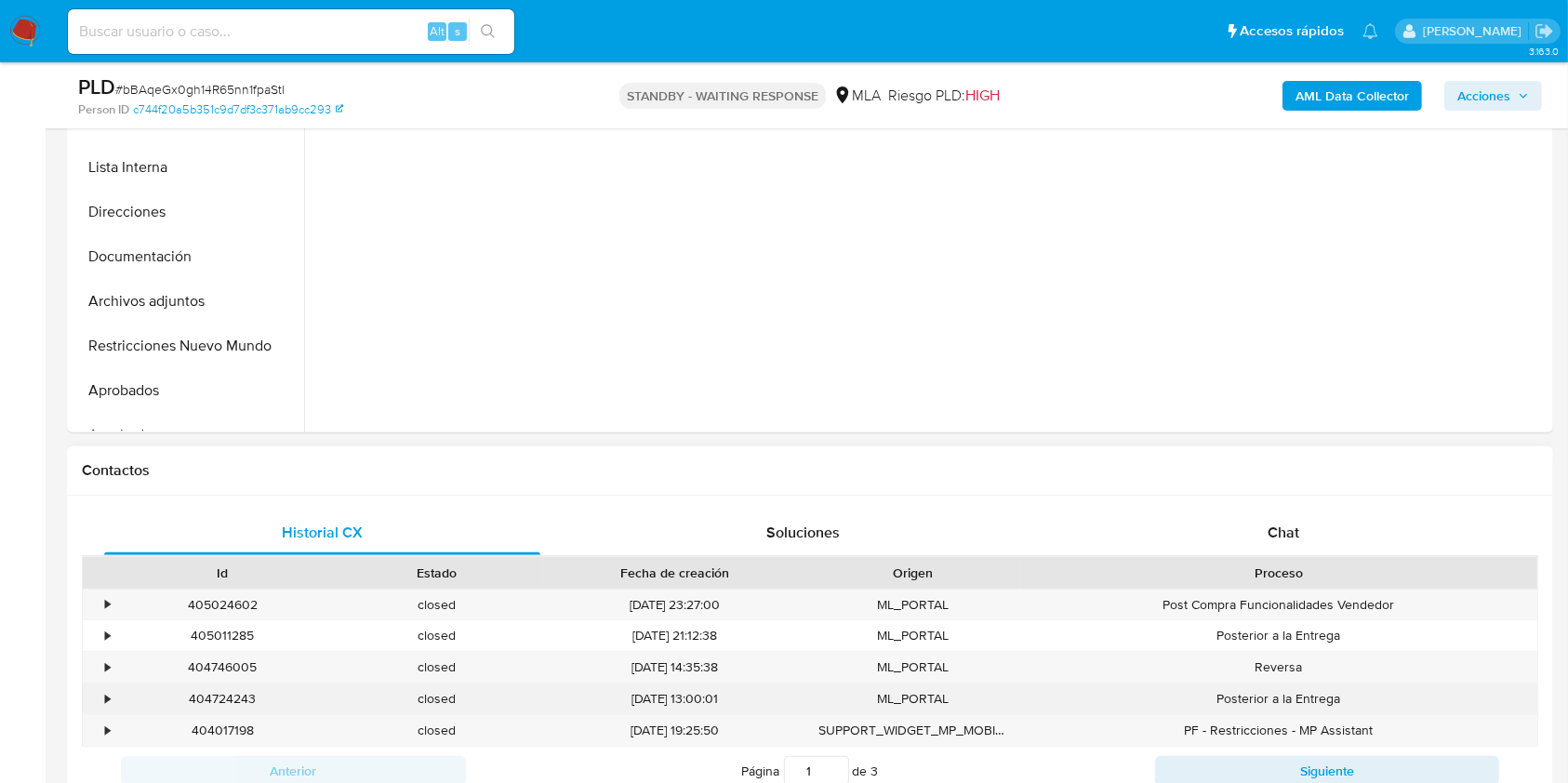
scroll to position [619, 0]
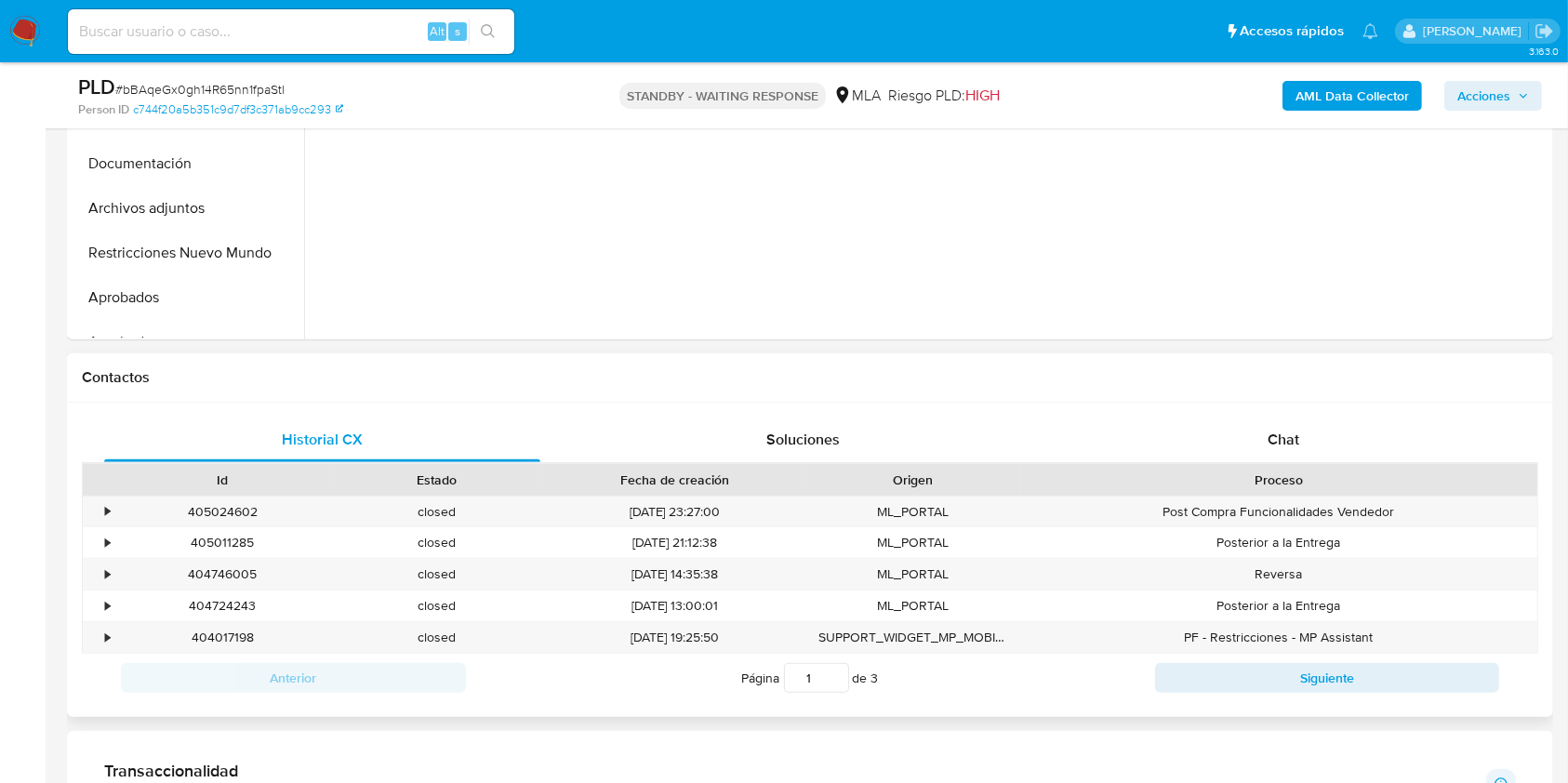
click at [1293, 467] on div "Proceso" at bounding box center [1279, 479] width 517 height 32
click at [1297, 445] on span "Chat" at bounding box center [1283, 439] width 32 height 21
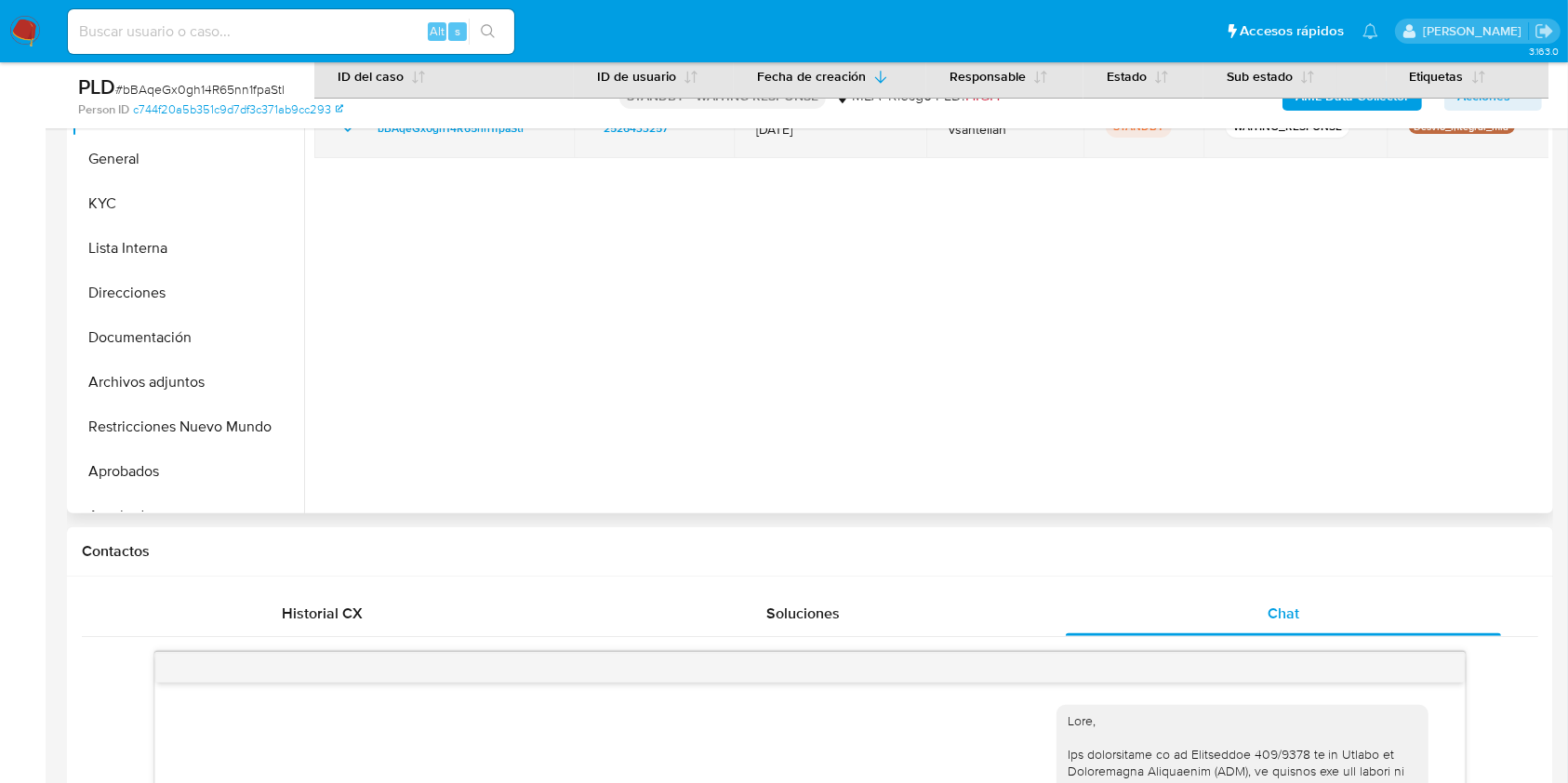
scroll to position [315, 0]
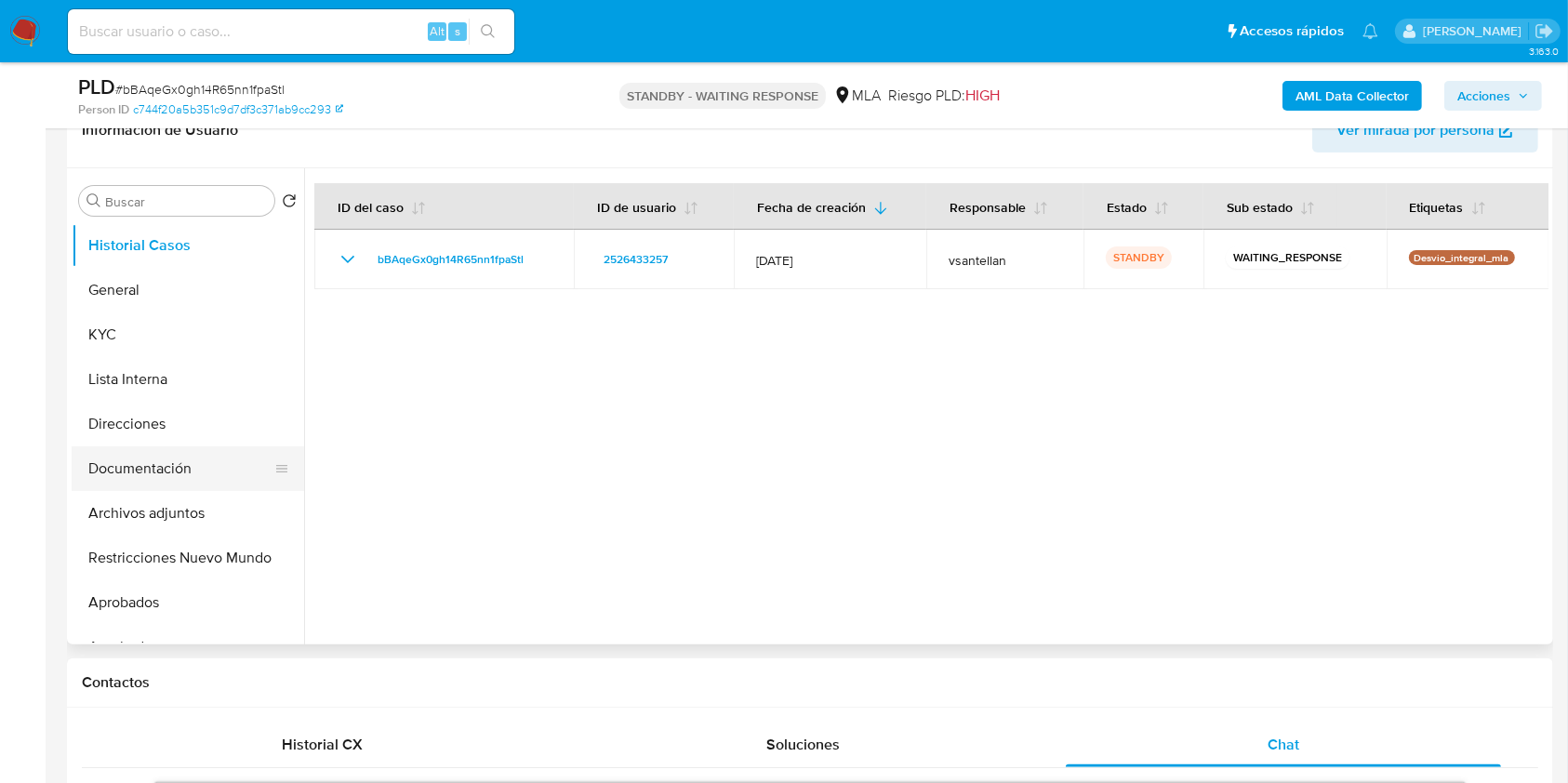
click at [163, 471] on button "Documentación" at bounding box center [180, 468] width 218 height 45
